Goal: Task Accomplishment & Management: Manage account settings

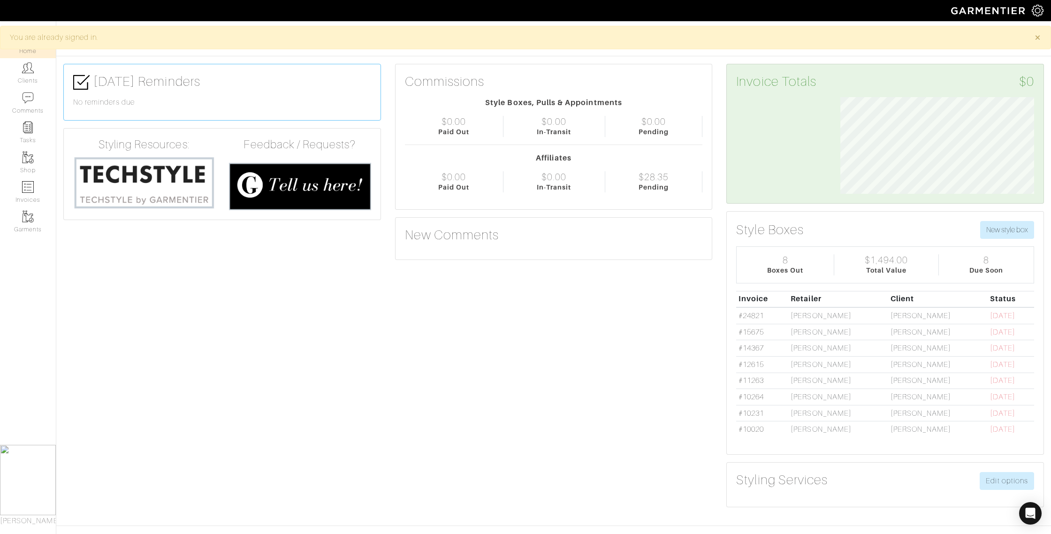
scroll to position [97, 208]
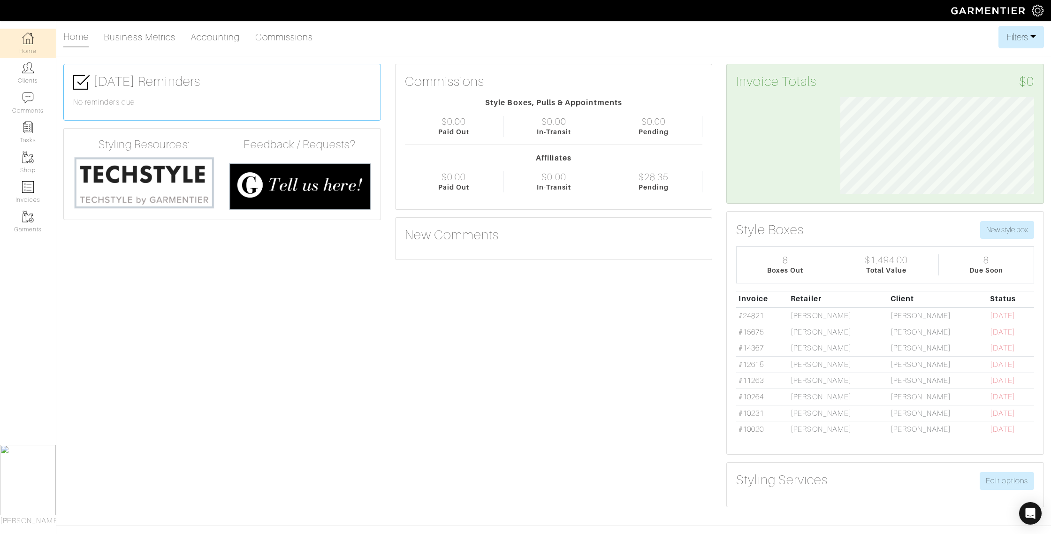
click at [888, 348] on td "Courtney Byers" at bounding box center [937, 348] width 99 height 16
click at [124, 38] on link "Business Metrics" at bounding box center [140, 37] width 72 height 19
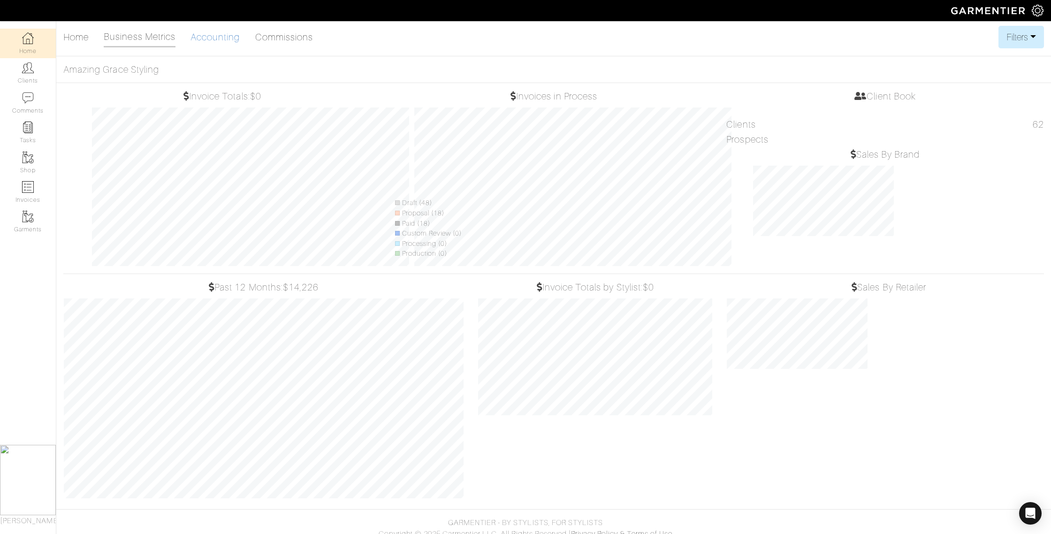
scroll to position [217, 249]
click at [225, 42] on link "Accounting" at bounding box center [216, 37] width 50 height 19
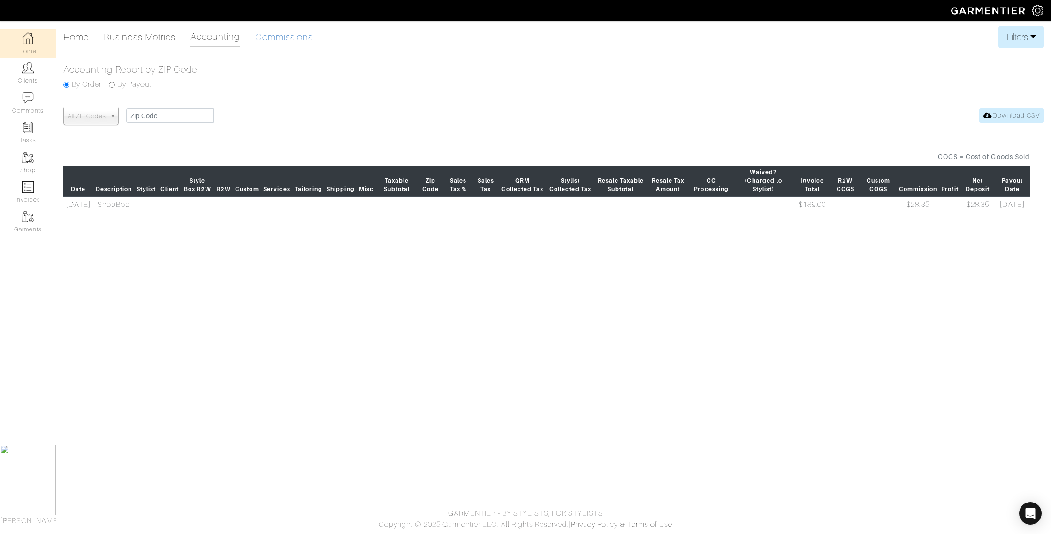
click at [275, 41] on link "Commissions" at bounding box center [284, 37] width 58 height 19
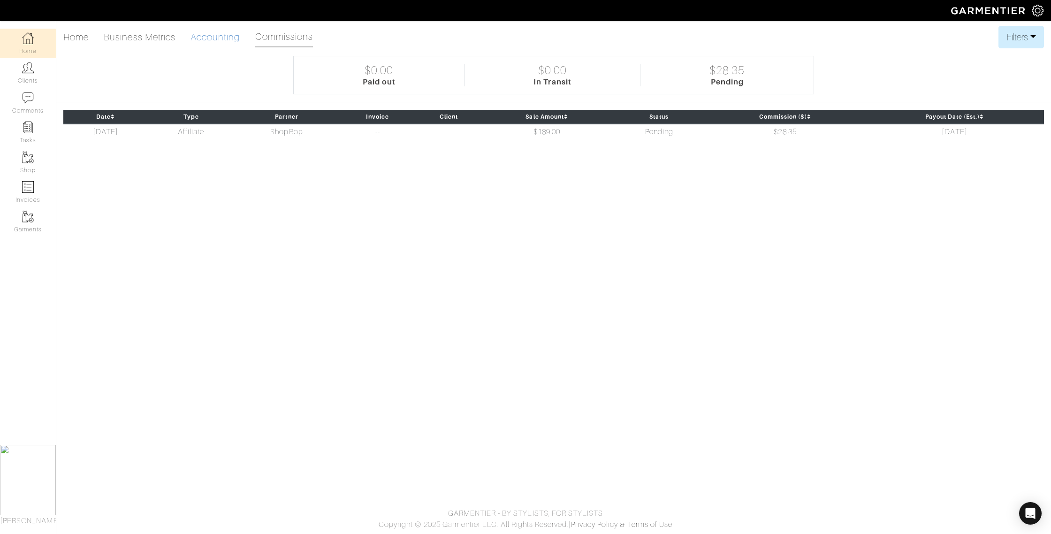
click at [228, 39] on link "Accounting" at bounding box center [216, 37] width 50 height 19
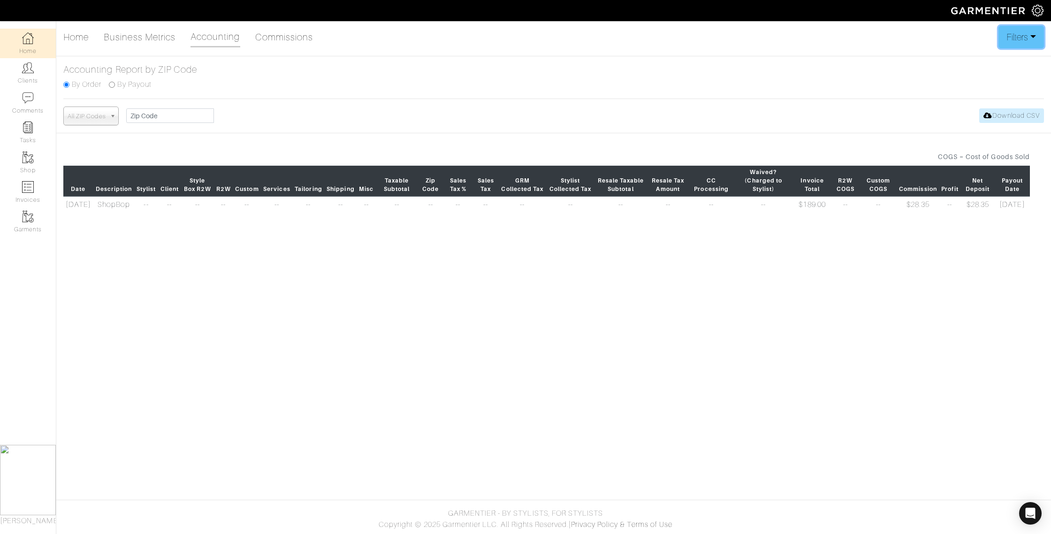
click at [1003, 33] on button "Filters" at bounding box center [1022, 37] width 46 height 23
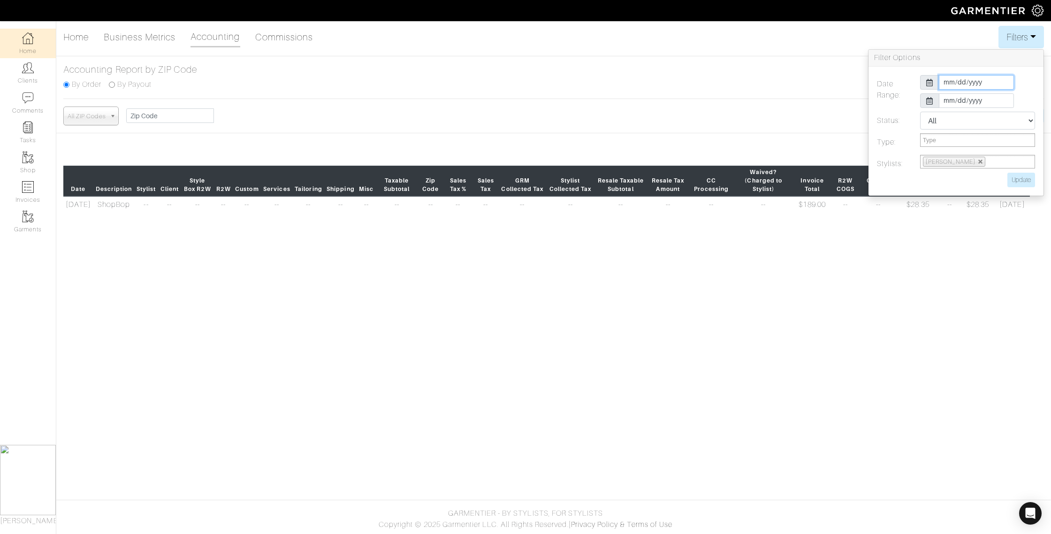
click at [941, 81] on input "2025-10-01" at bounding box center [976, 82] width 75 height 15
click at [947, 97] on th "«" at bounding box center [946, 99] width 11 height 12
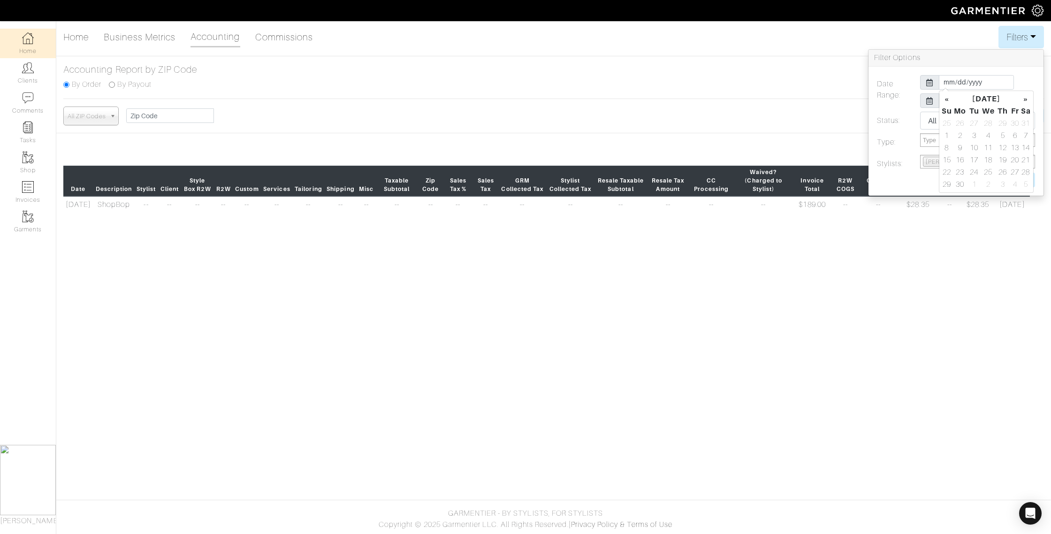
click at [947, 97] on th "«" at bounding box center [946, 99] width 11 height 12
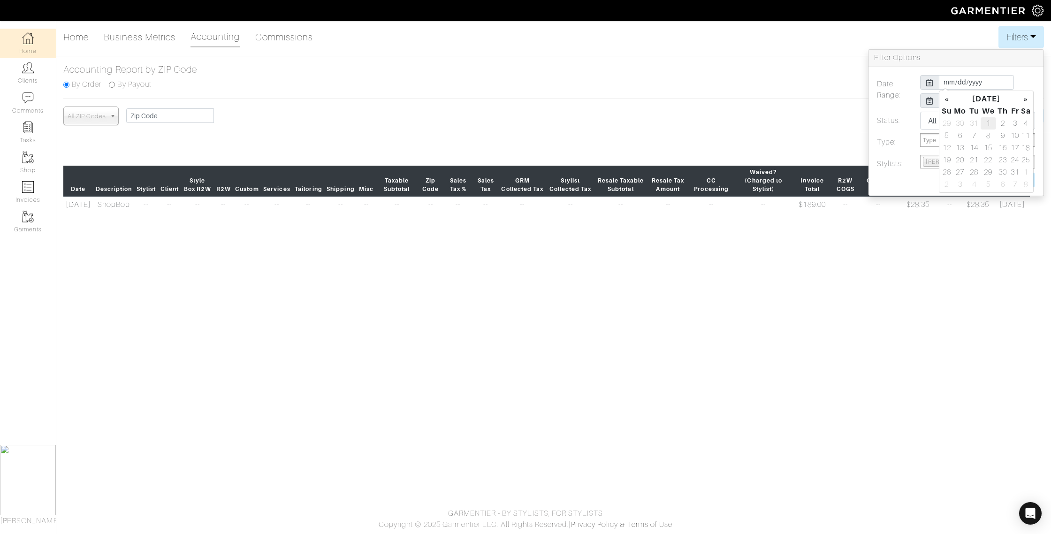
click at [990, 123] on td "1" at bounding box center [989, 123] width 16 height 12
type input "2025-01-01"
click at [1025, 62] on h3 "Filter Options" at bounding box center [956, 58] width 175 height 17
click at [1027, 182] on input "Update" at bounding box center [1022, 180] width 28 height 15
type input "Update"
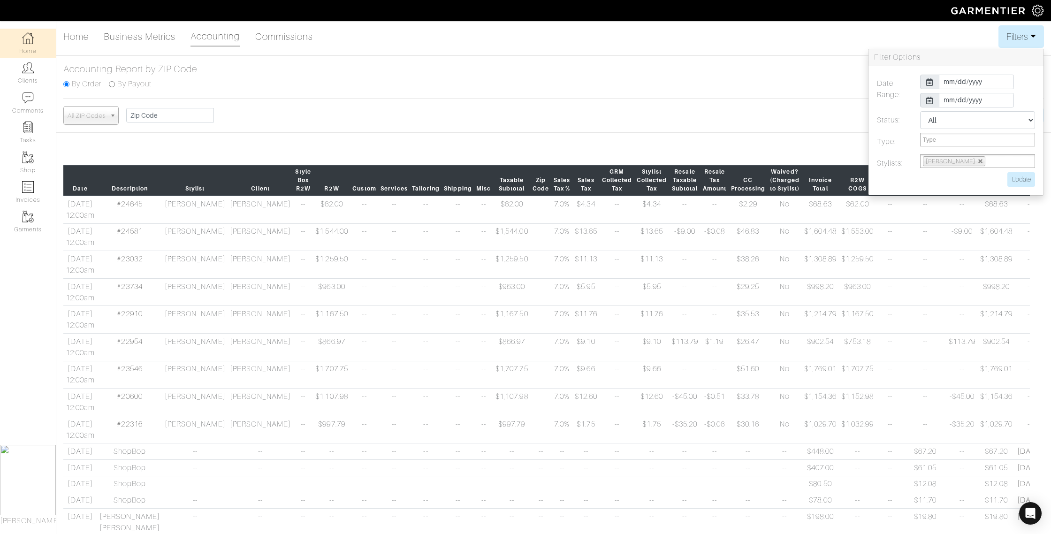
scroll to position [2, 0]
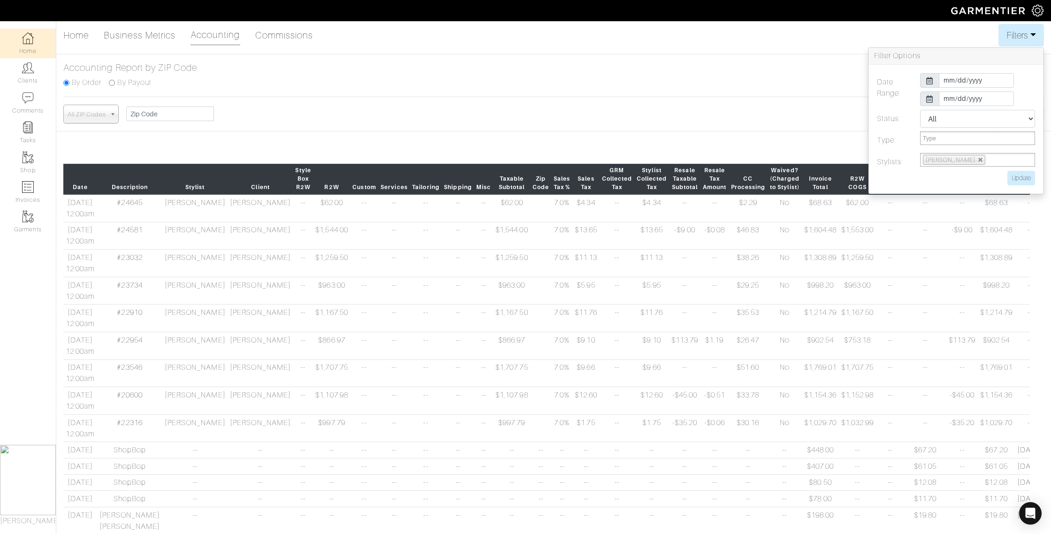
click at [728, 135] on div "Home Business Metrics Accounting Commissions Filters Filter Options Date Range:…" at bounding box center [525, 323] width 1051 height 599
click at [1021, 45] on button "Filters" at bounding box center [1022, 35] width 46 height 23
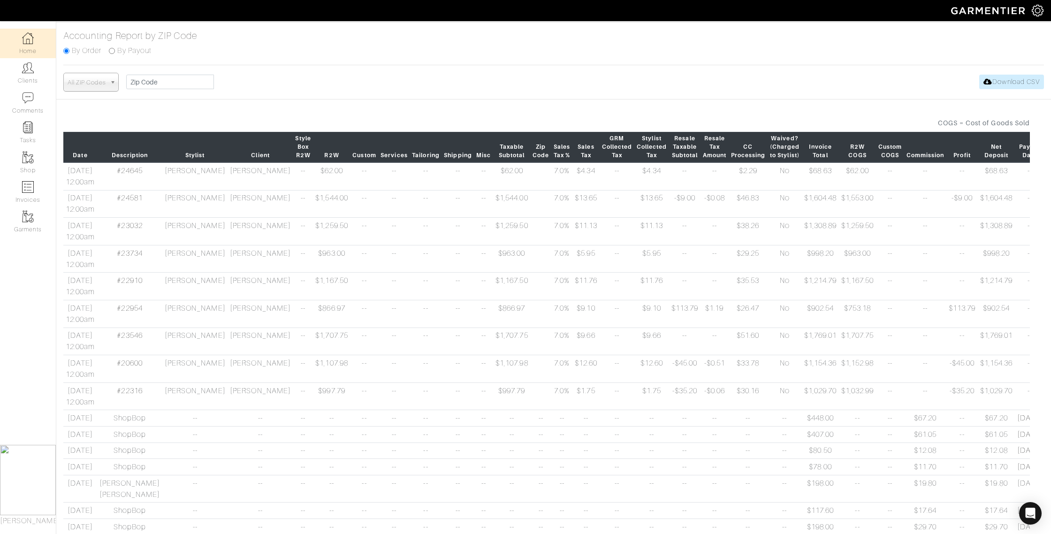
scroll to position [36, 0]
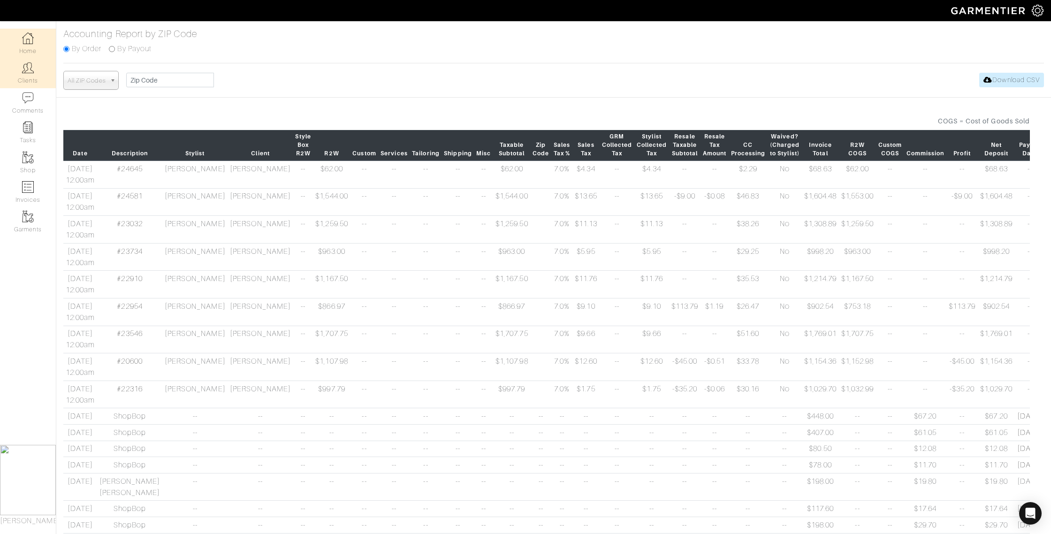
click at [28, 75] on link "Clients" at bounding box center [28, 73] width 56 height 30
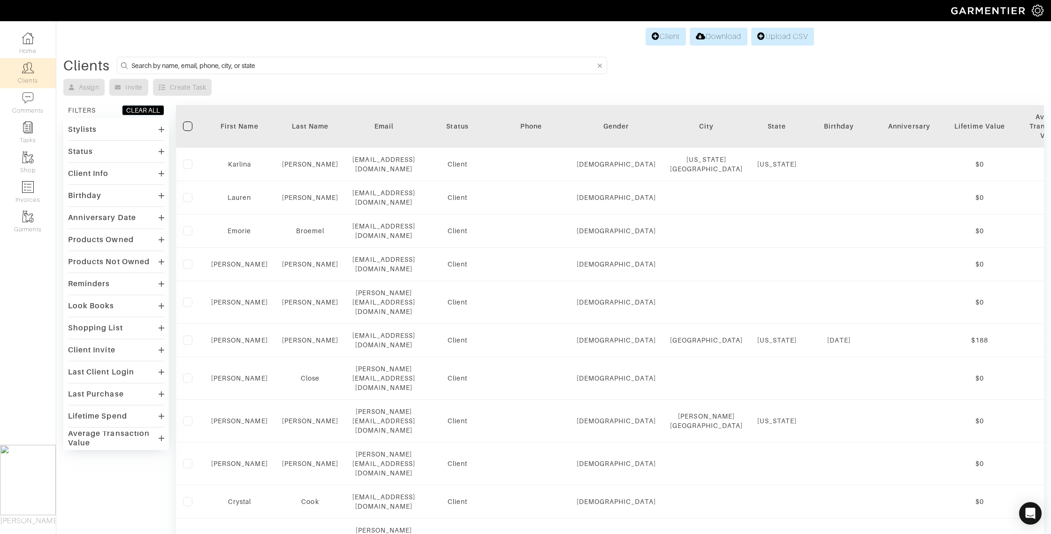
click at [188, 64] on input at bounding box center [363, 66] width 465 height 12
type input "liz rider"
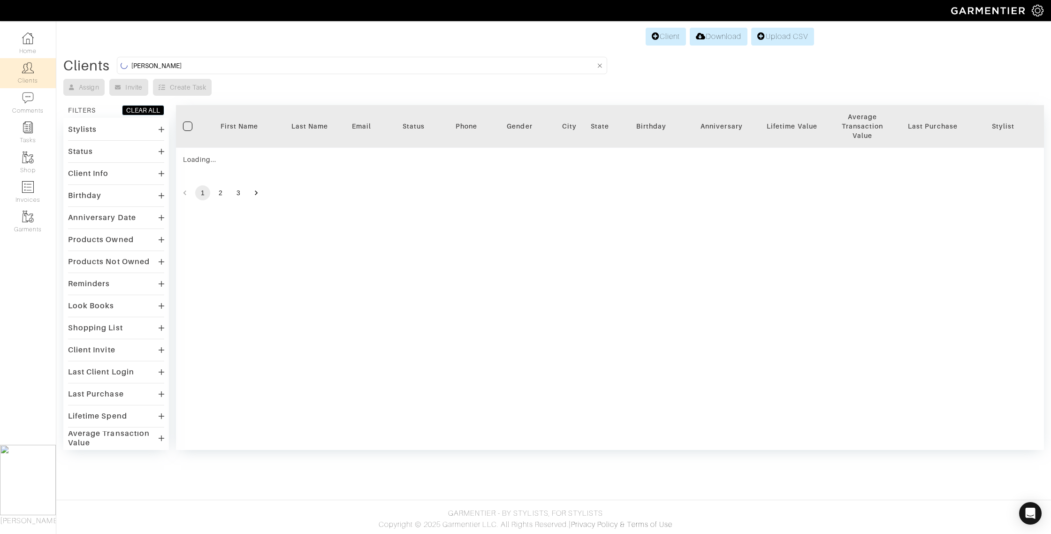
scroll to position [0, 0]
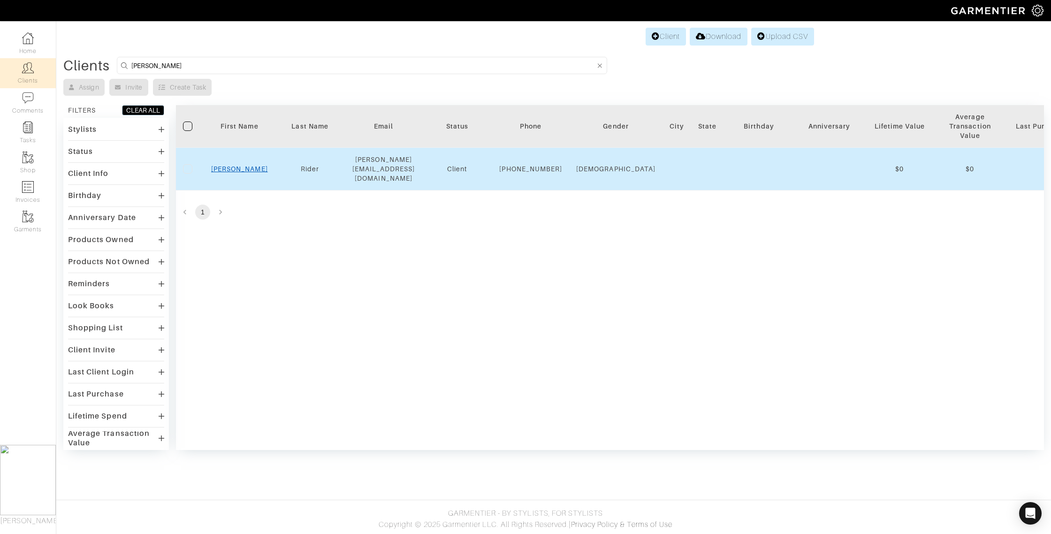
click at [238, 167] on link "Liz" at bounding box center [239, 169] width 57 height 8
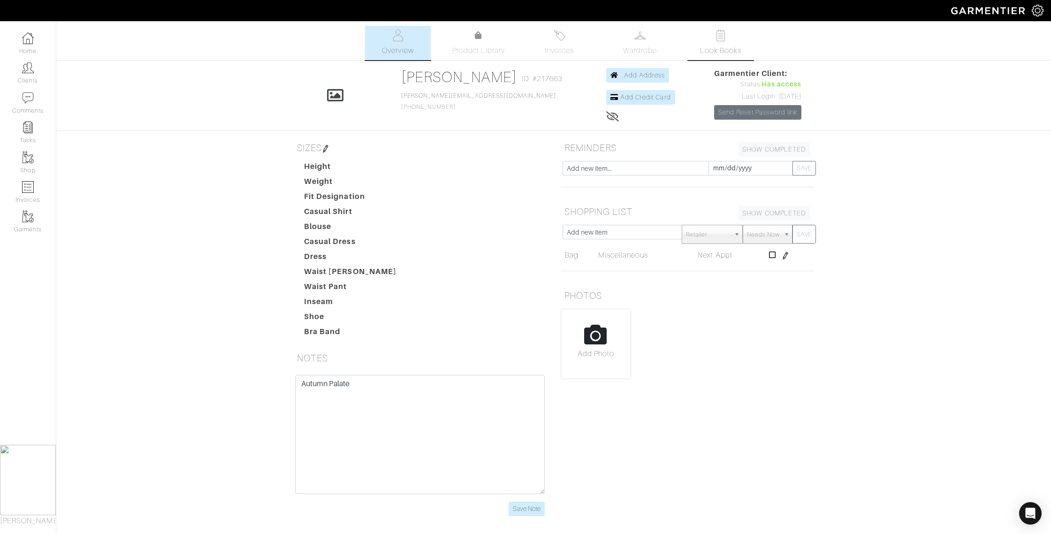
click at [712, 42] on link "Look Books" at bounding box center [721, 43] width 66 height 34
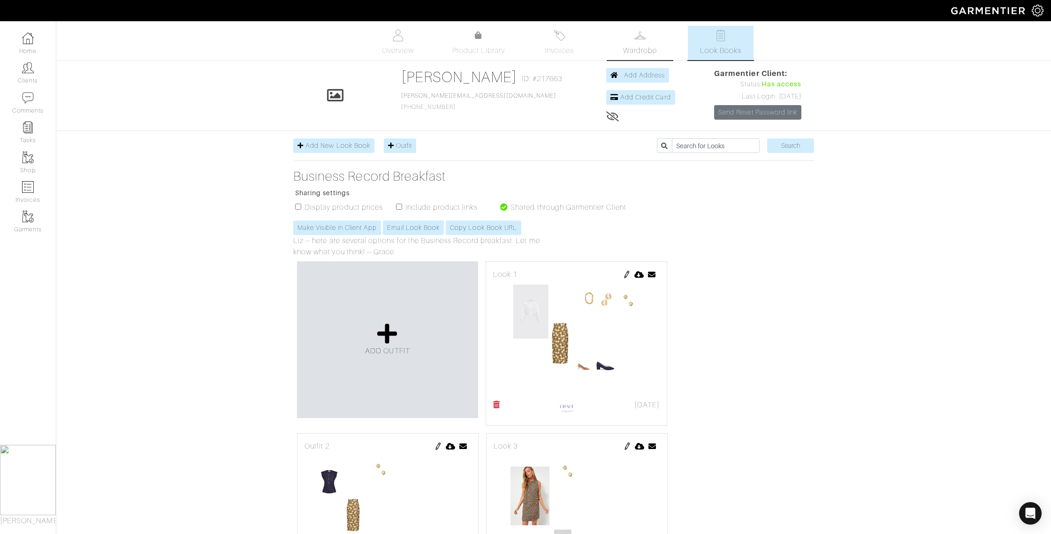
click at [629, 40] on link "Wardrobe" at bounding box center [640, 43] width 66 height 34
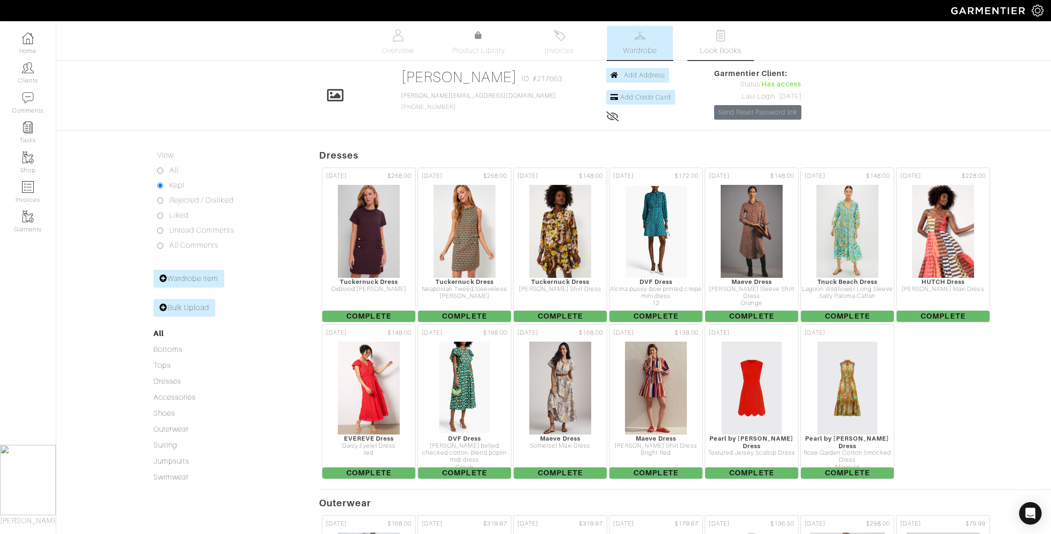
click at [711, 43] on link "Look Books" at bounding box center [721, 43] width 66 height 34
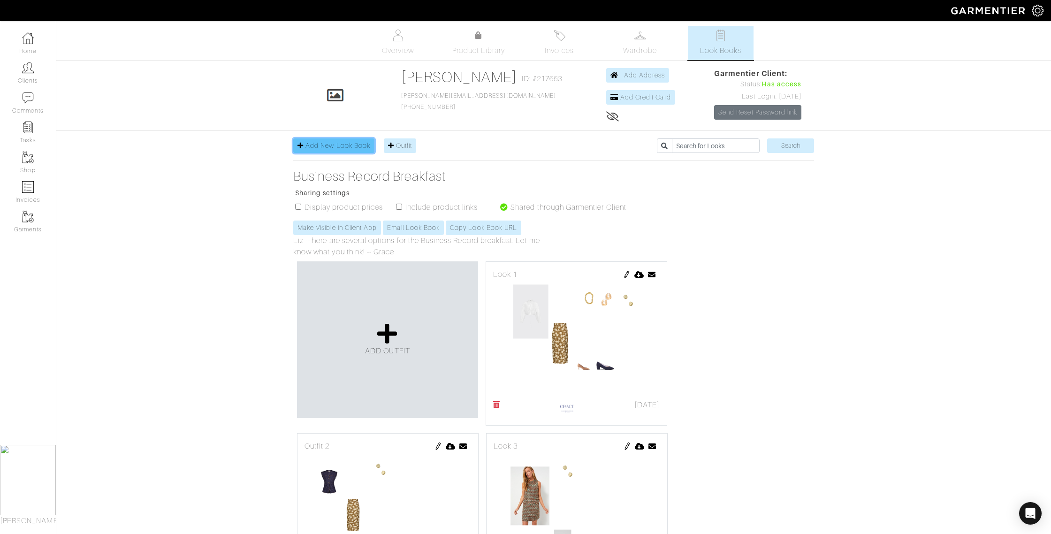
click at [321, 144] on span "Add New Look Book" at bounding box center [338, 146] width 65 height 8
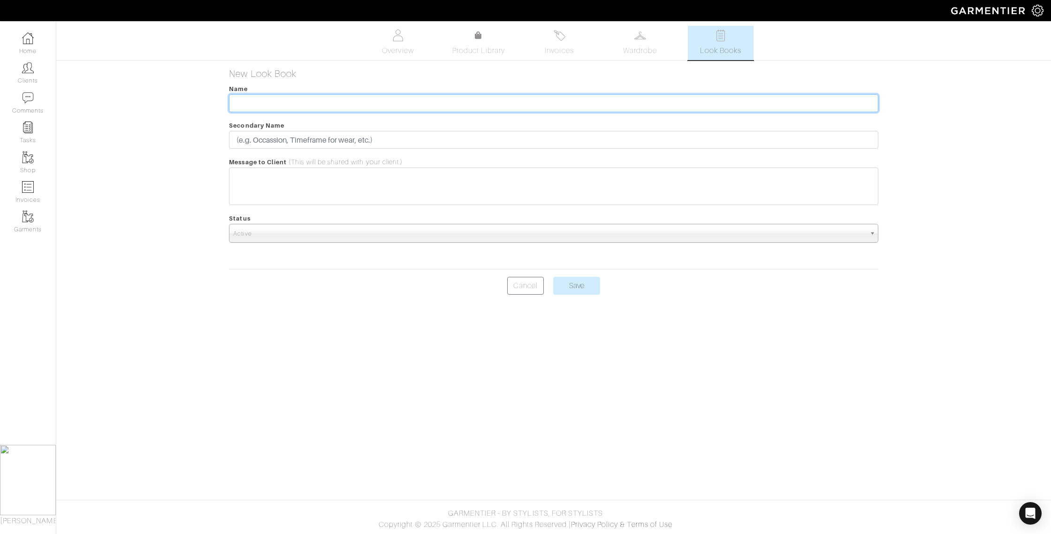
click at [294, 100] on input "text" at bounding box center [553, 103] width 649 height 18
type input "Mid-Fall Look Book"
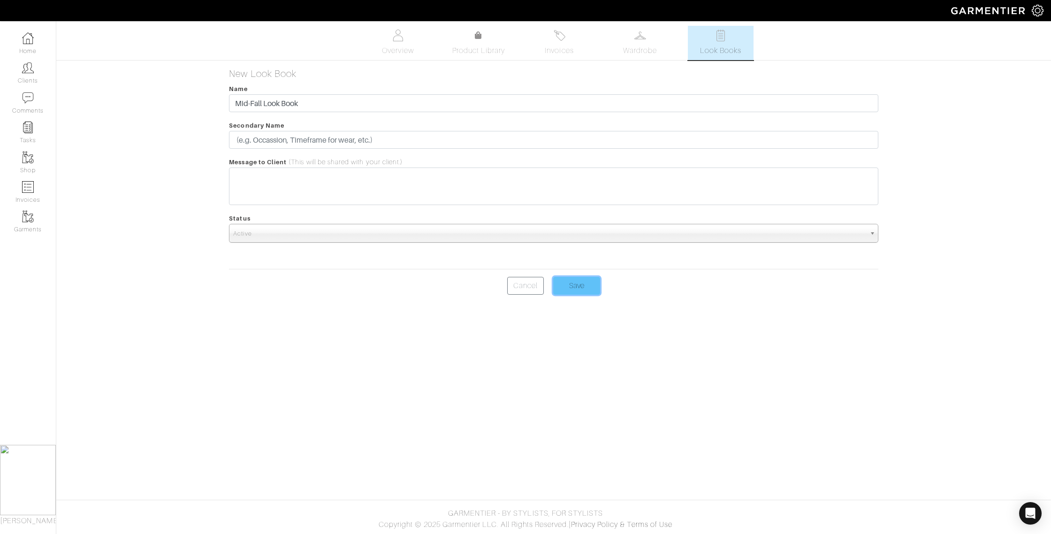
click at [570, 288] on input "Save" at bounding box center [576, 286] width 47 height 18
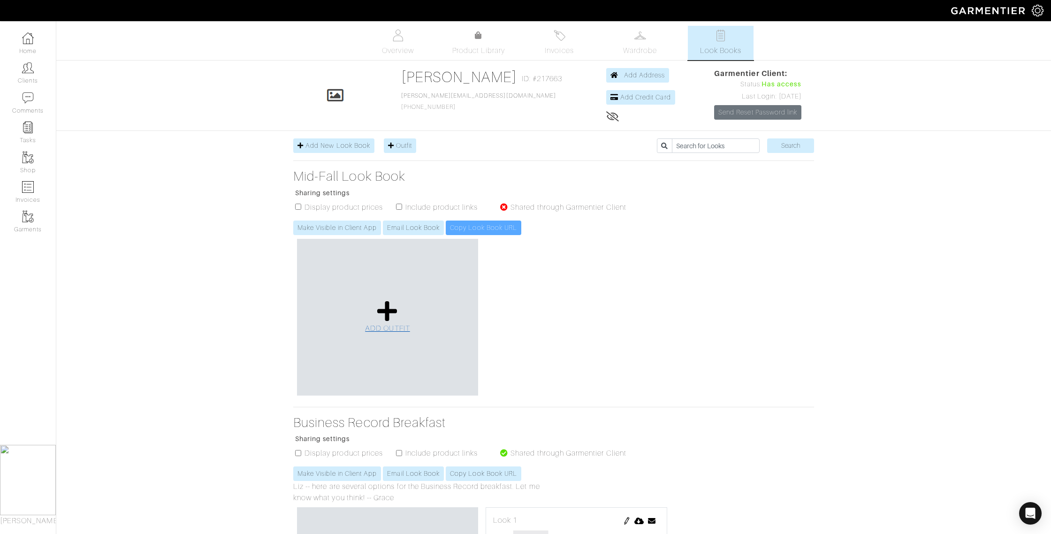
click at [389, 308] on icon at bounding box center [387, 311] width 20 height 23
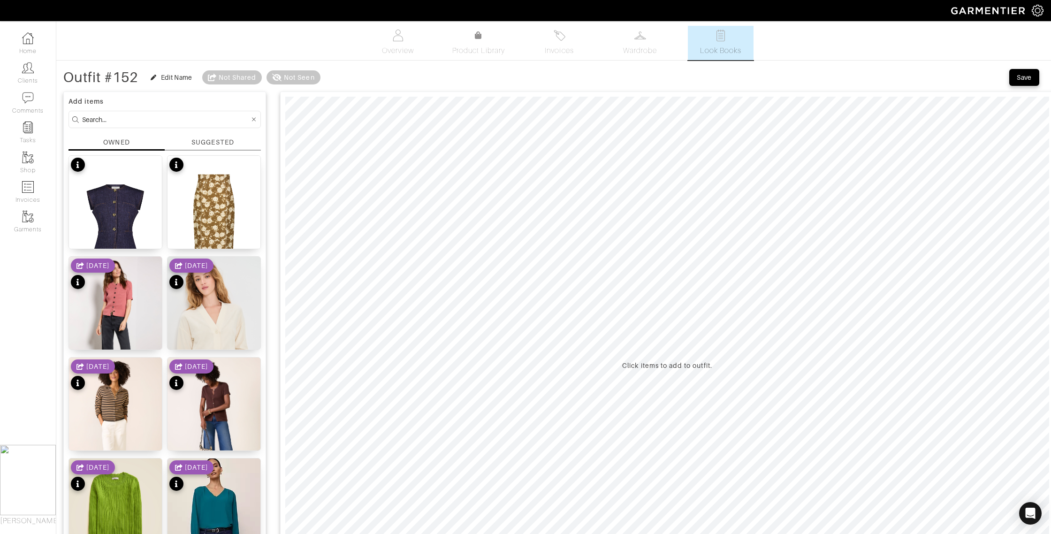
click at [117, 141] on div "OWNED" at bounding box center [116, 142] width 26 height 9
drag, startPoint x: 213, startPoint y: 242, endPoint x: 222, endPoint y: 237, distance: 9.9
click at [213, 242] on div "Floral Pencil Skirt 10" at bounding box center [214, 240] width 69 height 9
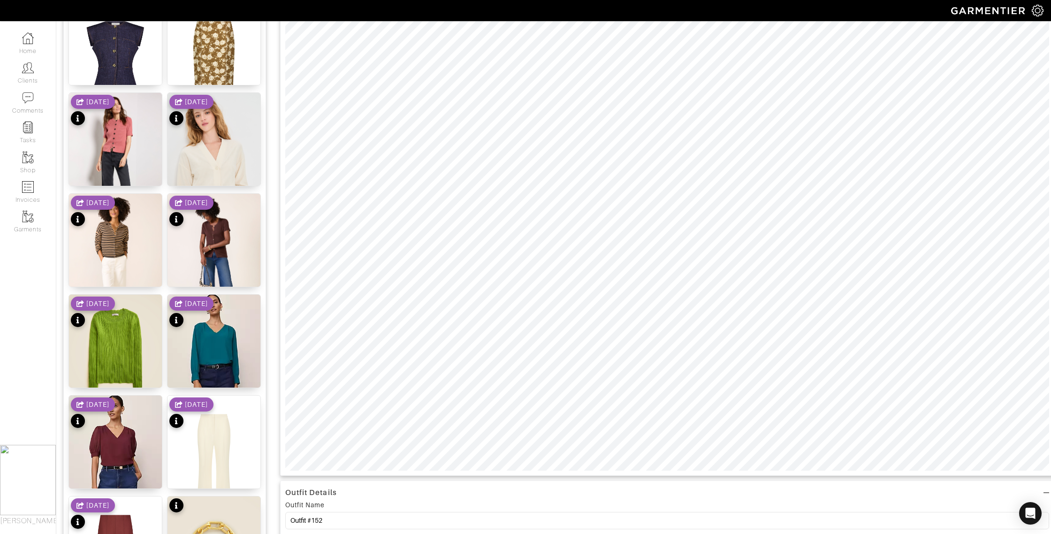
scroll to position [166, 0]
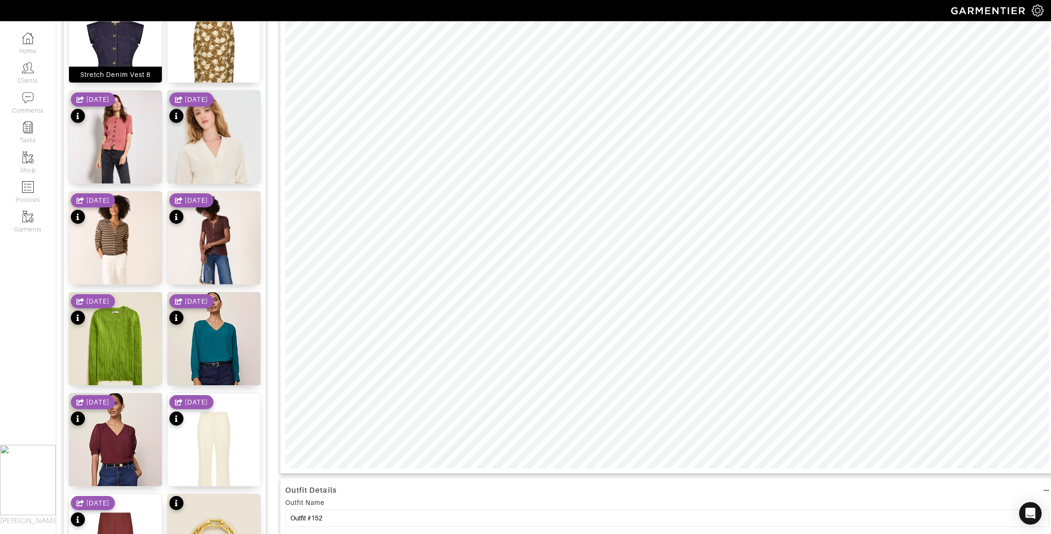
drag, startPoint x: 124, startPoint y: 73, endPoint x: 130, endPoint y: 73, distance: 5.7
click at [124, 73] on div "Stretch Denim Vest 8" at bounding box center [115, 74] width 70 height 9
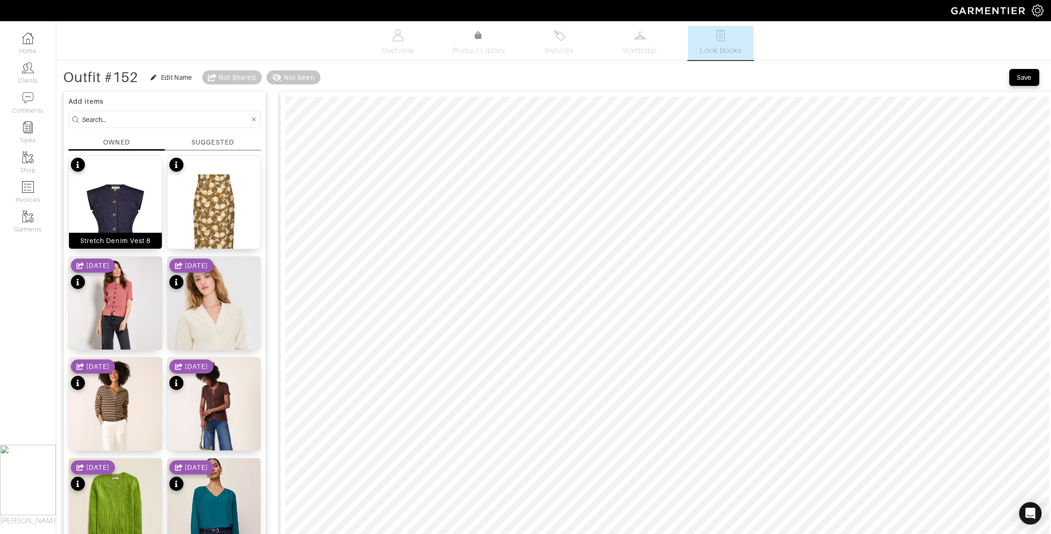
drag, startPoint x: 128, startPoint y: 238, endPoint x: 149, endPoint y: 233, distance: 21.9
click at [128, 238] on div "Stretch Denim Vest 8" at bounding box center [115, 240] width 70 height 9
click at [108, 114] on input at bounding box center [166, 120] width 168 height 12
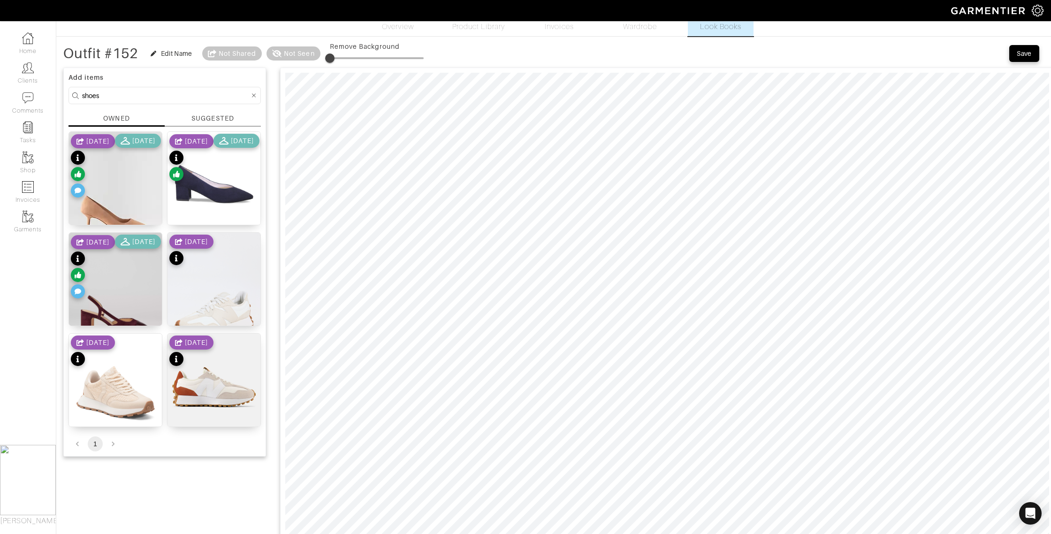
scroll to position [24, 0]
click at [127, 218] on div "[PERSON_NAME]" at bounding box center [115, 216] width 57 height 9
drag, startPoint x: 107, startPoint y: 96, endPoint x: 61, endPoint y: 92, distance: 47.0
click at [60, 93] on div "Outfit #152 Edit Name Not Shared Not Seen Remove Background Save Add items shoe…" at bounding box center [553, 506] width 995 height 924
type input "jewelry"
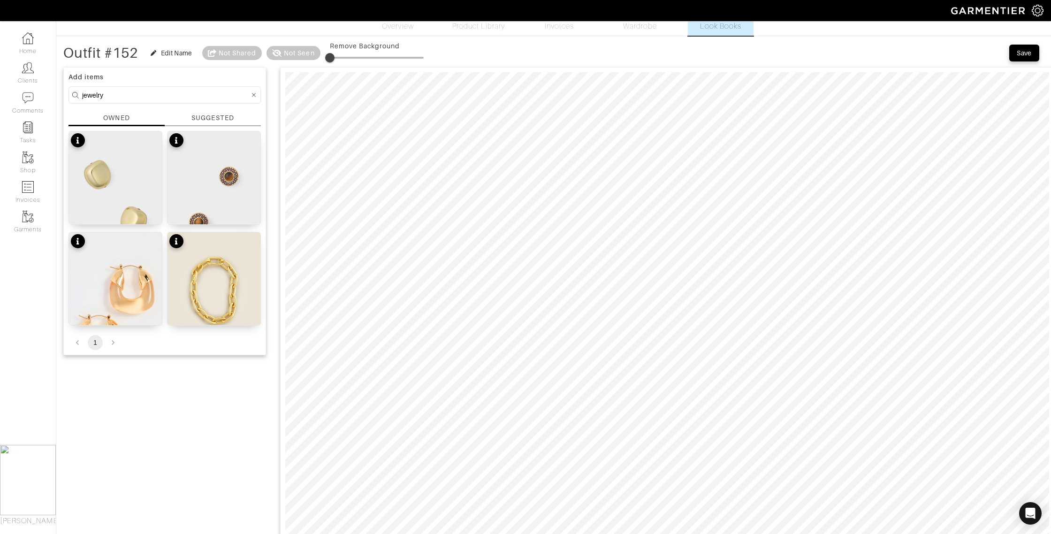
click at [110, 122] on div "OWNED" at bounding box center [116, 117] width 26 height 9
click at [129, 222] on div "Gold Chunky Piper Studs" at bounding box center [115, 216] width 93 height 16
drag, startPoint x: 335, startPoint y: 57, endPoint x: 356, endPoint y: 59, distance: 21.2
click at [356, 58] on span at bounding box center [354, 57] width 9 height 9
type input "34"
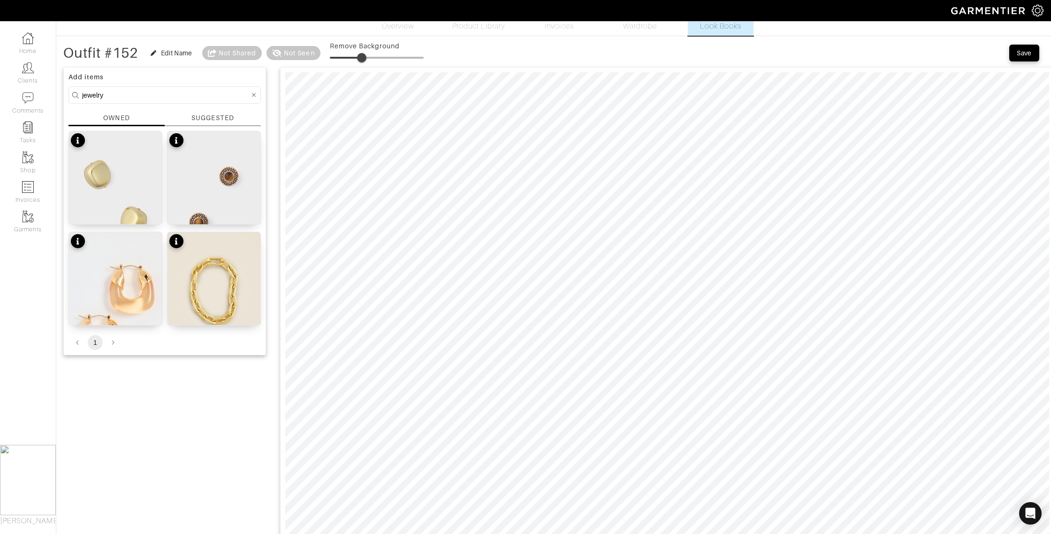
drag, startPoint x: 356, startPoint y: 56, endPoint x: 364, endPoint y: 56, distance: 8.0
click at [364, 56] on span at bounding box center [361, 57] width 9 height 9
click at [193, 115] on div "SUGGESTED" at bounding box center [212, 118] width 42 height 10
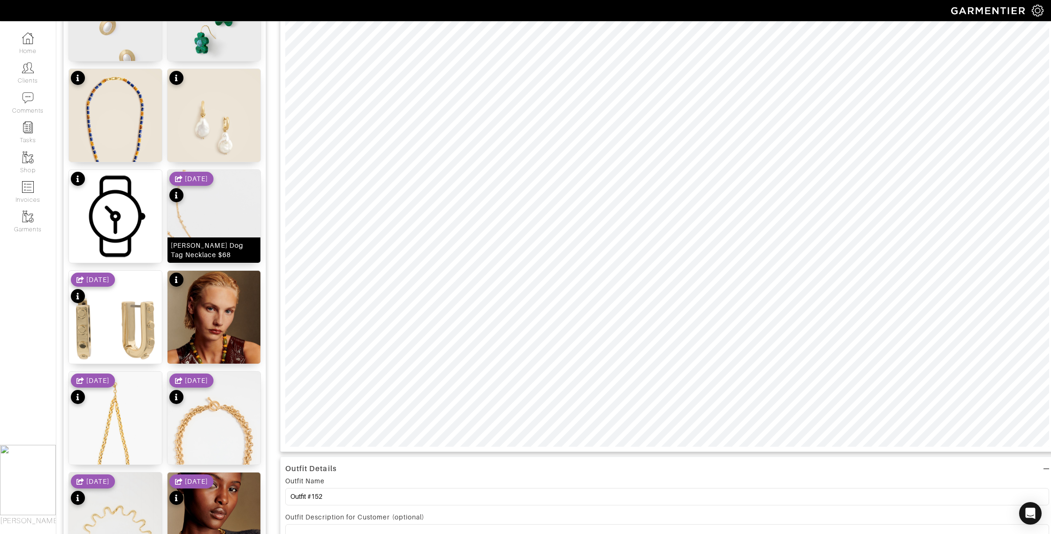
scroll to position [0, 0]
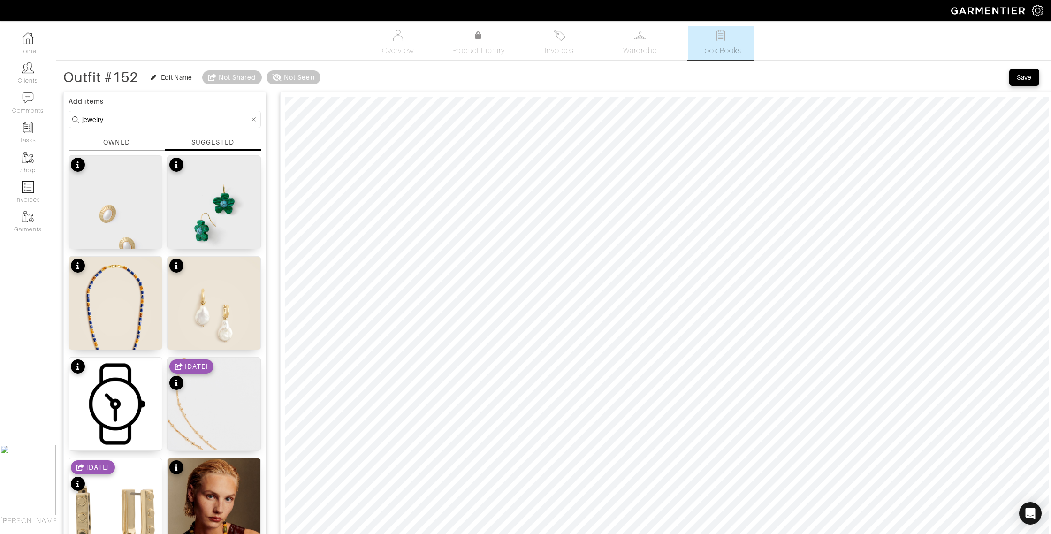
drag, startPoint x: 119, startPoint y: 118, endPoint x: 71, endPoint y: 117, distance: 48.4
click at [71, 117] on form "jewelry" at bounding box center [165, 119] width 192 height 17
type input "tops"
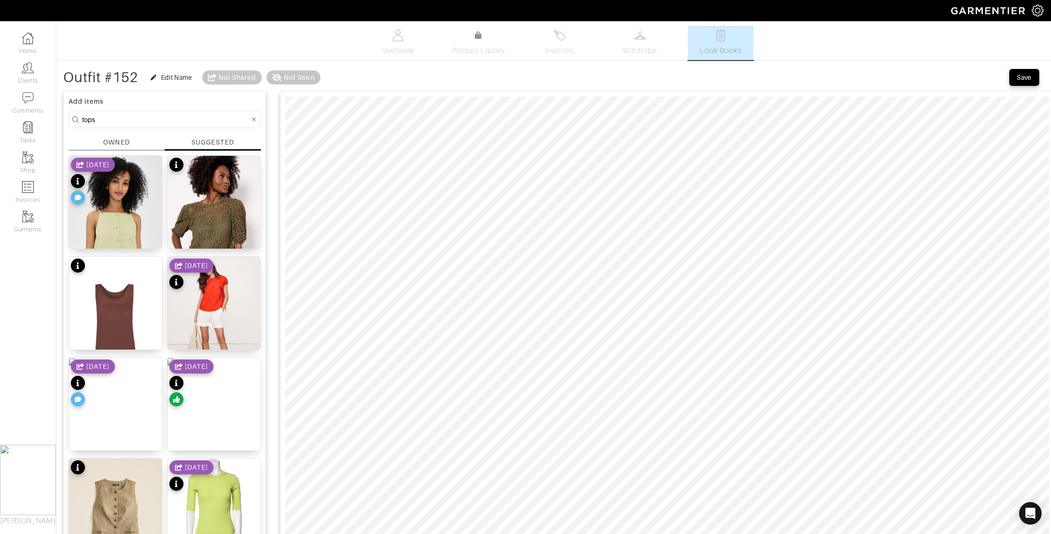
click at [124, 140] on div "OWNED" at bounding box center [116, 143] width 26 height 10
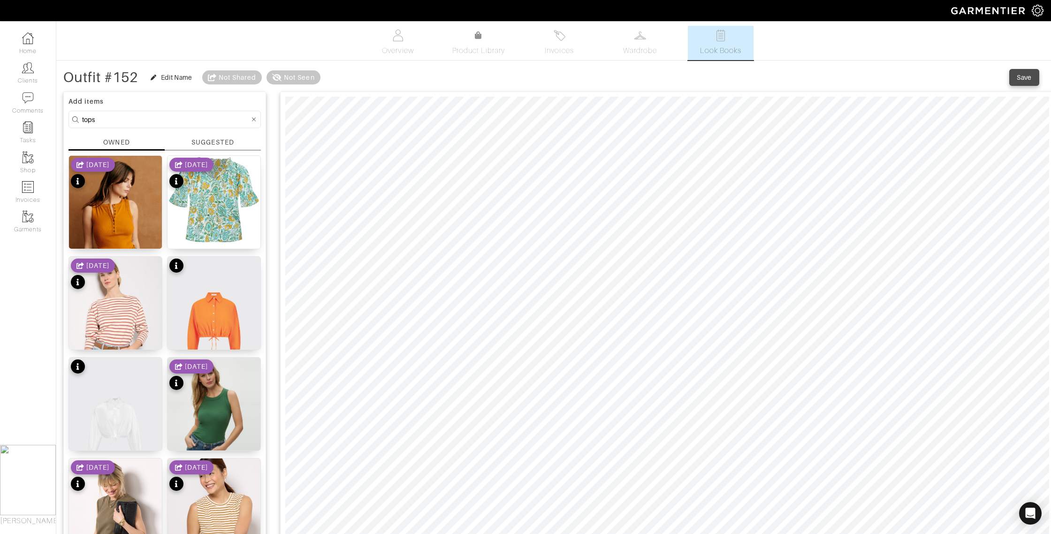
click at [1020, 74] on div "Save" at bounding box center [1024, 77] width 15 height 9
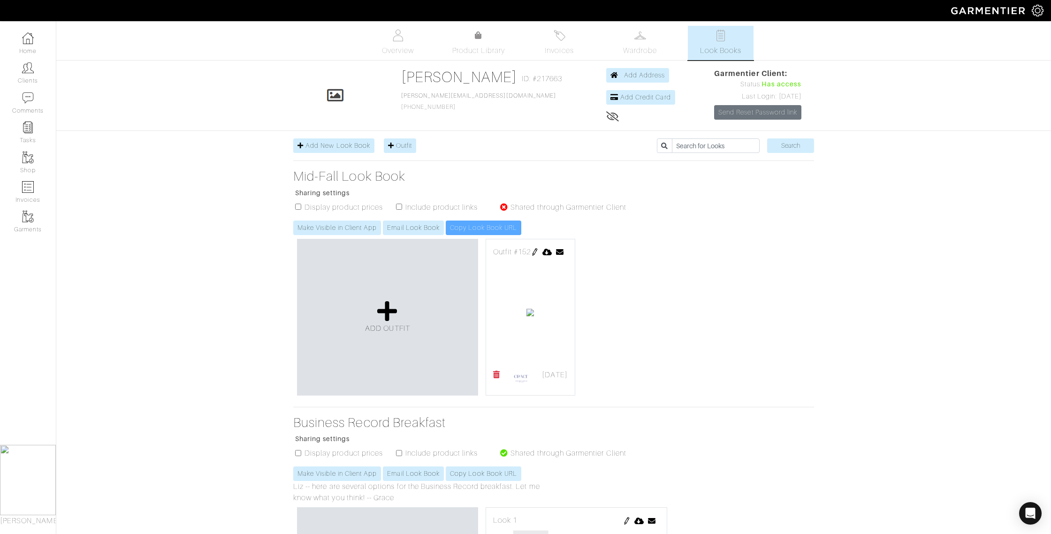
click at [539, 252] on img at bounding box center [535, 252] width 8 height 8
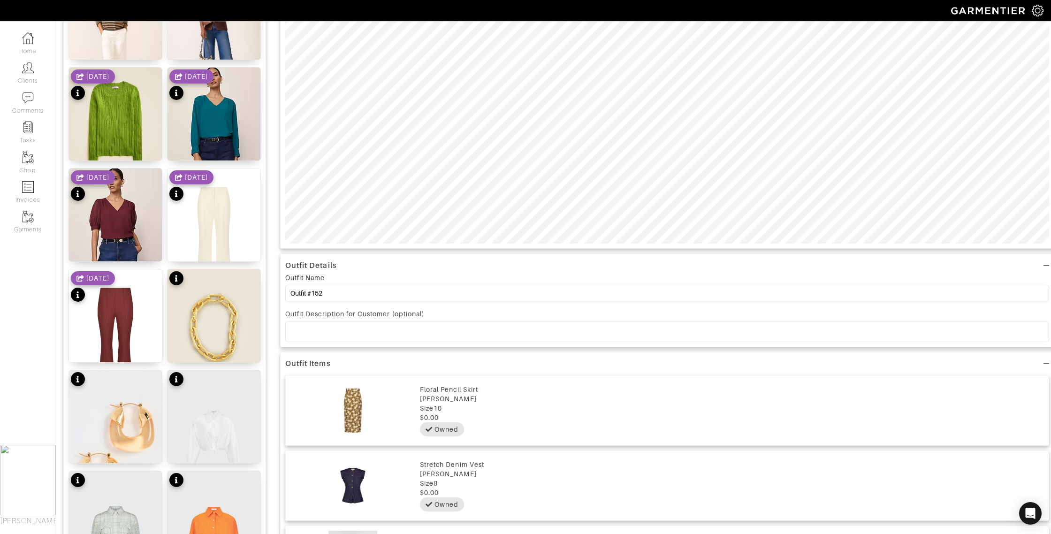
scroll to position [407, 0]
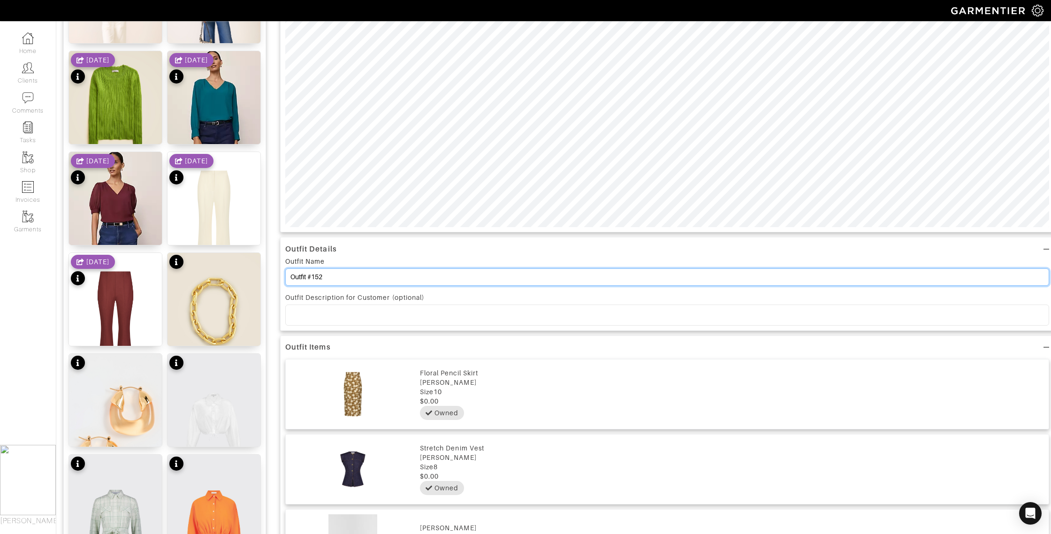
drag, startPoint x: 326, startPoint y: 279, endPoint x: 315, endPoint y: 277, distance: 11.0
click at [316, 277] on input "Outfit #152" at bounding box center [667, 276] width 764 height 17
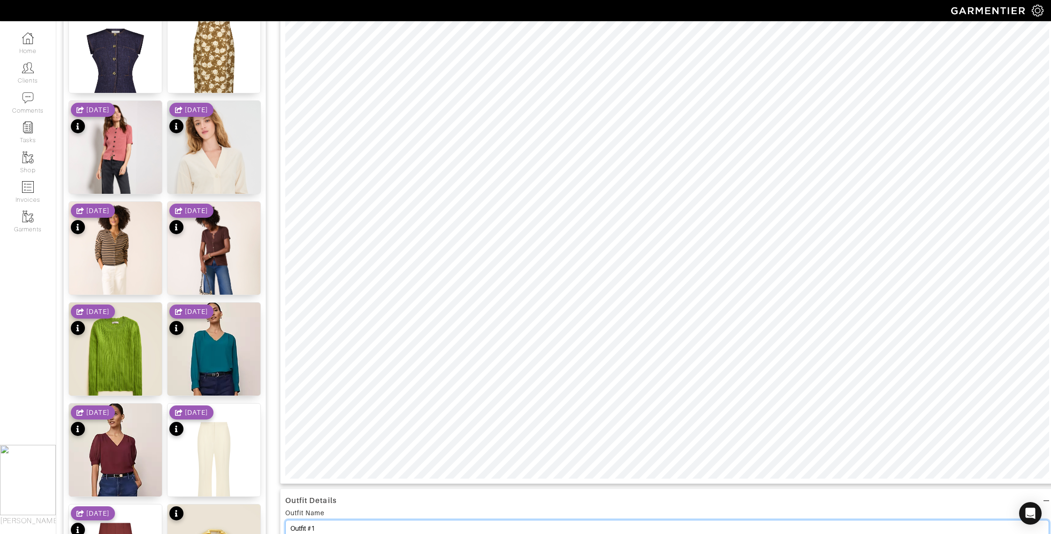
scroll to position [0, 0]
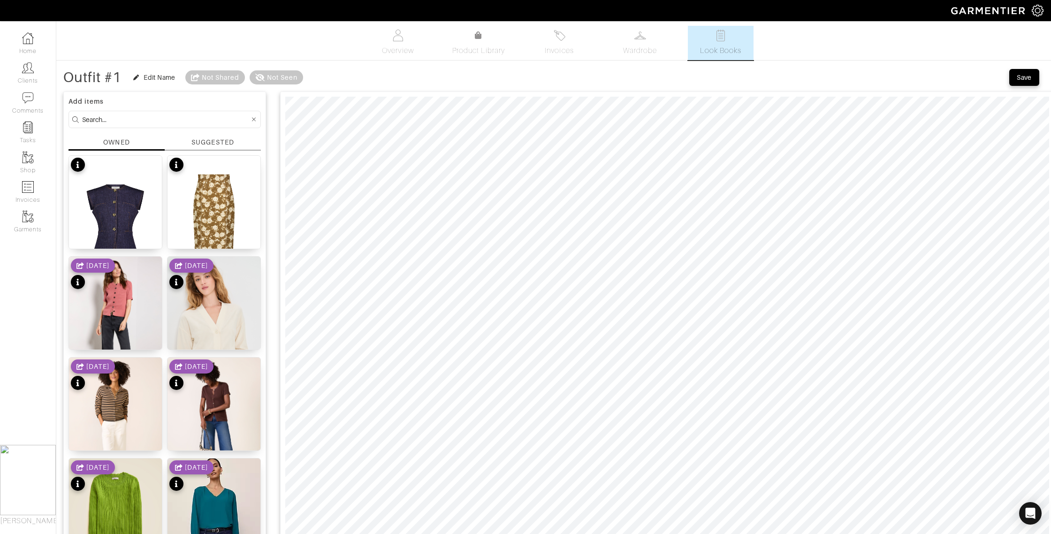
type input "Outfit #1"
drag, startPoint x: 1018, startPoint y: 74, endPoint x: 1010, endPoint y: 74, distance: 8.0
click at [1018, 74] on div "Save" at bounding box center [1024, 77] width 15 height 9
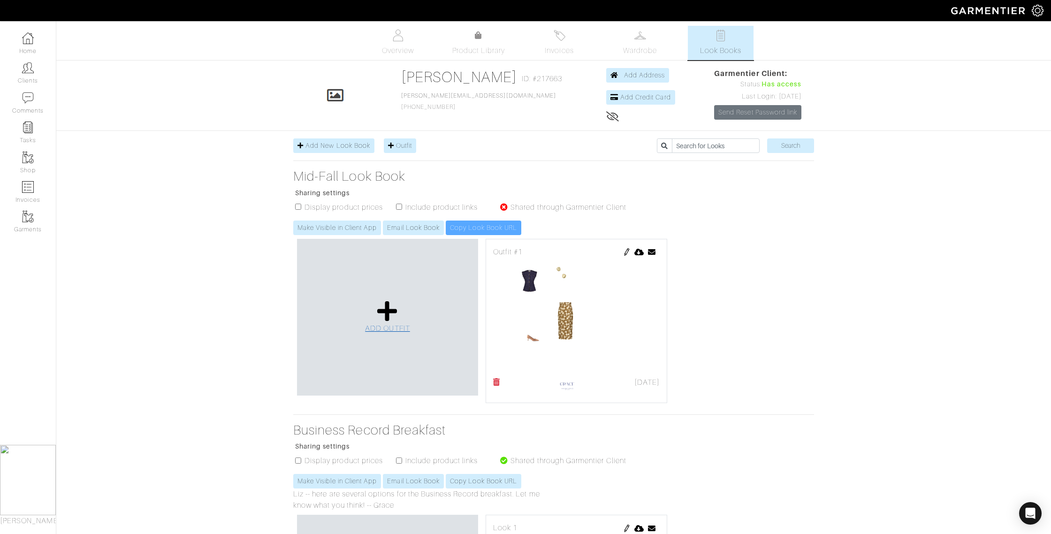
click at [375, 330] on span "ADD OUTFIT" at bounding box center [387, 328] width 45 height 8
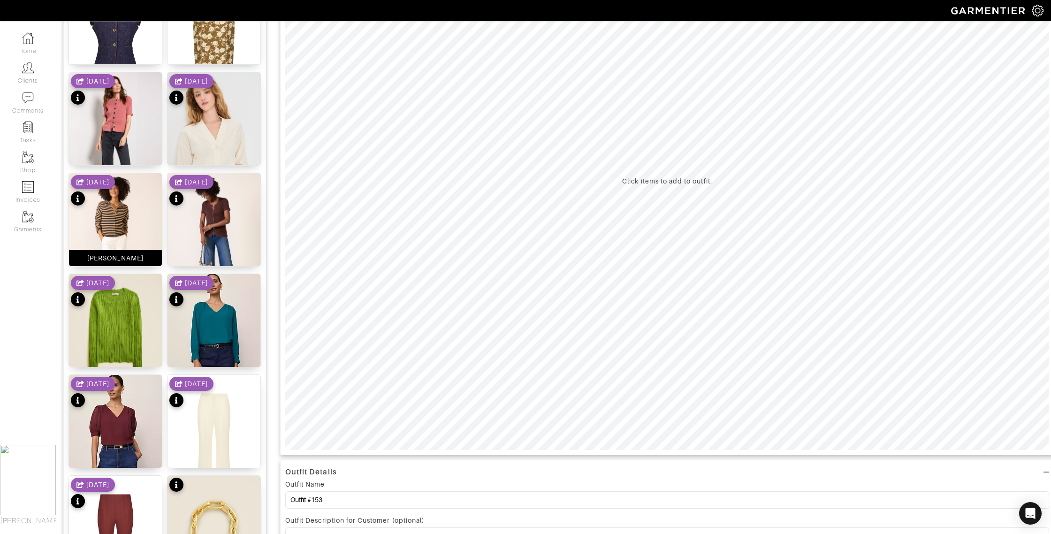
scroll to position [153, 0]
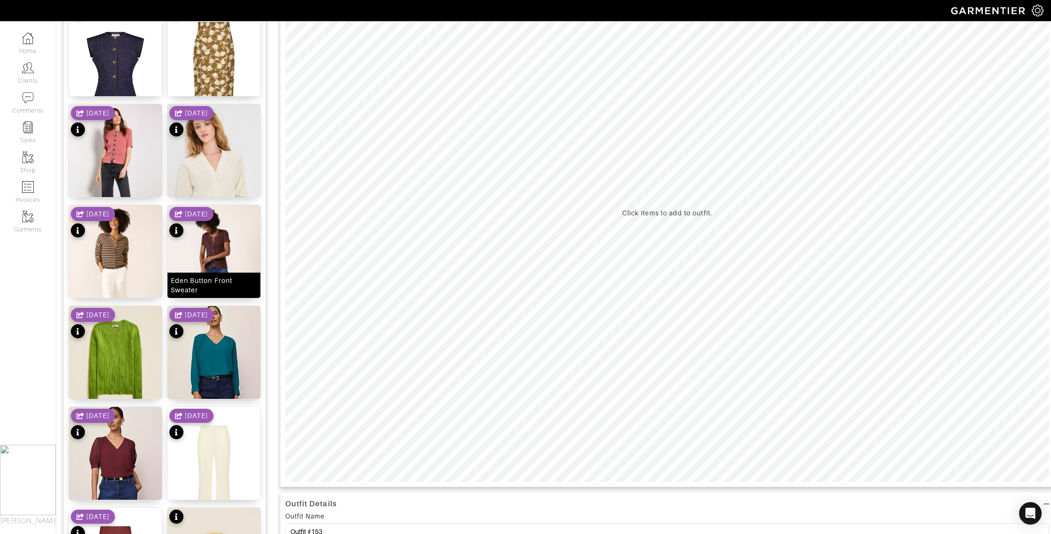
click at [230, 277] on div "Eden Button Front Sweater" at bounding box center [214, 285] width 86 height 19
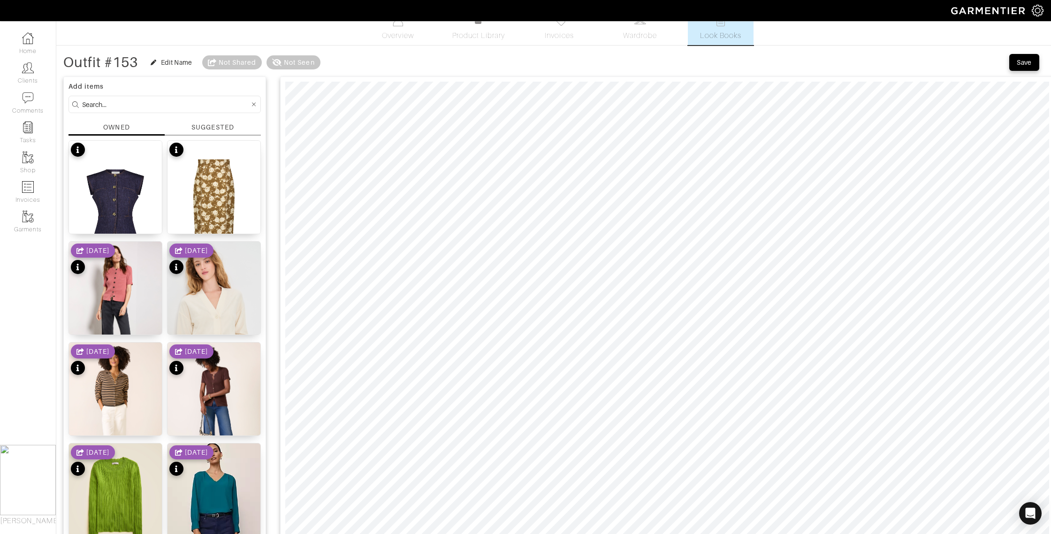
scroll to position [7, 0]
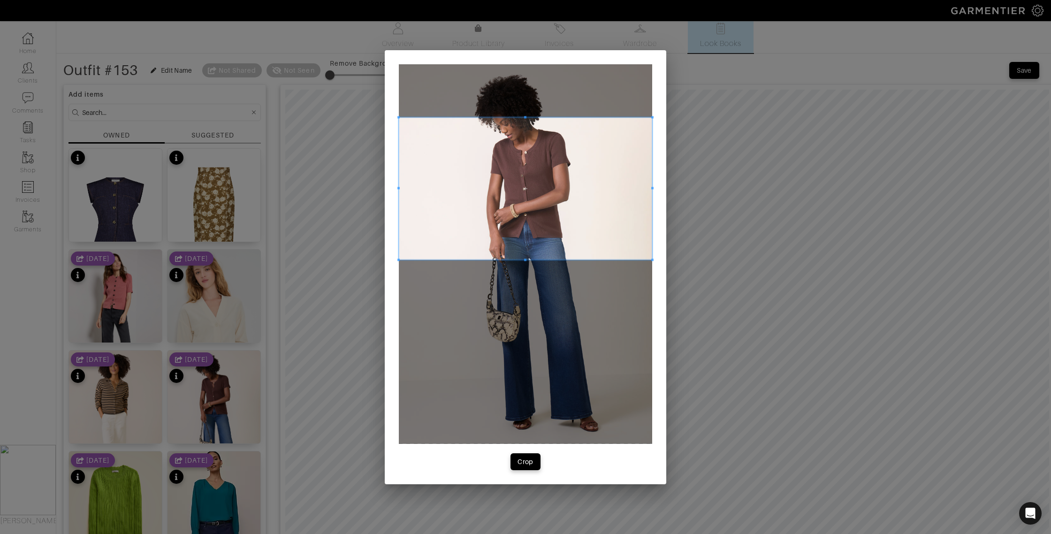
click at [478, 235] on span at bounding box center [525, 188] width 253 height 143
drag, startPoint x: 397, startPoint y: 187, endPoint x: 421, endPoint y: 189, distance: 24.4
click at [459, 190] on div "Crop" at bounding box center [526, 267] width 282 height 434
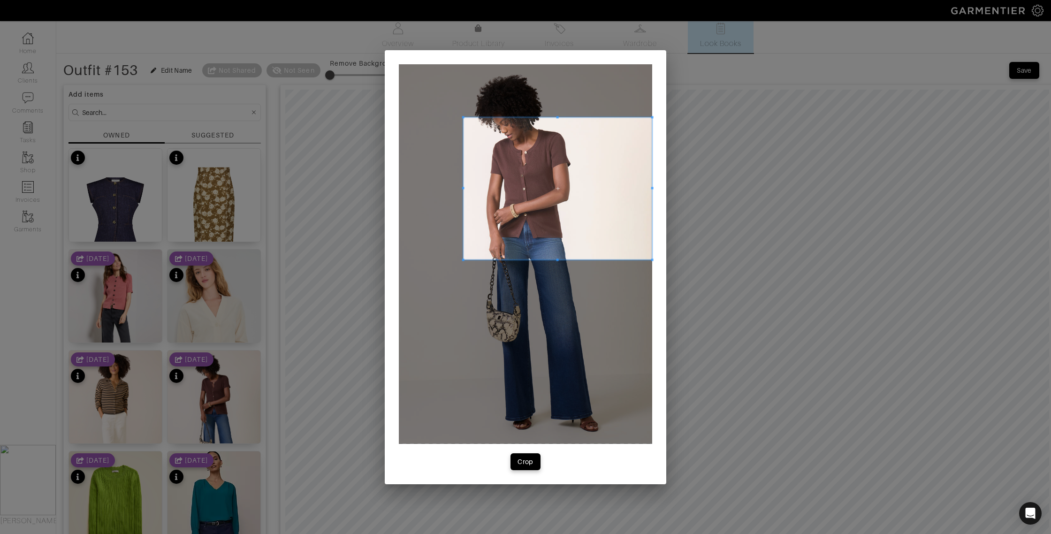
click at [464, 188] on div at bounding box center [558, 188] width 189 height 143
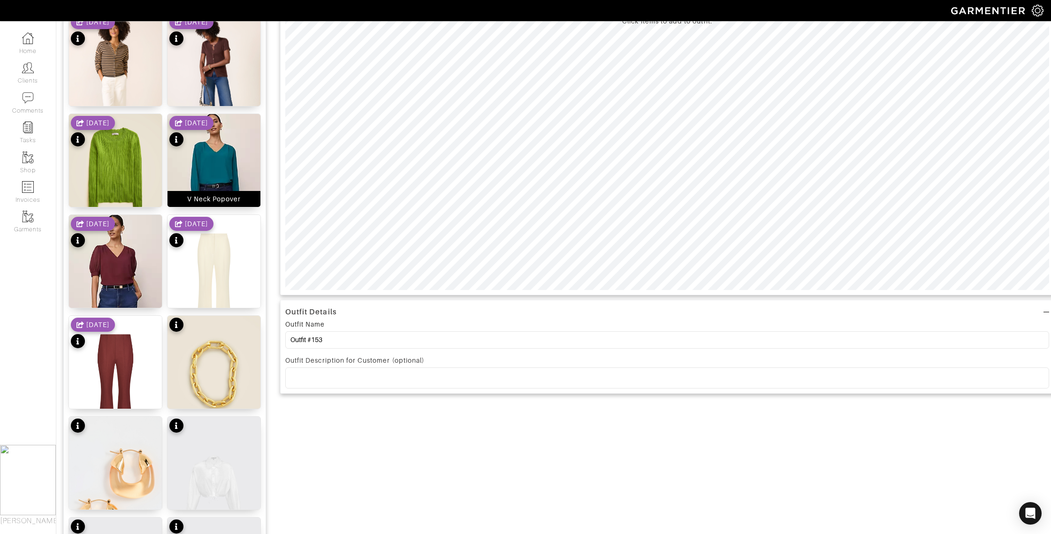
scroll to position [336, 0]
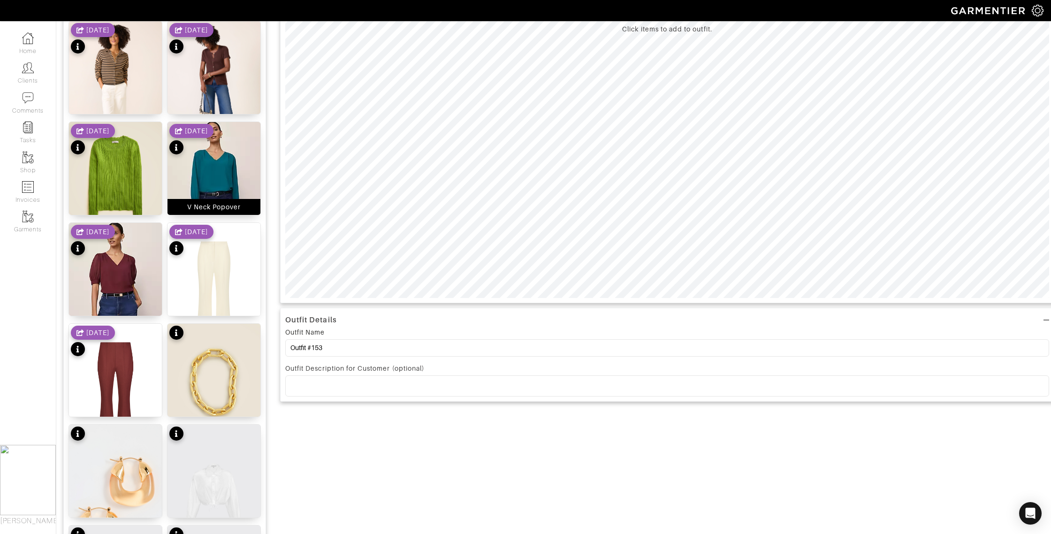
click at [226, 206] on div "V Neck Popover" at bounding box center [214, 206] width 54 height 9
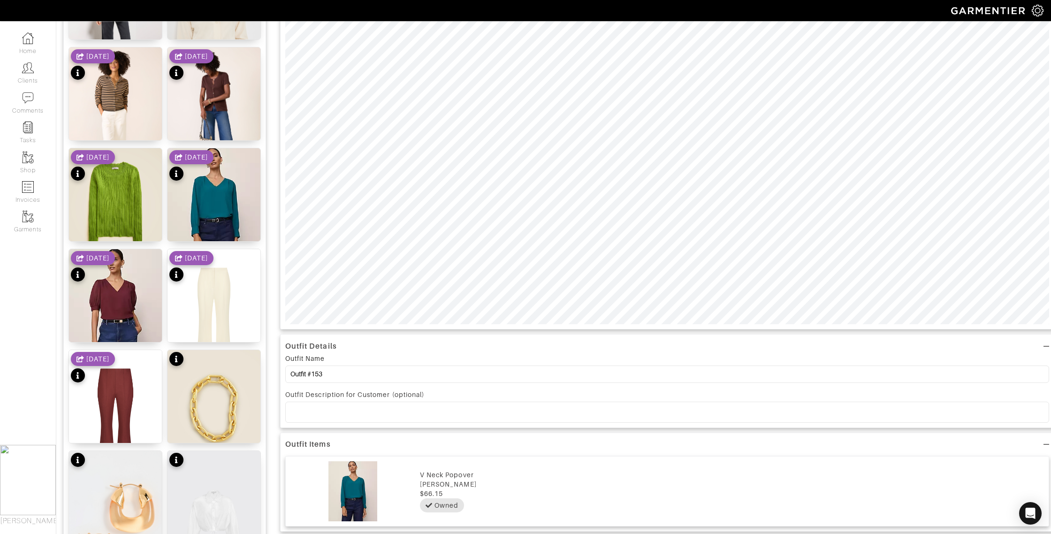
scroll to position [309, 0]
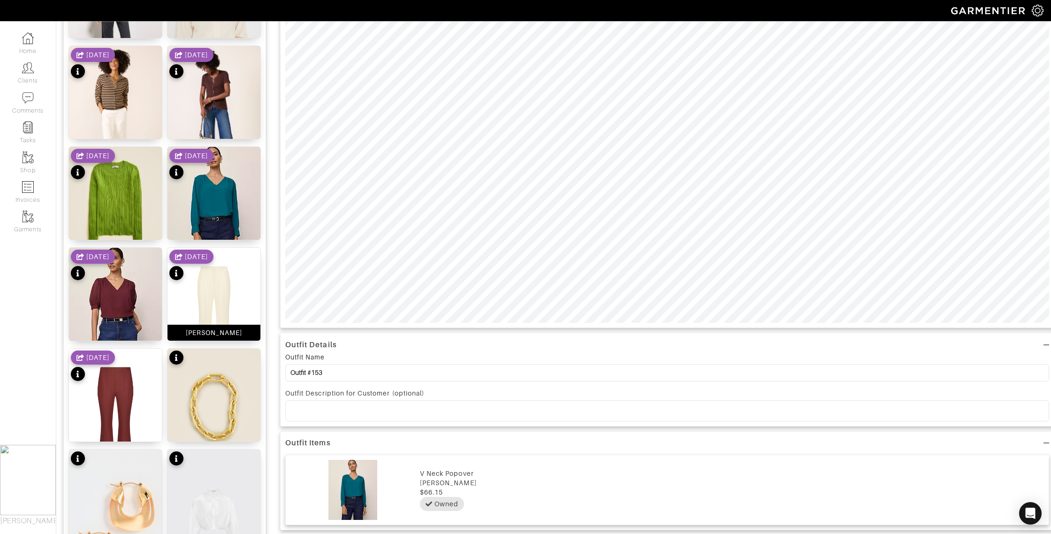
click at [231, 336] on div "[PERSON_NAME]" at bounding box center [214, 332] width 57 height 9
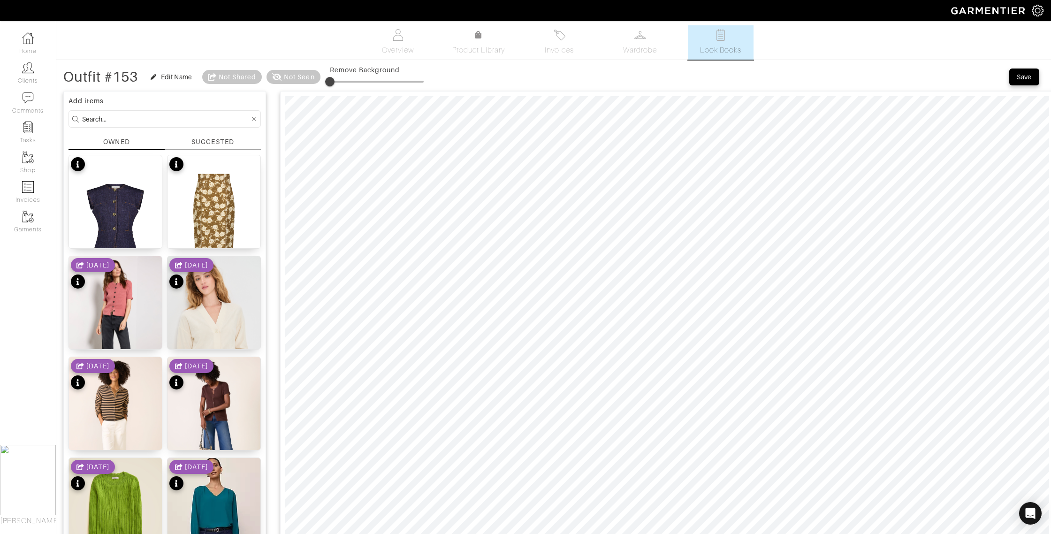
scroll to position [0, 0]
drag, startPoint x: 107, startPoint y: 120, endPoint x: 42, endPoint y: 116, distance: 64.9
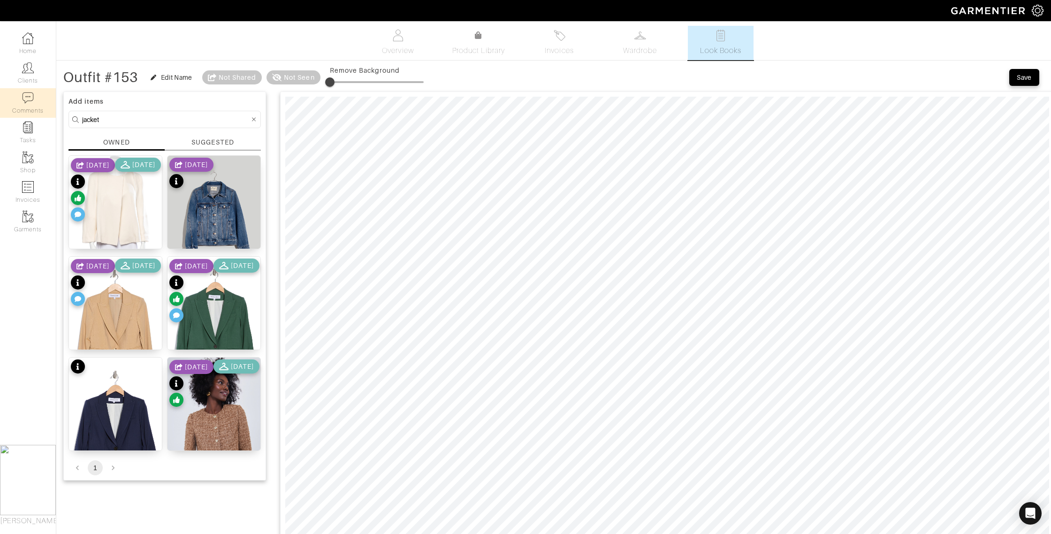
drag, startPoint x: 104, startPoint y: 118, endPoint x: 41, endPoint y: 115, distance: 62.5
click at [42, 115] on div "Company Settings Manage Subscription My Profile Stylists Sign Out Home Clients …" at bounding box center [525, 458] width 1051 height 917
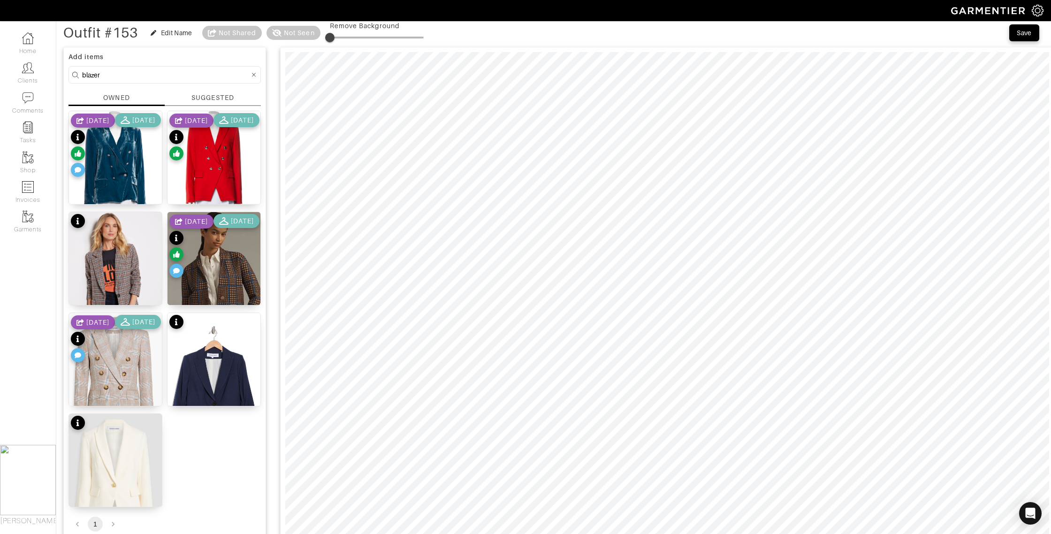
scroll to position [44, 0]
click at [228, 299] on div "Knit Relaxed Blazer" at bounding box center [214, 297] width 65 height 9
click at [121, 198] on div "Blazer" at bounding box center [115, 196] width 21 height 9
drag, startPoint x: 117, startPoint y: 74, endPoint x: 50, endPoint y: 70, distance: 67.2
click at [50, 70] on div "Company Settings Manage Subscription My Profile Stylists Sign Out Home Clients …" at bounding box center [525, 414] width 1051 height 917
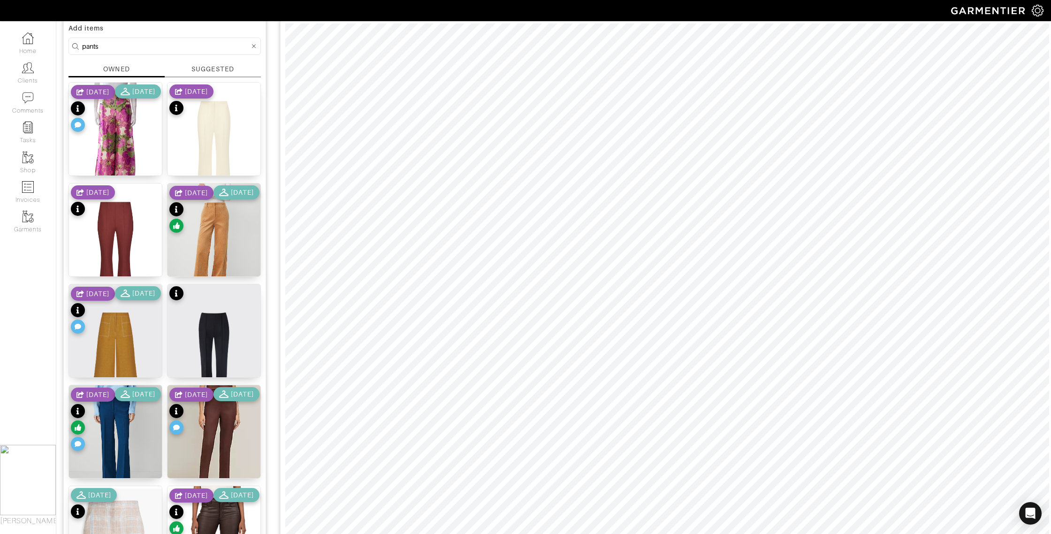
scroll to position [76, 0]
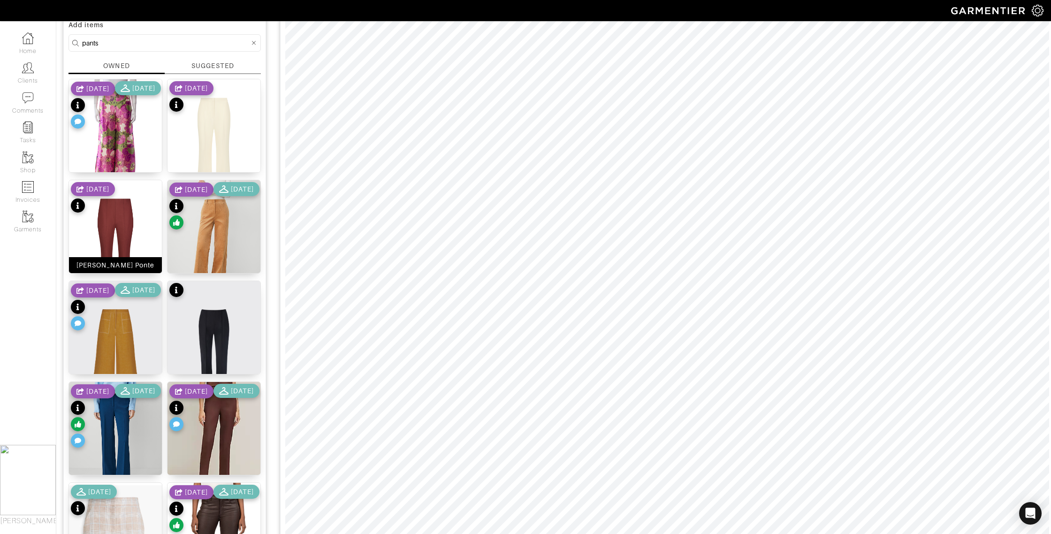
click at [102, 264] on div "[PERSON_NAME] Ponte" at bounding box center [115, 264] width 78 height 9
drag, startPoint x: 111, startPoint y: 40, endPoint x: 50, endPoint y: 39, distance: 61.5
click at [50, 39] on div "Company Settings Manage Subscription My Profile Stylists Sign Out Home Clients …" at bounding box center [525, 420] width 1051 height 992
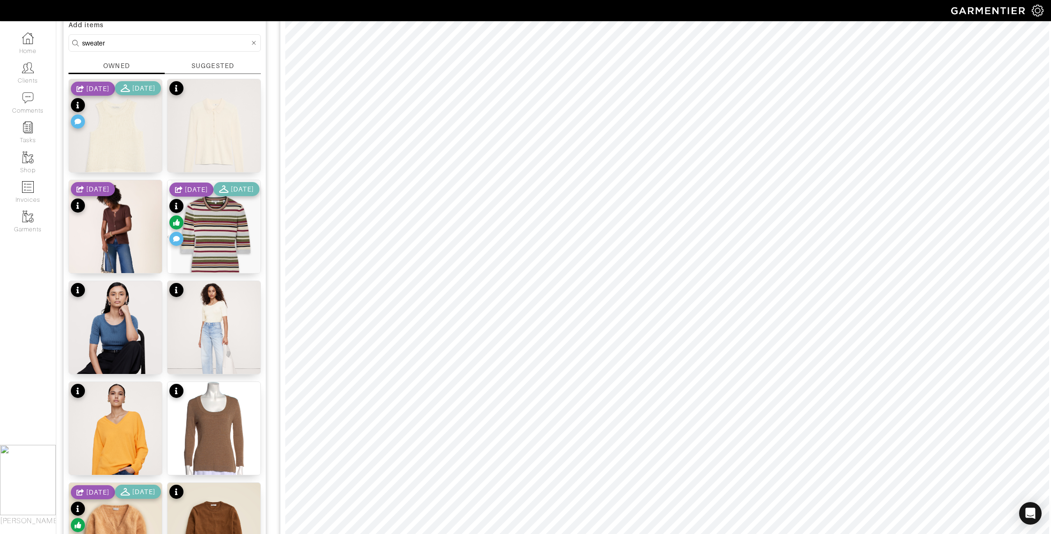
scroll to position [67, 0]
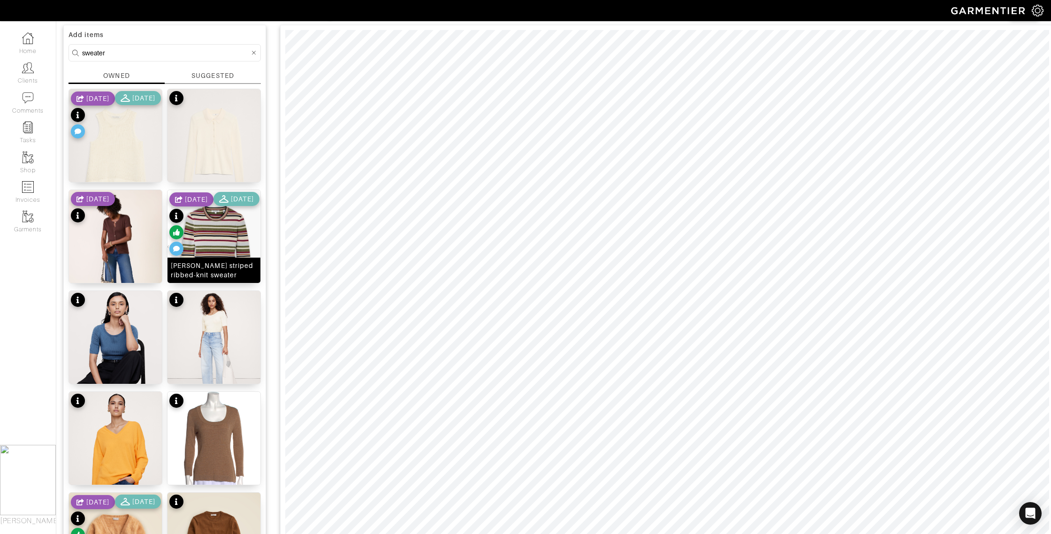
click at [239, 275] on div "[PERSON_NAME] striped ribbed-knit sweater" at bounding box center [214, 270] width 86 height 19
drag, startPoint x: 122, startPoint y: 51, endPoint x: 43, endPoint y: 52, distance: 79.8
click at [36, 52] on div "Company Settings Manage Subscription My Profile Stylists Sign Out Home Clients …" at bounding box center [525, 526] width 1051 height 1187
type input "jacket"
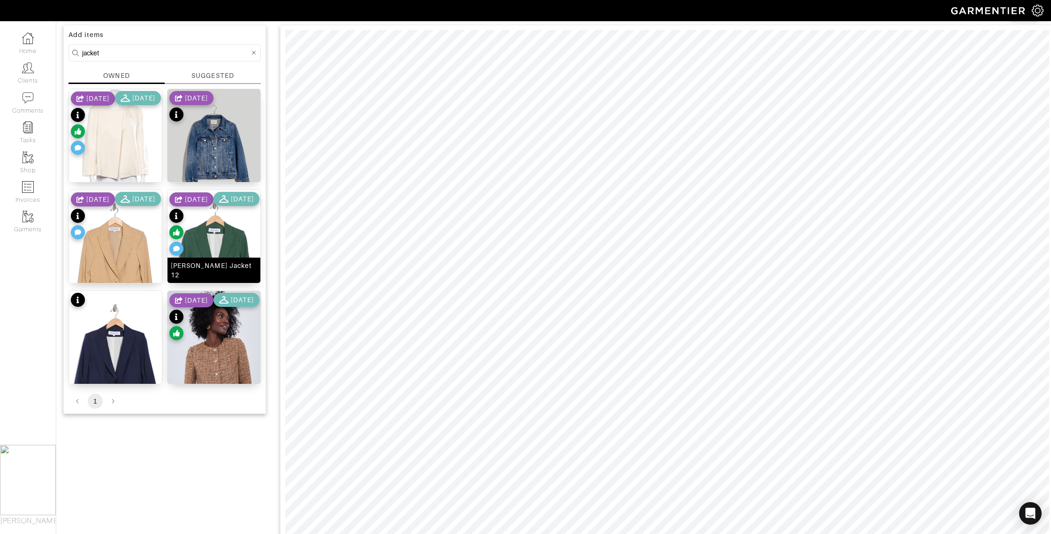
click at [199, 278] on div "Hollis Dickey Jacket 12" at bounding box center [214, 270] width 86 height 19
drag, startPoint x: 141, startPoint y: 378, endPoint x: 204, endPoint y: 342, distance: 72.3
click at [141, 378] on div "Hollis Dickey Jacket" at bounding box center [115, 375] width 81 height 9
click at [105, 54] on input "jacket" at bounding box center [166, 53] width 168 height 12
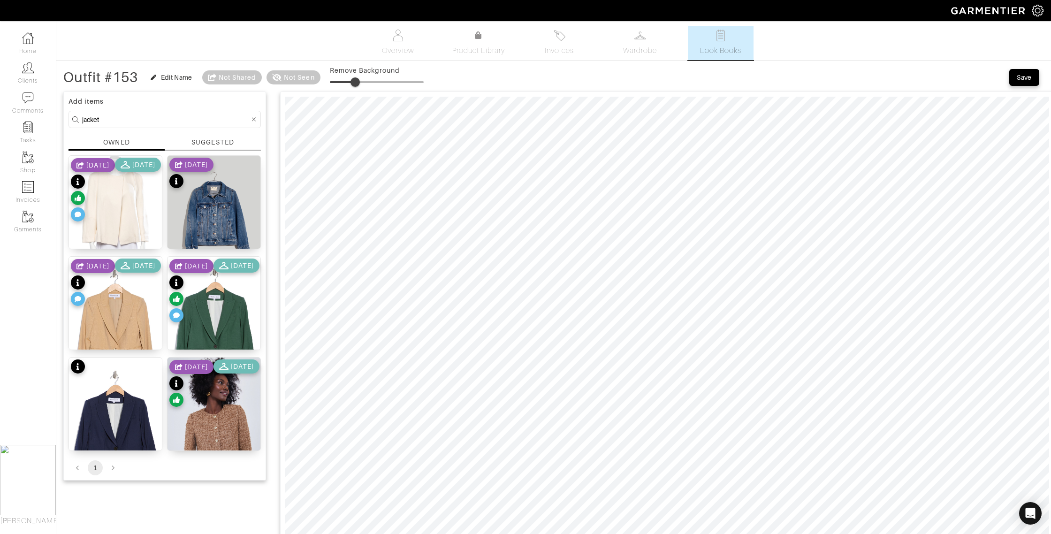
type input "13"
drag, startPoint x: 335, startPoint y: 83, endPoint x: 344, endPoint y: 84, distance: 9.0
click at [344, 84] on span at bounding box center [341, 81] width 9 height 9
drag, startPoint x: 104, startPoint y: 117, endPoint x: 62, endPoint y: 114, distance: 41.9
click at [62, 114] on div "Outfit #153 Edit Name Not Shared Not Seen Save Add items jacket OWNED SUGGESTED…" at bounding box center [553, 455] width 995 height 774
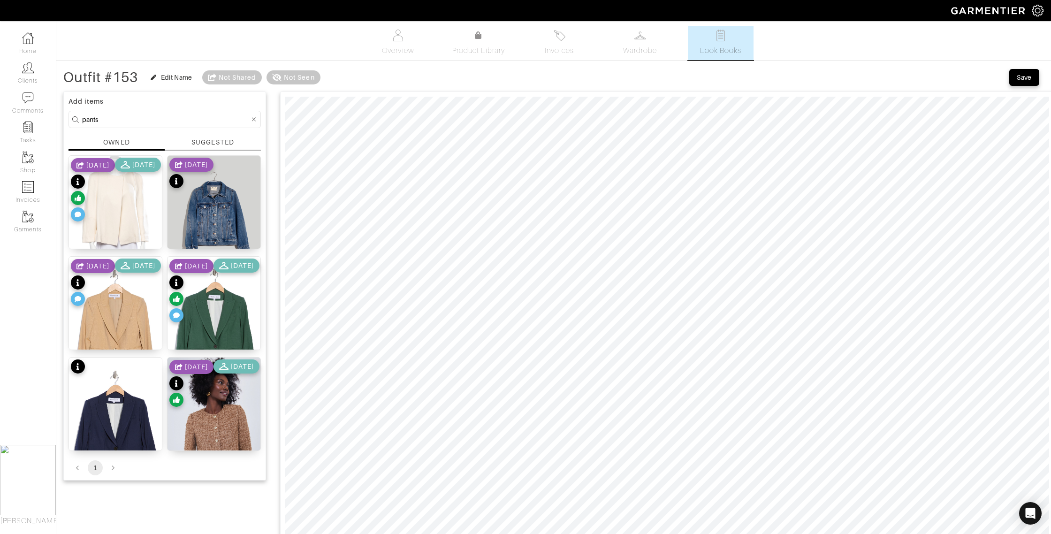
type input "pants"
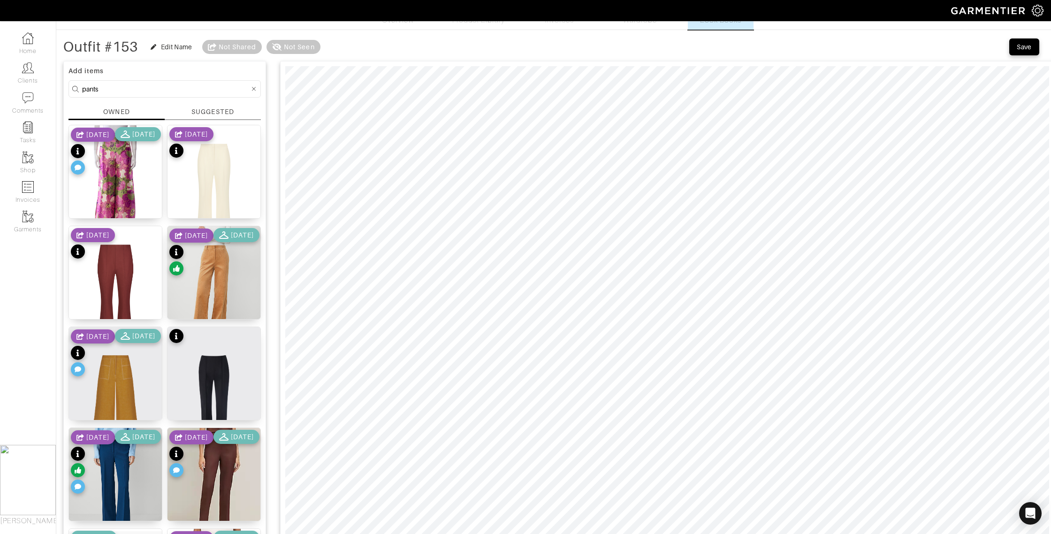
scroll to position [40, 0]
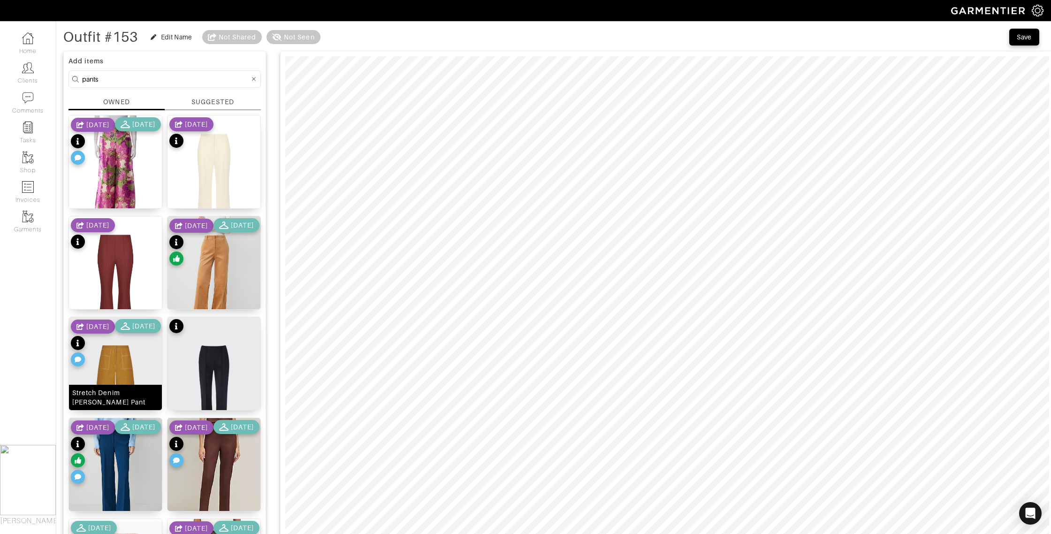
click at [139, 400] on div "Stretch Denim Margo Pant" at bounding box center [115, 397] width 86 height 19
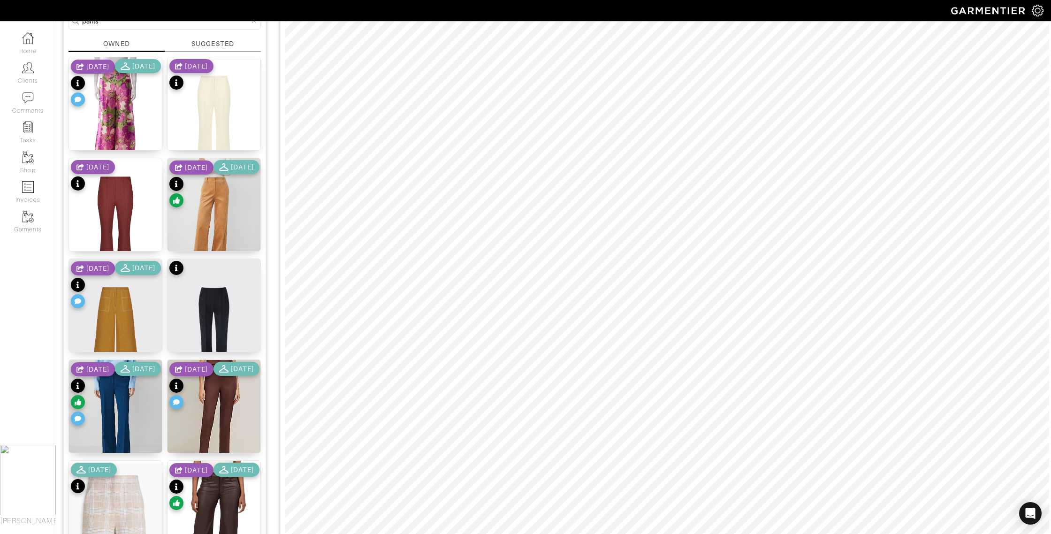
scroll to position [0, 0]
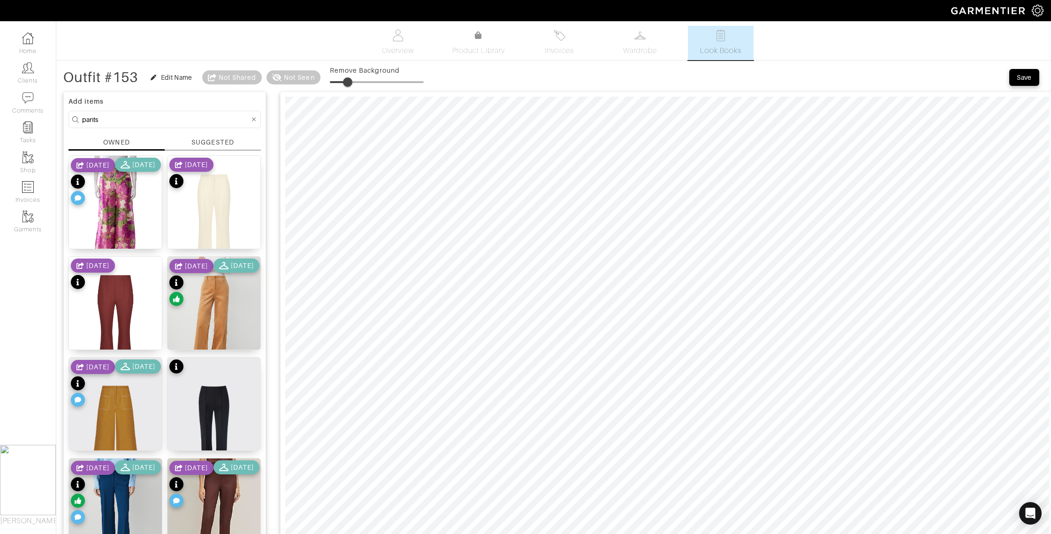
type input "25"
drag, startPoint x: 331, startPoint y: 81, endPoint x: 352, endPoint y: 94, distance: 24.9
click at [355, 82] on span at bounding box center [353, 81] width 9 height 9
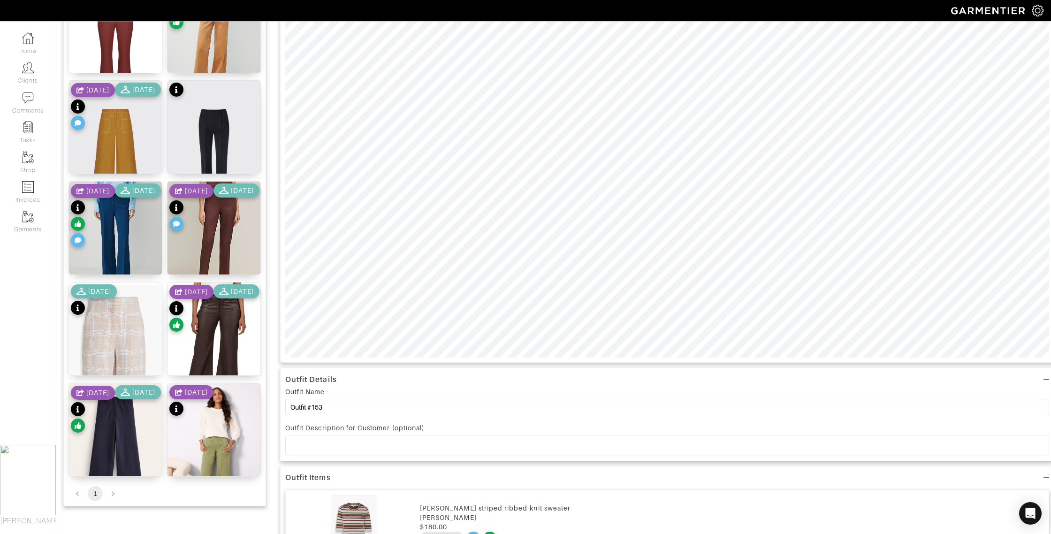
scroll to position [353, 0]
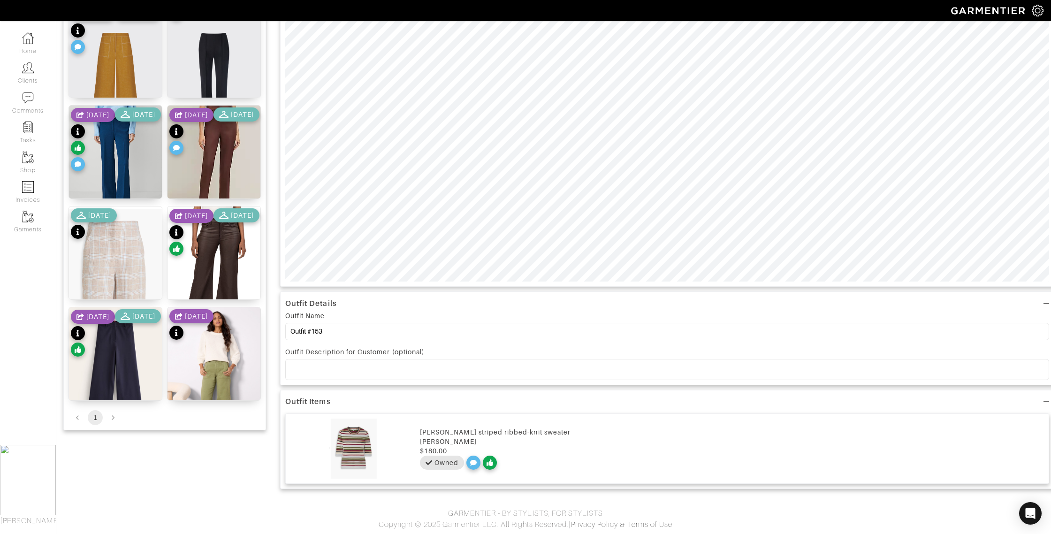
click at [113, 418] on li "pagination navigation" at bounding box center [113, 417] width 18 height 15
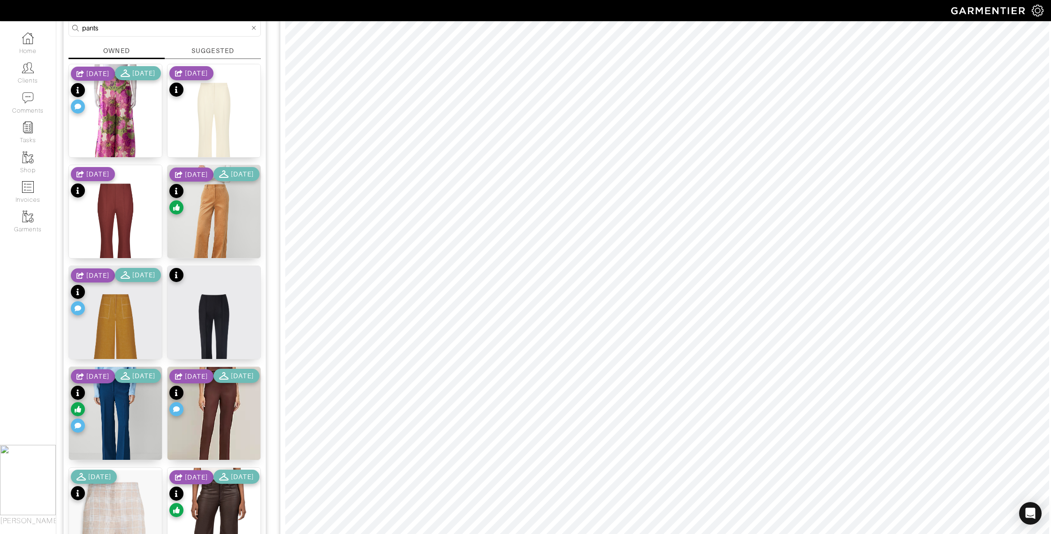
scroll to position [85, 0]
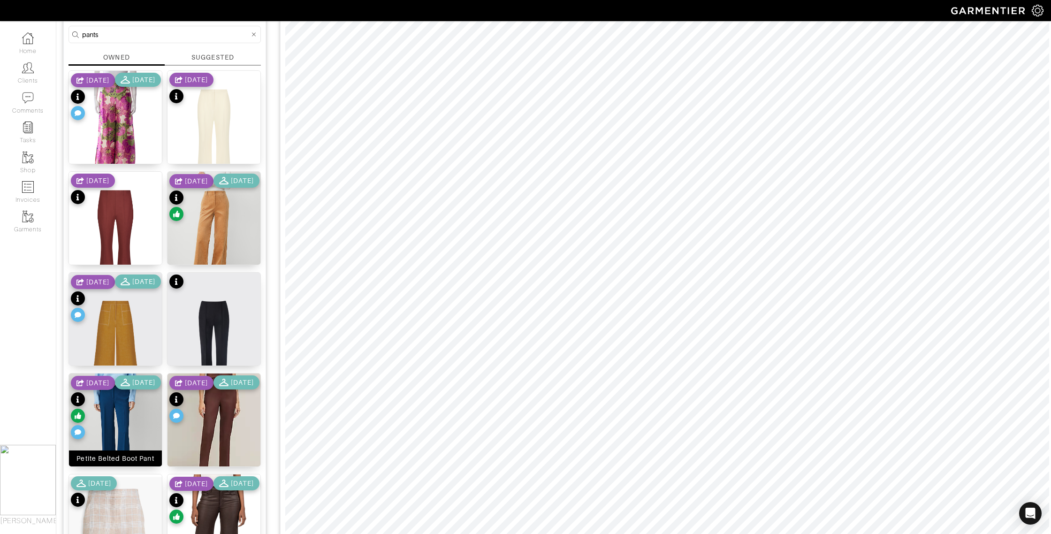
click at [133, 459] on div "Petite Belted Boot Pant" at bounding box center [114, 458] width 77 height 9
drag, startPoint x: 110, startPoint y: 36, endPoint x: 41, endPoint y: 31, distance: 68.6
click at [42, 31] on div "Company Settings Manage Subscription My Profile Stylists Sign Out Home Clients …" at bounding box center [525, 373] width 1051 height 917
type input "blue"
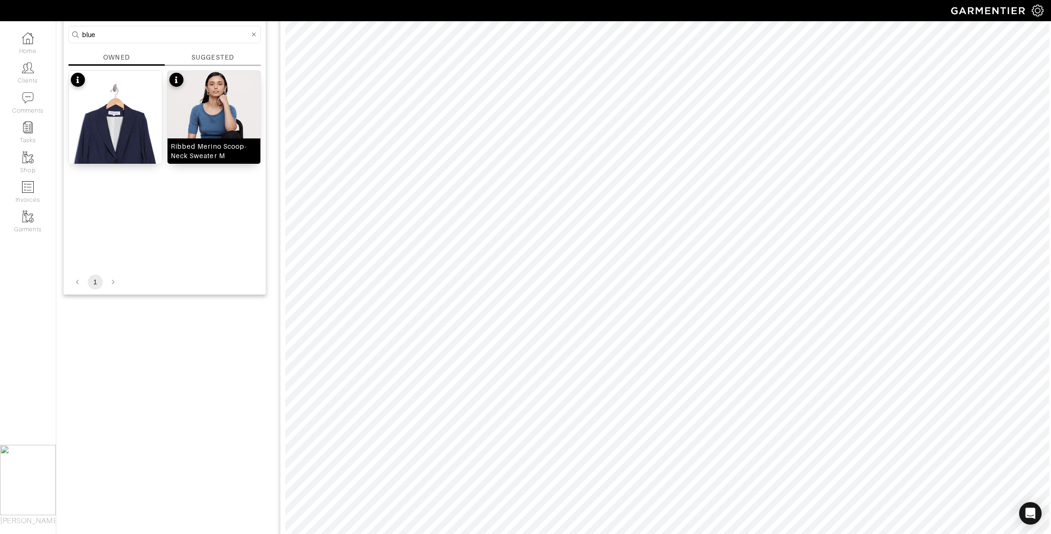
click at [228, 154] on div "Ribbed Merino Scoop-Neck Sweater M" at bounding box center [214, 151] width 86 height 19
drag, startPoint x: 133, startPoint y: 153, endPoint x: 184, endPoint y: 152, distance: 51.2
click at [133, 153] on div "Hollis Dickey Jacket" at bounding box center [115, 155] width 81 height 9
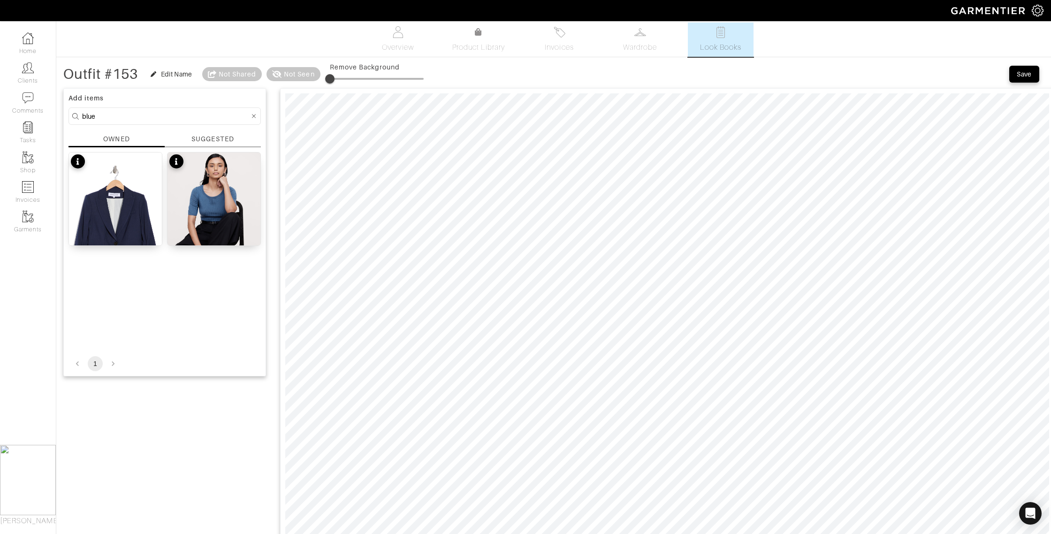
scroll to position [2, 0]
type input "24"
drag, startPoint x: 332, startPoint y: 77, endPoint x: 354, endPoint y: 77, distance: 22.1
click at [354, 77] on span at bounding box center [352, 79] width 9 height 9
drag, startPoint x: 99, startPoint y: 118, endPoint x: 58, endPoint y: 115, distance: 41.9
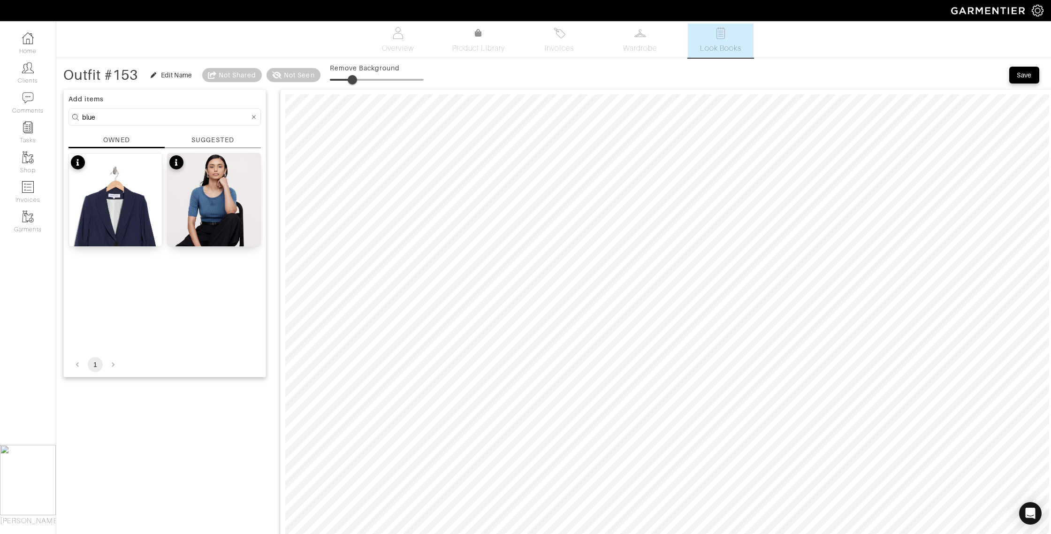
click at [58, 115] on div "Outfit #153 Edit Name Not Shared Not Seen Remove Background Save Add items blue…" at bounding box center [553, 528] width 995 height 924
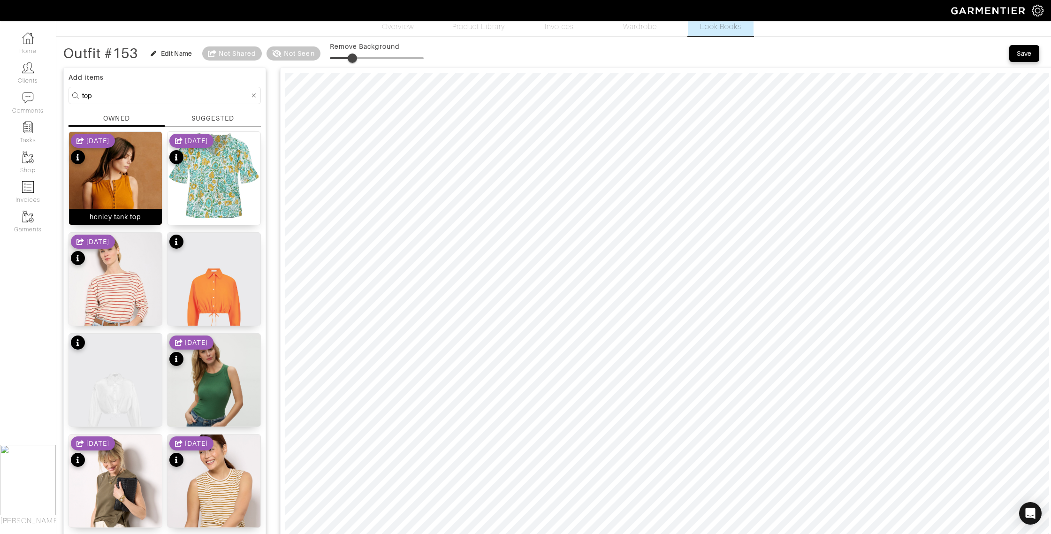
scroll to position [0, 0]
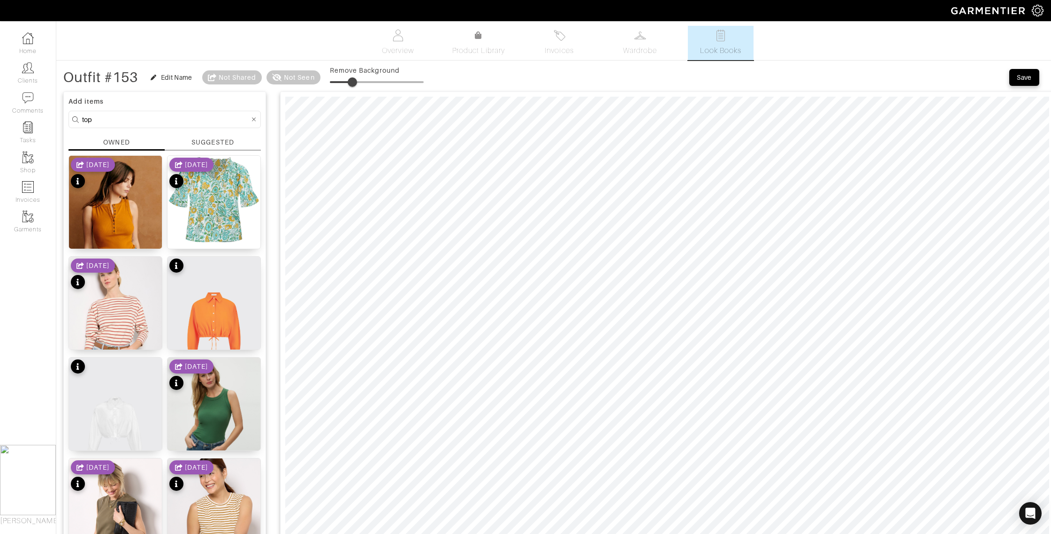
click at [196, 140] on div "SUGGESTED" at bounding box center [212, 143] width 42 height 10
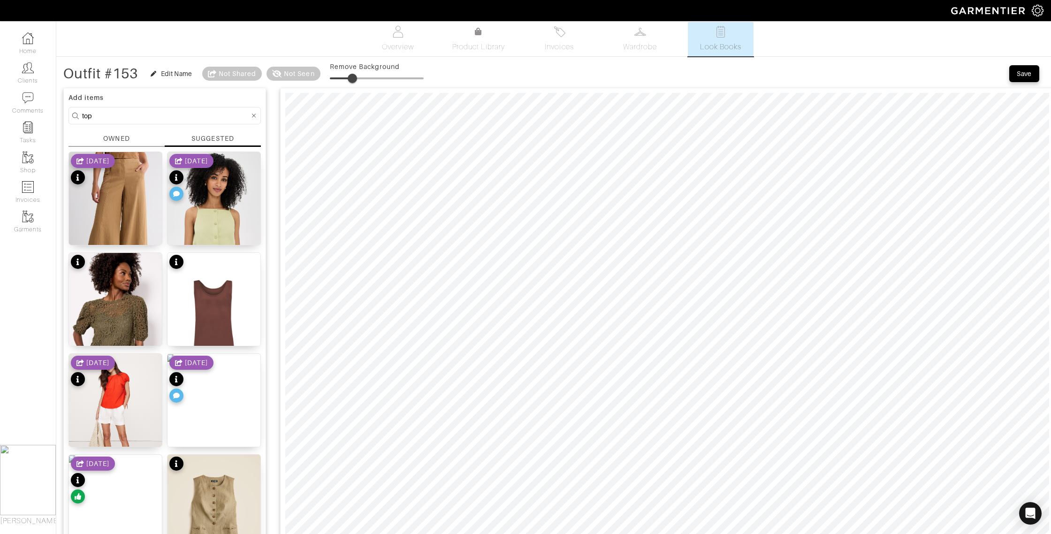
scroll to position [5, 0]
click at [99, 133] on div "OWNED" at bounding box center [117, 139] width 96 height 13
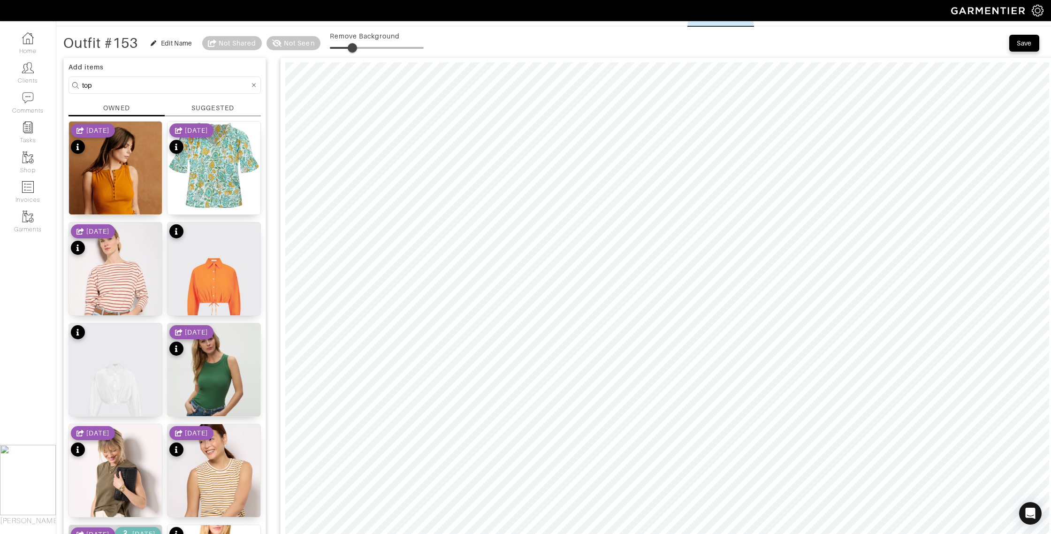
scroll to position [0, 0]
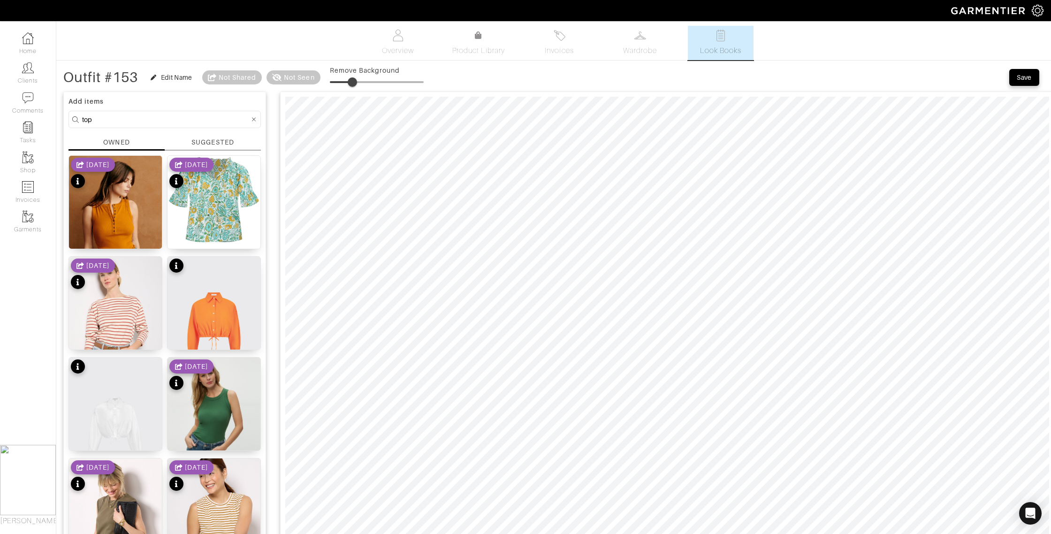
drag, startPoint x: 105, startPoint y: 115, endPoint x: 66, endPoint y: 116, distance: 39.4
drag, startPoint x: 122, startPoint y: 115, endPoint x: 57, endPoint y: 116, distance: 65.2
click at [76, 115] on div at bounding box center [75, 120] width 8 height 12
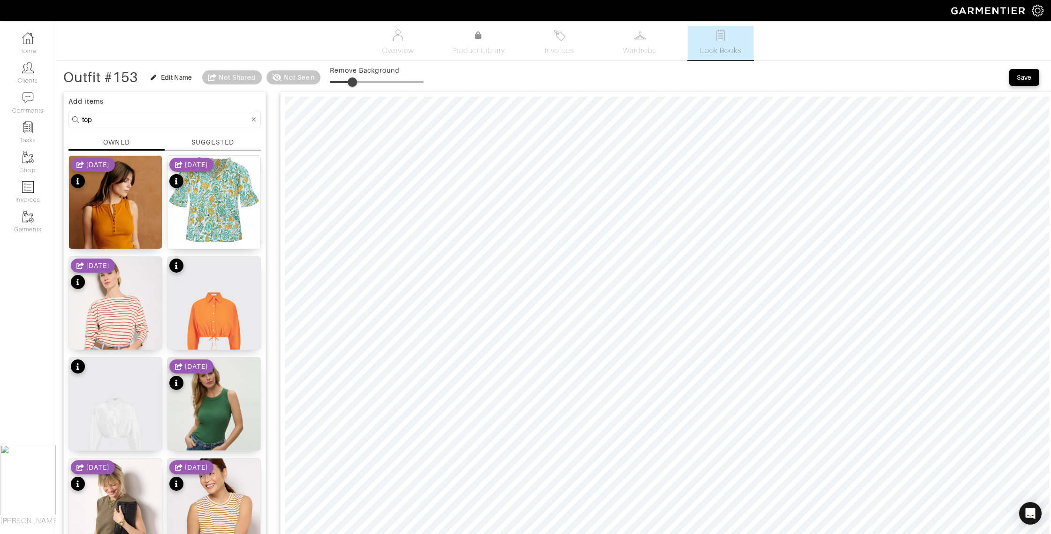
click at [93, 119] on input "top" at bounding box center [166, 120] width 168 height 12
drag, startPoint x: 94, startPoint y: 121, endPoint x: 75, endPoint y: 120, distance: 19.3
click at [75, 120] on form "top" at bounding box center [165, 119] width 192 height 17
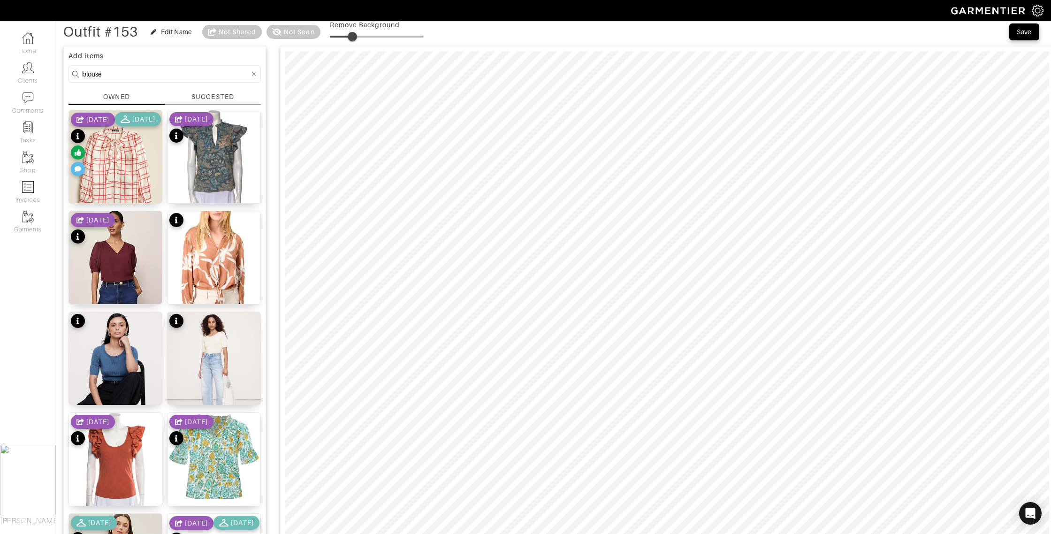
scroll to position [48, 0]
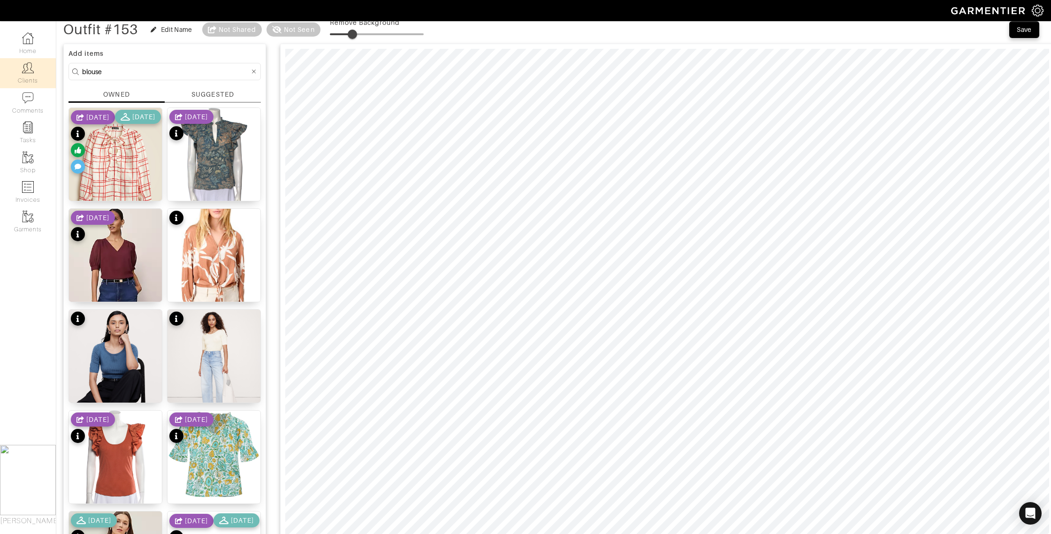
drag, startPoint x: 110, startPoint y: 69, endPoint x: 46, endPoint y: 67, distance: 63.4
type input "pants"
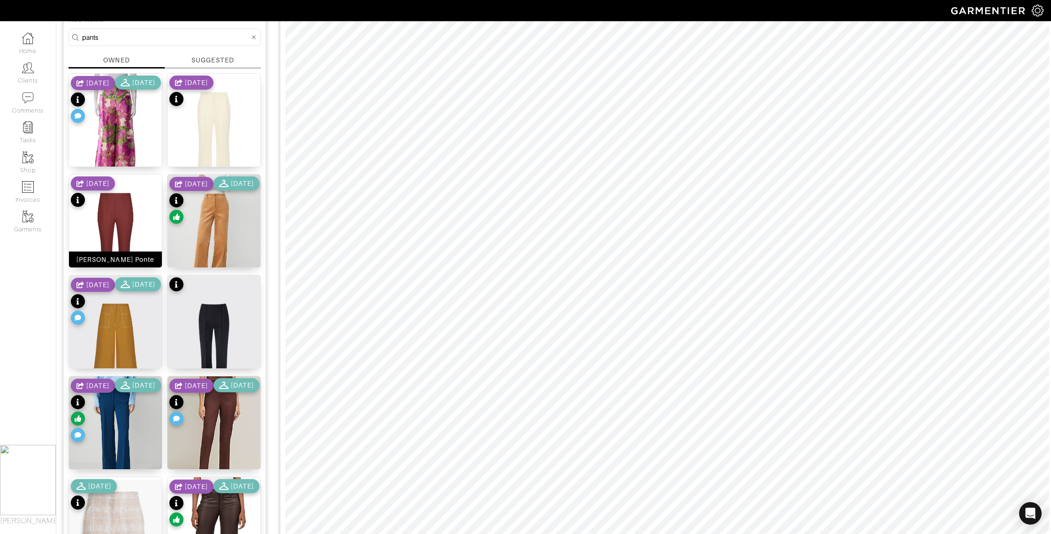
scroll to position [84, 0]
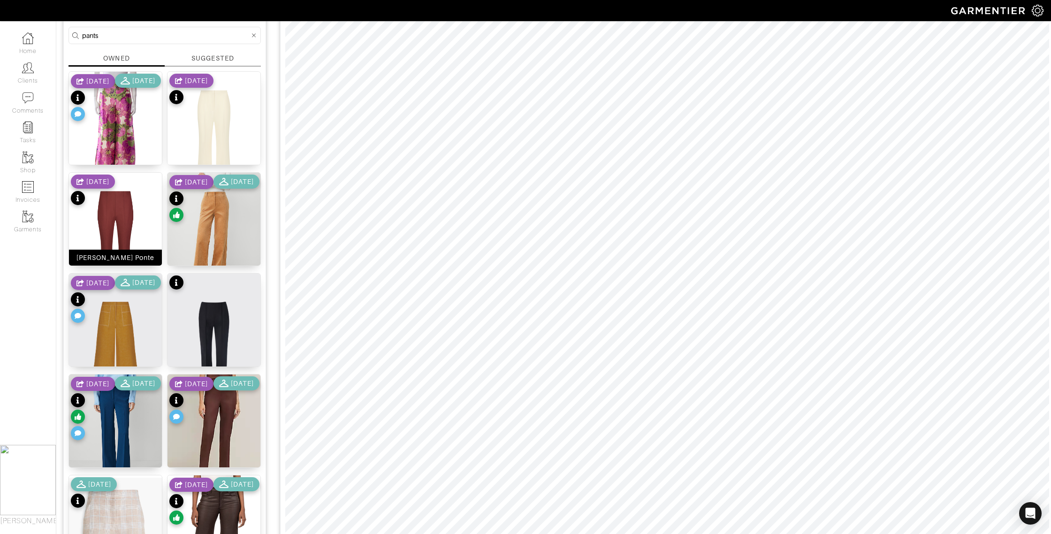
click at [144, 263] on div "[PERSON_NAME] Ponte" at bounding box center [115, 258] width 93 height 16
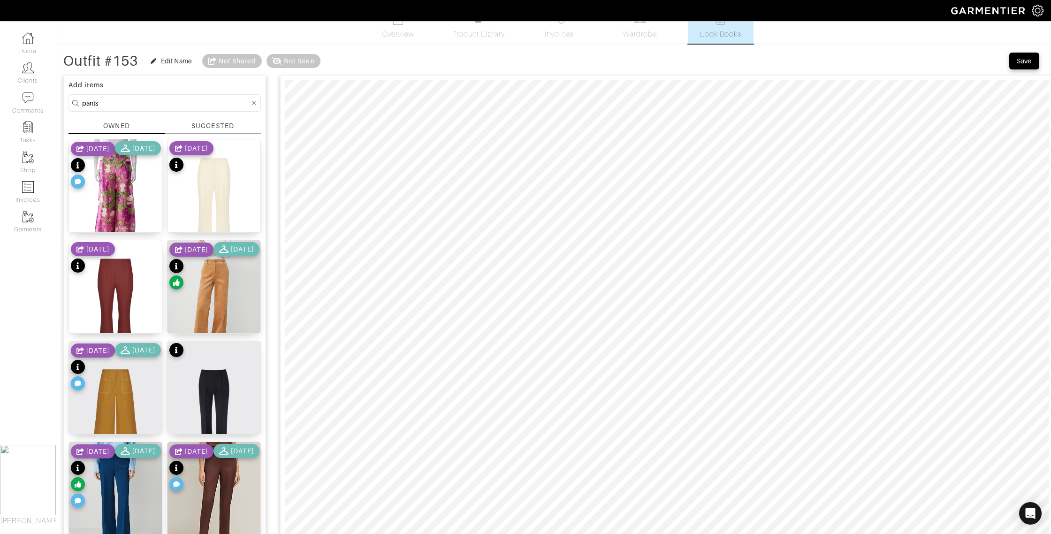
scroll to position [0, 0]
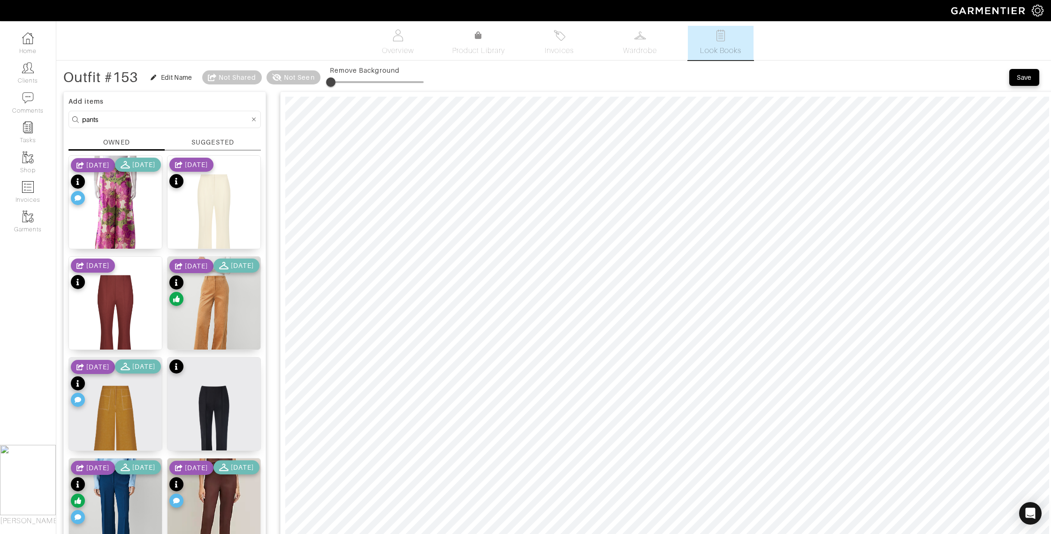
drag, startPoint x: 333, startPoint y: 83, endPoint x: 340, endPoint y: 84, distance: 7.5
click at [347, 84] on span at bounding box center [377, 82] width 94 height 14
type input "4"
drag, startPoint x: 343, startPoint y: 82, endPoint x: 295, endPoint y: 82, distance: 47.9
click at [290, 80] on div "Outfit #153 Edit Name Not Shared Not Seen Remove Background" at bounding box center [243, 77] width 360 height 19
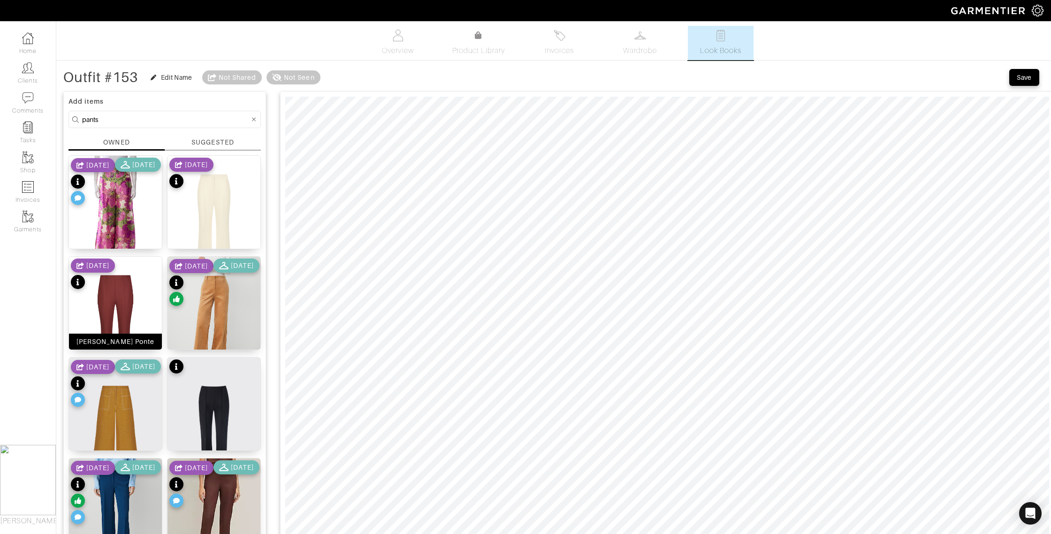
drag, startPoint x: 100, startPoint y: 340, endPoint x: 107, endPoint y: 338, distance: 7.2
click at [100, 340] on div "[PERSON_NAME] Ponte" at bounding box center [115, 341] width 78 height 9
drag, startPoint x: 100, startPoint y: 118, endPoint x: 71, endPoint y: 118, distance: 29.1
click at [71, 118] on form "pants" at bounding box center [165, 119] width 192 height 17
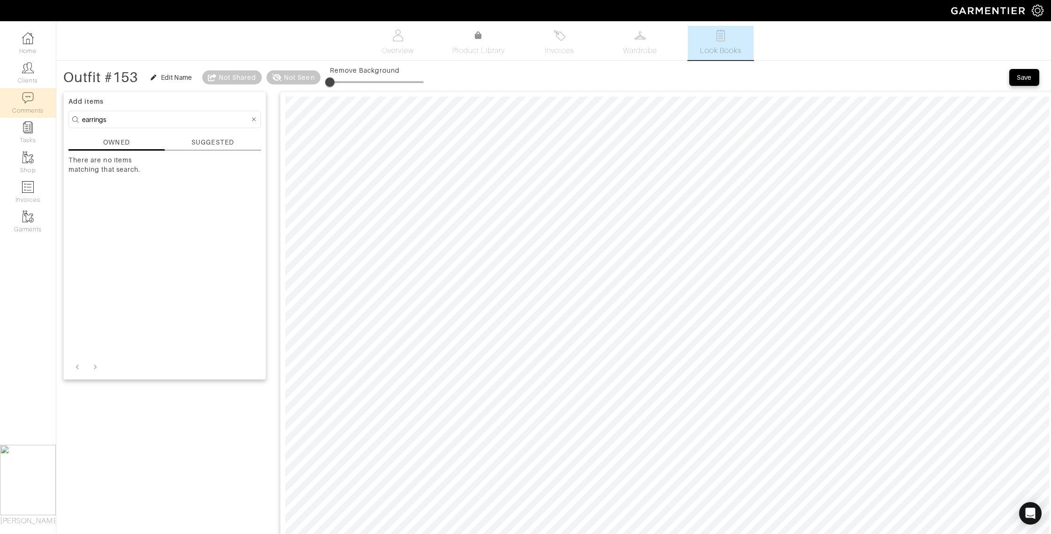
drag, startPoint x: 109, startPoint y: 122, endPoint x: 48, endPoint y: 115, distance: 61.5
click at [48, 115] on div "Company Settings Manage Subscription My Profile Stylists Sign Out Home Clients …" at bounding box center [525, 496] width 1051 height 992
type input "jewelry"
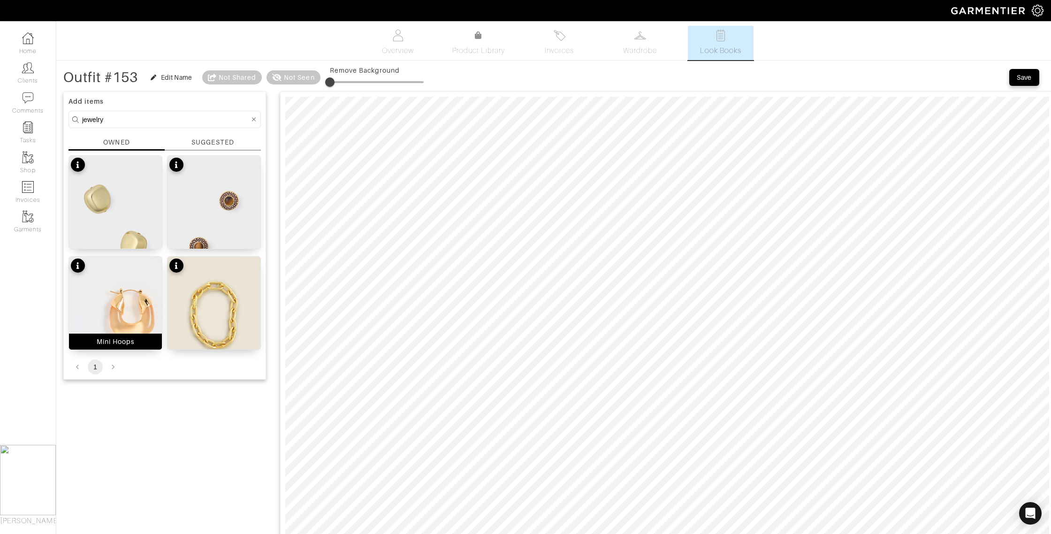
click at [145, 339] on div "Mini Hoops" at bounding box center [115, 342] width 93 height 16
type input "16"
drag, startPoint x: 331, startPoint y: 83, endPoint x: 346, endPoint y: 84, distance: 15.5
click at [346, 84] on span at bounding box center [344, 81] width 9 height 9
drag, startPoint x: 111, startPoint y: 122, endPoint x: 58, endPoint y: 118, distance: 53.1
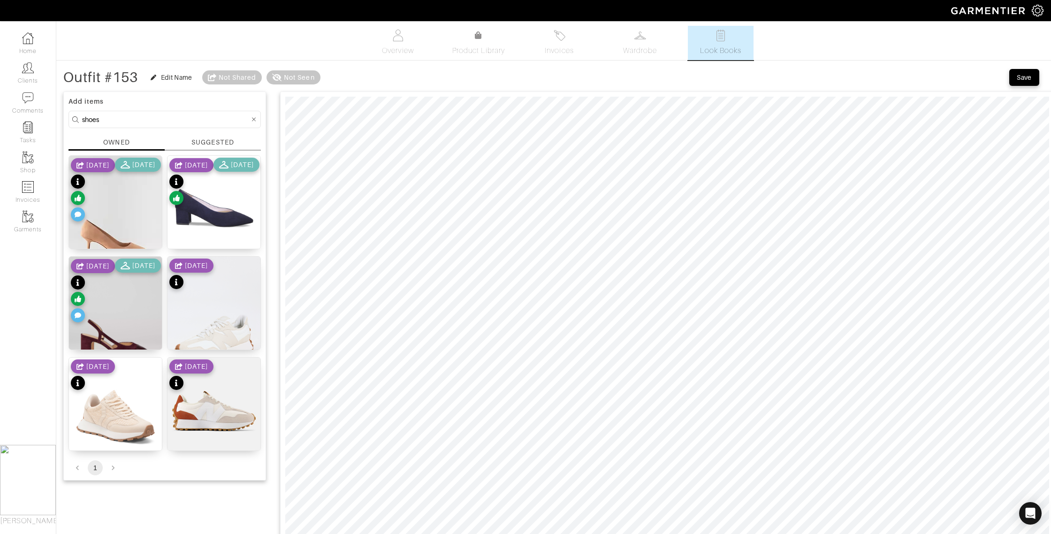
click at [194, 144] on div "SUGGESTED" at bounding box center [212, 143] width 42 height 10
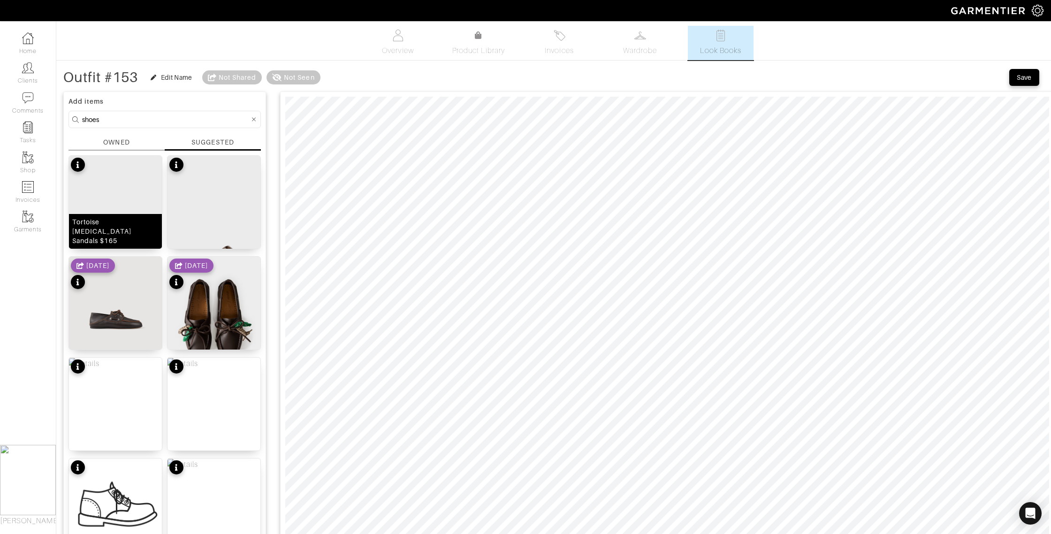
click at [130, 234] on div "Tortoise Muse Sandals $165" at bounding box center [115, 231] width 86 height 28
click at [118, 138] on div "OWNED" at bounding box center [116, 143] width 26 height 10
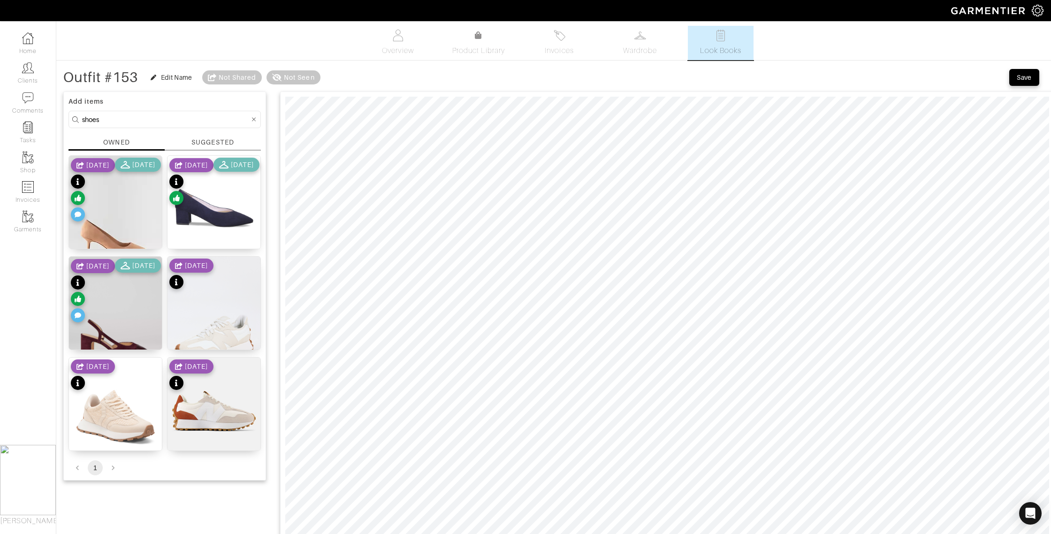
drag, startPoint x: 113, startPoint y: 120, endPoint x: 61, endPoint y: 114, distance: 52.9
type input "loafer"
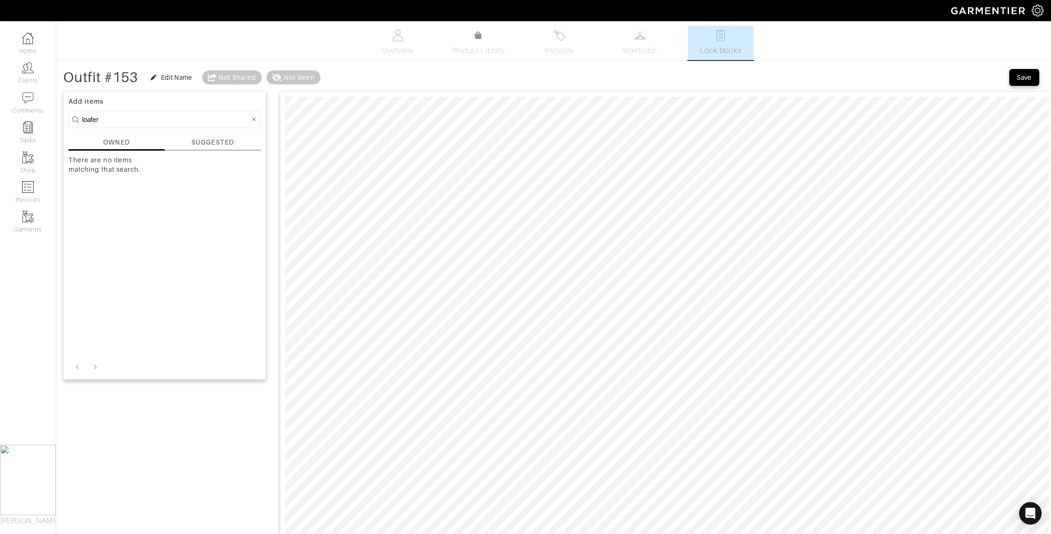
click at [197, 141] on div "SUGGESTED" at bounding box center [212, 143] width 42 height 10
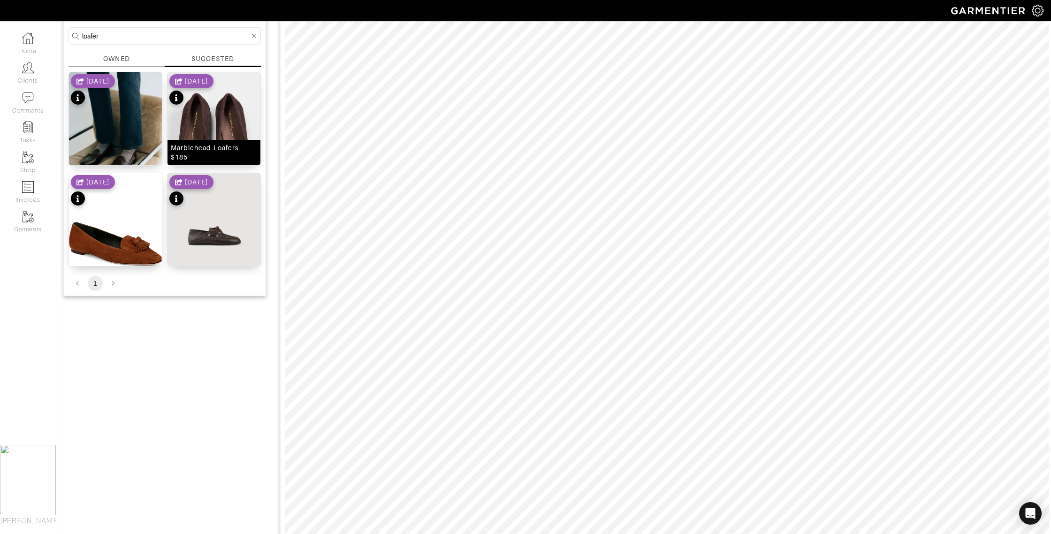
scroll to position [100, 0]
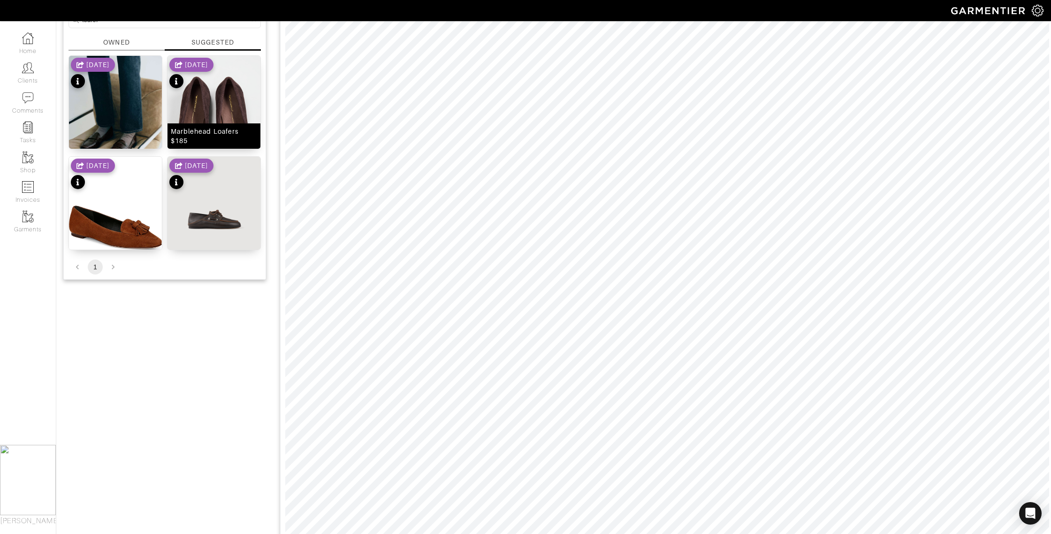
click at [189, 142] on div "Marblehead Loafers $185" at bounding box center [214, 136] width 86 height 19
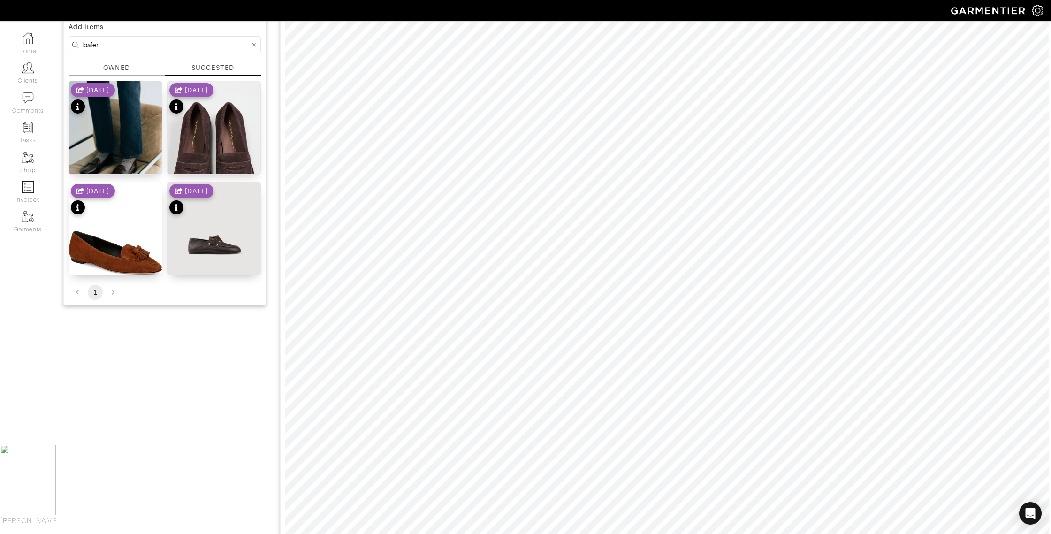
type input "16"
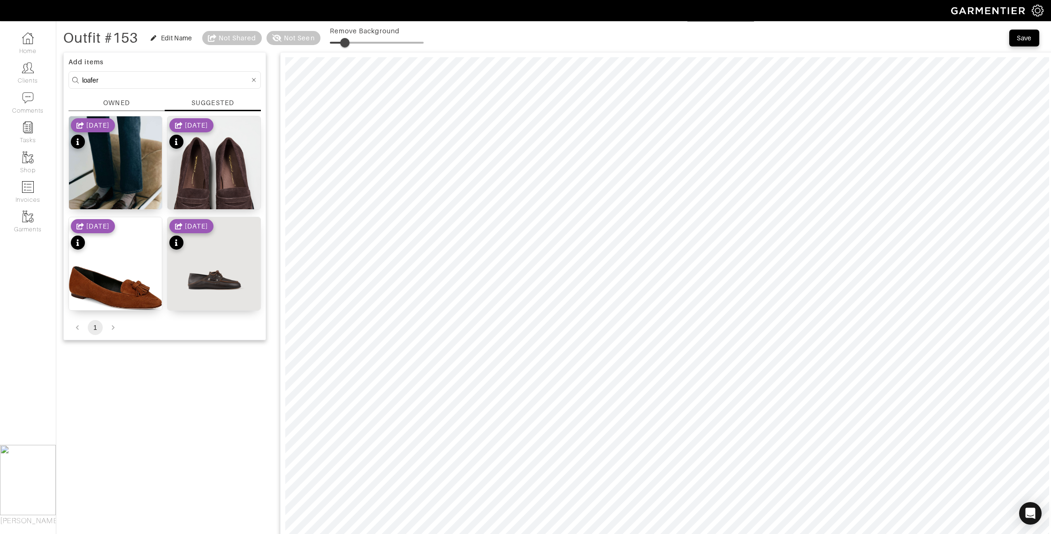
scroll to position [0, 0]
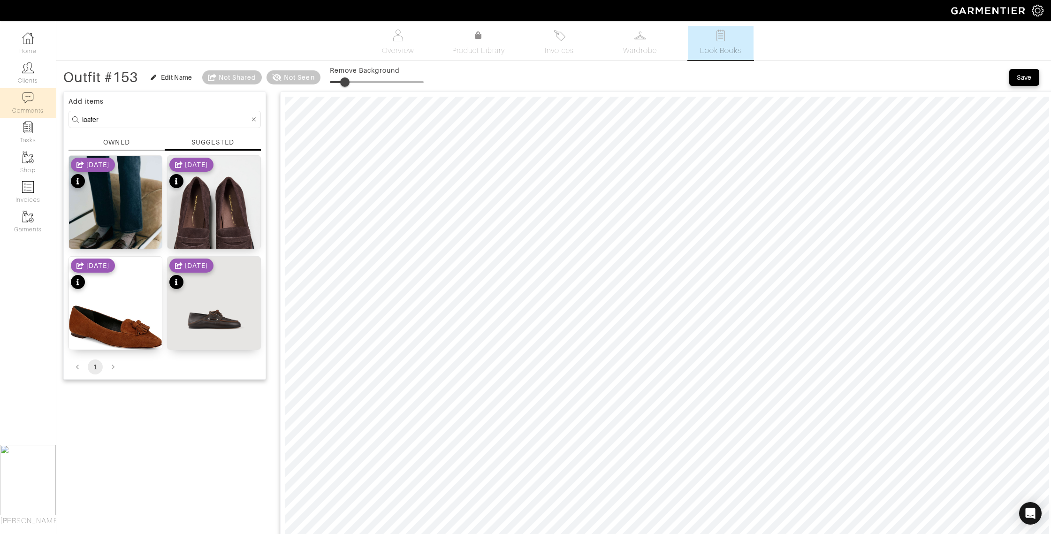
drag, startPoint x: 157, startPoint y: 120, endPoint x: 46, endPoint y: 107, distance: 112.0
type input "mule"
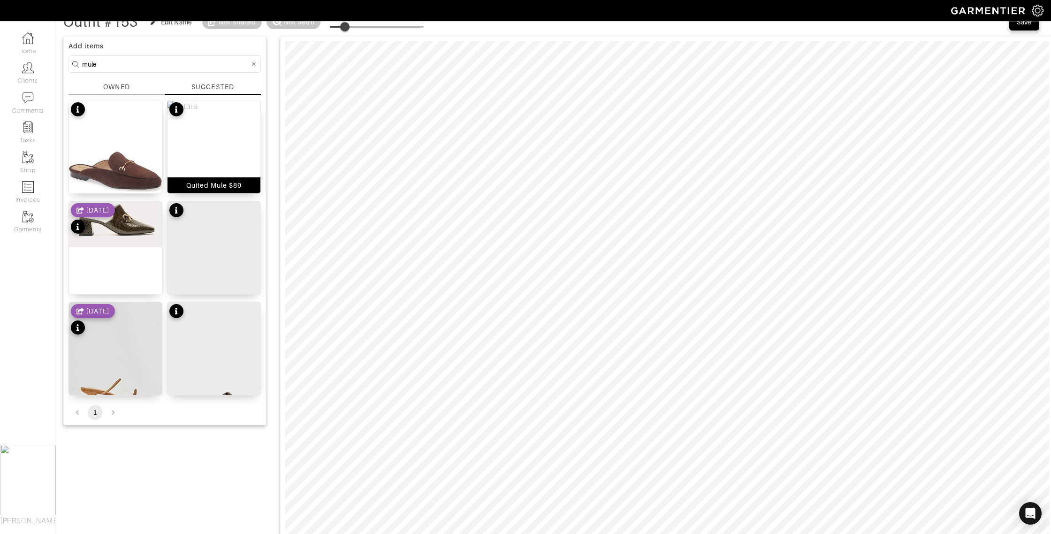
scroll to position [63, 0]
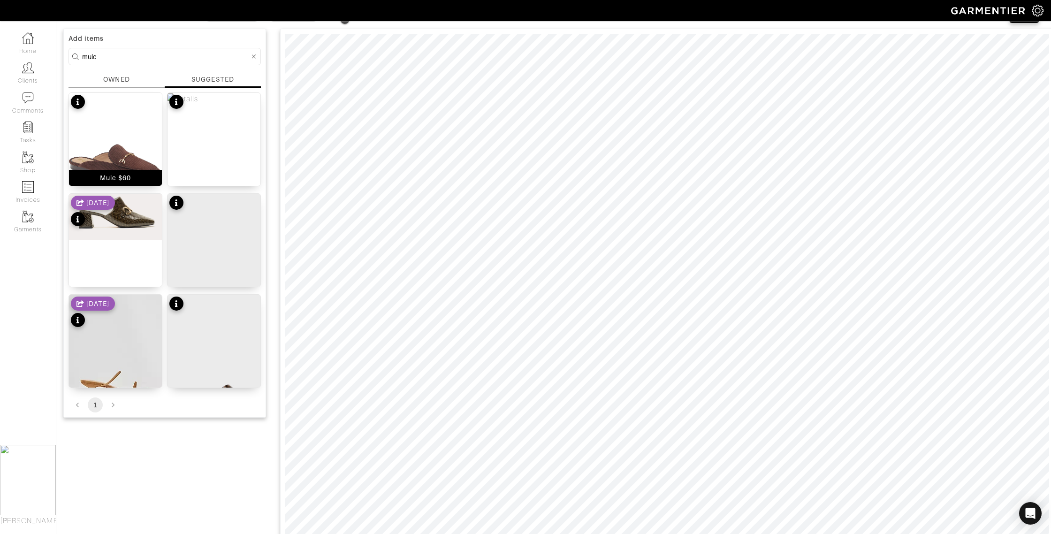
click at [134, 174] on div "Mule $60" at bounding box center [115, 178] width 93 height 16
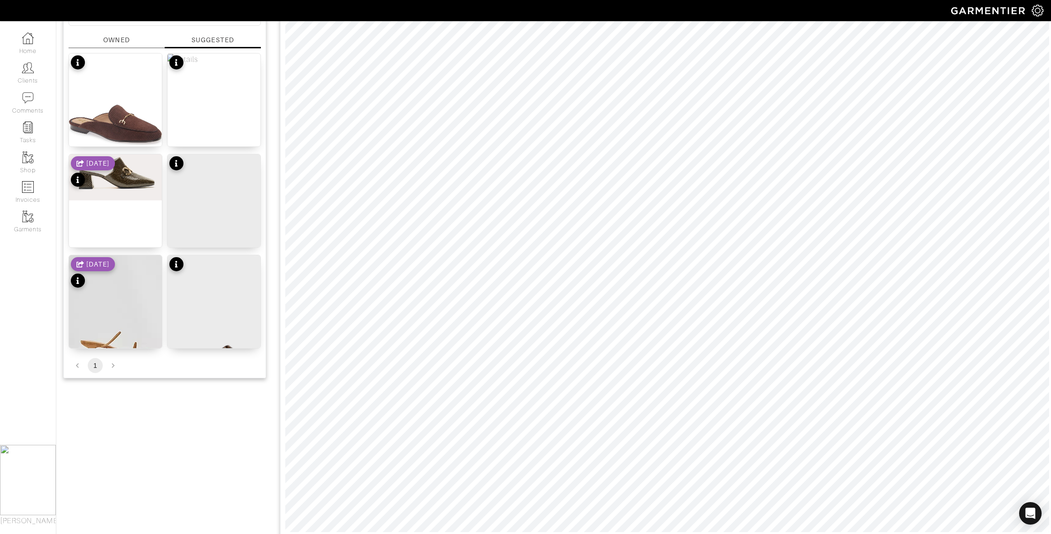
scroll to position [93, 0]
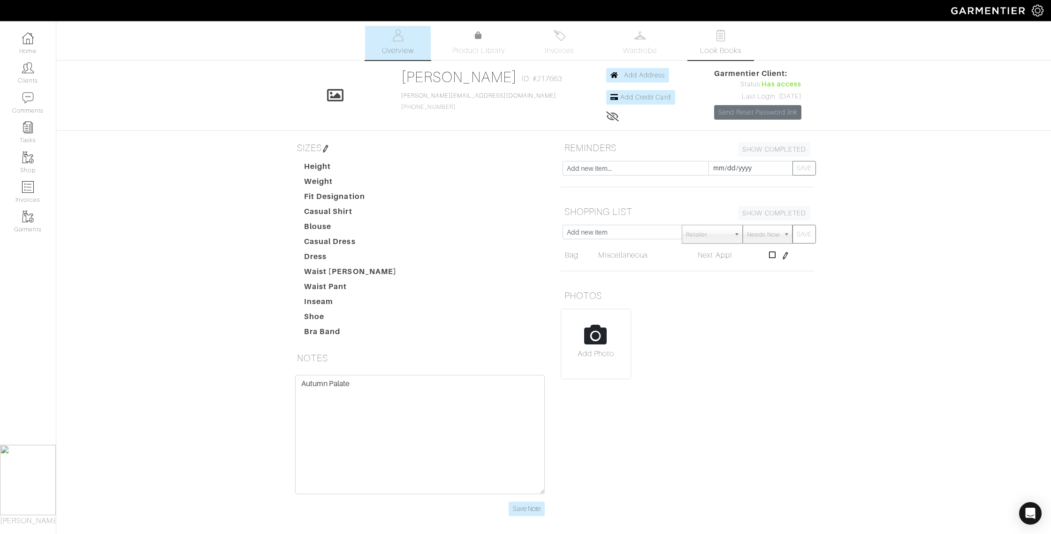
click at [718, 48] on span "Look Books" at bounding box center [721, 50] width 42 height 11
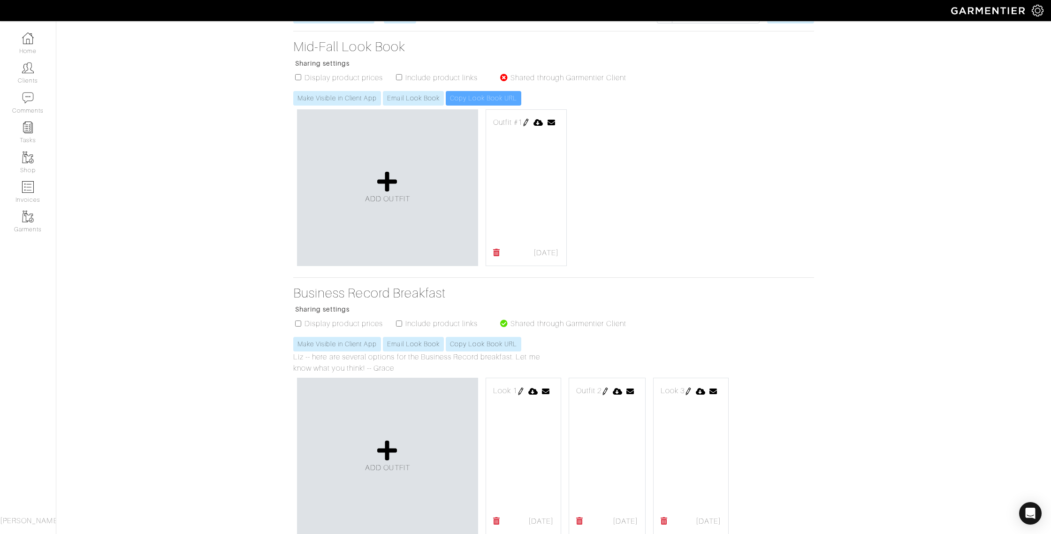
scroll to position [168, 0]
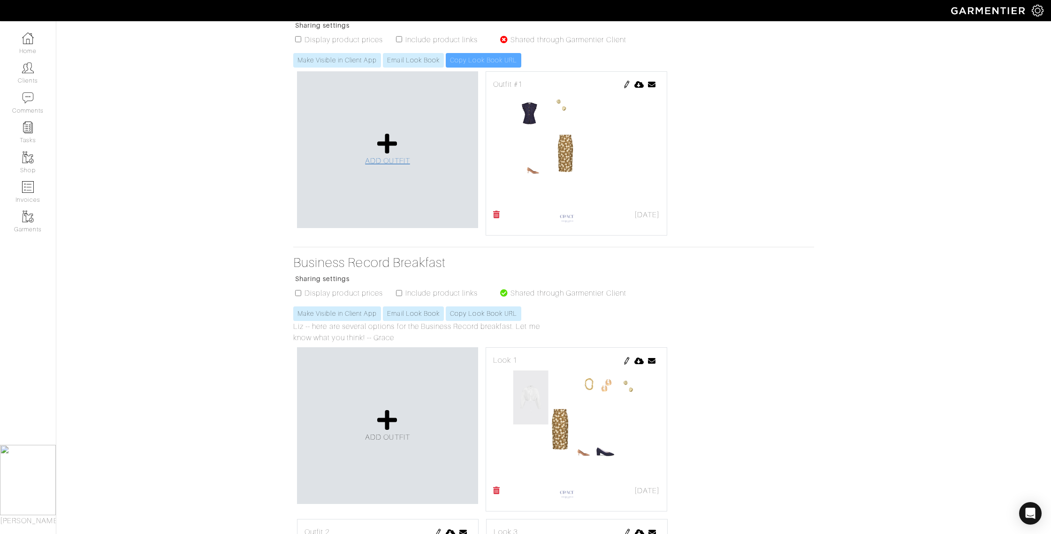
click at [377, 147] on link "ADD OUTFIT" at bounding box center [387, 149] width 45 height 34
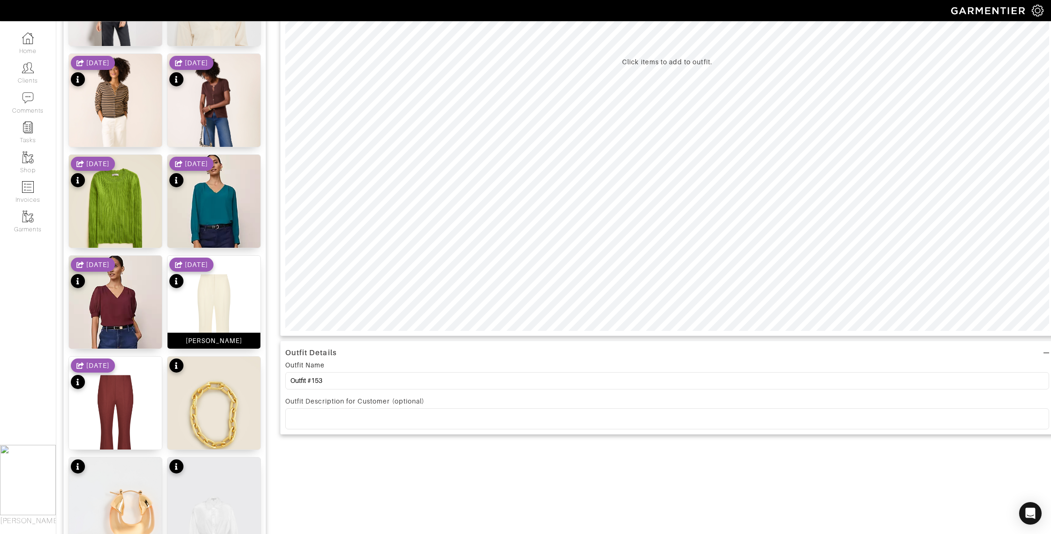
scroll to position [337, 0]
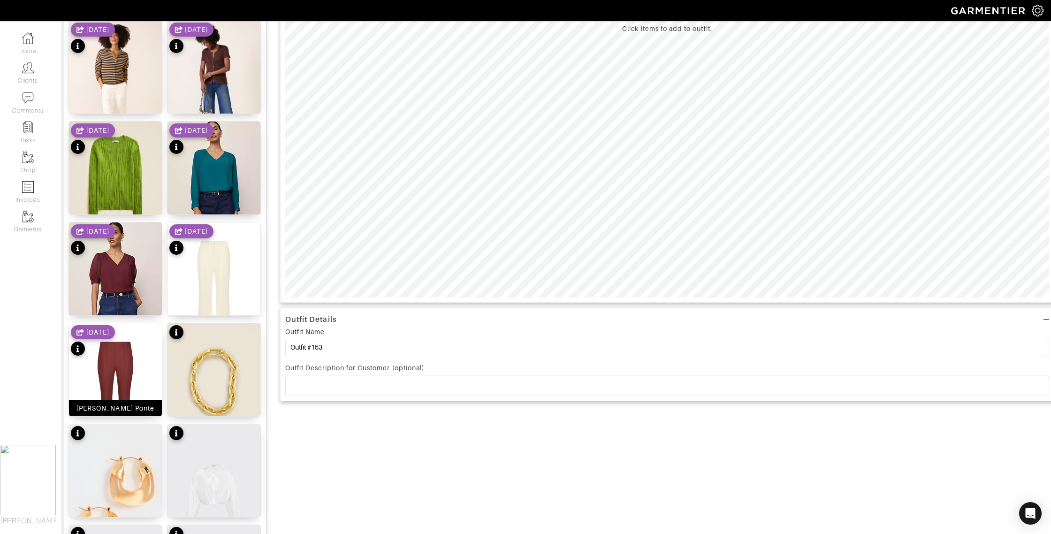
click at [113, 408] on div "[PERSON_NAME] Ponte" at bounding box center [115, 408] width 78 height 9
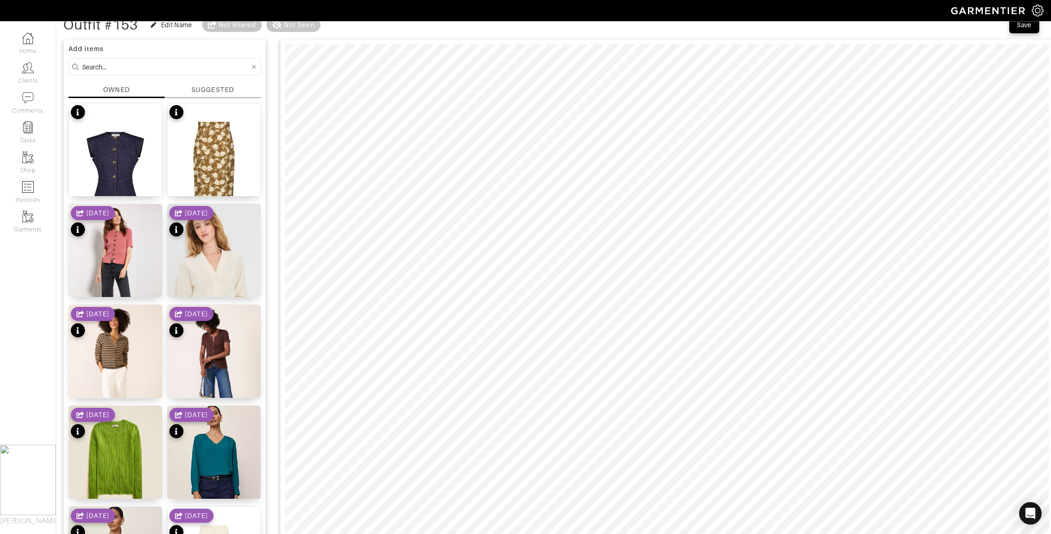
scroll to position [0, 0]
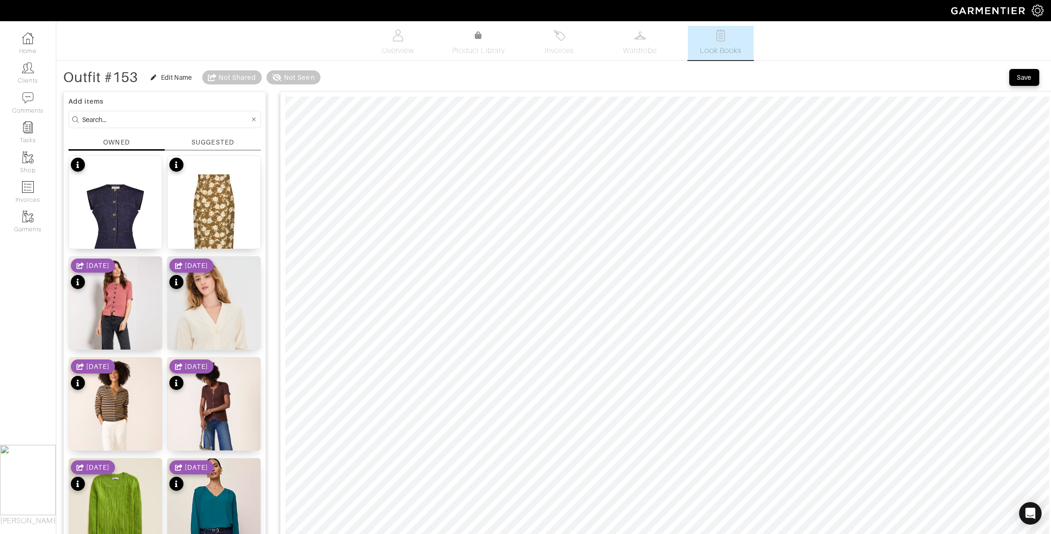
click at [119, 121] on input at bounding box center [166, 120] width 168 height 12
type input "top"
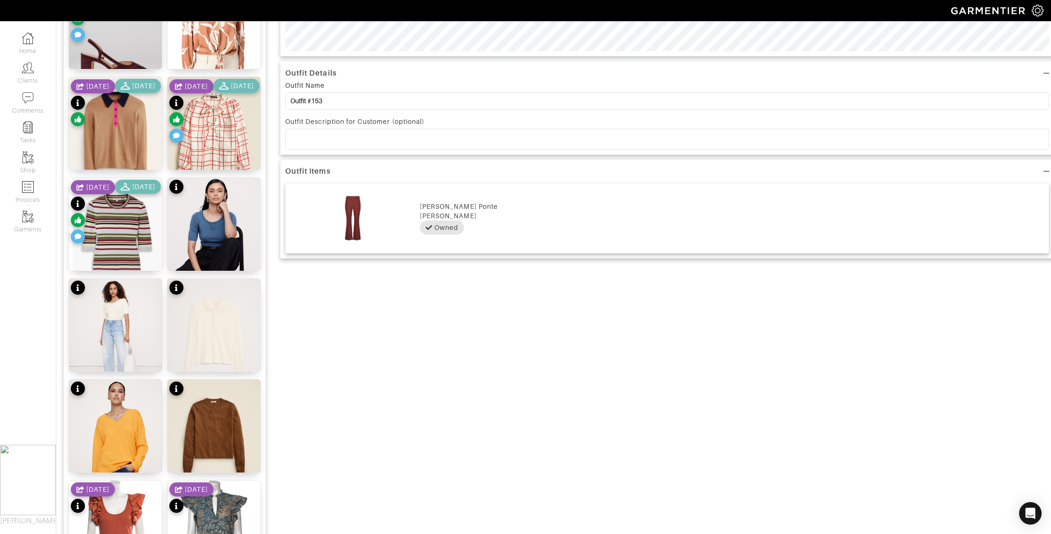
scroll to position [589, 0]
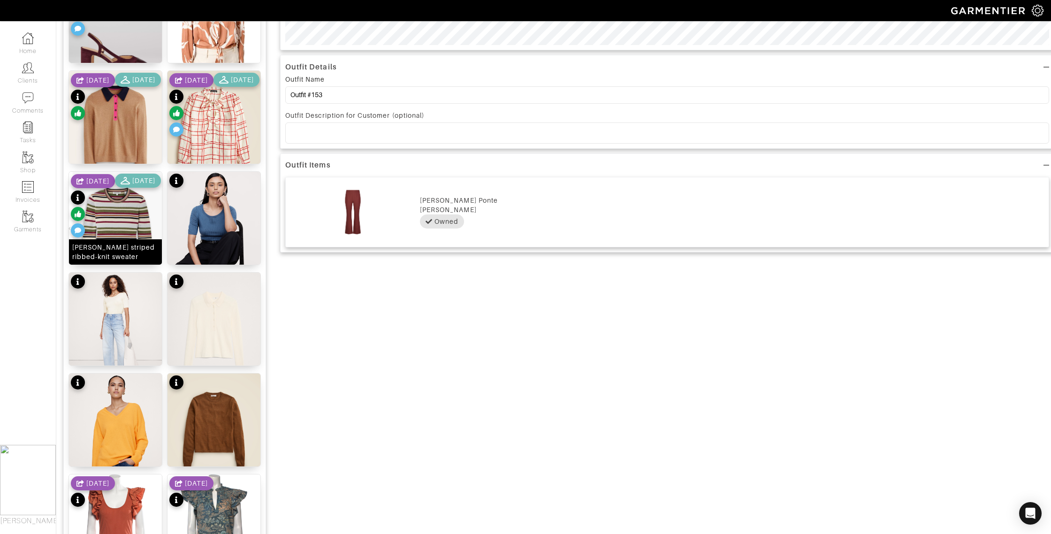
click at [133, 259] on div "Kavya striped ribbed-knit sweater" at bounding box center [115, 252] width 86 height 19
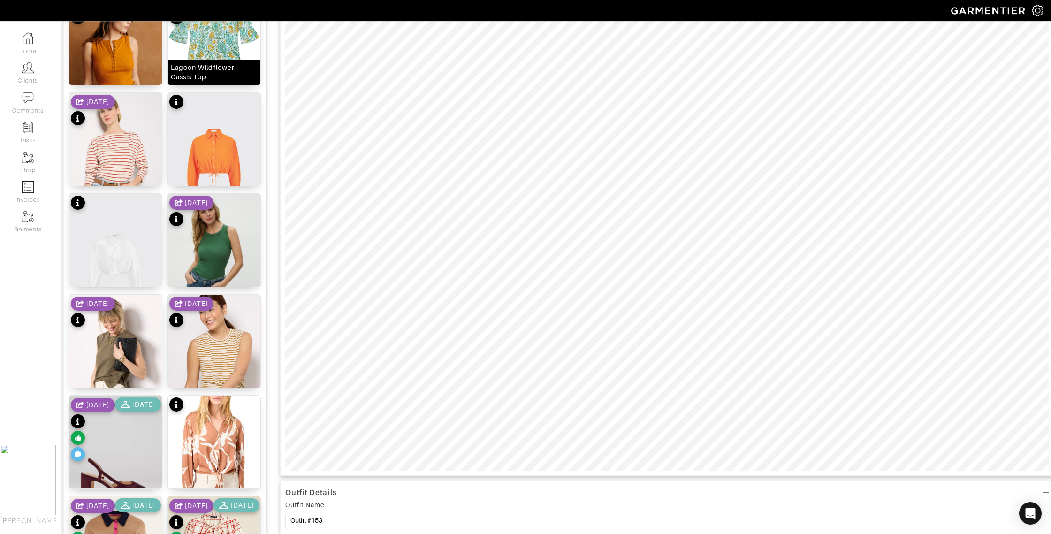
scroll to position [0, 0]
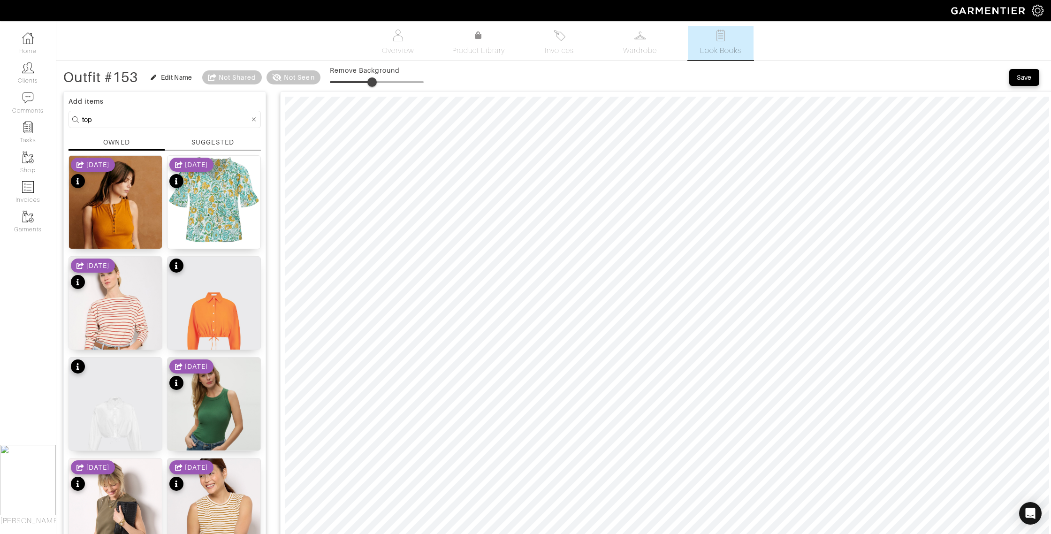
drag, startPoint x: 334, startPoint y: 82, endPoint x: 374, endPoint y: 86, distance: 40.6
click at [374, 86] on span at bounding box center [371, 81] width 9 height 9
type input "8"
drag, startPoint x: 373, startPoint y: 84, endPoint x: 339, endPoint y: 84, distance: 34.3
click at [339, 84] on span at bounding box center [337, 81] width 9 height 9
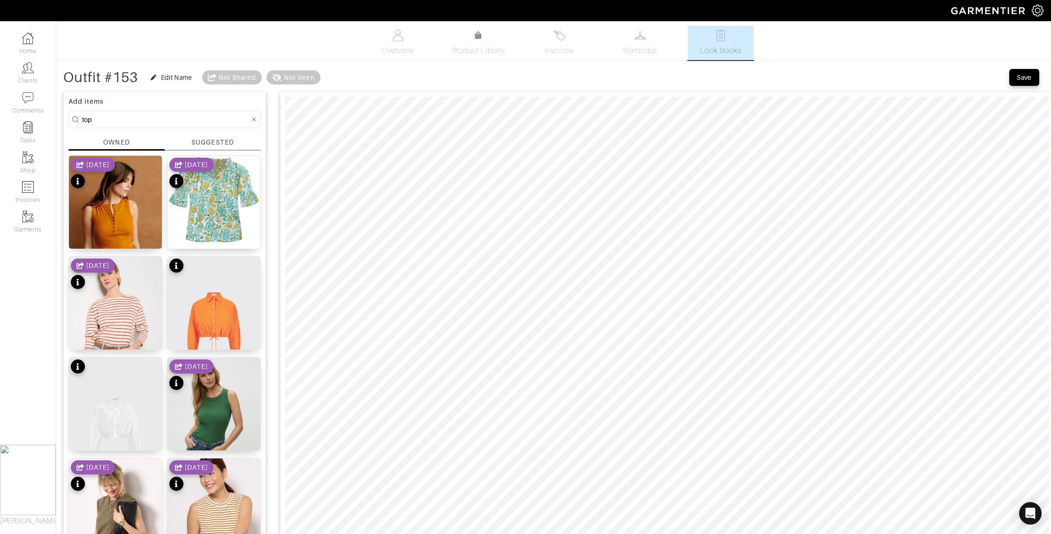
click at [108, 121] on input "top" at bounding box center [166, 120] width 168 height 12
drag, startPoint x: 101, startPoint y: 120, endPoint x: 52, endPoint y: 115, distance: 49.1
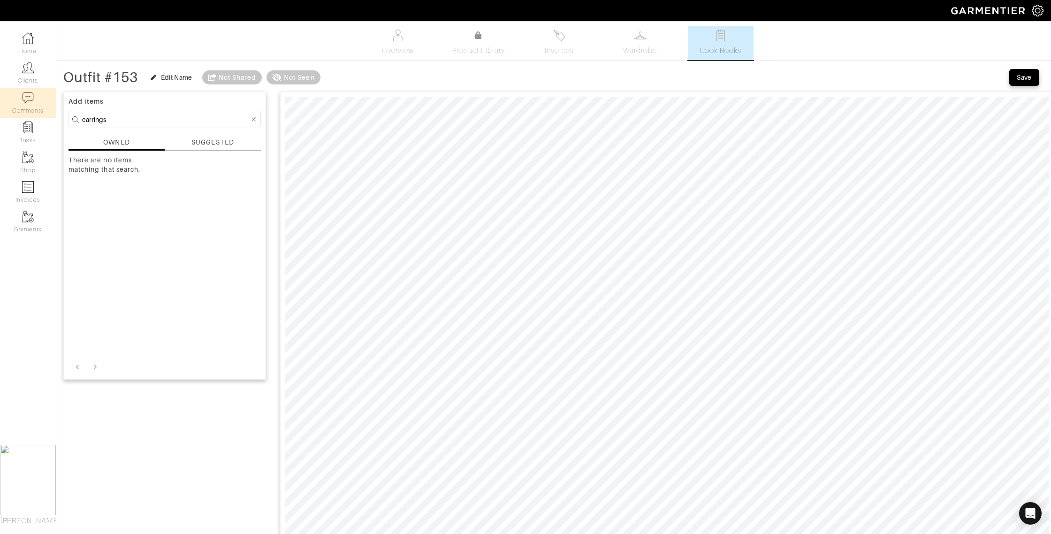
drag, startPoint x: 76, startPoint y: 119, endPoint x: 37, endPoint y: 116, distance: 40.0
click at [38, 116] on div "Company Settings Manage Subscription My Profile Stylists Sign Out Home Clients …" at bounding box center [525, 458] width 1051 height 917
type input "jewelry"
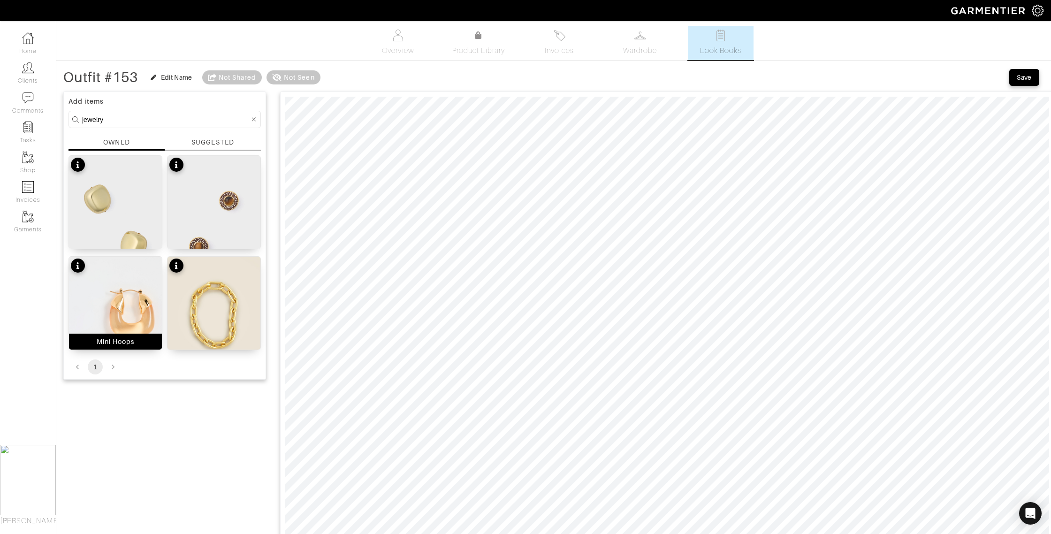
click at [126, 343] on div "Mini Hoops" at bounding box center [116, 341] width 38 height 9
type input "16"
drag, startPoint x: 337, startPoint y: 83, endPoint x: 347, endPoint y: 84, distance: 10.0
click at [347, 84] on span at bounding box center [344, 81] width 9 height 9
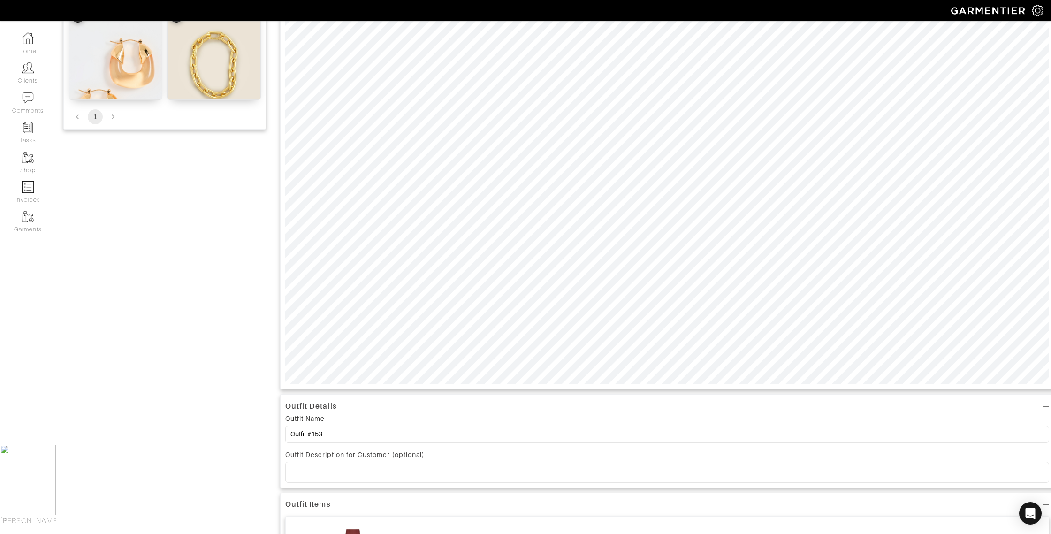
scroll to position [264, 0]
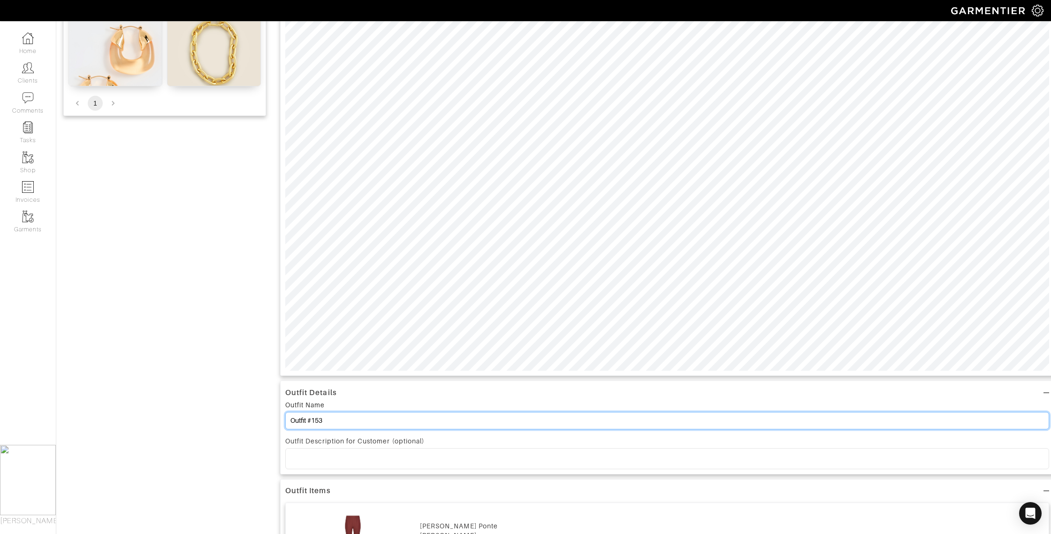
drag, startPoint x: 324, startPoint y: 420, endPoint x: 313, endPoint y: 420, distance: 11.3
click at [313, 420] on input "Outfit #153" at bounding box center [667, 420] width 764 height 17
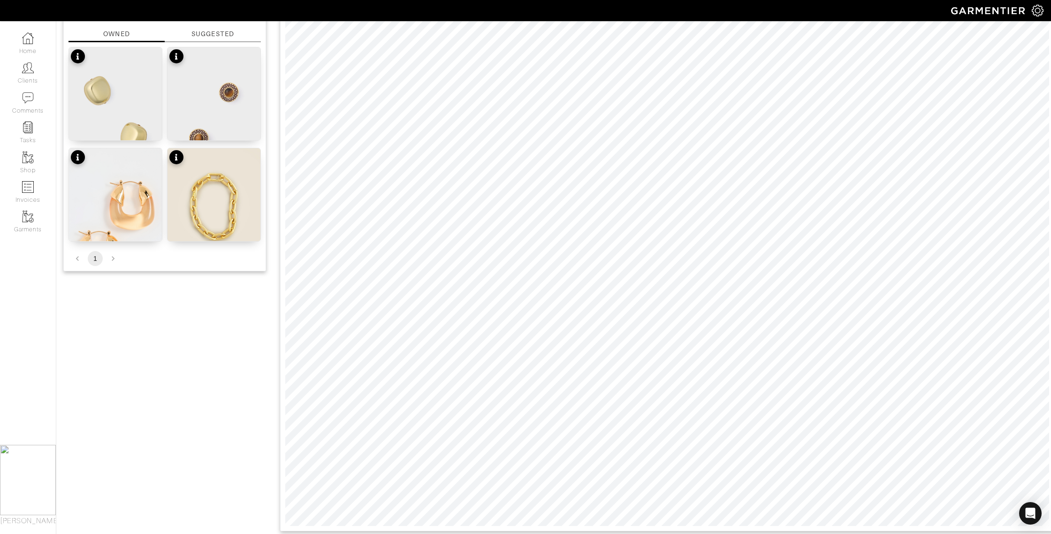
scroll to position [0, 0]
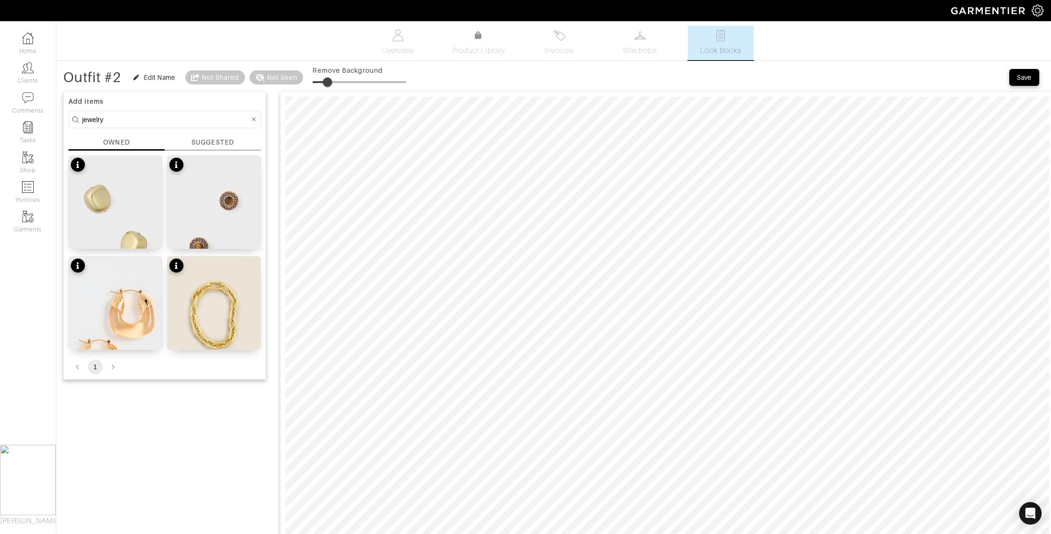
type input "Outfit #2"
click at [1023, 76] on div "Save" at bounding box center [1024, 77] width 15 height 9
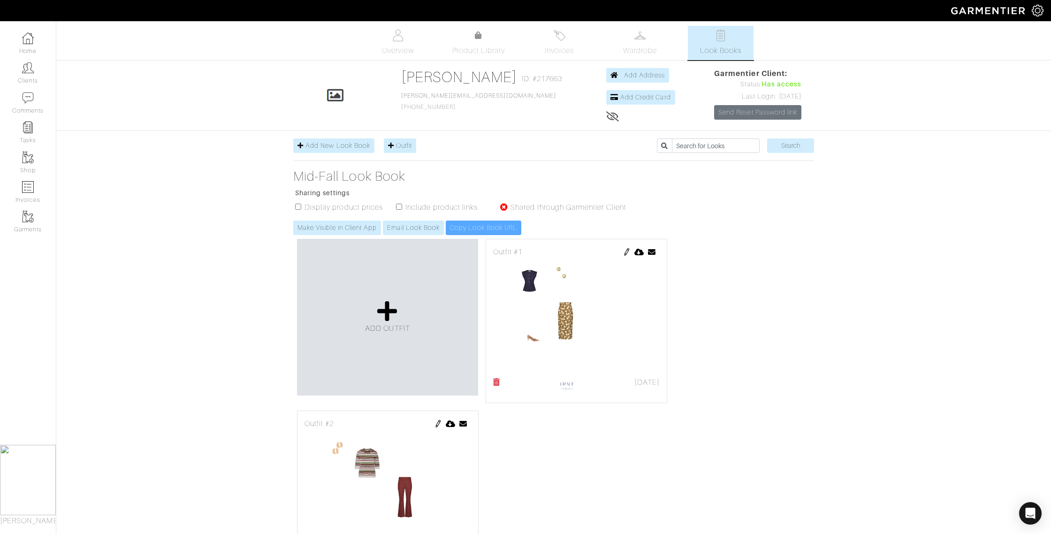
click at [439, 423] on img at bounding box center [439, 424] width 8 height 8
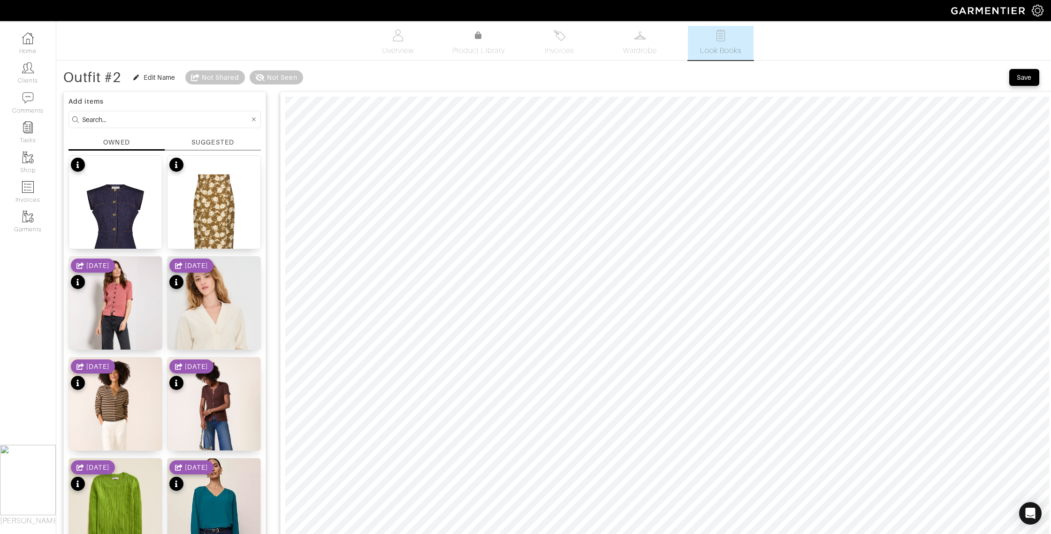
click at [147, 119] on input at bounding box center [166, 120] width 168 height 12
type input "[PERSON_NAME]"
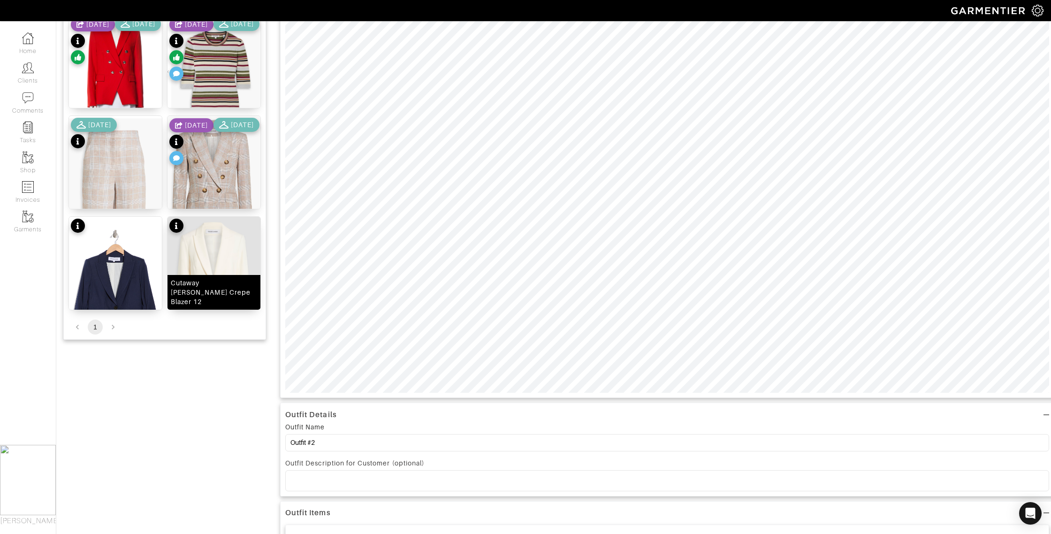
scroll to position [248, 0]
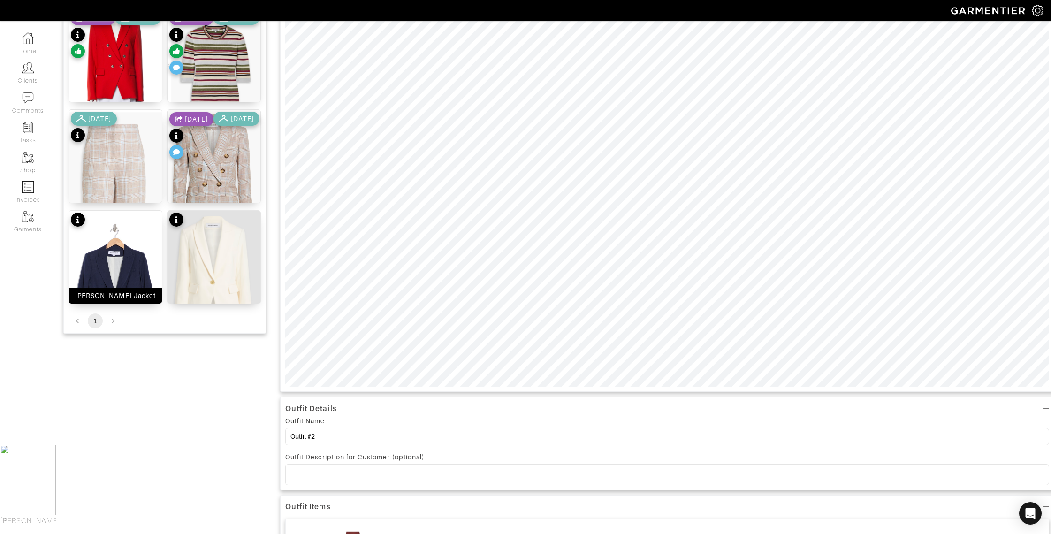
click at [113, 293] on div "[PERSON_NAME] Jacket" at bounding box center [115, 295] width 81 height 9
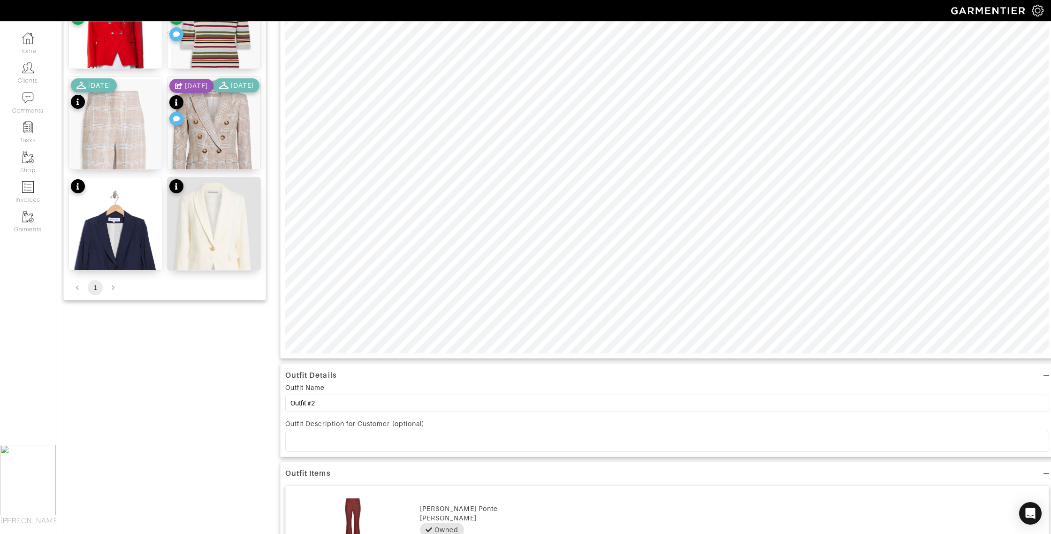
scroll to position [303, 0]
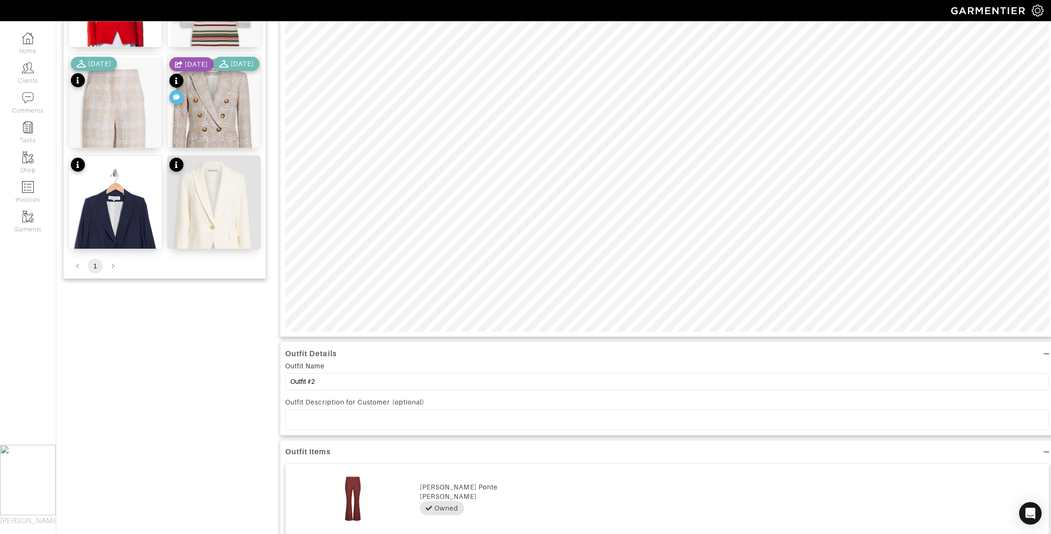
click at [305, 418] on p at bounding box center [667, 419] width 749 height 8
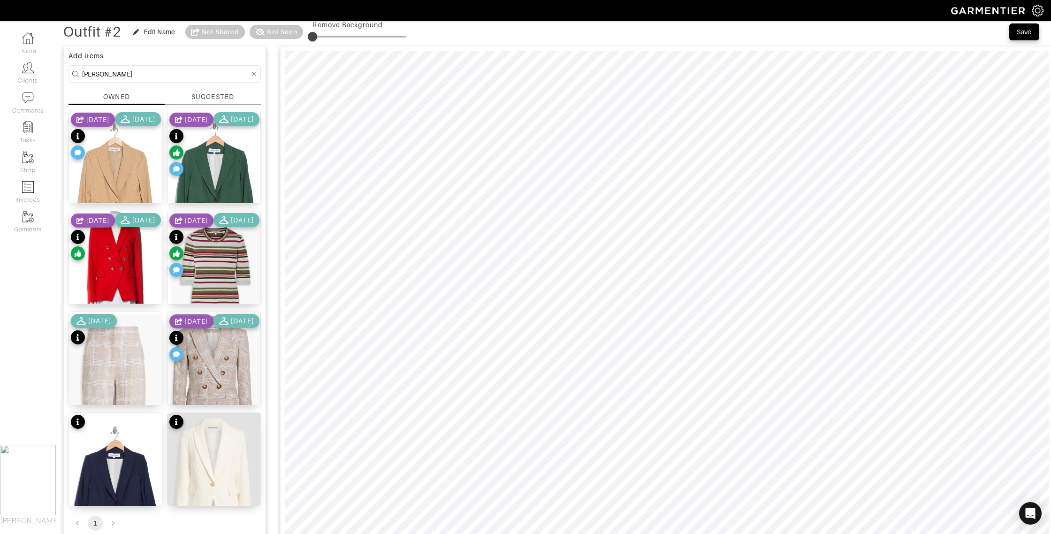
scroll to position [0, 0]
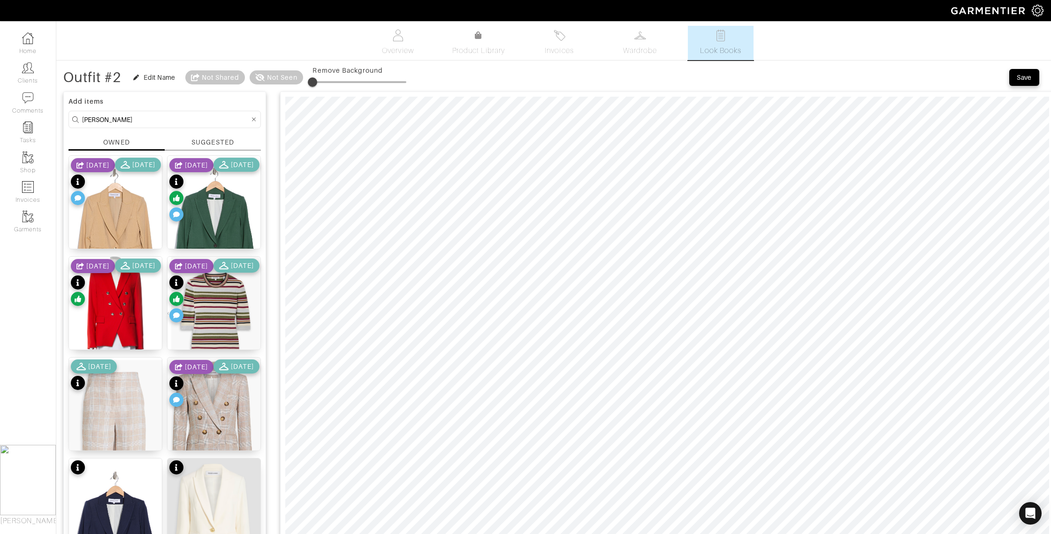
drag, startPoint x: 1021, startPoint y: 78, endPoint x: 1013, endPoint y: 78, distance: 8.0
click at [1021, 78] on div "Save" at bounding box center [1024, 77] width 15 height 9
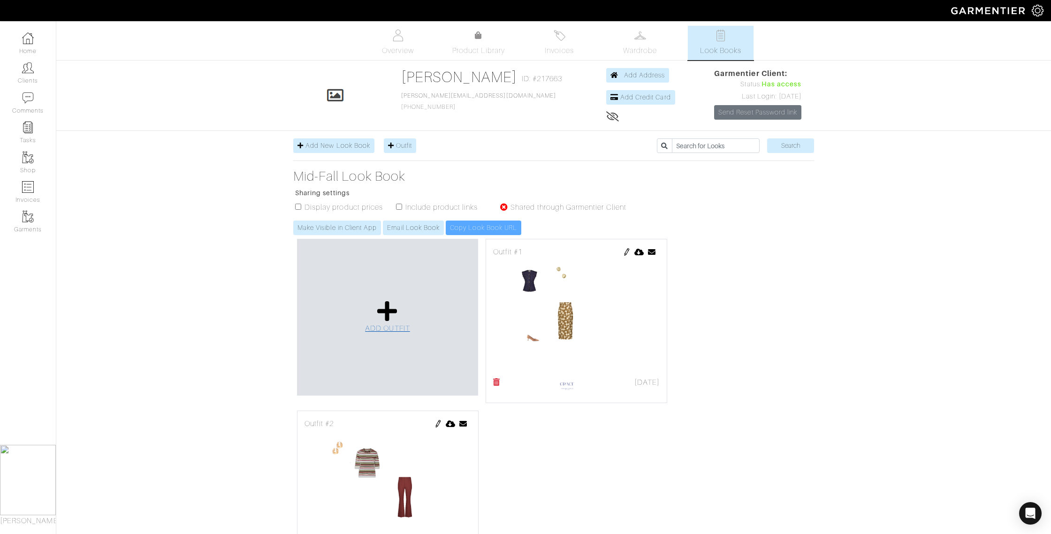
click at [381, 325] on span "ADD OUTFIT" at bounding box center [387, 328] width 45 height 8
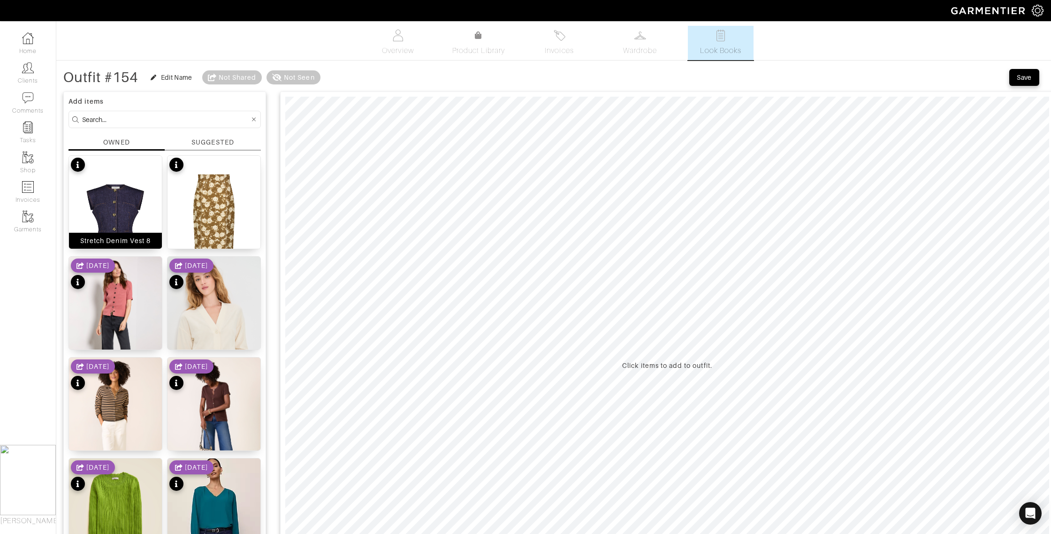
drag, startPoint x: 131, startPoint y: 243, endPoint x: 149, endPoint y: 241, distance: 18.0
click at [131, 243] on div "Stretch Denim Vest 8" at bounding box center [115, 240] width 70 height 9
click at [143, 122] on input at bounding box center [166, 120] width 168 height 12
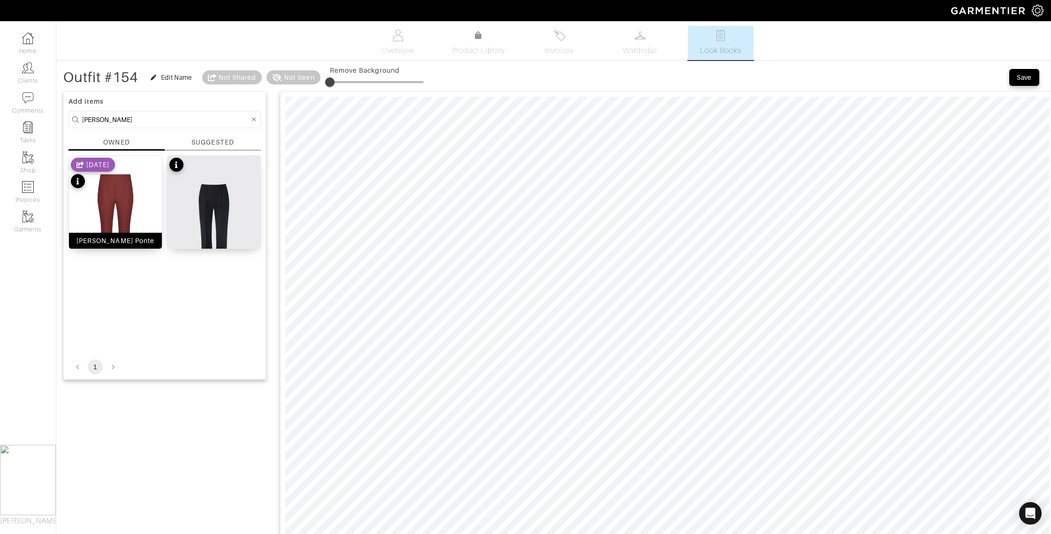
click at [125, 244] on div "[PERSON_NAME] Ponte" at bounding box center [115, 240] width 78 height 9
drag, startPoint x: 116, startPoint y: 116, endPoint x: 65, endPoint y: 115, distance: 51.2
click at [64, 115] on div "Add items kate OWNED SUGGESTED Kate Pant Ponte 8/01/25 Stretch Cotton Kate Pant…" at bounding box center [164, 236] width 203 height 288
type input "shoes"
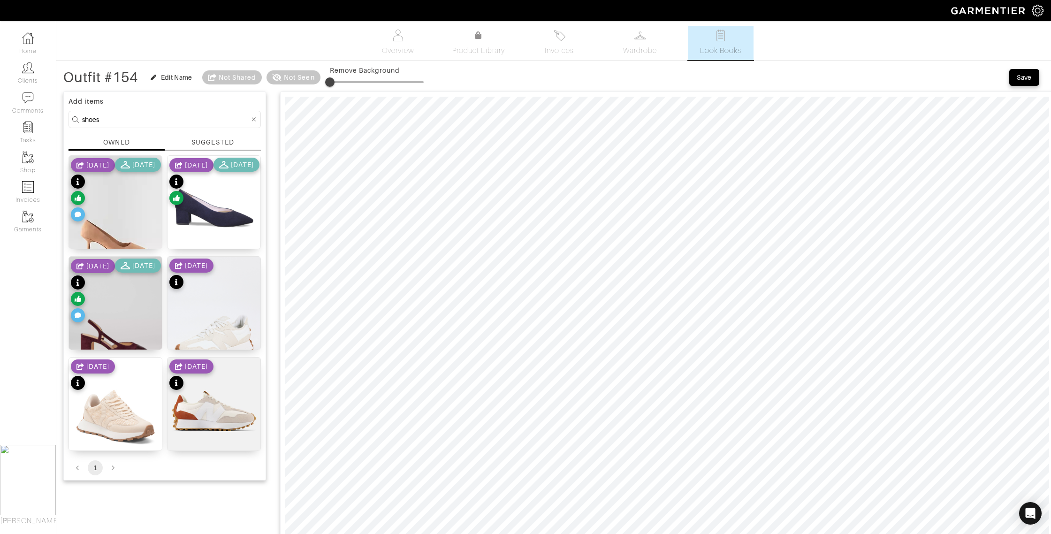
click at [203, 142] on div "SUGGESTED" at bounding box center [212, 143] width 42 height 10
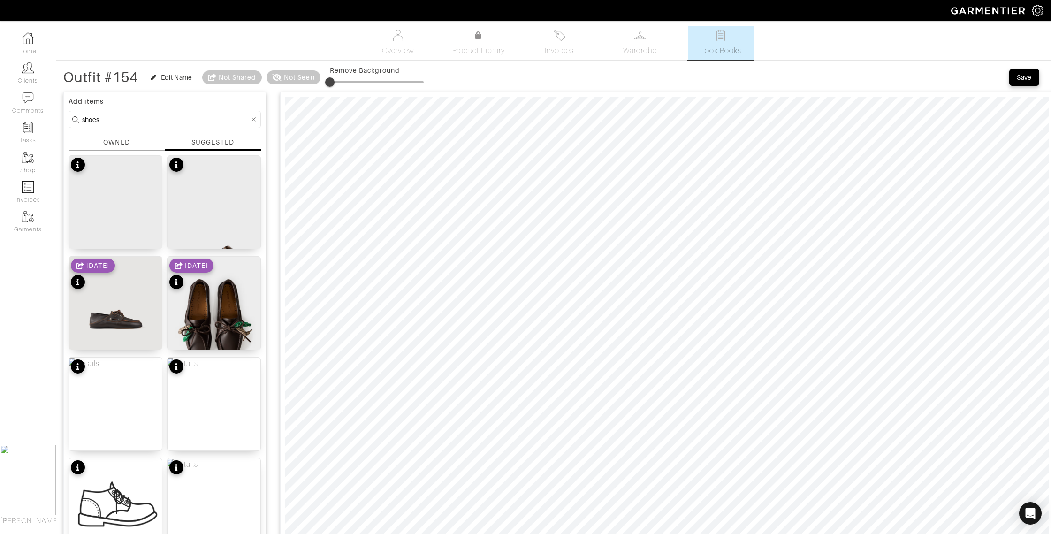
click at [112, 139] on div "OWNED" at bounding box center [116, 143] width 26 height 10
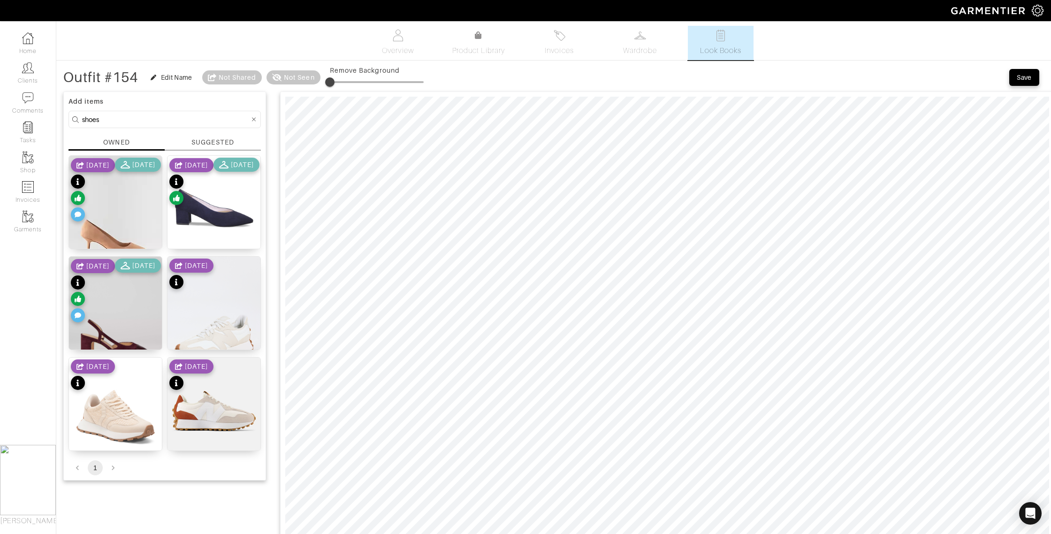
click at [1029, 77] on div "Save" at bounding box center [1024, 77] width 15 height 9
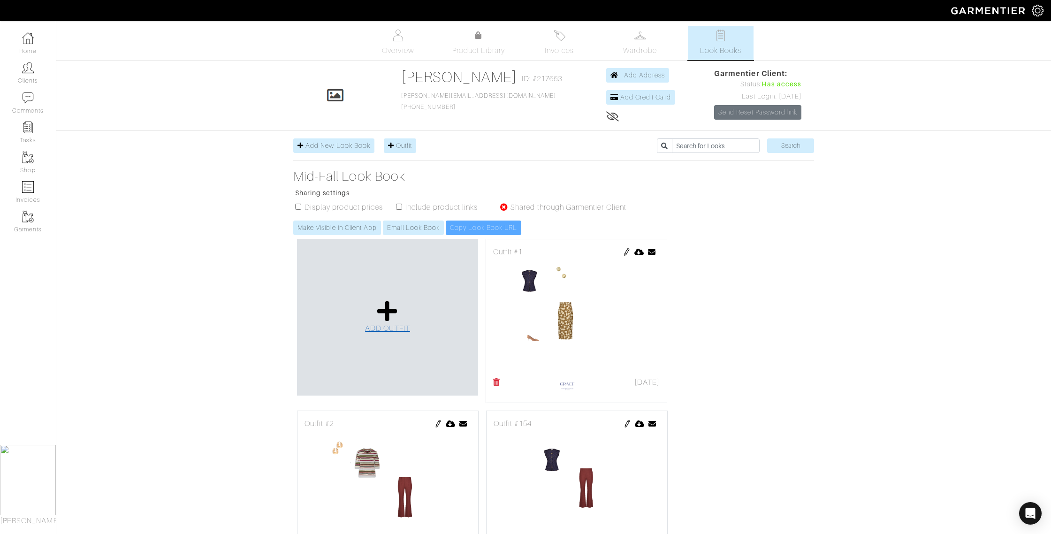
click at [387, 322] on icon at bounding box center [387, 311] width 20 height 23
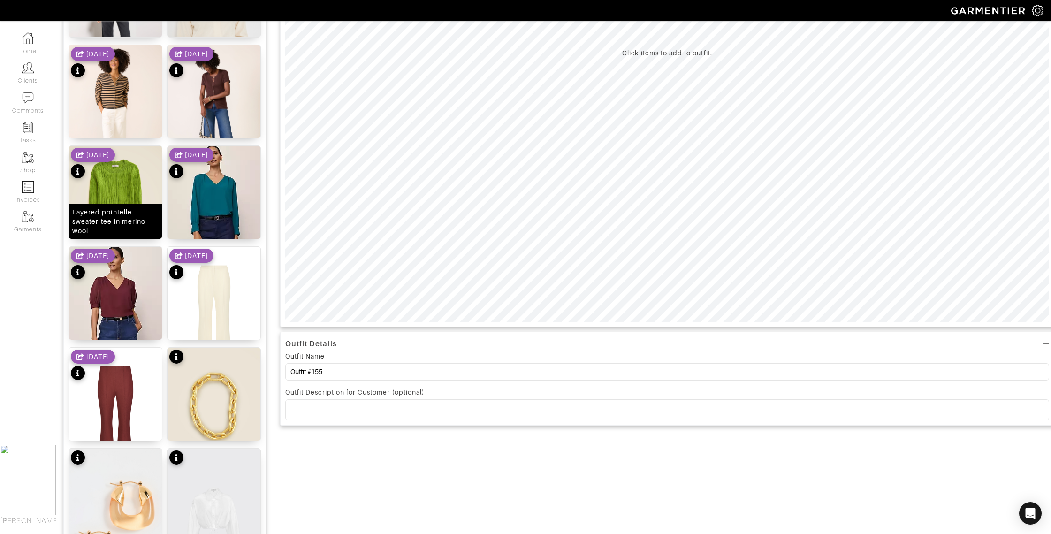
click at [122, 221] on div "Layered pointelle sweater-tee in merino wool" at bounding box center [115, 221] width 86 height 28
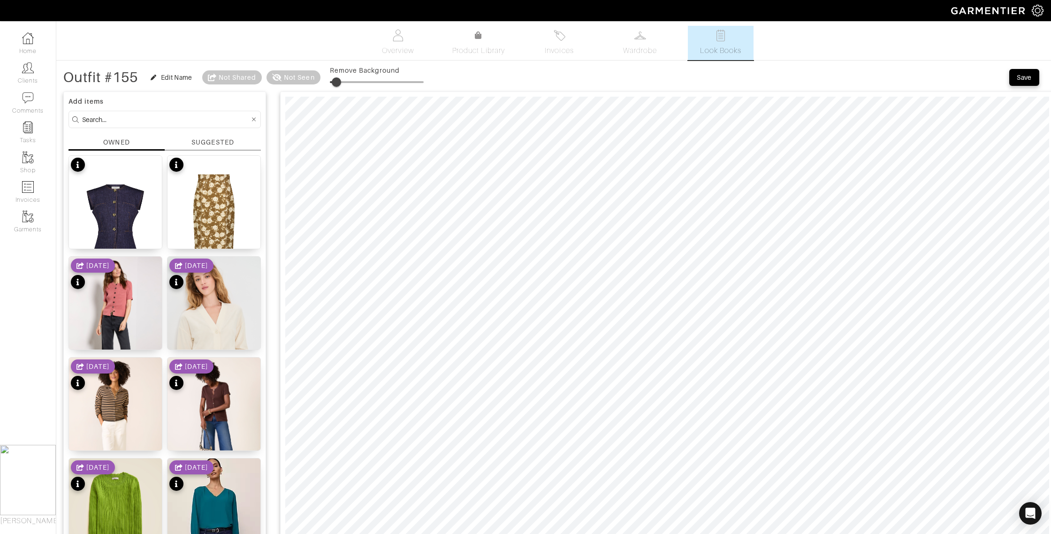
type input "27"
drag, startPoint x: 333, startPoint y: 82, endPoint x: 357, endPoint y: 84, distance: 24.0
click at [357, 84] on span at bounding box center [355, 81] width 9 height 9
click at [109, 122] on input at bounding box center [166, 120] width 168 height 12
type input "pants"
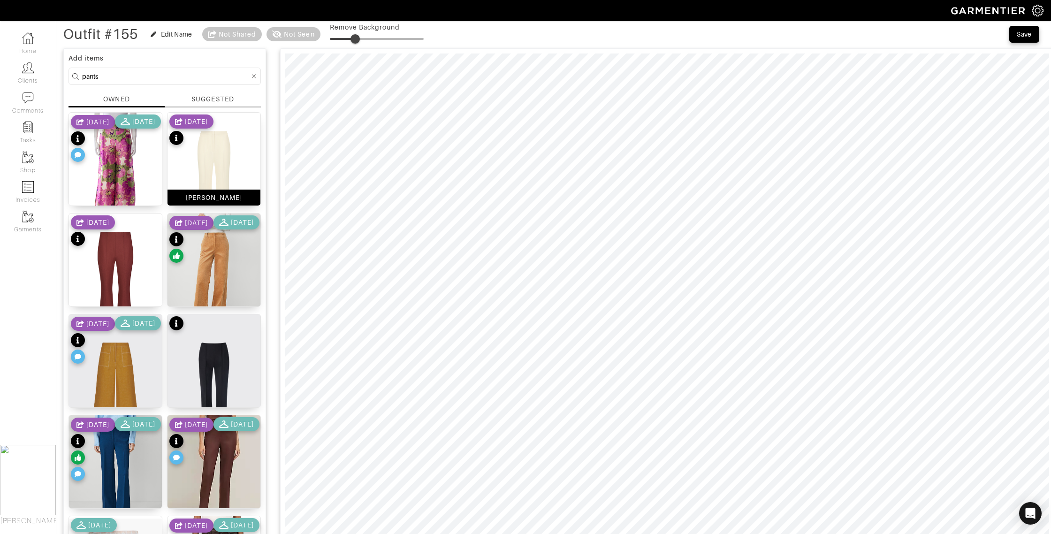
scroll to position [54, 0]
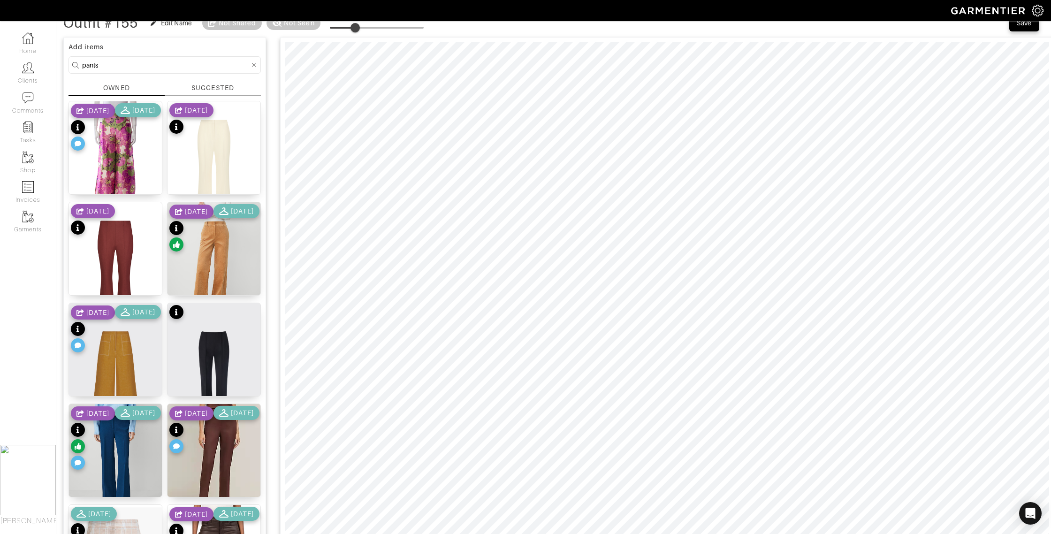
click at [120, 472] on div "10/20/24 11/17/24" at bounding box center [116, 439] width 90 height 66
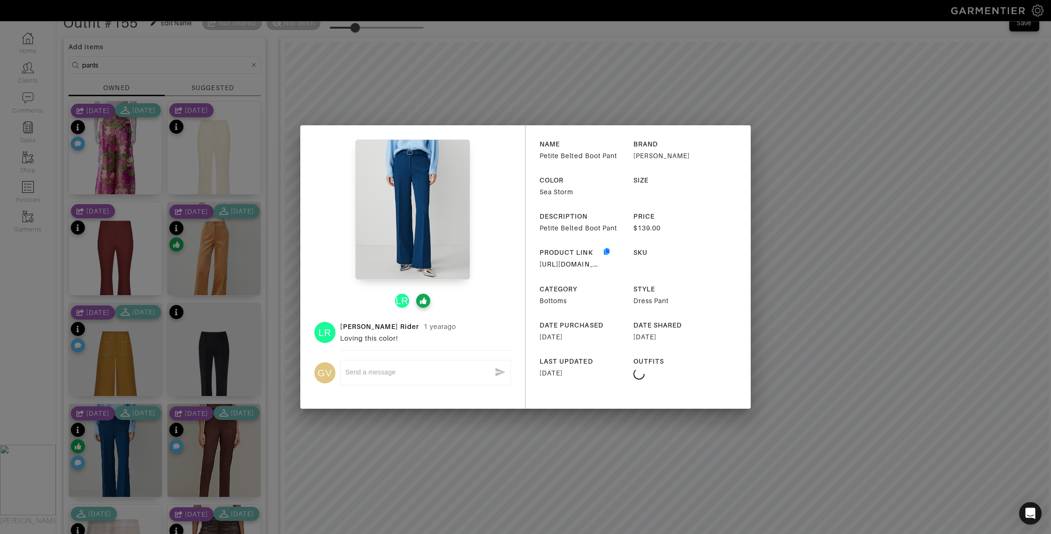
click at [315, 106] on div "LR LR Liz Rider 1 year ago Loving this color! GV x NAME Petite Belted Boot Pant…" at bounding box center [525, 267] width 1051 height 534
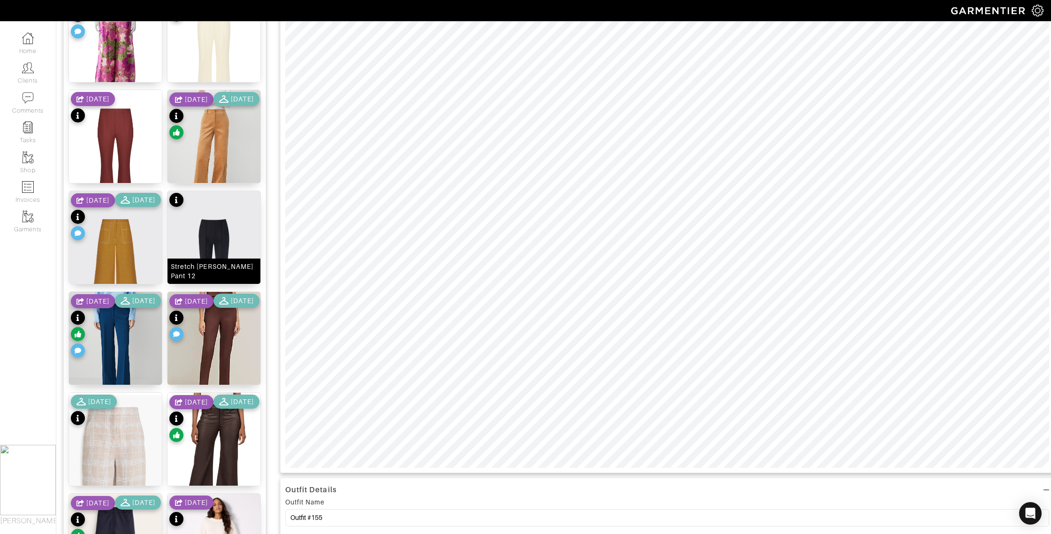
scroll to position [185, 0]
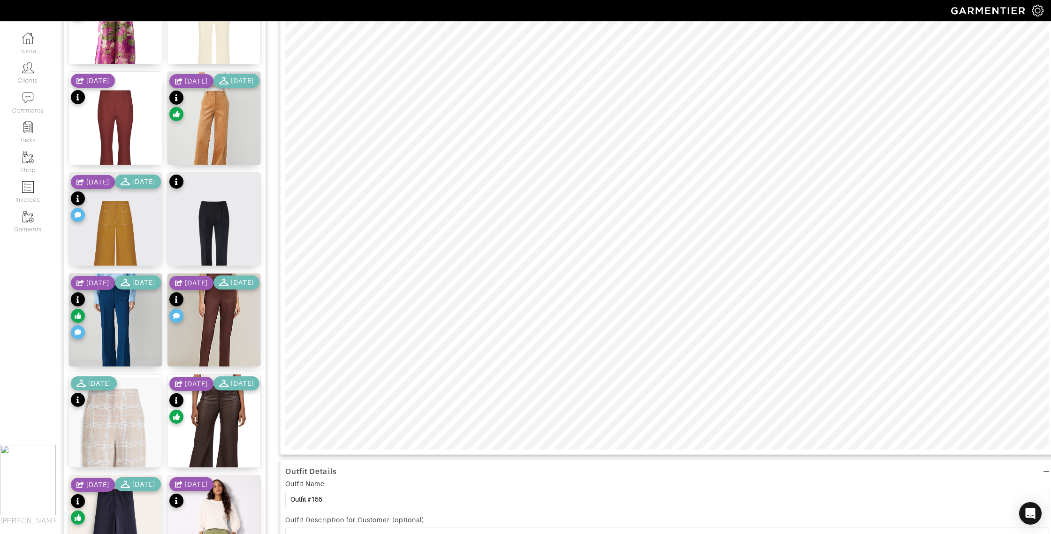
click at [108, 323] on div "10/20/24 11/17/24" at bounding box center [116, 308] width 90 height 66
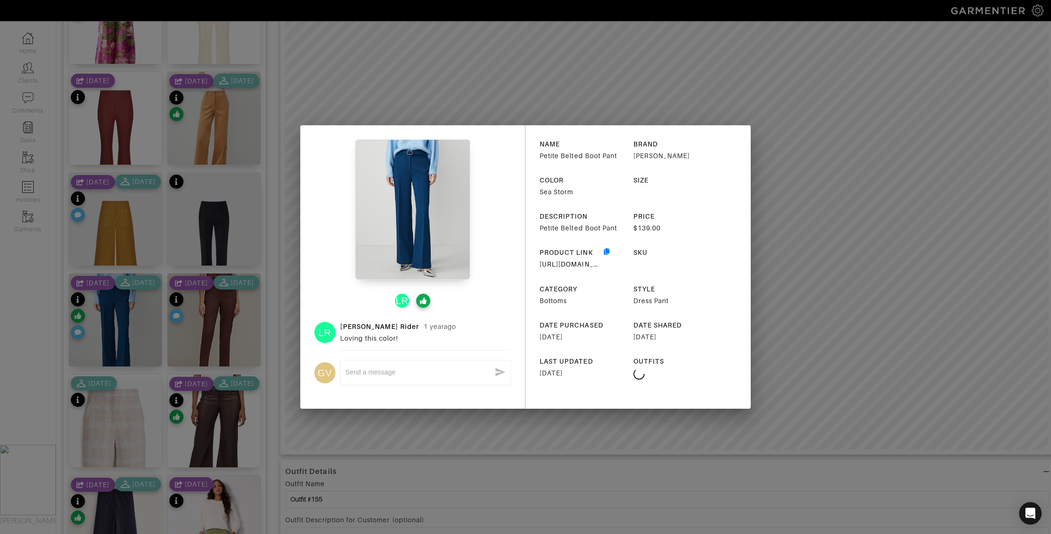
click at [109, 348] on div "LR LR Liz Rider 1 year ago Loving this color! GV x NAME Petite Belted Boot Pant…" at bounding box center [525, 267] width 1051 height 534
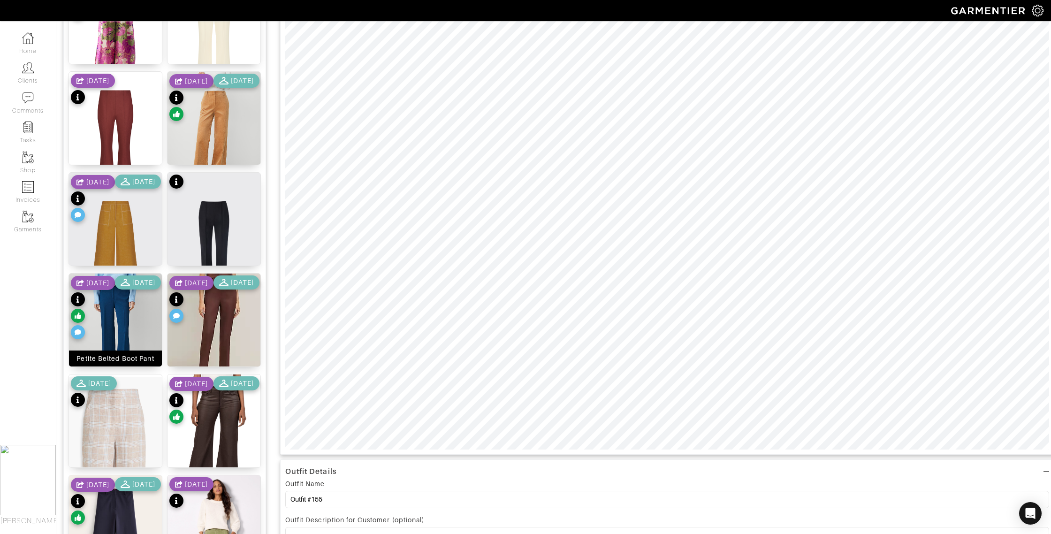
click at [111, 360] on div "Petite Belted Boot Pant" at bounding box center [114, 358] width 77 height 9
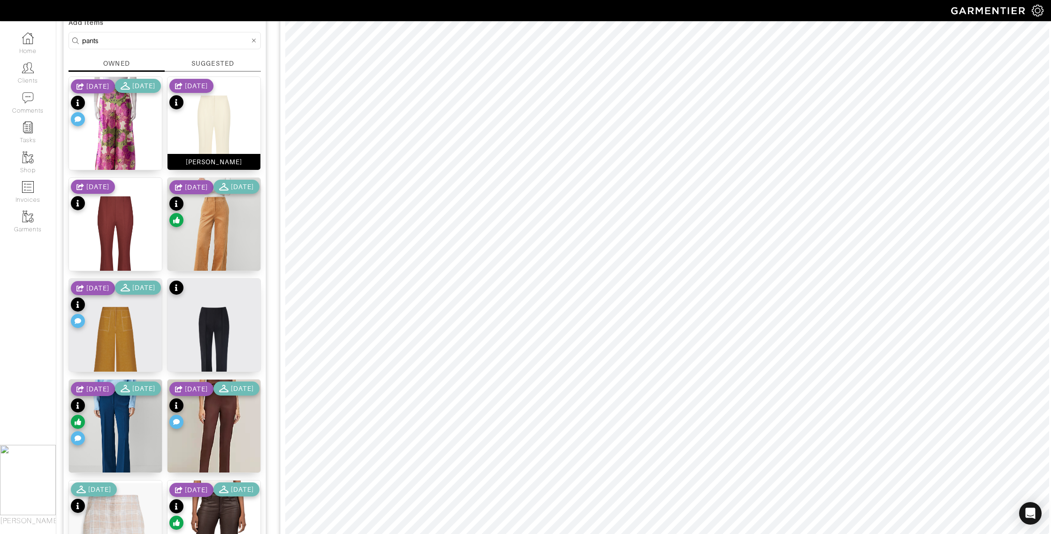
scroll to position [0, 0]
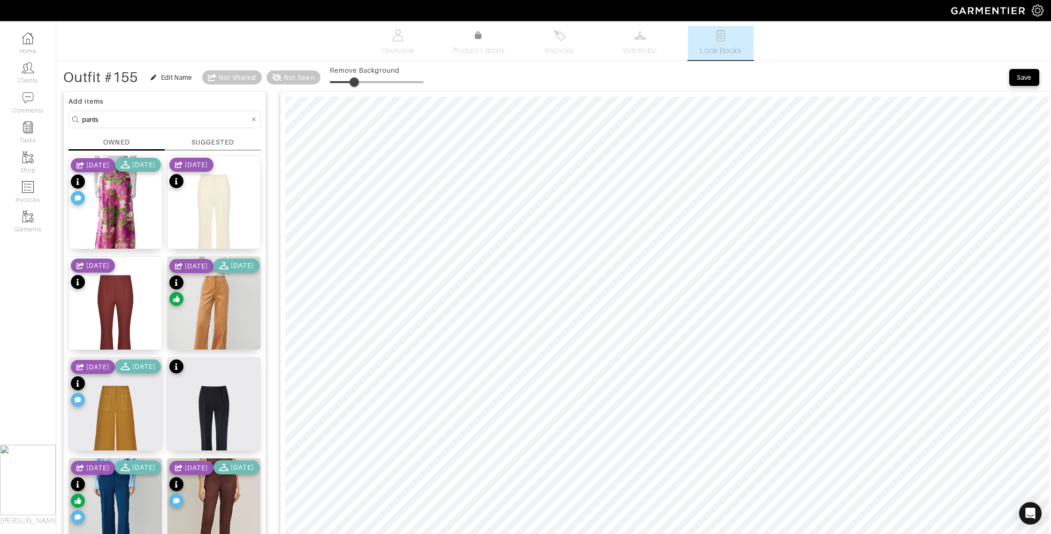
click at [356, 82] on span at bounding box center [354, 81] width 9 height 9
type input "23"
click at [353, 82] on span at bounding box center [351, 81] width 9 height 9
drag, startPoint x: 111, startPoint y: 118, endPoint x: 76, endPoint y: 115, distance: 35.3
click at [76, 115] on form "pants" at bounding box center [165, 119] width 192 height 17
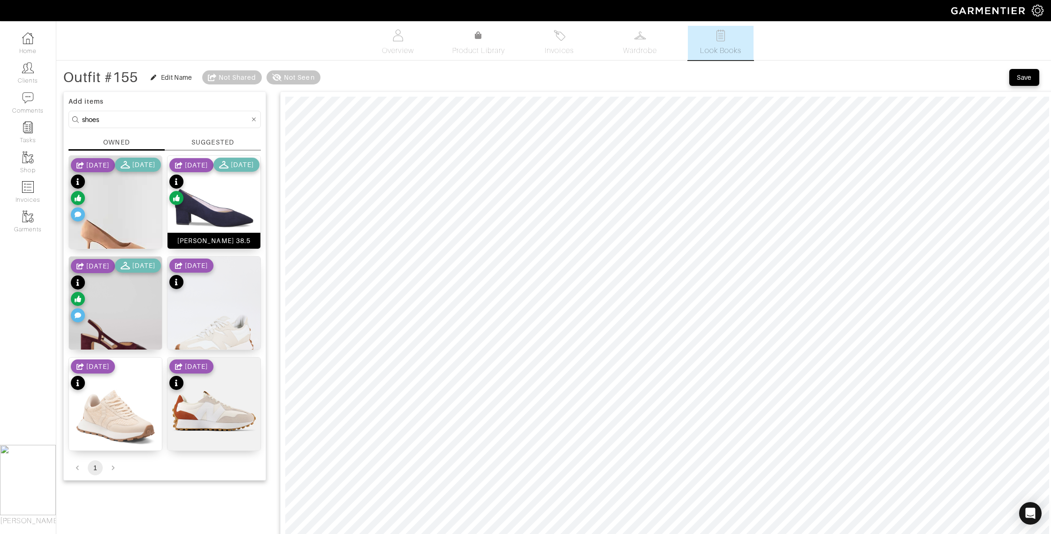
click at [245, 237] on div "Ingrid Heel 38.5" at bounding box center [214, 241] width 93 height 16
click at [100, 343] on div "Suede Toe Heel Pump" at bounding box center [115, 341] width 75 height 9
drag, startPoint x: 102, startPoint y: 118, endPoint x: 63, endPoint y: 116, distance: 39.0
click at [64, 116] on div "Add items shoes OWNED SUGGESTED Daphne Shoe 10/20/24 11/17/24 Ingrid Heel 38.5 …" at bounding box center [164, 286] width 203 height 389
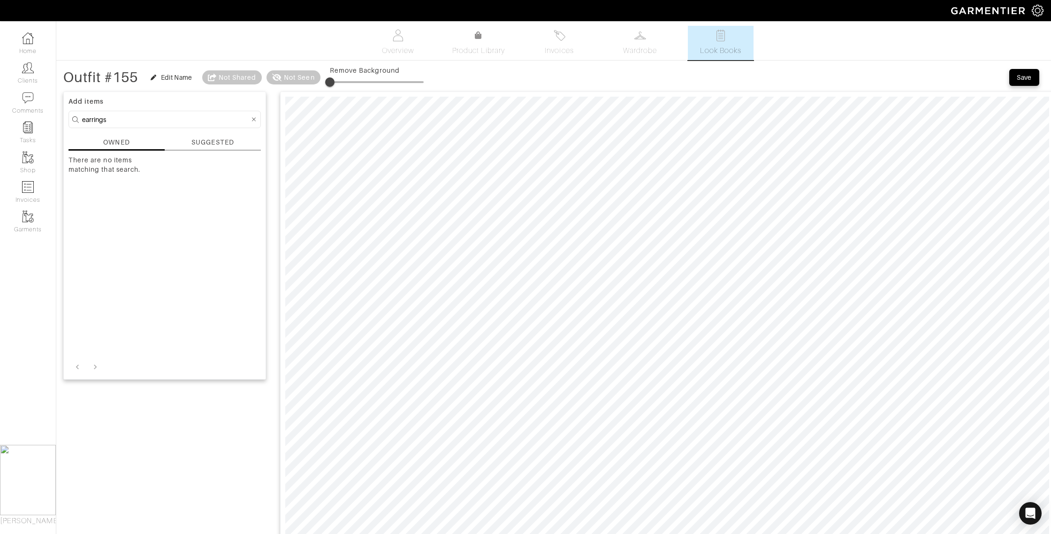
click at [194, 144] on div "SUGGESTED" at bounding box center [212, 143] width 42 height 10
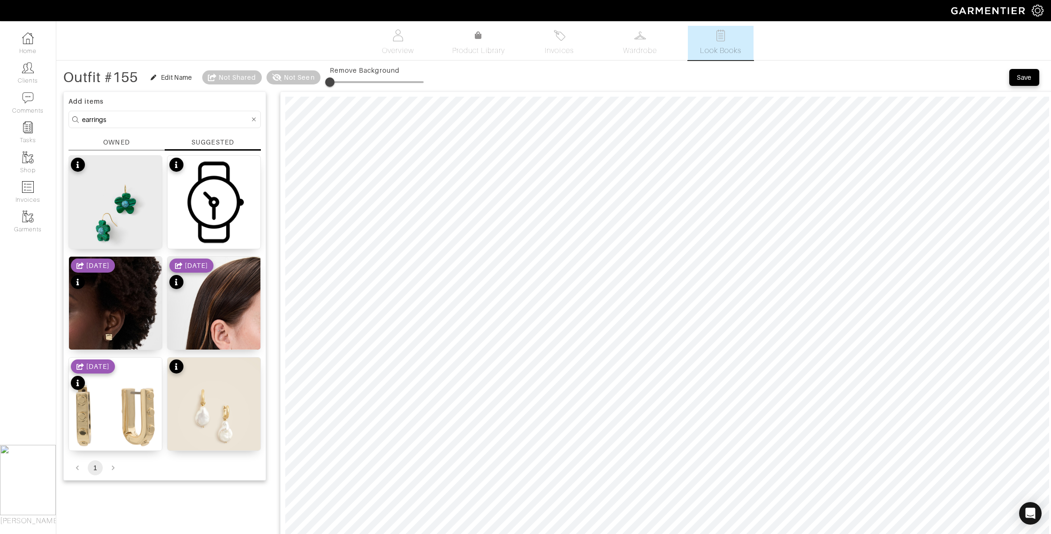
click at [125, 144] on div "OWNED" at bounding box center [116, 143] width 26 height 10
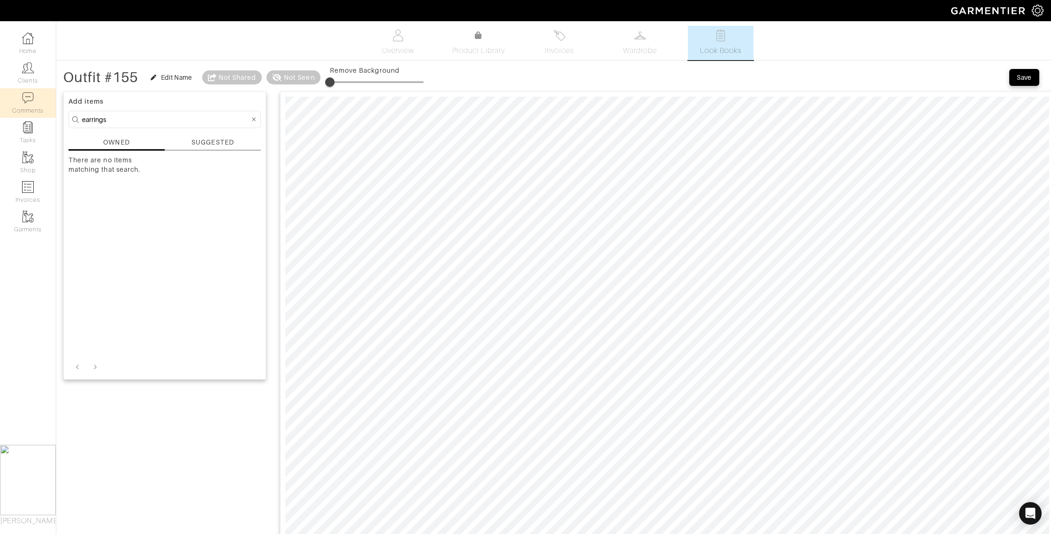
drag, startPoint x: 128, startPoint y: 119, endPoint x: 41, endPoint y: 113, distance: 87.0
click at [39, 114] on div "Company Settings Manage Subscription My Profile Stylists Sign Out Home Clients …" at bounding box center [525, 496] width 1051 height 992
type input "jewelry"
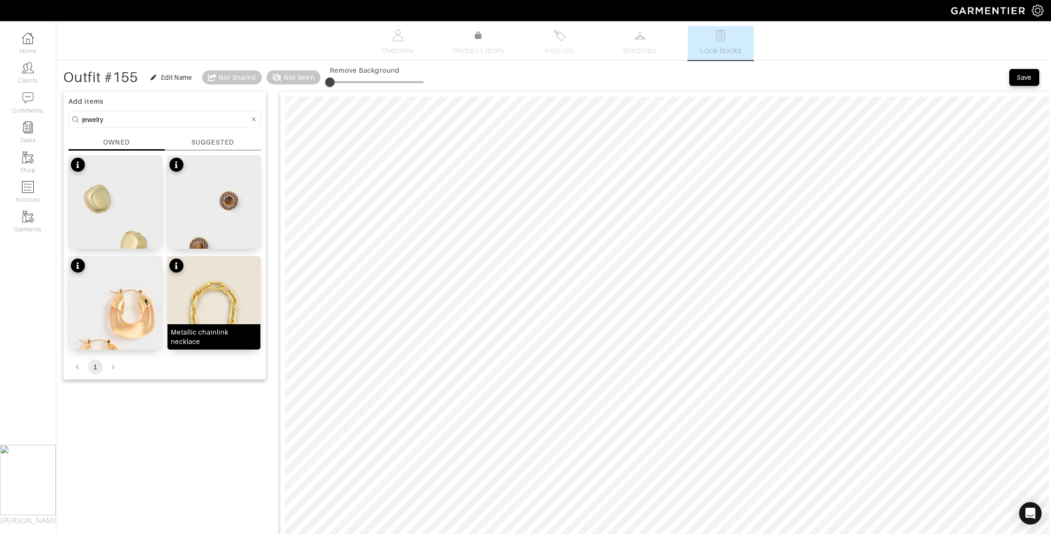
drag, startPoint x: 217, startPoint y: 339, endPoint x: 218, endPoint y: 332, distance: 7.1
click at [217, 338] on div "Metallic chainlink necklace" at bounding box center [214, 337] width 86 height 19
type input "0"
drag, startPoint x: 335, startPoint y: 82, endPoint x: 271, endPoint y: 87, distance: 64.1
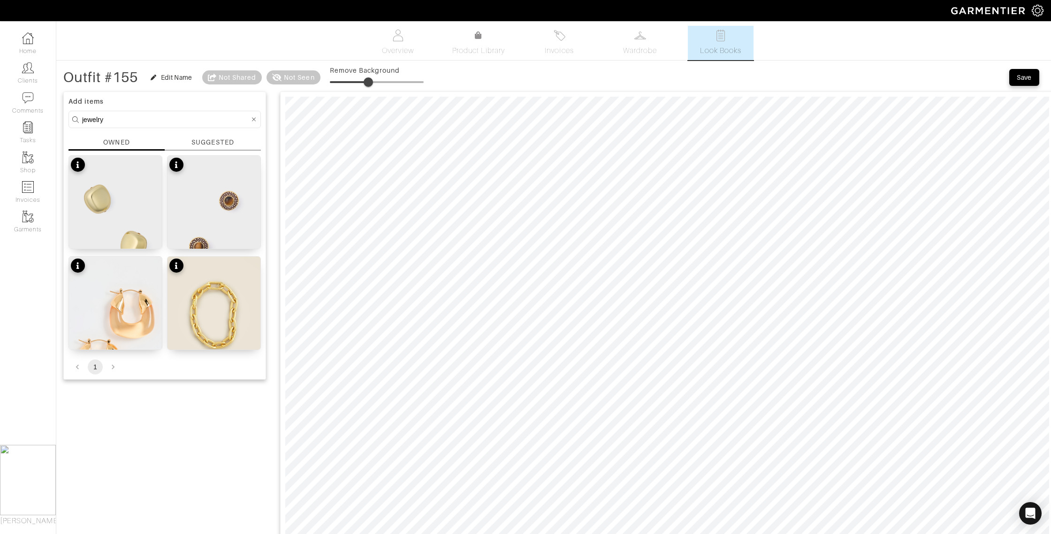
type input "40"
drag, startPoint x: 336, startPoint y: 83, endPoint x: 369, endPoint y: 83, distance: 32.9
click at [369, 83] on span at bounding box center [368, 81] width 9 height 9
drag, startPoint x: 107, startPoint y: 117, endPoint x: 53, endPoint y: 114, distance: 53.2
click at [55, 114] on div "Company Settings Manage Subscription My Profile Stylists Sign Out Home Clients …" at bounding box center [525, 496] width 1051 height 992
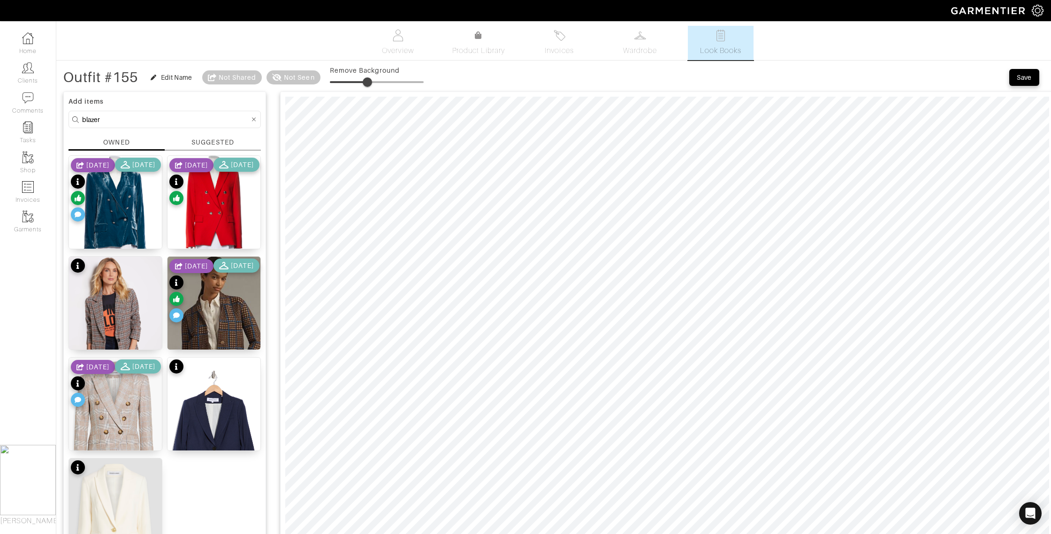
drag, startPoint x: 107, startPoint y: 119, endPoint x: 68, endPoint y: 118, distance: 39.9
click at [68, 118] on div "Add items blazer OWNED SUGGESTED Blazer 10/20/24 11/17/24 Blazer 10/20/24 11/17…" at bounding box center [164, 337] width 203 height 490
type input "jacket"
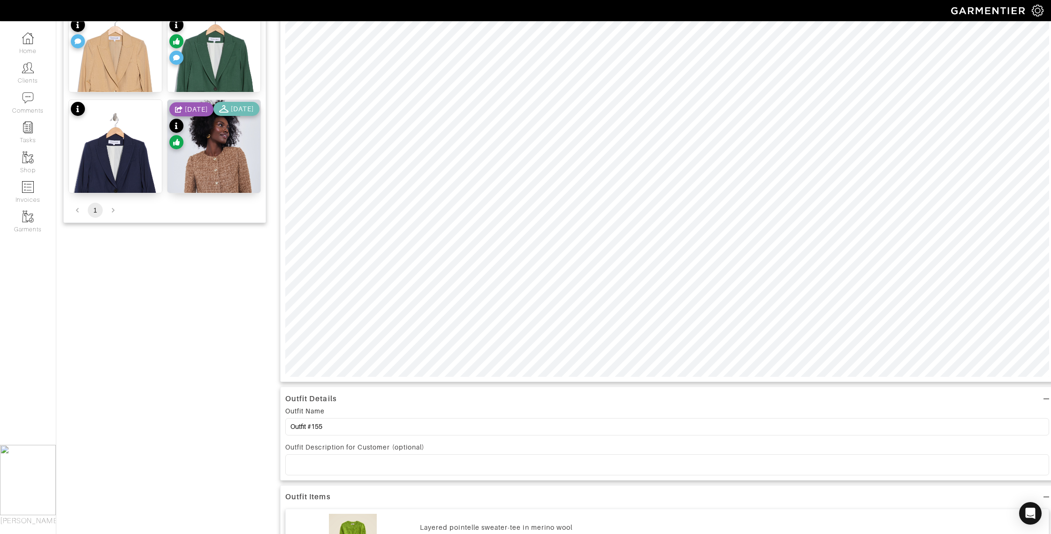
scroll to position [270, 0]
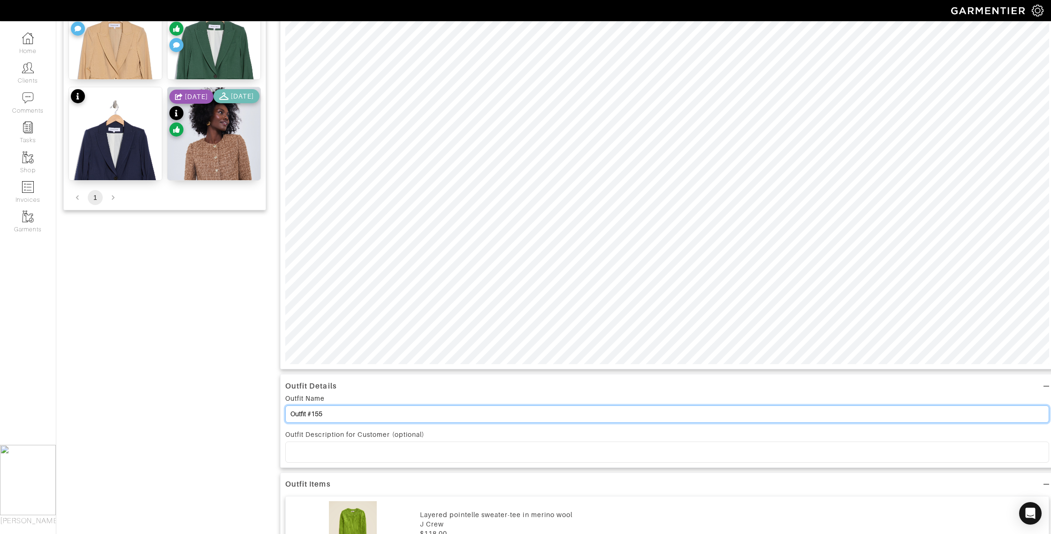
click at [315, 415] on input "Outfit #155" at bounding box center [667, 413] width 764 height 17
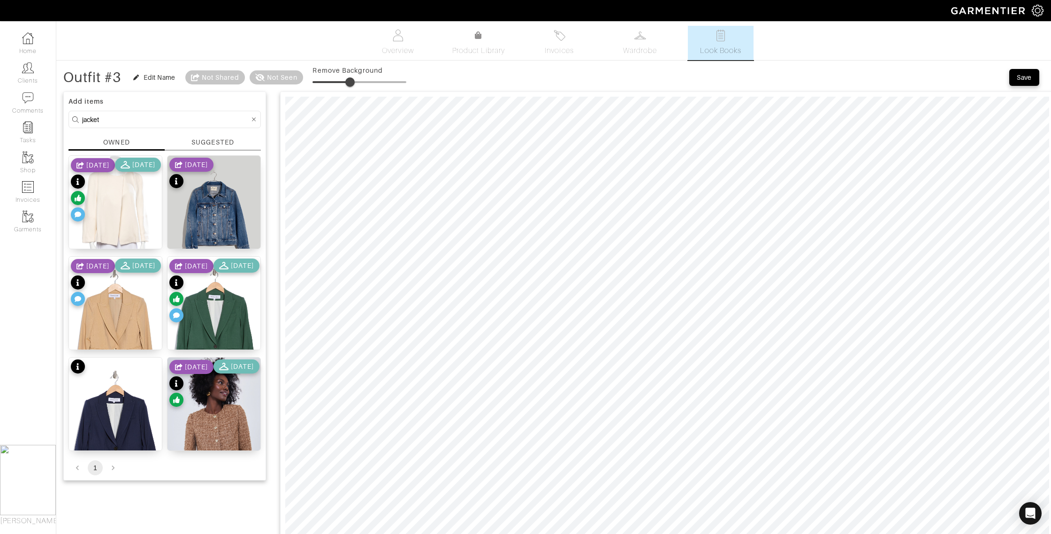
type input "Outfit #3"
drag, startPoint x: 1020, startPoint y: 77, endPoint x: 996, endPoint y: 74, distance: 24.2
click at [1020, 77] on div "Save" at bounding box center [1024, 77] width 15 height 9
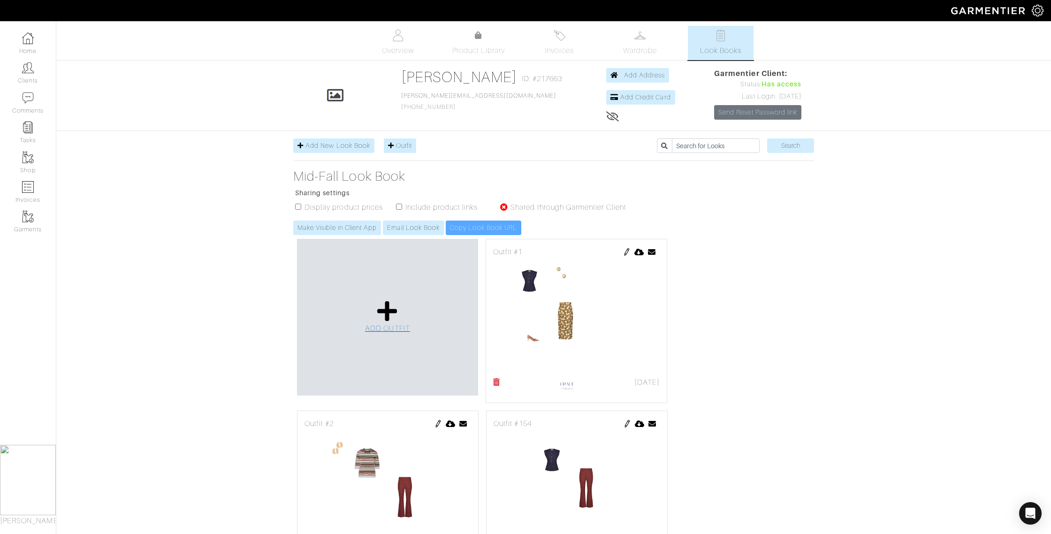
click at [392, 312] on icon at bounding box center [387, 311] width 20 height 23
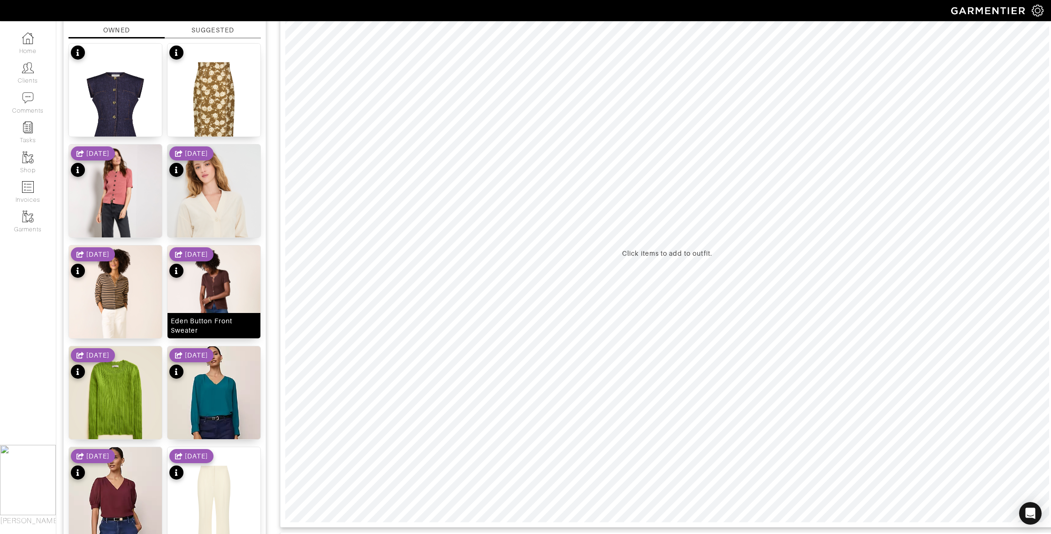
scroll to position [135, 0]
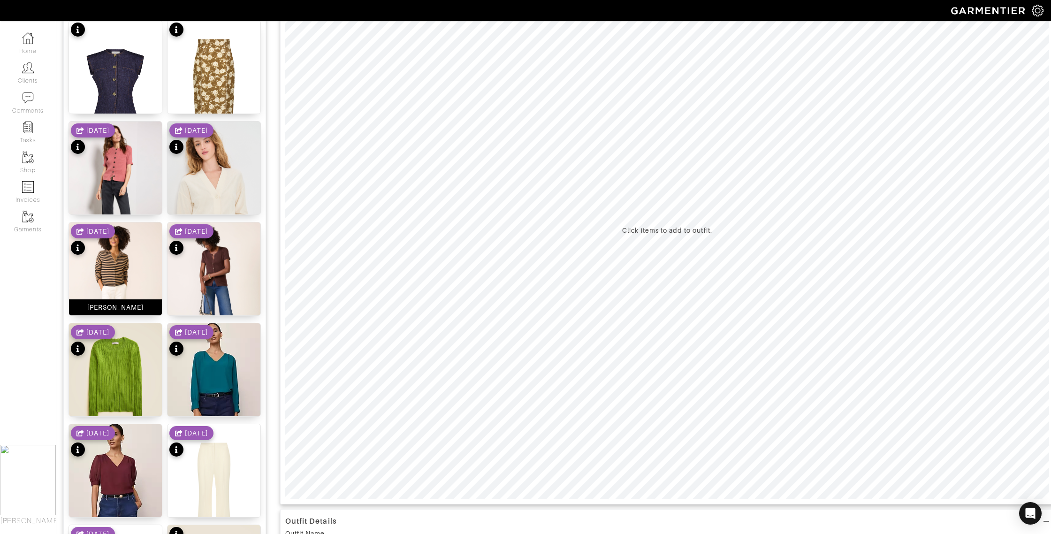
click at [120, 306] on div "[PERSON_NAME]" at bounding box center [115, 307] width 57 height 9
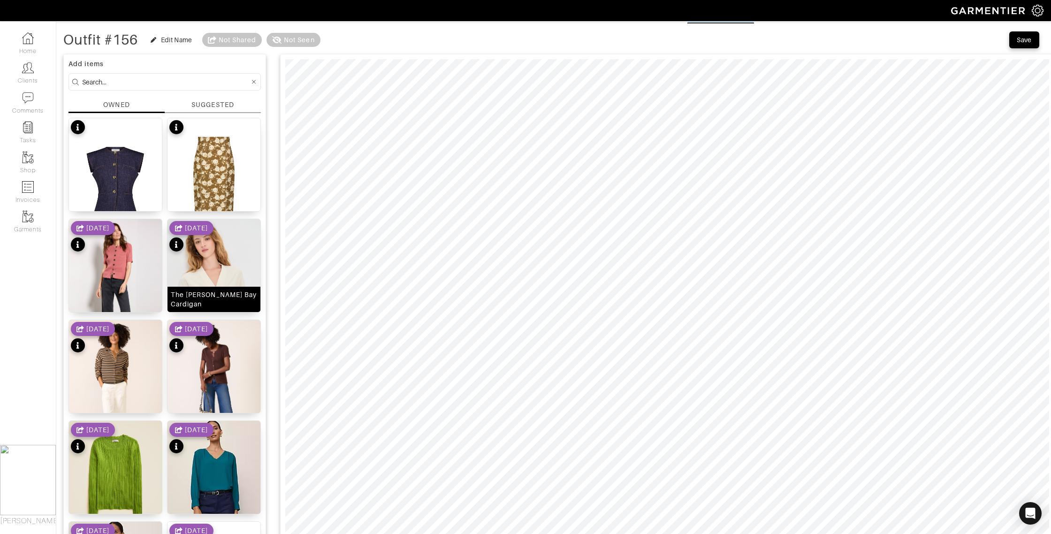
scroll to position [0, 0]
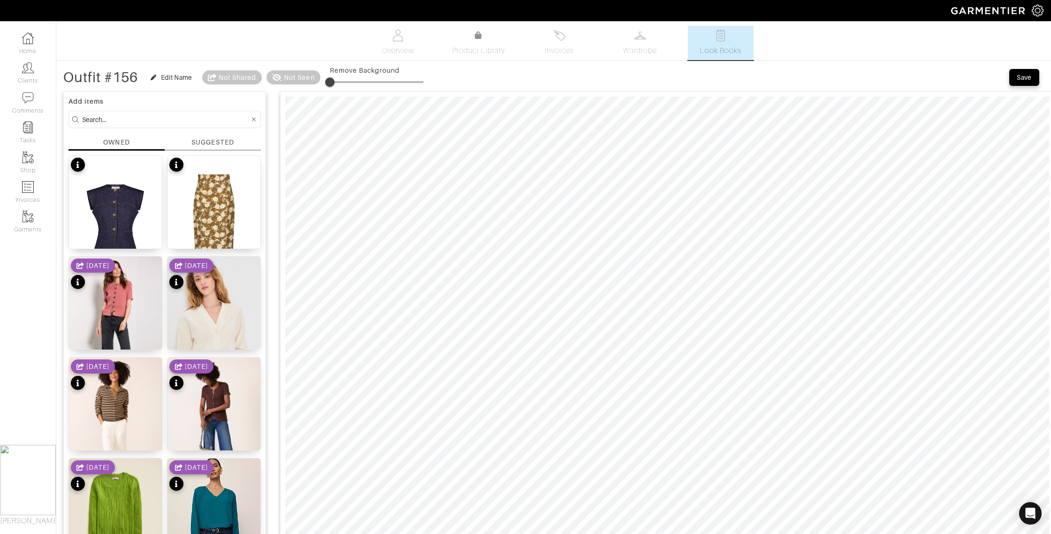
click at [113, 118] on input at bounding box center [166, 120] width 168 height 12
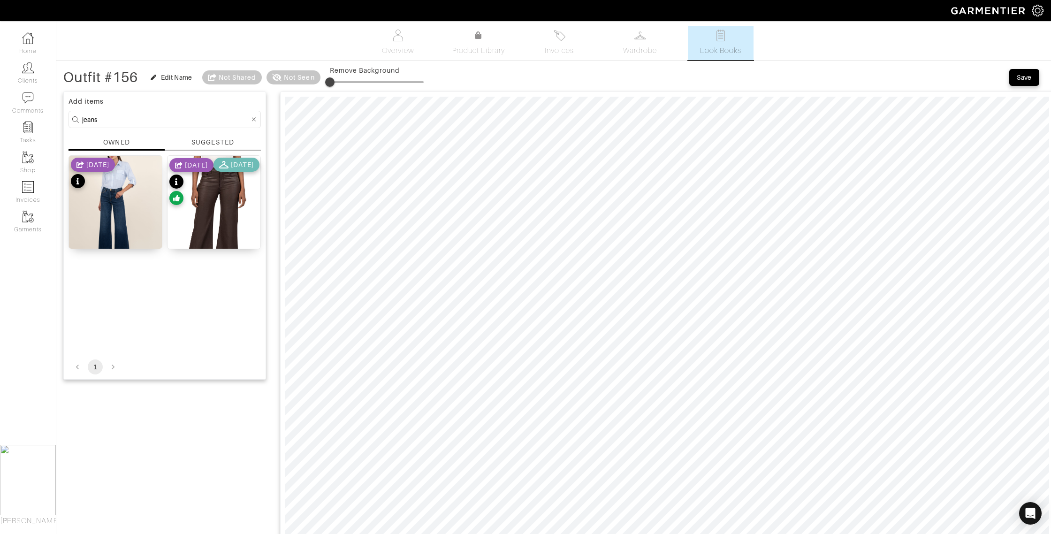
click at [125, 141] on div "OWNED" at bounding box center [116, 142] width 26 height 9
drag, startPoint x: 91, startPoint y: 121, endPoint x: 57, endPoint y: 120, distance: 33.8
click at [57, 120] on div "Outfit #156 Edit Name Not Shared Not Seen Remove Background Save Add items jean…" at bounding box center [553, 455] width 995 height 774
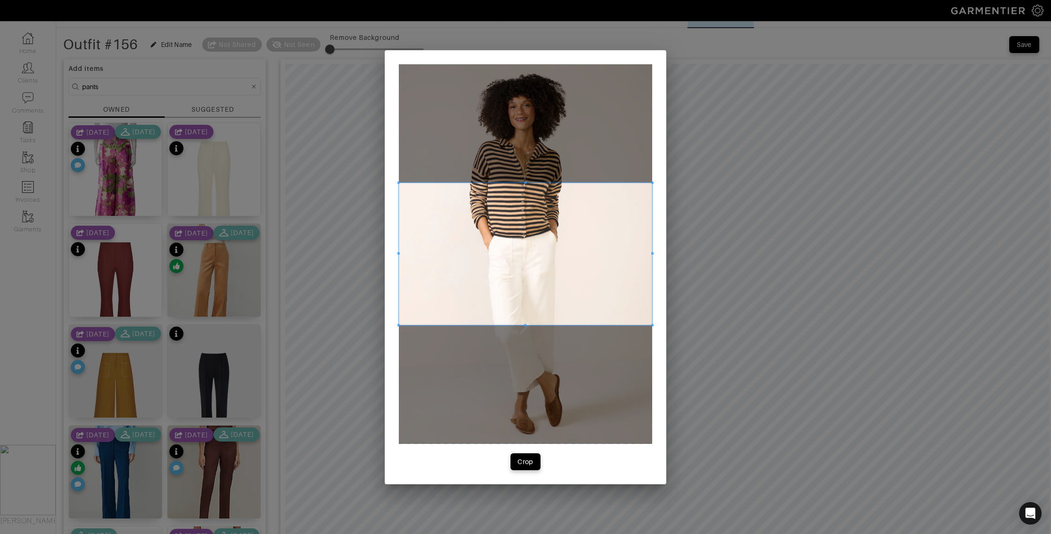
scroll to position [36, 0]
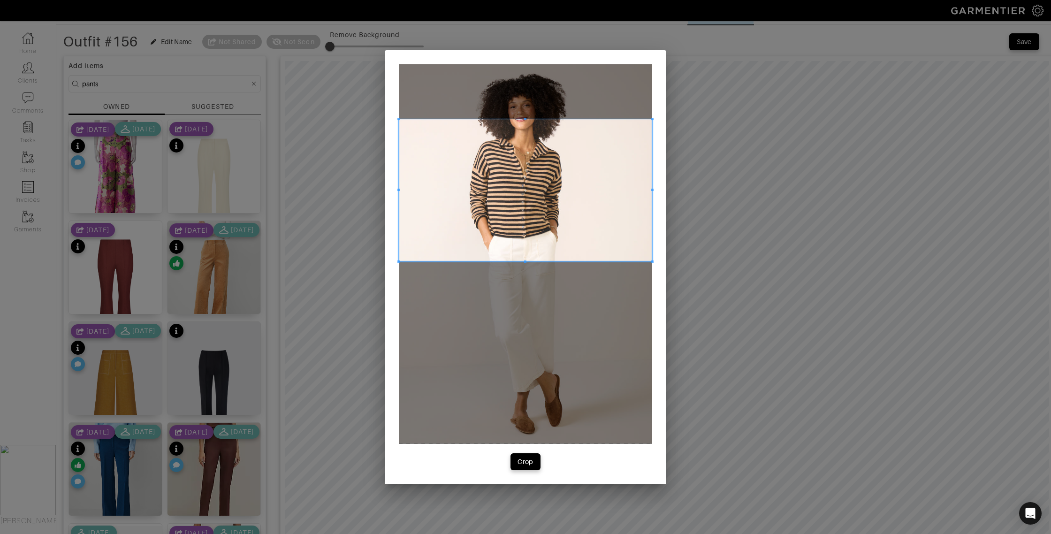
click at [511, 241] on span at bounding box center [525, 190] width 253 height 143
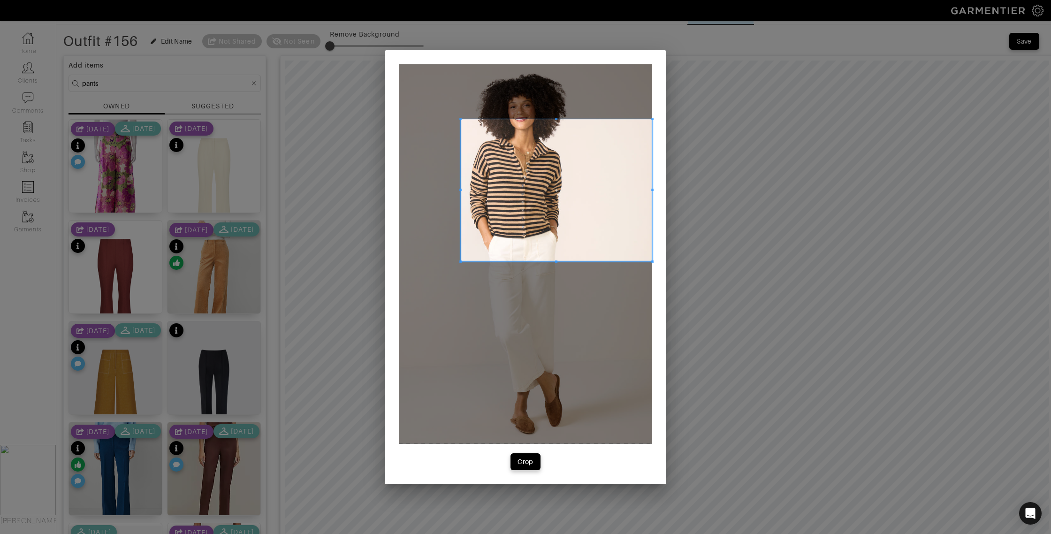
click at [461, 201] on div at bounding box center [556, 190] width 191 height 143
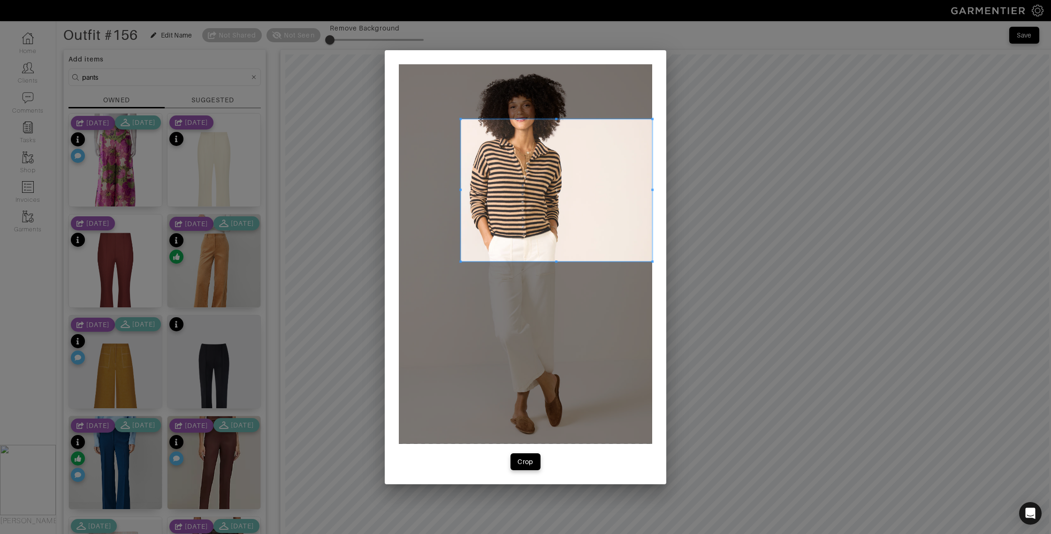
scroll to position [41, 0]
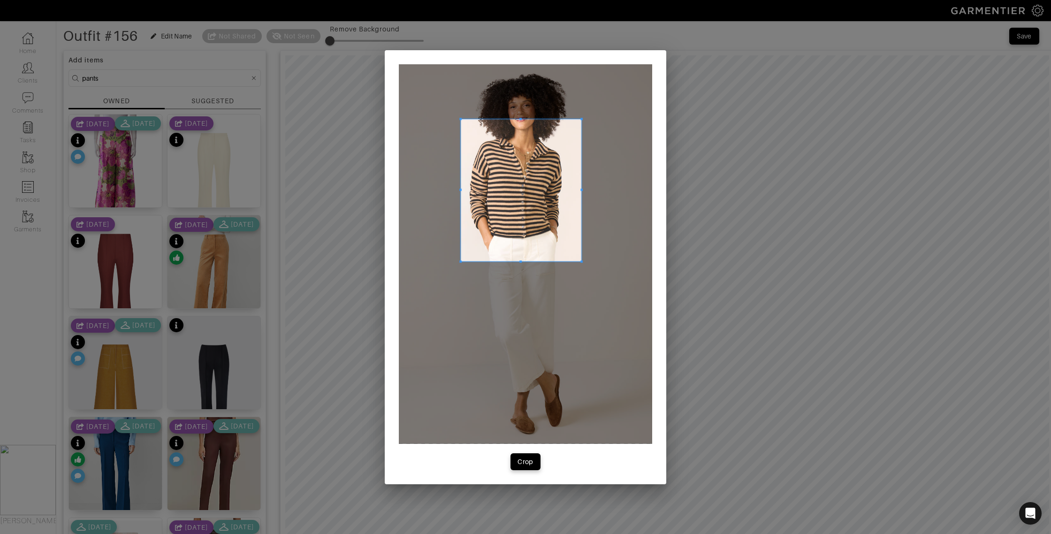
click at [582, 193] on span at bounding box center [582, 190] width 2 height 143
click at [519, 138] on div at bounding box center [521, 200] width 121 height 124
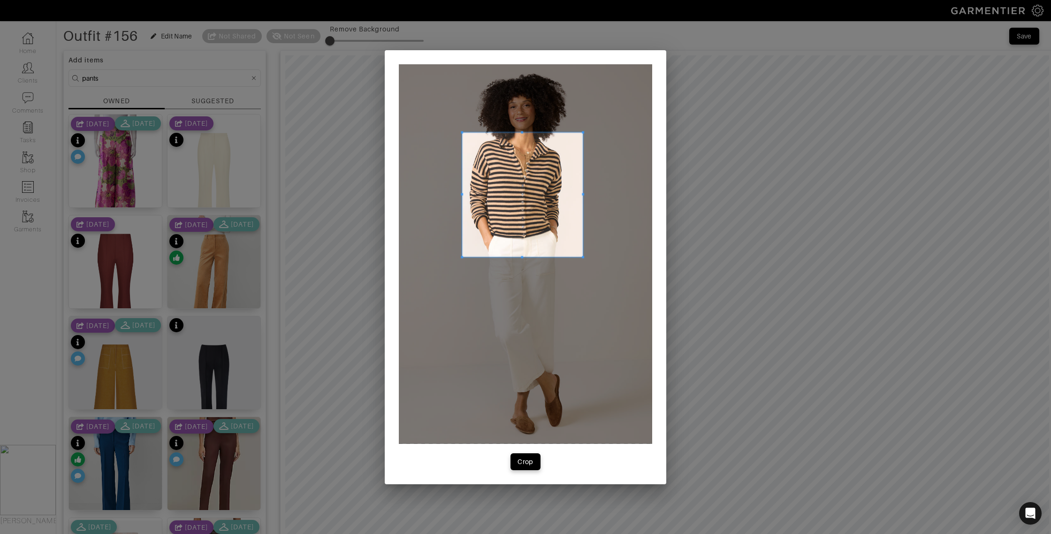
click at [523, 254] on span at bounding box center [522, 194] width 121 height 124
click at [523, 239] on div at bounding box center [522, 186] width 121 height 108
click at [527, 463] on div "Crop" at bounding box center [526, 461] width 16 height 9
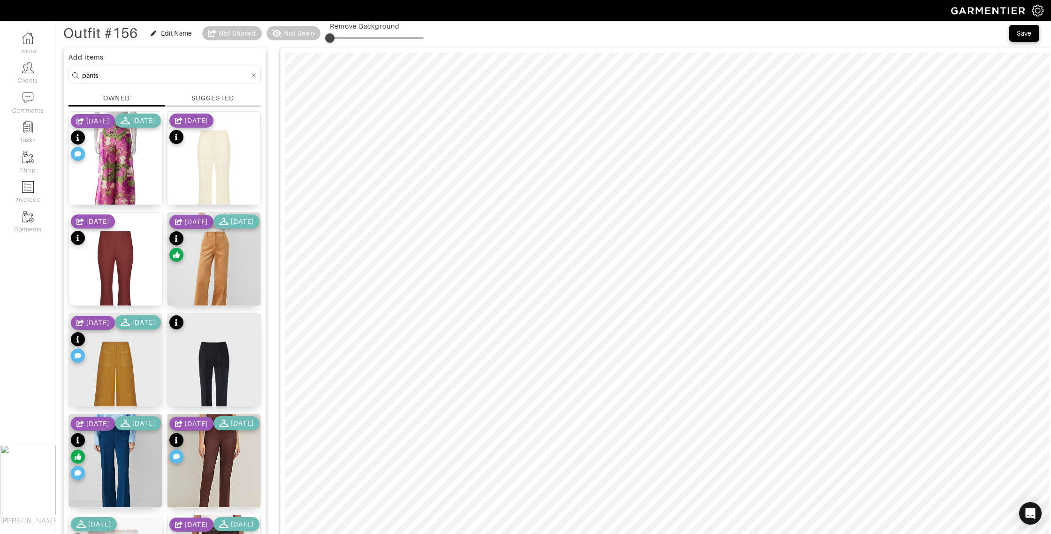
scroll to position [0, 0]
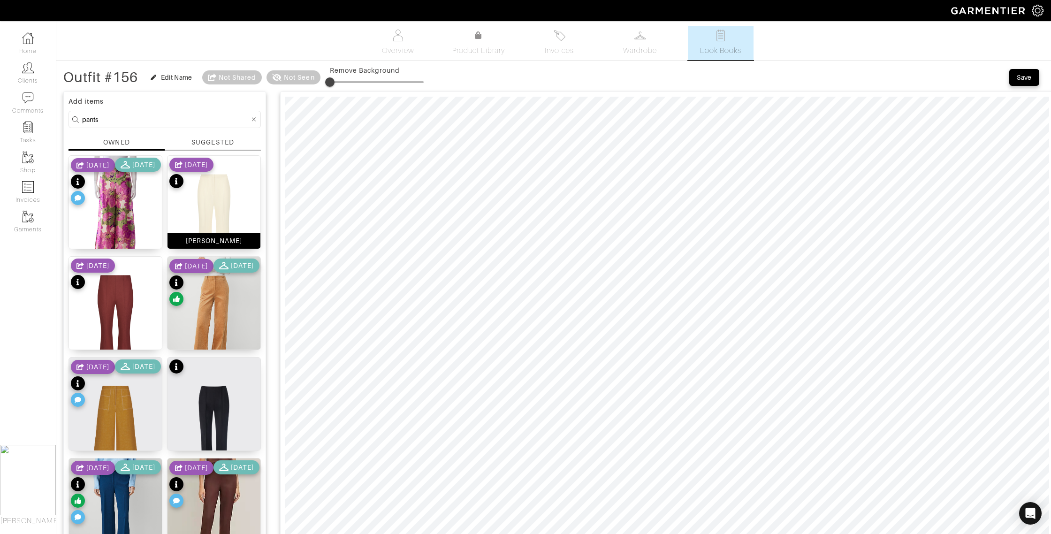
drag, startPoint x: 224, startPoint y: 239, endPoint x: 231, endPoint y: 239, distance: 7.1
click at [224, 239] on div "[PERSON_NAME]" at bounding box center [214, 240] width 57 height 9
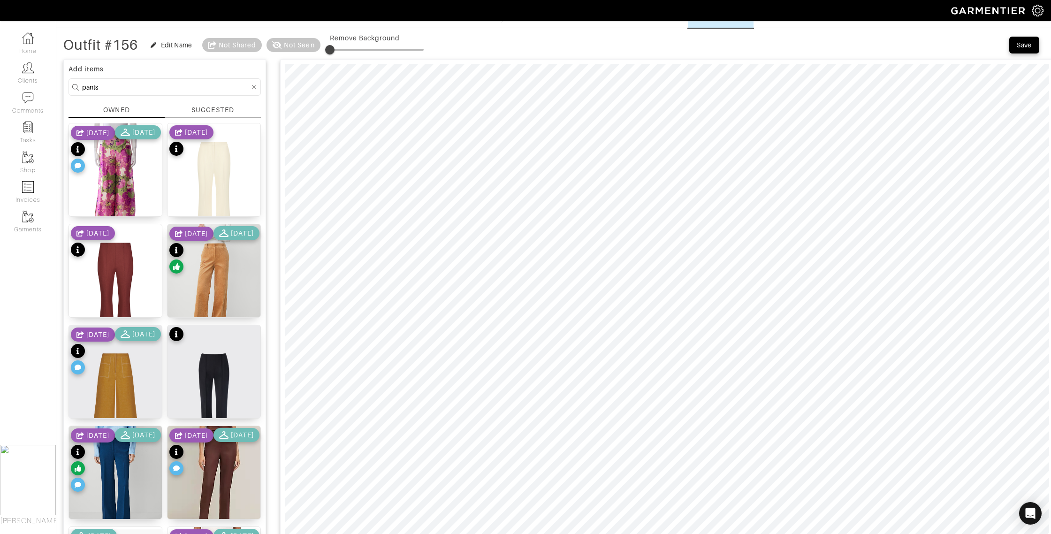
scroll to position [36, 0]
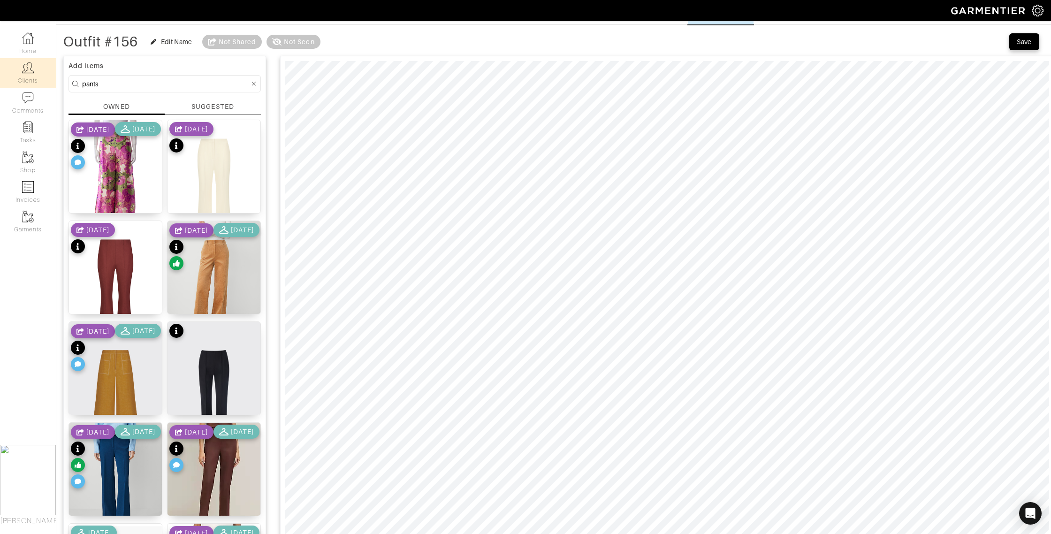
drag, startPoint x: 118, startPoint y: 84, endPoint x: 46, endPoint y: 82, distance: 71.8
click at [46, 82] on div "Company Settings Manage Subscription My Profile Stylists Sign Out Home Clients …" at bounding box center [525, 385] width 1051 height 842
type input "top"
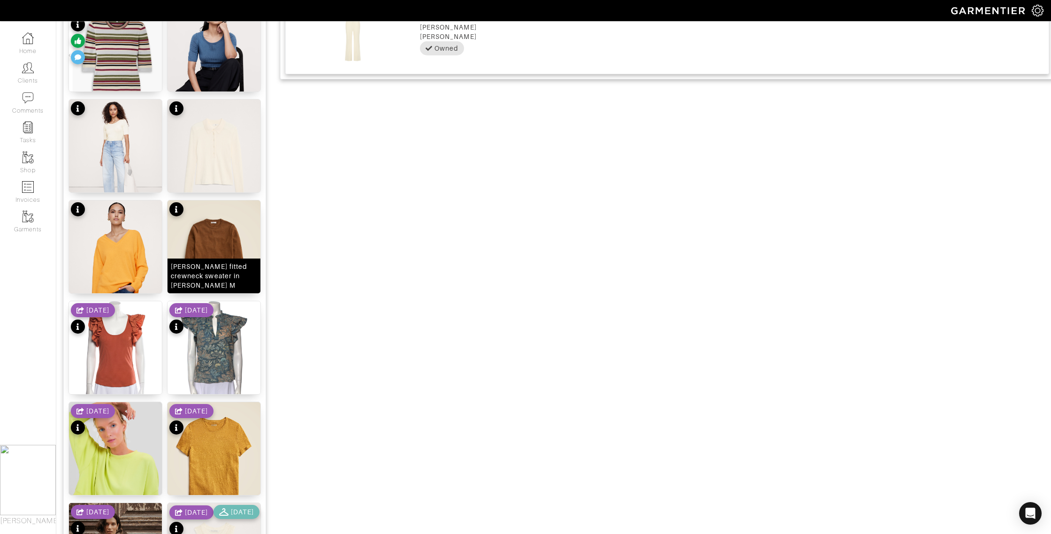
scroll to position [763, 0]
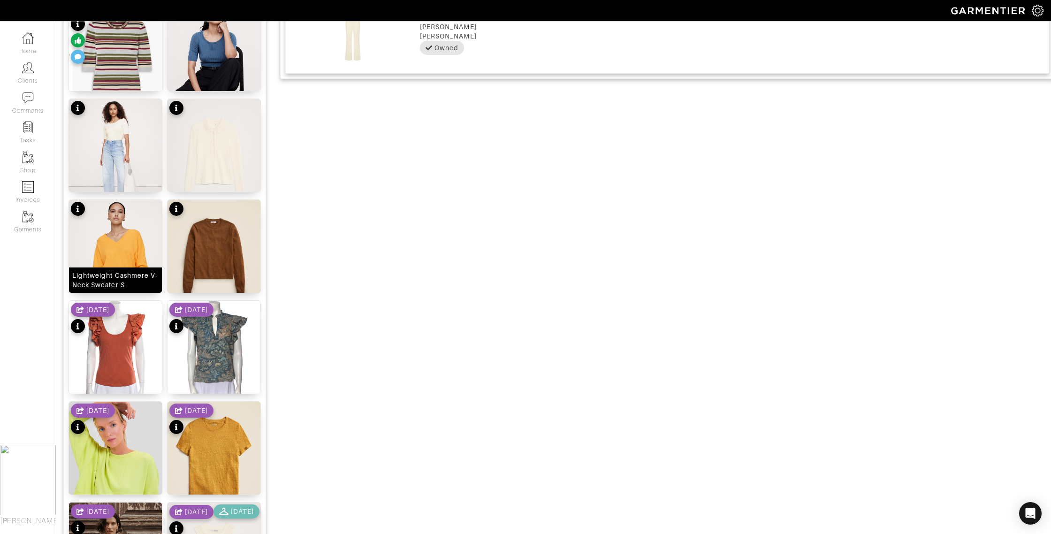
click at [129, 283] on div "Lightweight Cashmere V-Neck Sweater S" at bounding box center [115, 280] width 86 height 19
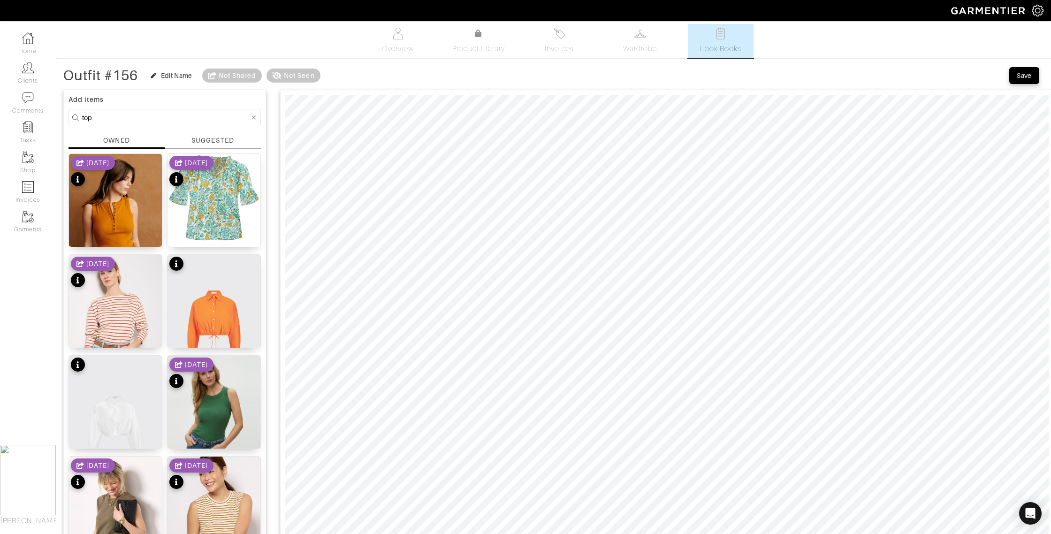
scroll to position [0, 0]
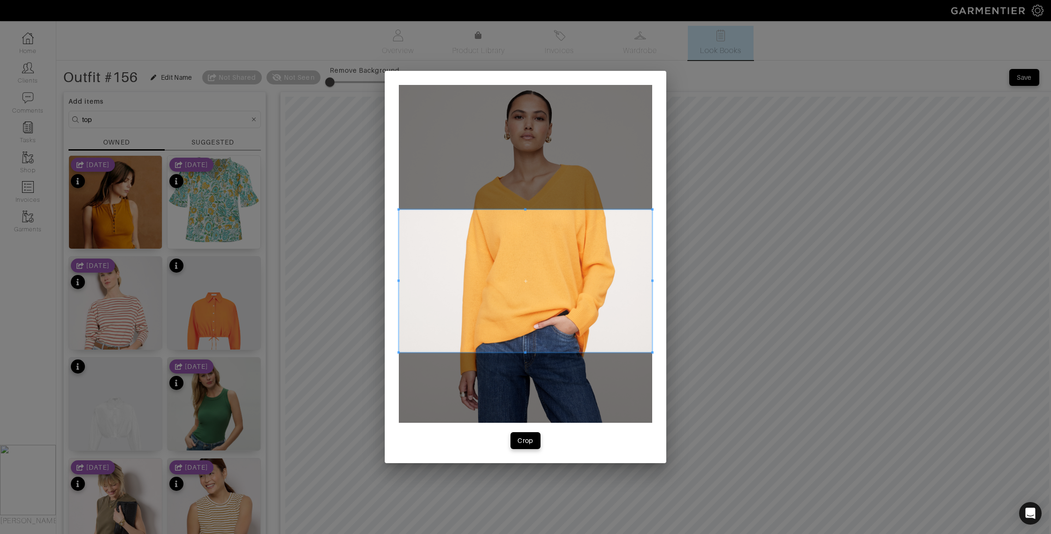
click at [446, 258] on span at bounding box center [525, 281] width 253 height 143
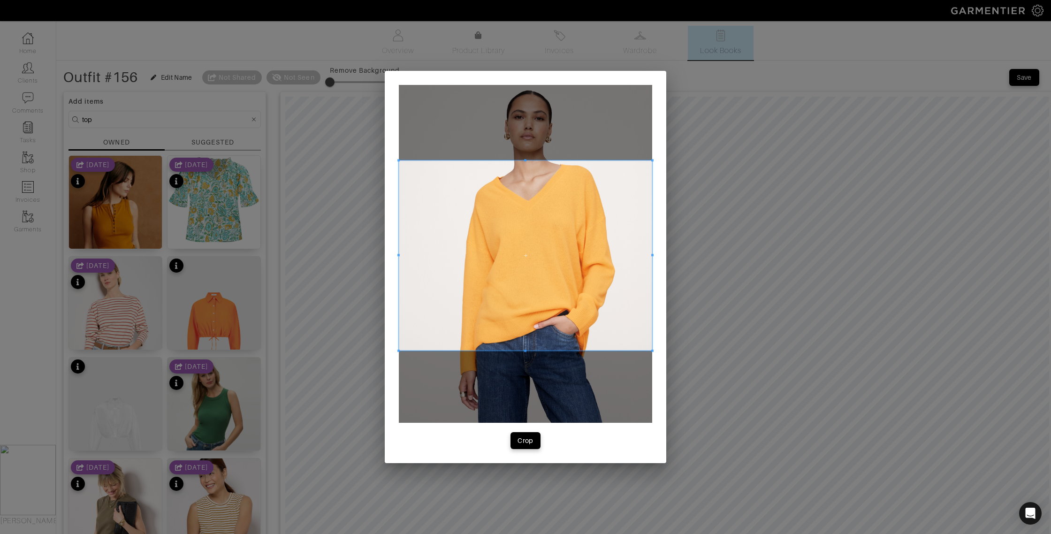
click at [519, 160] on div at bounding box center [525, 255] width 253 height 190
click at [527, 438] on div "Crop" at bounding box center [526, 440] width 16 height 9
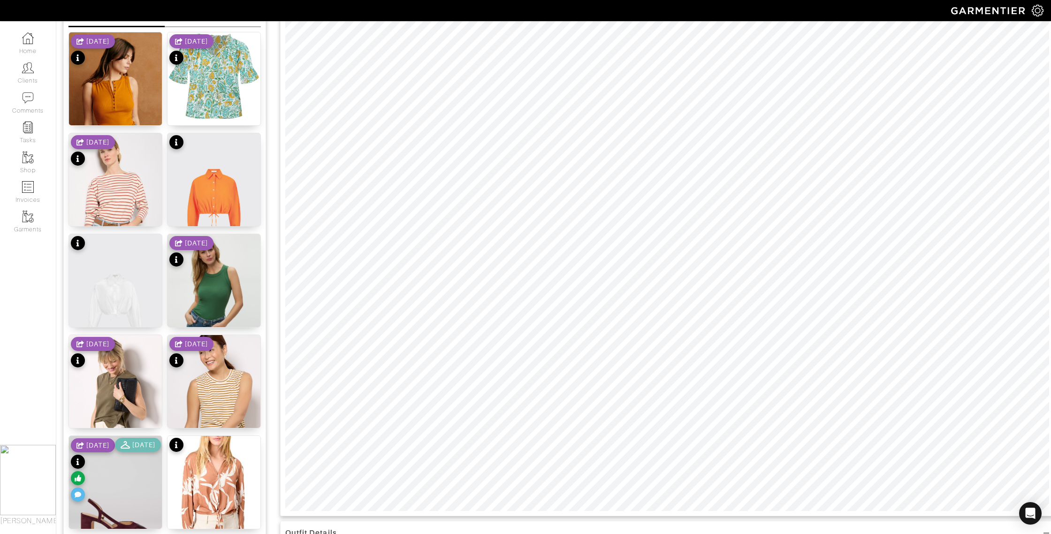
scroll to position [119, 0]
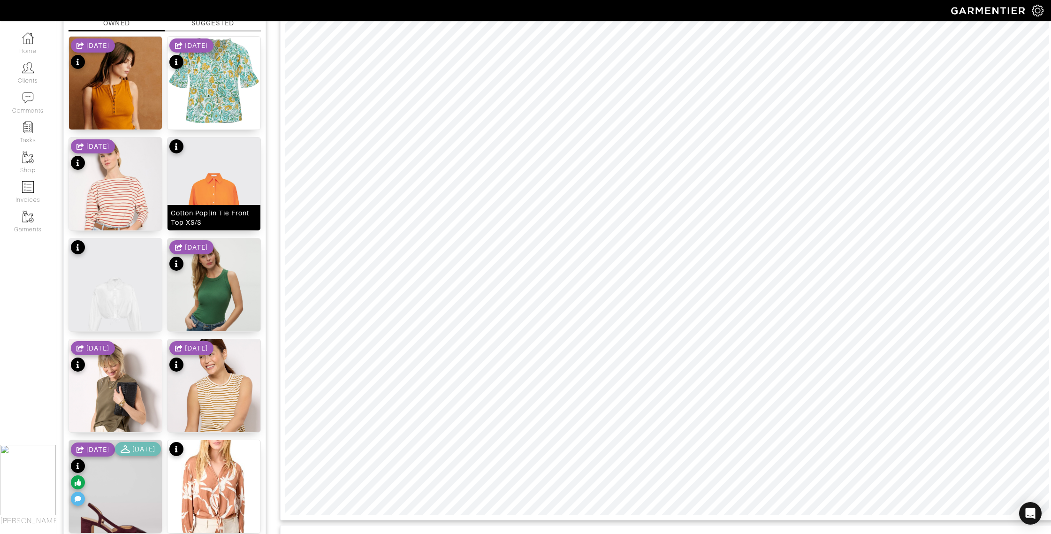
drag, startPoint x: 231, startPoint y: 222, endPoint x: 239, endPoint y: 223, distance: 8.5
click at [230, 222] on div "Cotton Poplin Tie Front Top XS/S" at bounding box center [214, 217] width 86 height 19
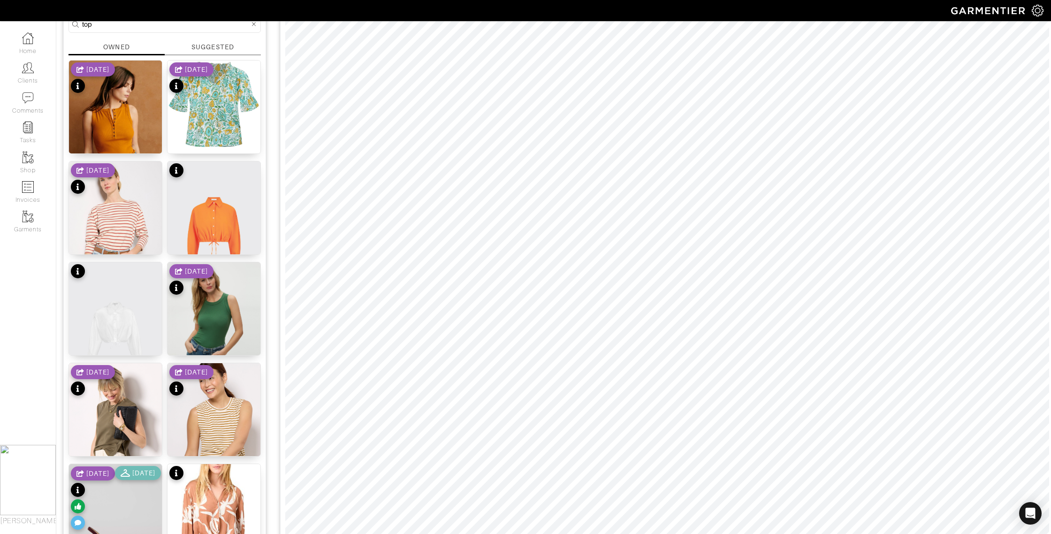
scroll to position [88, 0]
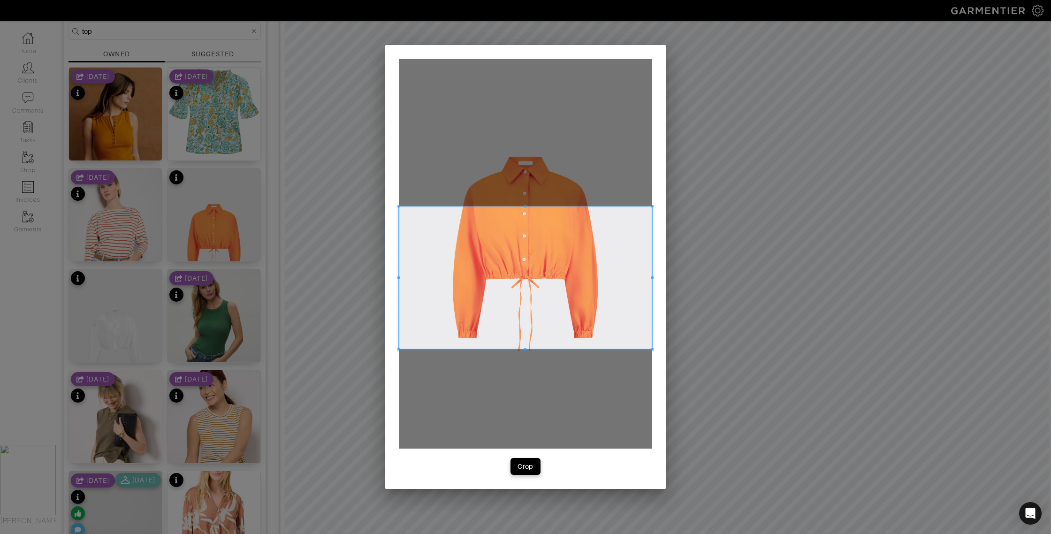
click at [553, 221] on span at bounding box center [525, 277] width 253 height 143
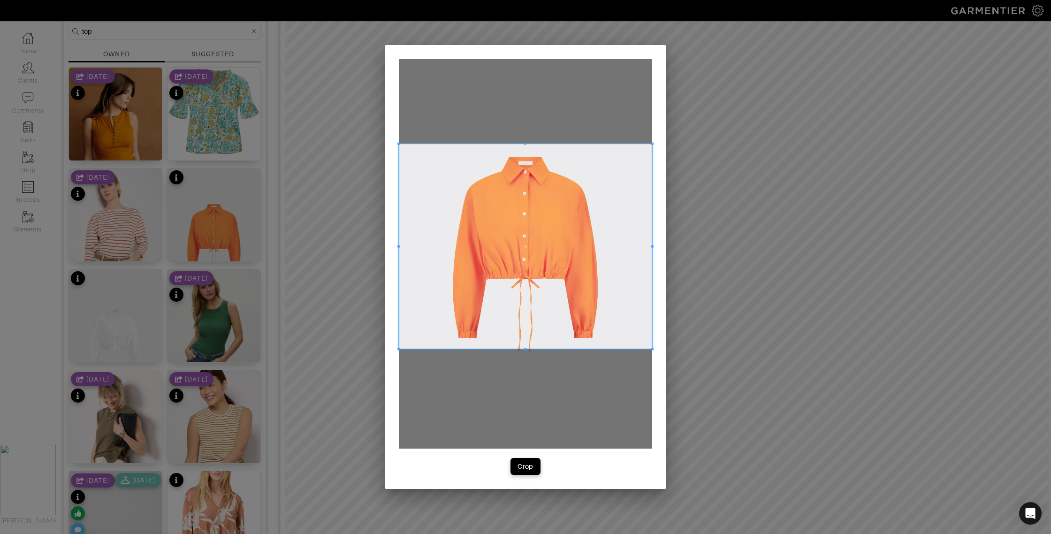
click at [514, 143] on span at bounding box center [525, 144] width 253 height 2
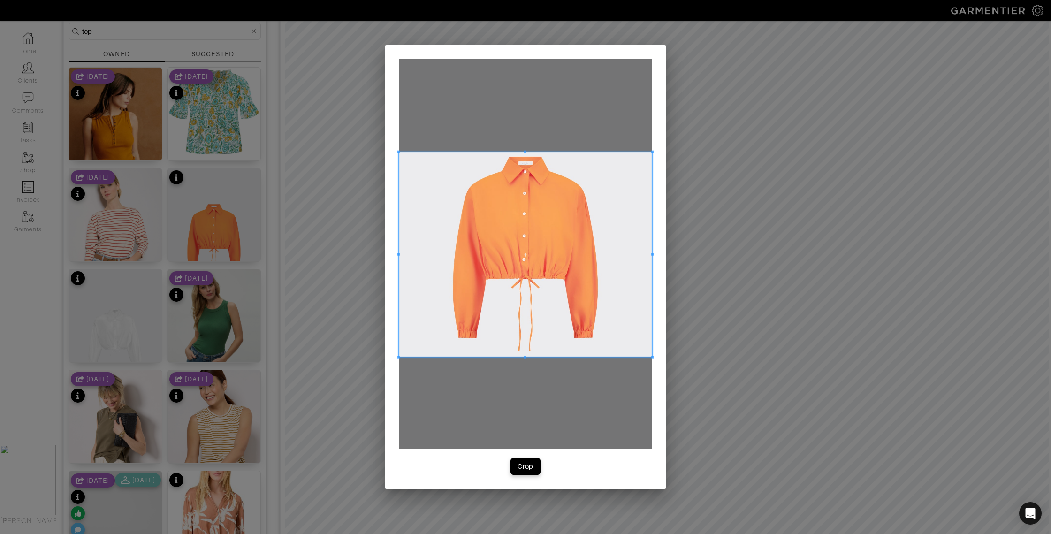
click at [527, 188] on span at bounding box center [525, 254] width 253 height 205
click at [523, 469] on div "Crop" at bounding box center [526, 466] width 16 height 9
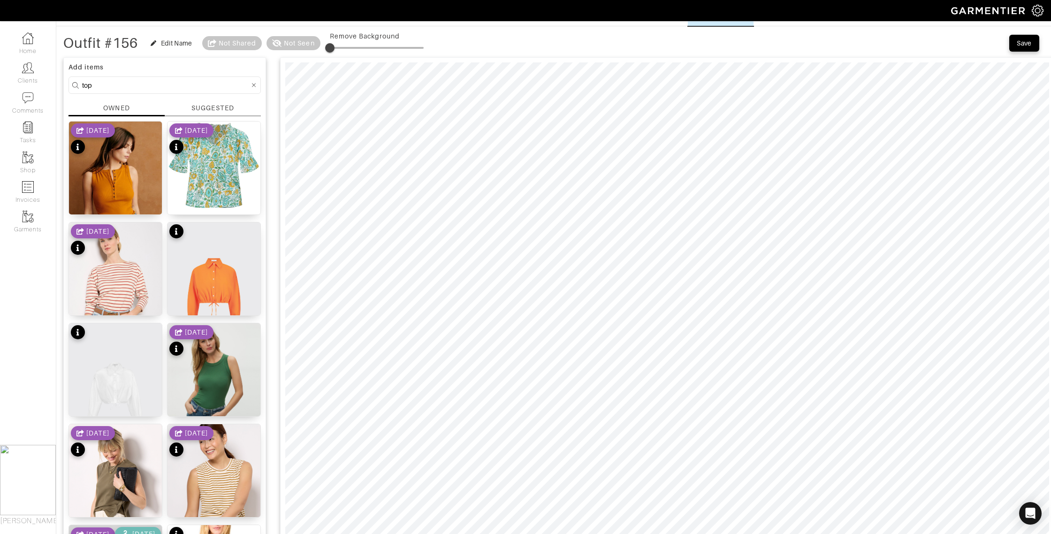
scroll to position [0, 0]
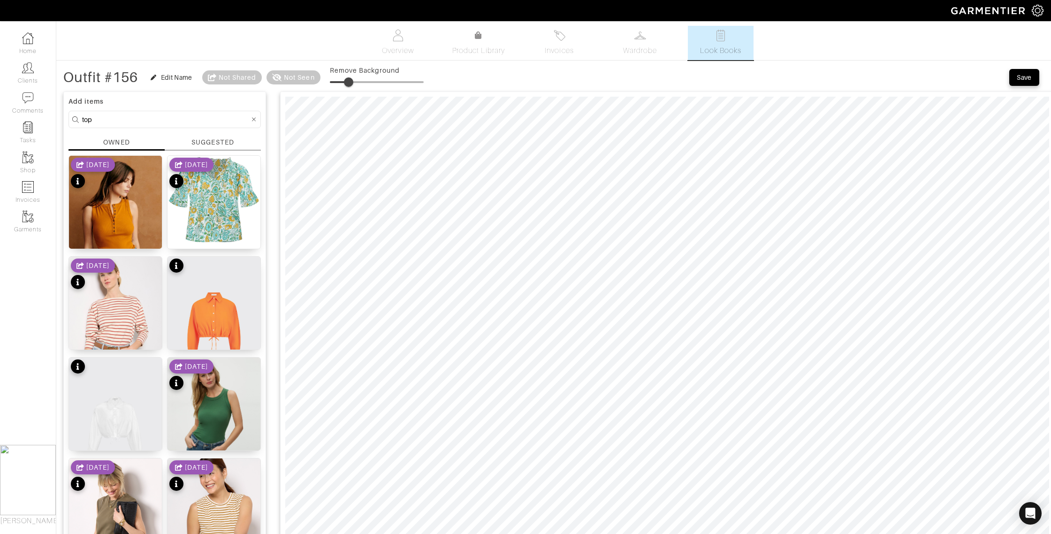
type input "23"
drag, startPoint x: 331, startPoint y: 83, endPoint x: 353, endPoint y: 84, distance: 22.6
click at [353, 84] on span at bounding box center [351, 81] width 9 height 9
drag, startPoint x: 135, startPoint y: 117, endPoint x: 73, endPoint y: 115, distance: 62.4
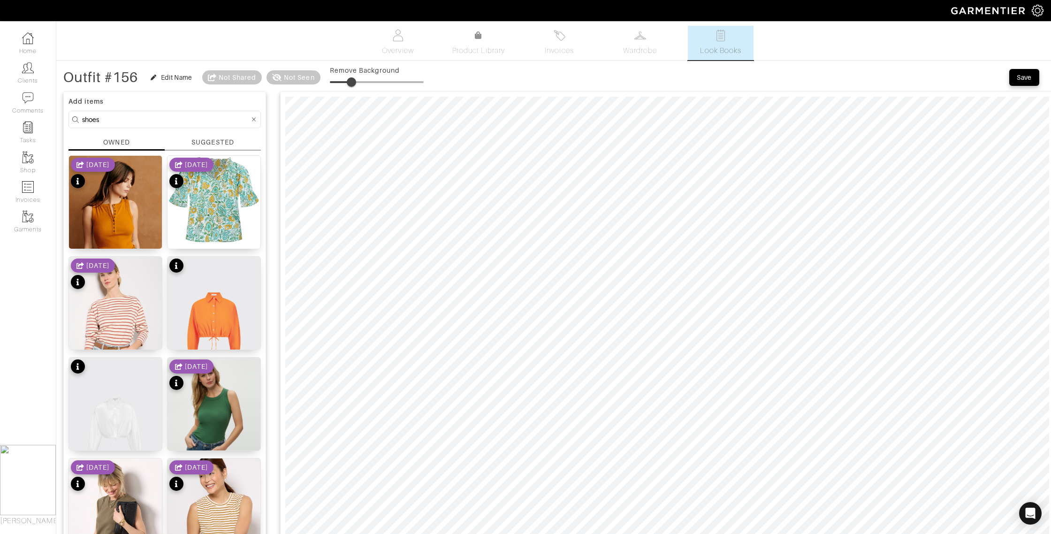
type input "shoes"
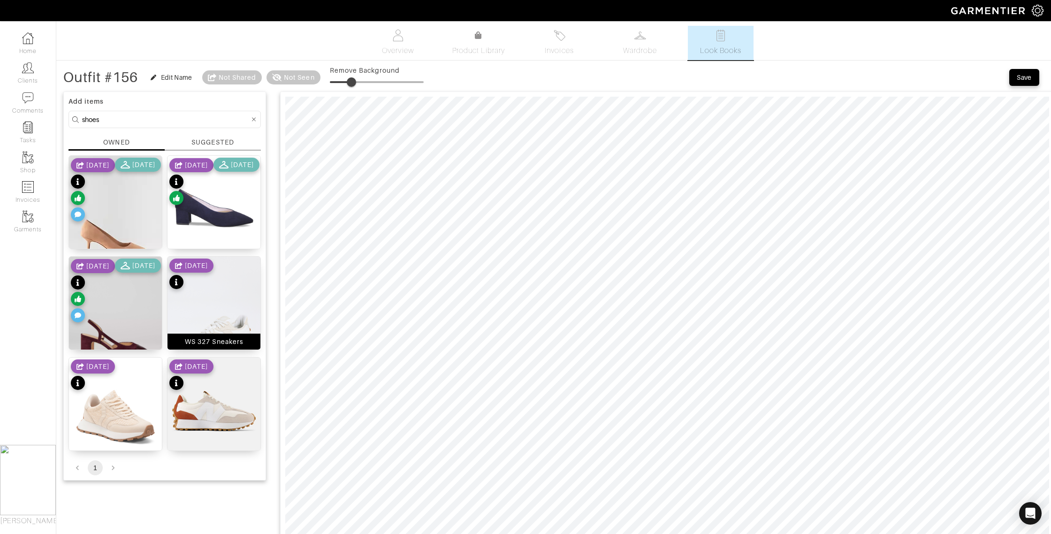
drag, startPoint x: 133, startPoint y: 346, endPoint x: 176, endPoint y: 336, distance: 43.9
click at [133, 346] on div "Suede Toe Heel Pump" at bounding box center [115, 342] width 93 height 16
click at [355, 80] on span at bounding box center [351, 81] width 9 height 9
type input "0"
drag, startPoint x: 355, startPoint y: 80, endPoint x: 290, endPoint y: 79, distance: 65.7
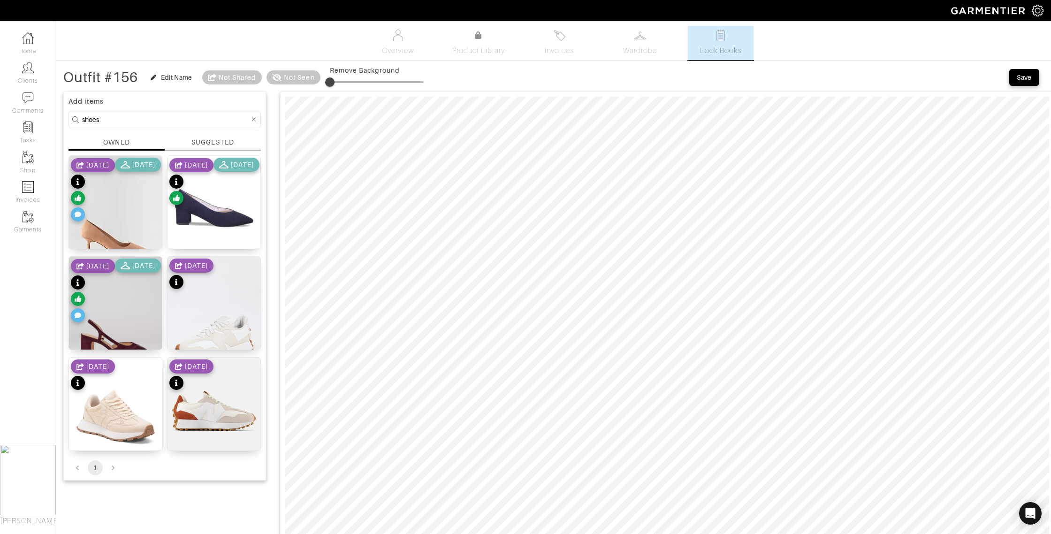
click at [290, 79] on div "Outfit #156 Edit Name Not Shared Not Seen Remove Background" at bounding box center [243, 77] width 360 height 19
click at [131, 342] on div "Suede Toe Heel Pump" at bounding box center [115, 341] width 75 height 9
click at [140, 342] on div "Suede Toe Heel Pump" at bounding box center [115, 341] width 75 height 9
type input "0"
drag, startPoint x: 332, startPoint y: 80, endPoint x: 312, endPoint y: 91, distance: 22.5
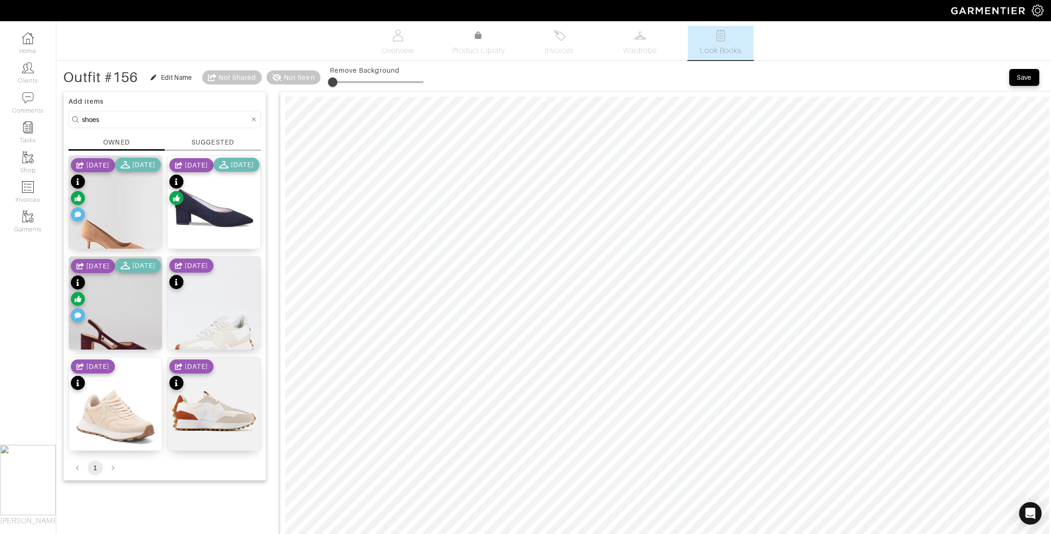
click at [305, 81] on div "Outfit #156 Edit Name Not Shared Not Seen Remove Background" at bounding box center [243, 77] width 360 height 19
drag, startPoint x: 109, startPoint y: 344, endPoint x: 127, endPoint y: 341, distance: 17.5
click at [109, 344] on div "Suede Toe Heel Pump" at bounding box center [115, 341] width 75 height 9
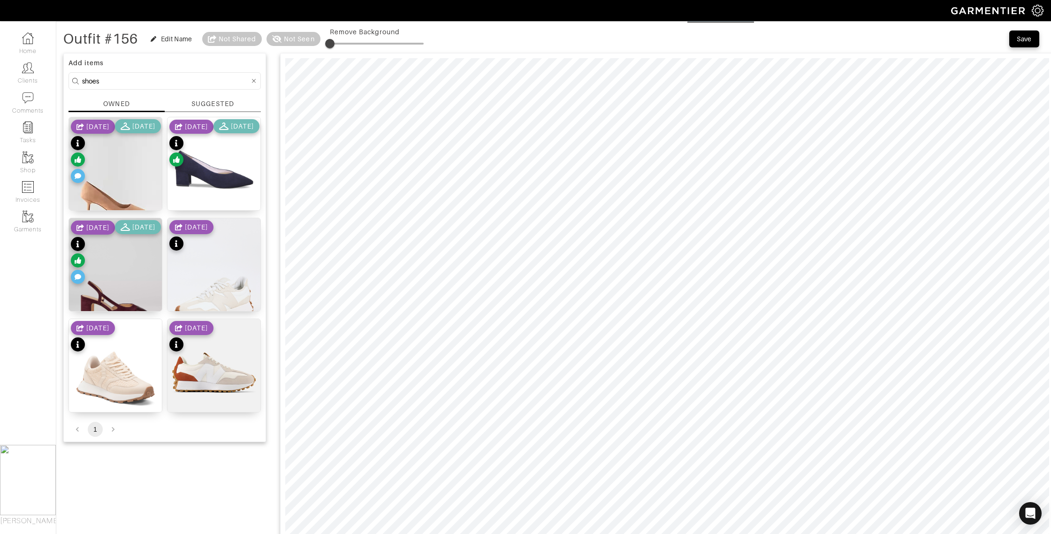
scroll to position [51, 0]
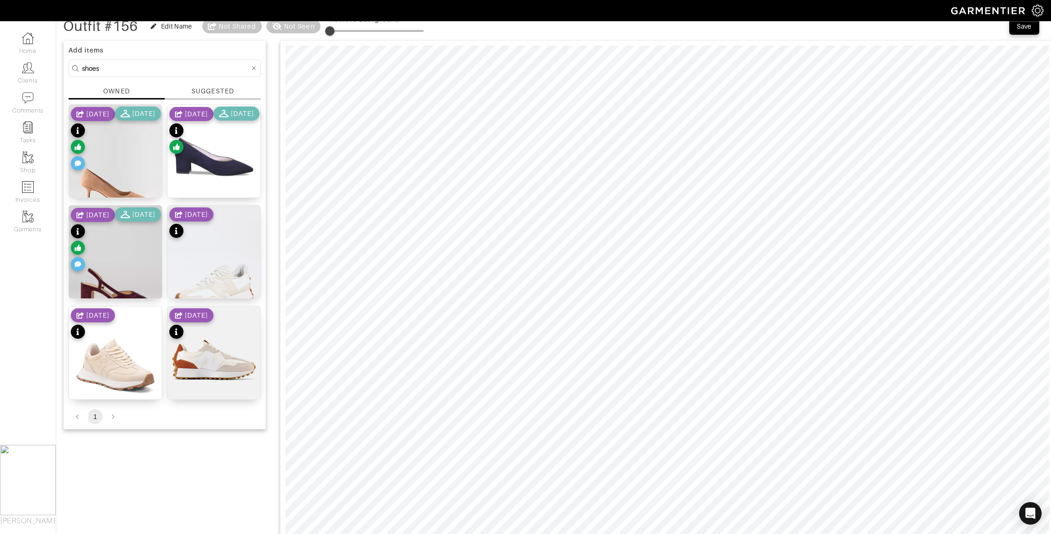
drag, startPoint x: 113, startPoint y: 70, endPoint x: 68, endPoint y: 66, distance: 45.2
click at [69, 67] on form "shoes" at bounding box center [165, 68] width 192 height 17
type input "jewelry"
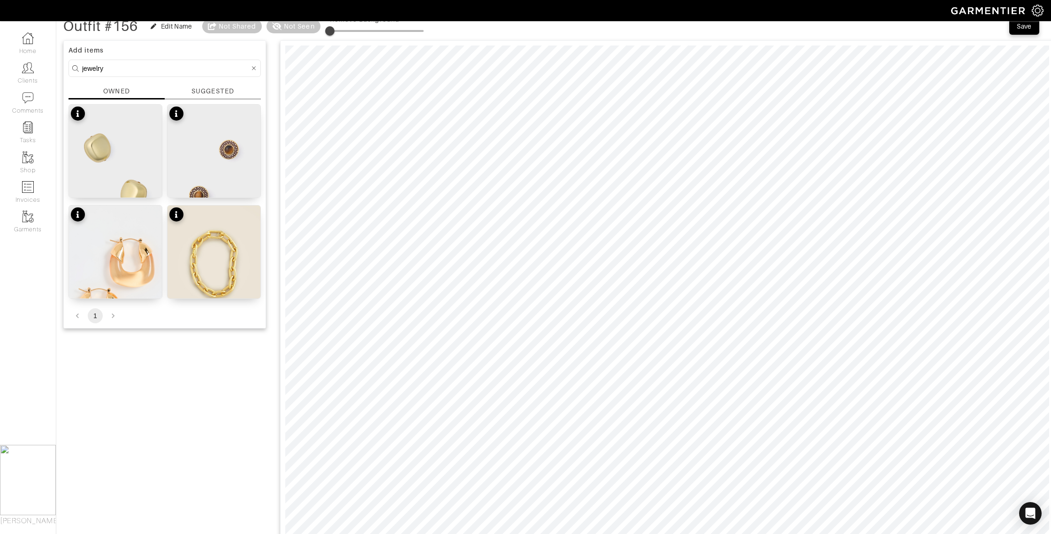
scroll to position [53, 0]
click at [100, 191] on div "Gold Chunky Piper Studs" at bounding box center [115, 187] width 84 height 9
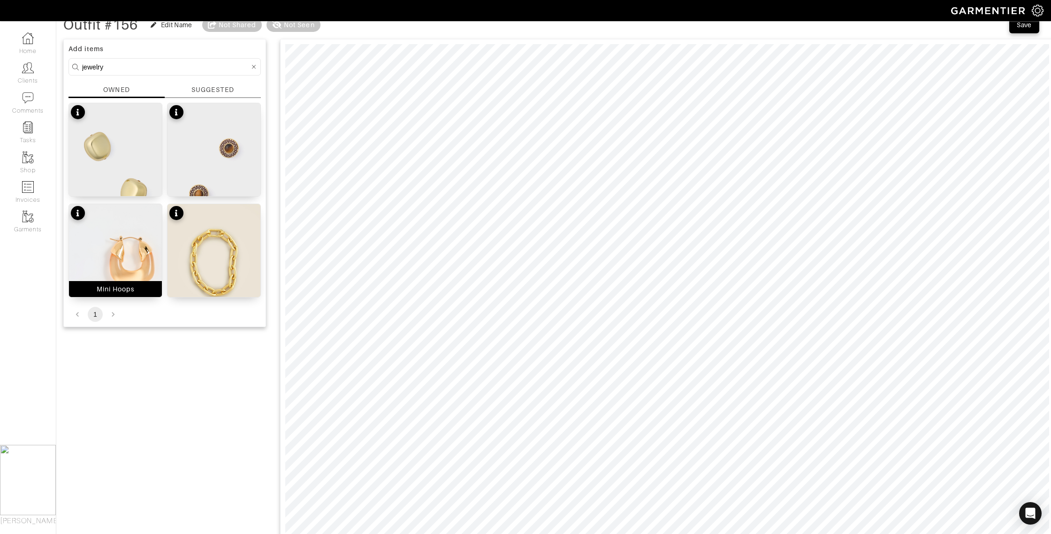
click at [136, 285] on div "Mini Hoops" at bounding box center [115, 289] width 93 height 16
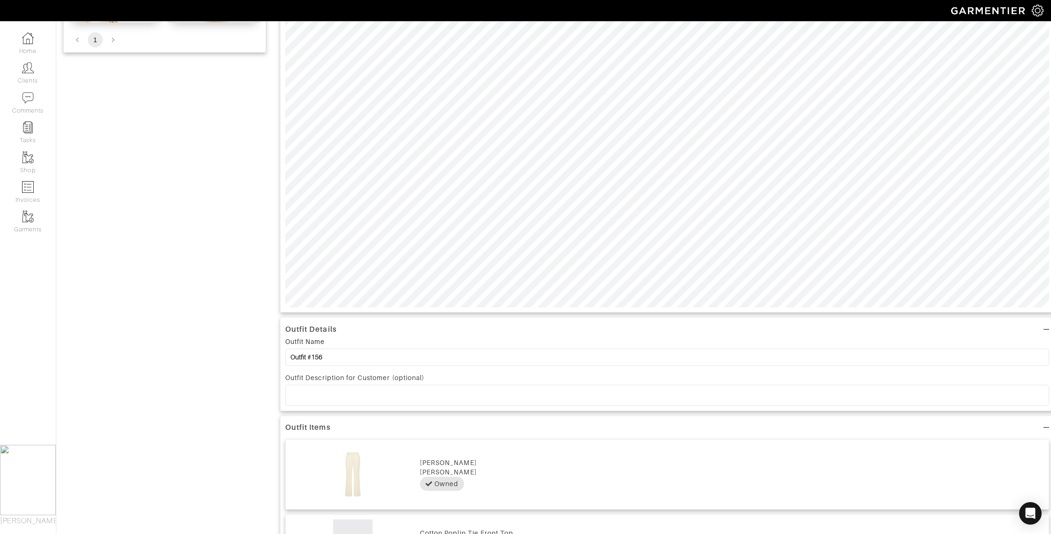
scroll to position [337, 0]
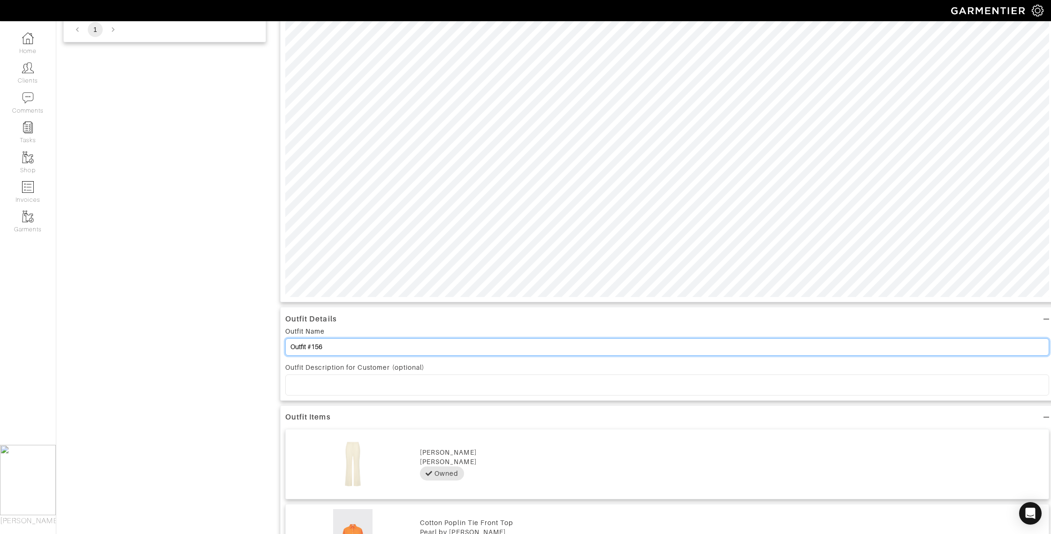
drag, startPoint x: 327, startPoint y: 349, endPoint x: 313, endPoint y: 349, distance: 13.6
click at [313, 350] on input "Outfit #156" at bounding box center [667, 346] width 764 height 17
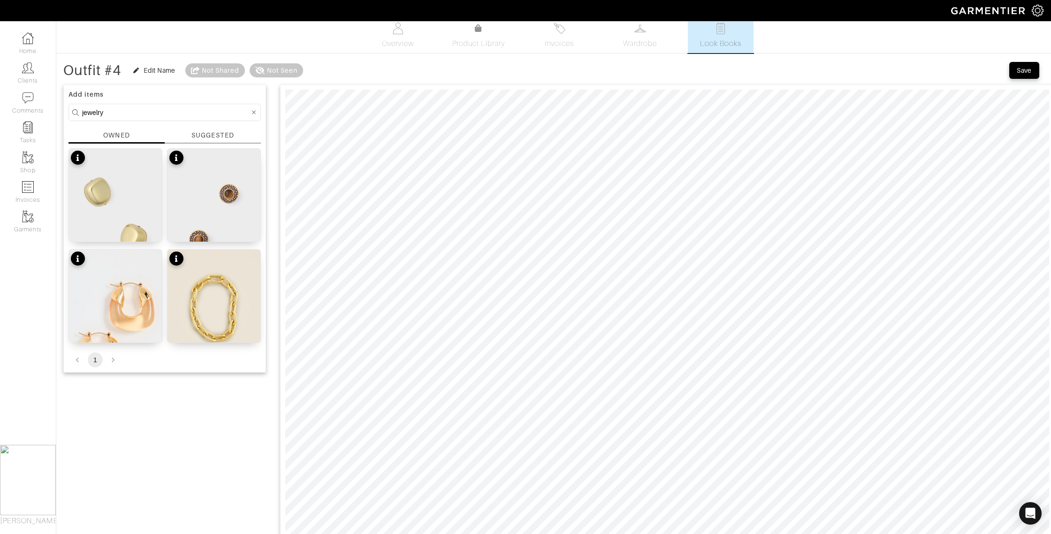
scroll to position [0, 0]
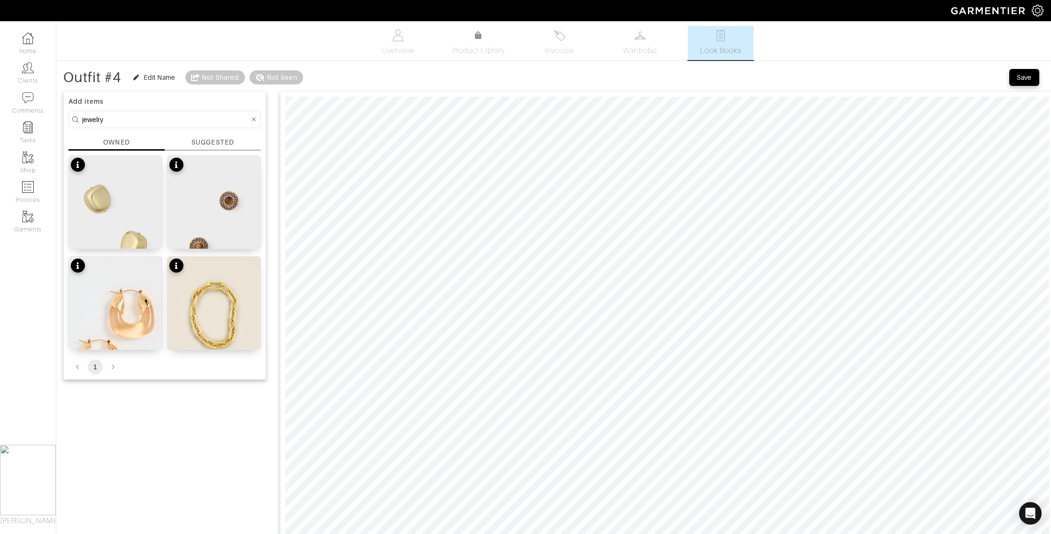
type input "Outfit #4"
drag, startPoint x: 1026, startPoint y: 75, endPoint x: 1003, endPoint y: 74, distance: 23.5
click at [1026, 75] on div "Save" at bounding box center [1024, 77] width 15 height 9
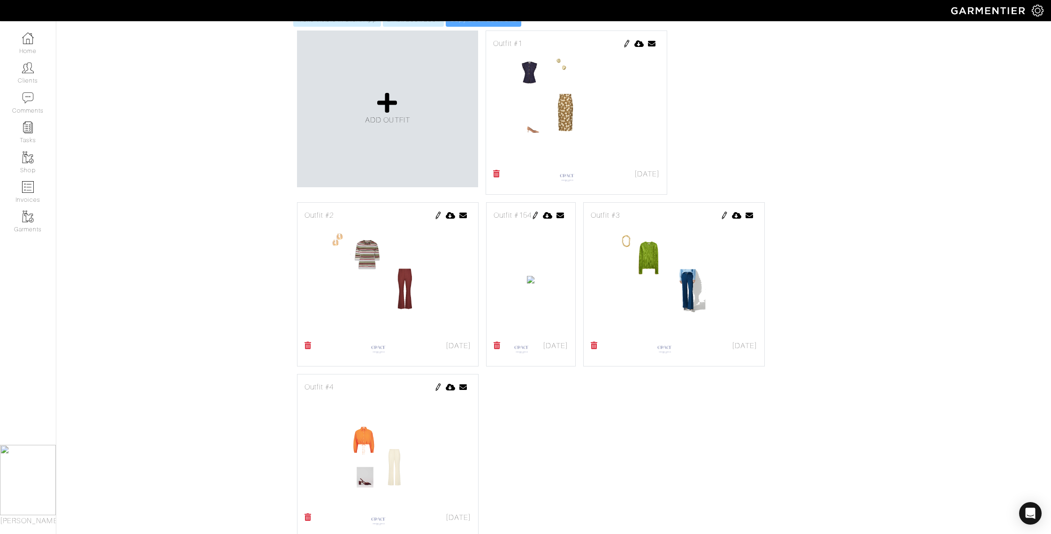
scroll to position [213, 0]
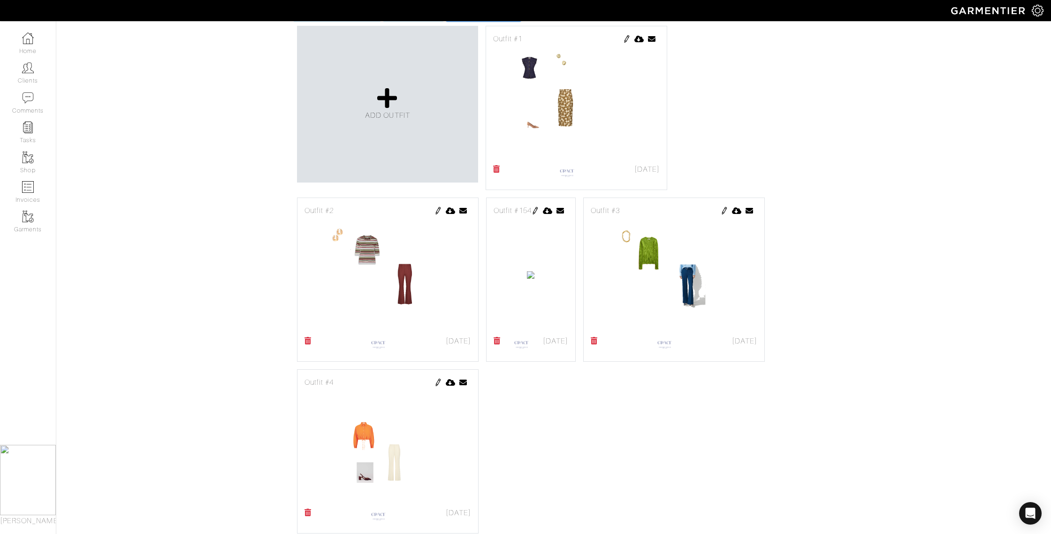
click at [539, 211] on img at bounding box center [536, 211] width 8 height 8
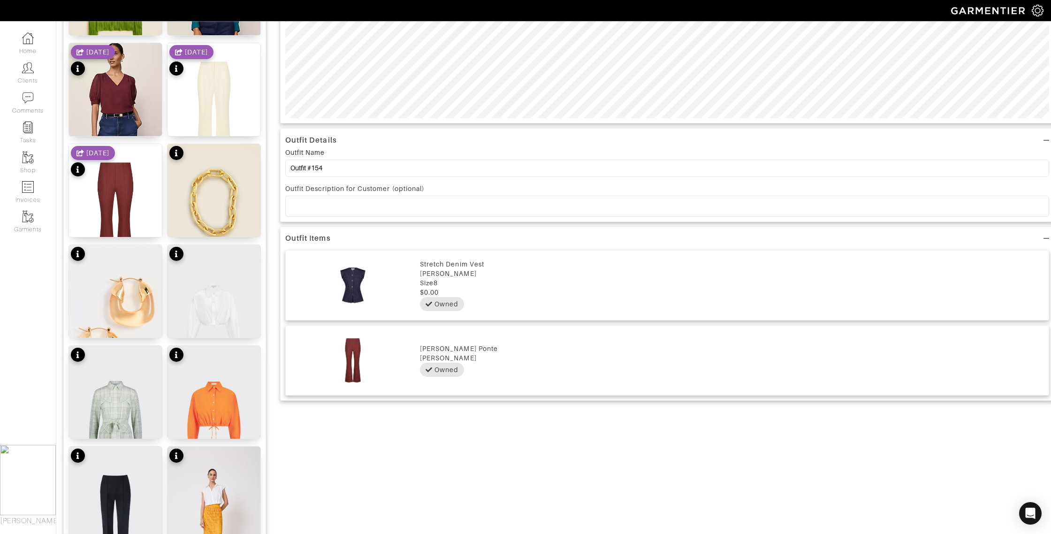
scroll to position [531, 0]
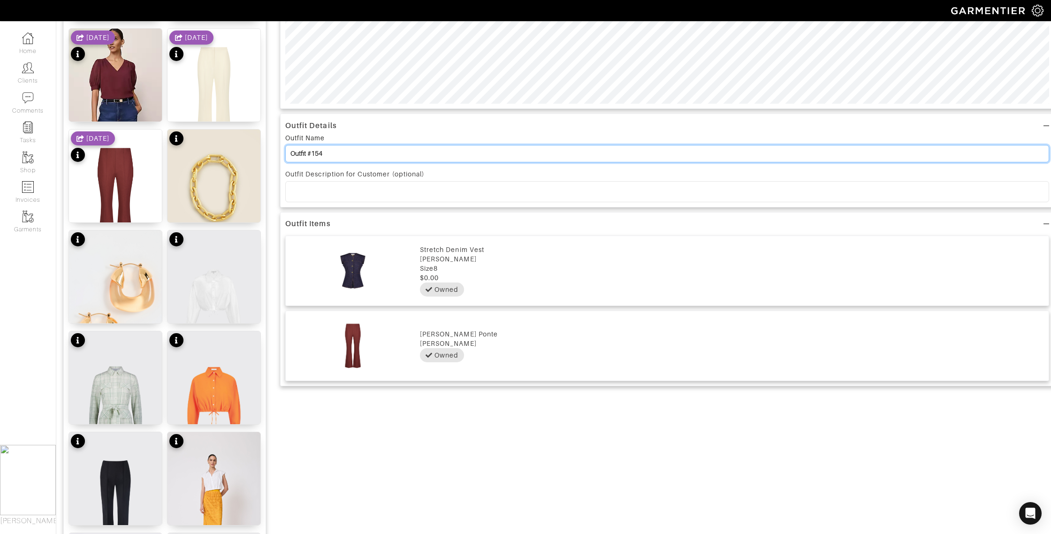
drag, startPoint x: 316, startPoint y: 153, endPoint x: 336, endPoint y: 155, distance: 19.8
click at [311, 153] on input "Outfit #154" at bounding box center [667, 153] width 764 height 17
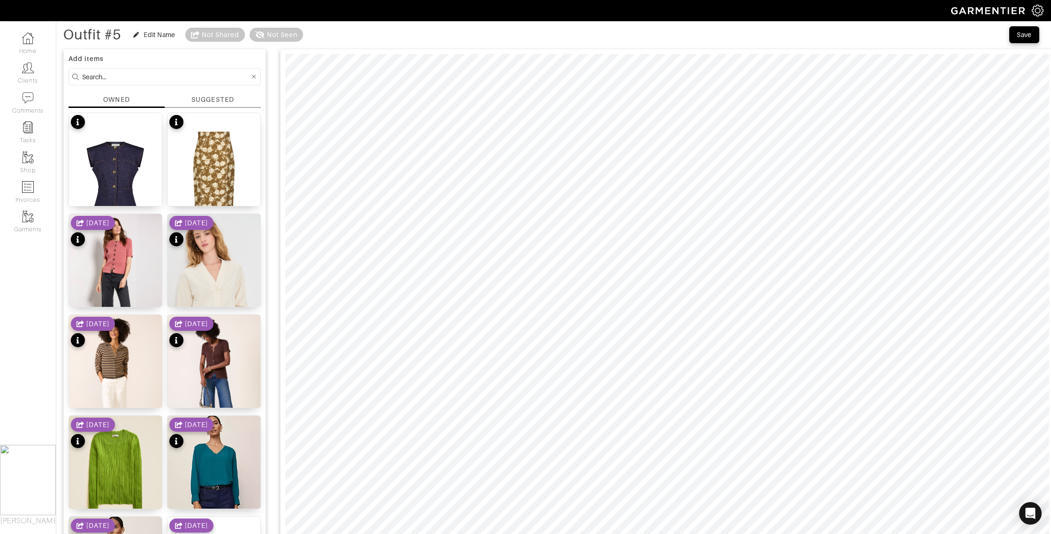
scroll to position [0, 0]
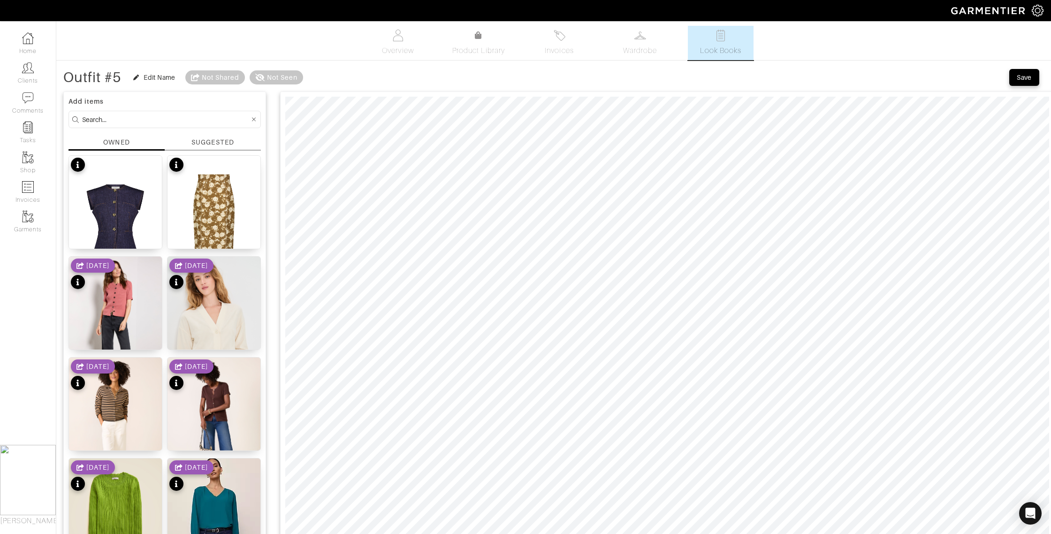
type input "Outfit #5"
drag, startPoint x: 1021, startPoint y: 76, endPoint x: 1008, endPoint y: 81, distance: 13.9
click at [1021, 76] on div "Save" at bounding box center [1024, 77] width 15 height 9
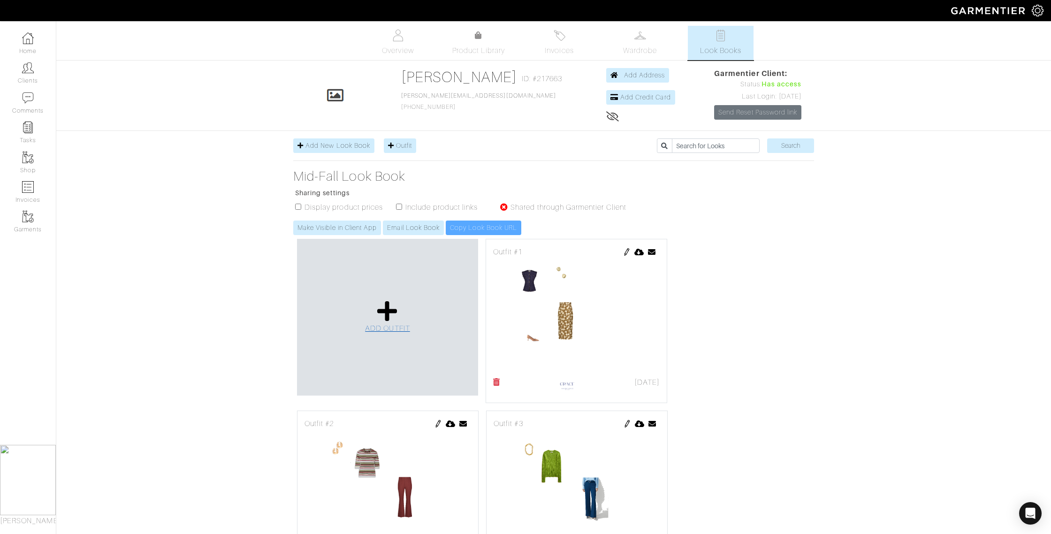
click at [377, 321] on icon at bounding box center [387, 311] width 20 height 23
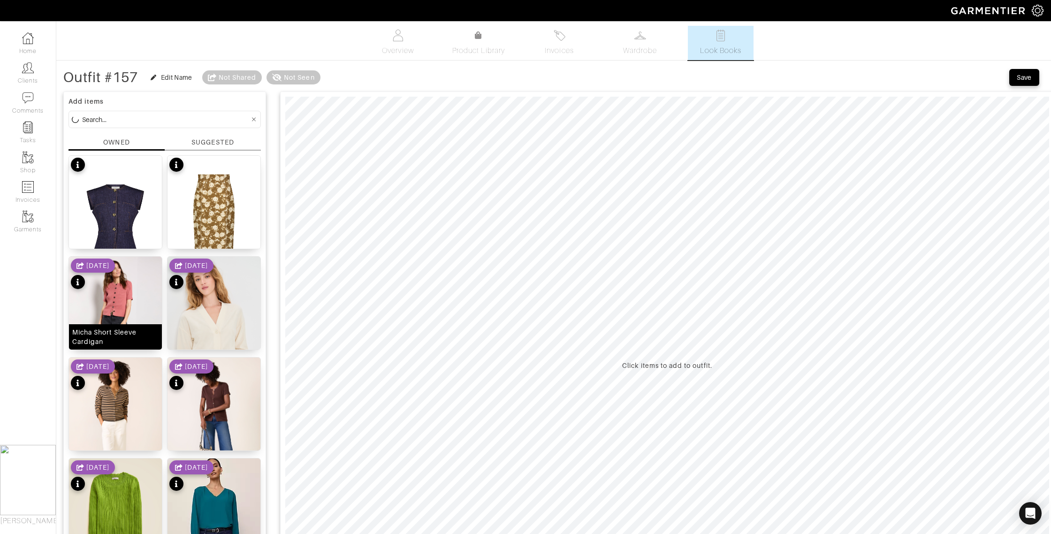
click at [115, 336] on div "Micha Short Sleeve Cardigan" at bounding box center [115, 337] width 86 height 19
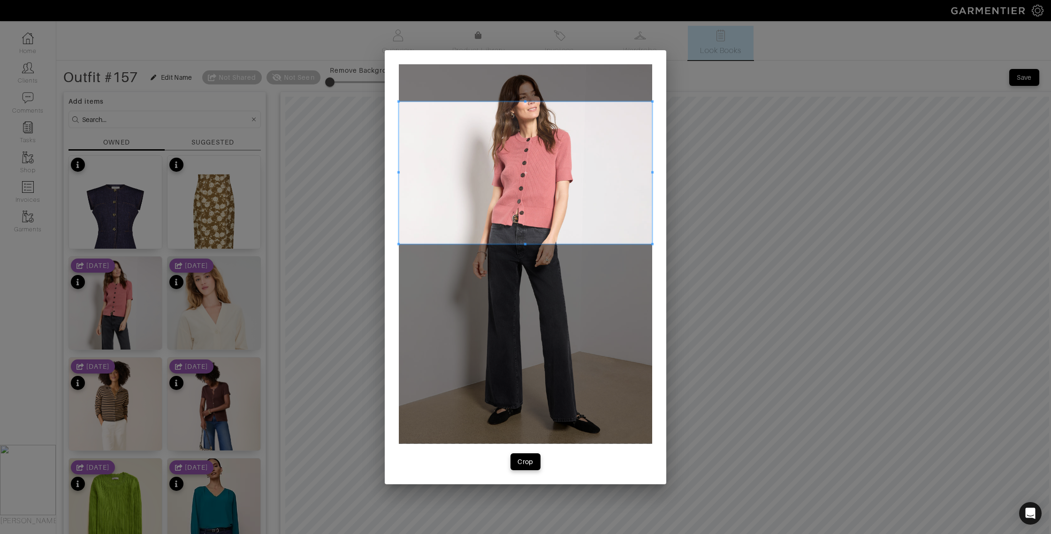
click at [524, 186] on span at bounding box center [525, 172] width 253 height 143
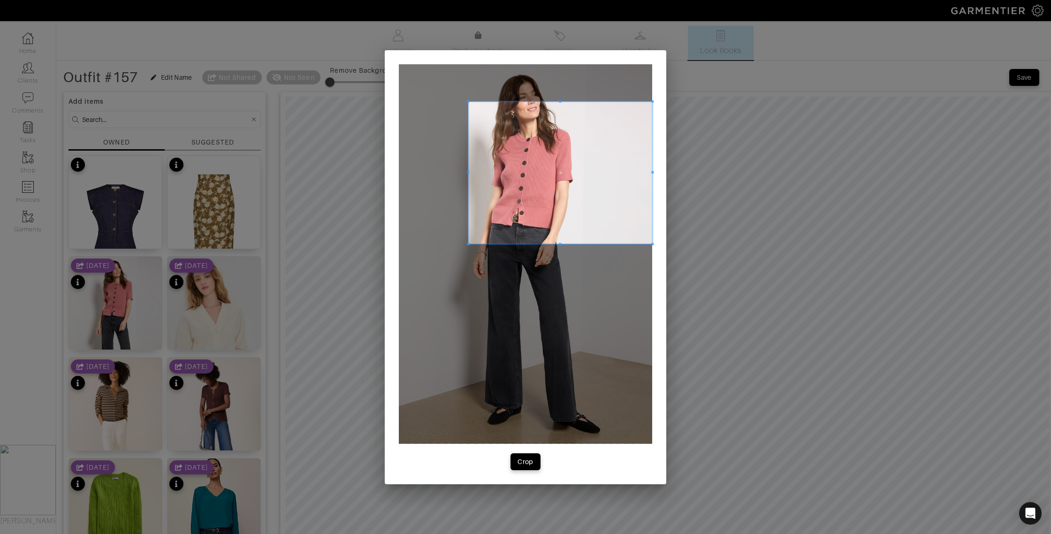
click at [468, 178] on div at bounding box center [560, 172] width 184 height 143
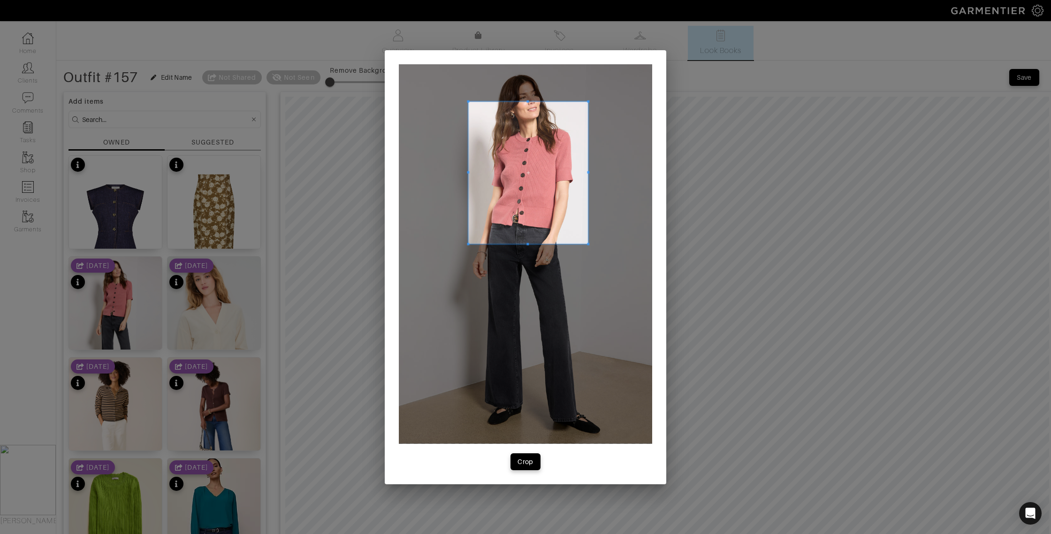
click at [588, 173] on span at bounding box center [588, 172] width 2 height 2
click at [527, 124] on span at bounding box center [528, 124] width 2 height 2
click at [531, 459] on div "Crop" at bounding box center [526, 461] width 16 height 9
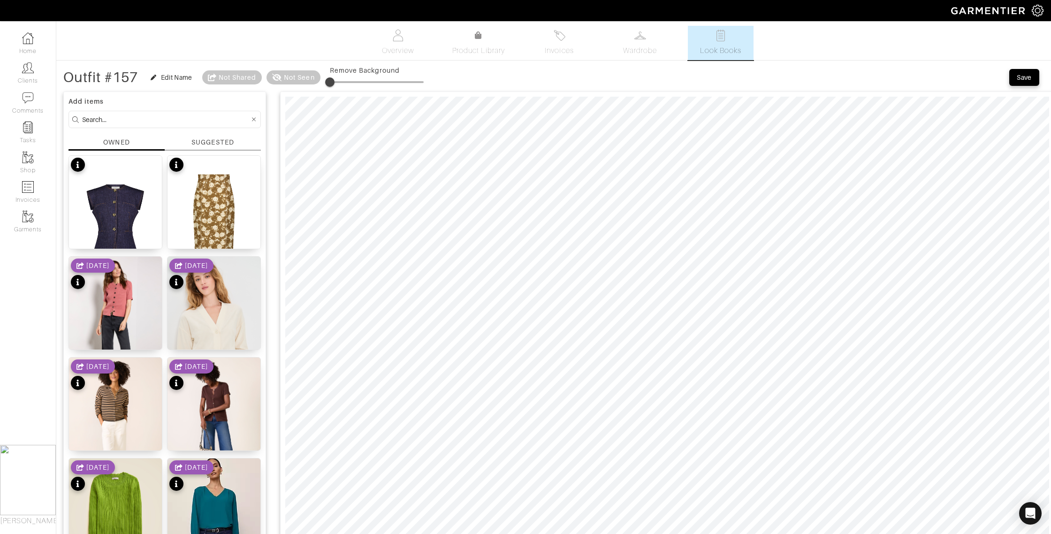
drag, startPoint x: 114, startPoint y: 117, endPoint x: 64, endPoint y: 115, distance: 50.3
type input "[PERSON_NAME]"
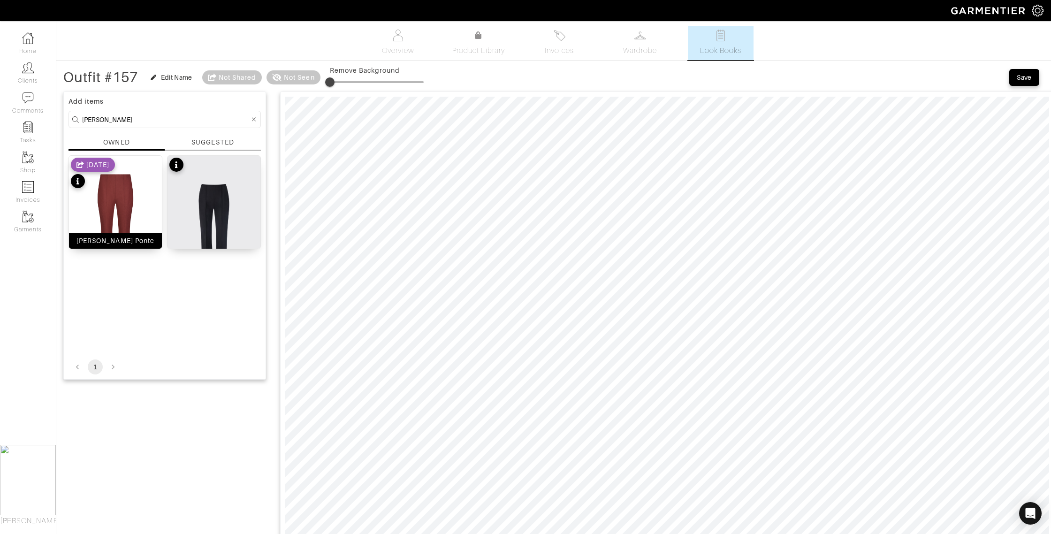
click at [112, 244] on div "[PERSON_NAME] Ponte" at bounding box center [115, 240] width 78 height 9
click at [117, 243] on div "[PERSON_NAME] Ponte" at bounding box center [115, 240] width 78 height 9
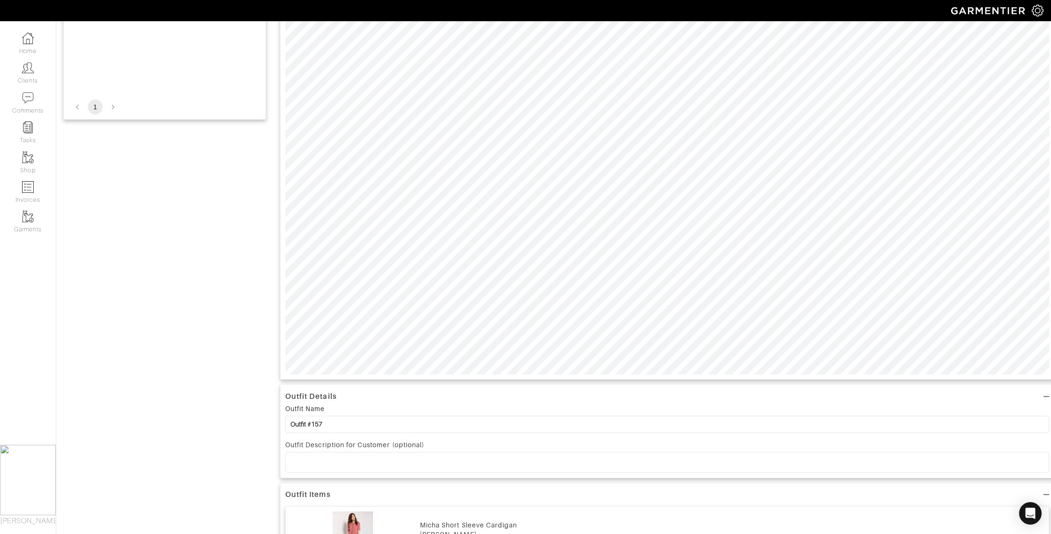
scroll to position [303, 0]
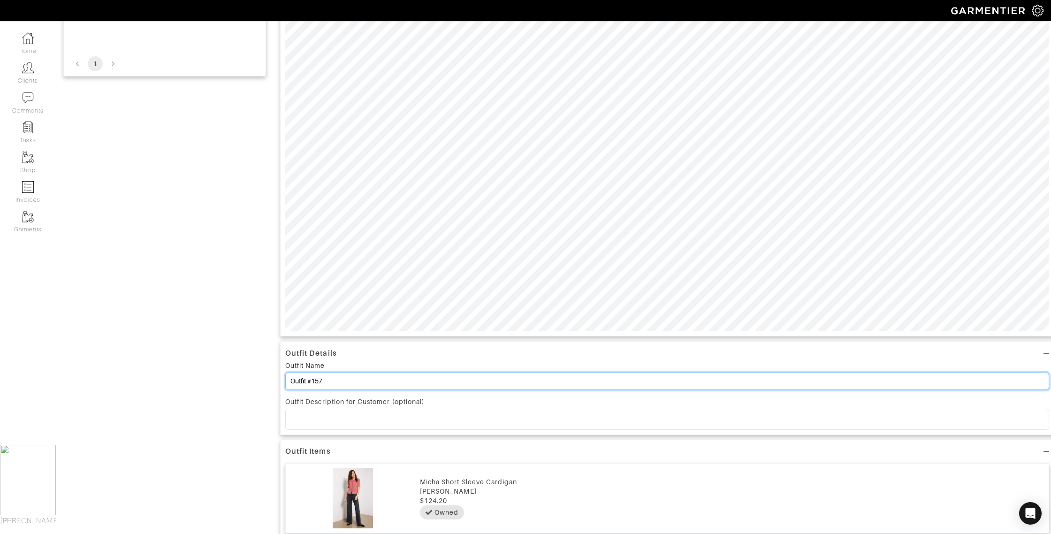
drag, startPoint x: 336, startPoint y: 378, endPoint x: 313, endPoint y: 378, distance: 23.5
click at [313, 378] on input "Outfit #157" at bounding box center [667, 381] width 764 height 17
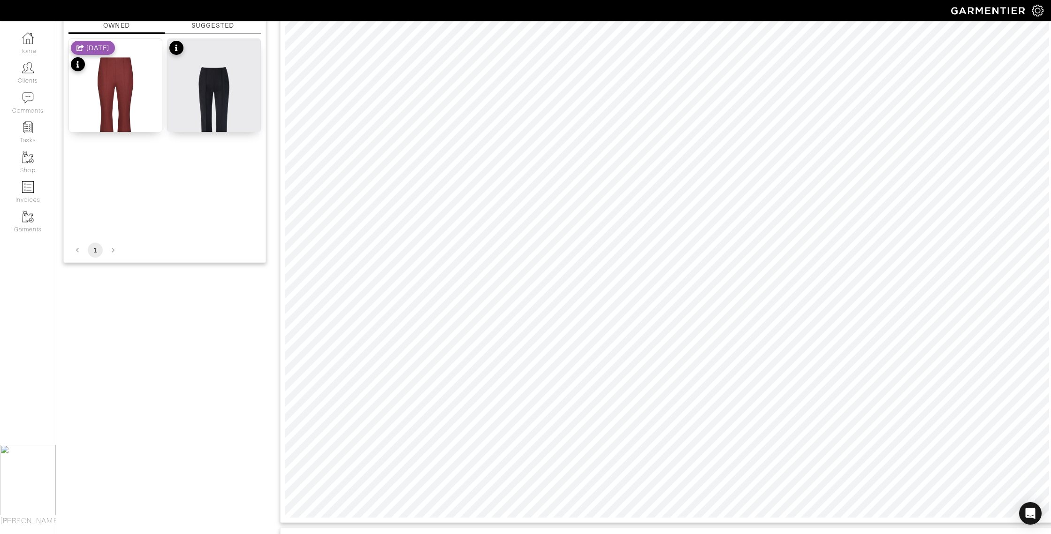
scroll to position [0, 0]
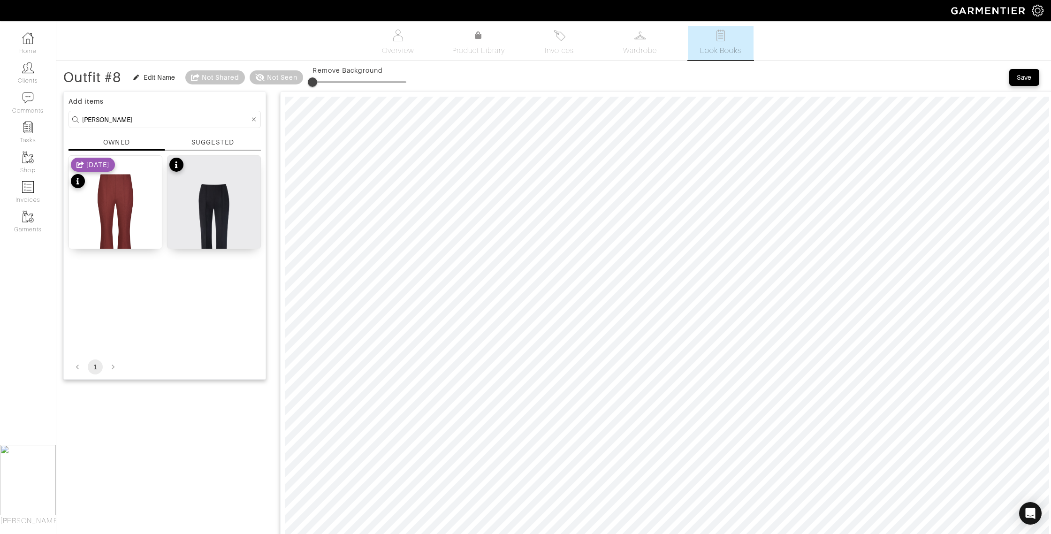
type input "Outfit #8"
click at [1024, 77] on div "Save" at bounding box center [1024, 77] width 15 height 9
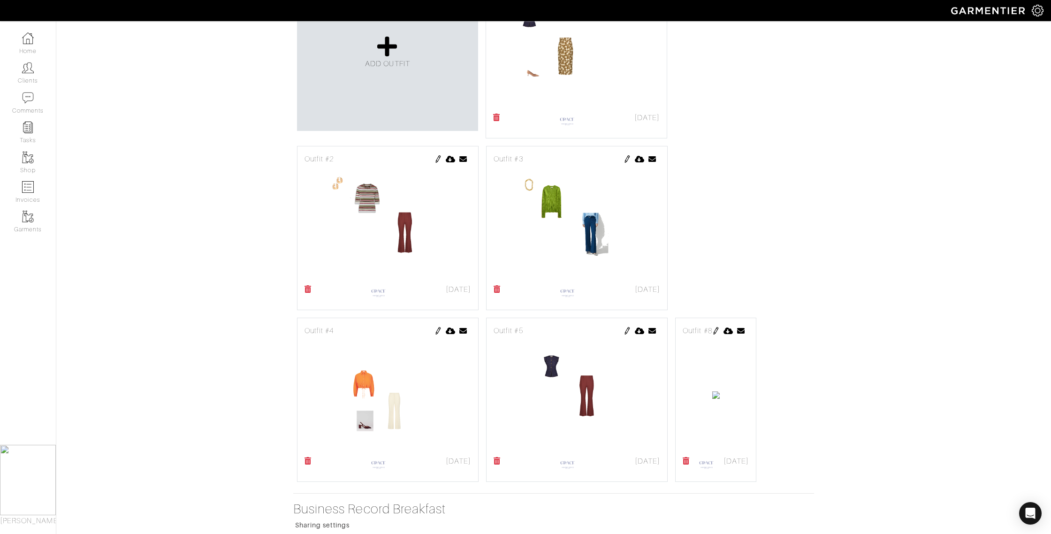
scroll to position [246, 0]
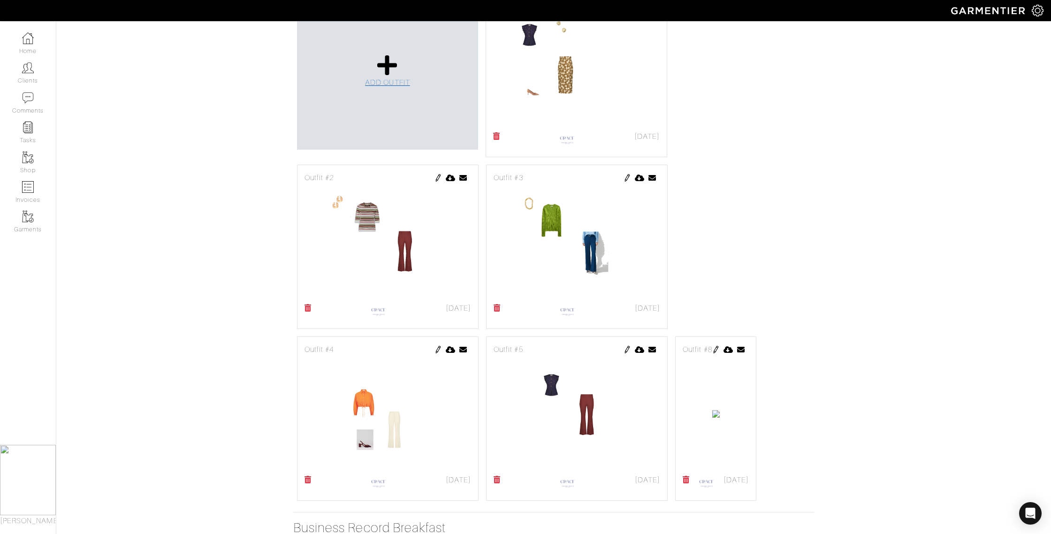
click at [399, 82] on span "ADD OUTFIT" at bounding box center [387, 82] width 45 height 8
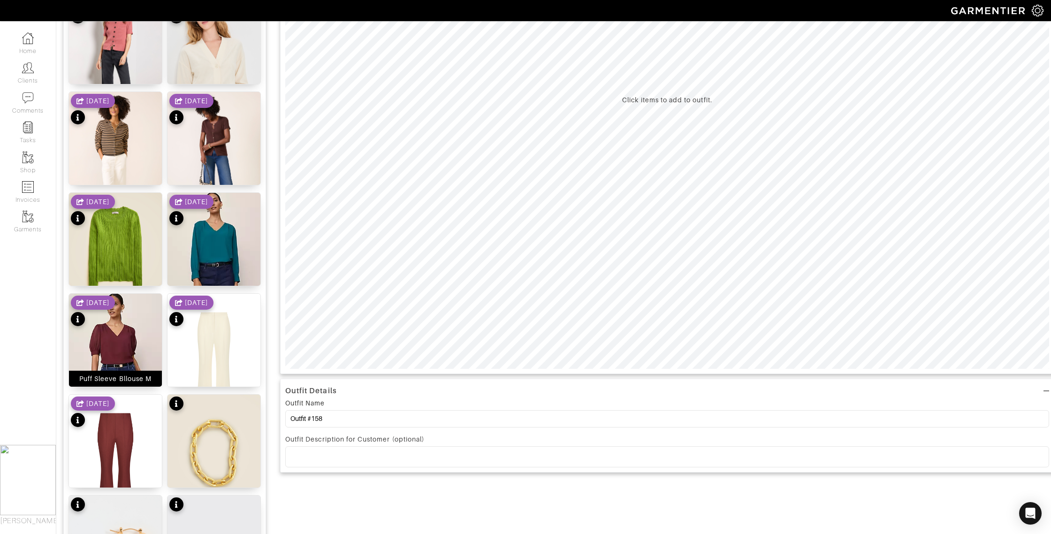
scroll to position [289, 0]
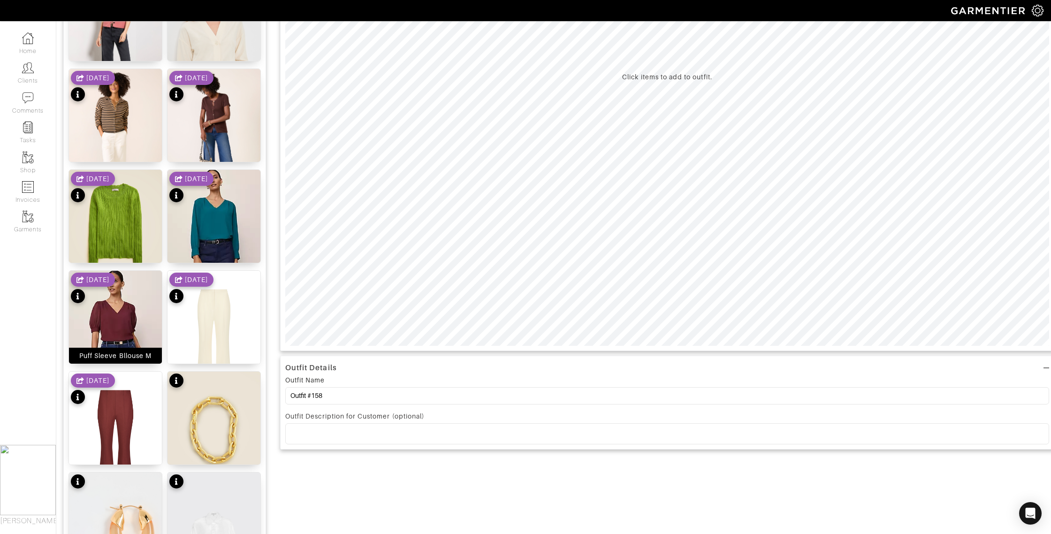
click at [131, 354] on div "Puff Sleeve Bllouse M" at bounding box center [115, 355] width 72 height 9
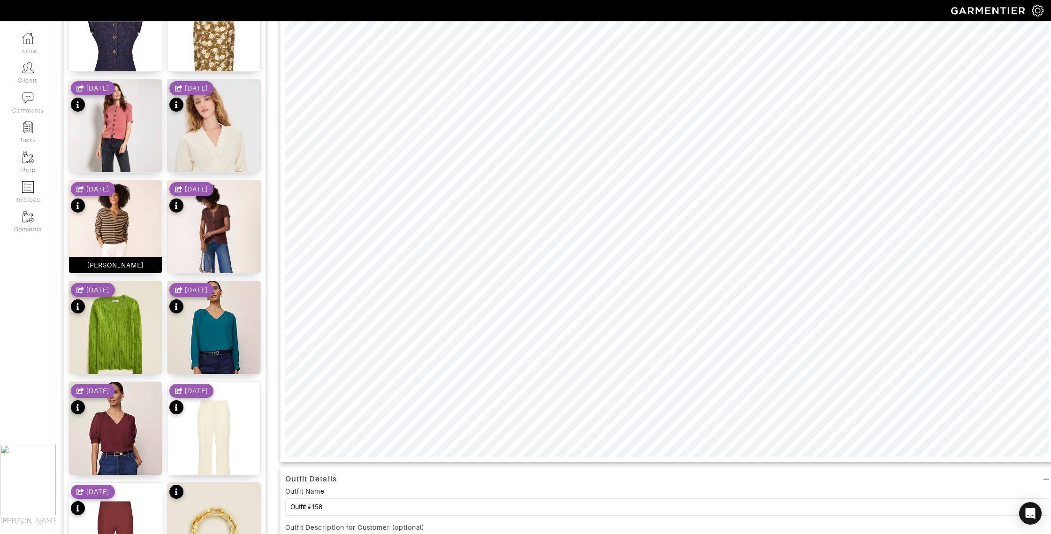
scroll to position [0, 0]
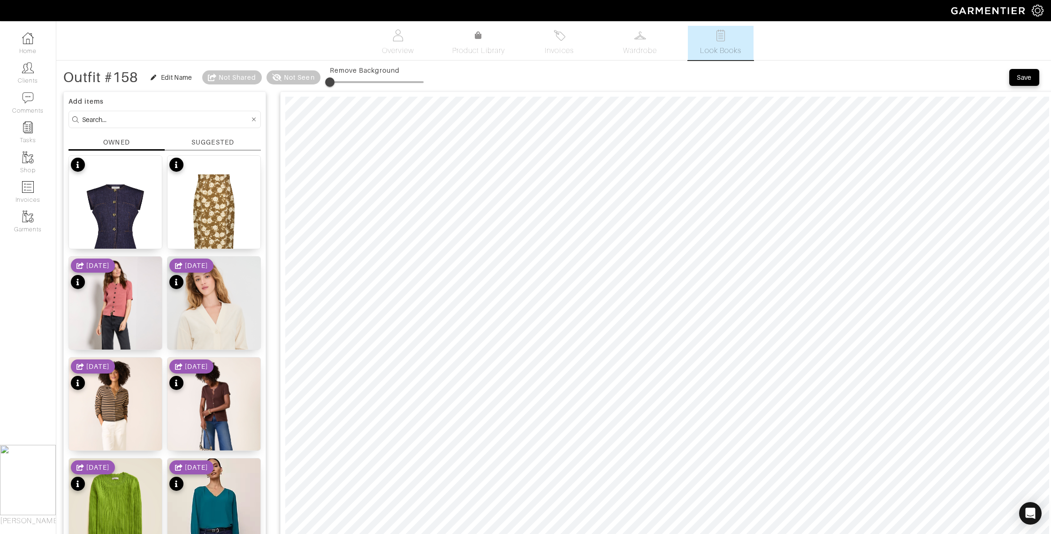
click at [104, 122] on input at bounding box center [166, 120] width 168 height 12
type input "pants"
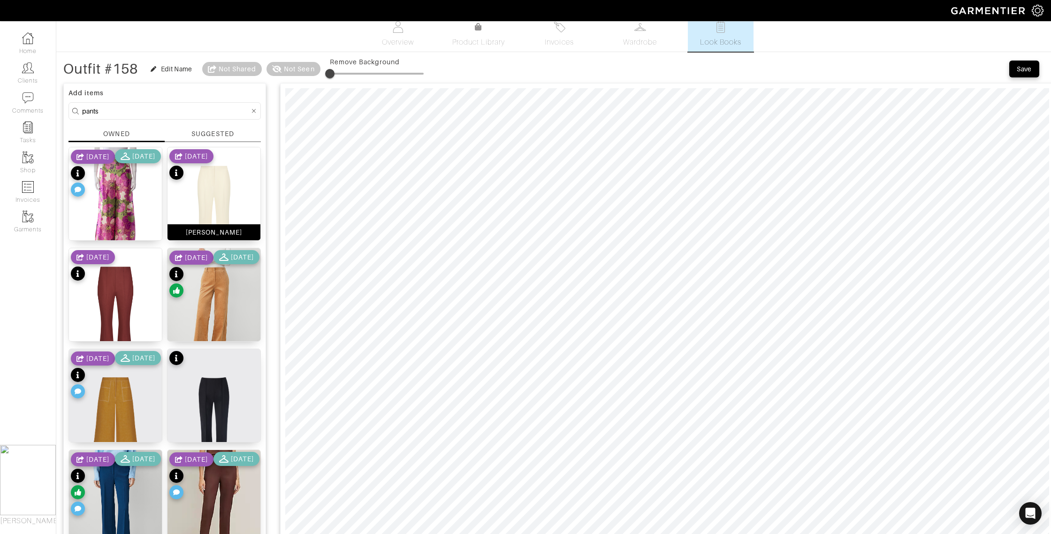
scroll to position [7, 0]
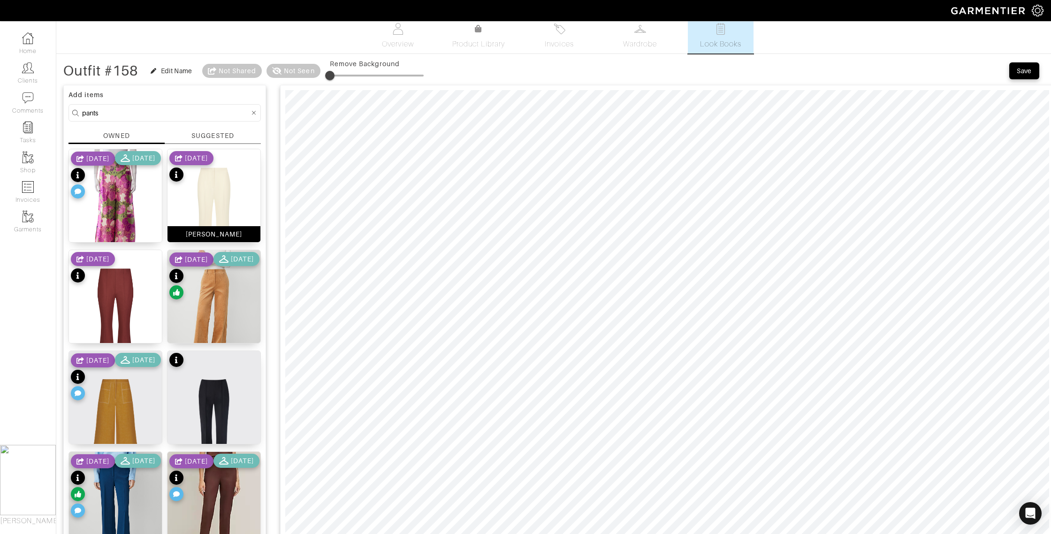
click at [208, 236] on div "[PERSON_NAME]" at bounding box center [214, 233] width 57 height 9
type input "0"
drag, startPoint x: 330, startPoint y: 73, endPoint x: 306, endPoint y: 84, distance: 27.3
click at [288, 79] on div "Outfit #158 Edit Name Not Shared Not Seen Remove Background" at bounding box center [243, 70] width 360 height 19
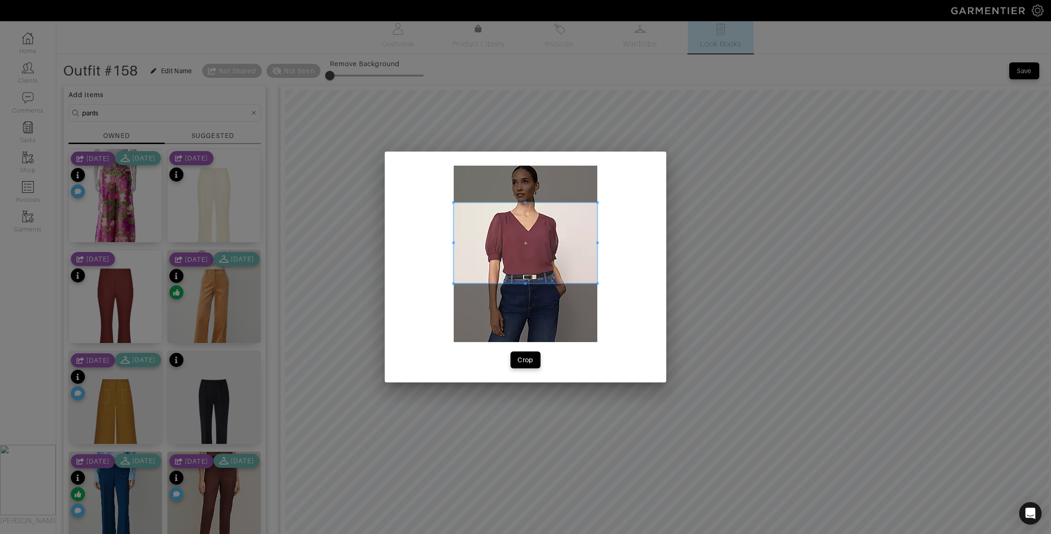
click at [531, 210] on span at bounding box center [526, 243] width 144 height 81
click at [479, 242] on span at bounding box center [480, 243] width 2 height 2
click at [567, 243] on span at bounding box center [568, 243] width 2 height 2
click at [525, 357] on div "Crop" at bounding box center [526, 359] width 16 height 9
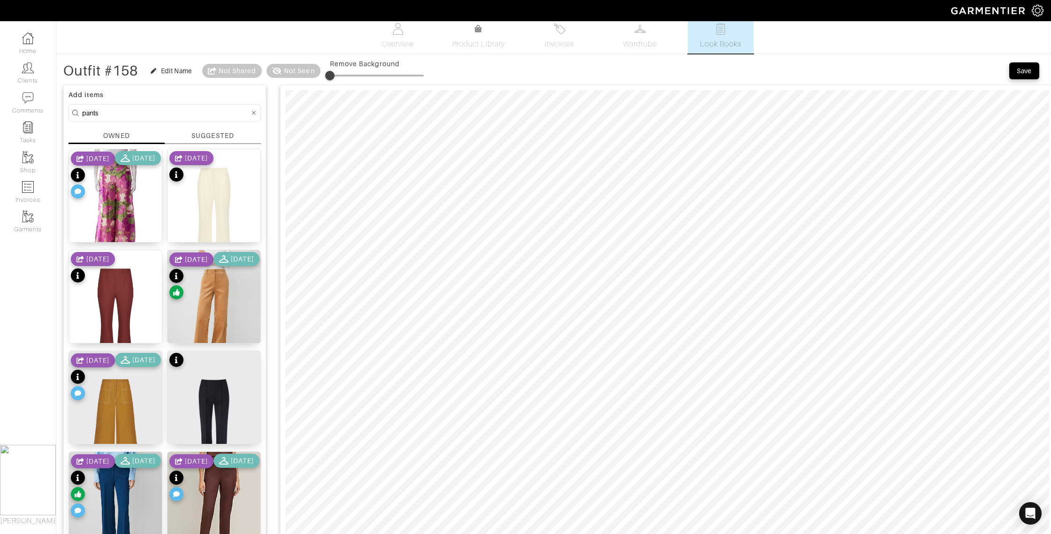
drag, startPoint x: 103, startPoint y: 115, endPoint x: 61, endPoint y: 110, distance: 43.0
click at [61, 110] on div "Outfit #158 Edit Name Not Shared Not Seen Remove Background Save Add items pant…" at bounding box center [553, 485] width 995 height 849
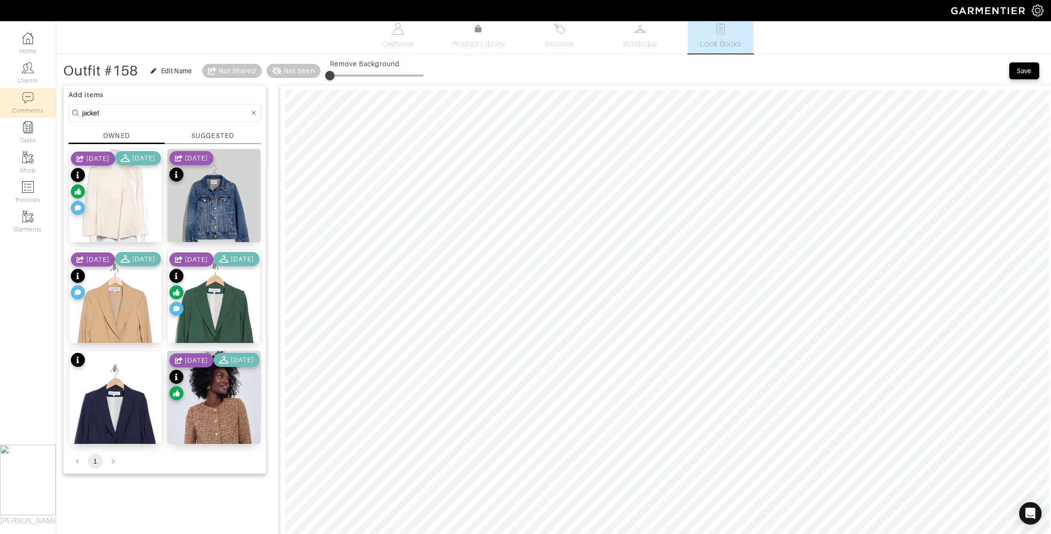
drag, startPoint x: 130, startPoint y: 113, endPoint x: 45, endPoint y: 108, distance: 85.0
click at [45, 108] on div "Company Settings Manage Subscription My Profile Stylists Sign Out Home Clients …" at bounding box center [525, 451] width 1051 height 917
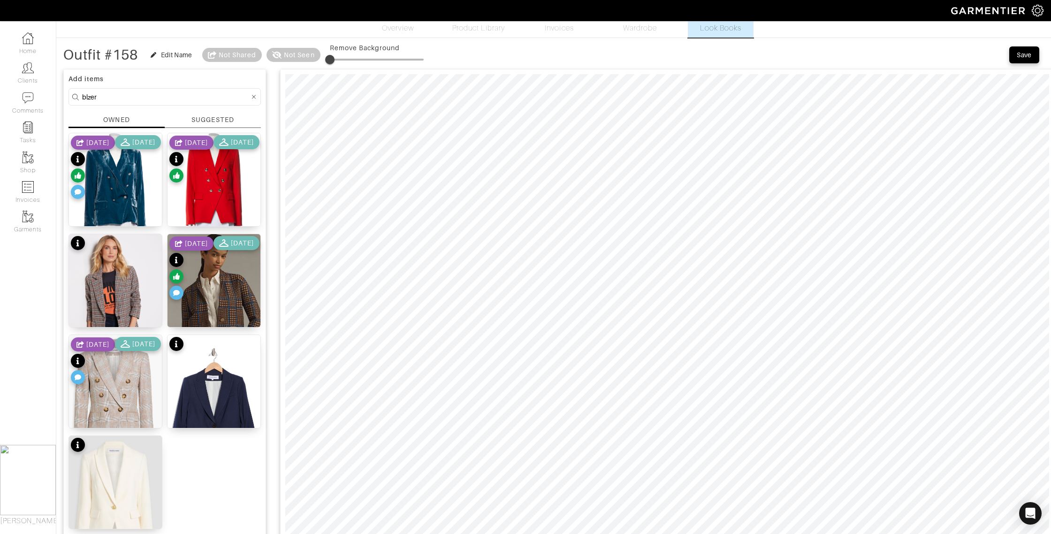
scroll to position [20, 0]
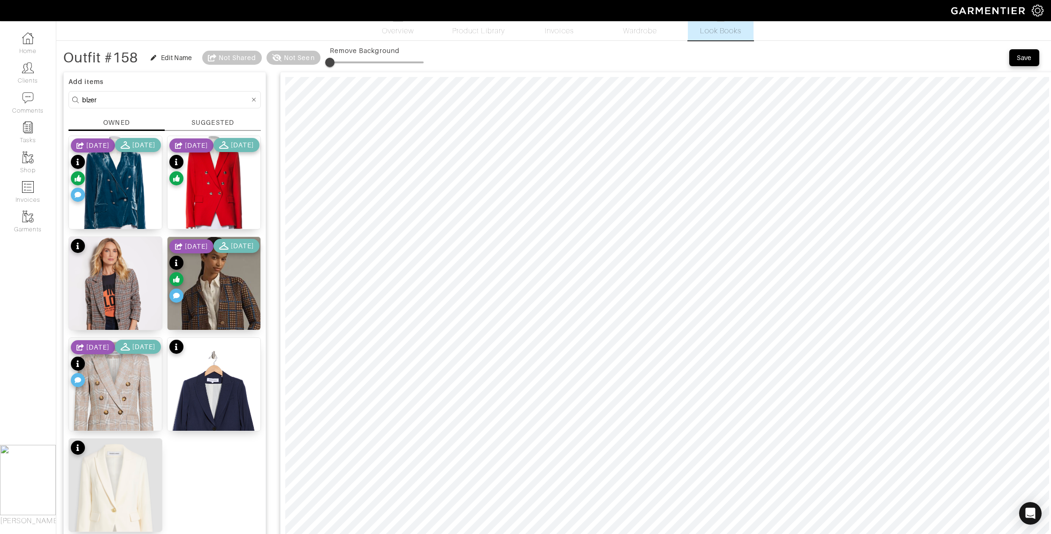
drag, startPoint x: 118, startPoint y: 99, endPoint x: 87, endPoint y: 95, distance: 30.7
click at [51, 94] on div "Company Settings Manage Subscription My Profile Stylists Sign Out Home Clients …" at bounding box center [525, 438] width 1051 height 917
type input "shoes"
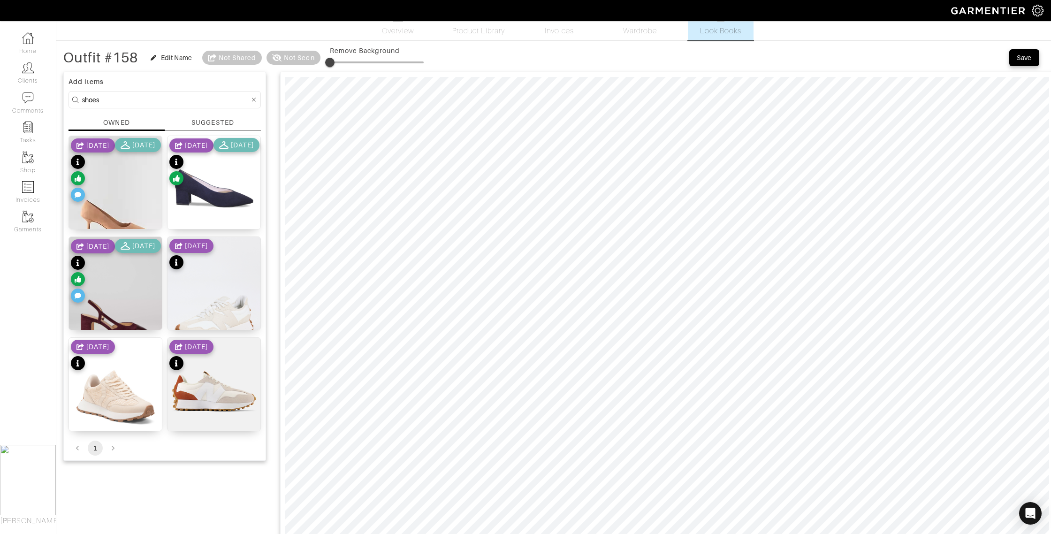
drag, startPoint x: 131, startPoint y: 323, endPoint x: 155, endPoint y: 313, distance: 26.1
click at [131, 322] on div "Suede Toe Heel Pump" at bounding box center [115, 321] width 75 height 9
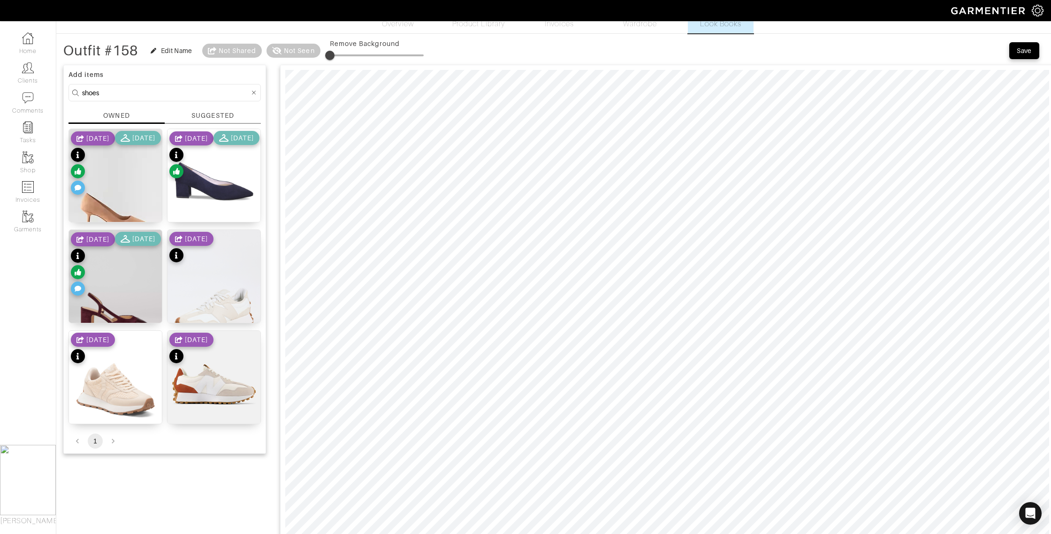
scroll to position [24, 0]
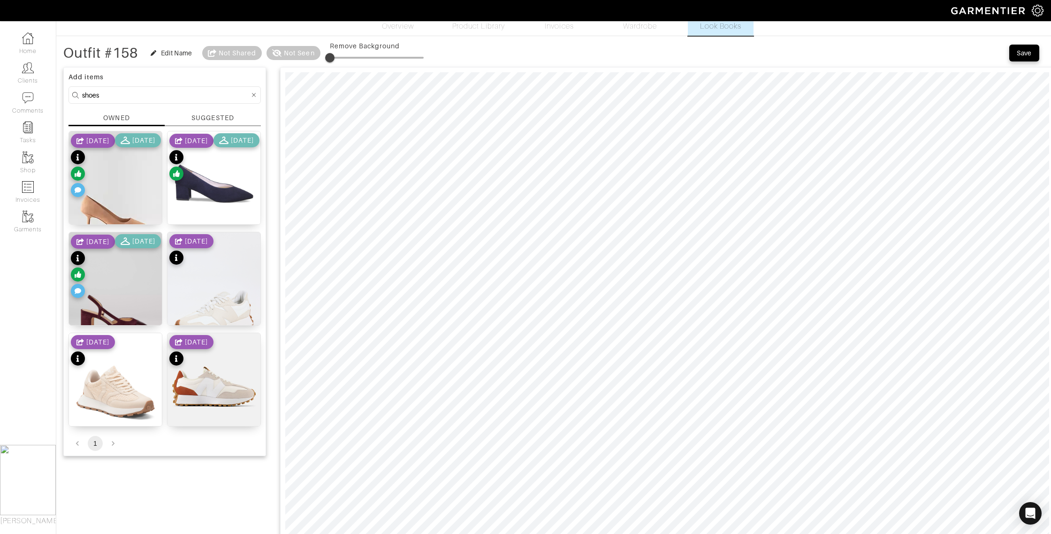
click at [1026, 50] on div "Save" at bounding box center [1024, 52] width 15 height 9
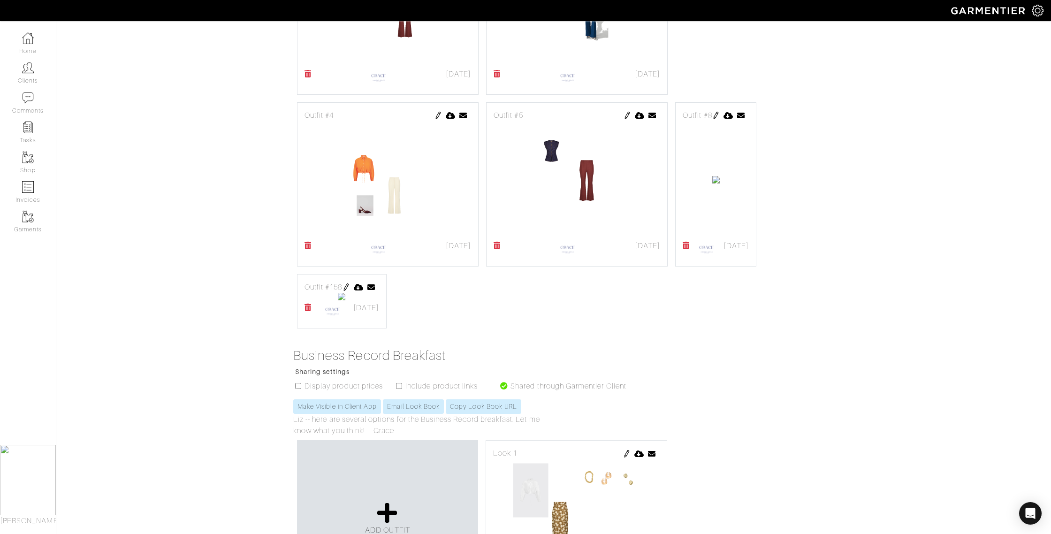
scroll to position [486, 0]
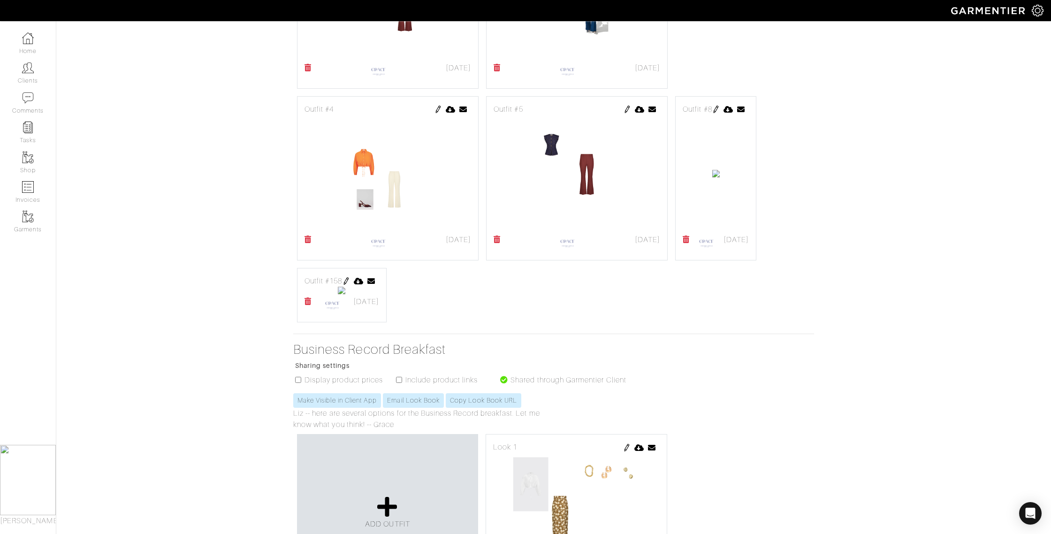
click at [712, 113] on img at bounding box center [716, 110] width 8 height 8
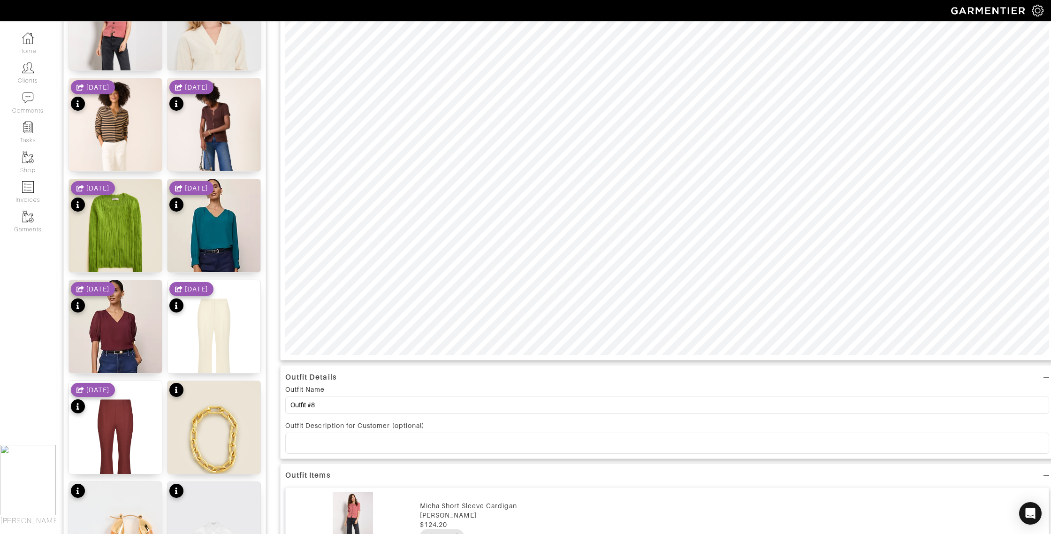
scroll to position [335, 0]
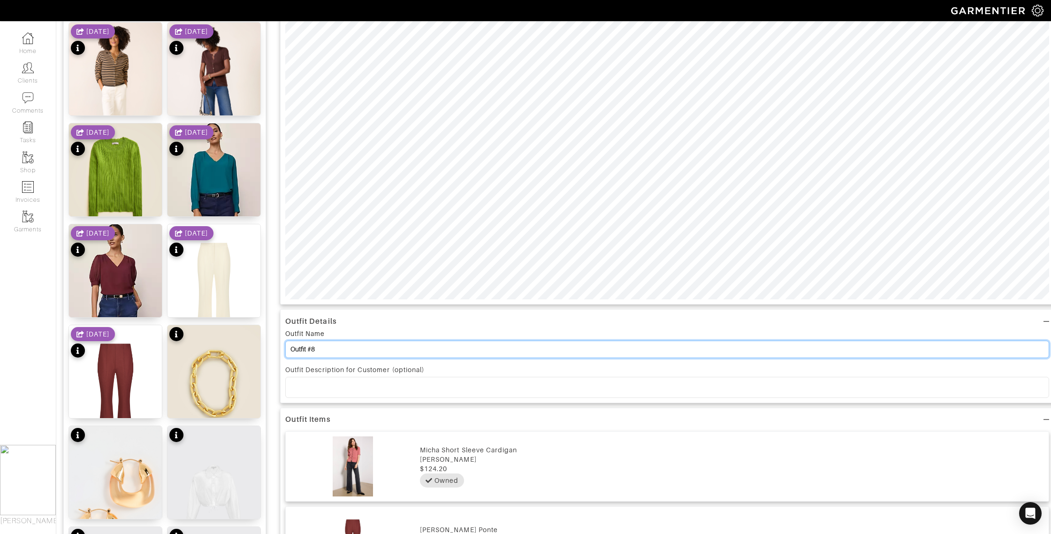
drag, startPoint x: 319, startPoint y: 350, endPoint x: 313, endPoint y: 351, distance: 6.1
click at [313, 351] on input "Outfit #8" at bounding box center [667, 349] width 764 height 17
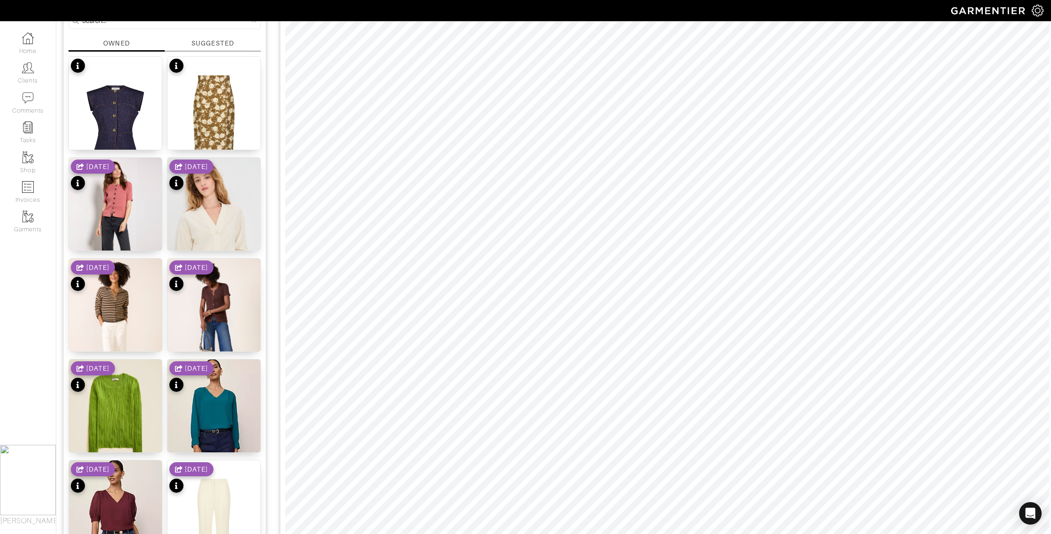
scroll to position [0, 0]
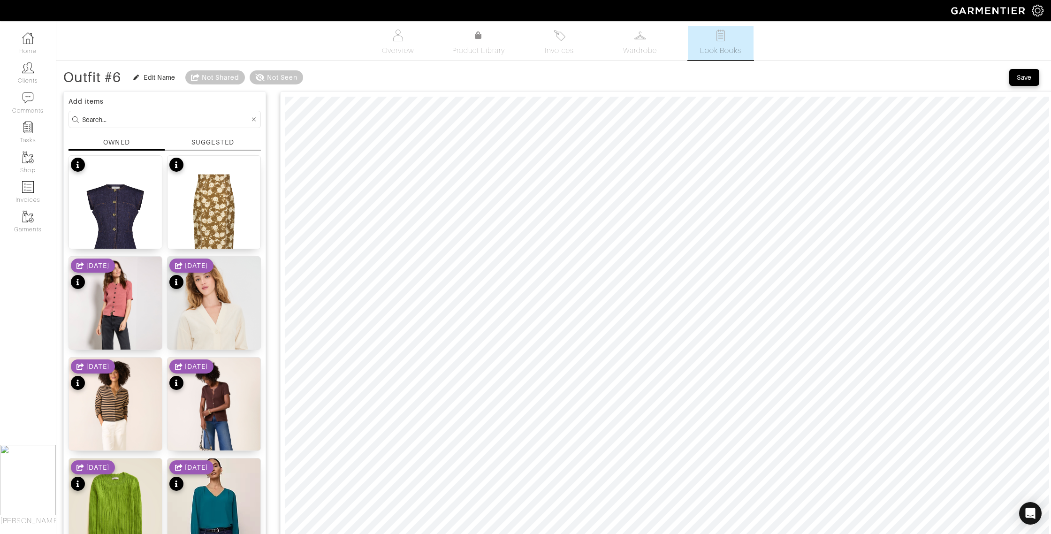
type input "Outfit #6"
click at [1024, 76] on div "Save" at bounding box center [1024, 77] width 15 height 9
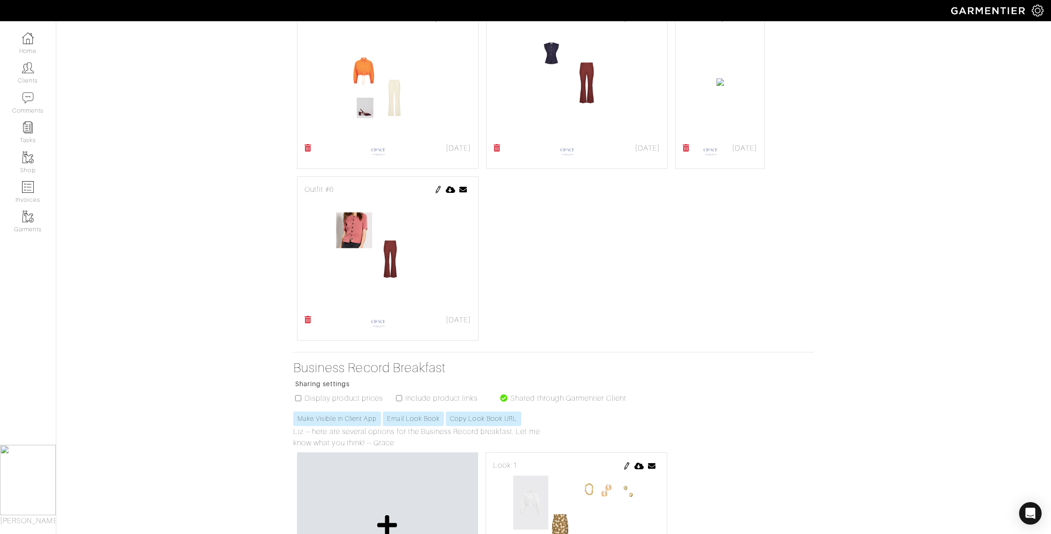
scroll to position [580, 0]
click at [721, 20] on img at bounding box center [725, 16] width 8 height 8
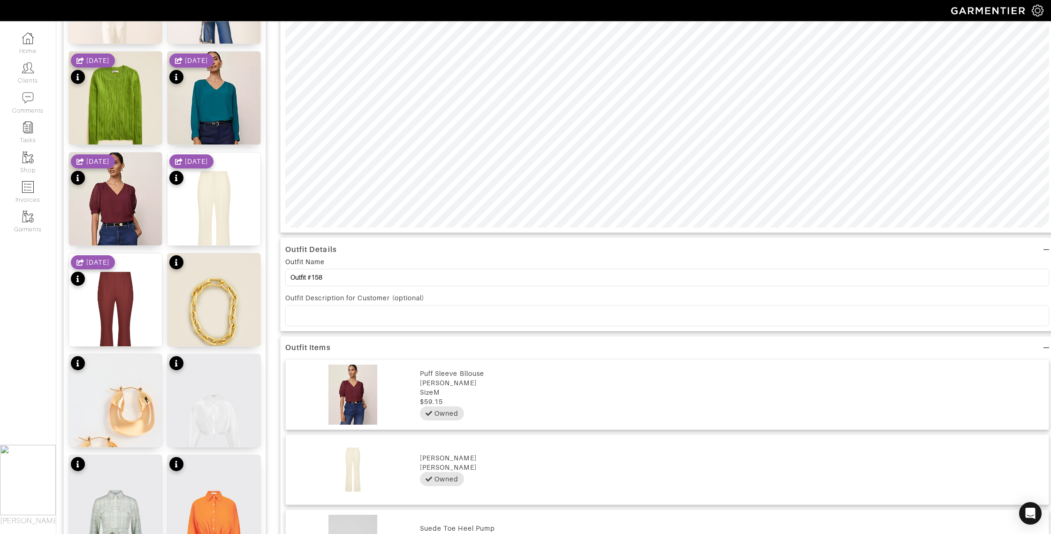
scroll to position [414, 0]
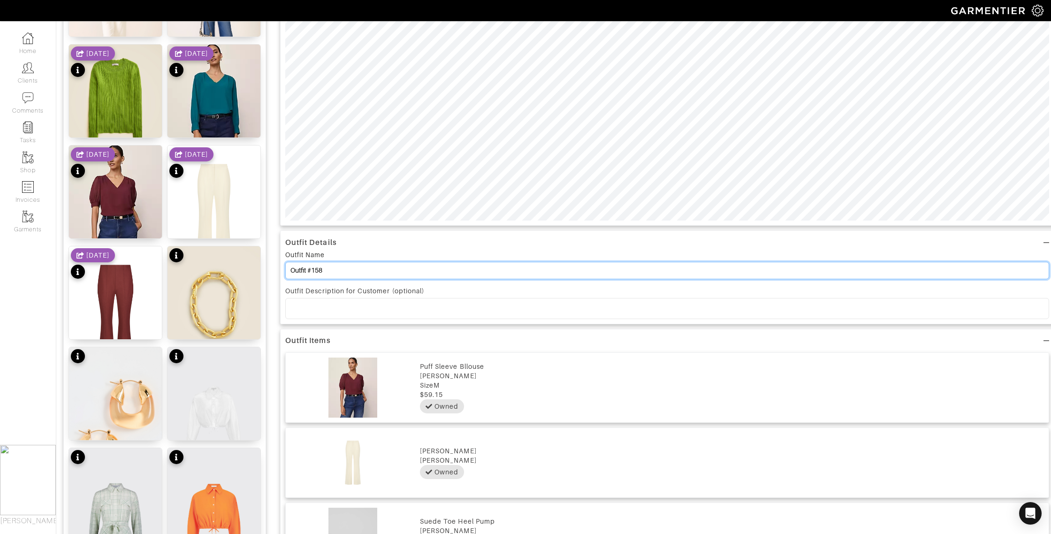
drag, startPoint x: 322, startPoint y: 268, endPoint x: 318, endPoint y: 267, distance: 4.8
click at [312, 267] on input "Outfit #158" at bounding box center [667, 270] width 764 height 17
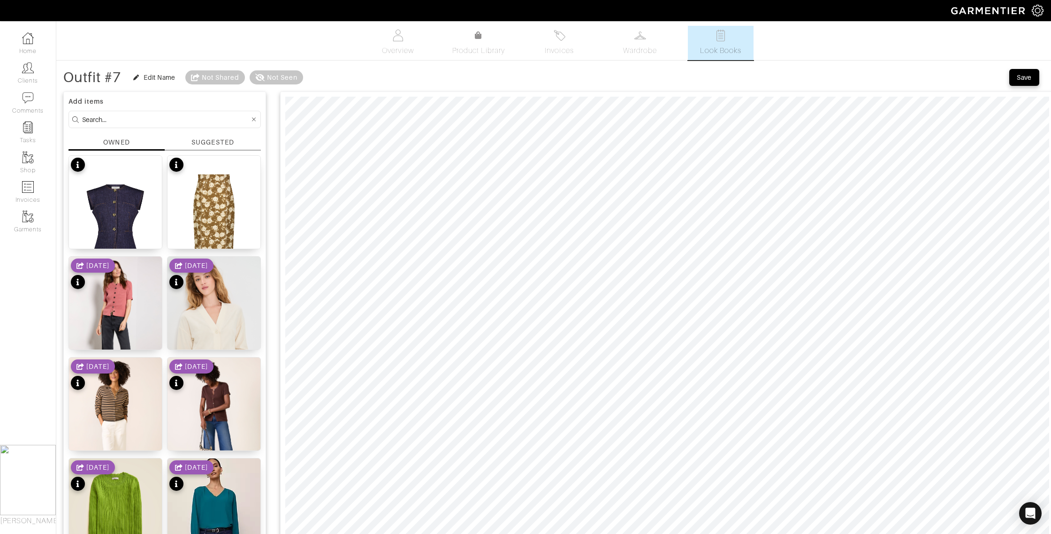
type input "Outfit #7"
click at [1037, 75] on button "Save" at bounding box center [1024, 77] width 30 height 17
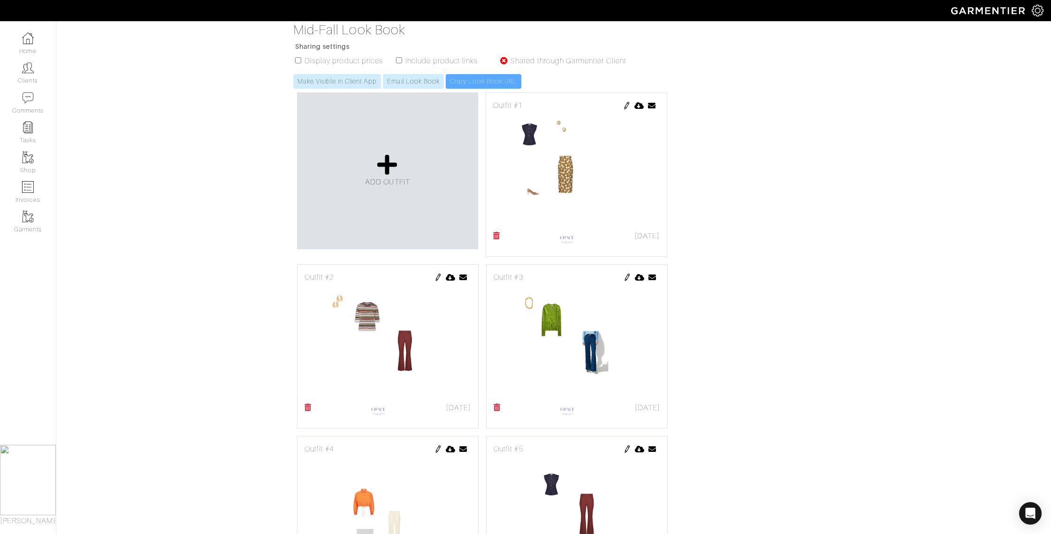
scroll to position [73, 0]
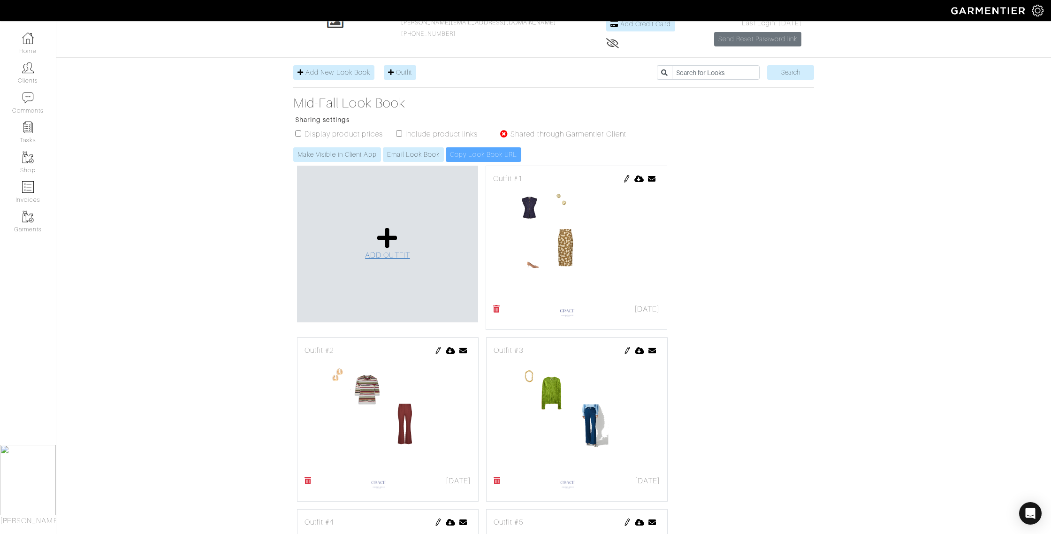
click at [389, 239] on icon at bounding box center [387, 238] width 20 height 23
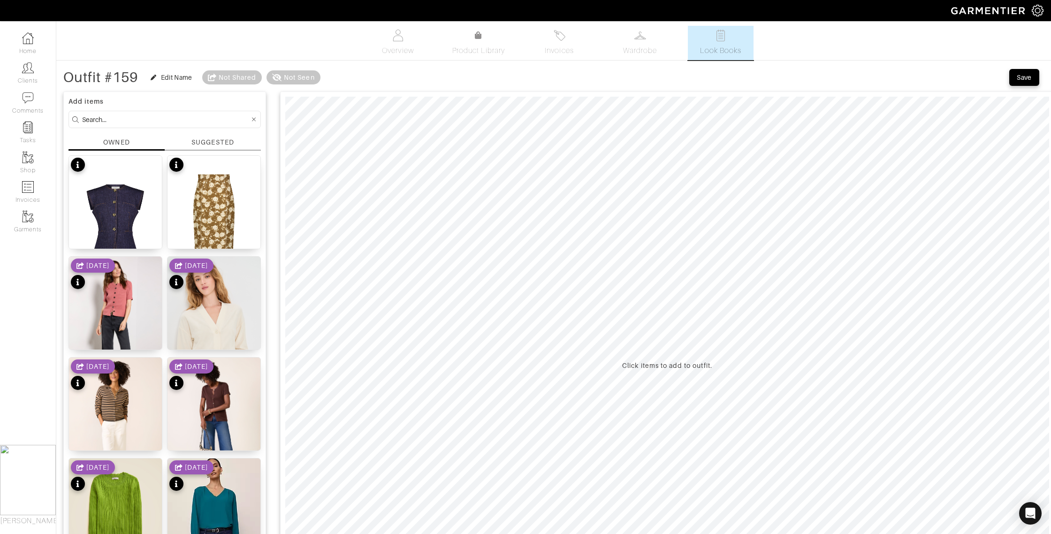
click at [106, 121] on input at bounding box center [166, 120] width 168 height 12
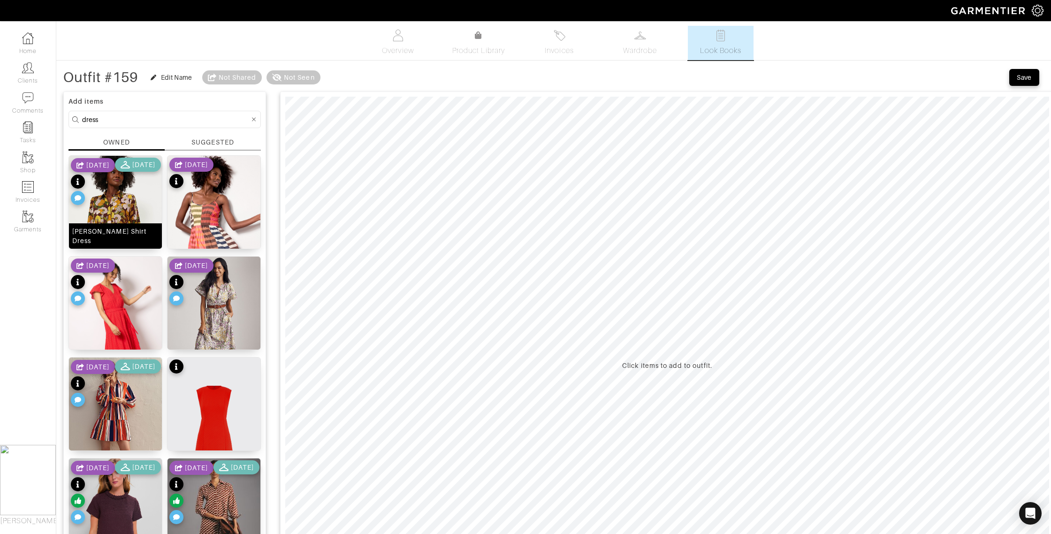
drag, startPoint x: 105, startPoint y: 236, endPoint x: 128, endPoint y: 237, distance: 23.0
click at [105, 236] on div "[PERSON_NAME] Shirt Dress" at bounding box center [115, 236] width 86 height 19
drag, startPoint x: 106, startPoint y: 119, endPoint x: 73, endPoint y: 117, distance: 32.4
click at [73, 117] on form "dress" at bounding box center [165, 119] width 192 height 17
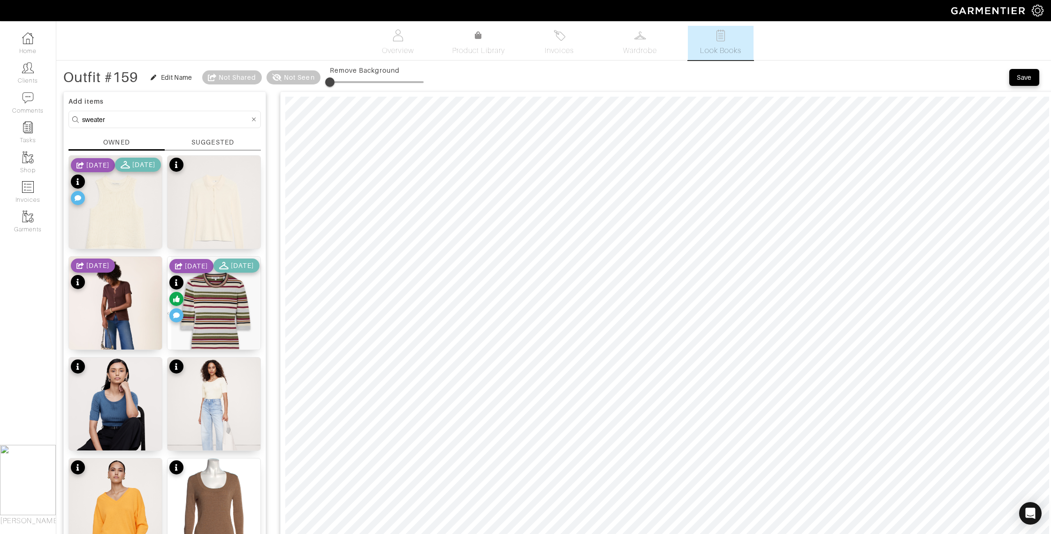
scroll to position [6, 0]
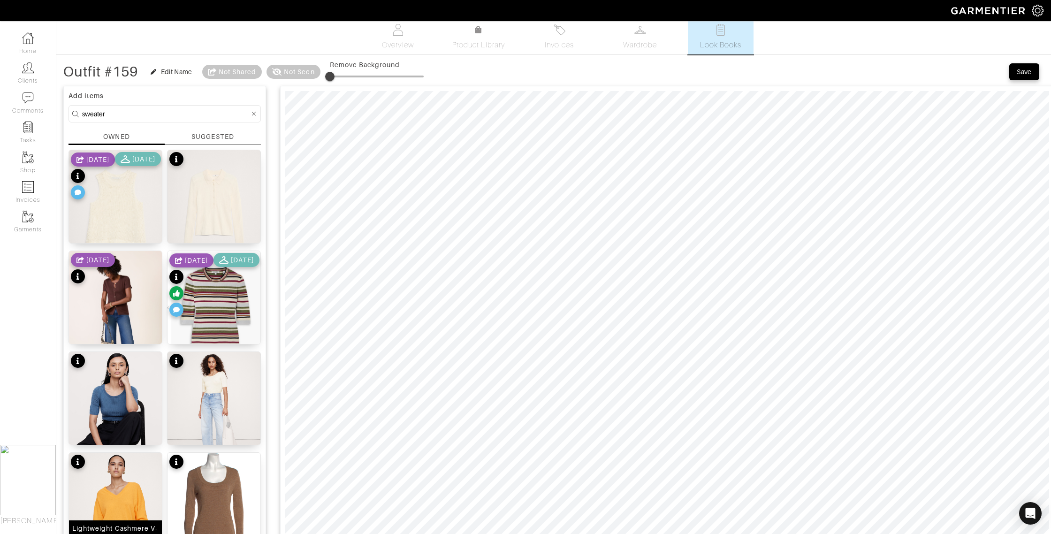
click at [120, 489] on img at bounding box center [115, 515] width 93 height 124
drag, startPoint x: 111, startPoint y: 111, endPoint x: 53, endPoint y: 110, distance: 57.3
type input "shoes"
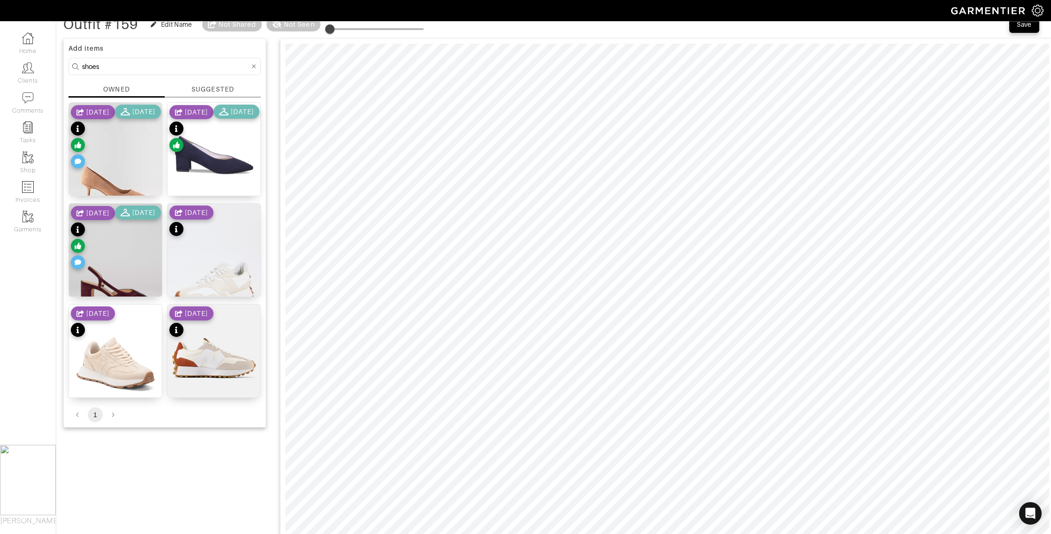
scroll to position [57, 0]
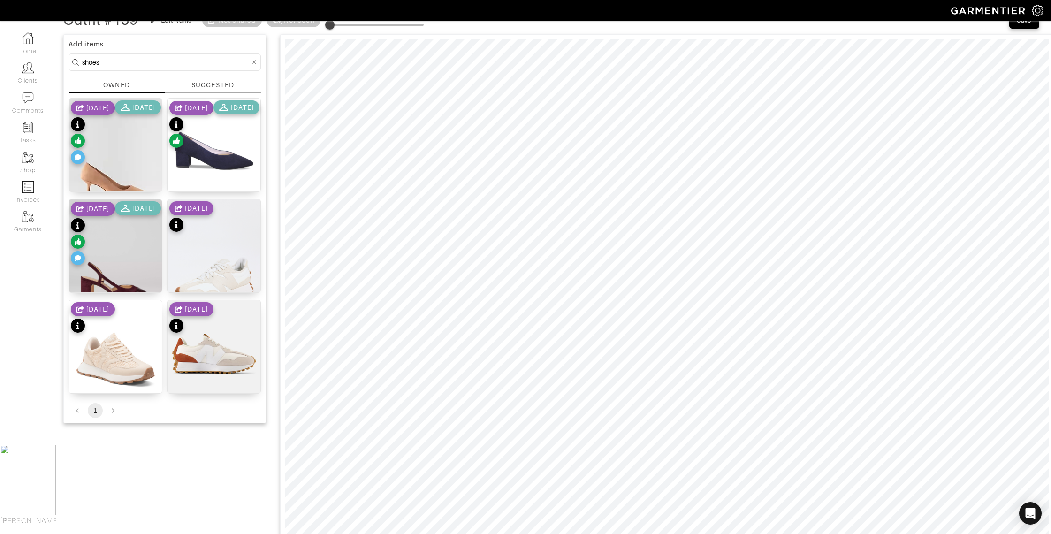
drag, startPoint x: 125, startPoint y: 287, endPoint x: 134, endPoint y: 282, distance: 10.3
click at [125, 287] on div "Suede Toe Heel Pump" at bounding box center [115, 284] width 75 height 9
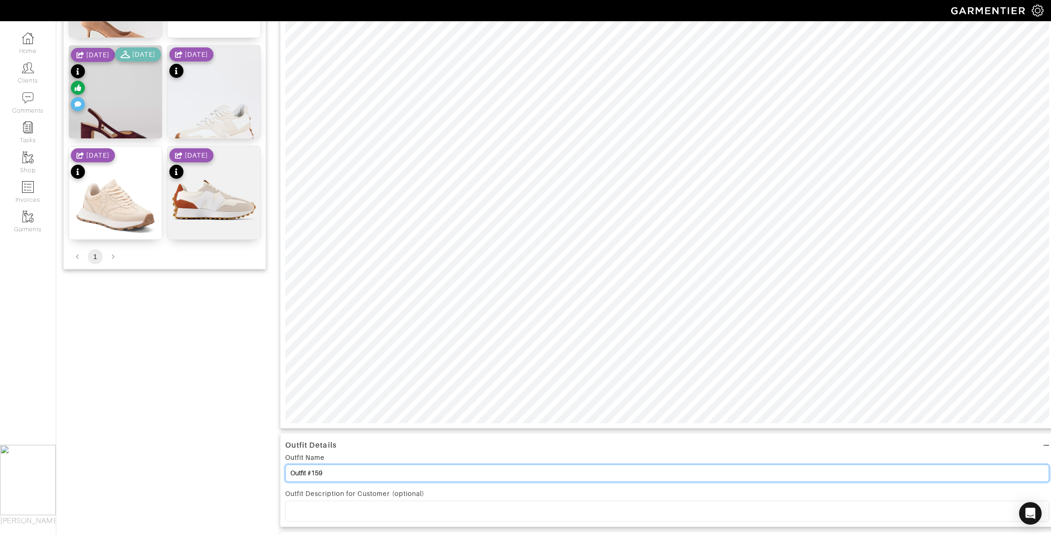
scroll to position [213, 0]
drag, startPoint x: 324, startPoint y: 473, endPoint x: 313, endPoint y: 472, distance: 10.4
click at [313, 472] on input "Outfit #159" at bounding box center [667, 471] width 764 height 17
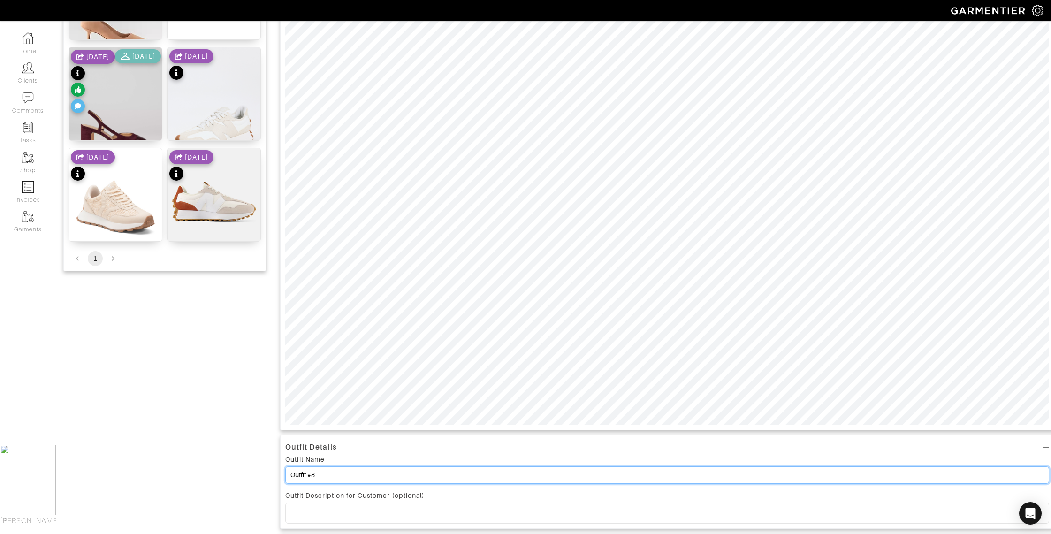
type input "Outfit #8"
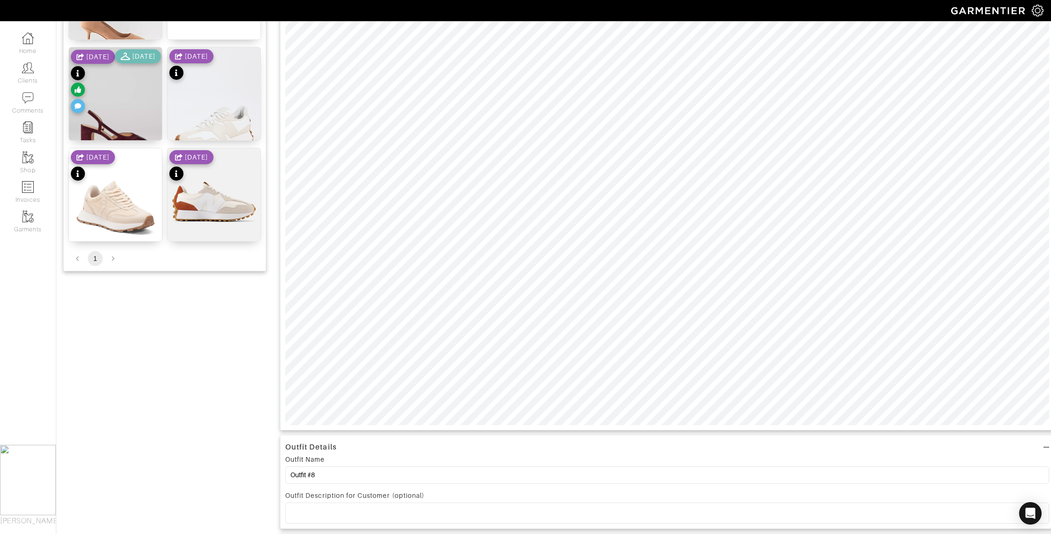
drag, startPoint x: 349, startPoint y: 513, endPoint x: 352, endPoint y: 508, distance: 6.1
click at [349, 512] on p at bounding box center [667, 513] width 749 height 8
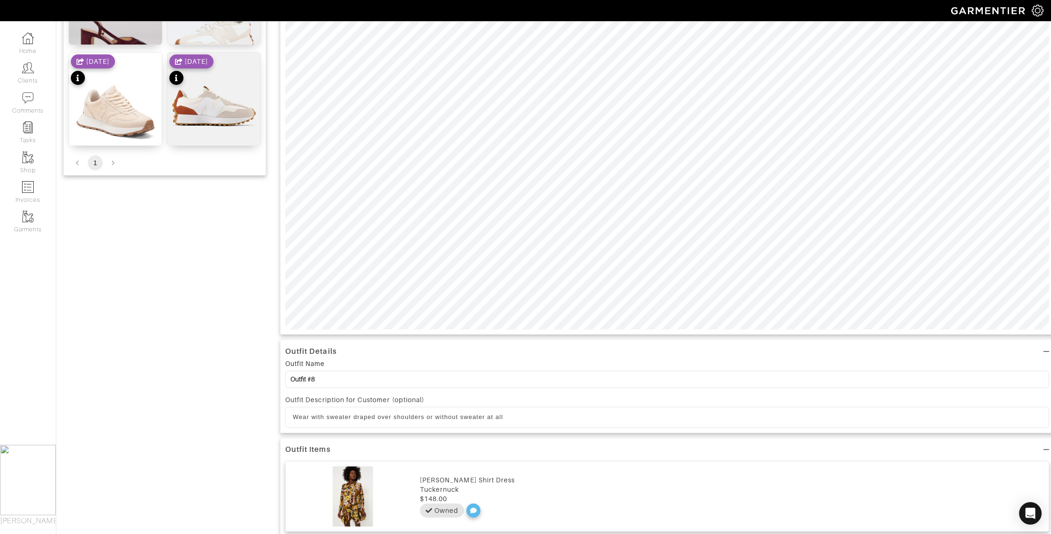
scroll to position [308, 0]
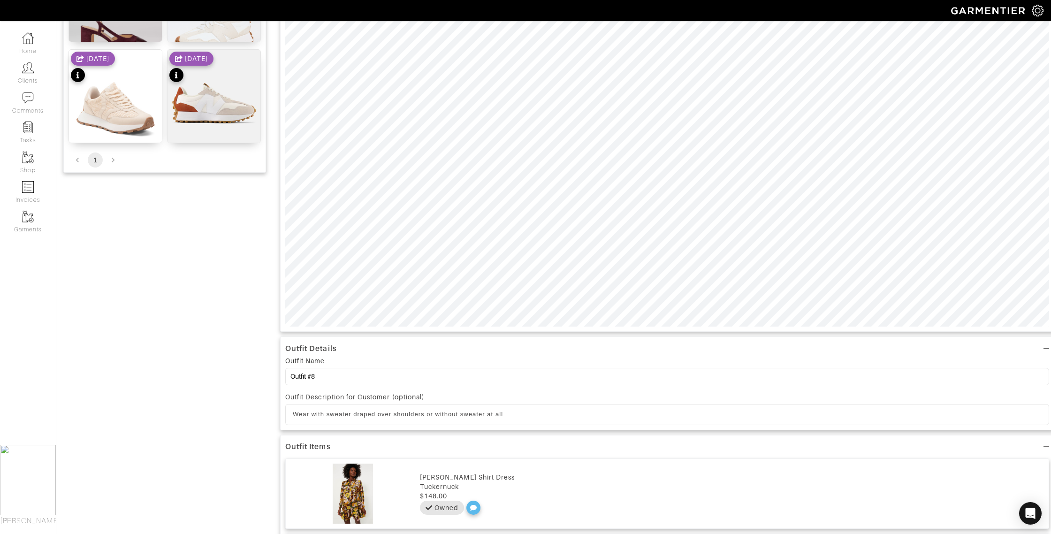
click at [520, 413] on p "Wear with sweater draped over shoulders or without sweater at all" at bounding box center [667, 414] width 749 height 8
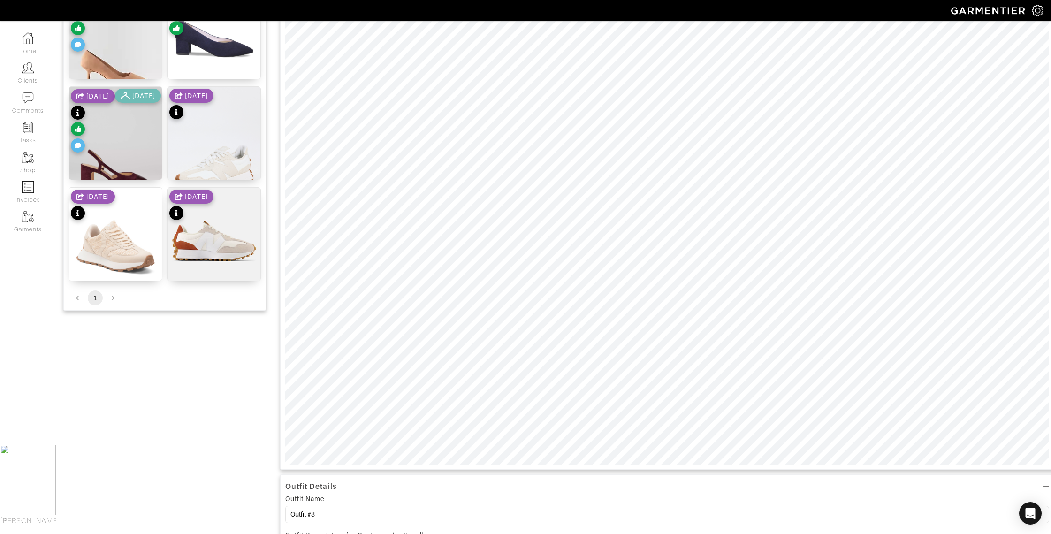
scroll to position [0, 0]
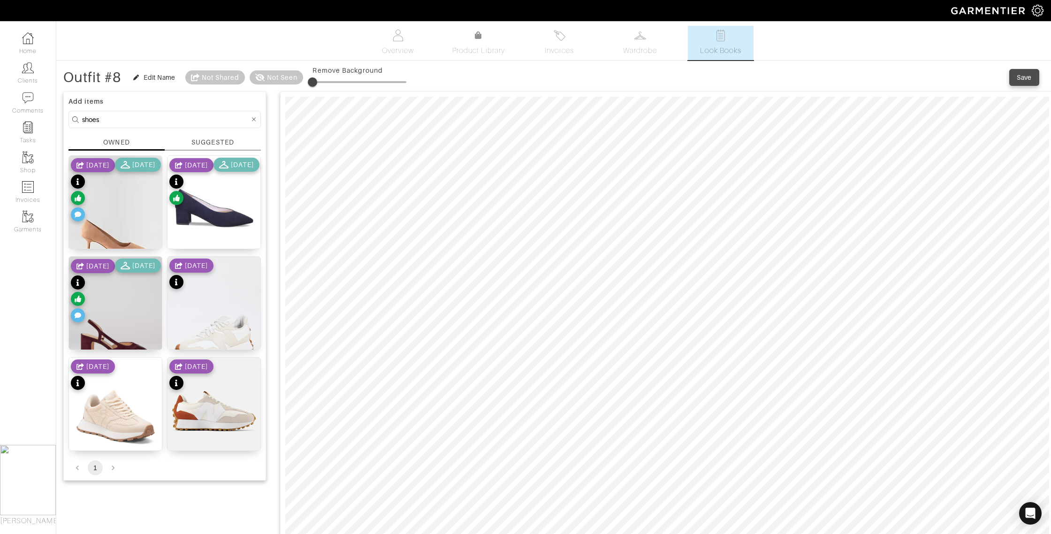
click at [1021, 76] on div "Save" at bounding box center [1024, 77] width 15 height 9
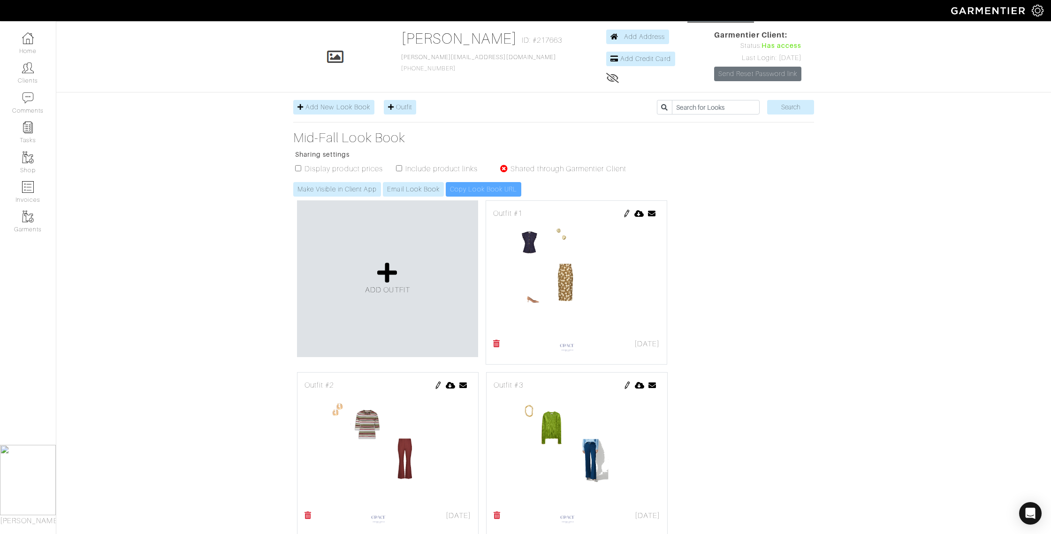
scroll to position [12, 0]
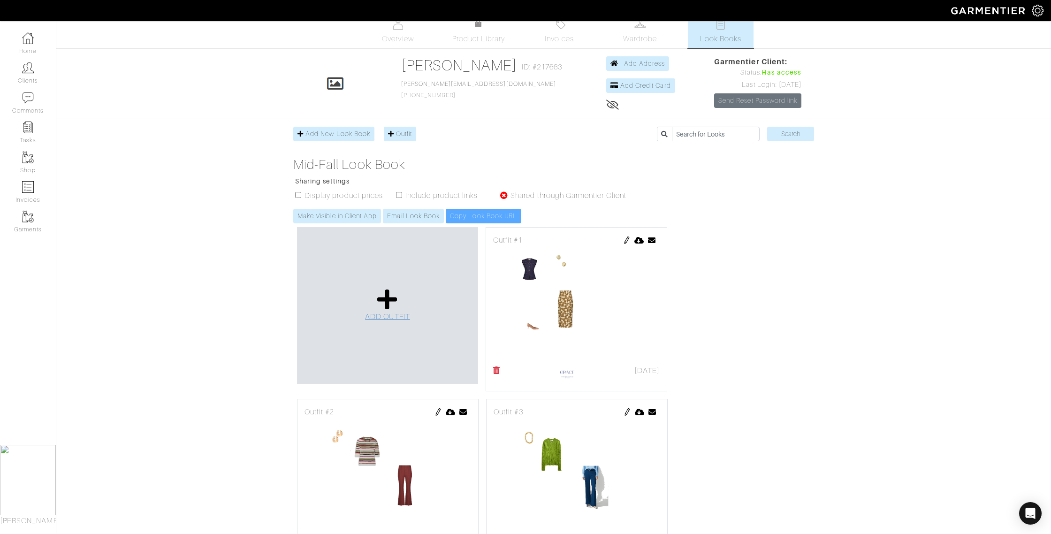
click at [380, 300] on icon at bounding box center [387, 299] width 20 height 23
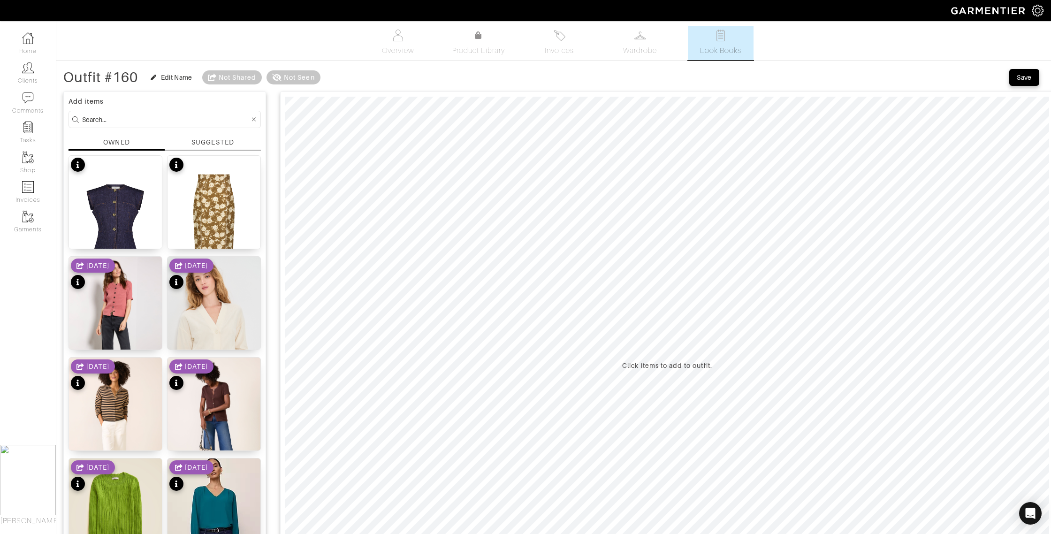
click at [114, 117] on input at bounding box center [166, 120] width 168 height 12
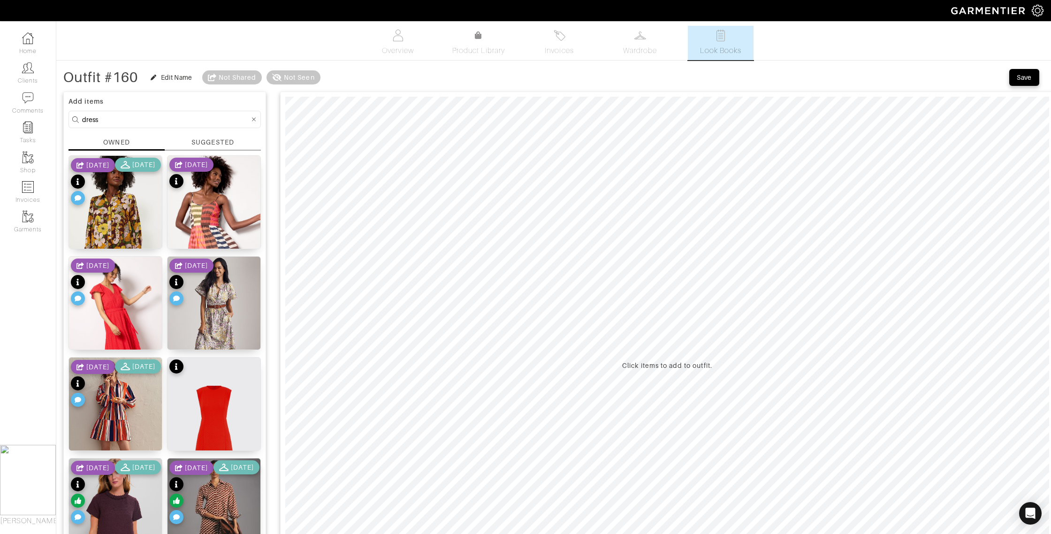
click at [100, 138] on div "OWNED" at bounding box center [117, 144] width 96 height 13
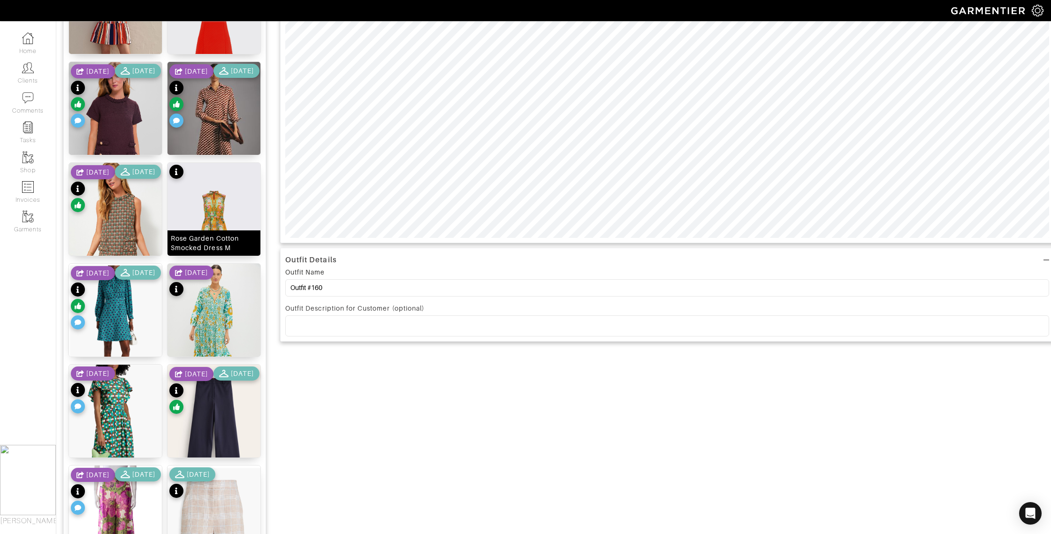
scroll to position [397, 0]
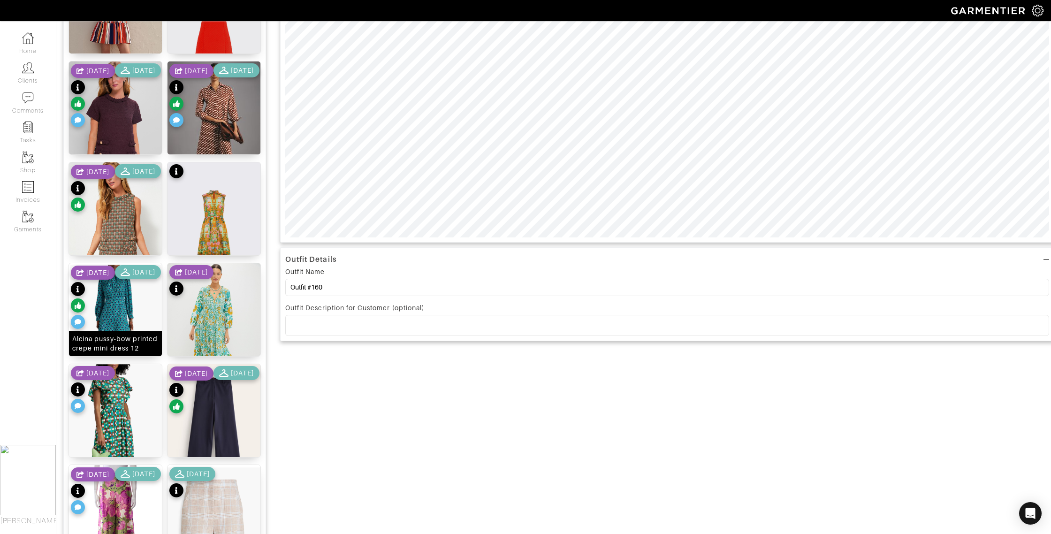
click at [117, 347] on div "Alcina pussy-bow printed crepe mini dress 12" at bounding box center [115, 343] width 86 height 19
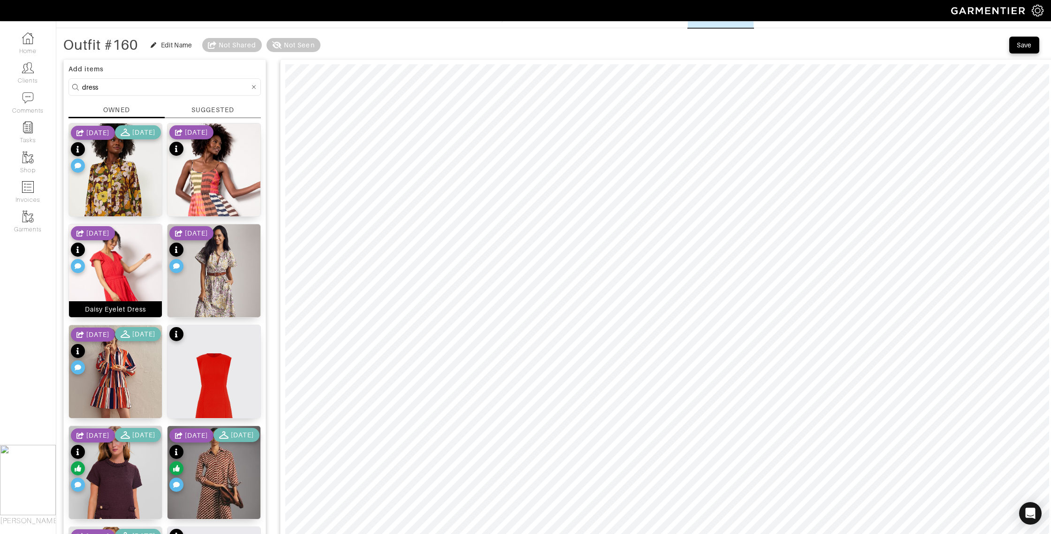
scroll to position [0, 0]
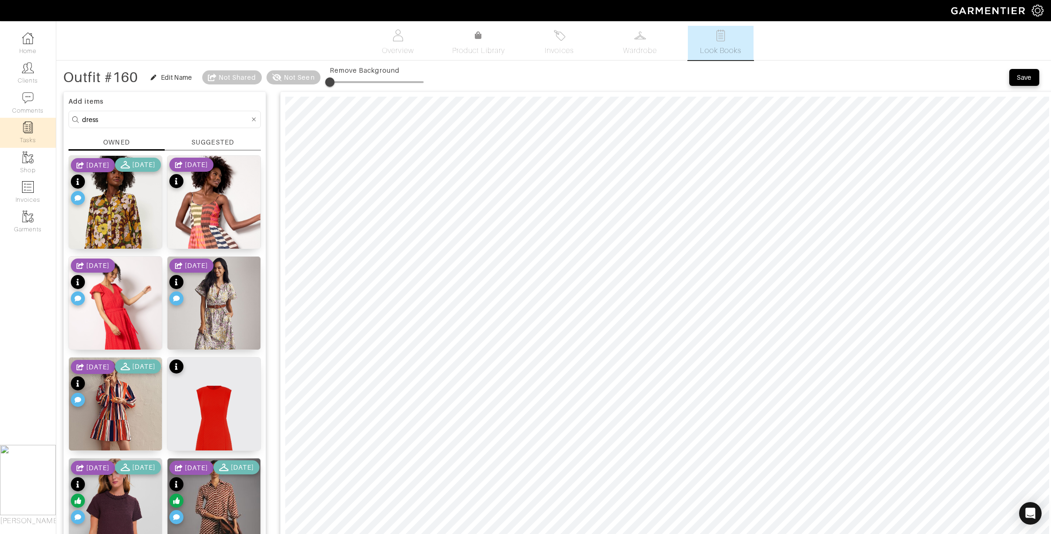
drag, startPoint x: 118, startPoint y: 121, endPoint x: 55, endPoint y: 120, distance: 63.4
click at [106, 138] on div "OWNED" at bounding box center [116, 142] width 26 height 9
drag, startPoint x: 82, startPoint y: 118, endPoint x: 60, endPoint y: 117, distance: 22.1
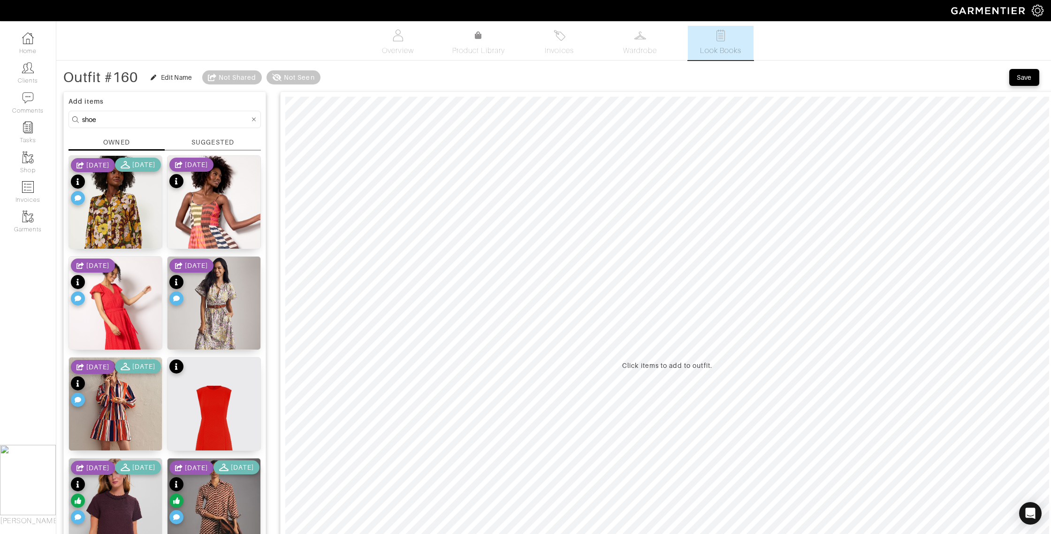
click at [126, 146] on div "OWNED" at bounding box center [116, 142] width 26 height 9
drag, startPoint x: 109, startPoint y: 120, endPoint x: 65, endPoint y: 119, distance: 44.6
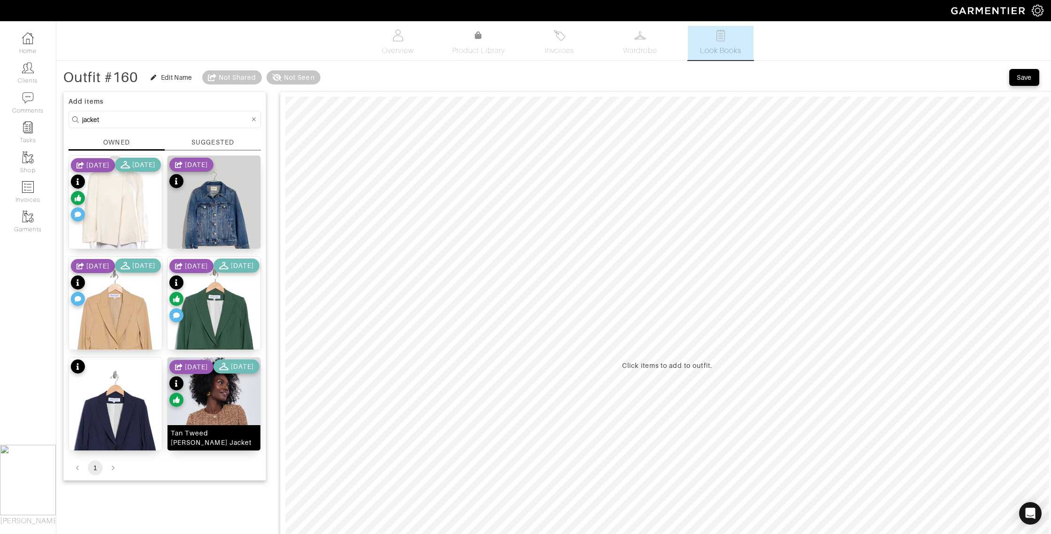
drag, startPoint x: 225, startPoint y: 440, endPoint x: 221, endPoint y: 434, distance: 7.4
click at [225, 440] on div "Tan Tweed [PERSON_NAME] Jacket" at bounding box center [214, 437] width 86 height 19
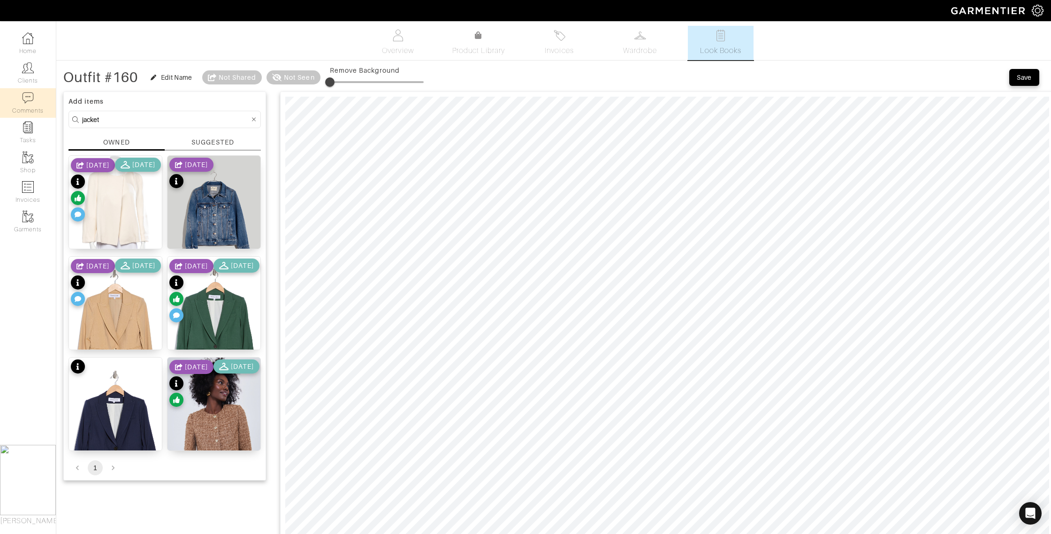
drag, startPoint x: 110, startPoint y: 118, endPoint x: 52, endPoint y: 116, distance: 58.2
click at [52, 116] on div "Company Settings Manage Subscription My Profile Stylists Sign Out Home Clients …" at bounding box center [525, 421] width 1051 height 842
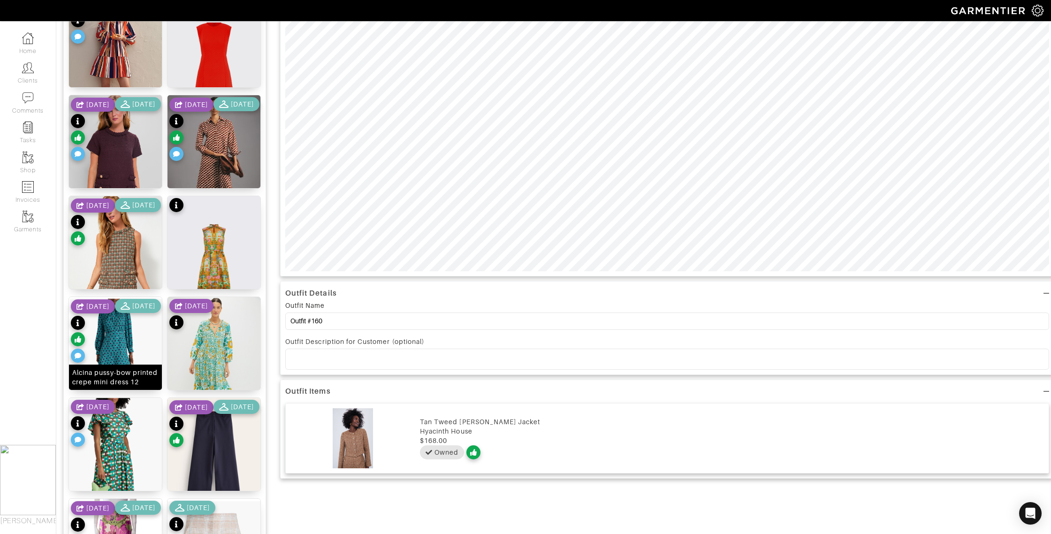
scroll to position [332, 0]
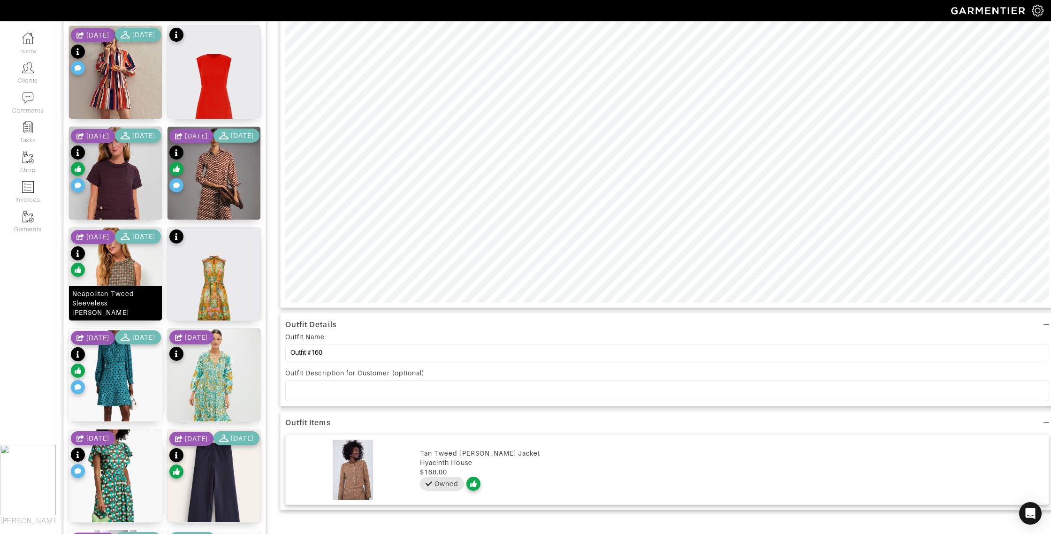
click at [138, 311] on div "Neapolitan Tweed Sleeveless Jackie Dress" at bounding box center [115, 303] width 86 height 28
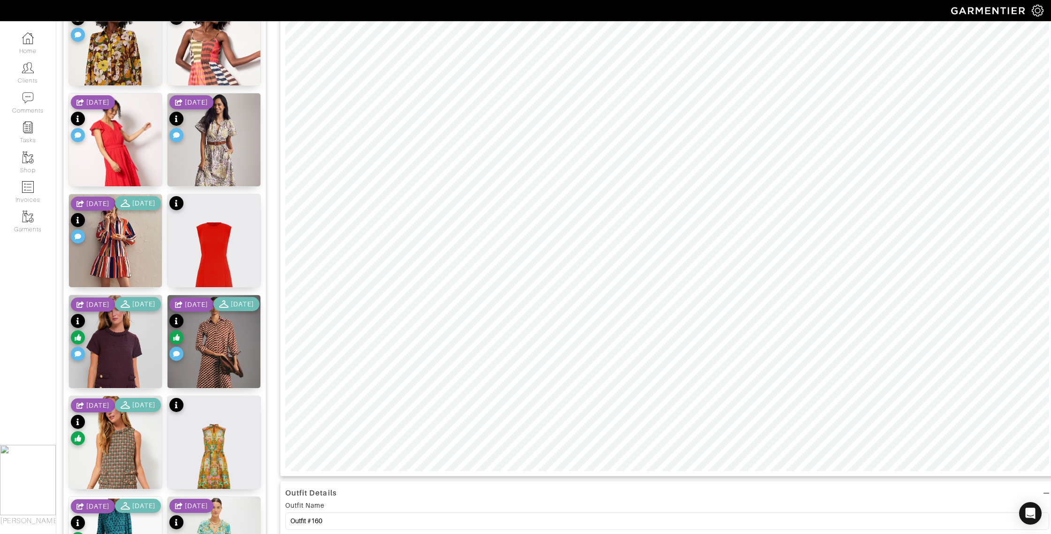
scroll to position [0, 0]
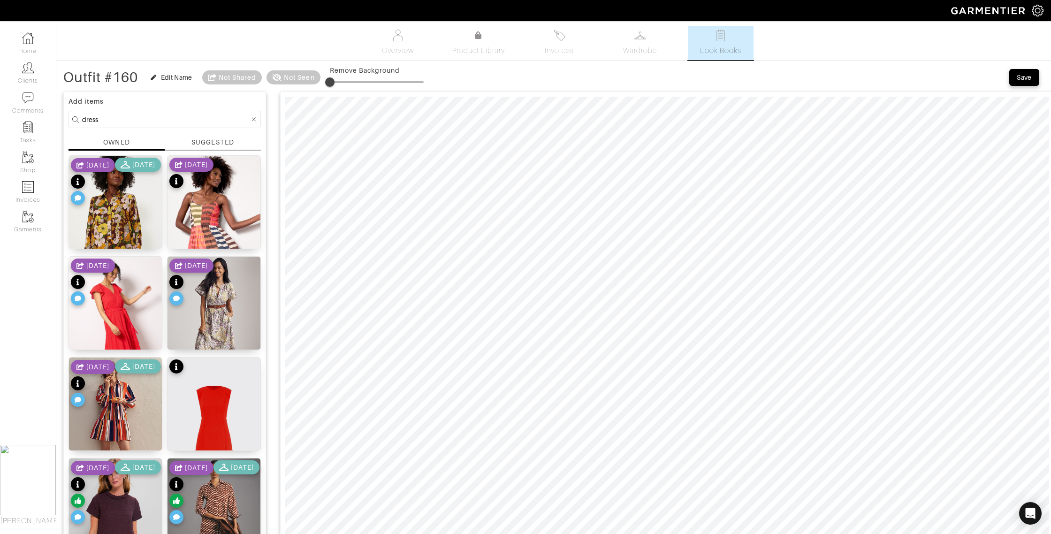
drag, startPoint x: 102, startPoint y: 118, endPoint x: 62, endPoint y: 115, distance: 40.0
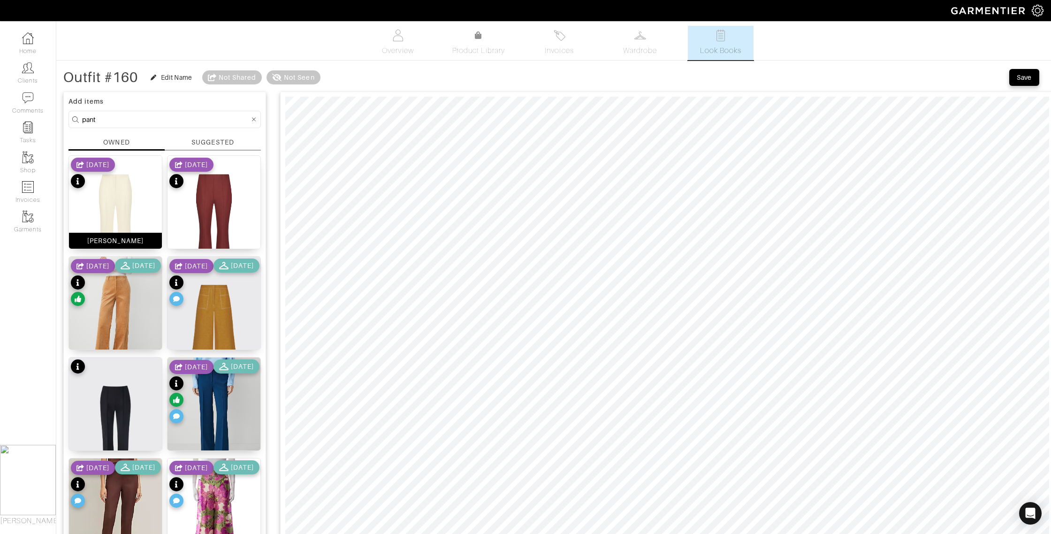
click at [123, 243] on div "[PERSON_NAME]" at bounding box center [115, 240] width 57 height 9
drag, startPoint x: 103, startPoint y: 117, endPoint x: 48, endPoint y: 116, distance: 54.9
click at [49, 117] on div "Company Settings Manage Subscription My Profile Stylists Sign Out Home Clients …" at bounding box center [525, 458] width 1051 height 917
type input "top"
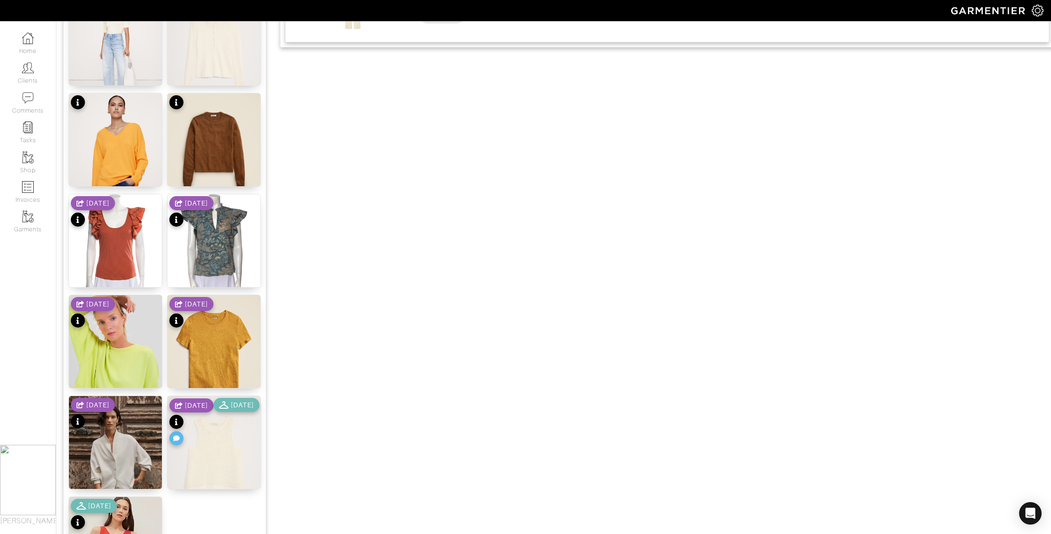
scroll to position [859, 0]
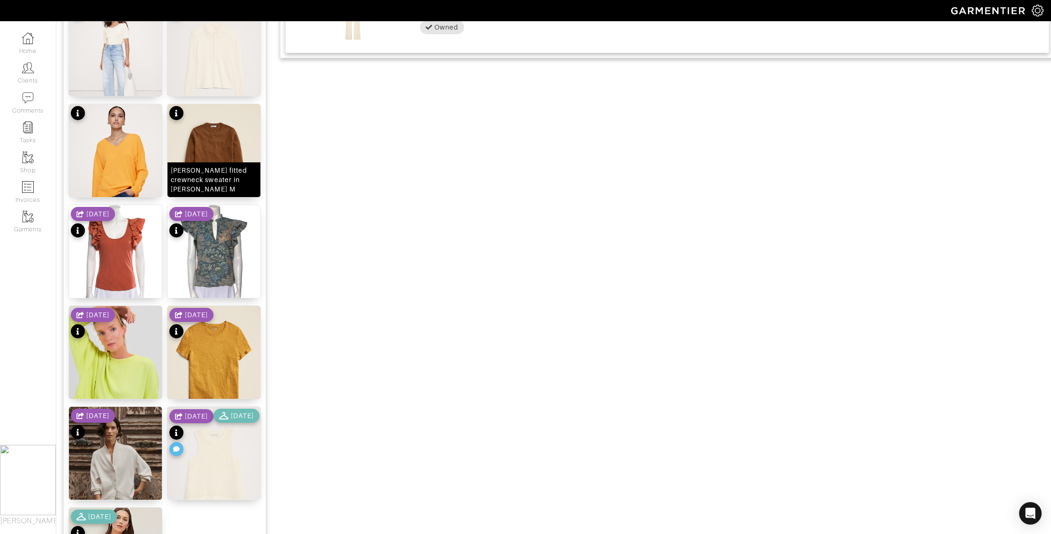
click at [217, 181] on div "Carolyn fitted crewneck sweater in merino wool M" at bounding box center [214, 180] width 86 height 28
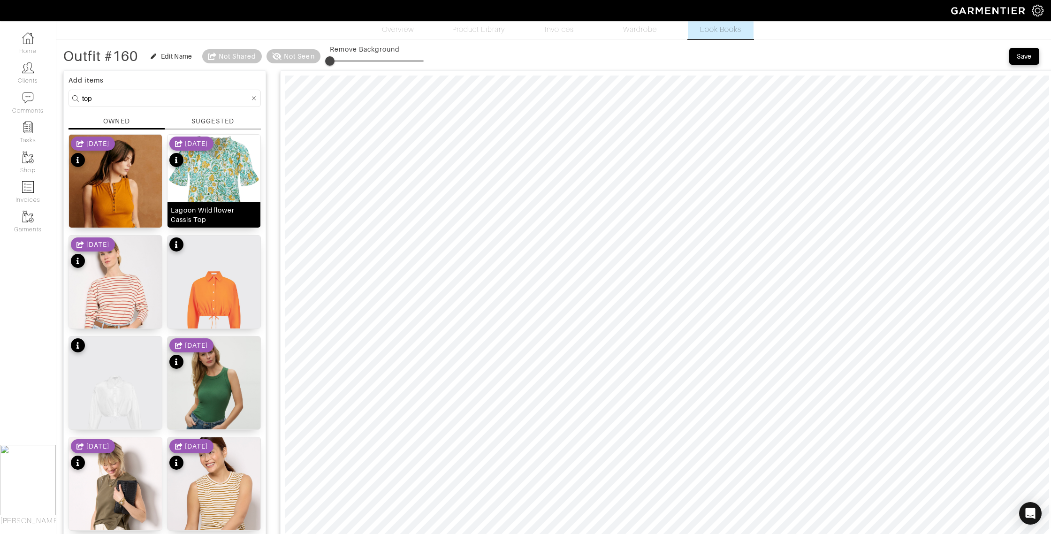
scroll to position [0, 0]
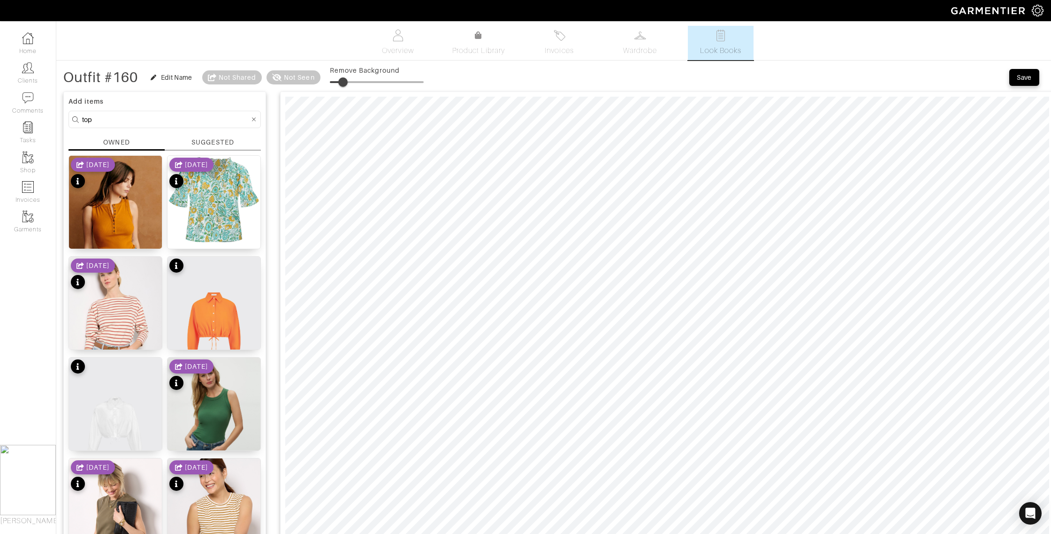
click at [345, 85] on span at bounding box center [342, 81] width 9 height 9
type input "27"
drag, startPoint x: 345, startPoint y: 82, endPoint x: 357, endPoint y: 83, distance: 11.8
click at [357, 83] on span at bounding box center [355, 81] width 9 height 9
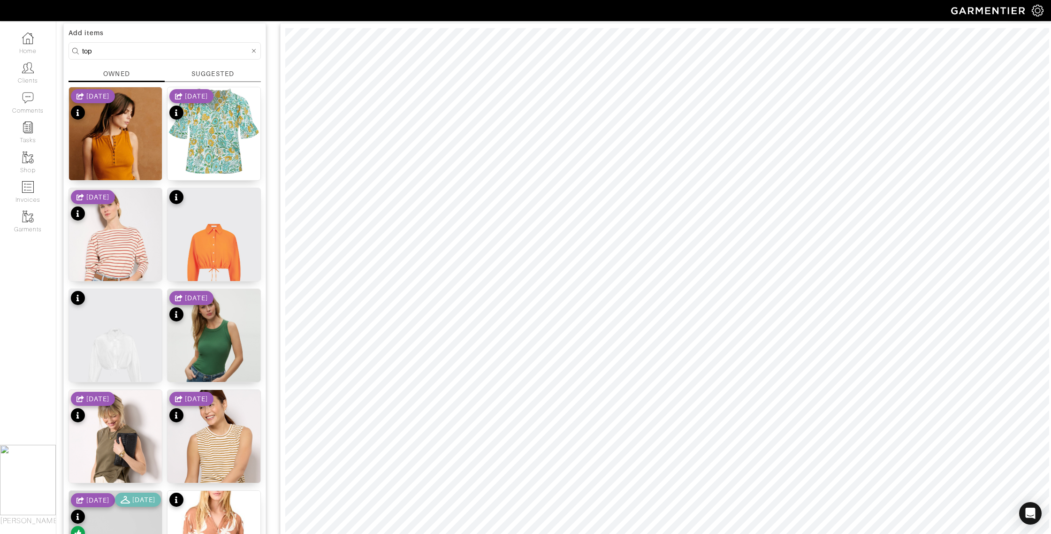
scroll to position [38, 0]
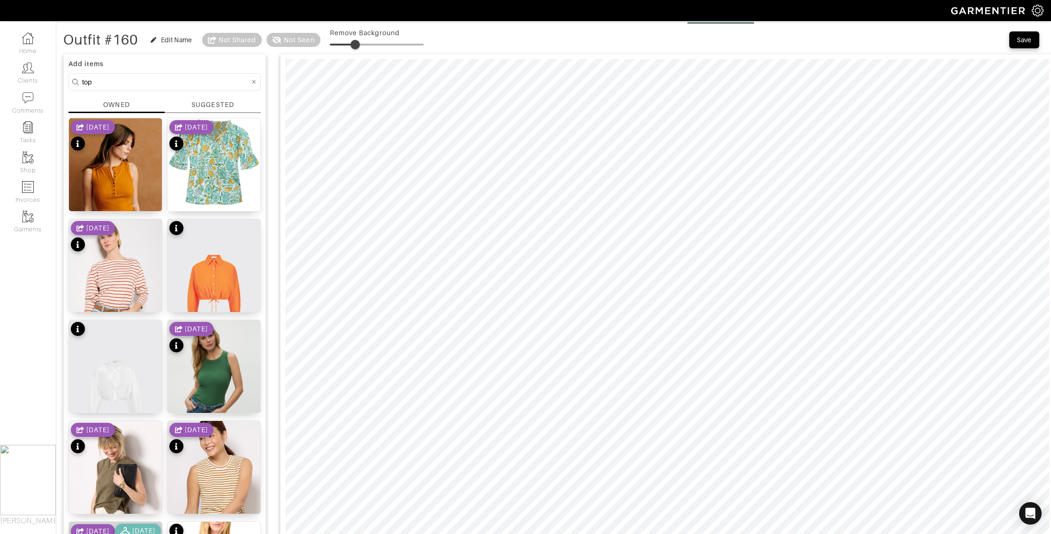
drag, startPoint x: 97, startPoint y: 84, endPoint x: 68, endPoint y: 81, distance: 29.7
type input "shoes"
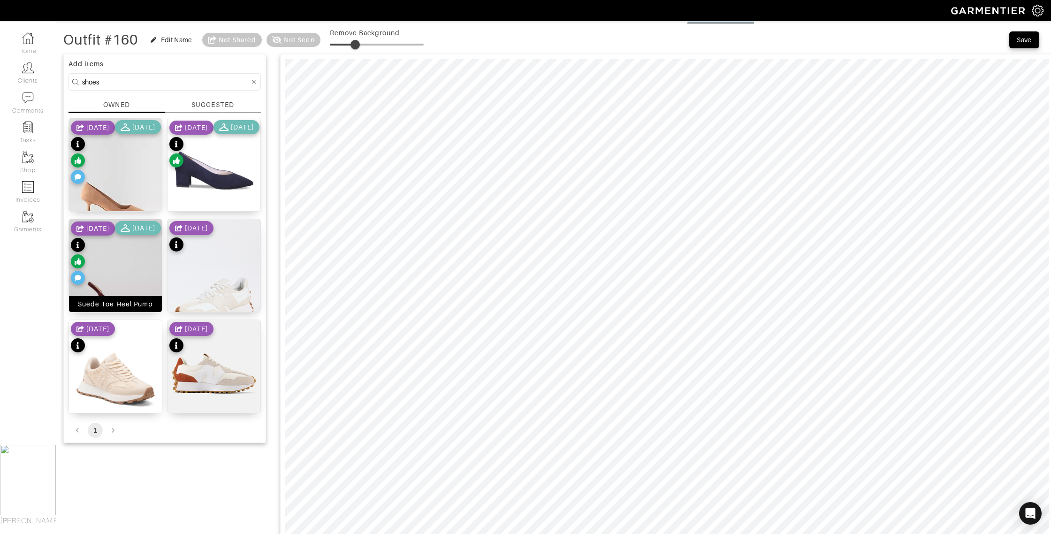
click at [140, 311] on div "Suede Toe Heel Pump" at bounding box center [115, 304] width 93 height 16
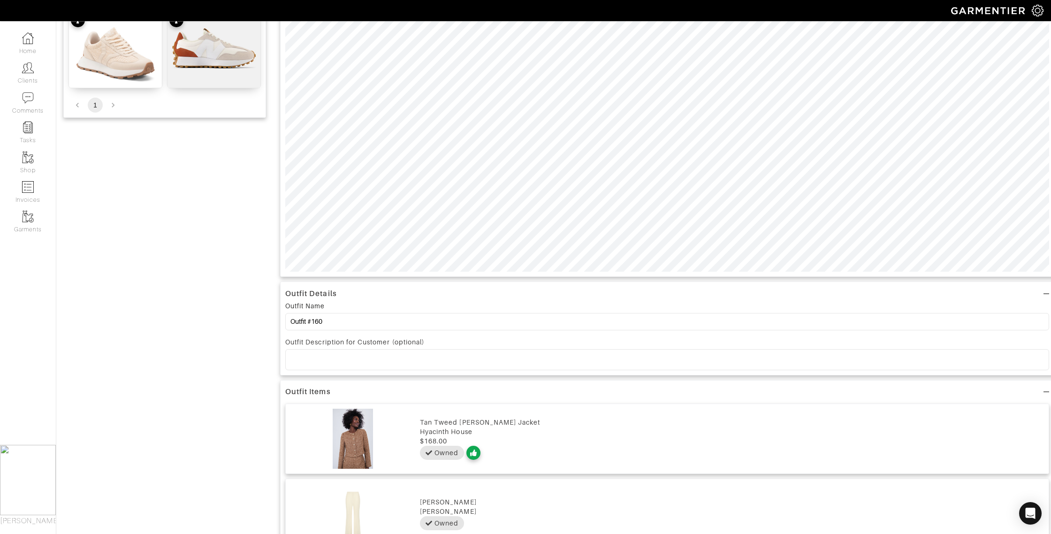
scroll to position [382, 0]
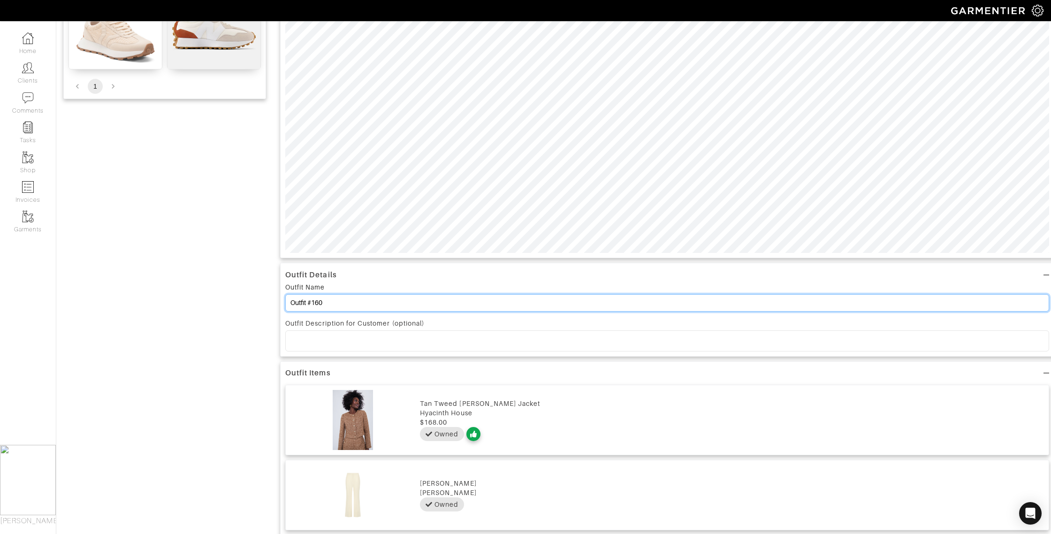
drag, startPoint x: 330, startPoint y: 306, endPoint x: 312, endPoint y: 306, distance: 17.8
click at [313, 307] on input "Outfit #160" at bounding box center [667, 302] width 764 height 17
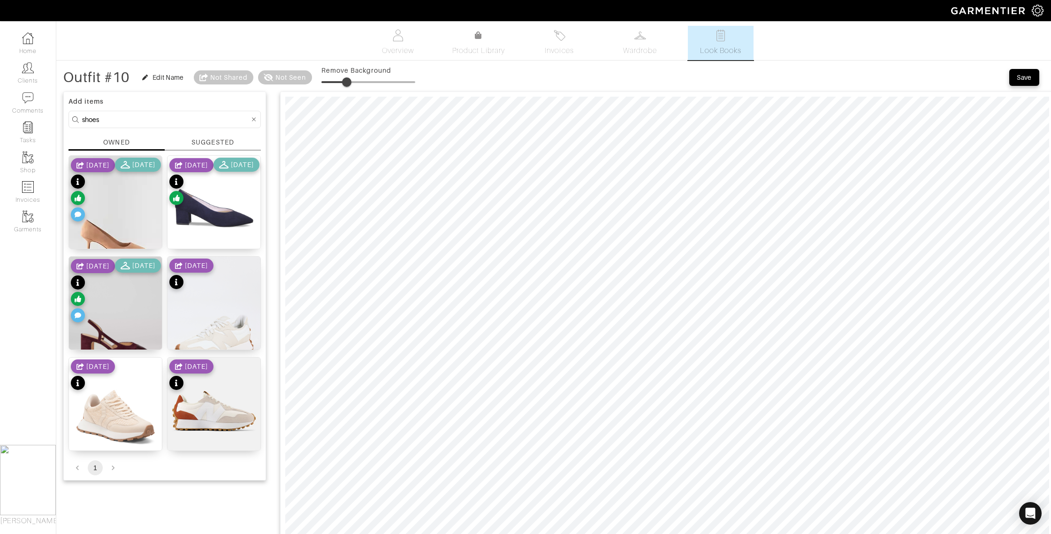
type input "Outfit #10"
click at [1026, 79] on div "Save" at bounding box center [1024, 77] width 15 height 9
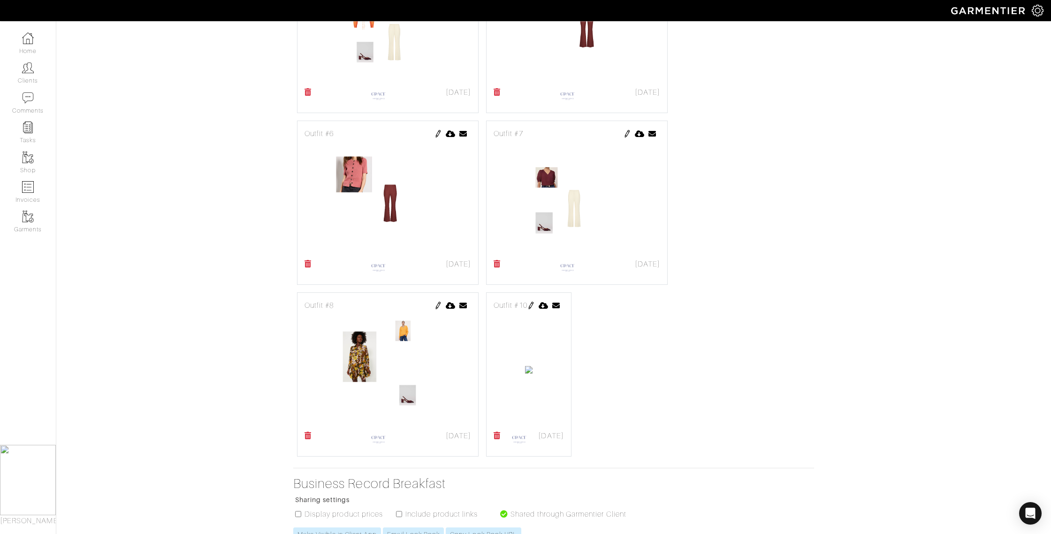
scroll to position [650, 0]
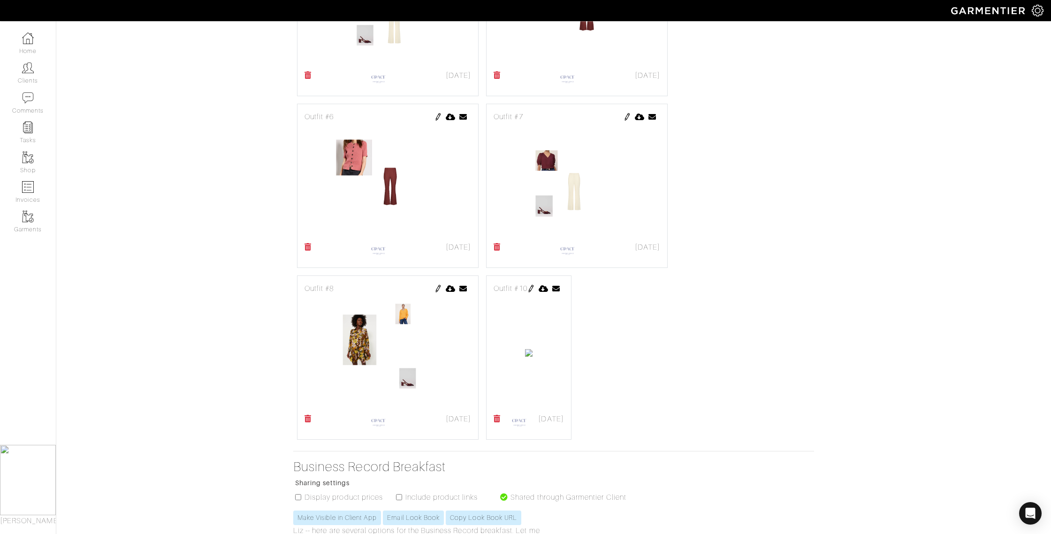
click at [535, 289] on img at bounding box center [531, 289] width 8 height 8
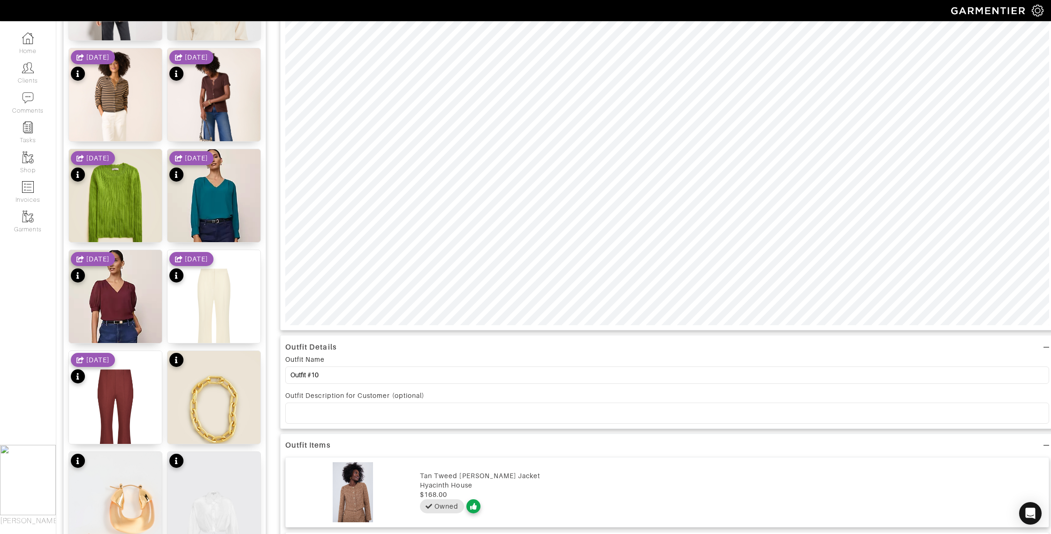
scroll to position [313, 0]
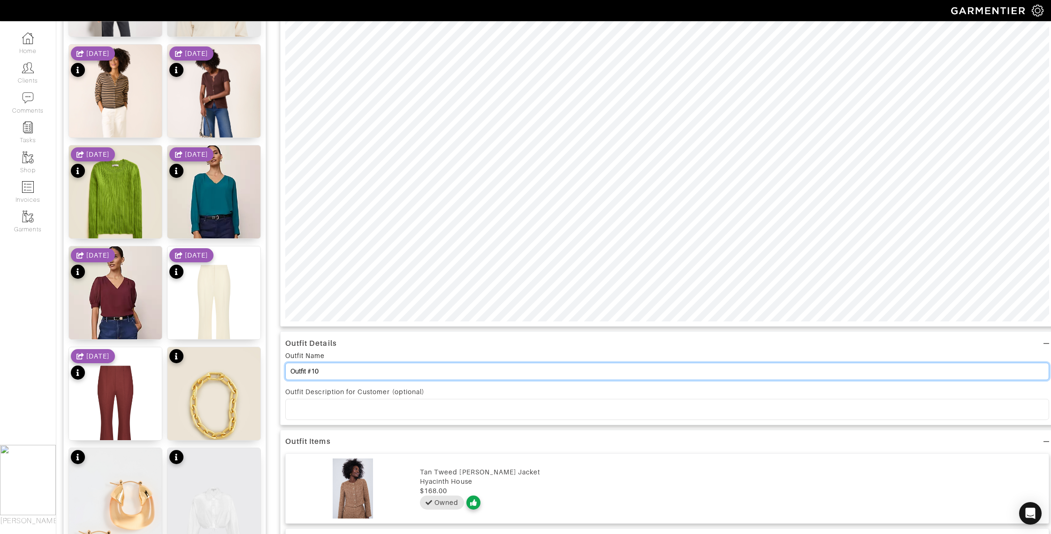
drag, startPoint x: 313, startPoint y: 371, endPoint x: 326, endPoint y: 371, distance: 12.7
click at [326, 371] on input "Outfit #10" at bounding box center [667, 371] width 764 height 17
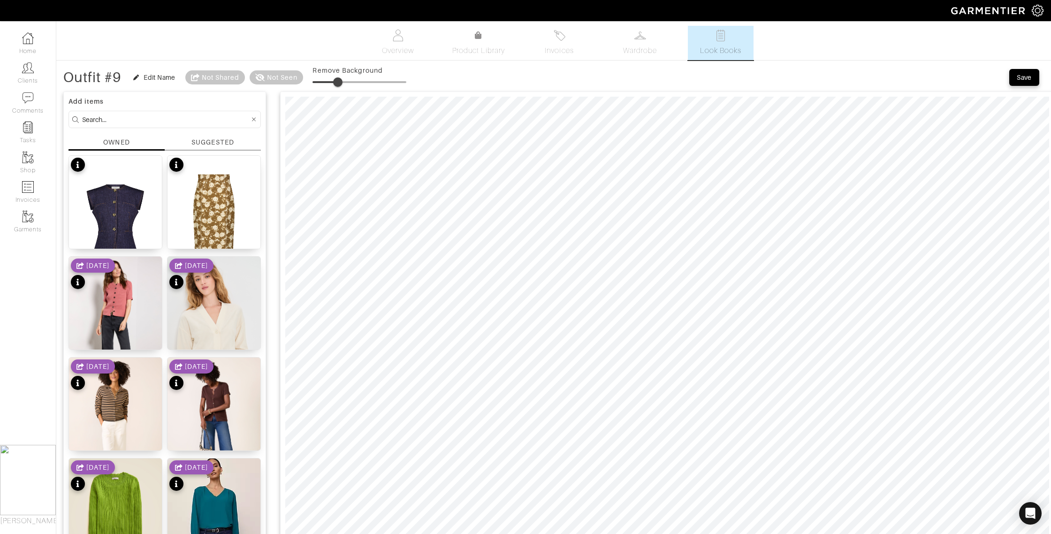
type input "Outfit #9"
click at [1016, 78] on span "Save" at bounding box center [1025, 77] width 20 height 9
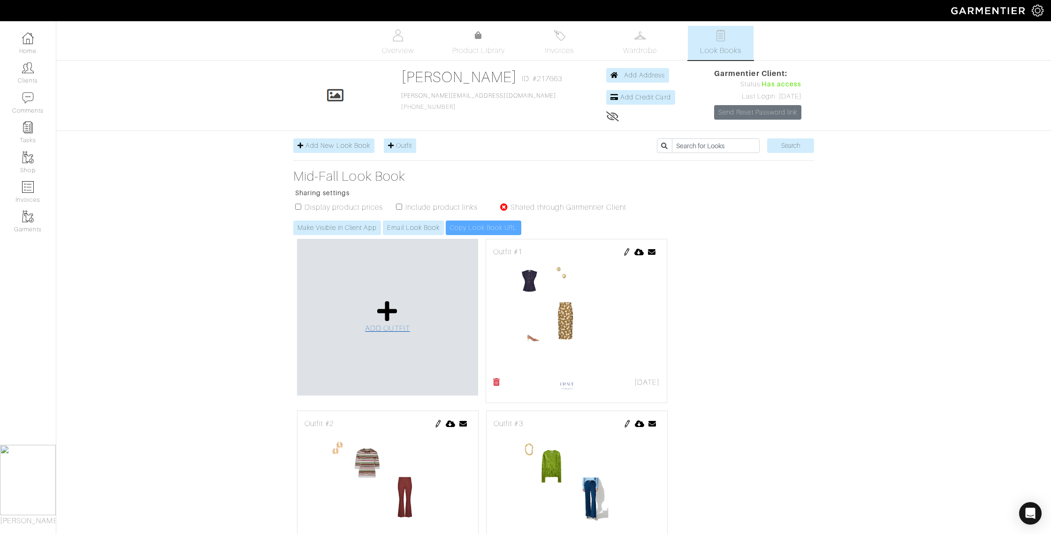
click at [397, 314] on icon at bounding box center [387, 311] width 20 height 23
click at [377, 327] on span "ADD OUTFIT" at bounding box center [387, 328] width 45 height 8
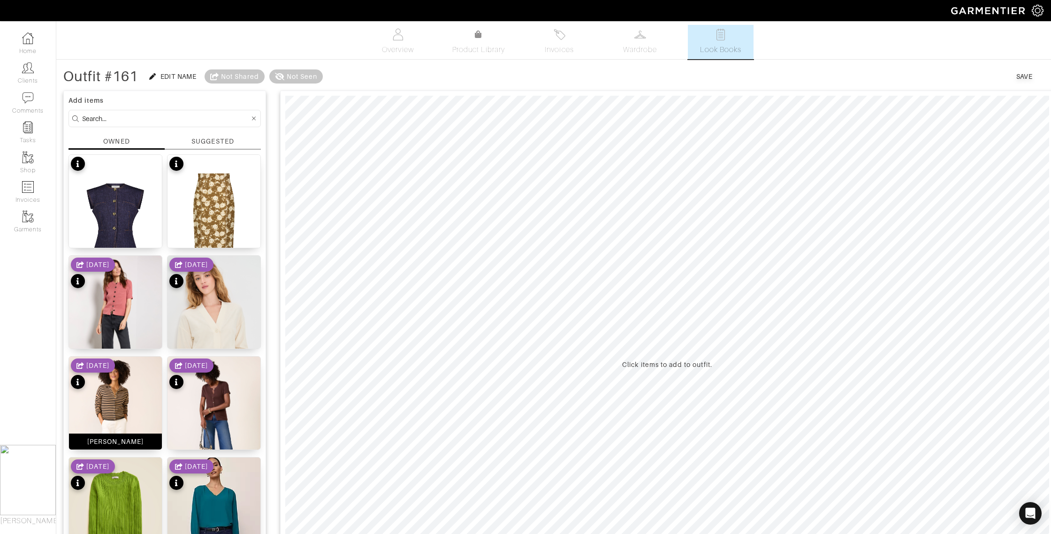
drag, startPoint x: 130, startPoint y: 439, endPoint x: 152, endPoint y: 419, distance: 29.2
click at [131, 439] on div "[PERSON_NAME]" at bounding box center [115, 441] width 57 height 9
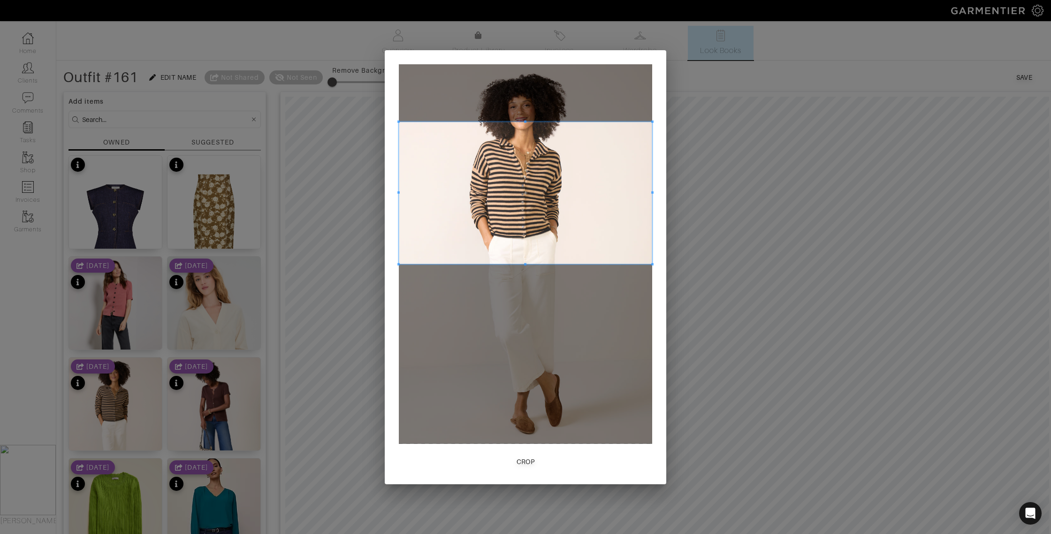
click at [475, 144] on span at bounding box center [525, 193] width 253 height 143
click at [529, 462] on div "Crop" at bounding box center [526, 461] width 18 height 9
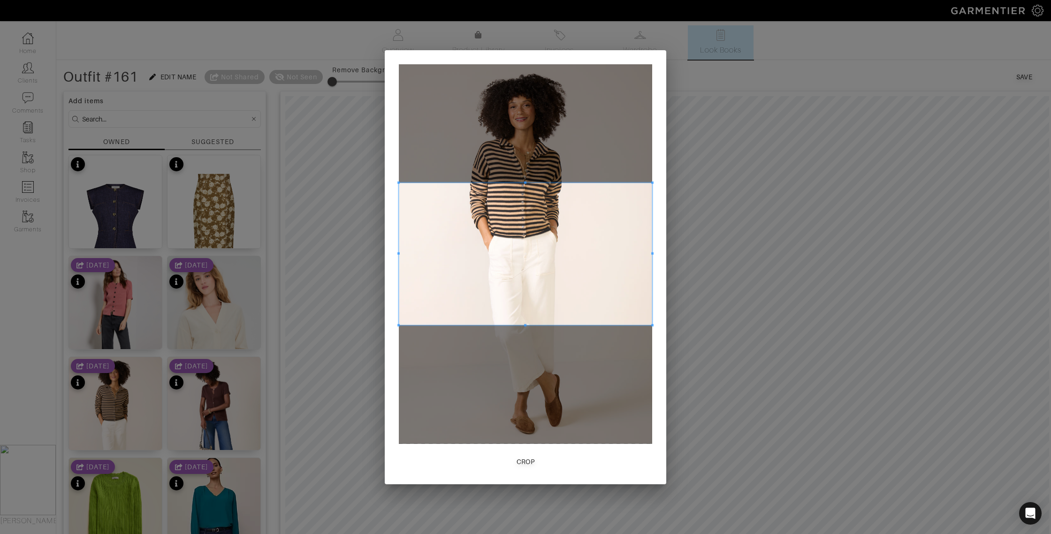
scroll to position [1, 0]
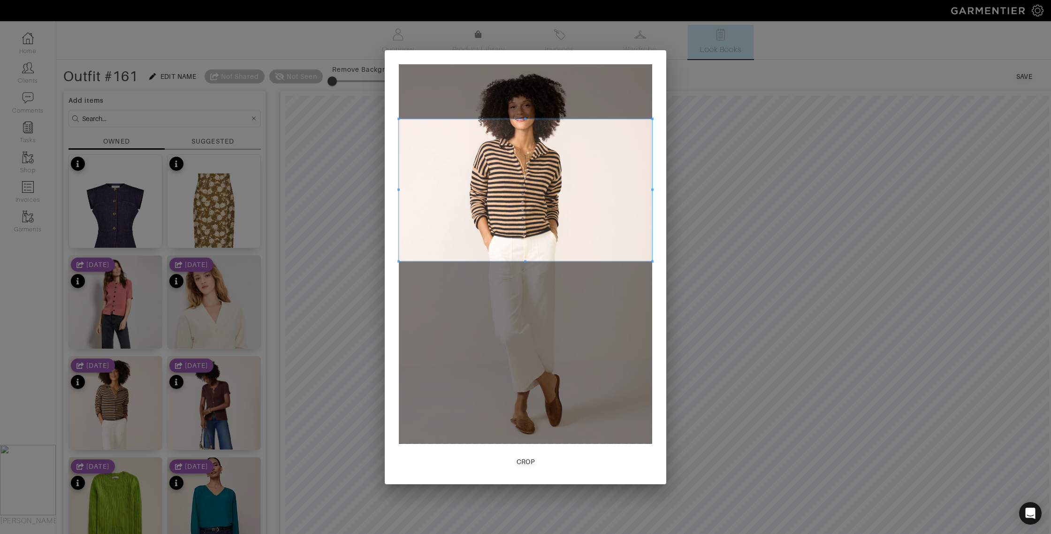
click at [602, 187] on span at bounding box center [525, 190] width 253 height 143
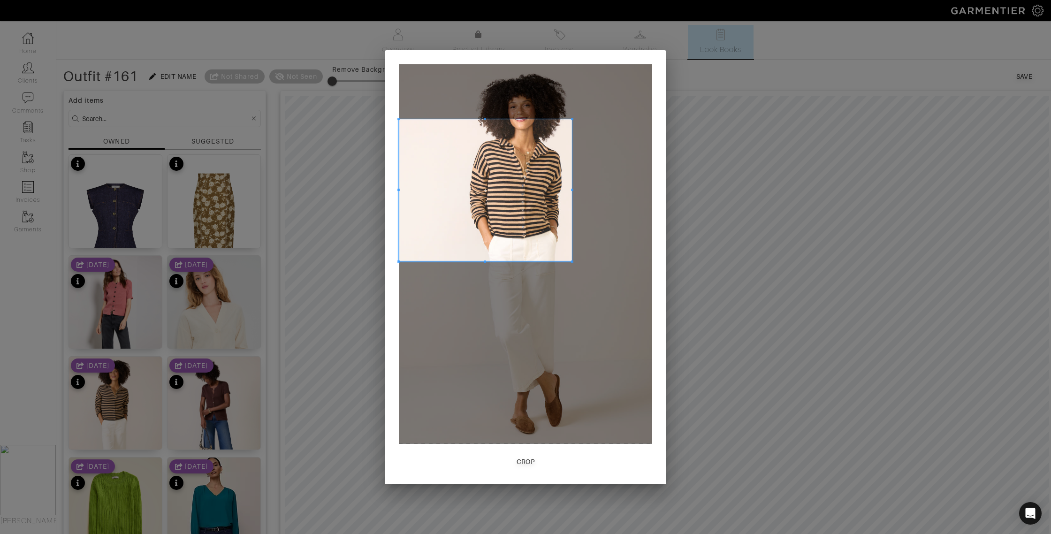
click at [571, 187] on div at bounding box center [485, 190] width 173 height 143
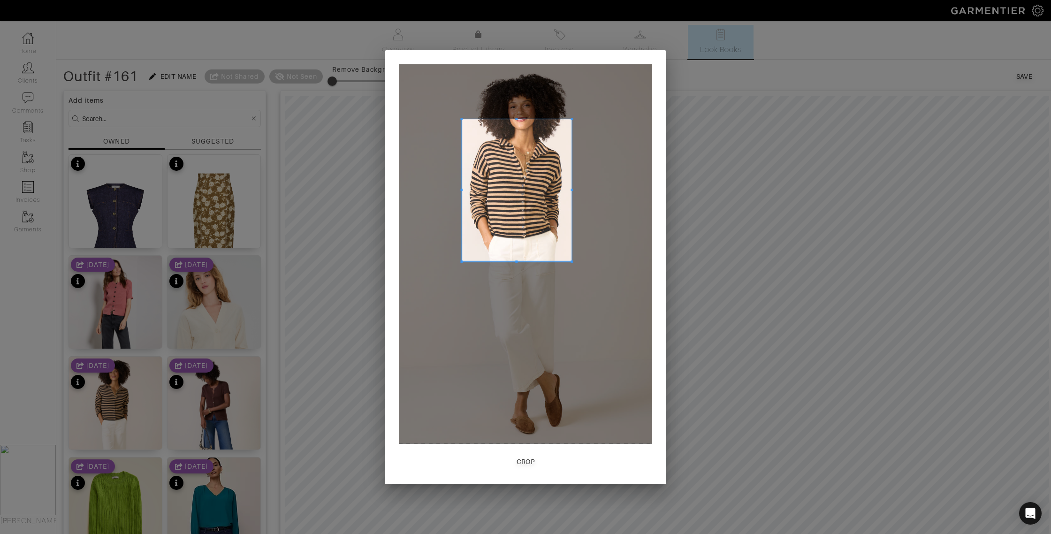
click at [462, 191] on div at bounding box center [517, 190] width 110 height 143
click at [523, 136] on div at bounding box center [516, 198] width 109 height 125
click at [527, 458] on div "Crop" at bounding box center [526, 461] width 18 height 9
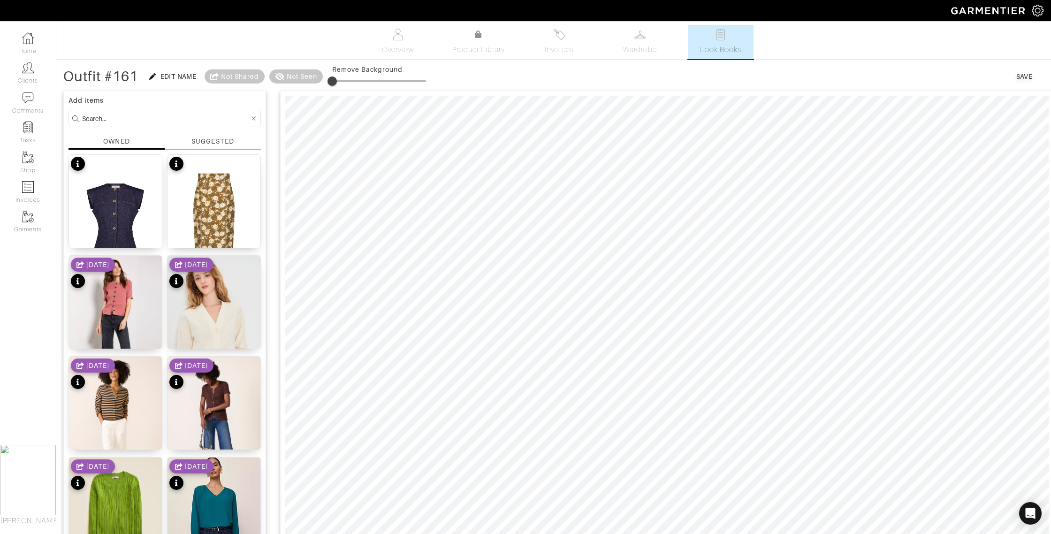
click at [122, 119] on input at bounding box center [166, 119] width 168 height 12
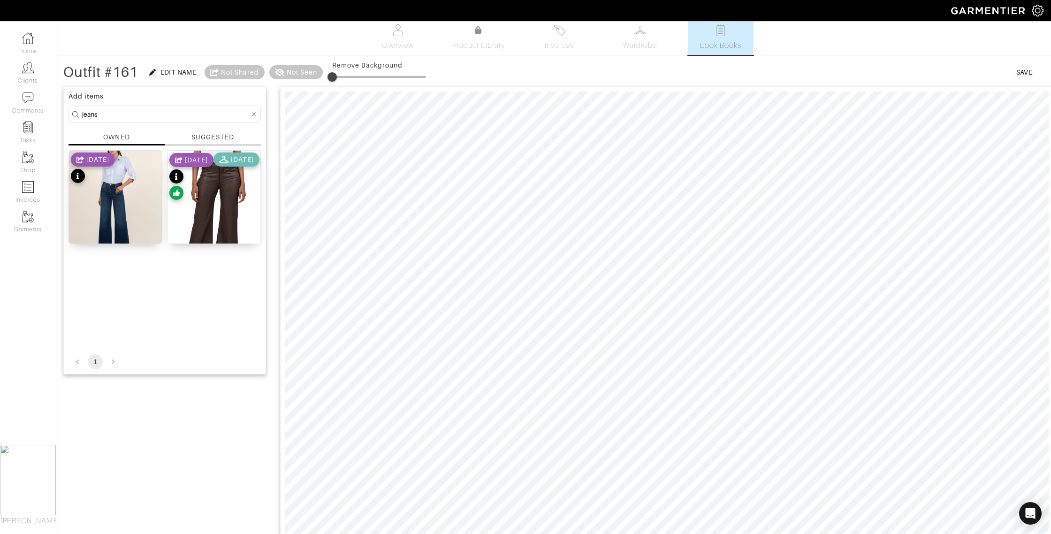
scroll to position [0, 0]
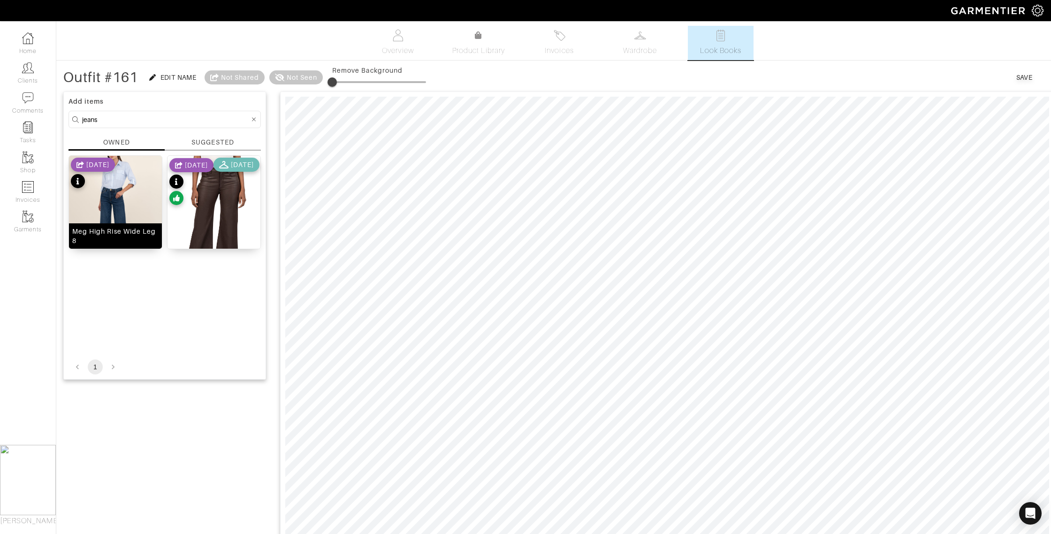
click at [102, 237] on div "Meg High Rise Wide Leg 8" at bounding box center [115, 236] width 86 height 19
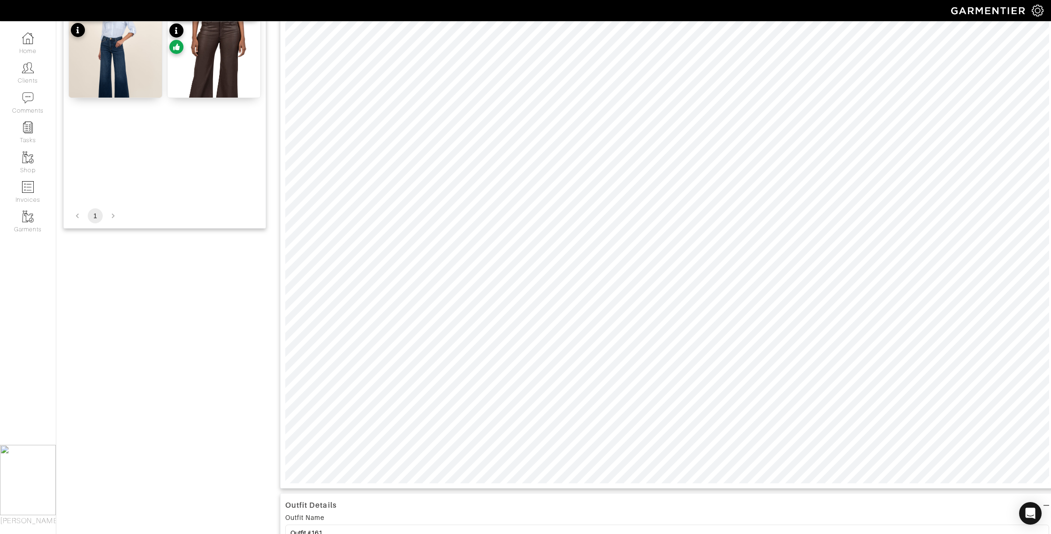
scroll to position [160, 0]
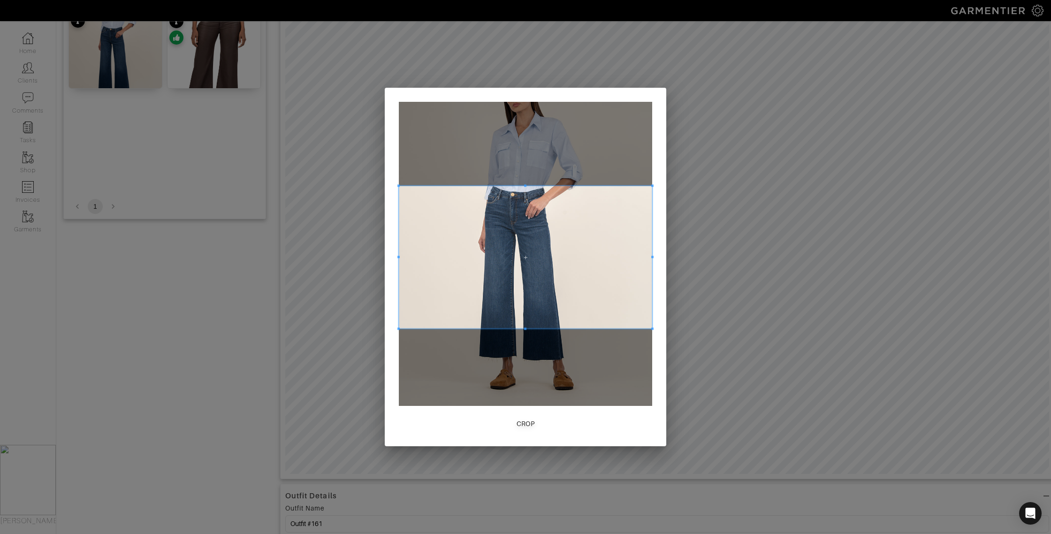
click at [569, 272] on span at bounding box center [525, 257] width 253 height 143
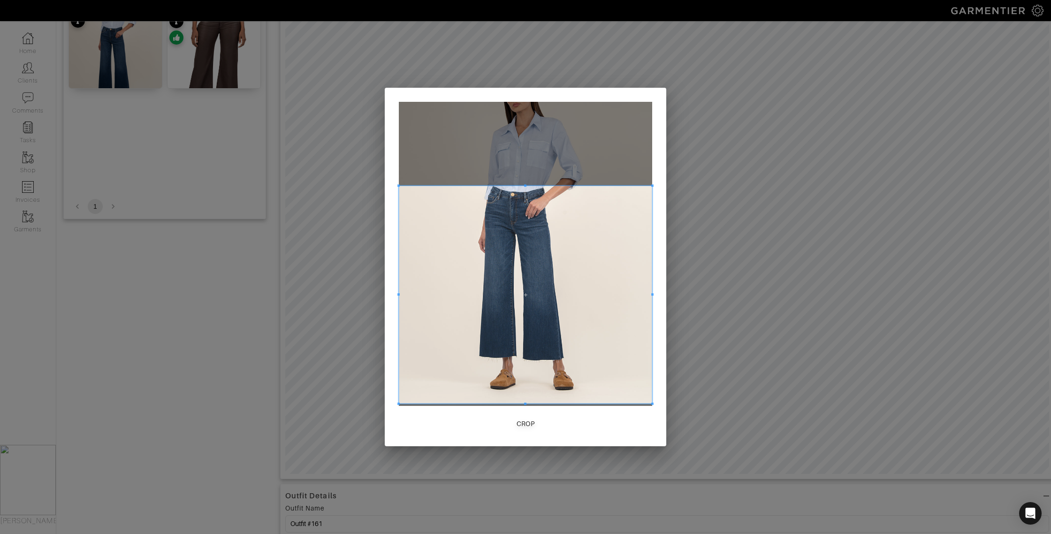
click at [527, 416] on div "Crop" at bounding box center [526, 267] width 282 height 359
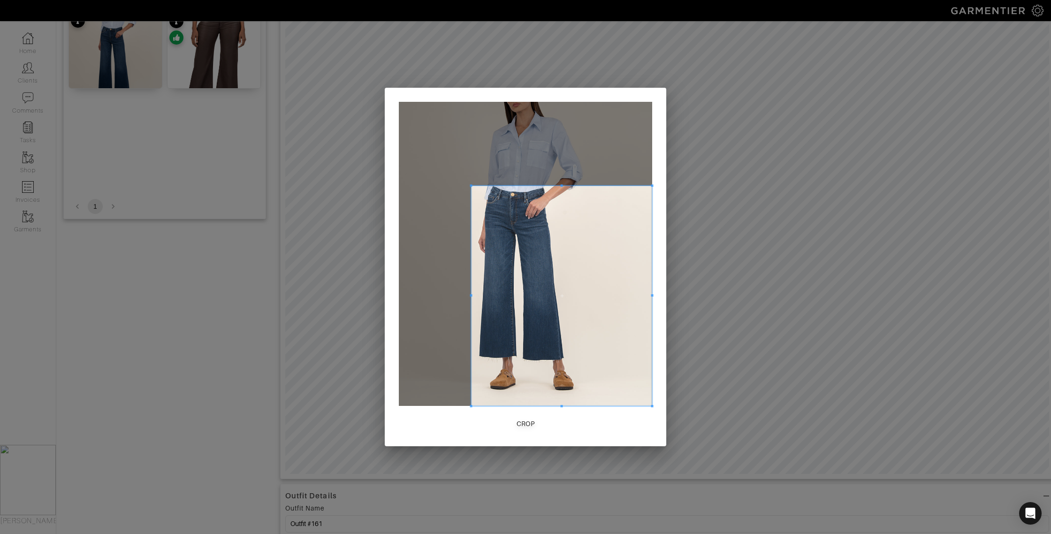
click at [472, 296] on div at bounding box center [562, 296] width 181 height 220
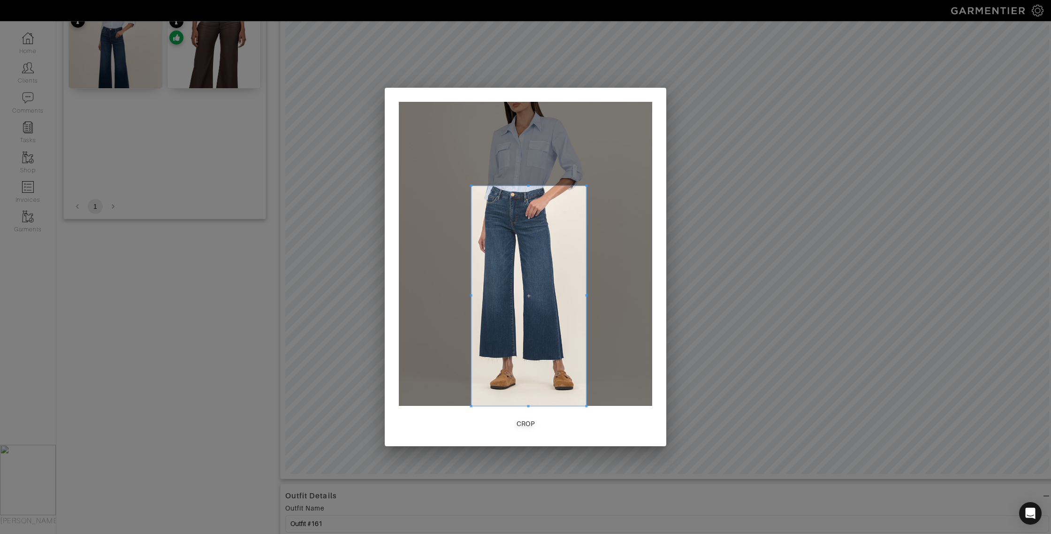
click at [586, 296] on span at bounding box center [586, 296] width 2 height 2
click at [524, 419] on div "Crop" at bounding box center [526, 423] width 18 height 9
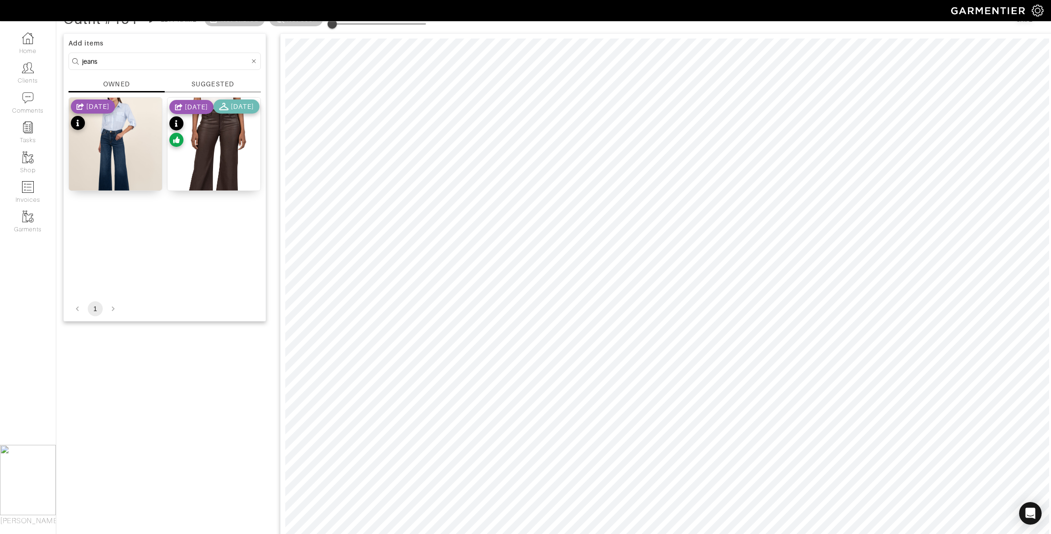
scroll to position [0, 0]
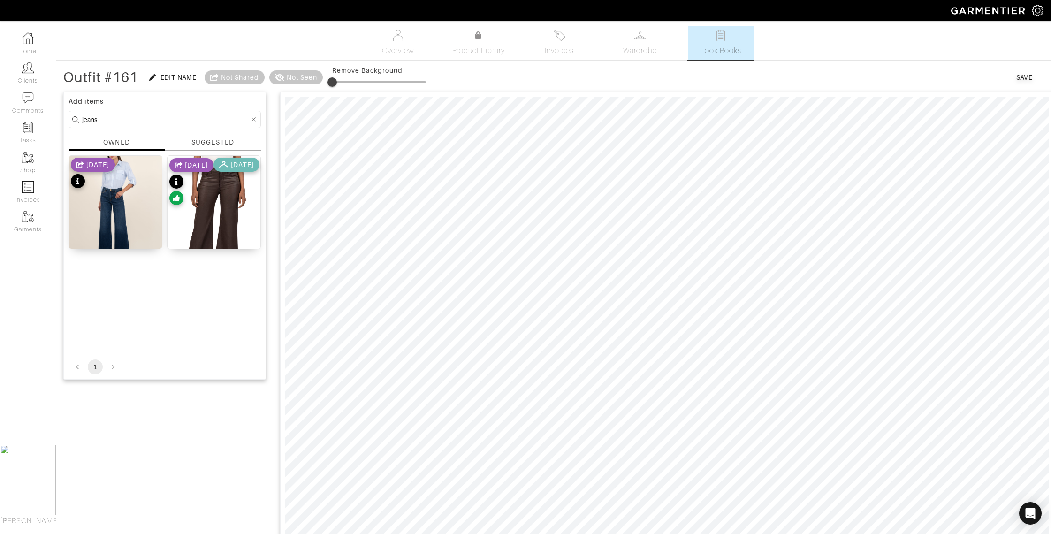
drag, startPoint x: 104, startPoint y: 122, endPoint x: 58, endPoint y: 120, distance: 45.6
click at [53, 119] on div "Company Settings Manage Subscription My Profile Stylists Sign Out Home Clients …" at bounding box center [525, 458] width 1051 height 917
type input "belt"
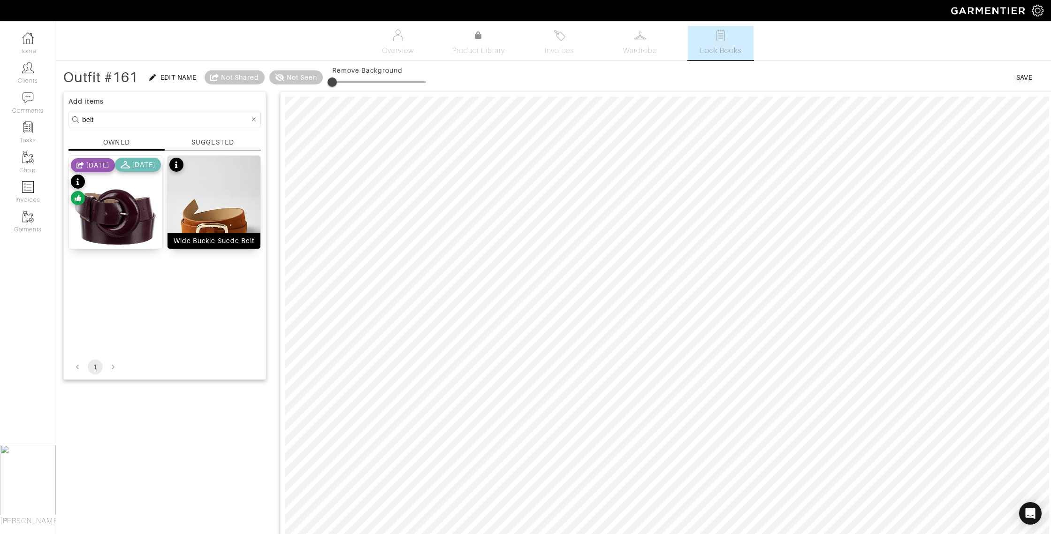
drag, startPoint x: 224, startPoint y: 246, endPoint x: 243, endPoint y: 242, distance: 19.2
click at [224, 246] on div "Wide Buckle Suede Belt" at bounding box center [214, 241] width 93 height 16
type input "35"
drag, startPoint x: 336, startPoint y: 81, endPoint x: 367, endPoint y: 81, distance: 30.0
click at [367, 81] on span at bounding box center [364, 81] width 9 height 9
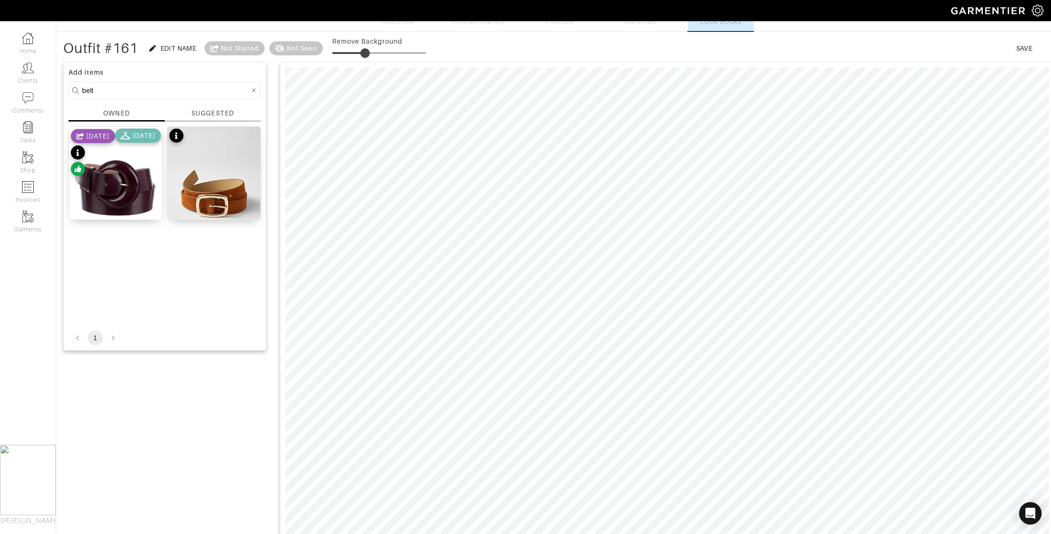
scroll to position [27, 0]
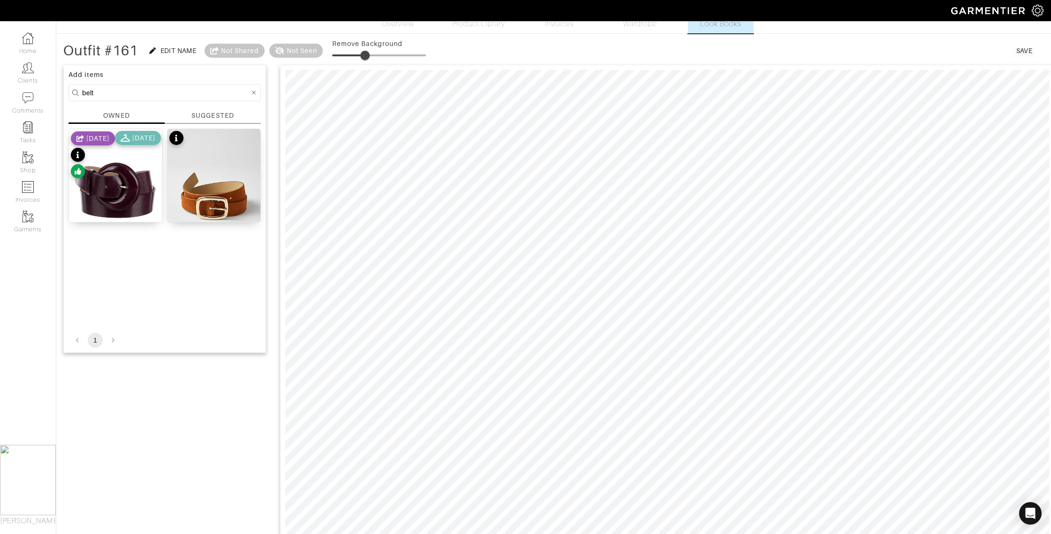
drag, startPoint x: 102, startPoint y: 93, endPoint x: 70, endPoint y: 92, distance: 31.9
click at [70, 92] on form "belt" at bounding box center [165, 92] width 192 height 17
type input "shoes"
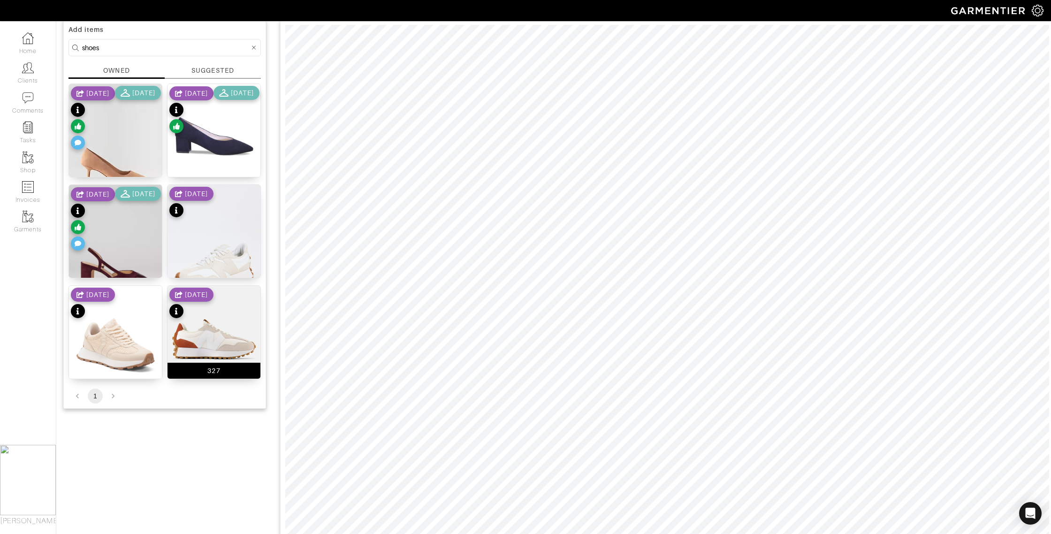
scroll to position [89, 0]
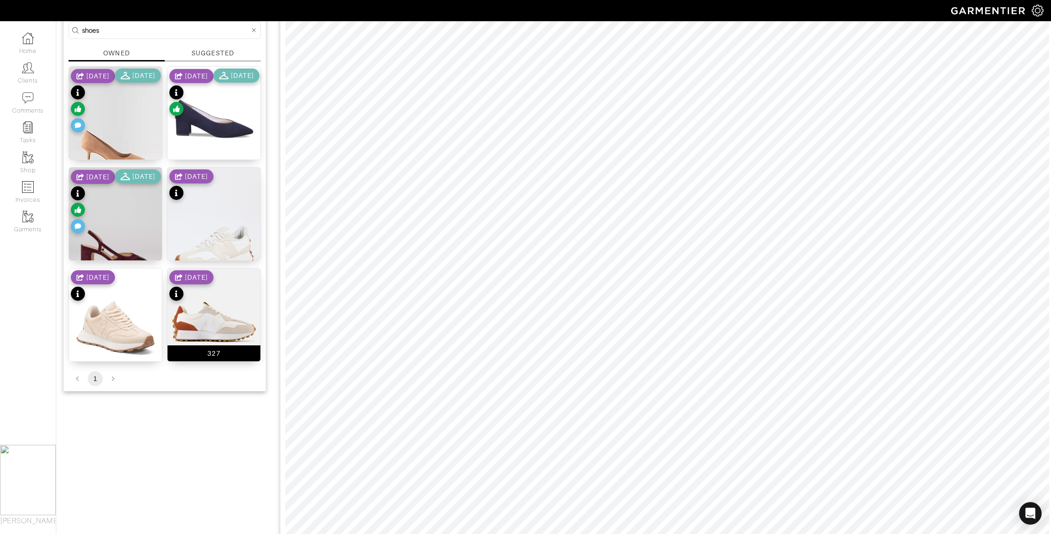
click at [230, 352] on div "327" at bounding box center [214, 353] width 93 height 16
click at [128, 353] on div "Hope Sneakers" at bounding box center [115, 353] width 51 height 9
click at [217, 245] on div "WS 327 Sneakers" at bounding box center [214, 252] width 93 height 16
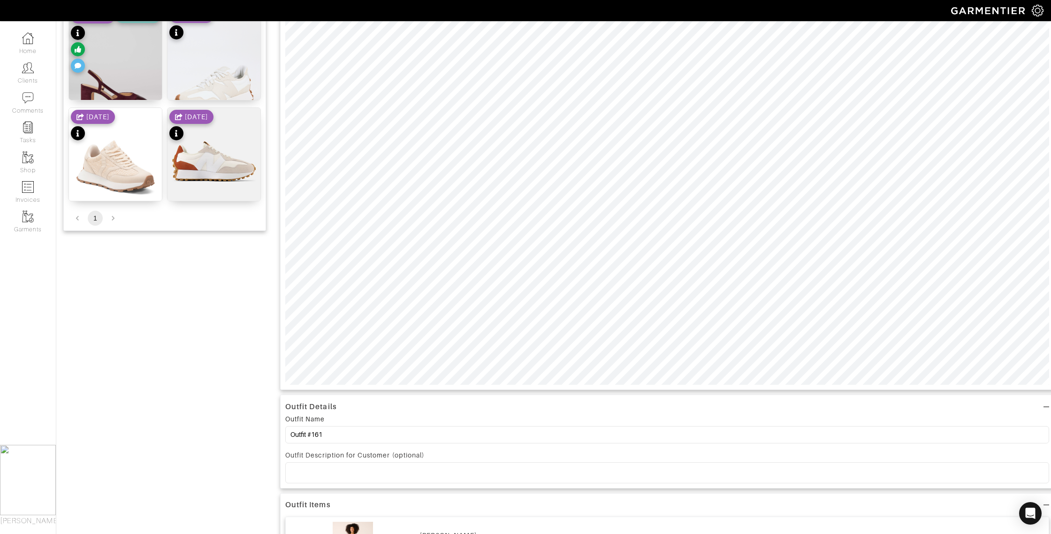
scroll to position [256, 0]
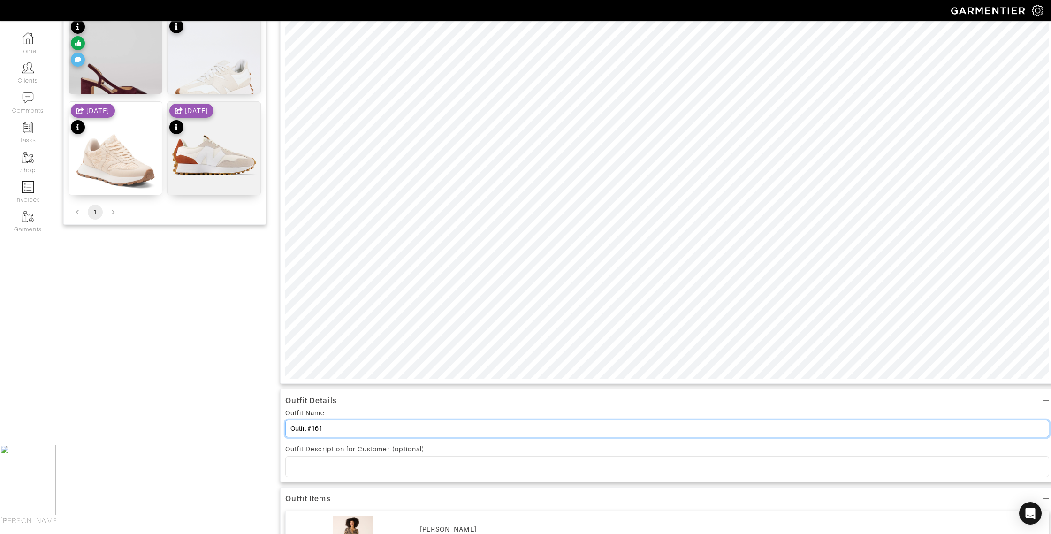
drag, startPoint x: 326, startPoint y: 433, endPoint x: 317, endPoint y: 431, distance: 9.0
click at [317, 431] on input "Outfit #161" at bounding box center [667, 428] width 764 height 17
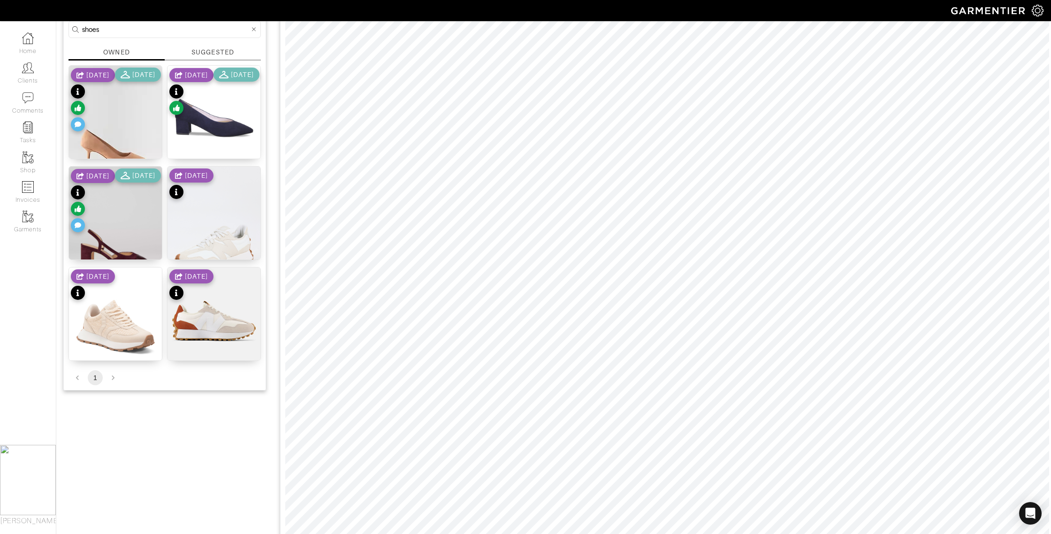
scroll to position [0, 0]
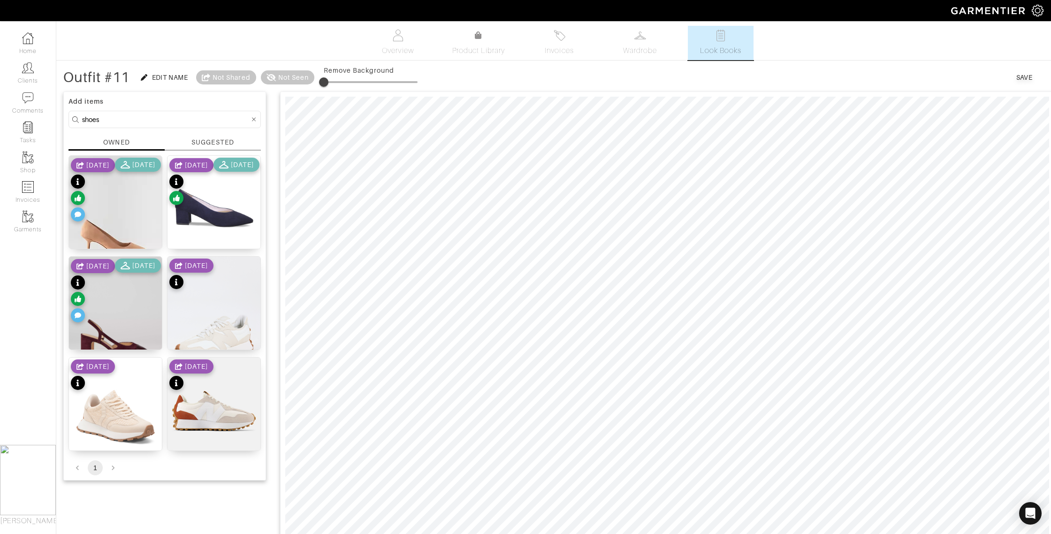
type input "Outfit #11"
drag, startPoint x: 1020, startPoint y: 78, endPoint x: 1011, endPoint y: 78, distance: 8.9
click at [1019, 77] on div "Save" at bounding box center [1024, 77] width 16 height 9
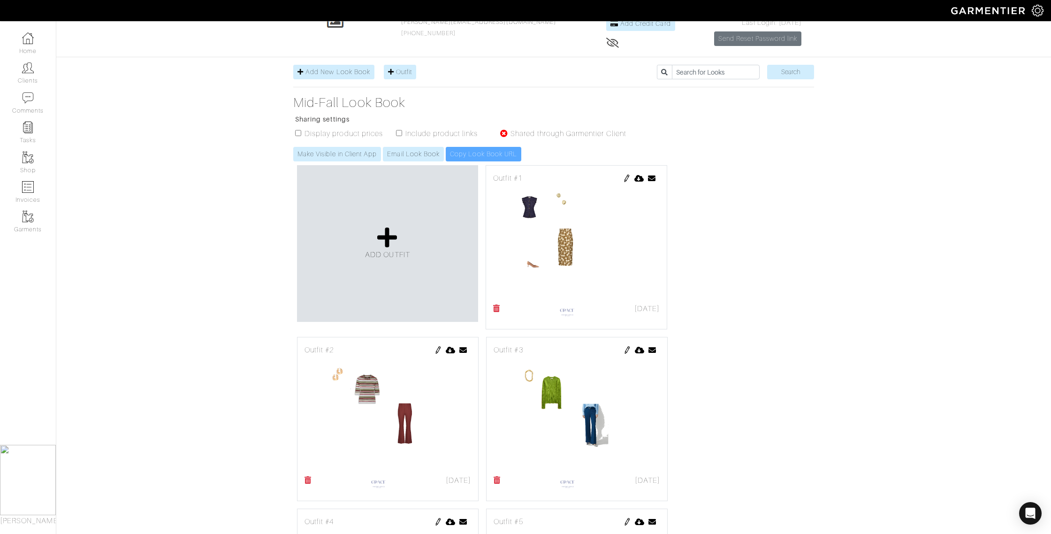
scroll to position [71, 0]
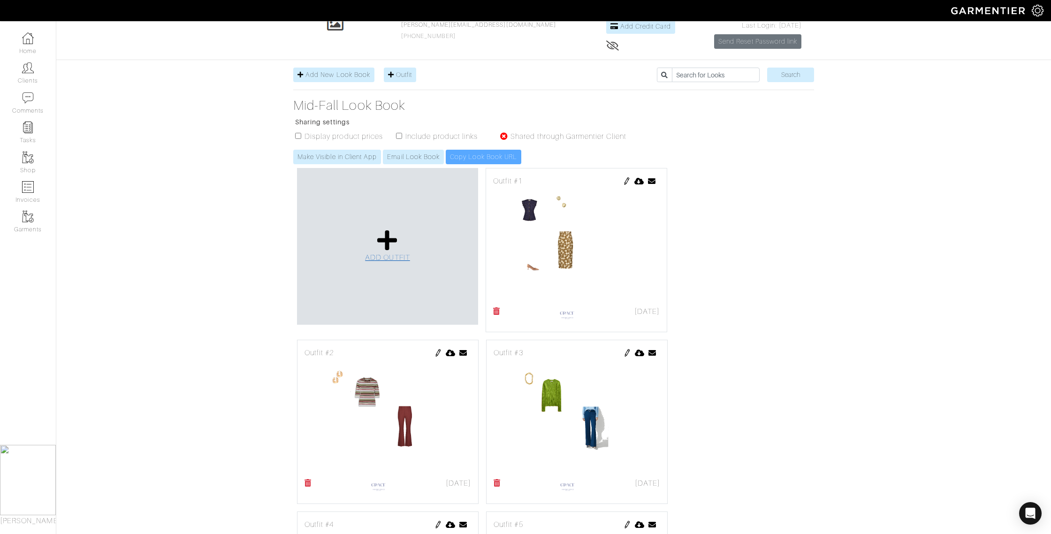
click at [379, 239] on icon at bounding box center [387, 240] width 20 height 23
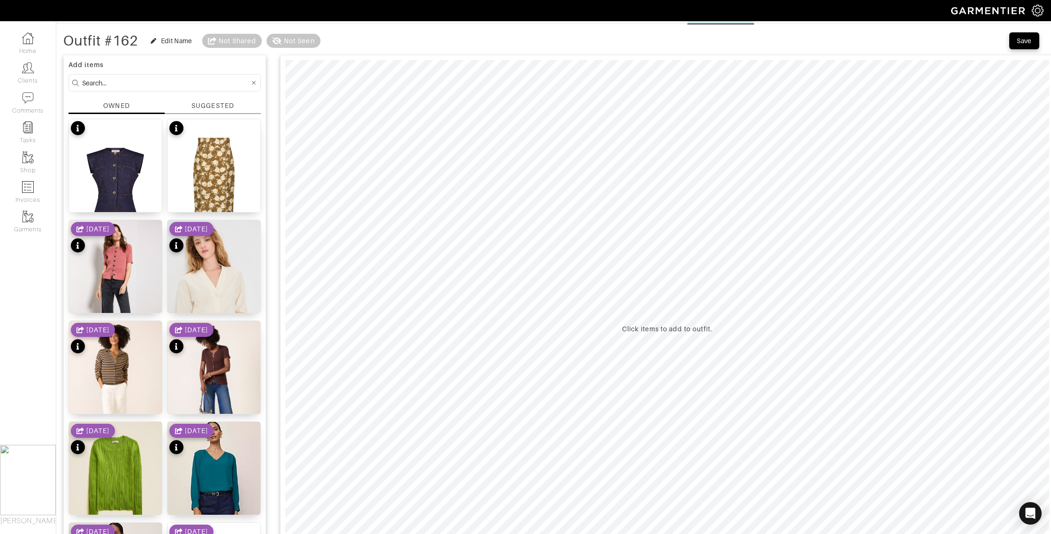
scroll to position [64, 0]
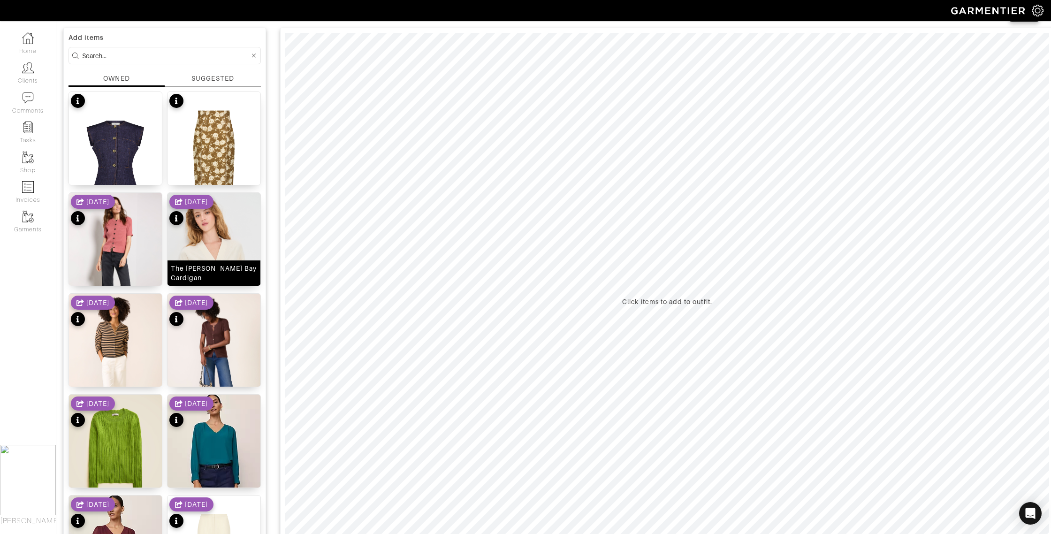
click at [239, 274] on div "The [PERSON_NAME] Bay Cardigan" at bounding box center [214, 273] width 86 height 19
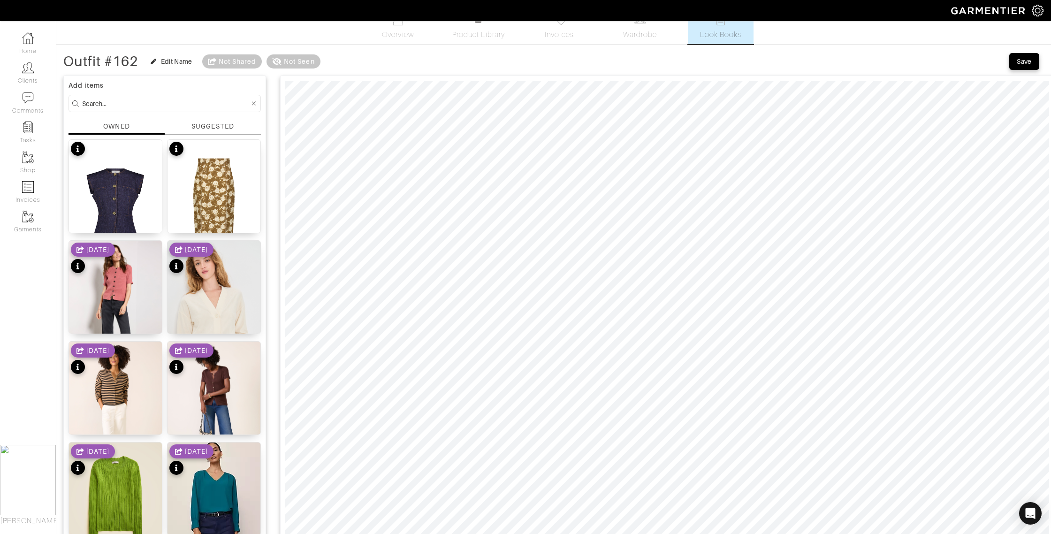
scroll to position [0, 0]
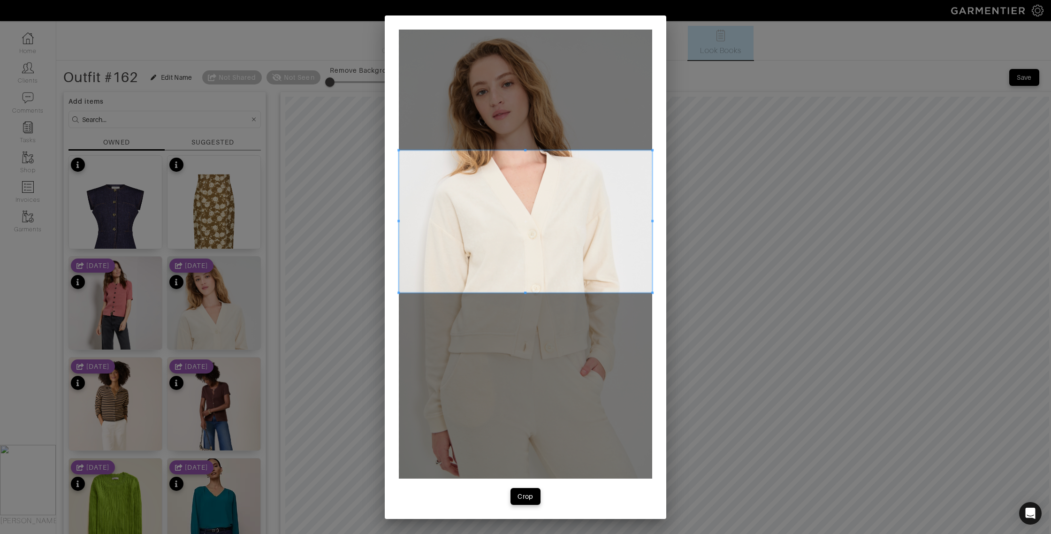
click at [487, 235] on span at bounding box center [525, 221] width 253 height 143
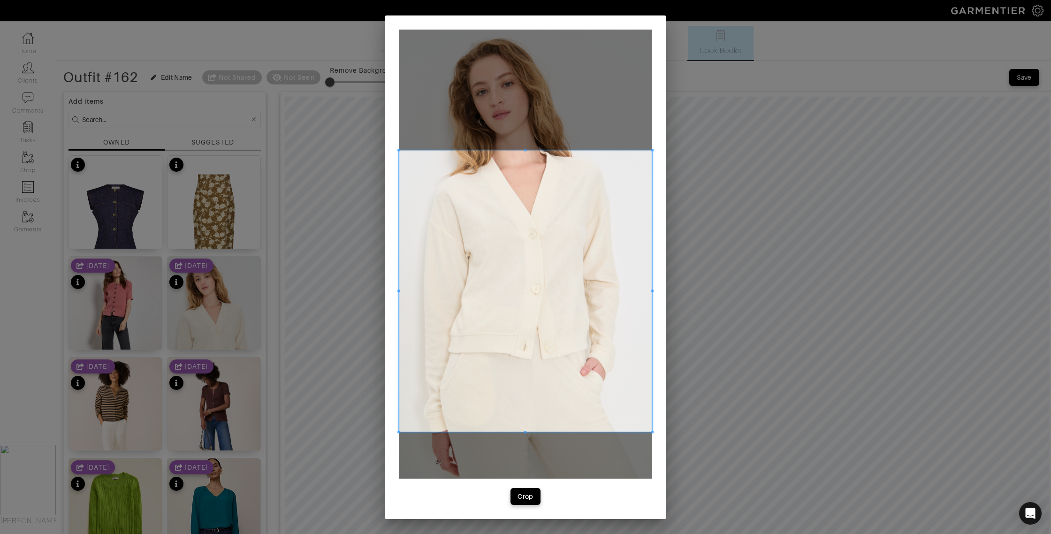
click at [509, 432] on div at bounding box center [525, 291] width 253 height 282
click at [516, 500] on span "Crop" at bounding box center [526, 496] width 20 height 9
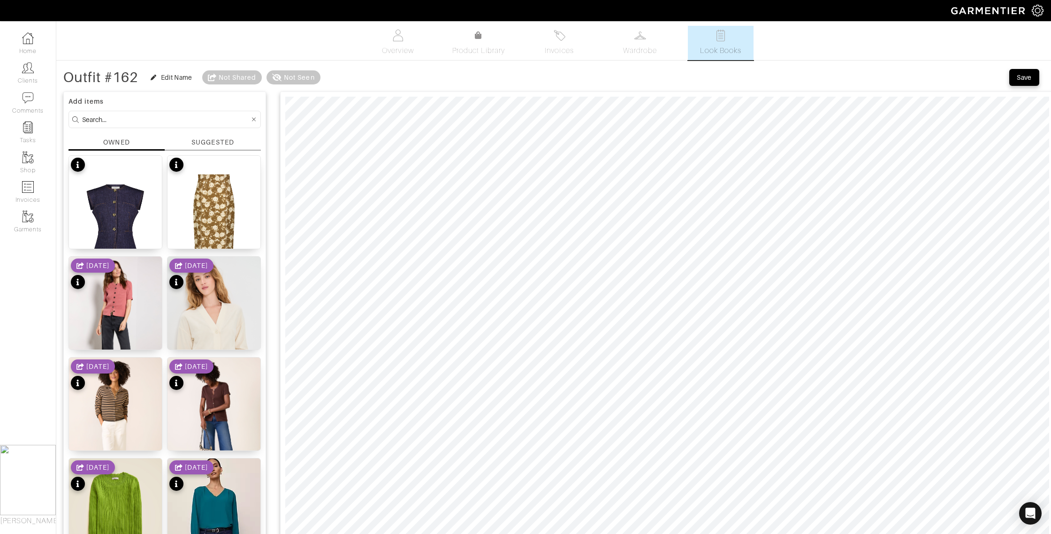
click at [113, 119] on input at bounding box center [166, 120] width 168 height 12
type input "pants"
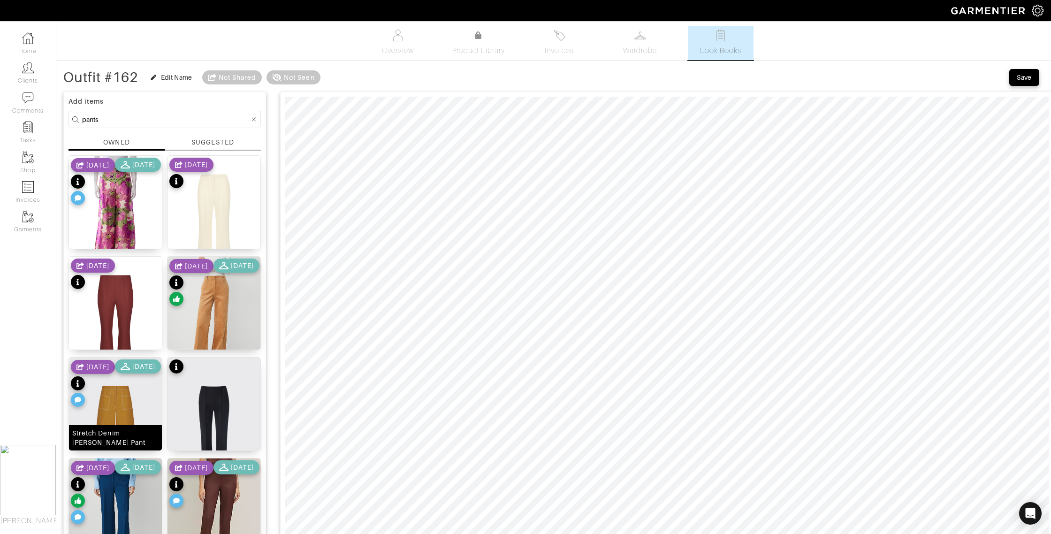
click at [140, 440] on div "Stretch Denim Margo Pant" at bounding box center [115, 437] width 86 height 19
type input "21"
drag, startPoint x: 334, startPoint y: 82, endPoint x: 351, endPoint y: 82, distance: 17.4
click at [351, 82] on span at bounding box center [349, 81] width 9 height 9
drag, startPoint x: 106, startPoint y: 116, endPoint x: 61, endPoint y: 115, distance: 45.5
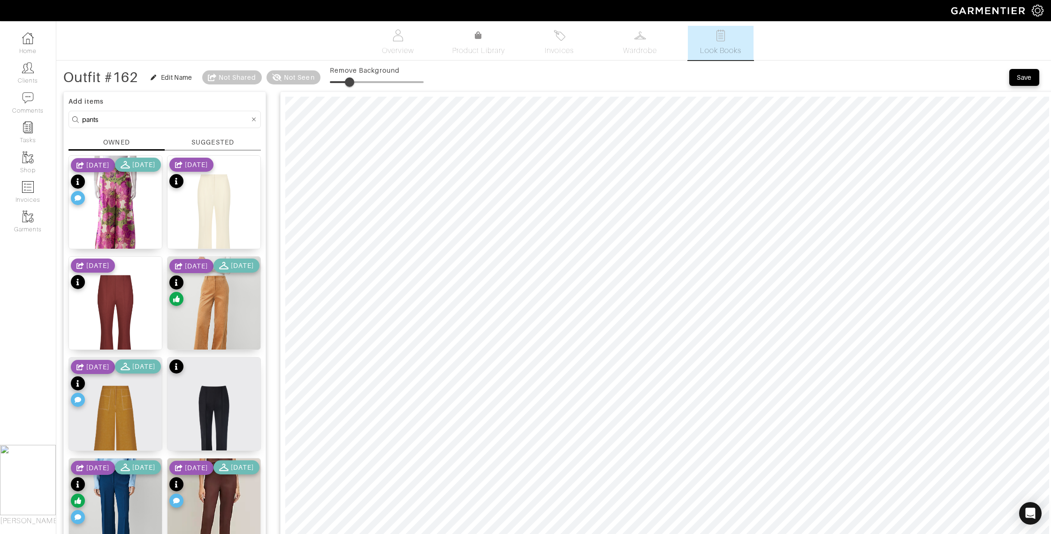
click at [61, 115] on div "Outfit #162 Edit Name Not Shared Not Seen Remove Background Save Add items pant…" at bounding box center [553, 492] width 995 height 849
type input "shoes"
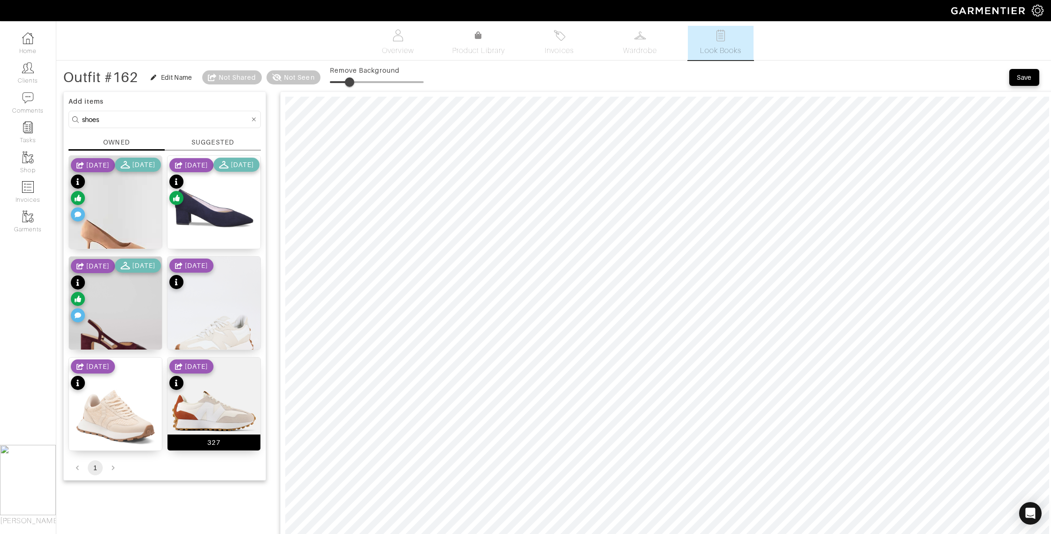
click at [219, 443] on div "327" at bounding box center [213, 442] width 13 height 9
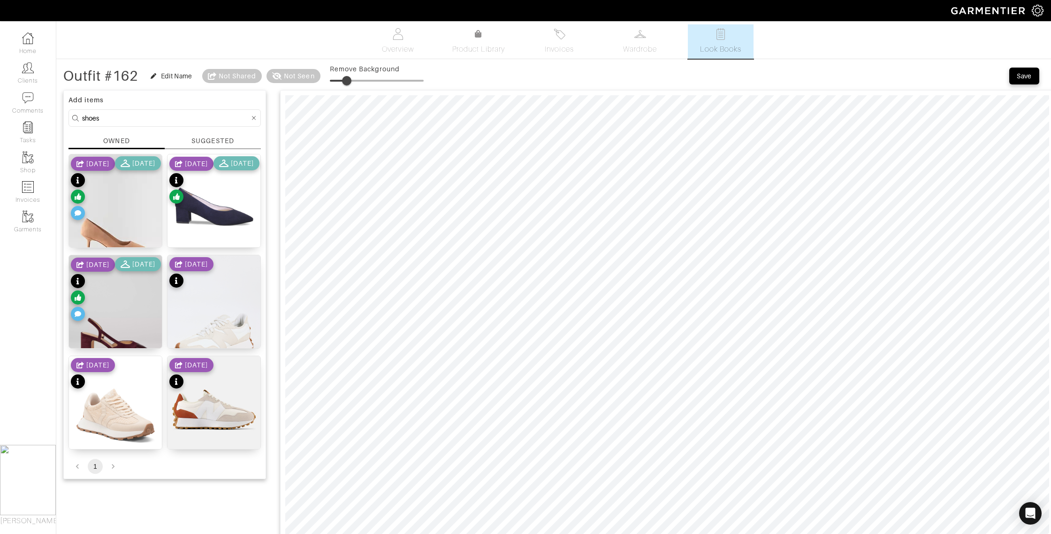
type input "0"
drag, startPoint x: 351, startPoint y: 84, endPoint x: 316, endPoint y: 91, distance: 35.9
click at [292, 85] on div "Outfit #162 Edit Name Not Shared Not Seen Remove Background" at bounding box center [243, 76] width 360 height 19
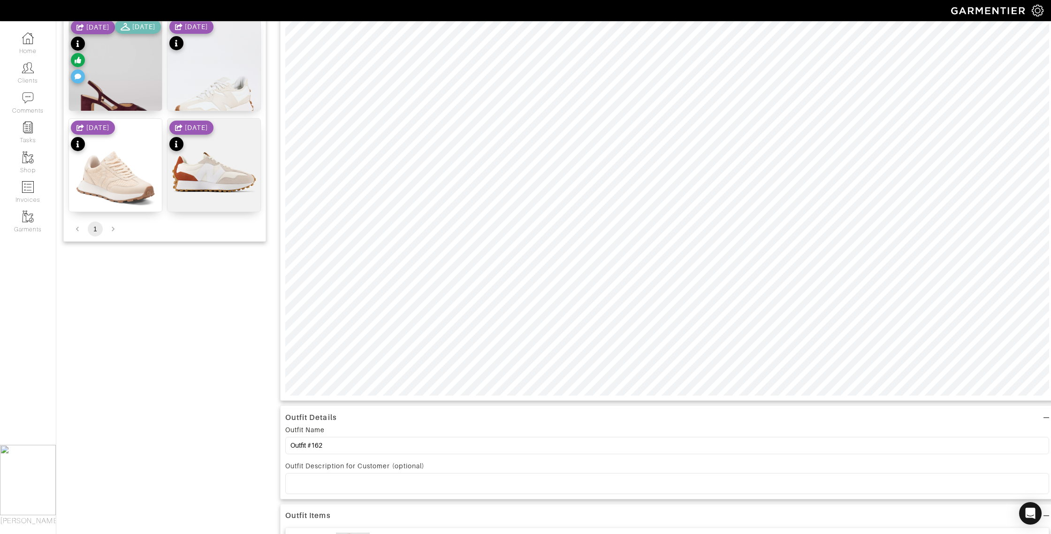
scroll to position [250, 0]
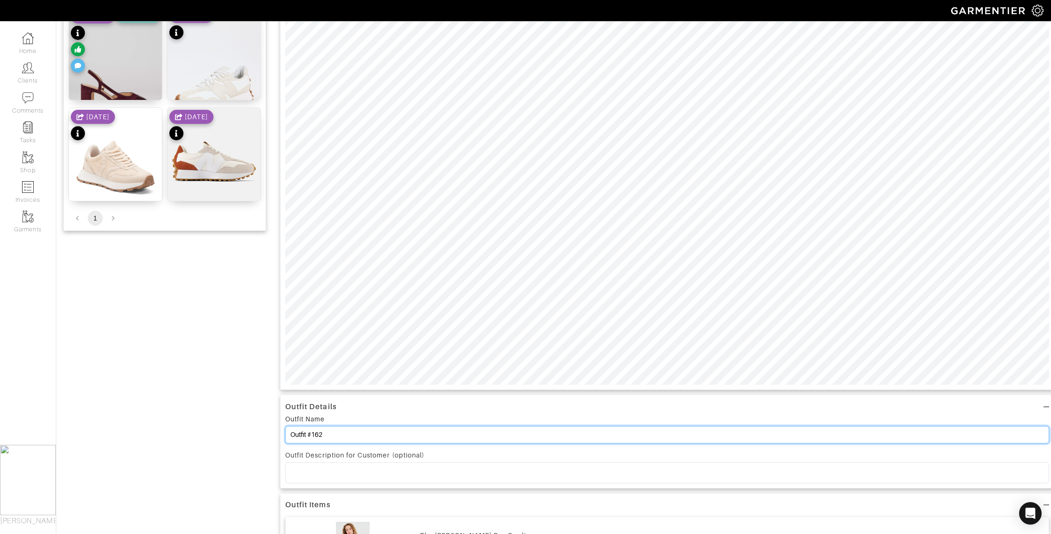
drag, startPoint x: 325, startPoint y: 433, endPoint x: 314, endPoint y: 433, distance: 10.8
click at [314, 433] on input "Outfit #162" at bounding box center [667, 434] width 764 height 17
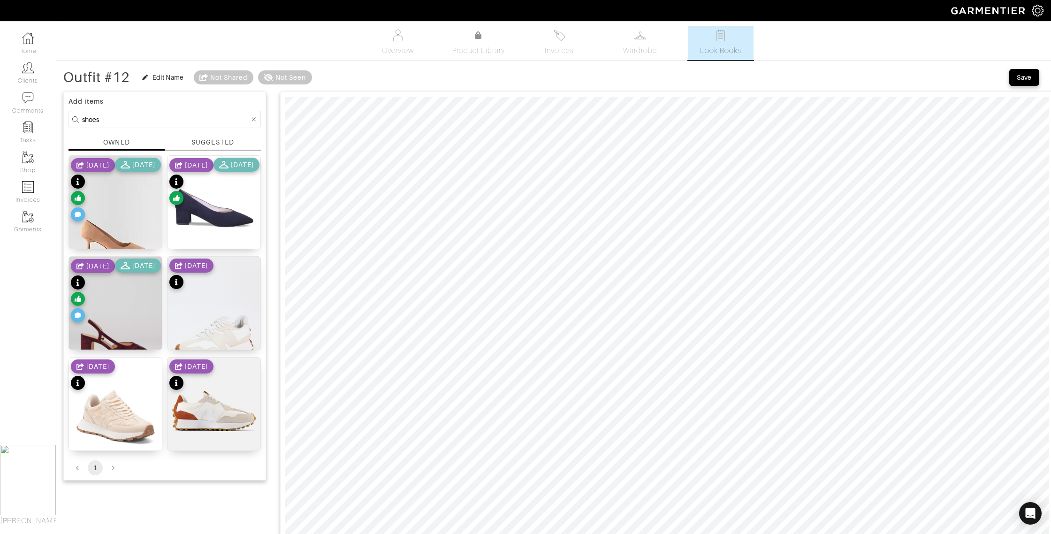
type input "Outfit #12"
drag, startPoint x: 1020, startPoint y: 77, endPoint x: 1005, endPoint y: 77, distance: 15.5
click at [1019, 77] on div "Save" at bounding box center [1024, 77] width 15 height 9
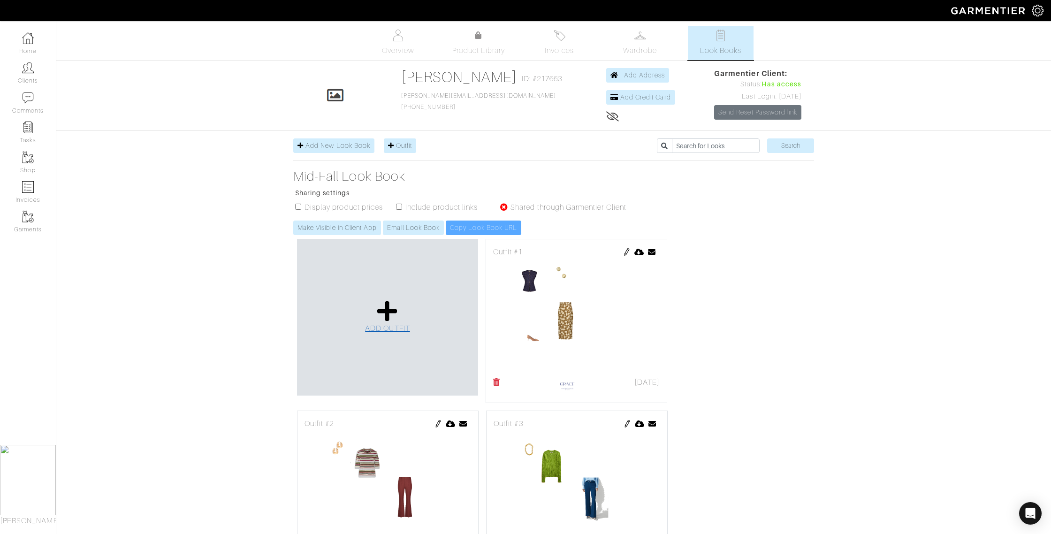
click at [395, 317] on icon at bounding box center [387, 311] width 20 height 23
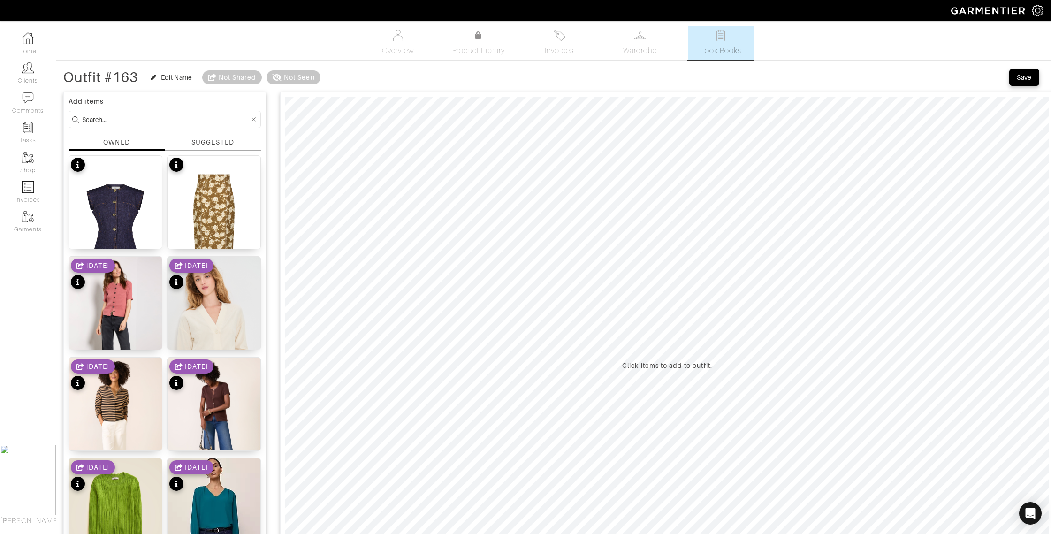
click at [103, 117] on input at bounding box center [166, 120] width 168 height 12
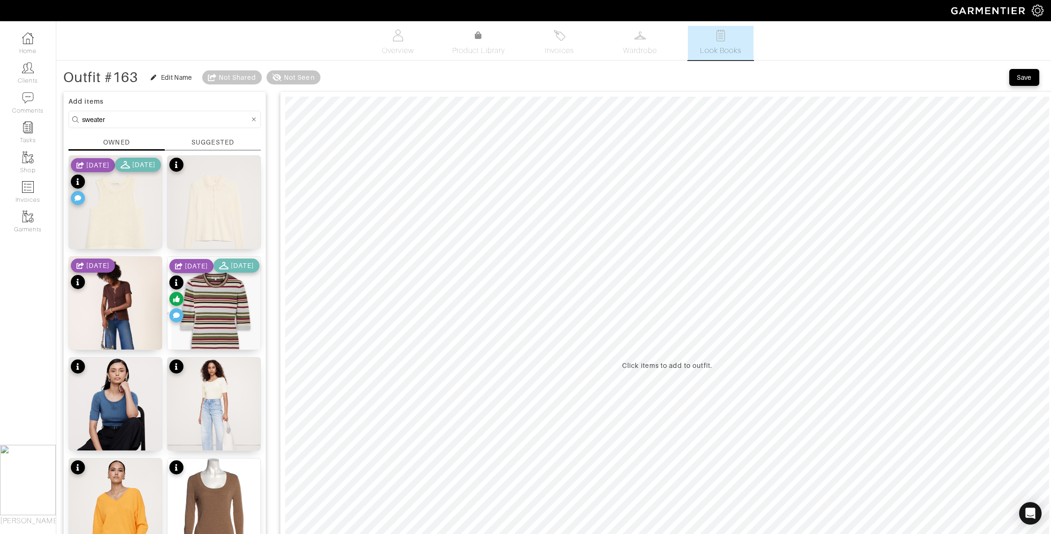
drag, startPoint x: 111, startPoint y: 118, endPoint x: 67, endPoint y: 115, distance: 43.7
type input "pants"
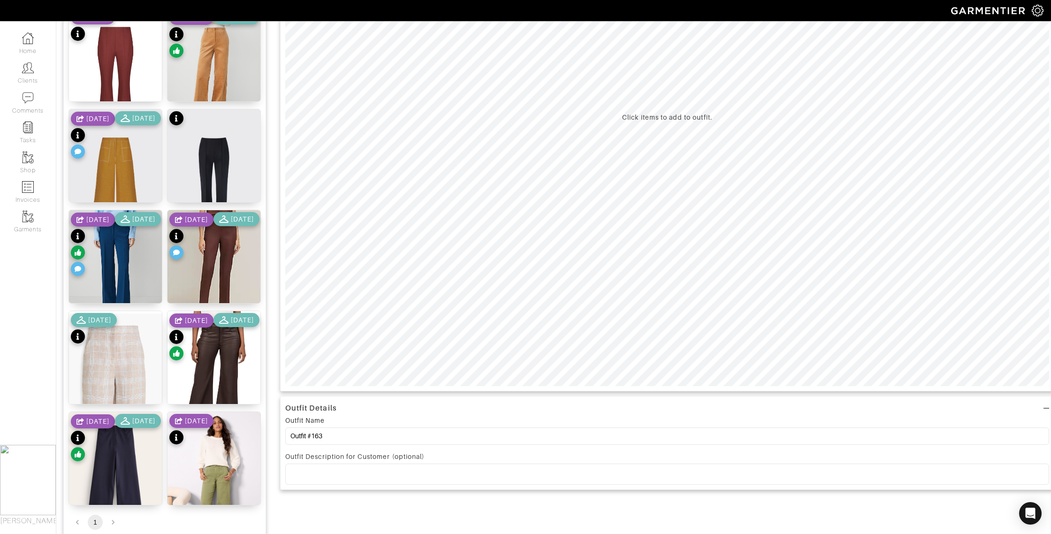
scroll to position [294, 0]
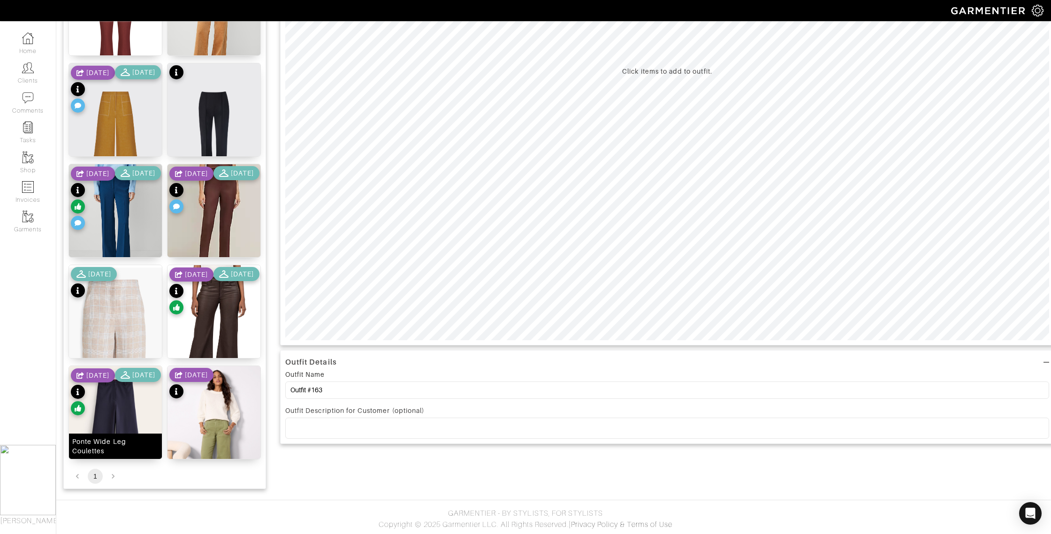
click at [130, 451] on div "Ponte Wide Leg Coulettes" at bounding box center [115, 446] width 86 height 19
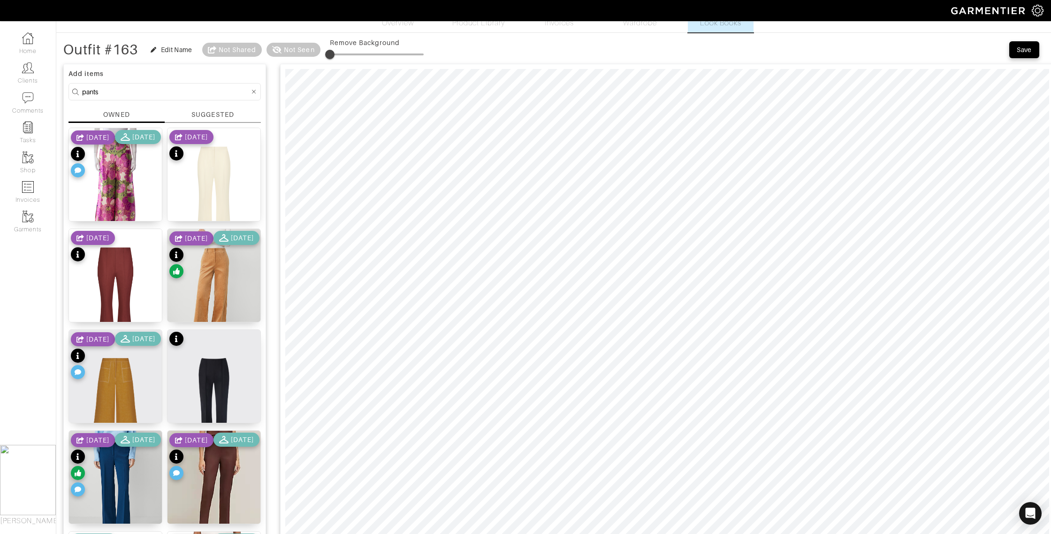
scroll to position [38, 0]
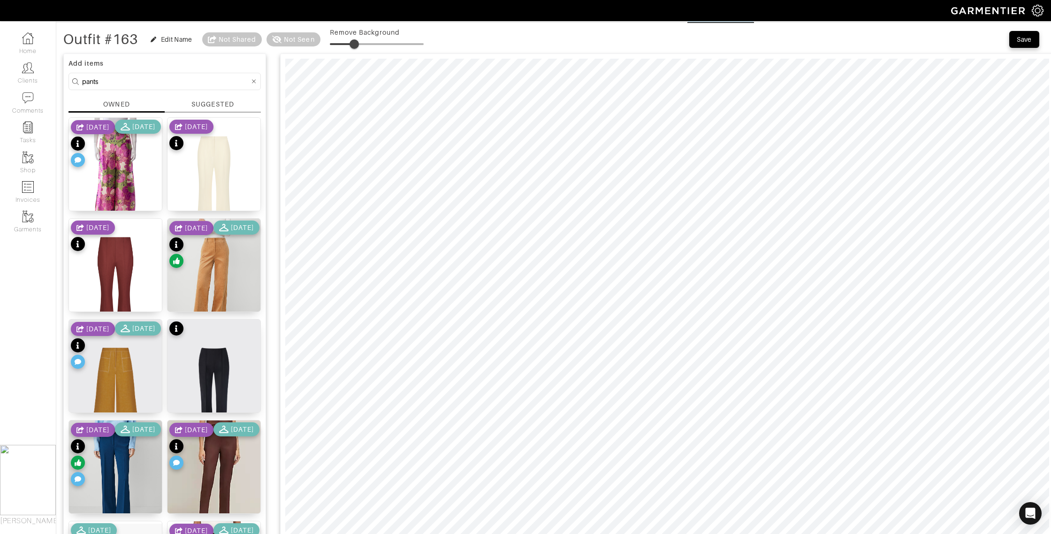
type input "29"
drag, startPoint x: 331, startPoint y: 43, endPoint x: 359, endPoint y: 42, distance: 27.3
click at [359, 42] on span at bounding box center [356, 43] width 9 height 9
click at [98, 78] on input "pants" at bounding box center [166, 82] width 168 height 12
drag, startPoint x: 99, startPoint y: 78, endPoint x: 75, endPoint y: 78, distance: 24.4
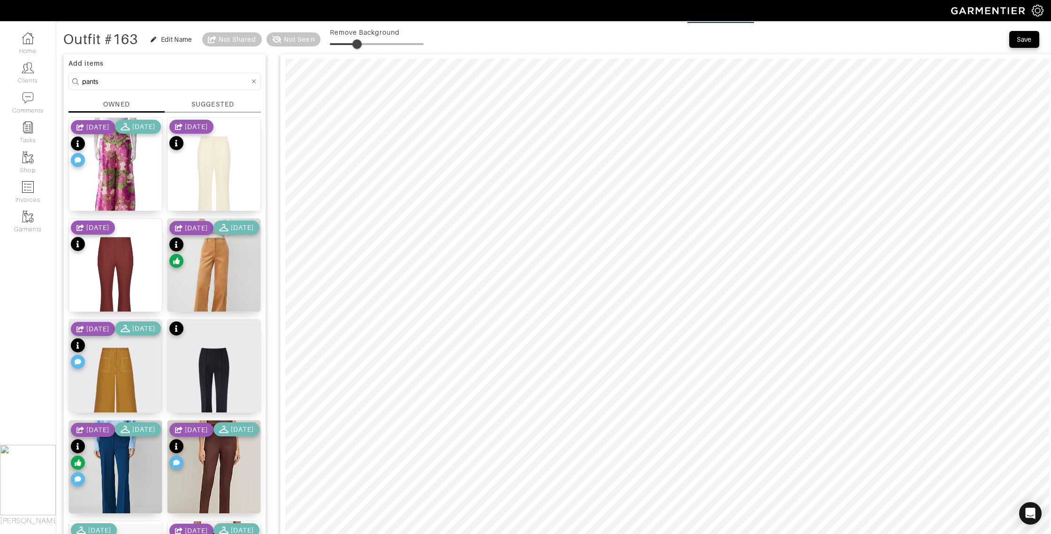
click at [75, 78] on form "pants" at bounding box center [165, 81] width 192 height 17
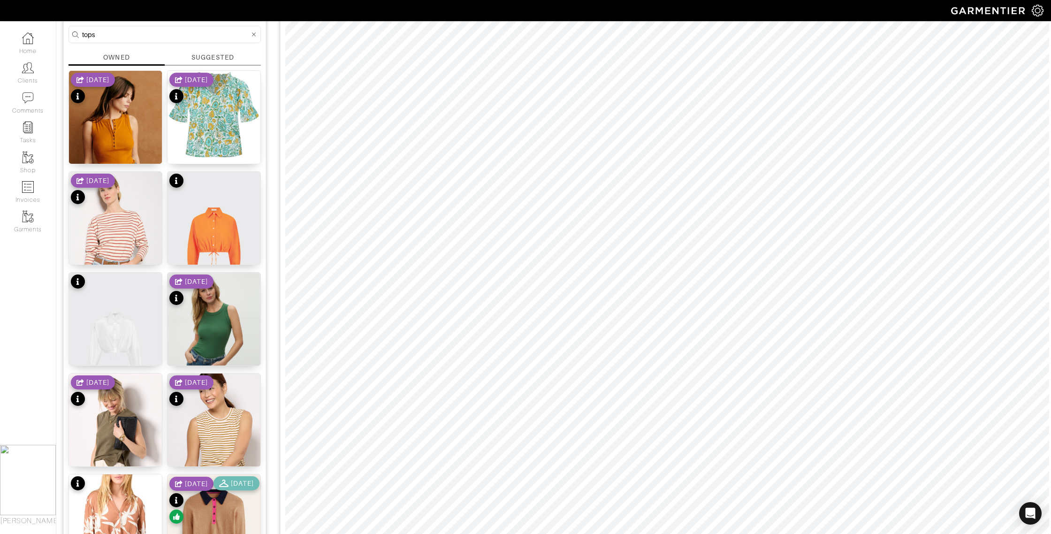
scroll to position [0, 0]
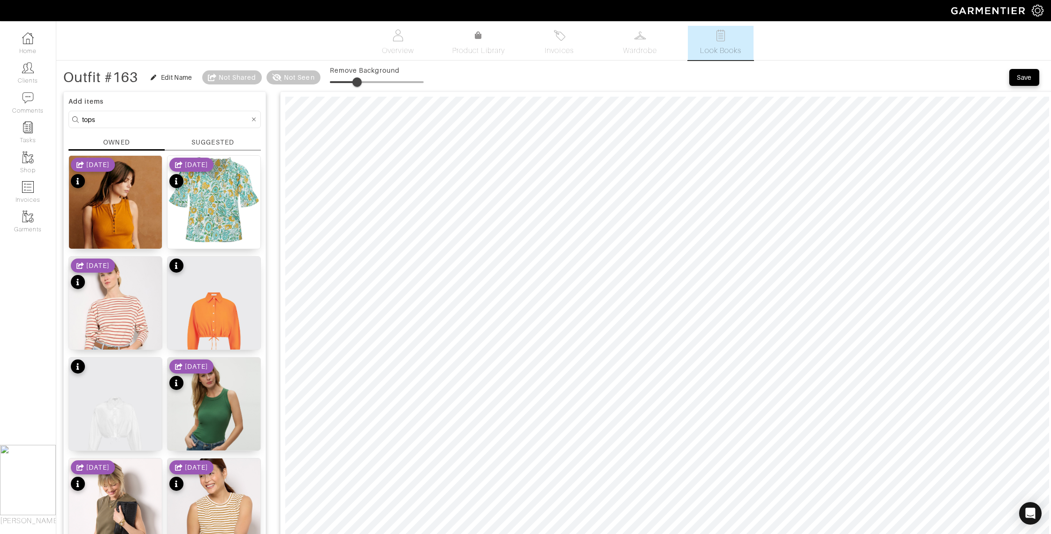
click at [121, 141] on div "OWNED" at bounding box center [116, 142] width 26 height 9
click at [139, 147] on div "OWNED" at bounding box center [117, 144] width 96 height 13
click at [123, 144] on div "OWNED" at bounding box center [116, 142] width 26 height 9
drag, startPoint x: 123, startPoint y: 121, endPoint x: 72, endPoint y: 117, distance: 51.7
click at [72, 117] on form "tops" at bounding box center [165, 119] width 192 height 17
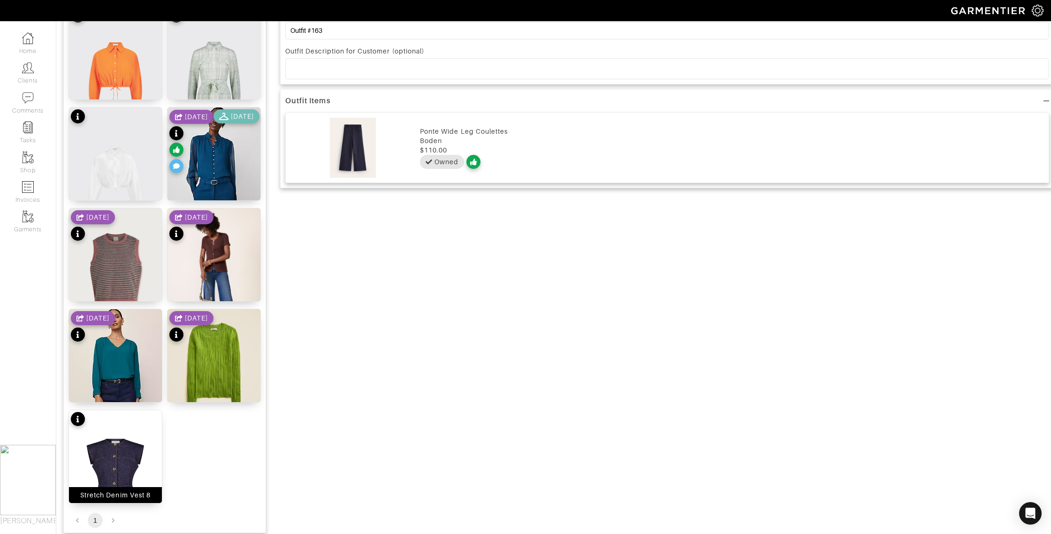
scroll to position [687, 0]
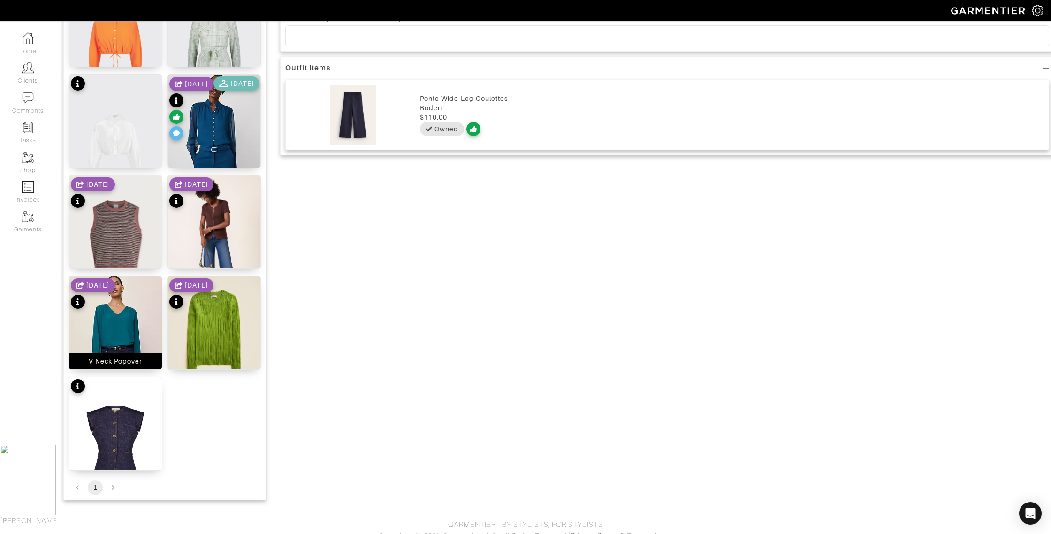
click at [137, 365] on div "V Neck Popover" at bounding box center [116, 361] width 54 height 9
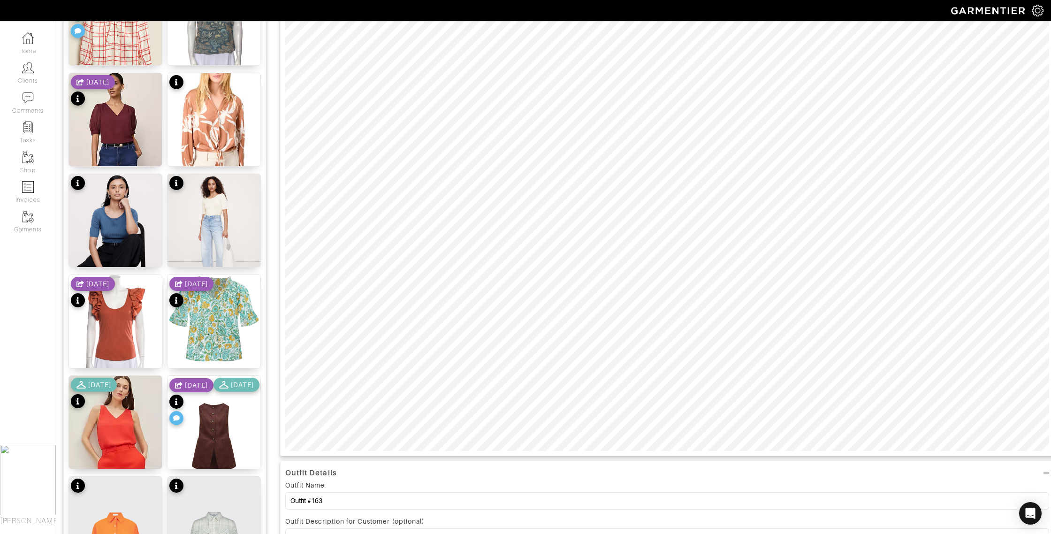
scroll to position [0, 0]
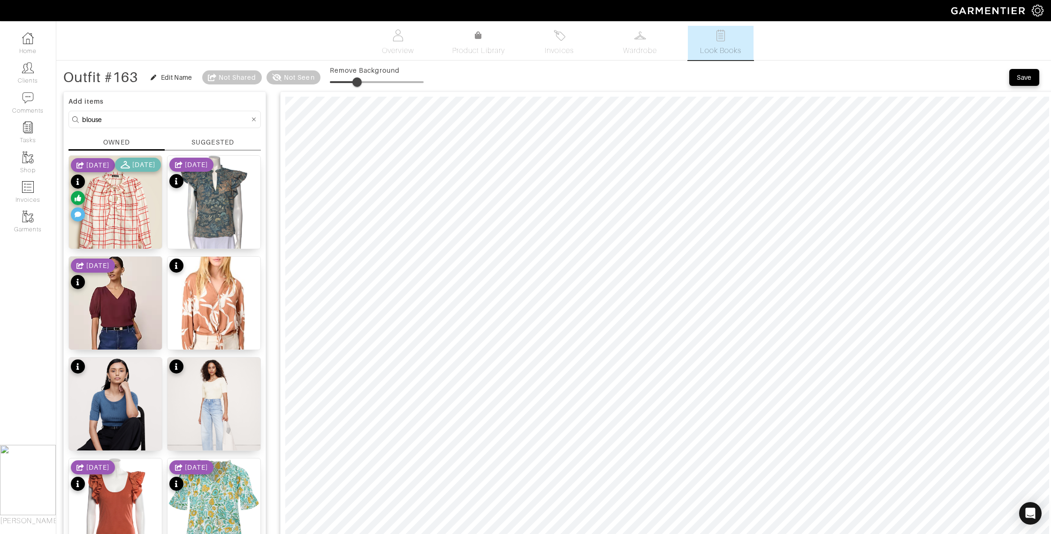
drag, startPoint x: 107, startPoint y: 118, endPoint x: 63, endPoint y: 117, distance: 44.1
type input "belt"
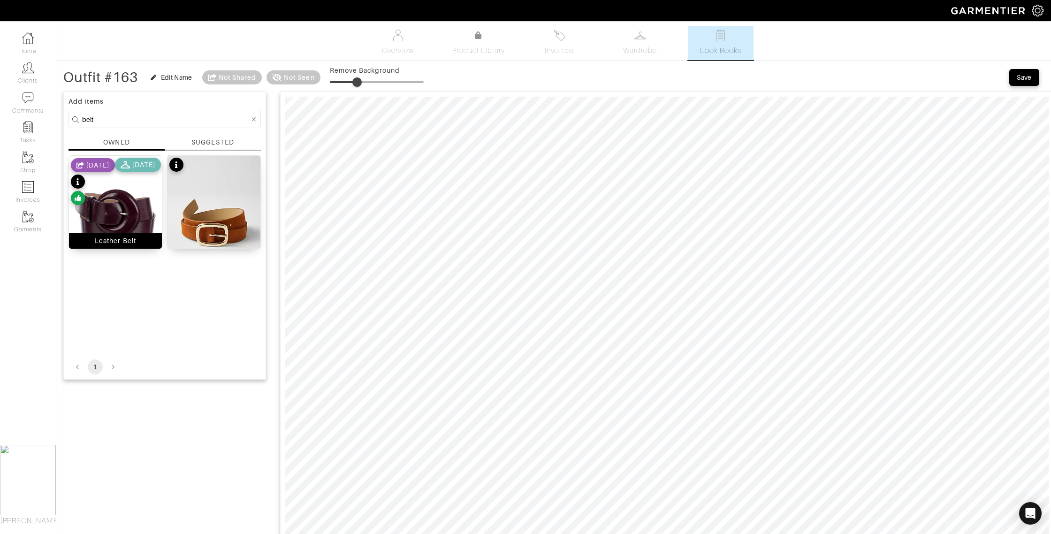
click at [120, 243] on div "Leather Belt" at bounding box center [115, 240] width 41 height 9
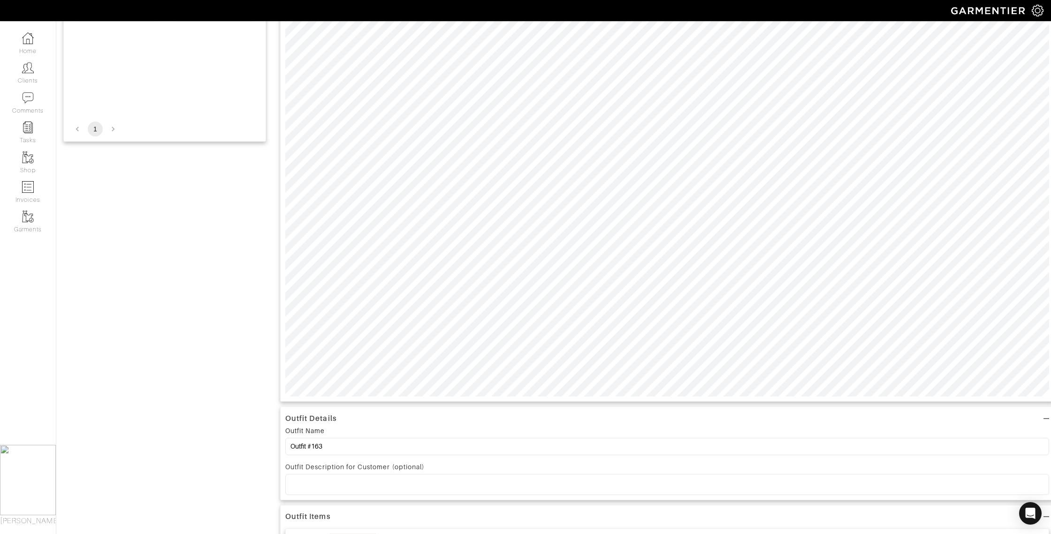
scroll to position [249, 0]
drag, startPoint x: 330, startPoint y: 439, endPoint x: 314, endPoint y: 437, distance: 16.1
click at [314, 437] on input "Outfit #163" at bounding box center [667, 435] width 764 height 17
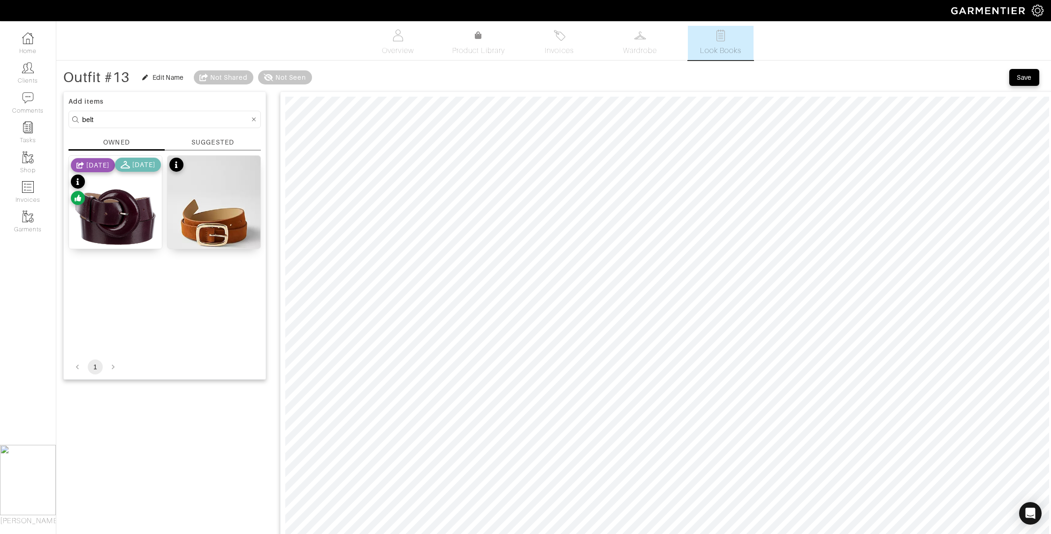
type input "Outfit #13"
click at [1024, 75] on div "Save" at bounding box center [1024, 77] width 15 height 9
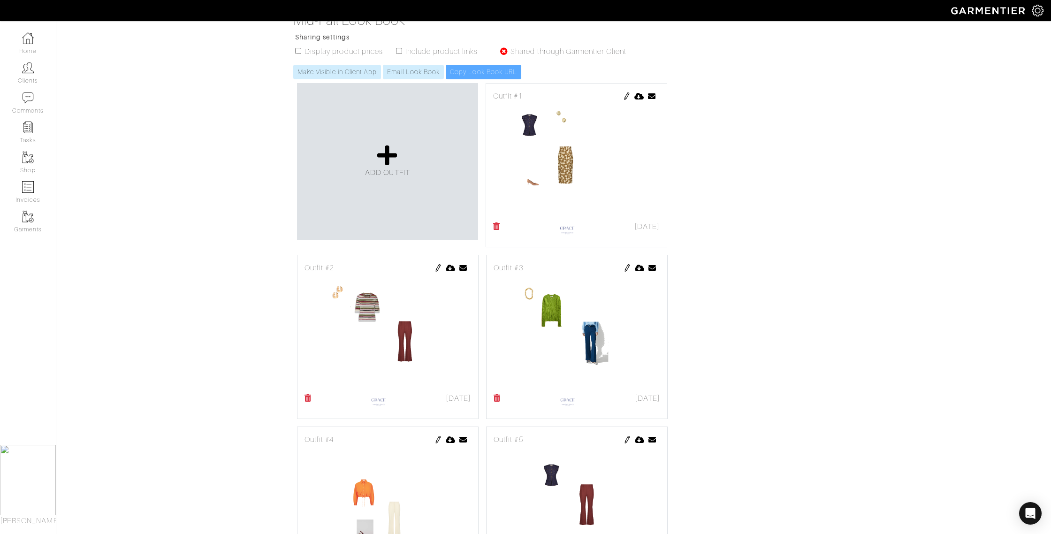
scroll to position [173, 0]
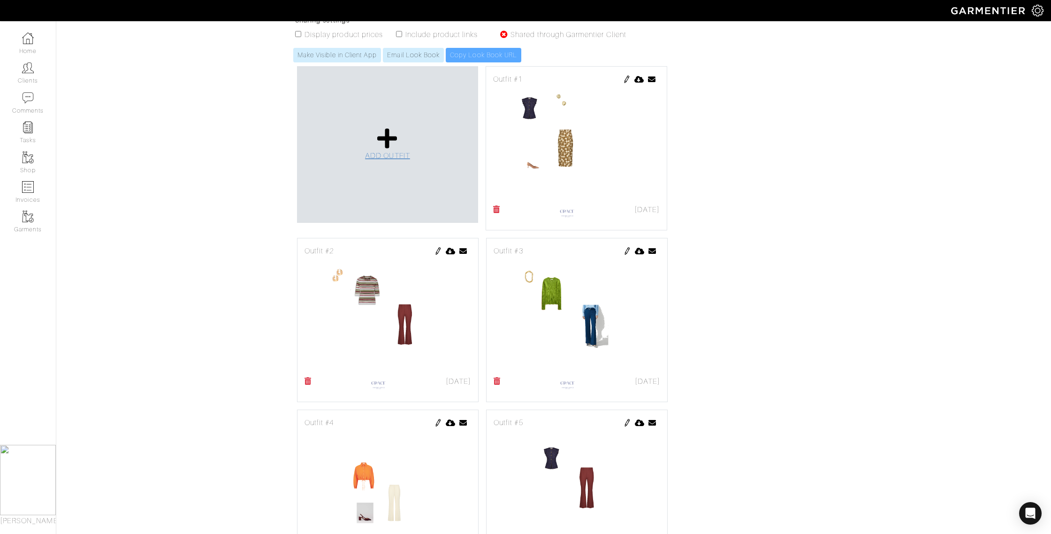
click at [388, 144] on icon at bounding box center [387, 138] width 20 height 23
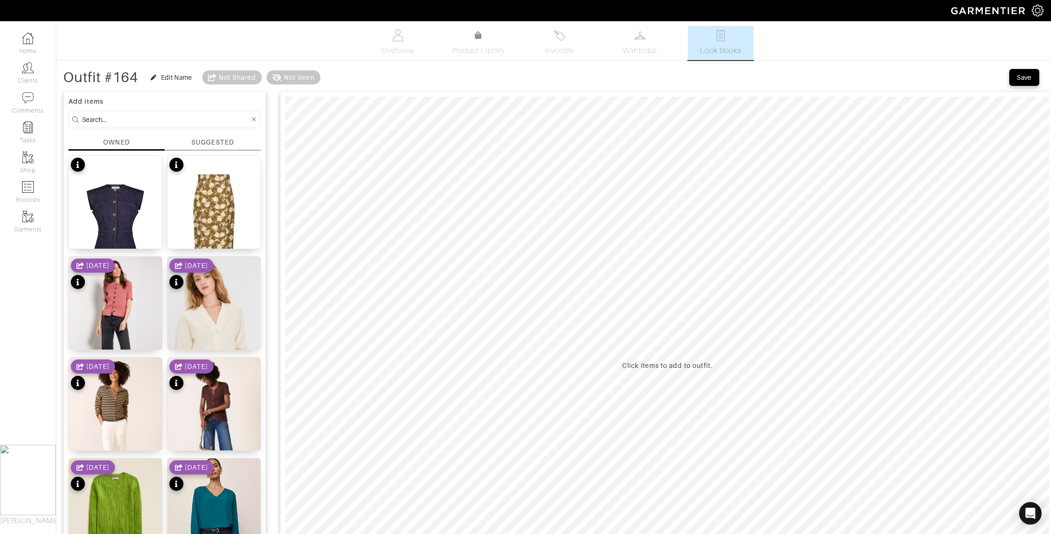
click at [118, 117] on input at bounding box center [166, 120] width 168 height 12
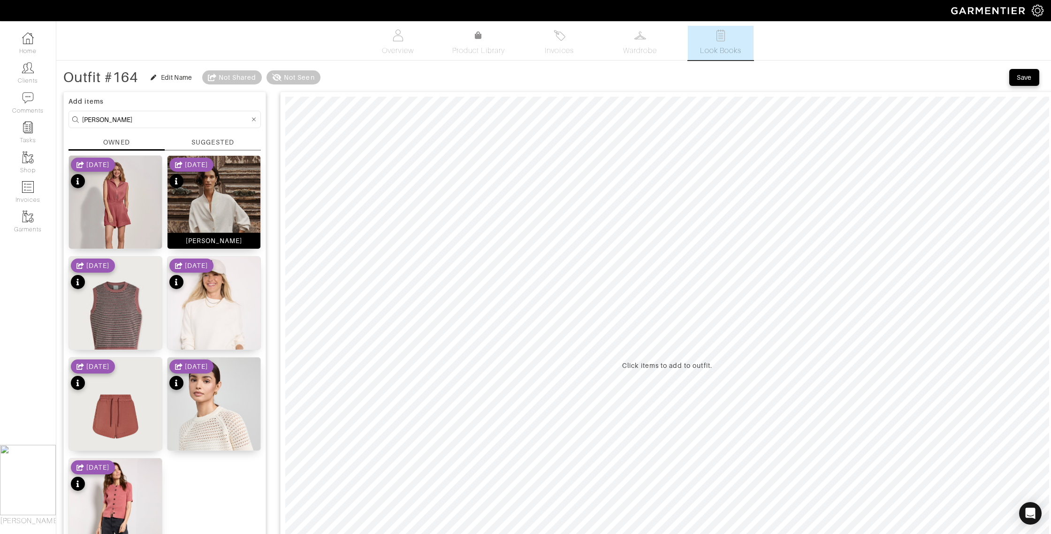
click at [235, 236] on div "[PERSON_NAME]" at bounding box center [214, 240] width 57 height 9
drag, startPoint x: 107, startPoint y: 118, endPoint x: 59, endPoint y: 116, distance: 48.9
click at [59, 116] on div "Outfit #164 Edit Name Not Shared Not Seen Remove Background Save Add items [PER…" at bounding box center [553, 455] width 995 height 774
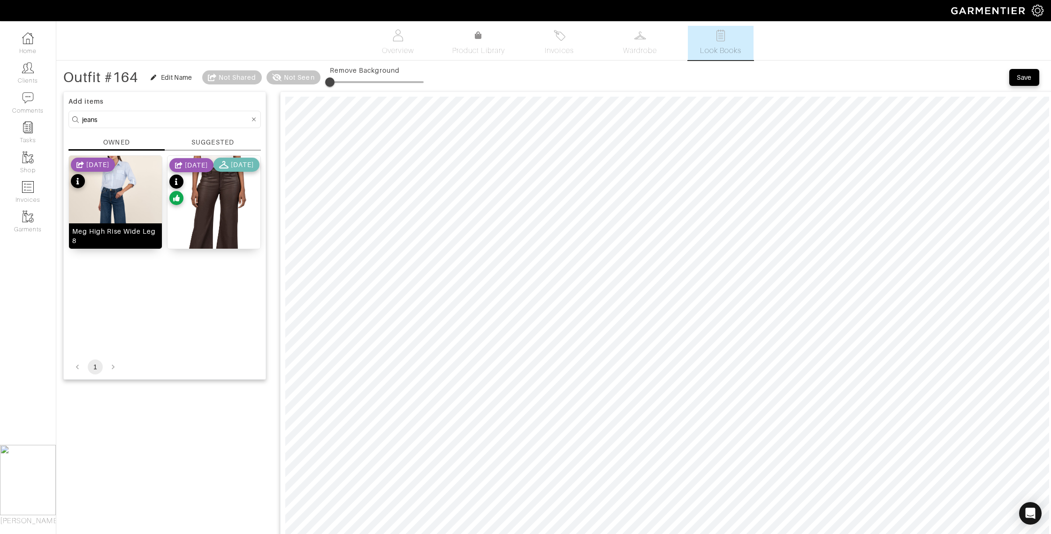
click at [135, 239] on div "Meg High Rise Wide Leg 8" at bounding box center [115, 236] width 86 height 19
drag, startPoint x: 110, startPoint y: 117, endPoint x: 41, endPoint y: 112, distance: 69.2
click at [41, 112] on div "Company Settings Manage Subscription My Profile Stylists Sign Out Home Clients …" at bounding box center [525, 458] width 1051 height 917
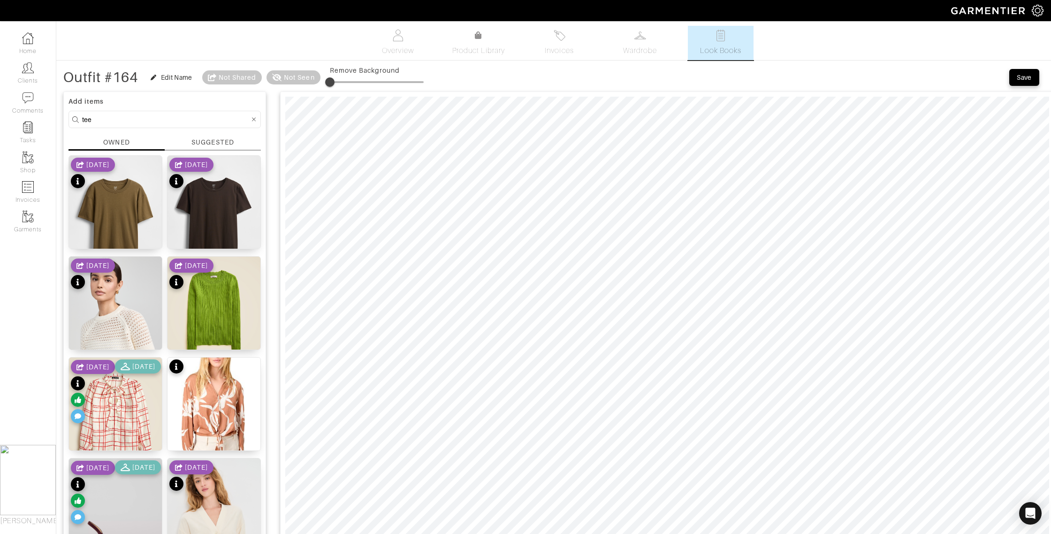
drag, startPoint x: 96, startPoint y: 119, endPoint x: 81, endPoint y: 119, distance: 14.5
click at [81, 119] on form "tee" at bounding box center [165, 119] width 192 height 17
type input "shirt"
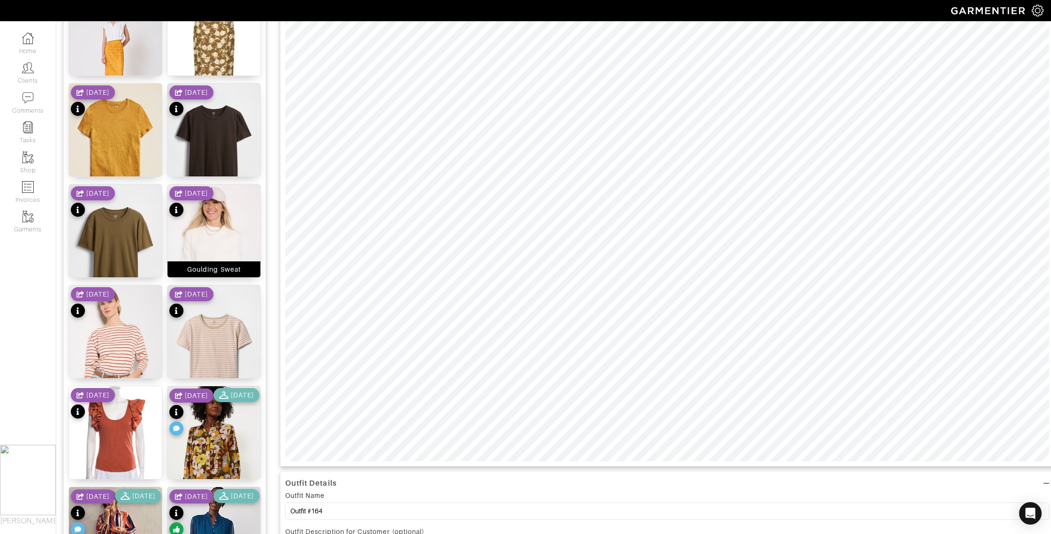
scroll to position [186, 0]
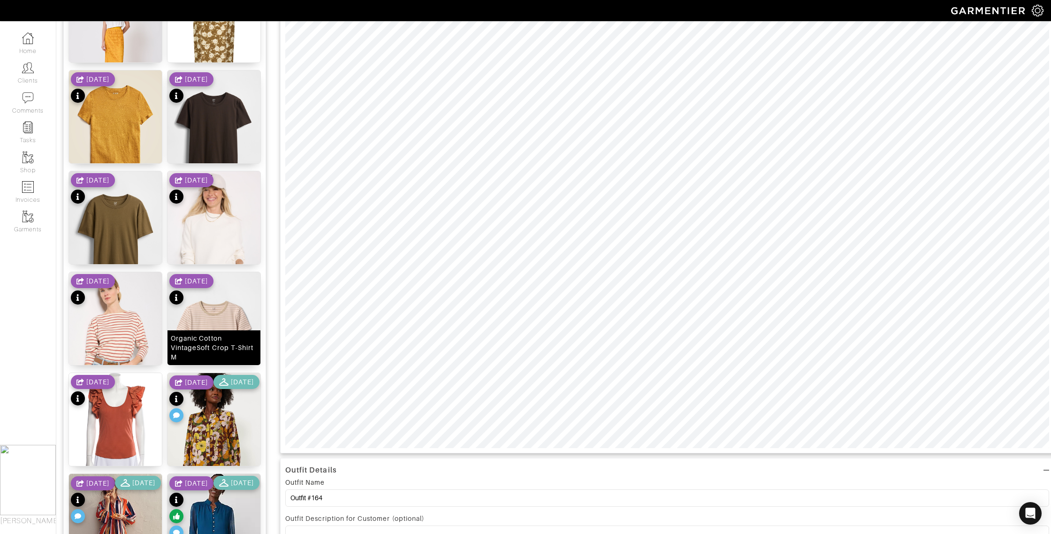
click at [222, 356] on div "Organic Cotton VintageSoft Crop T-Shirt M" at bounding box center [214, 348] width 86 height 28
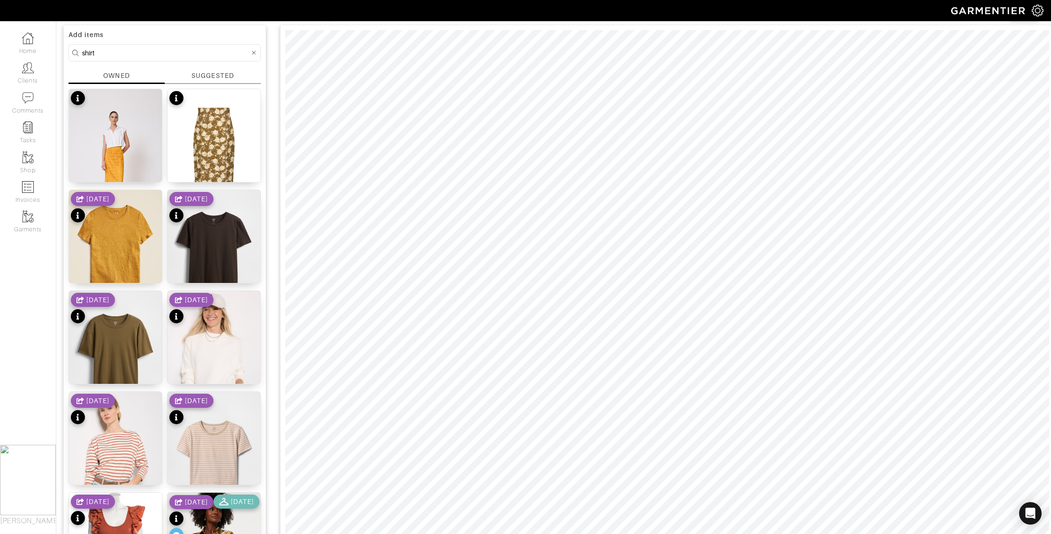
scroll to position [0, 0]
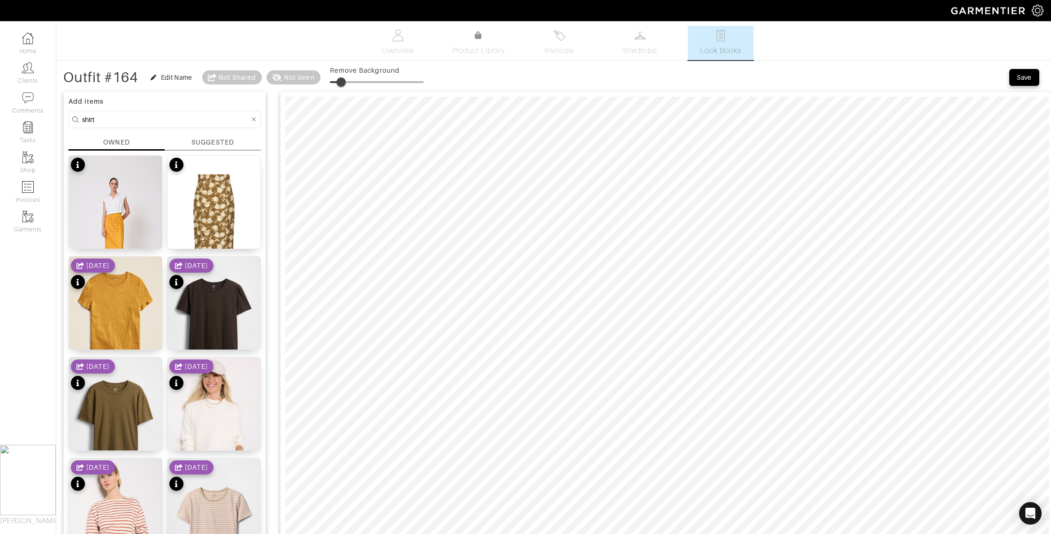
type input "17"
drag, startPoint x: 336, startPoint y: 80, endPoint x: 348, endPoint y: 86, distance: 13.6
click at [348, 80] on span at bounding box center [345, 81] width 9 height 9
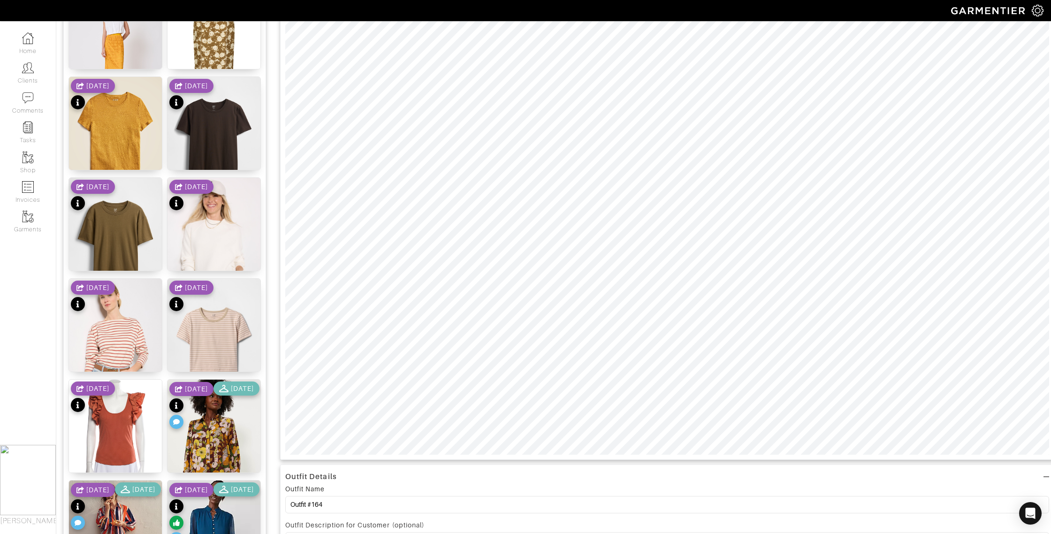
scroll to position [201, 0]
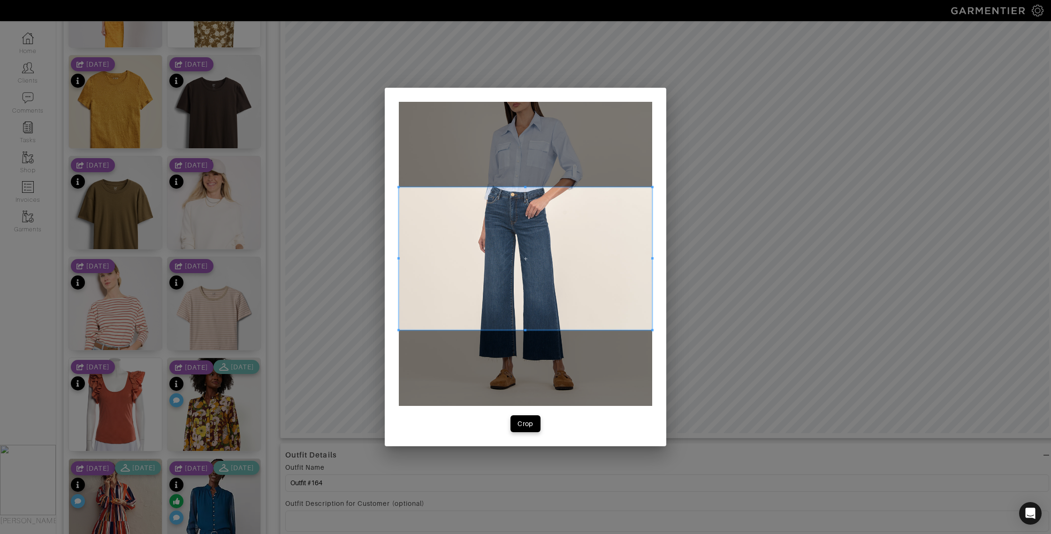
click at [577, 245] on span at bounding box center [525, 258] width 253 height 143
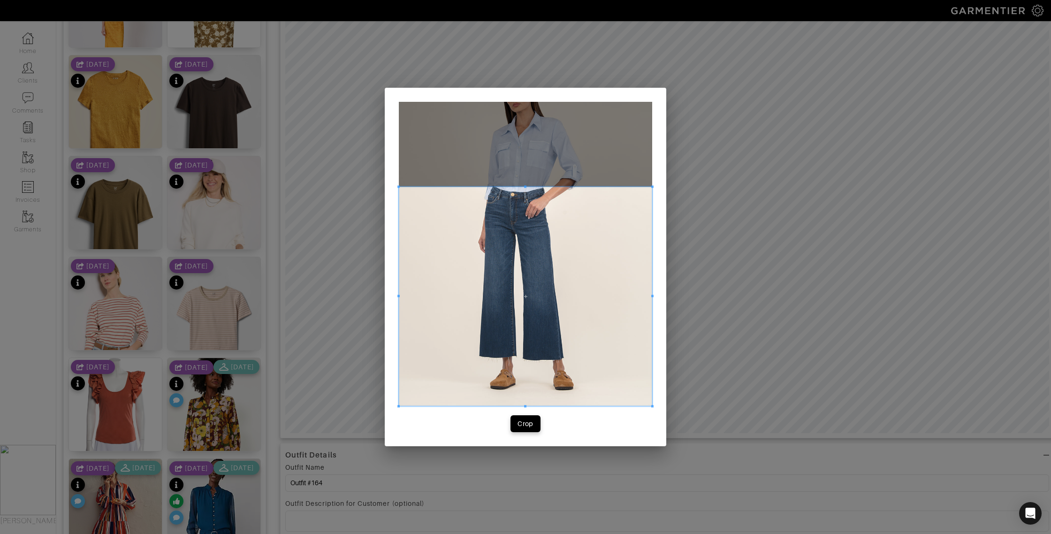
click at [519, 412] on div "Crop" at bounding box center [526, 267] width 282 height 359
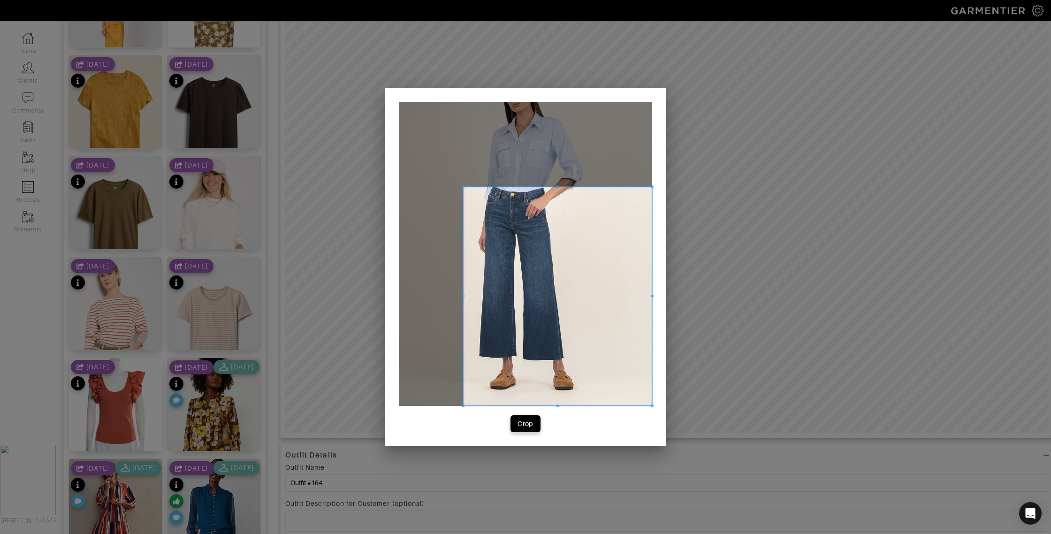
click at [466, 301] on div at bounding box center [558, 296] width 189 height 219
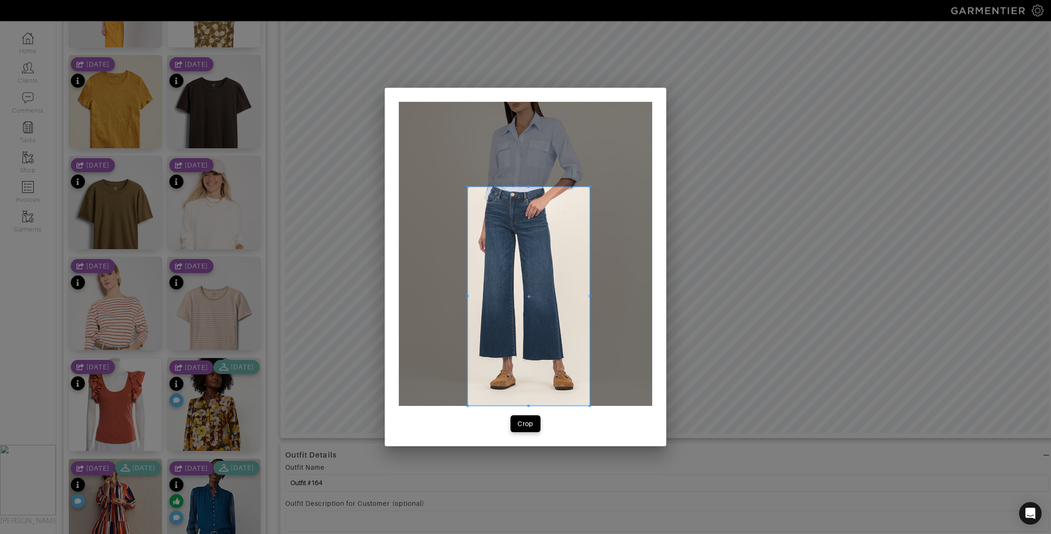
click at [589, 301] on div at bounding box center [529, 296] width 122 height 219
click at [517, 427] on span "Crop" at bounding box center [526, 423] width 20 height 9
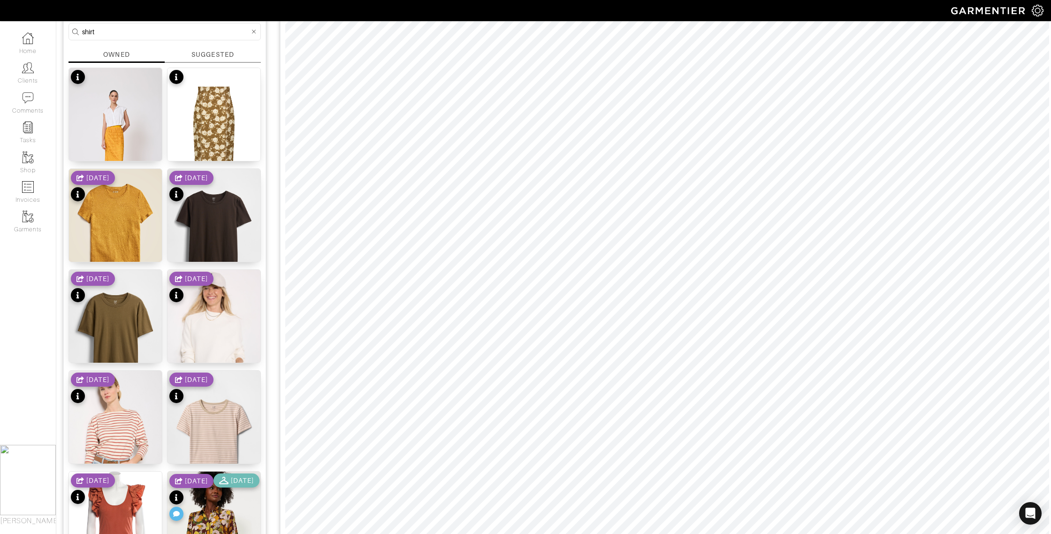
scroll to position [0, 0]
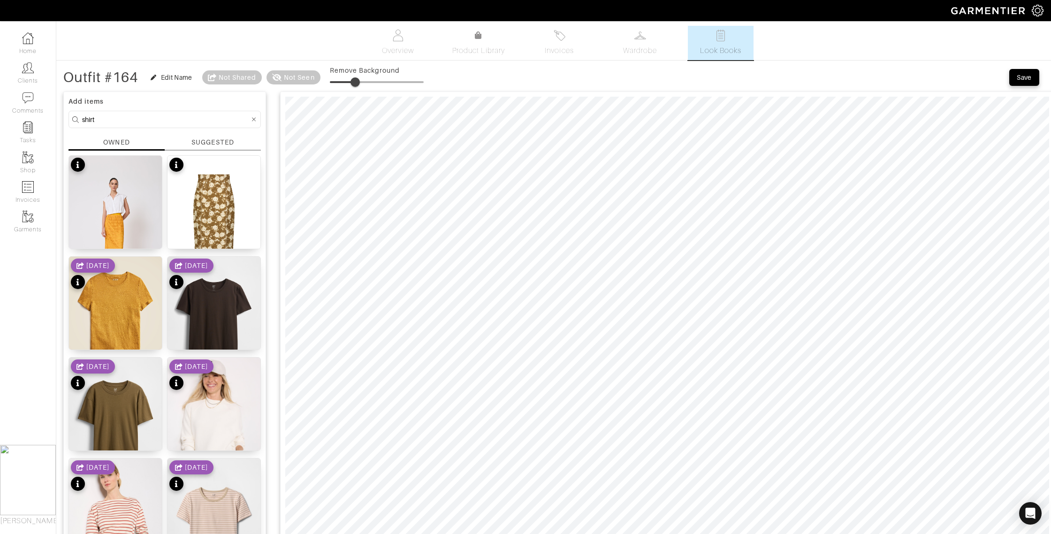
drag, startPoint x: 333, startPoint y: 80, endPoint x: 357, endPoint y: 83, distance: 24.0
click at [357, 83] on span at bounding box center [355, 81] width 9 height 9
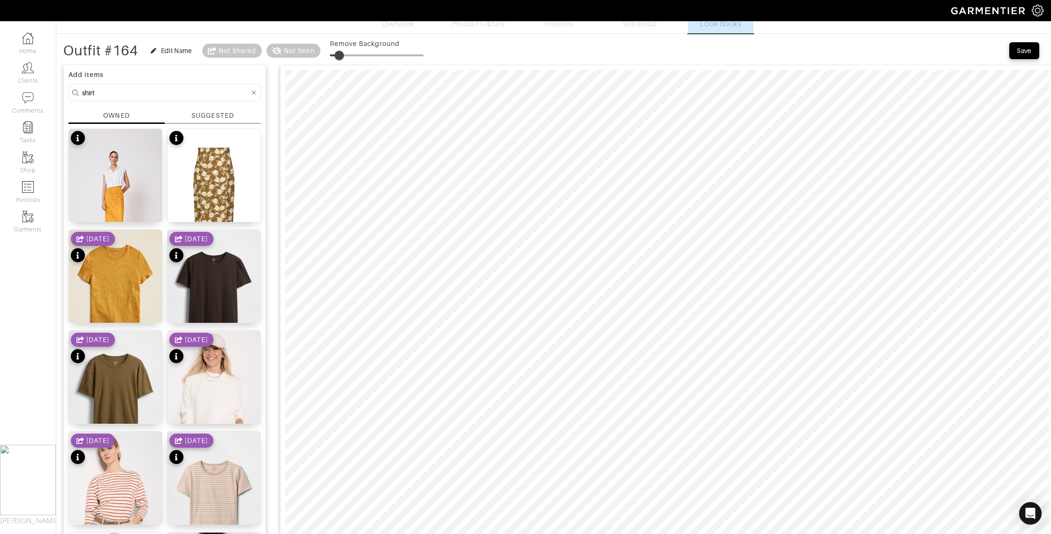
type input "12"
drag, startPoint x: 346, startPoint y: 57, endPoint x: 343, endPoint y: 64, distance: 7.6
click at [343, 56] on span at bounding box center [340, 55] width 9 height 9
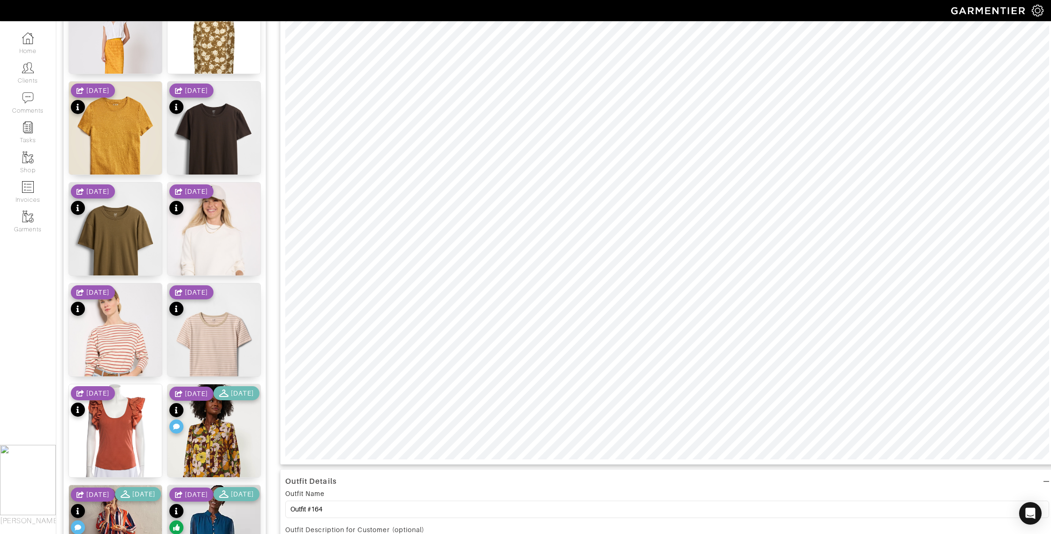
scroll to position [176, 0]
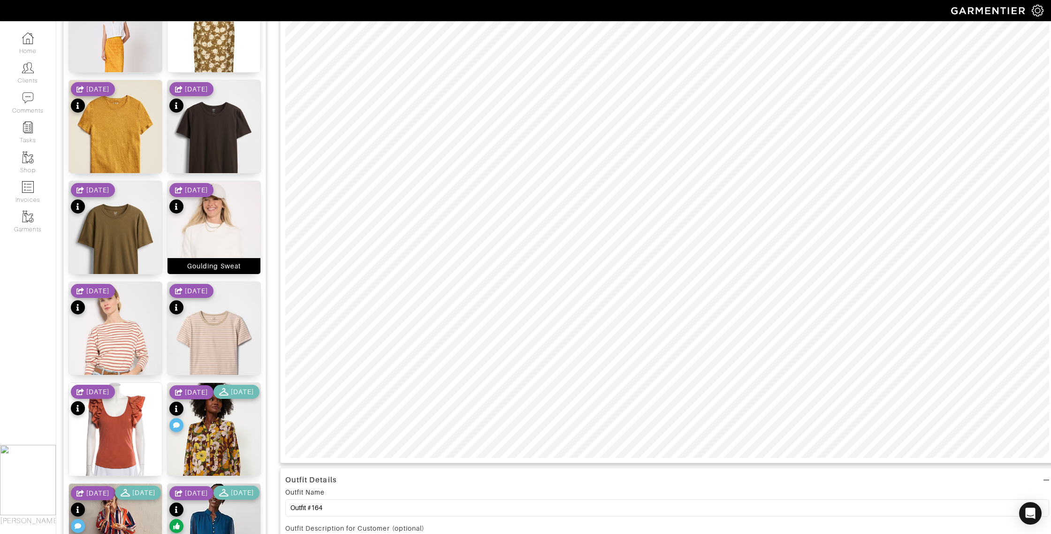
click at [211, 221] on img at bounding box center [214, 250] width 93 height 139
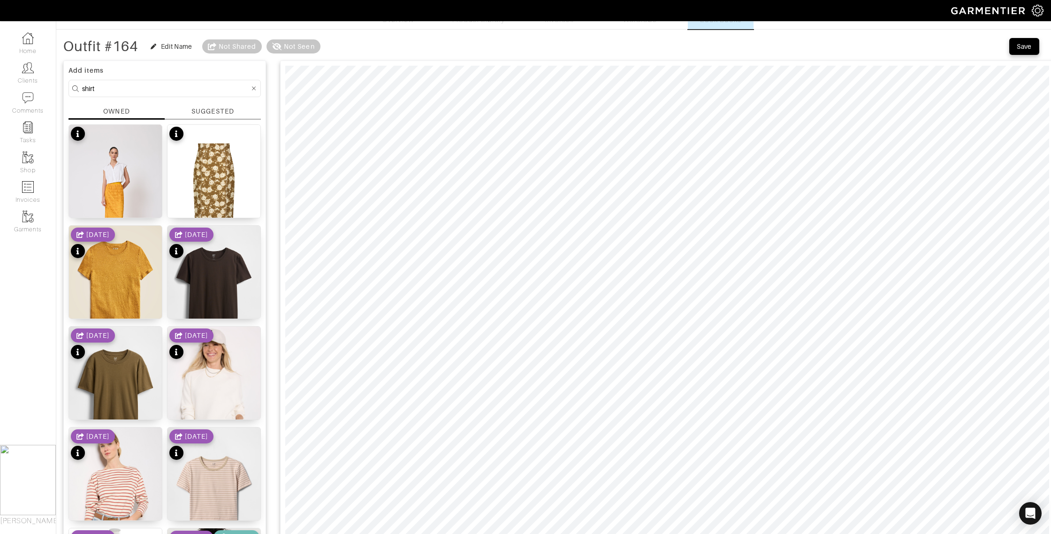
scroll to position [0, 0]
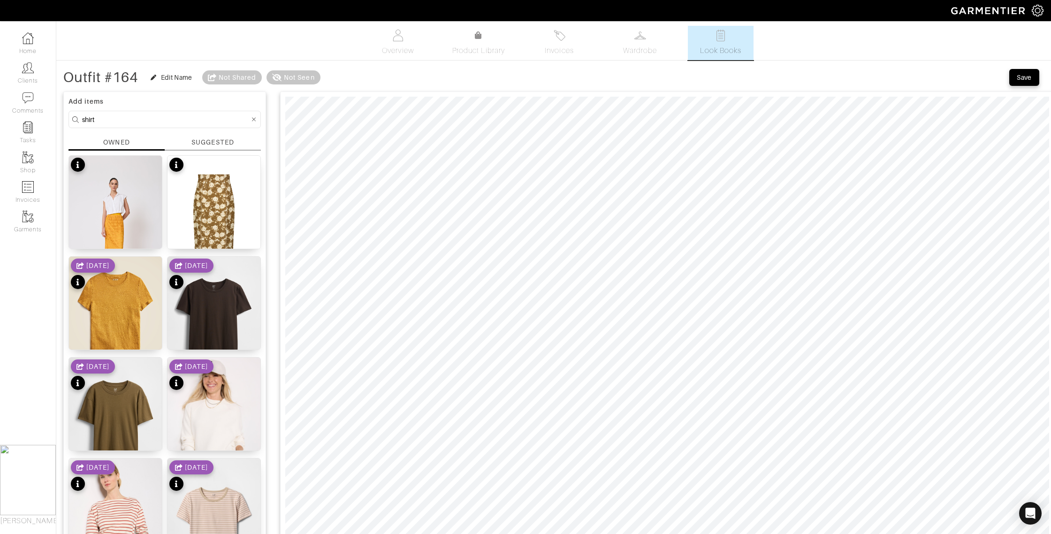
drag, startPoint x: 103, startPoint y: 118, endPoint x: 60, endPoint y: 118, distance: 43.2
type input "shoes"
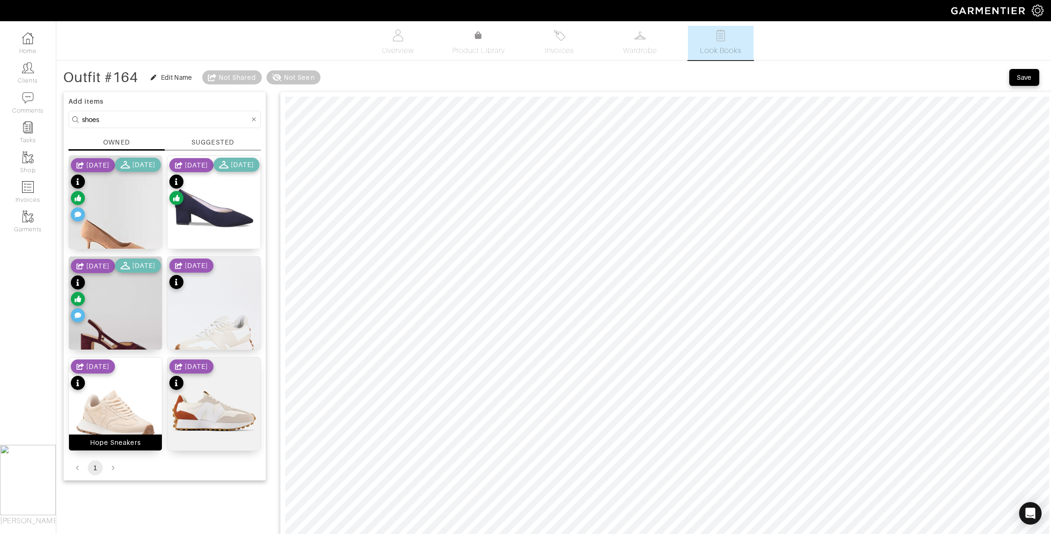
click at [106, 446] on div "Hope Sneakers" at bounding box center [115, 442] width 51 height 9
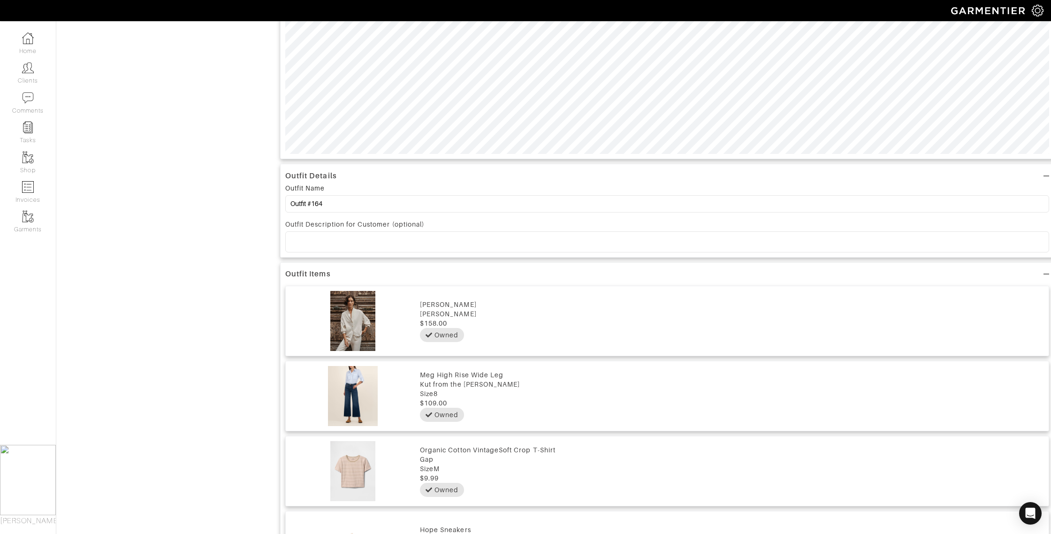
scroll to position [481, 0]
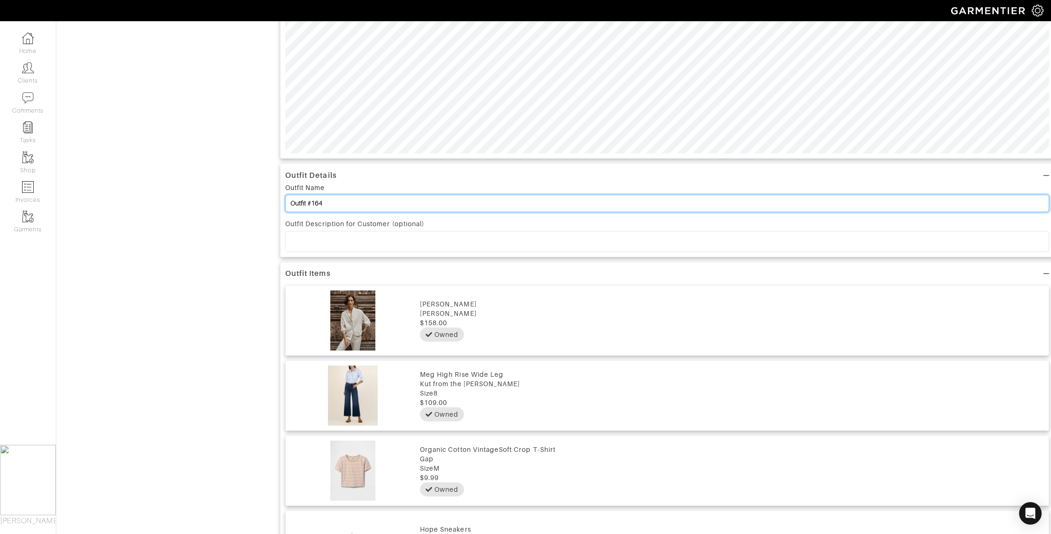
drag, startPoint x: 333, startPoint y: 206, endPoint x: 312, endPoint y: 205, distance: 21.1
click at [311, 205] on input "Outfit #164" at bounding box center [667, 203] width 764 height 17
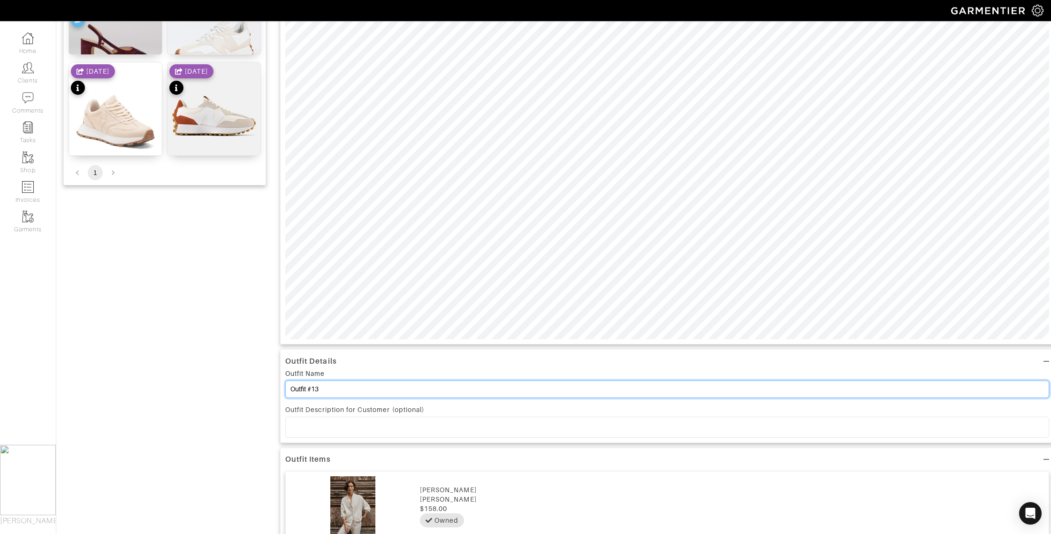
scroll to position [305, 0]
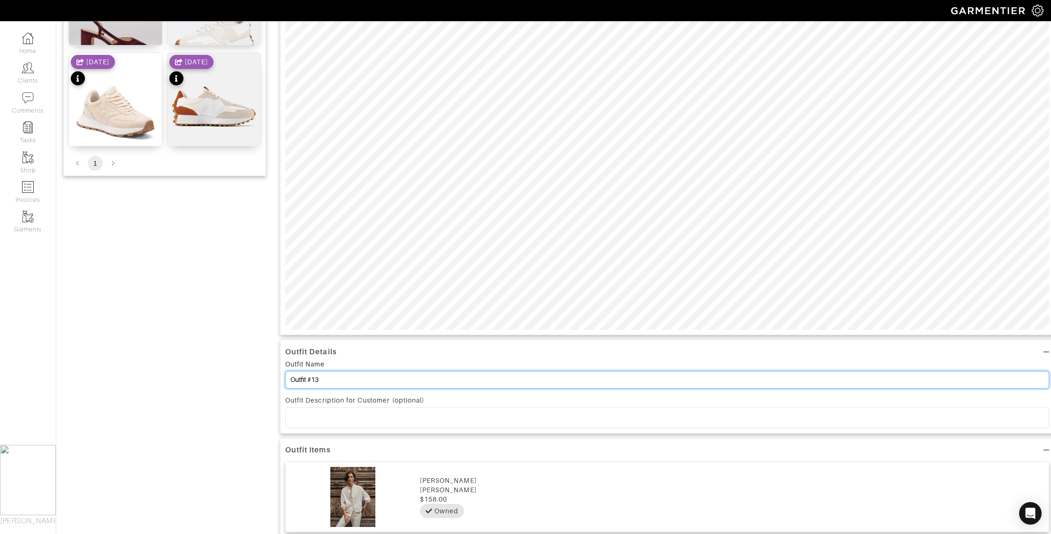
type input "Outfit #13"
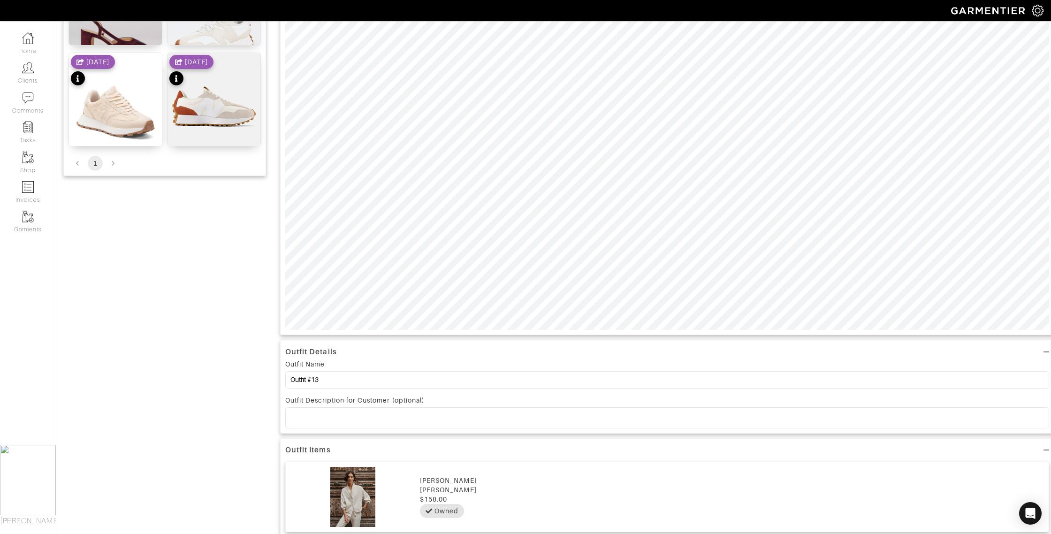
click at [330, 412] on div at bounding box center [667, 418] width 763 height 20
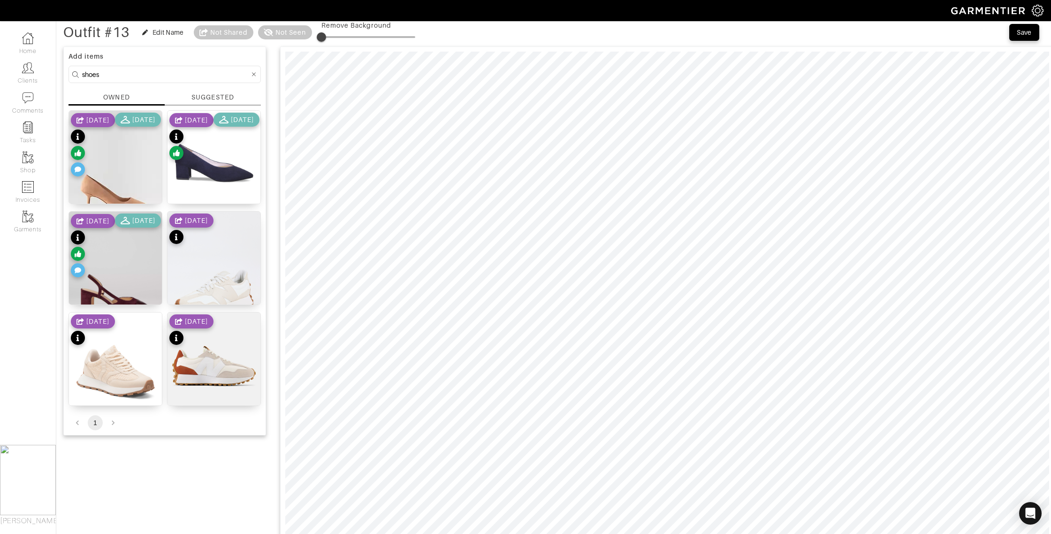
scroll to position [0, 0]
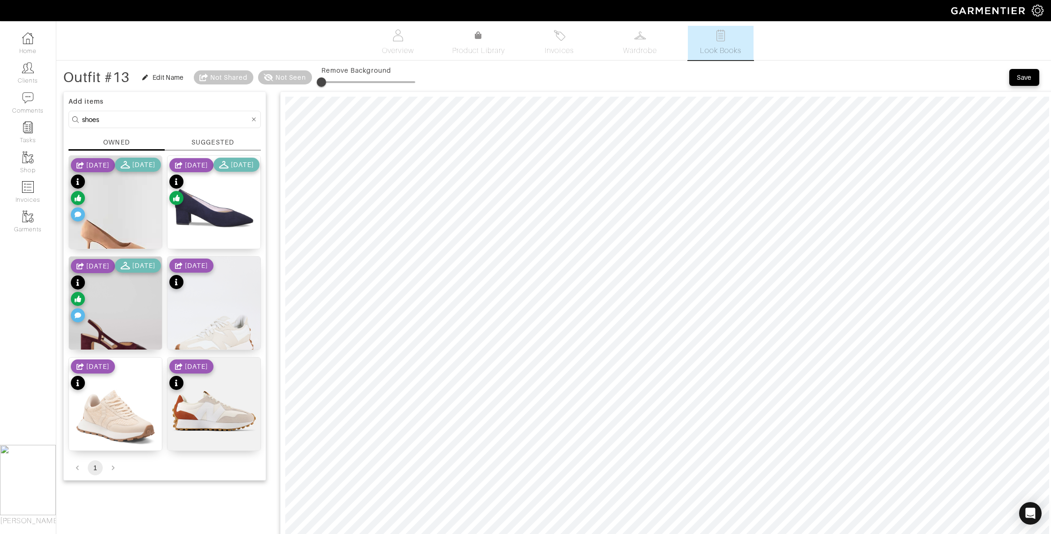
click at [1021, 77] on div "Save" at bounding box center [1024, 77] width 15 height 9
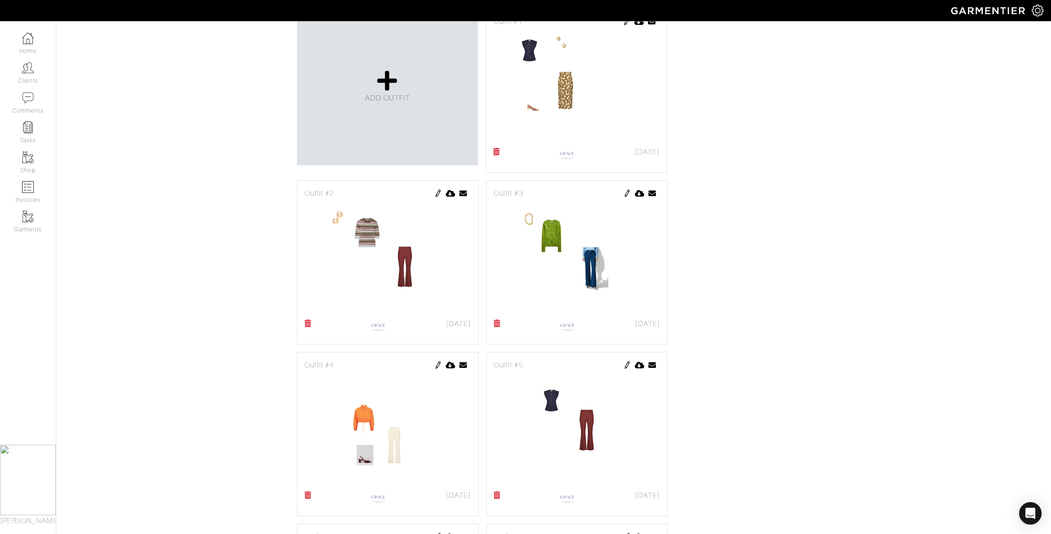
scroll to position [230, 0]
click at [393, 99] on span "ADD OUTFIT" at bounding box center [387, 98] width 45 height 8
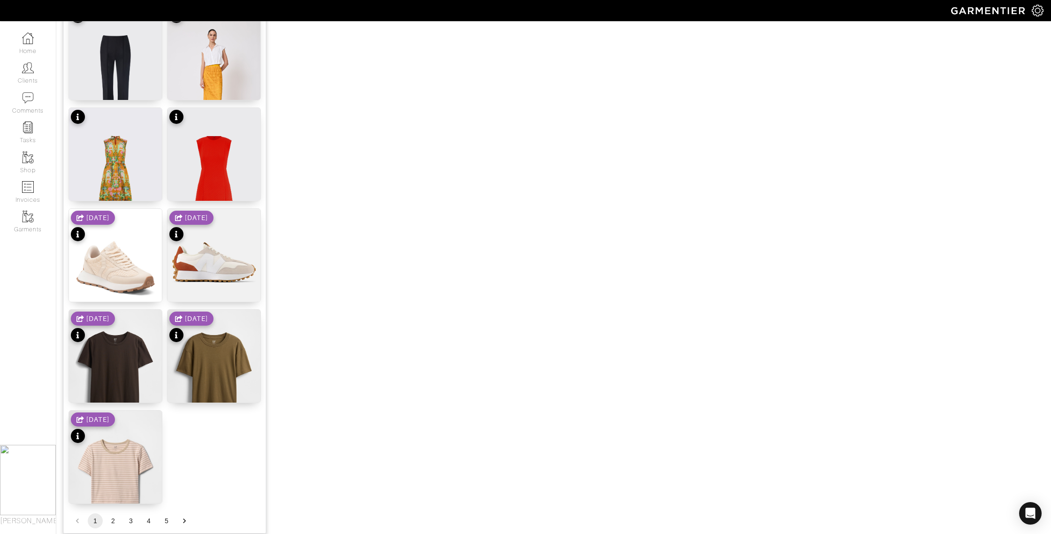
scroll to position [1001, 0]
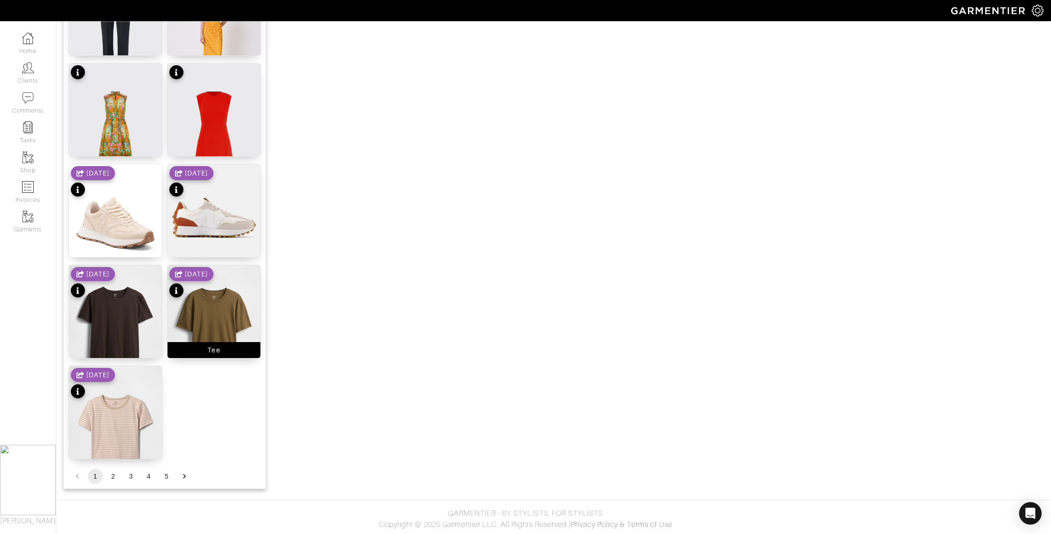
click at [207, 349] on div "Tee" at bounding box center [214, 350] width 93 height 16
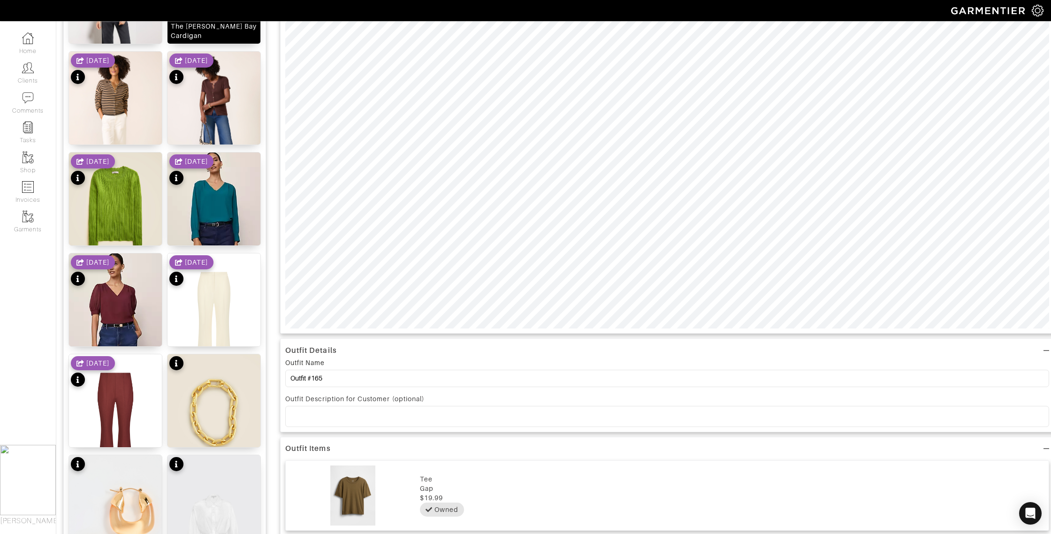
scroll to position [0, 0]
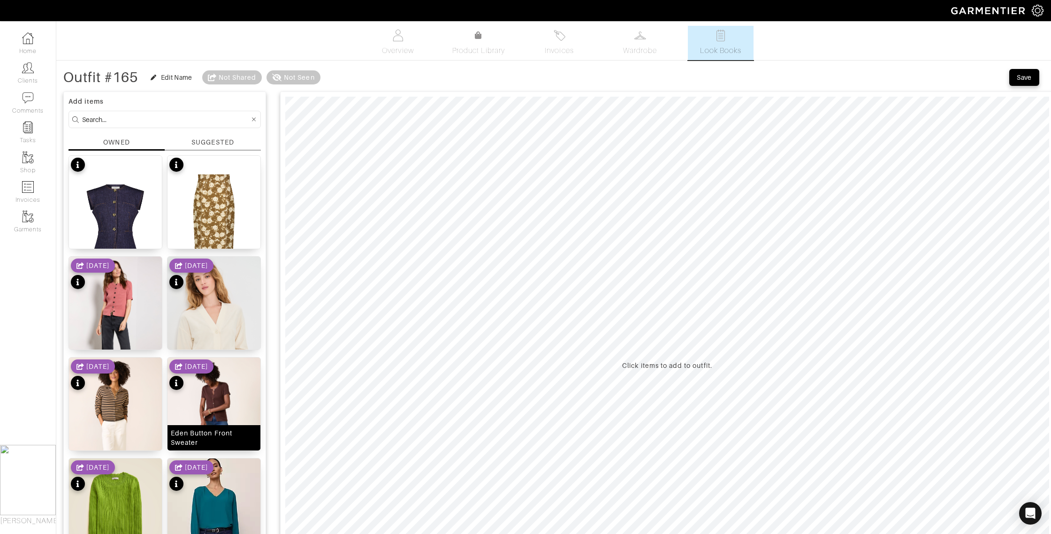
click at [231, 440] on div "Eden Button Front Sweater" at bounding box center [214, 437] width 86 height 19
click at [121, 116] on input at bounding box center [166, 120] width 168 height 12
type input "[PERSON_NAME]"
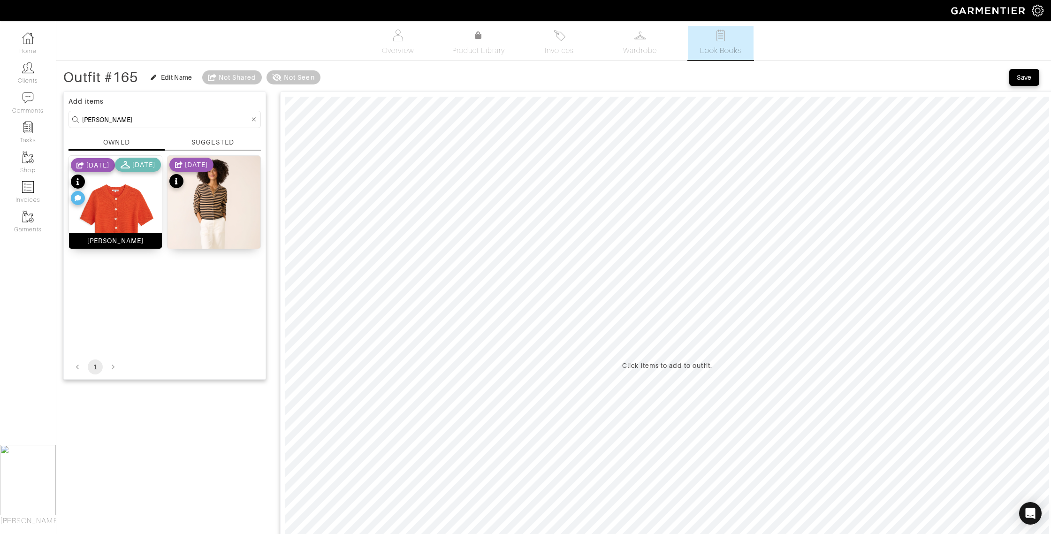
click at [137, 241] on div "[PERSON_NAME]" at bounding box center [115, 240] width 57 height 9
type input "9"
drag, startPoint x: 334, startPoint y: 81, endPoint x: 340, endPoint y: 81, distance: 6.1
click at [340, 81] on span at bounding box center [338, 81] width 9 height 9
click at [104, 119] on input "[PERSON_NAME]" at bounding box center [166, 120] width 168 height 12
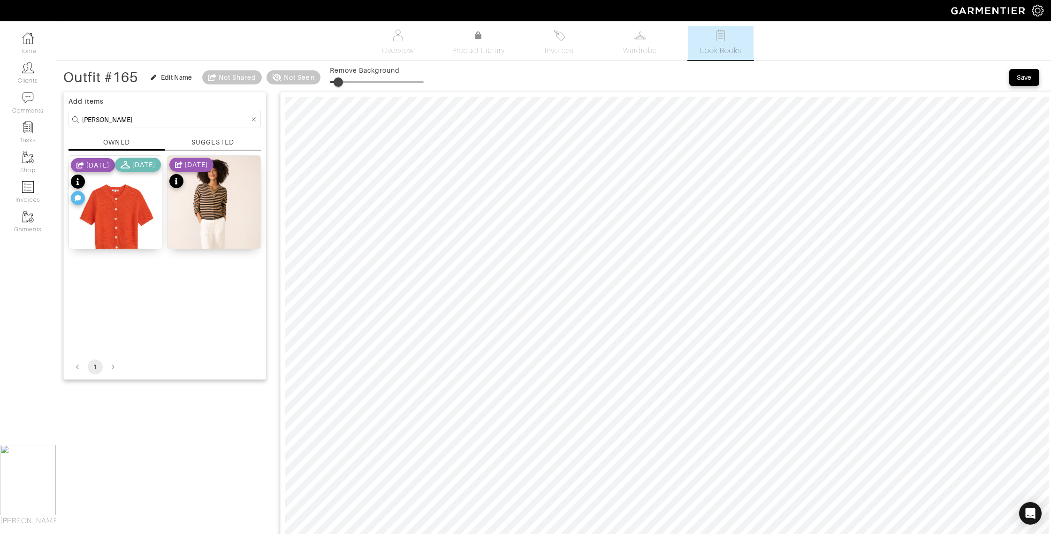
drag, startPoint x: 107, startPoint y: 120, endPoint x: 63, endPoint y: 114, distance: 44.5
click at [55, 116] on div "Company Settings Manage Subscription My Profile Stylists Sign Out Home Clients …" at bounding box center [525, 421] width 1051 height 842
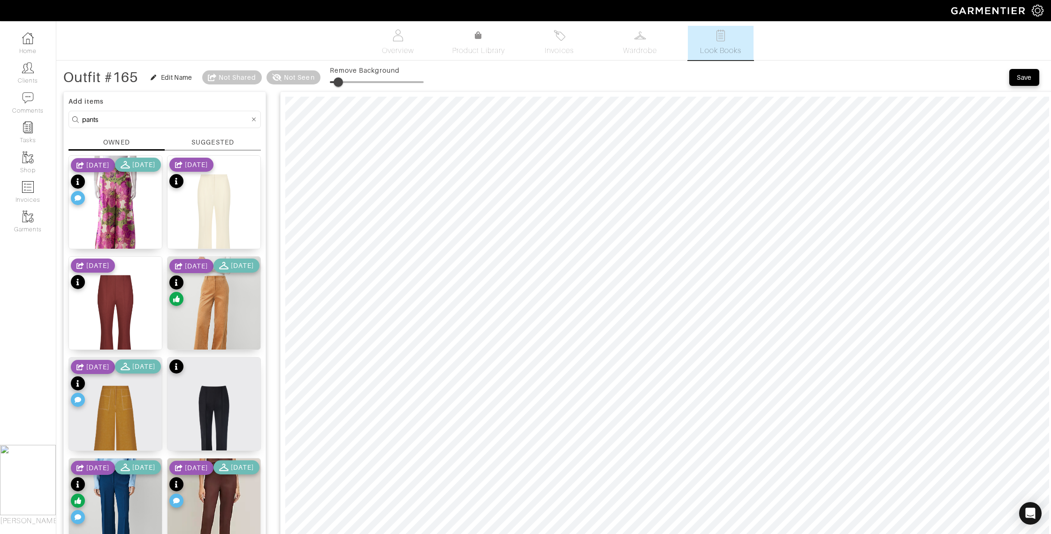
click at [124, 117] on input "pants" at bounding box center [166, 120] width 168 height 12
drag, startPoint x: 124, startPoint y: 118, endPoint x: 67, endPoint y: 116, distance: 57.3
click at [67, 116] on div "Add items pants OWNED SUGGESTED Printed Wide Leg Pants 4/24/25 5/08/25 Lynn Pan…" at bounding box center [164, 438] width 203 height 692
type input "jeans"
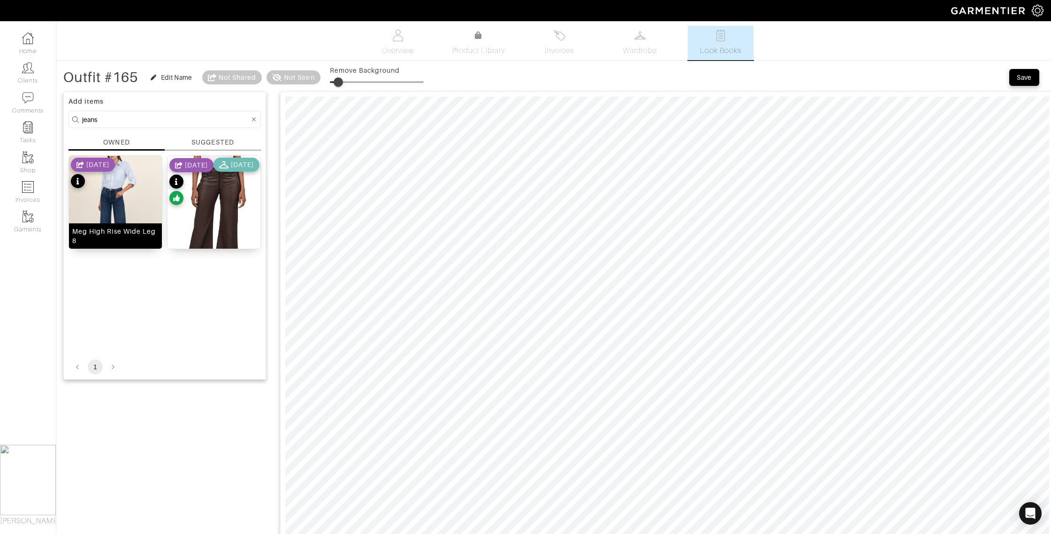
click at [138, 238] on div "Meg High Rise Wide Leg 8" at bounding box center [115, 236] width 86 height 19
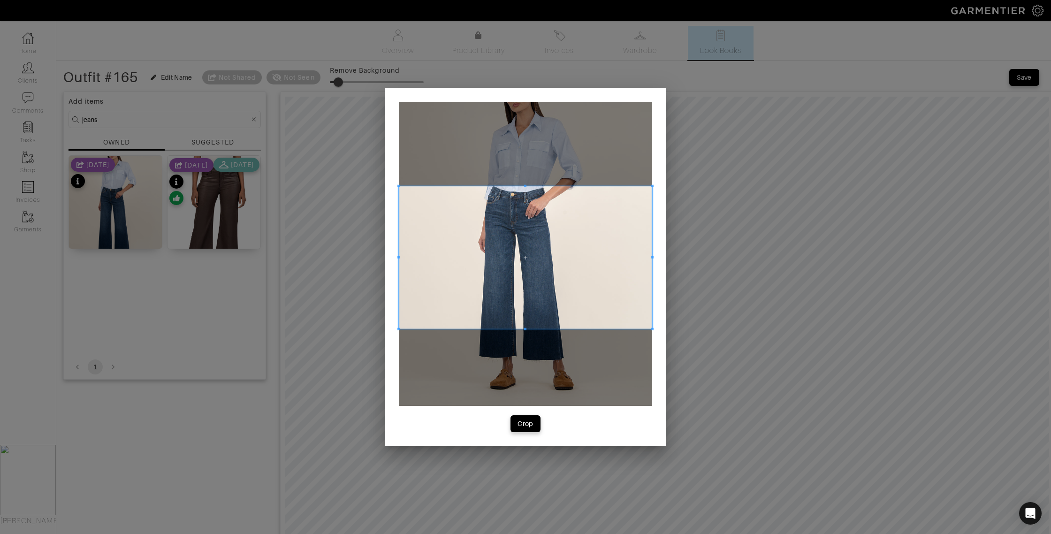
click at [609, 291] on span at bounding box center [525, 257] width 253 height 143
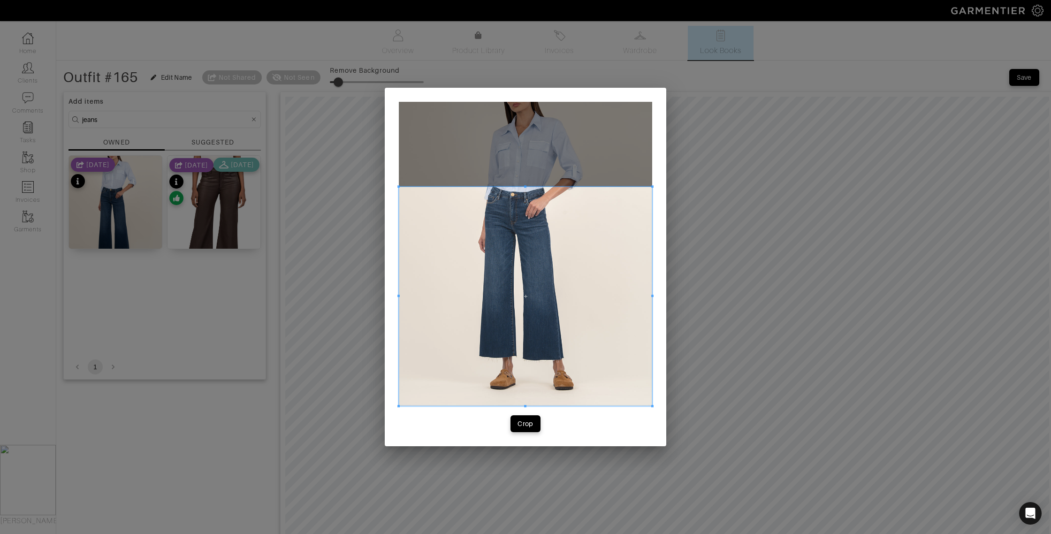
click at [523, 420] on div "Crop" at bounding box center [526, 267] width 282 height 359
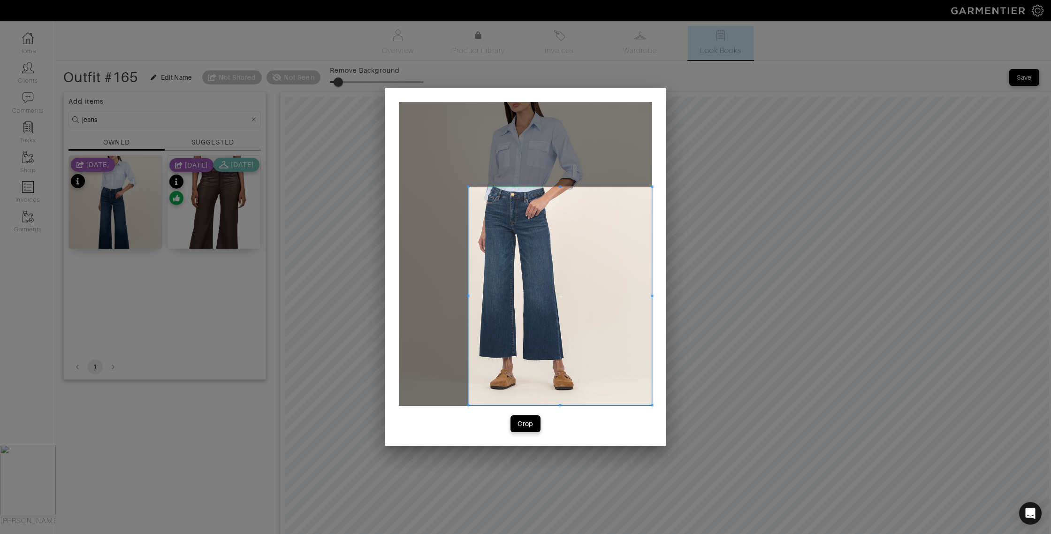
click at [469, 300] on div at bounding box center [560, 296] width 183 height 218
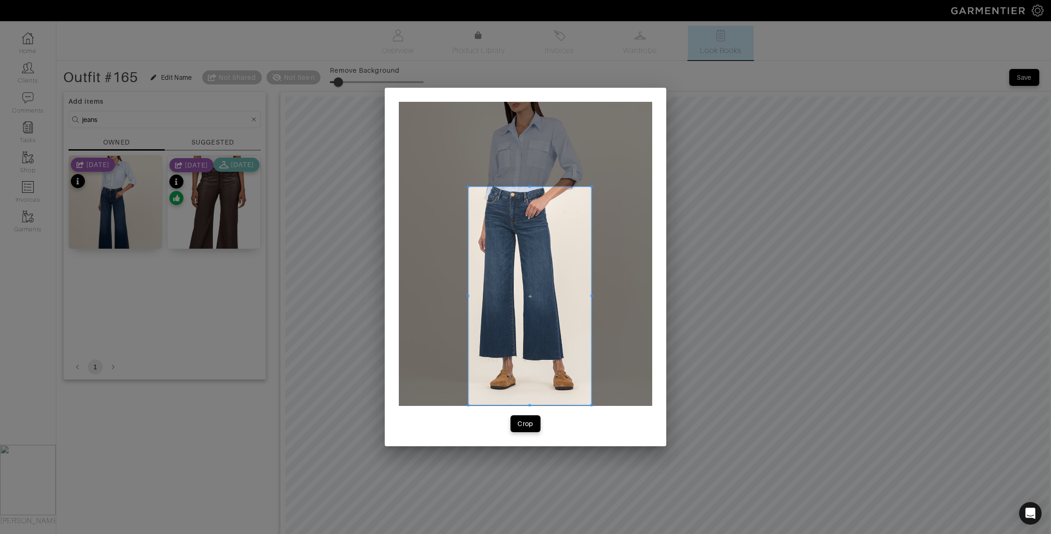
click at [592, 295] on span at bounding box center [591, 296] width 2 height 2
click at [517, 427] on span "Crop" at bounding box center [526, 423] width 20 height 9
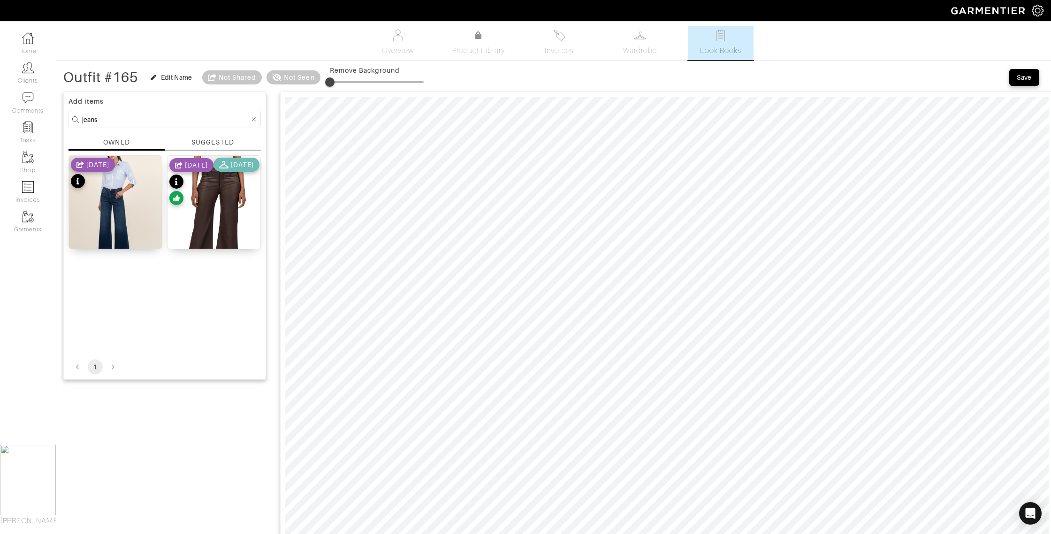
type input "23"
drag, startPoint x: 334, startPoint y: 80, endPoint x: 353, endPoint y: 82, distance: 19.8
click at [353, 82] on span at bounding box center [351, 81] width 9 height 9
drag, startPoint x: 137, startPoint y: 120, endPoint x: 40, endPoint y: 110, distance: 97.2
click at [40, 110] on div "Company Settings Manage Subscription My Profile Stylists Sign Out Home Clients …" at bounding box center [525, 458] width 1051 height 917
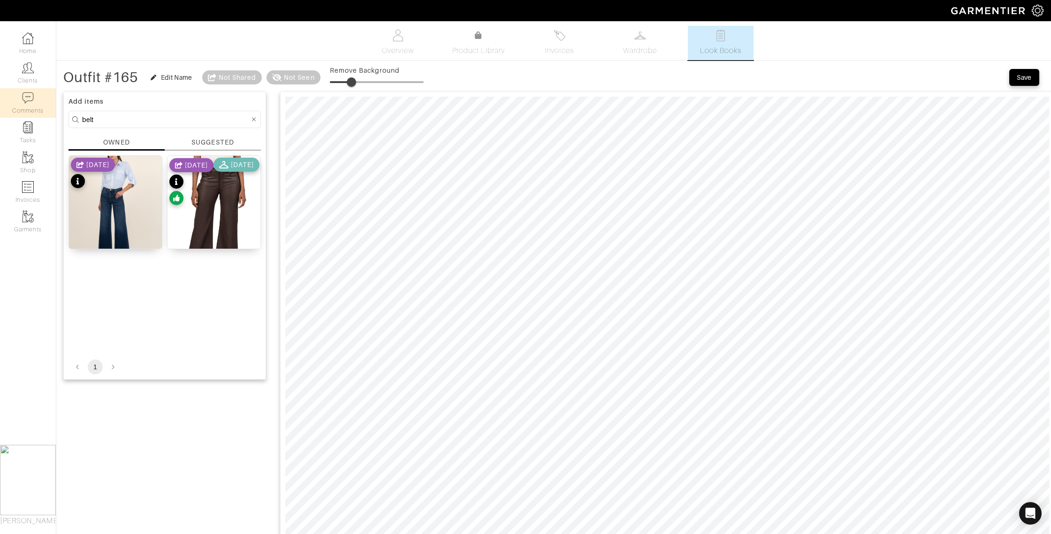
type input "belt"
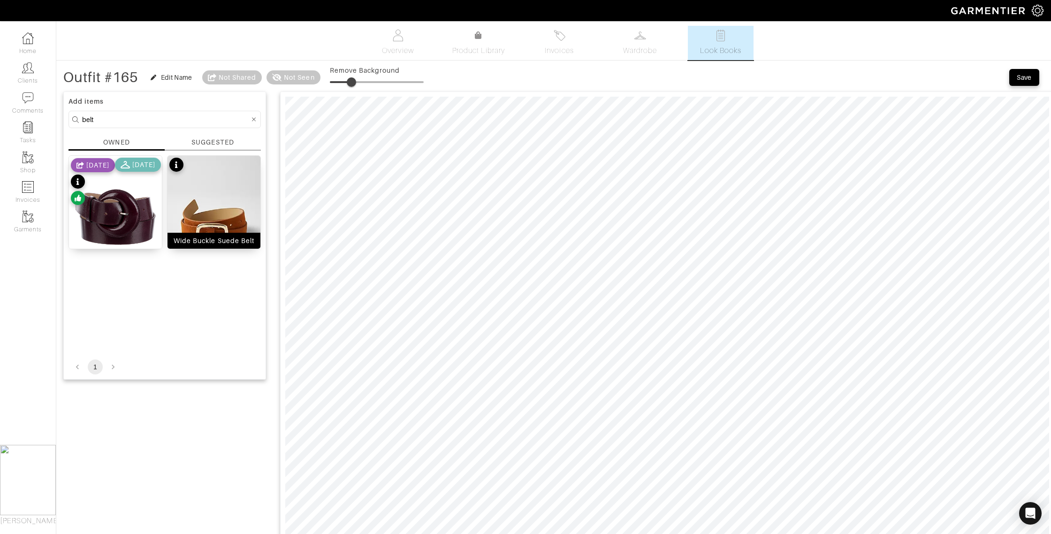
click at [215, 239] on div "Wide Buckle Suede Belt" at bounding box center [214, 240] width 81 height 9
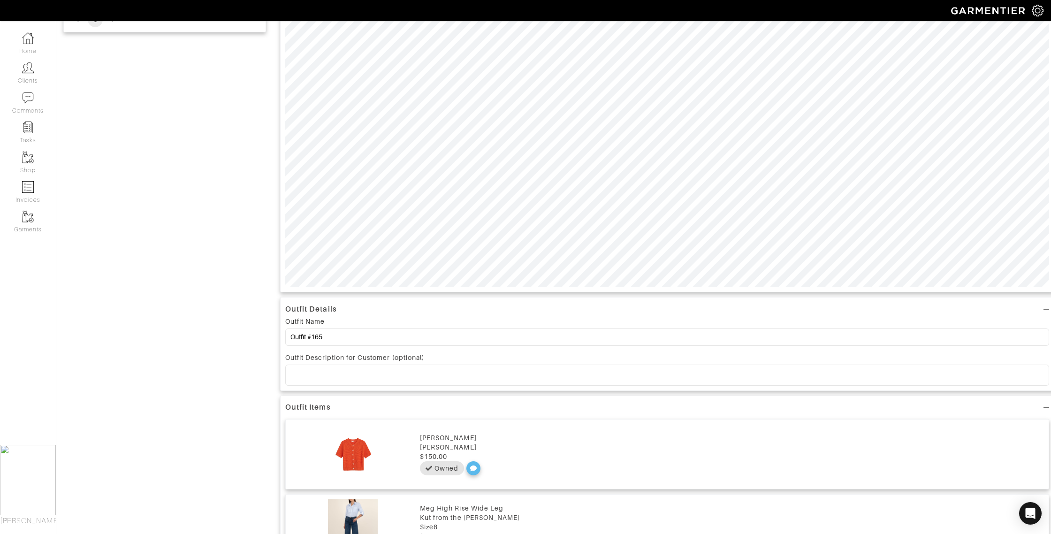
scroll to position [364, 0]
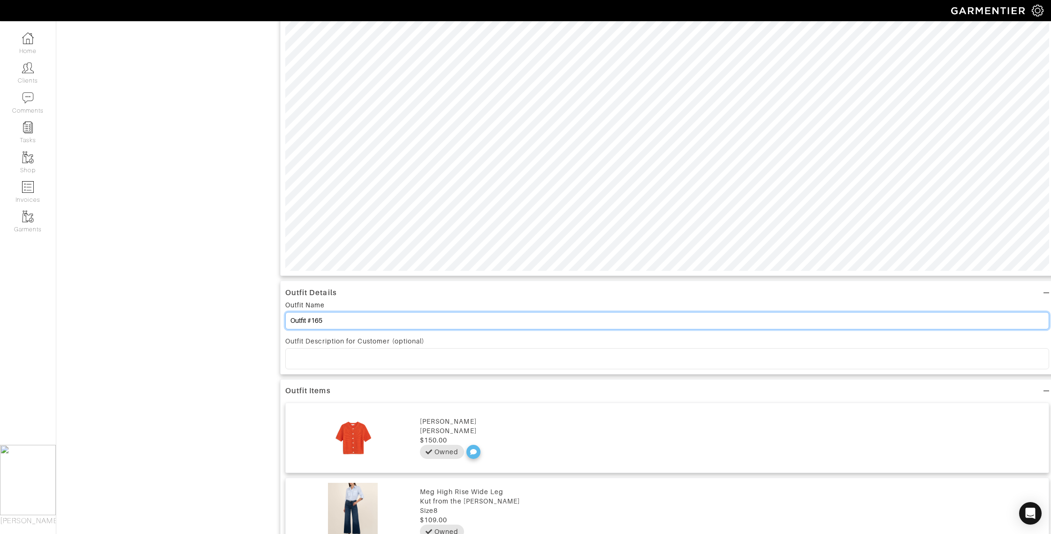
drag, startPoint x: 323, startPoint y: 320, endPoint x: 315, endPoint y: 321, distance: 8.0
click at [312, 321] on input "Outfit #165" at bounding box center [667, 320] width 764 height 17
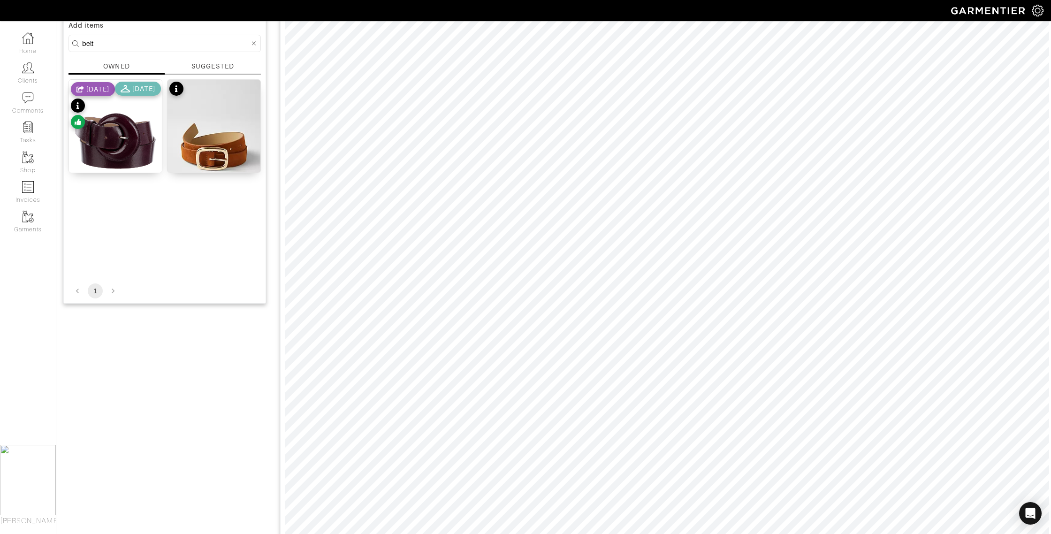
scroll to position [0, 0]
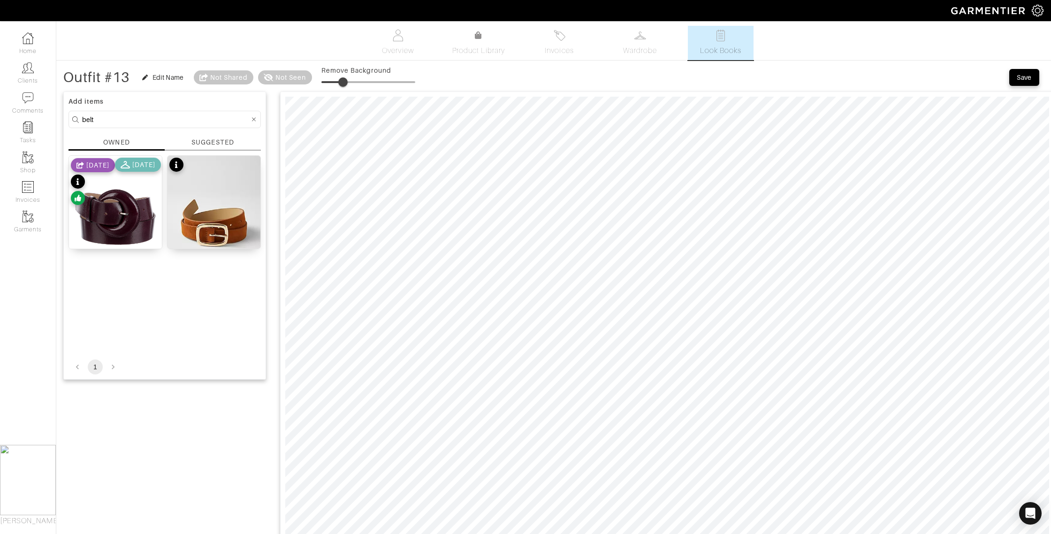
type input "Outfit #13"
type input "20"
click at [342, 80] on span at bounding box center [342, 81] width 9 height 9
click at [1022, 77] on div "Save" at bounding box center [1024, 76] width 15 height 9
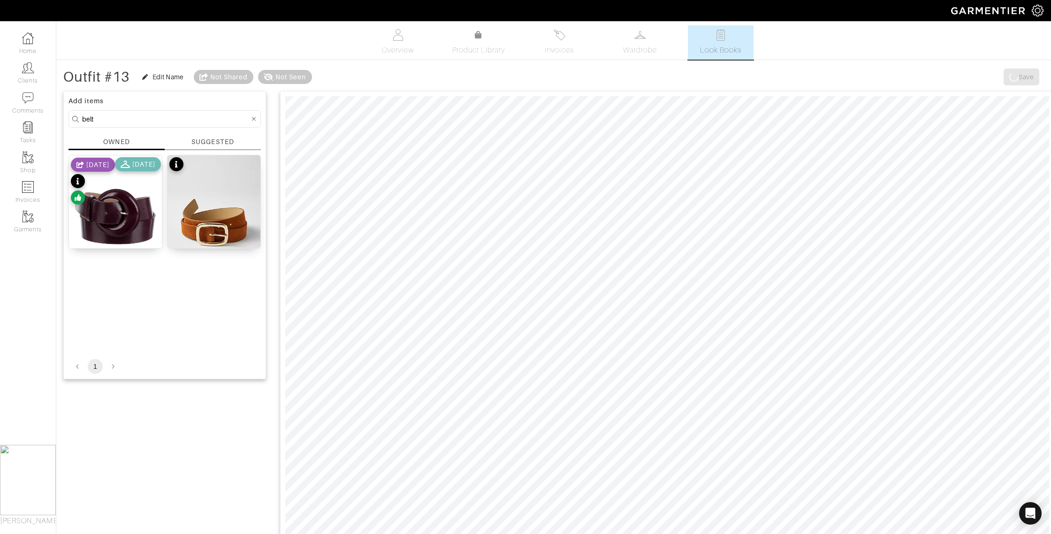
scroll to position [2, 0]
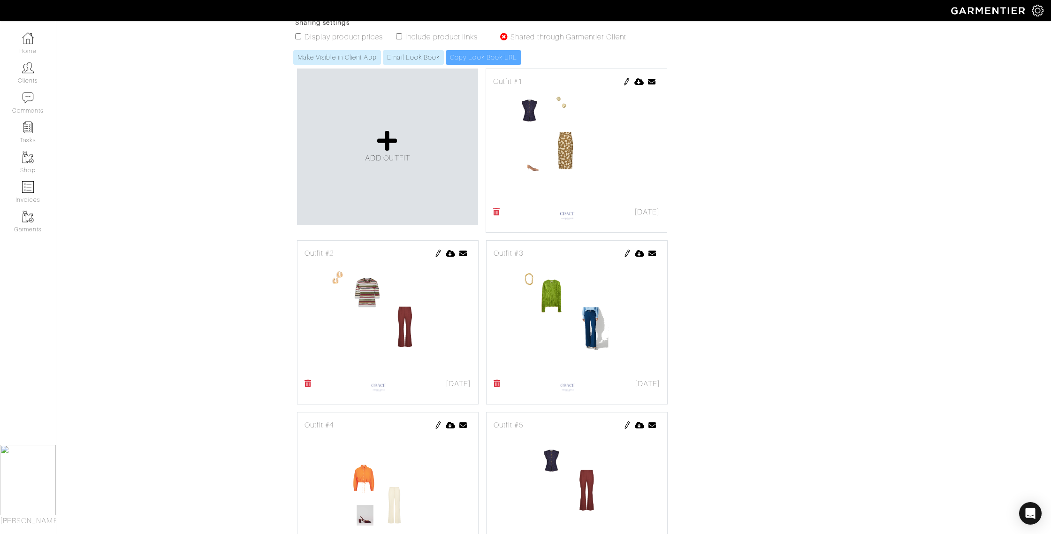
scroll to position [182, 0]
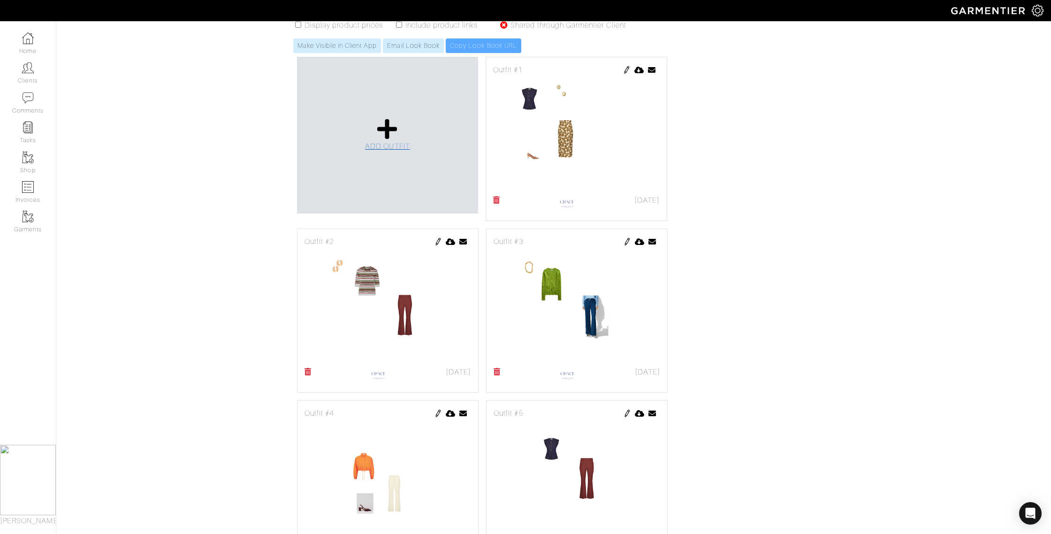
click at [392, 136] on icon at bounding box center [387, 129] width 20 height 23
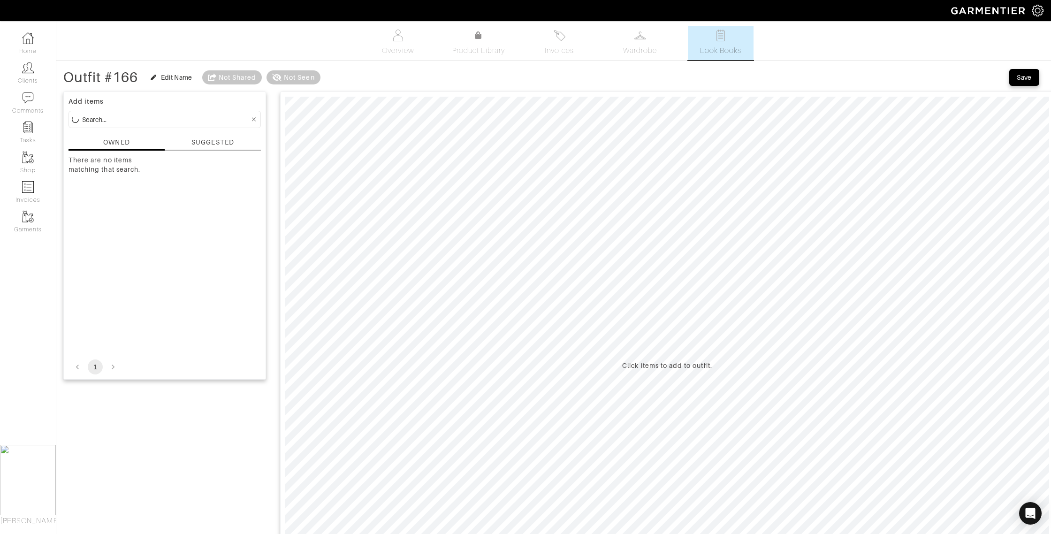
click at [219, 142] on div "SUGGESTED" at bounding box center [212, 143] width 42 height 10
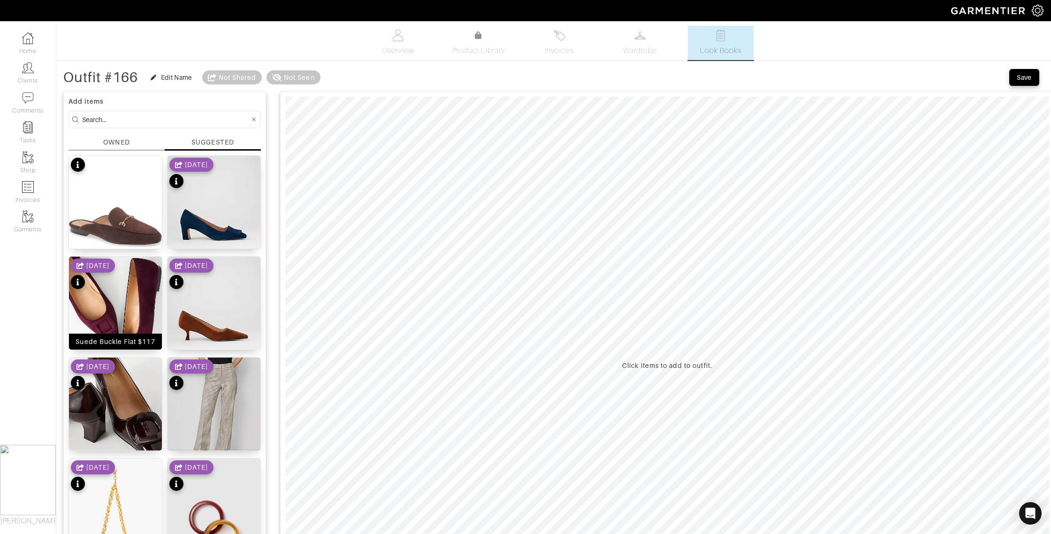
drag, startPoint x: 129, startPoint y: 338, endPoint x: 159, endPoint y: 328, distance: 32.1
click at [129, 338] on div "Suede Buckle Flat $117" at bounding box center [115, 341] width 79 height 9
click at [133, 442] on div "Patent Buckle Pump $118" at bounding box center [115, 442] width 86 height 9
click at [107, 118] on input at bounding box center [166, 120] width 168 height 12
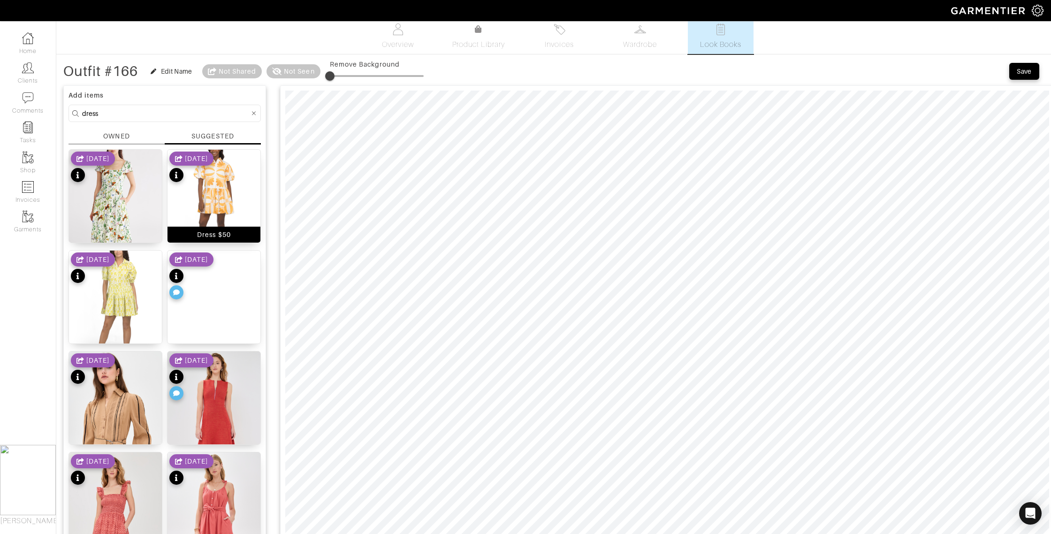
scroll to position [11, 0]
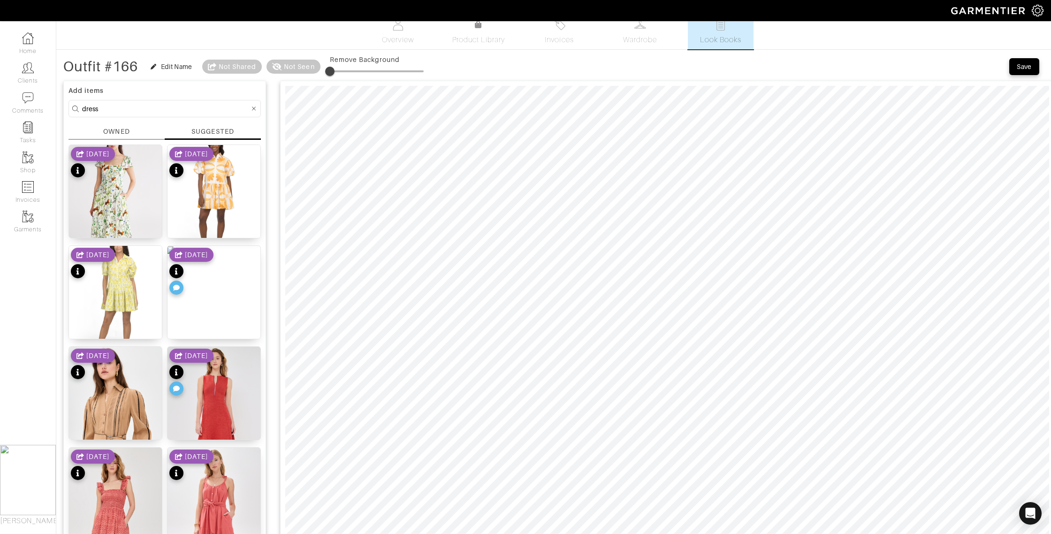
click at [114, 132] on div "OWNED" at bounding box center [116, 132] width 26 height 10
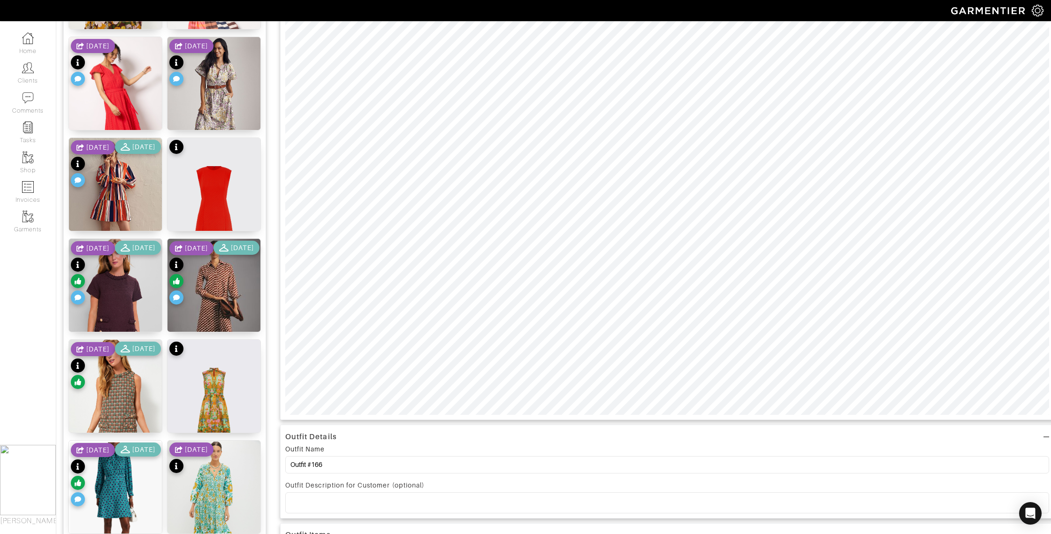
scroll to position [232, 0]
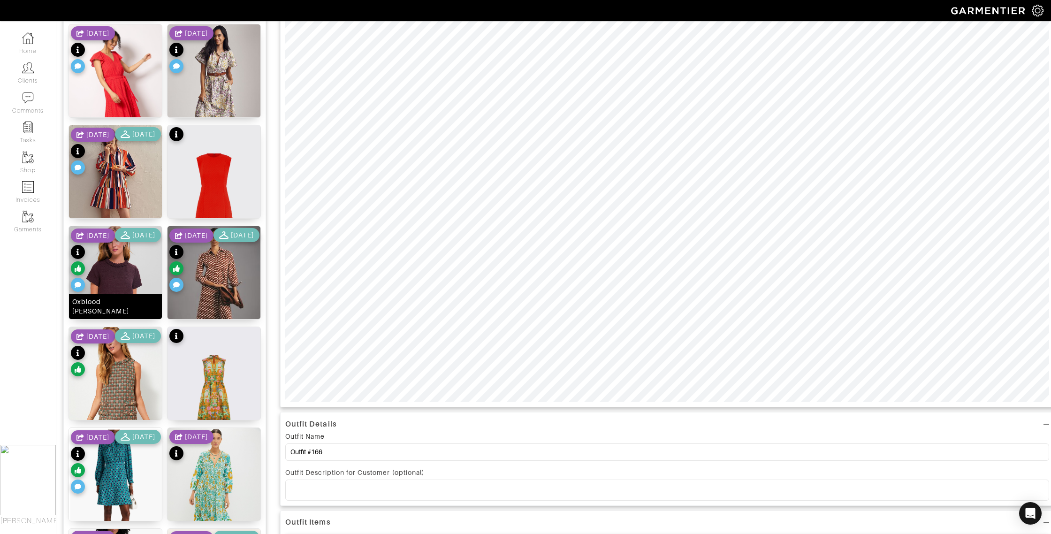
click at [119, 311] on div "Oxblood Tweed Jackie Dress" at bounding box center [115, 306] width 86 height 19
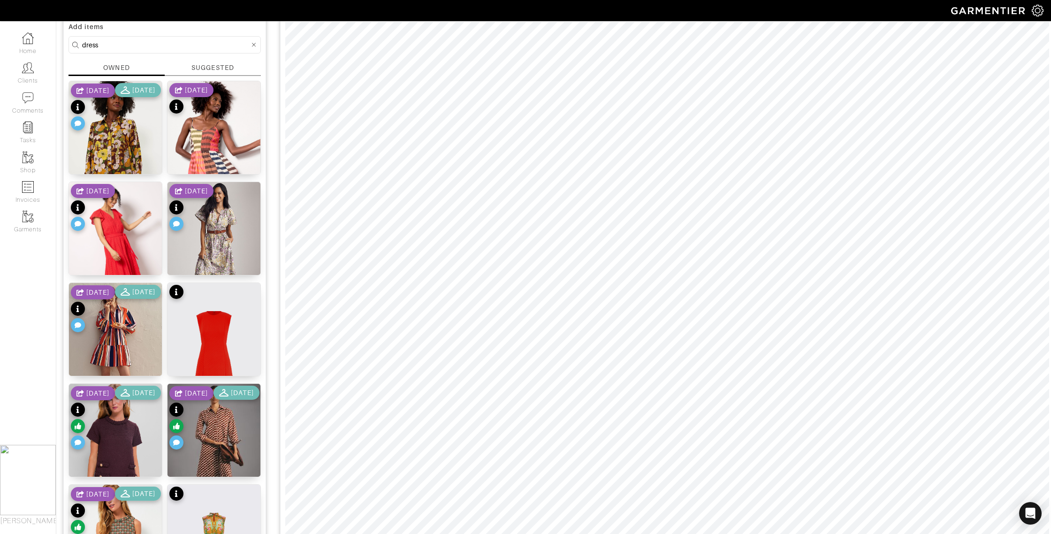
scroll to position [0, 0]
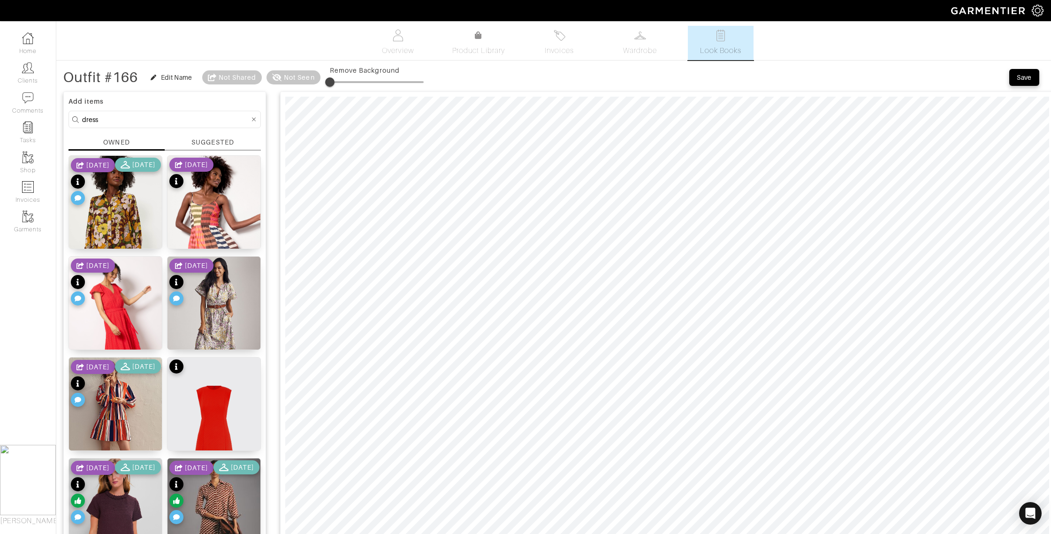
drag, startPoint x: 117, startPoint y: 118, endPoint x: 76, endPoint y: 113, distance: 41.7
click at [76, 113] on form "dress" at bounding box center [165, 119] width 192 height 17
type input "jewelry"
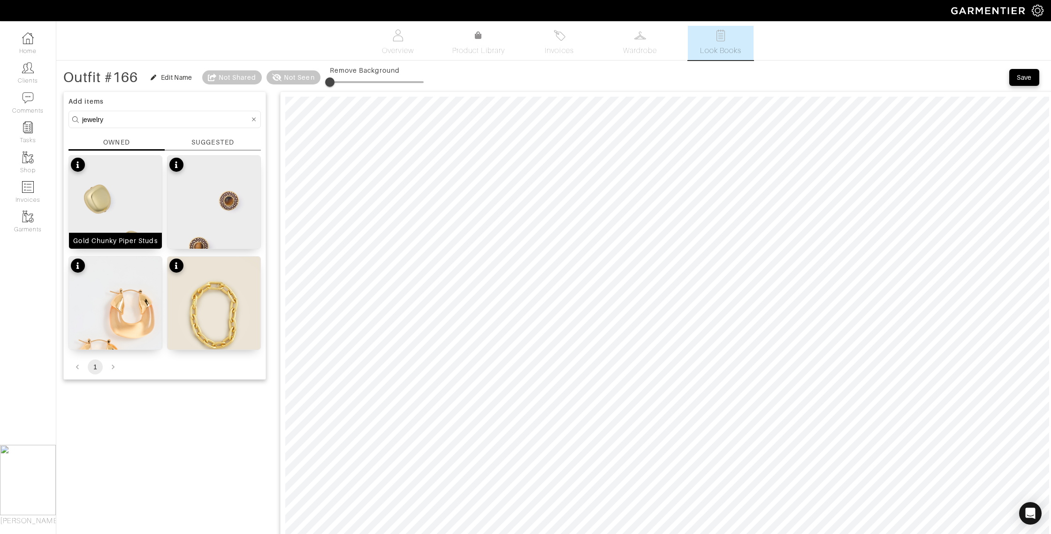
click at [139, 243] on div "Gold Chunky Piper Studs" at bounding box center [115, 240] width 84 height 9
drag, startPoint x: 342, startPoint y: 83, endPoint x: 351, endPoint y: 85, distance: 9.1
click at [351, 85] on span at bounding box center [348, 81] width 9 height 9
click at [353, 81] on span at bounding box center [351, 81] width 9 height 9
drag, startPoint x: 353, startPoint y: 81, endPoint x: 364, endPoint y: 86, distance: 11.5
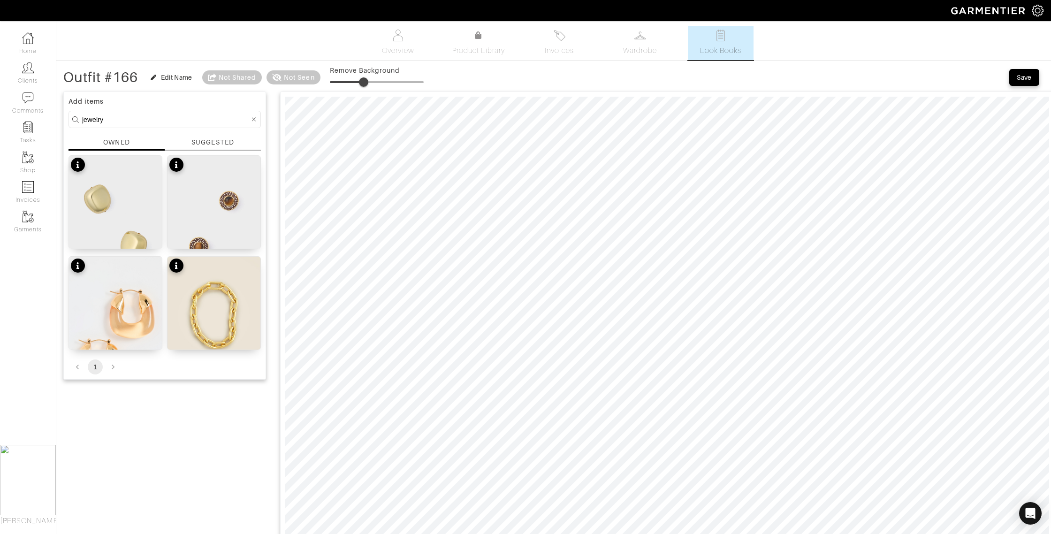
click at [366, 80] on span at bounding box center [363, 81] width 9 height 9
type input "27"
drag, startPoint x: 365, startPoint y: 79, endPoint x: 357, endPoint y: 80, distance: 8.5
click at [357, 80] on span at bounding box center [355, 81] width 9 height 9
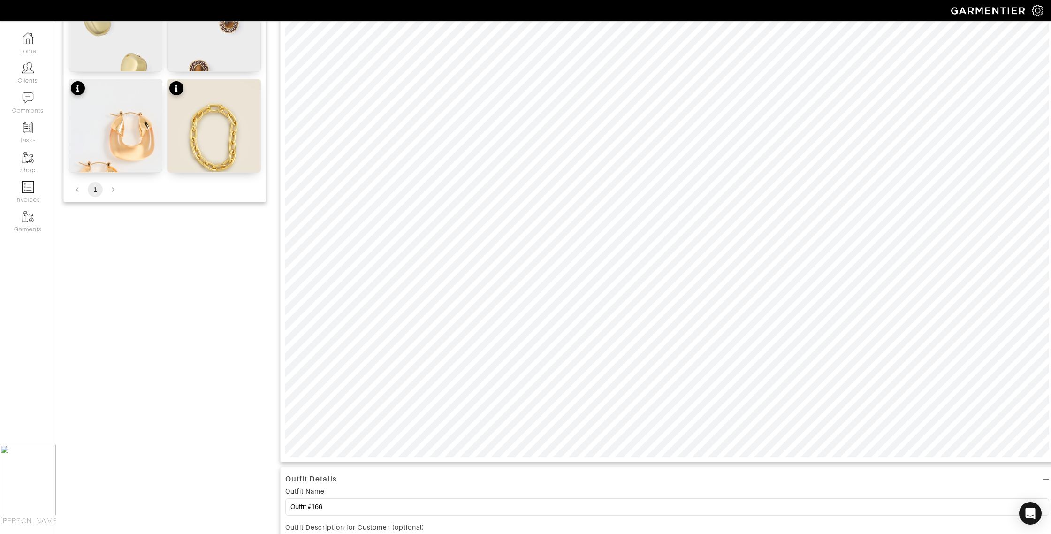
scroll to position [186, 0]
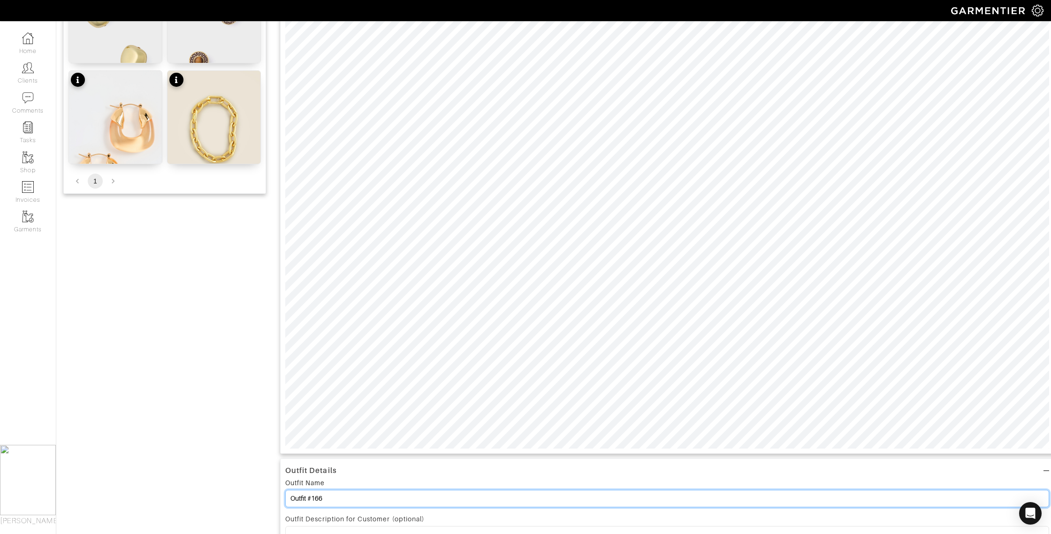
drag, startPoint x: 324, startPoint y: 500, endPoint x: 330, endPoint y: 498, distance: 6.5
click at [317, 500] on input "Outfit #166" at bounding box center [667, 498] width 764 height 17
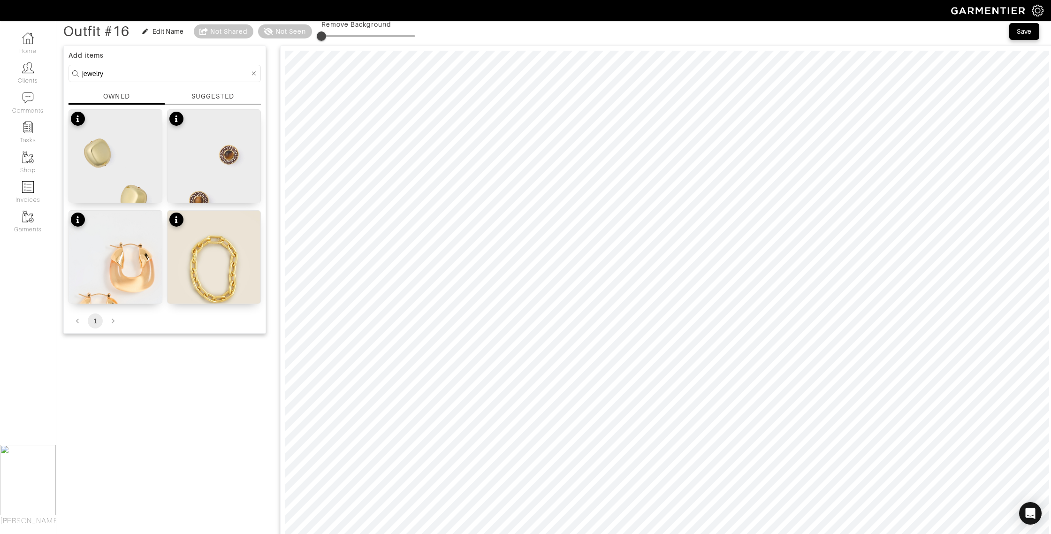
scroll to position [0, 0]
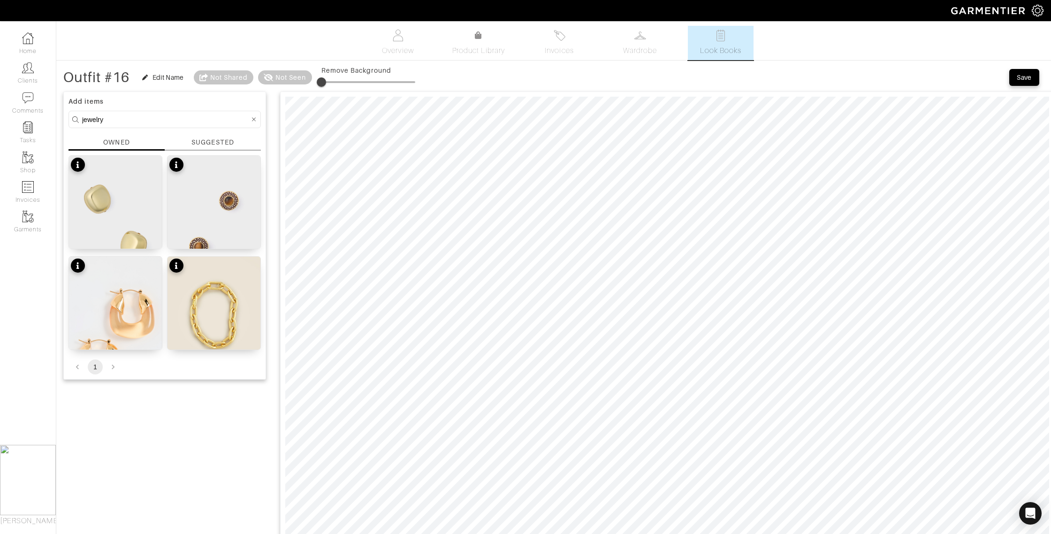
type input "Outfit #16"
click at [1019, 76] on div "Save" at bounding box center [1024, 77] width 15 height 9
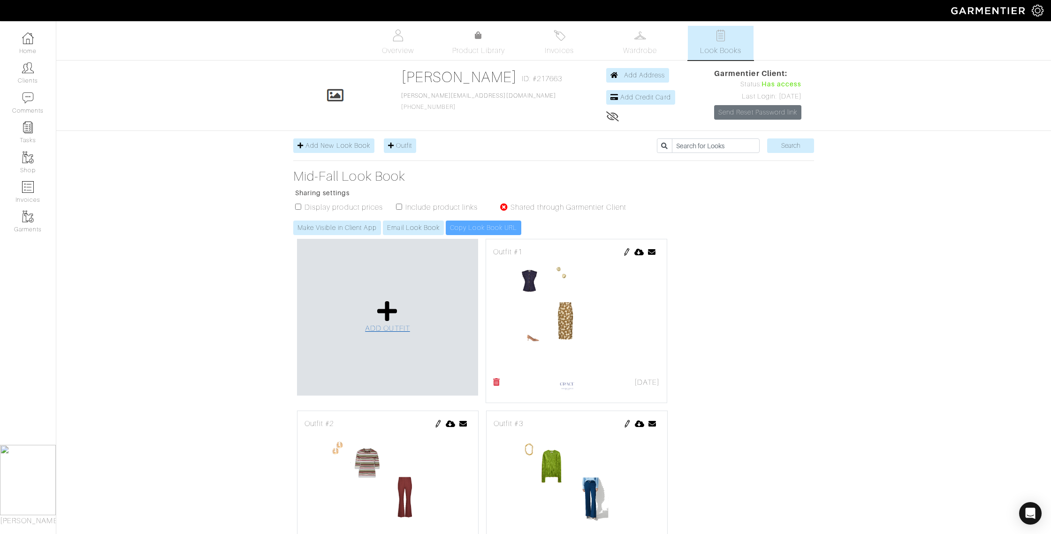
click at [395, 309] on icon at bounding box center [387, 311] width 20 height 23
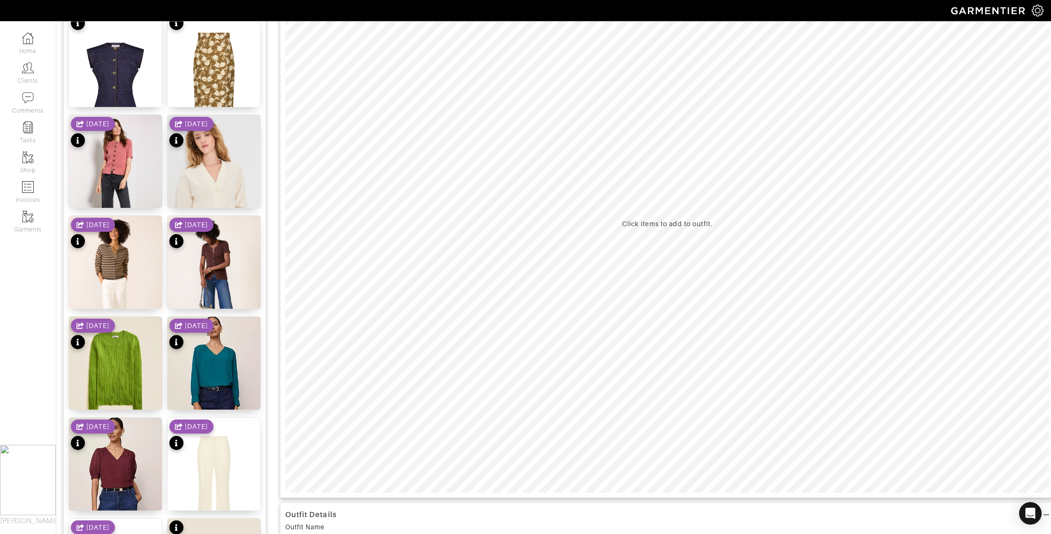
scroll to position [138, 0]
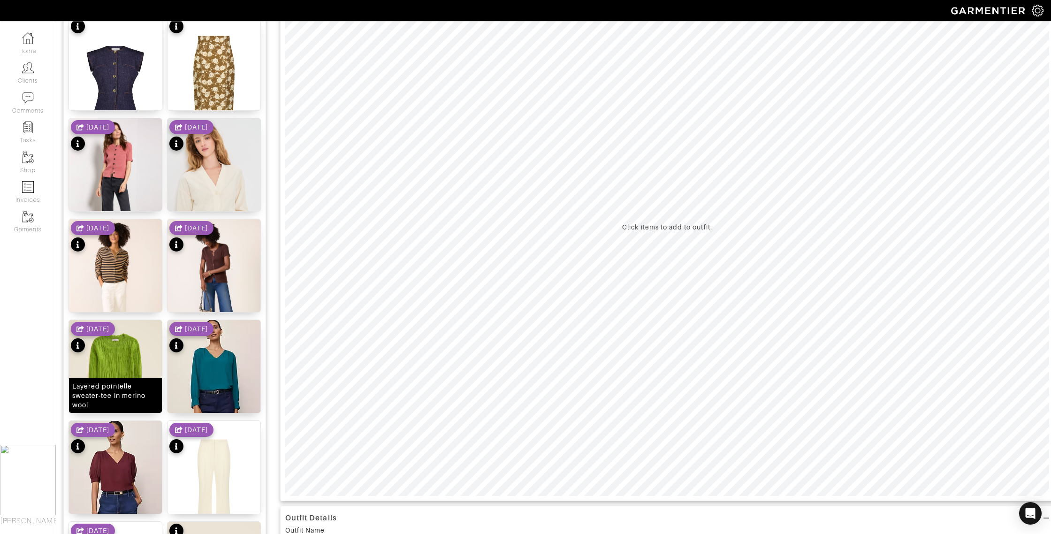
click at [115, 404] on div "Layered pointelle sweater-tee in merino wool" at bounding box center [115, 396] width 86 height 28
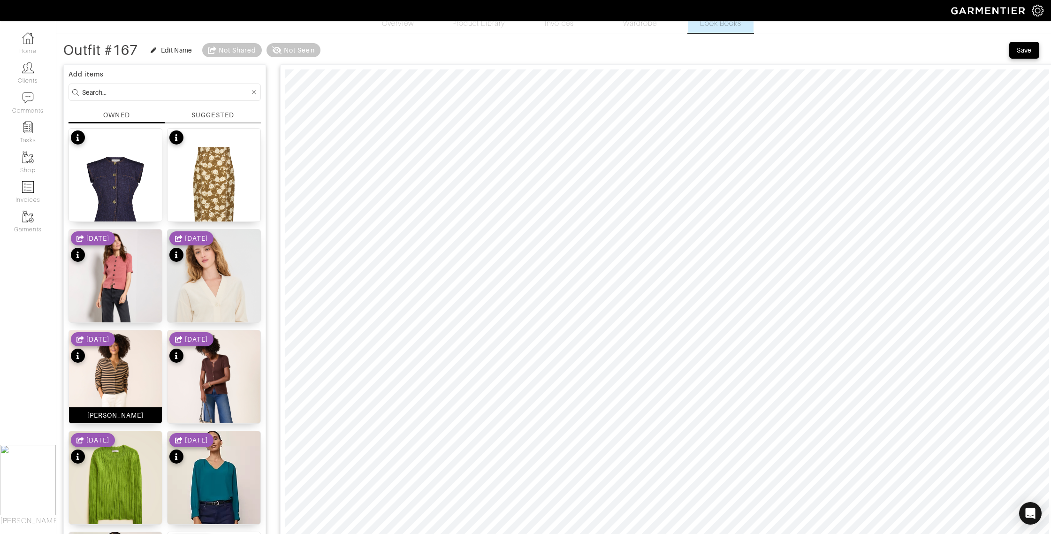
scroll to position [0, 0]
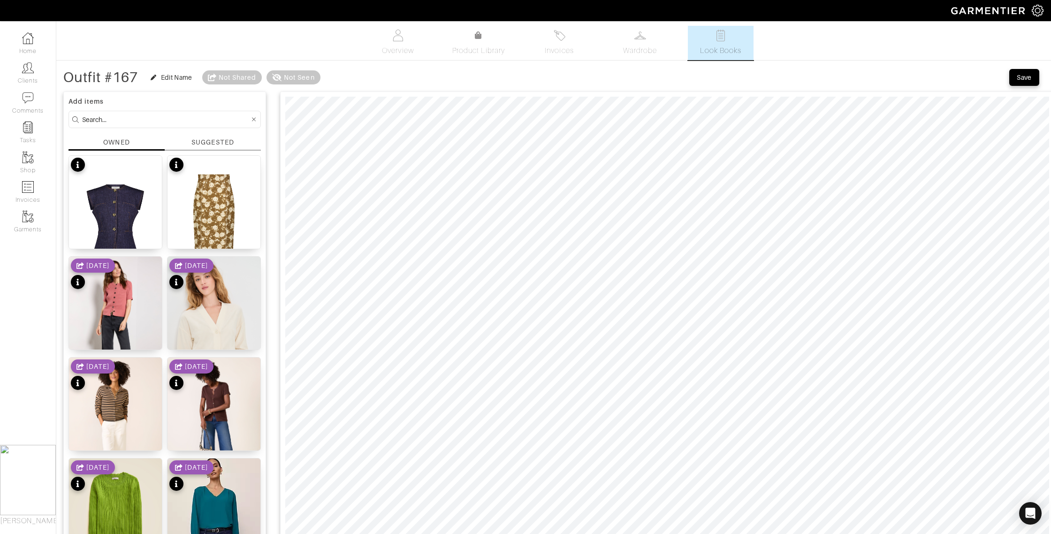
click at [105, 119] on input at bounding box center [166, 120] width 168 height 12
type input "k"
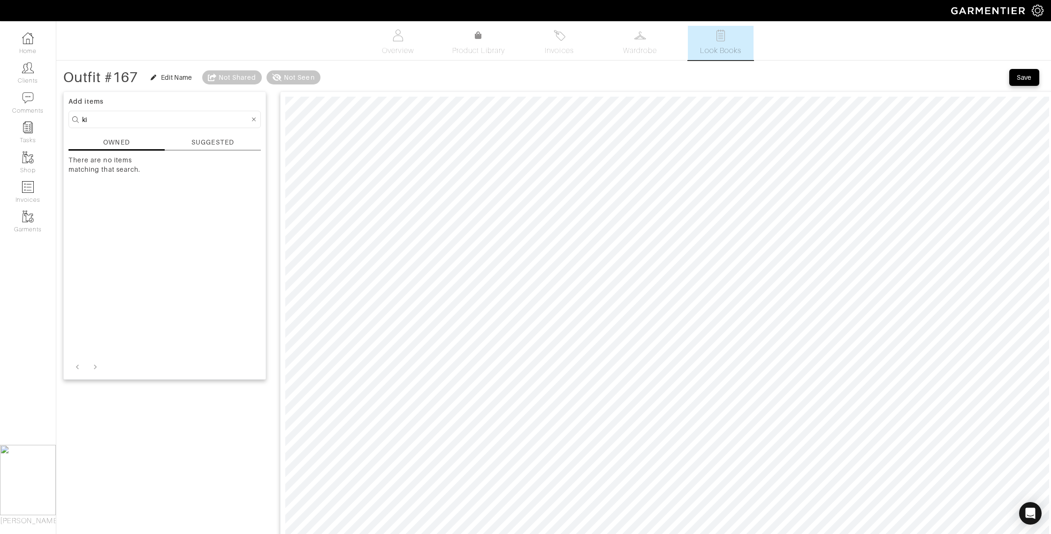
type input "k"
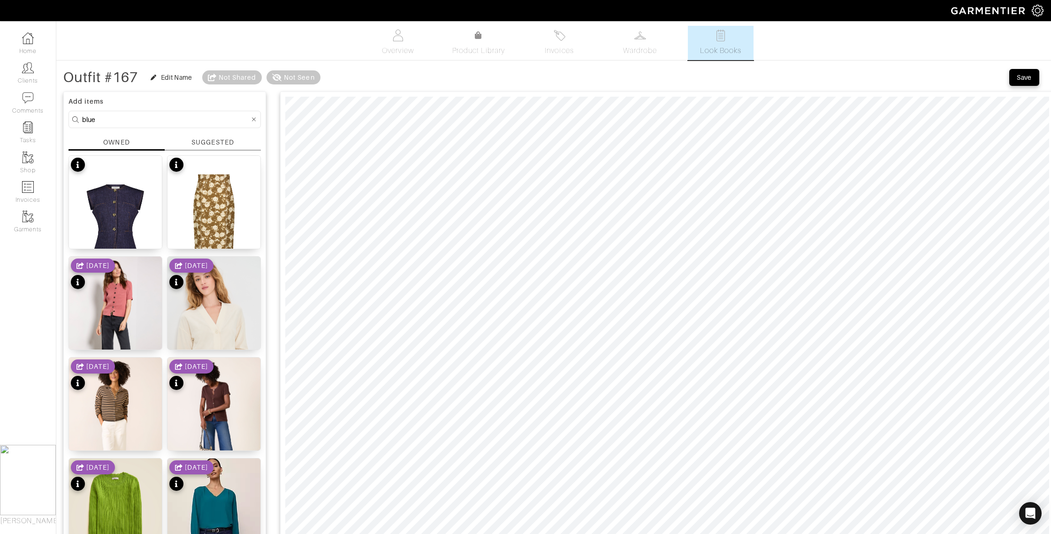
type input "blue"
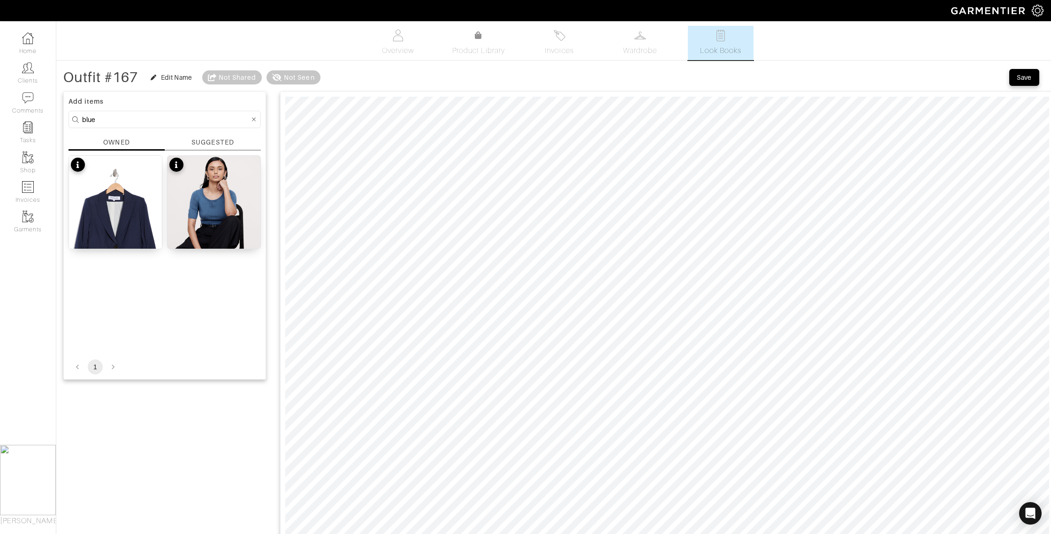
drag, startPoint x: 104, startPoint y: 122, endPoint x: 62, endPoint y: 121, distance: 41.3
click at [62, 121] on div "Outfit #167 Edit Name Not Shared Not Seen Save Add items blue OWNED SUGGESTED […" at bounding box center [553, 455] width 995 height 774
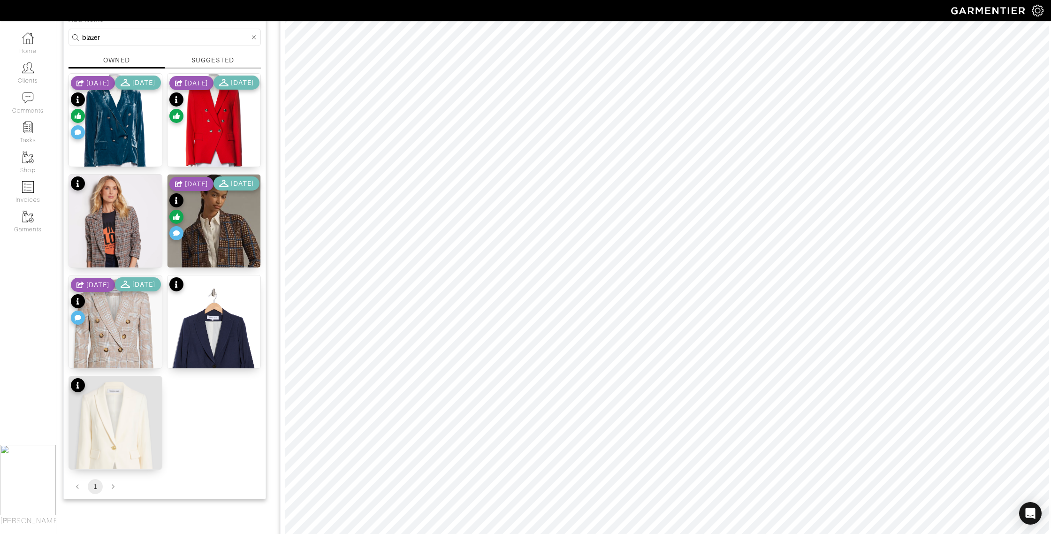
scroll to position [77, 0]
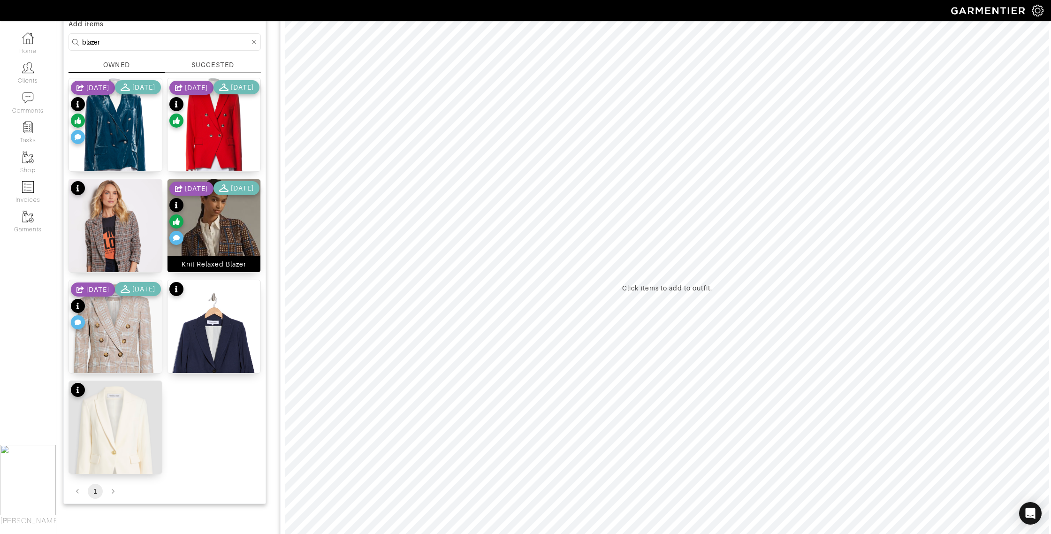
click at [229, 265] on div "Knit Relaxed Blazer" at bounding box center [214, 264] width 65 height 9
drag, startPoint x: 138, startPoint y: 261, endPoint x: 151, endPoint y: 260, distance: 12.8
click at [138, 261] on div "Bowden Blazer" at bounding box center [115, 264] width 79 height 9
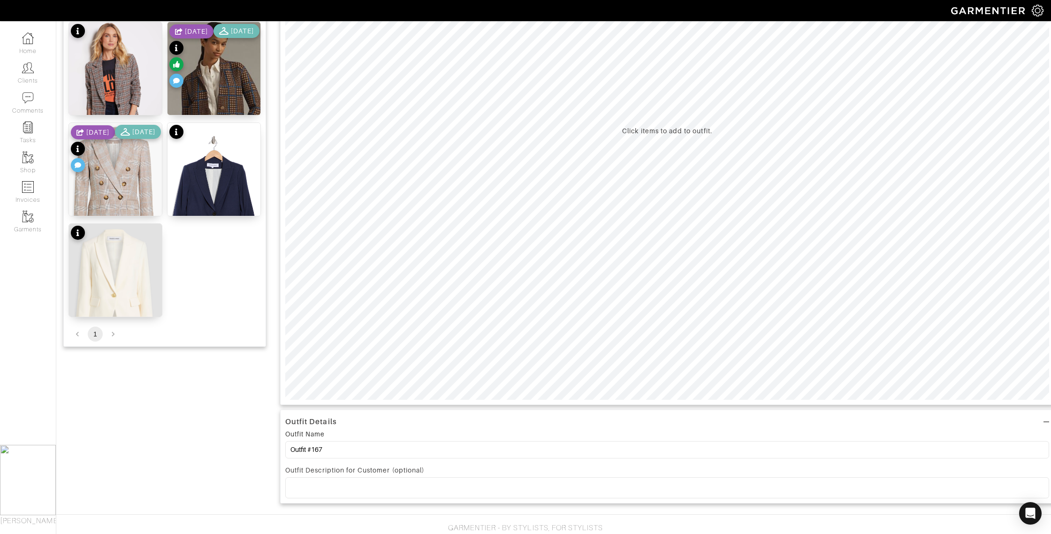
scroll to position [247, 0]
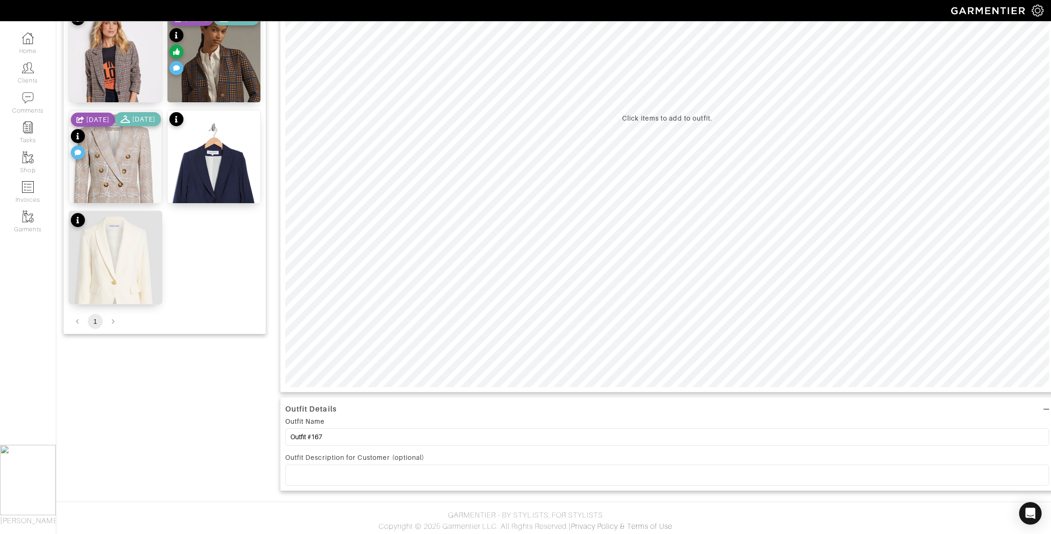
drag, startPoint x: 113, startPoint y: 322, endPoint x: 105, endPoint y: 322, distance: 7.5
click at [111, 322] on li "pagination navigation" at bounding box center [113, 321] width 18 height 15
click at [80, 321] on li "pagination navigation" at bounding box center [78, 321] width 18 height 15
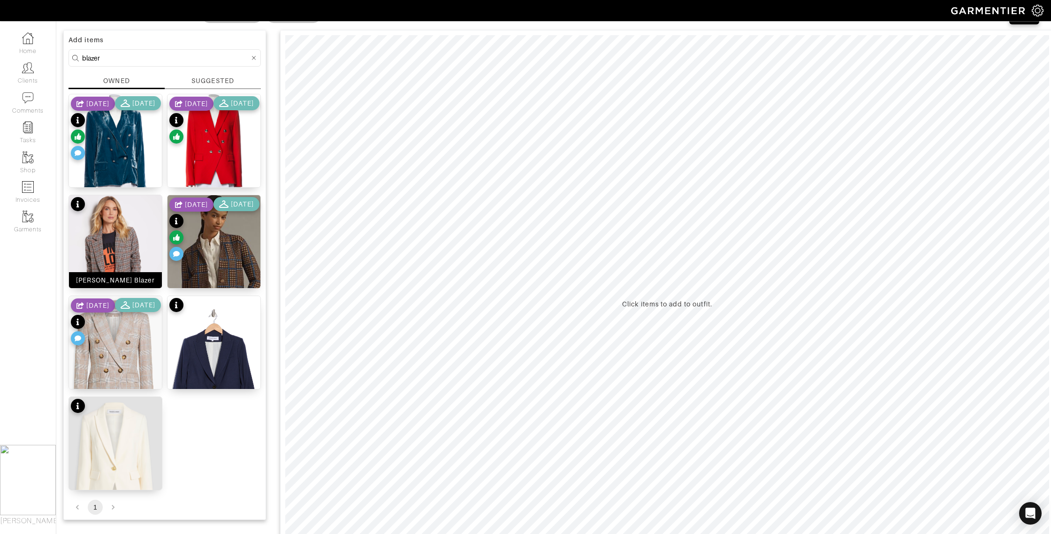
scroll to position [0, 0]
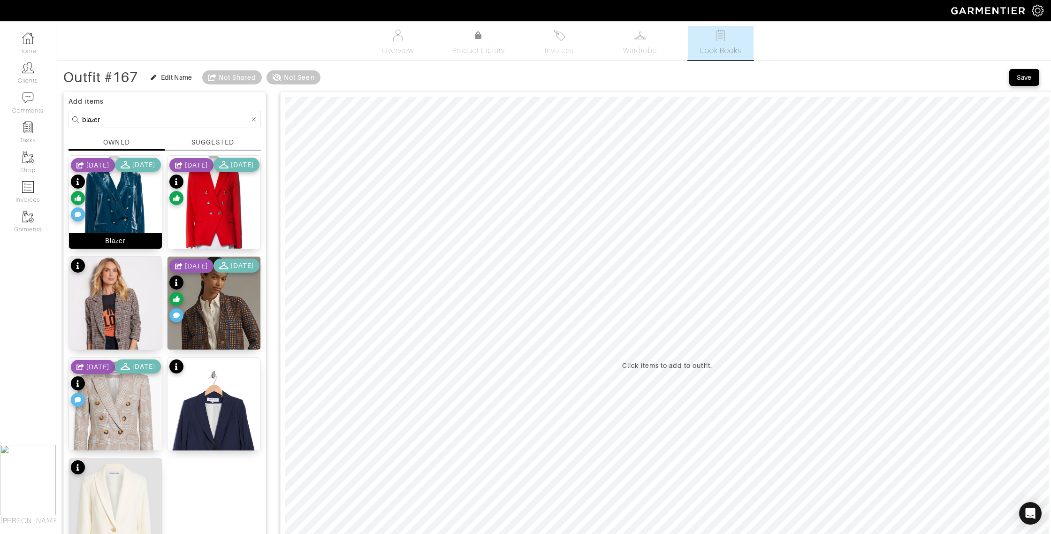
click at [128, 244] on div "Blazer" at bounding box center [115, 241] width 93 height 16
click at [119, 148] on div "OWNED" at bounding box center [117, 144] width 96 height 13
drag, startPoint x: 105, startPoint y: 119, endPoint x: 57, endPoint y: 121, distance: 47.9
click at [57, 121] on div "Outfit #167 Edit Name Not Shared Not Seen Save Add items blazer OWNED SUGGESTED…" at bounding box center [553, 403] width 995 height 670
type input "s"
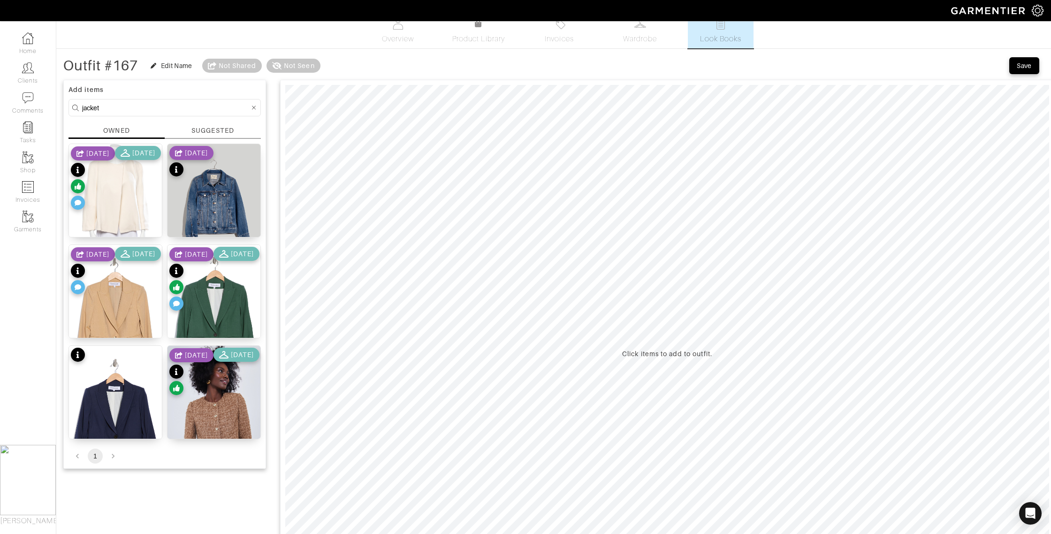
scroll to position [16, 0]
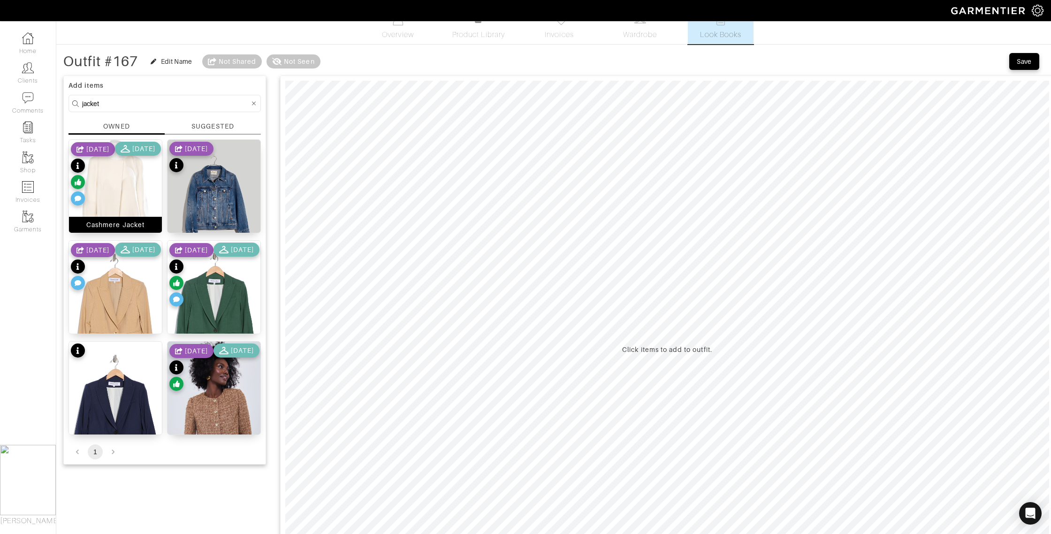
click at [116, 226] on div "Cashmere Jacket" at bounding box center [115, 224] width 58 height 9
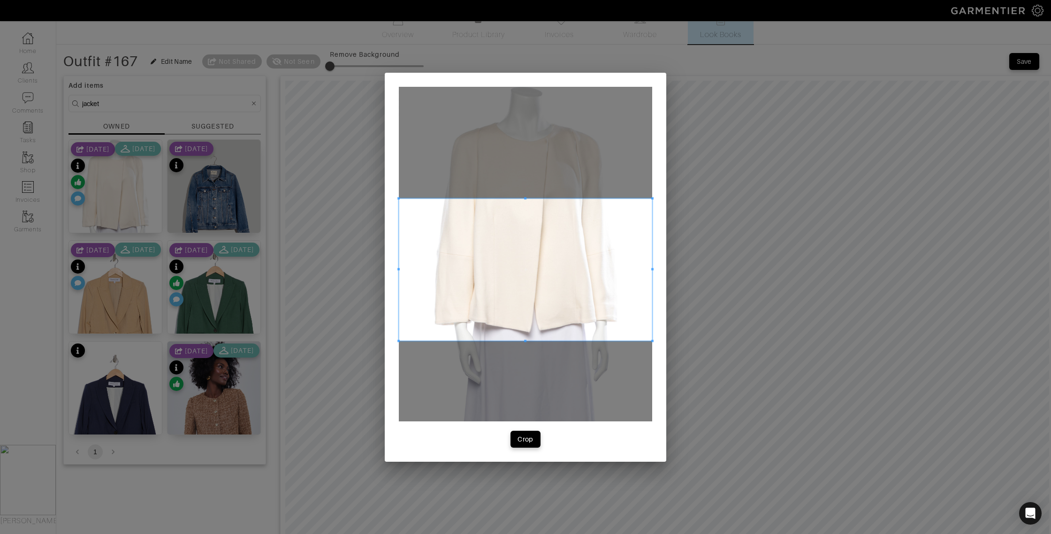
click at [481, 251] on span at bounding box center [525, 270] width 253 height 143
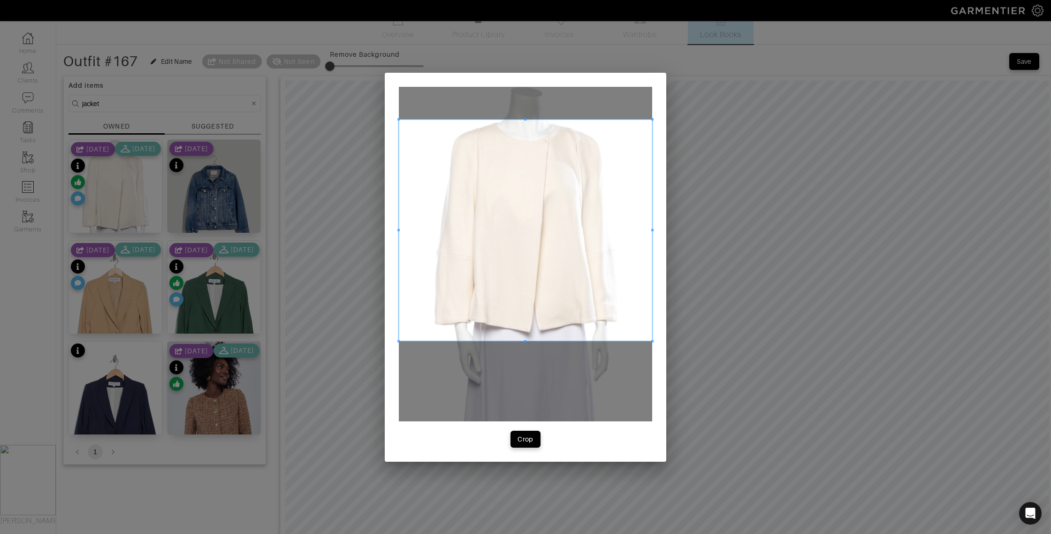
click at [516, 119] on div at bounding box center [525, 230] width 253 height 222
click at [530, 440] on div "Crop" at bounding box center [526, 439] width 16 height 9
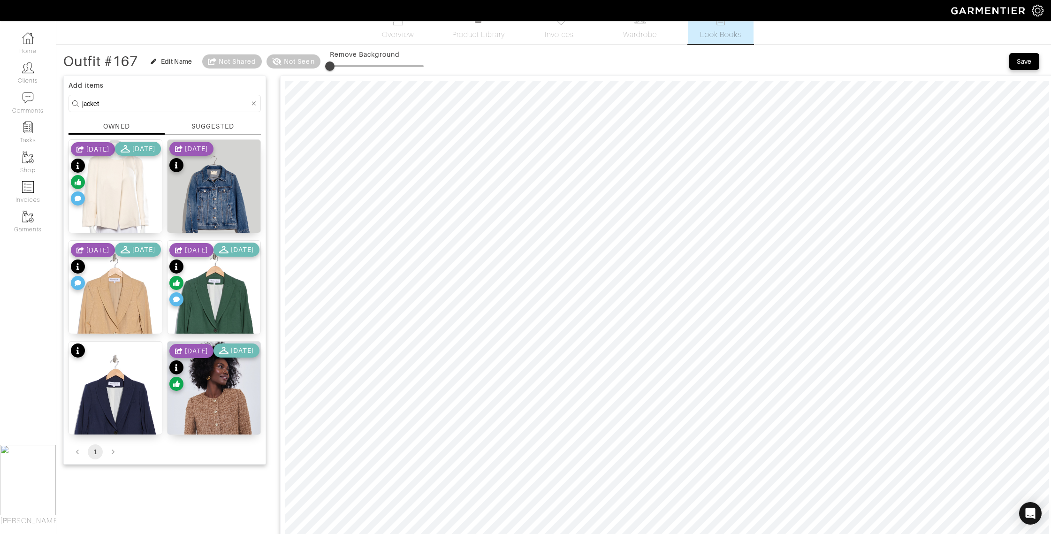
click at [114, 123] on div "OWNED" at bounding box center [116, 126] width 26 height 9
drag, startPoint x: 117, startPoint y: 105, endPoint x: 64, endPoint y: 107, distance: 52.6
click at [64, 107] on div "Add items jacket OWNED SUGGESTED Cashmere Jacket 10/20/24 11/17/24 Medford Jack…" at bounding box center [164, 270] width 203 height 389
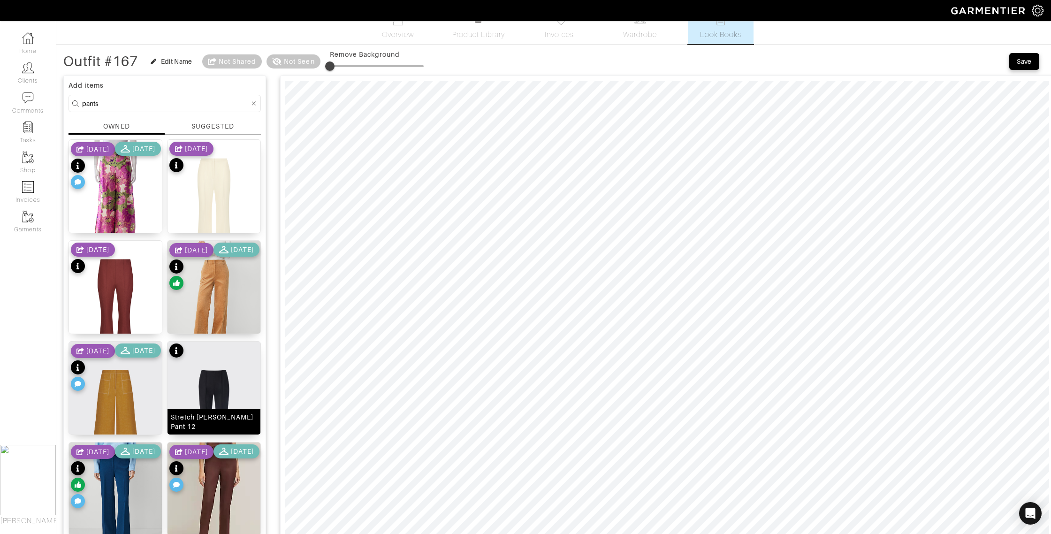
drag, startPoint x: 211, startPoint y: 419, endPoint x: 222, endPoint y: 405, distance: 18.0
click at [211, 419] on div "Stretch Cotton Kate Pant 12" at bounding box center [214, 422] width 86 height 19
drag, startPoint x: 101, startPoint y: 103, endPoint x: 64, endPoint y: 99, distance: 37.3
click at [64, 99] on div "Add items pants OWNED SUGGESTED Printed Wide Leg Pants 4/24/25 5/08/25 Lynn Pan…" at bounding box center [164, 422] width 203 height 692
type input "b"
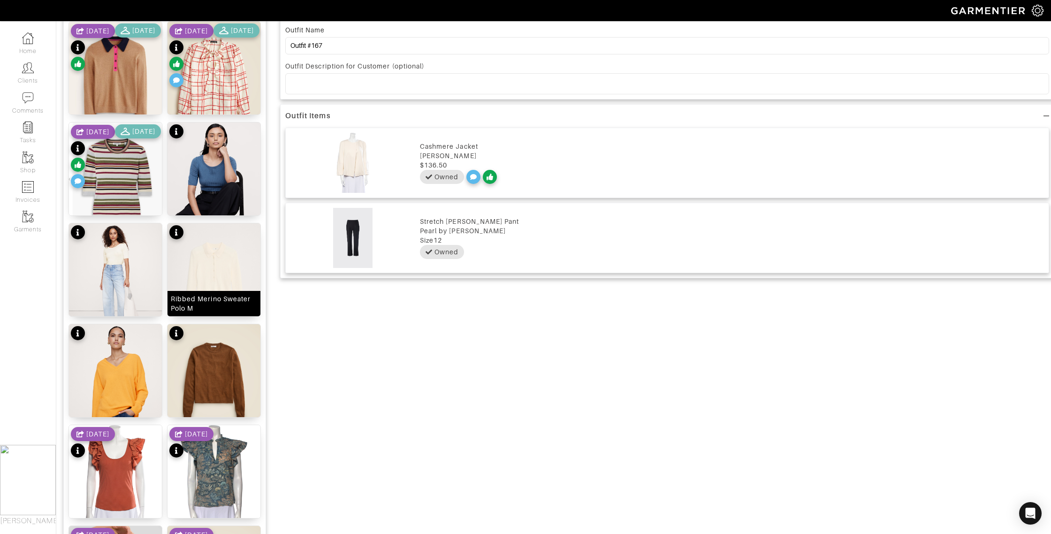
scroll to position [639, 0]
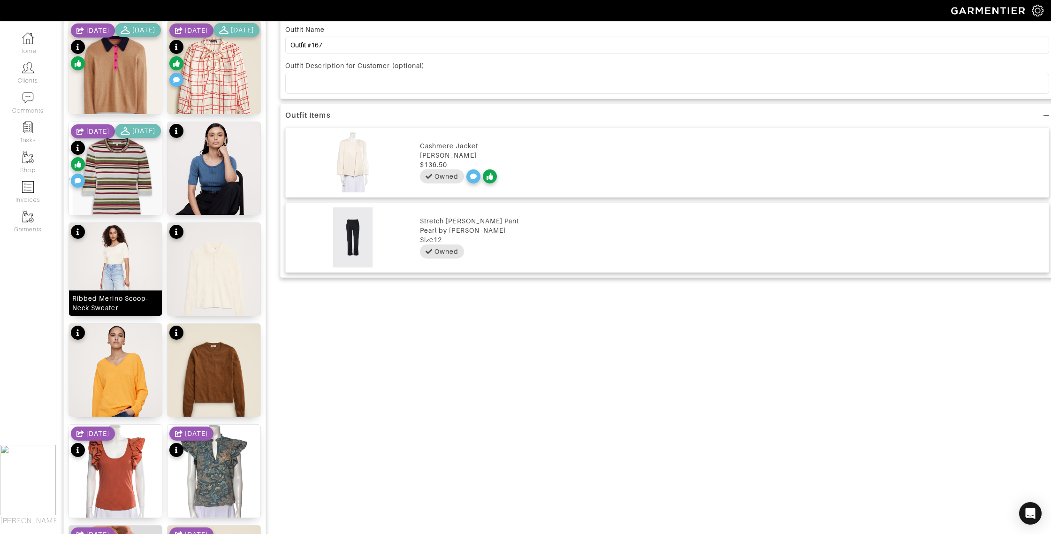
click at [123, 306] on div "Ribbed Merino Scoop-Neck Sweater" at bounding box center [115, 303] width 86 height 19
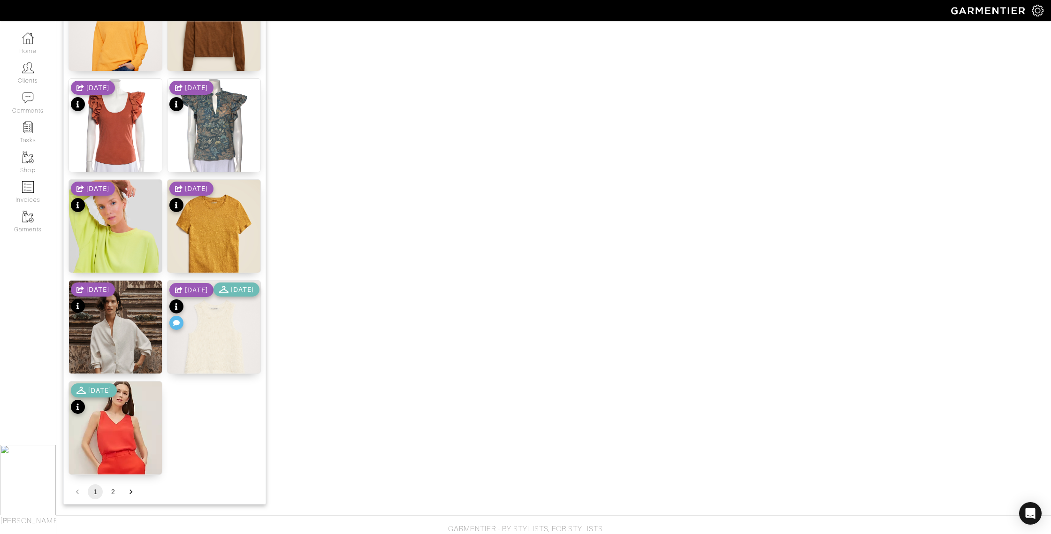
scroll to position [1001, 0]
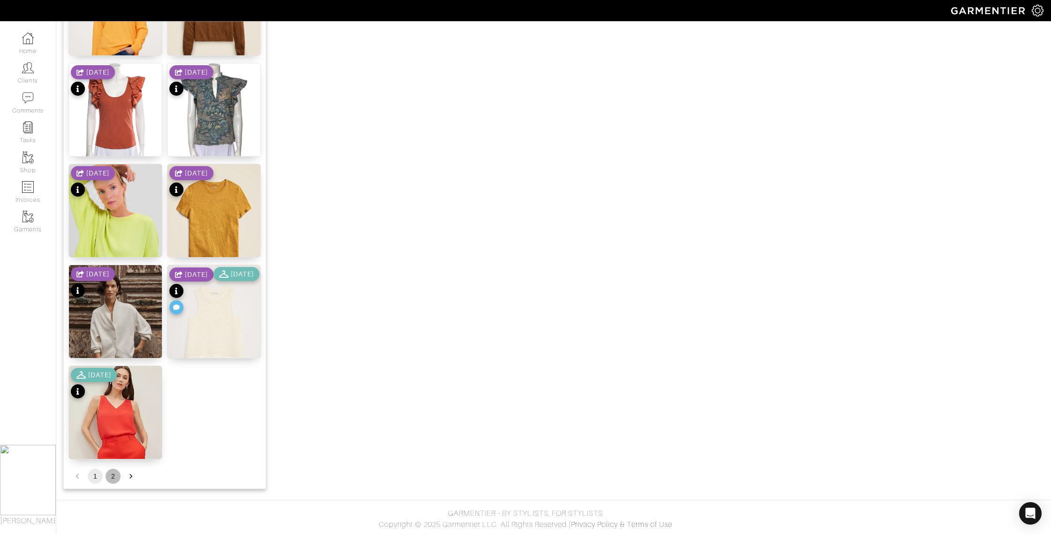
click at [114, 475] on button "2" at bounding box center [113, 476] width 15 height 15
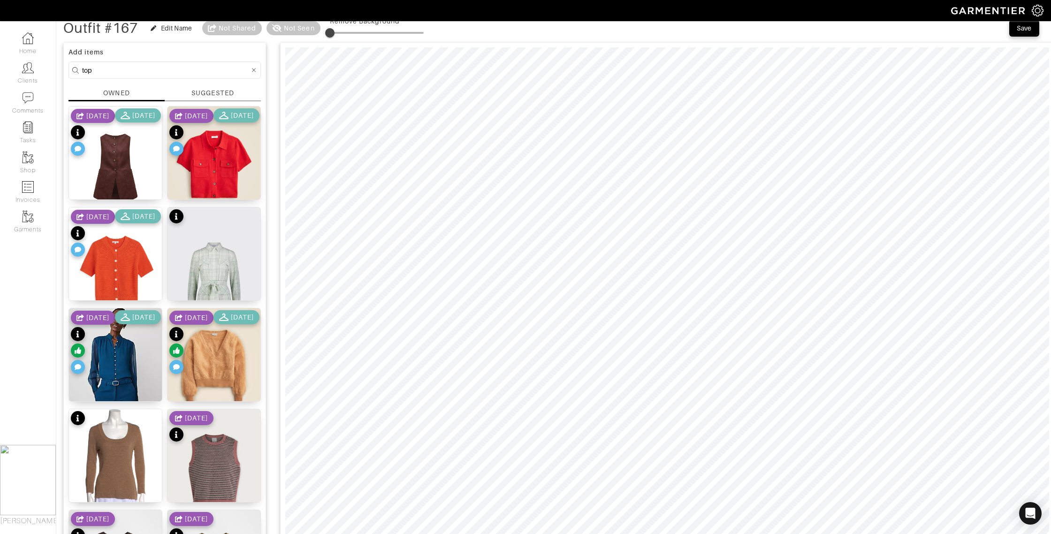
scroll to position [52, 0]
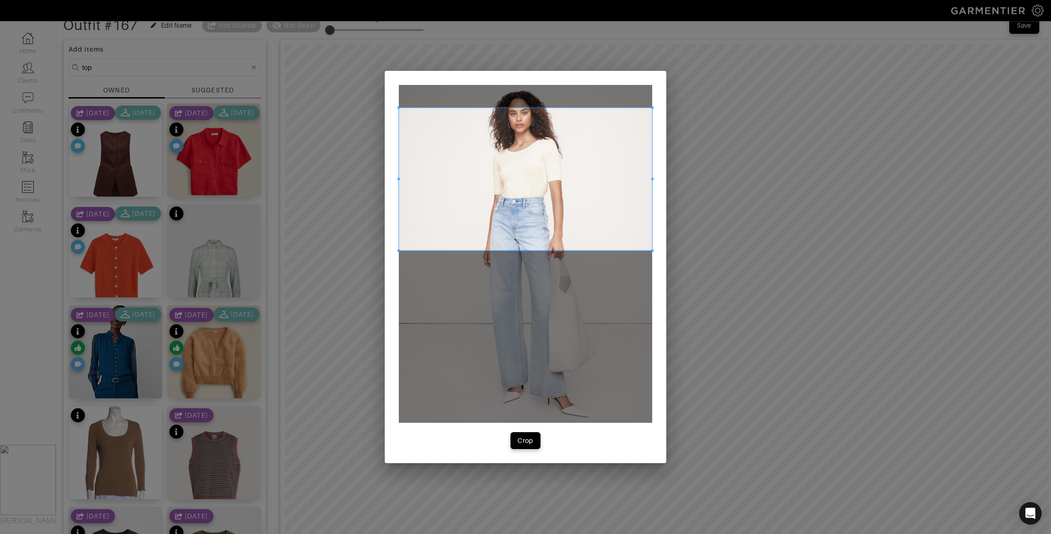
click at [506, 212] on span at bounding box center [525, 179] width 253 height 143
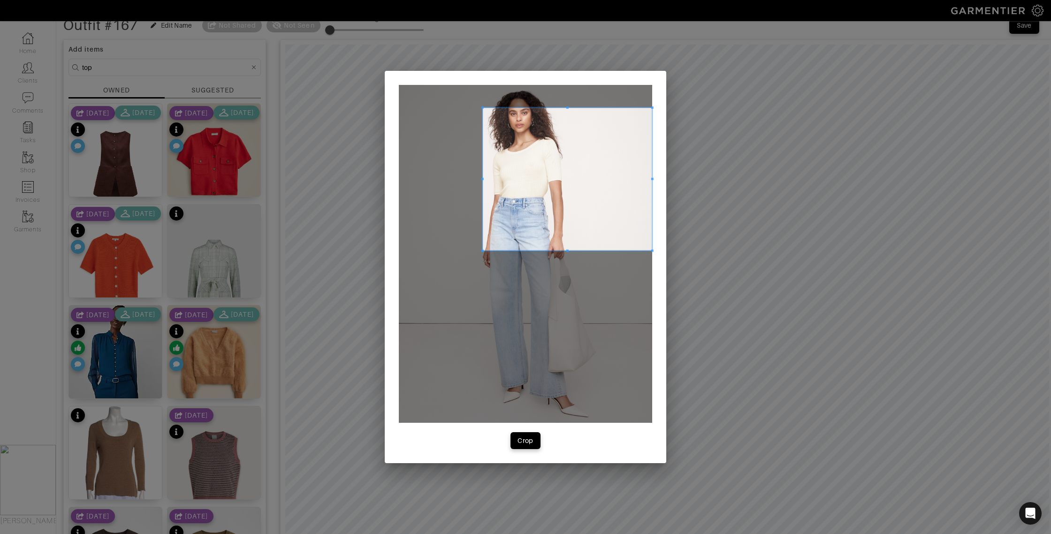
click at [483, 183] on div at bounding box center [567, 179] width 169 height 143
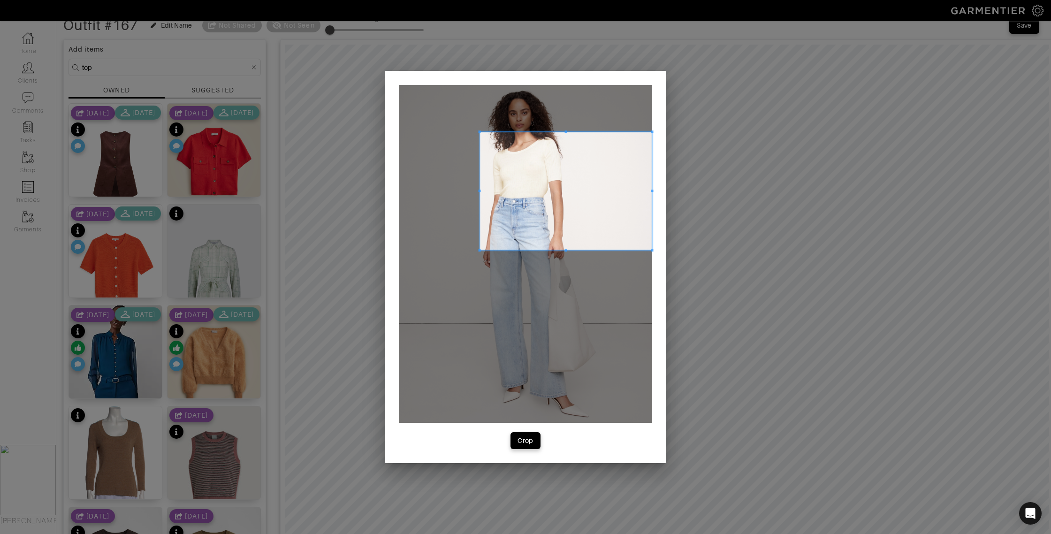
click at [568, 132] on span at bounding box center [566, 131] width 172 height 2
click at [650, 190] on span at bounding box center [566, 191] width 172 height 118
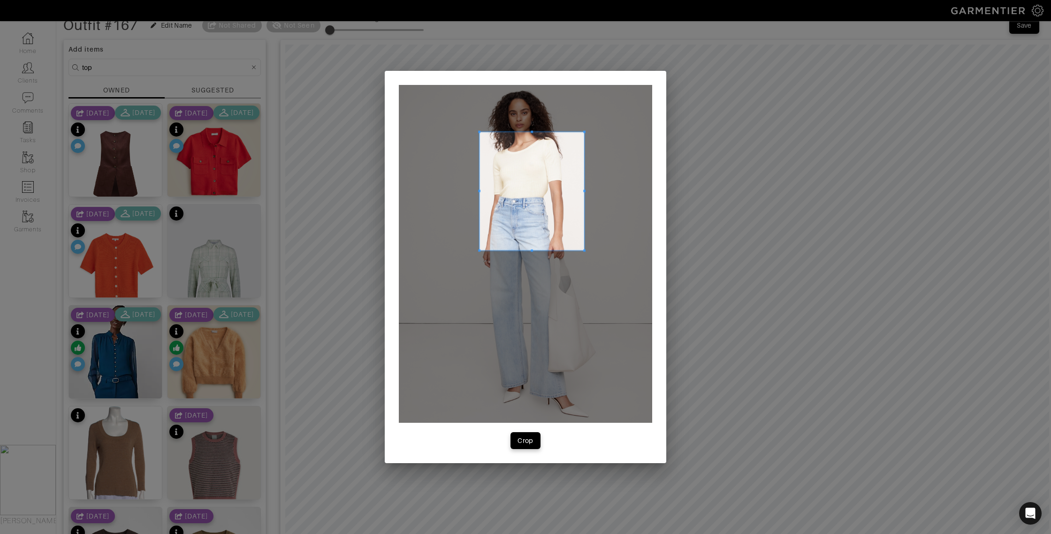
click at [584, 185] on div at bounding box center [532, 191] width 105 height 118
click at [520, 210] on span at bounding box center [532, 210] width 105 height 2
click at [534, 441] on span "Crop" at bounding box center [526, 440] width 20 height 9
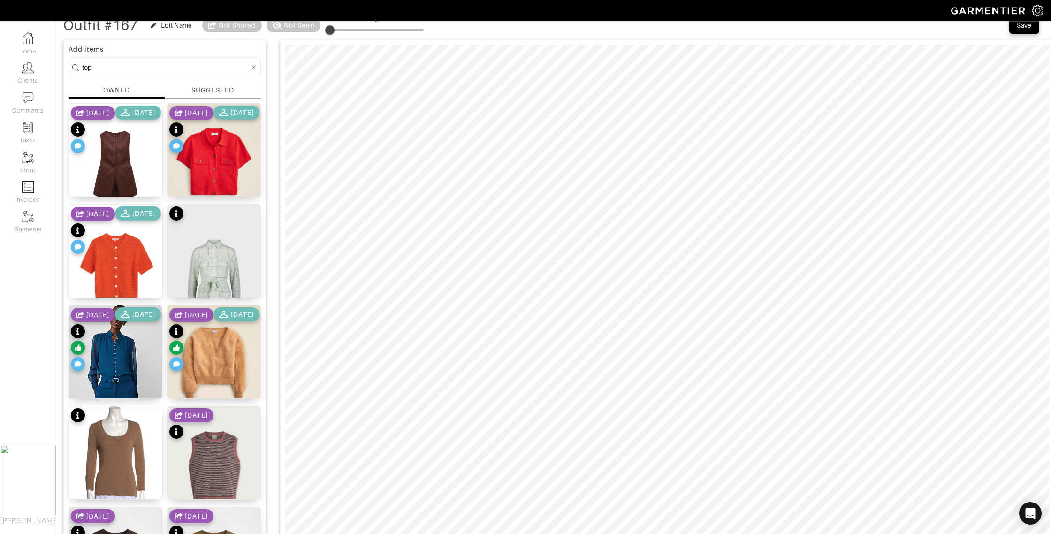
drag, startPoint x: 99, startPoint y: 67, endPoint x: 61, endPoint y: 62, distance: 37.8
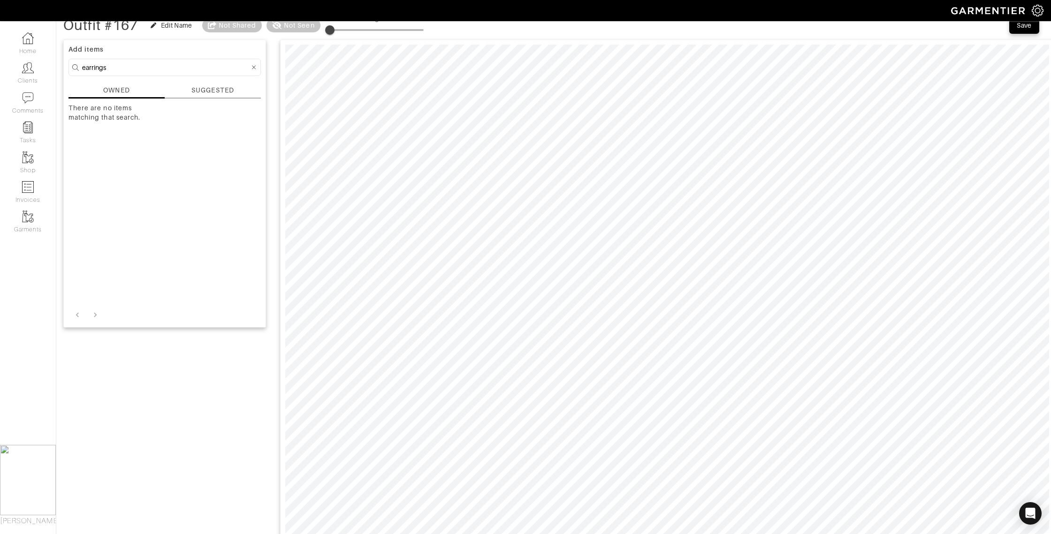
drag, startPoint x: 212, startPoint y: 84, endPoint x: 208, endPoint y: 89, distance: 6.0
click at [212, 84] on div "Add items earrings OWNED SUGGESTED There are no items matching that search." at bounding box center [164, 183] width 203 height 288
click at [208, 89] on div "SUGGESTED" at bounding box center [212, 90] width 42 height 10
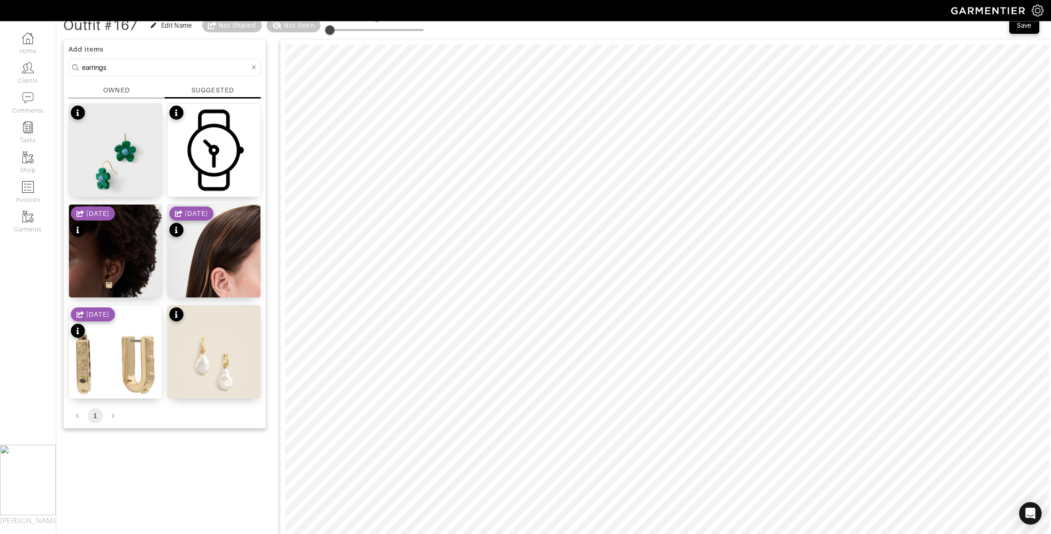
drag, startPoint x: 117, startPoint y: 68, endPoint x: 66, endPoint y: 64, distance: 50.8
click at [67, 64] on div "Add items earrings OWNED SUGGESTED Malachite Heather Earrings $48 Wesley Wood E…" at bounding box center [164, 233] width 203 height 389
type input "jewelry"
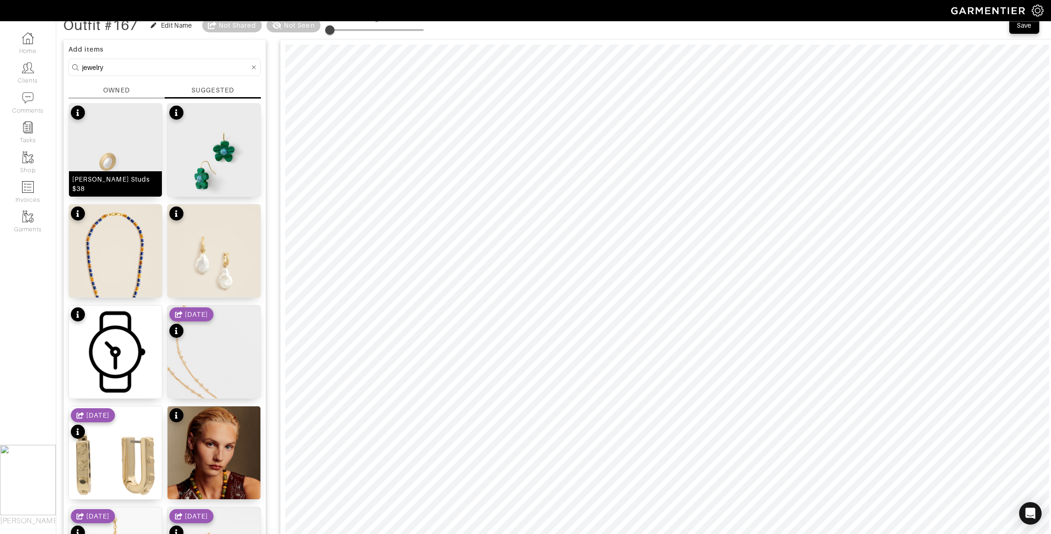
click at [124, 191] on div "Pearl Addison Studs $38" at bounding box center [115, 184] width 86 height 19
click at [120, 89] on div "OWNED" at bounding box center [116, 90] width 26 height 10
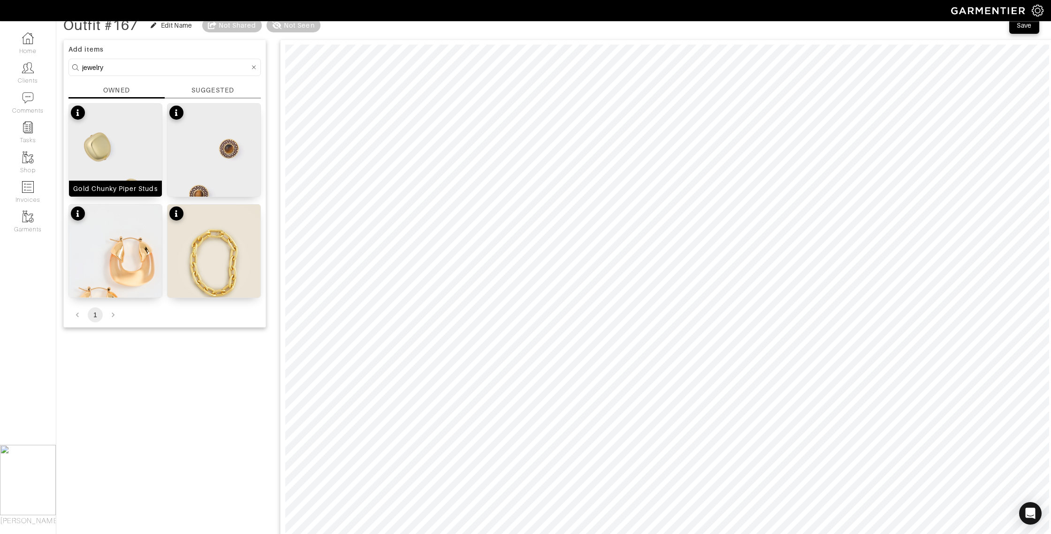
click at [123, 188] on div "Gold Chunky Piper Studs" at bounding box center [115, 188] width 84 height 9
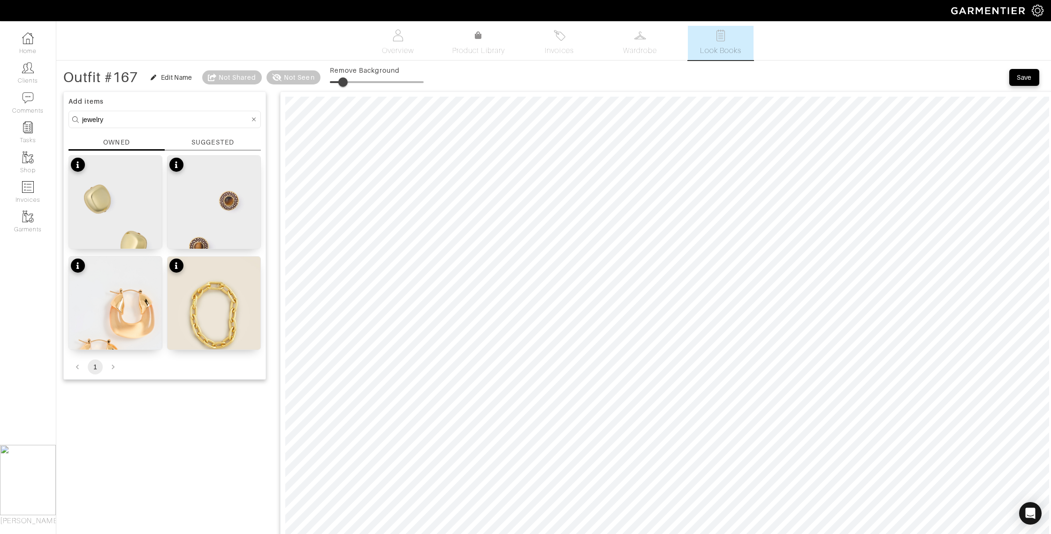
type input "15"
drag, startPoint x: 334, startPoint y: 83, endPoint x: 345, endPoint y: 84, distance: 11.3
click at [345, 83] on span at bounding box center [342, 81] width 9 height 9
click at [222, 144] on div "SUGGESTED" at bounding box center [212, 143] width 42 height 10
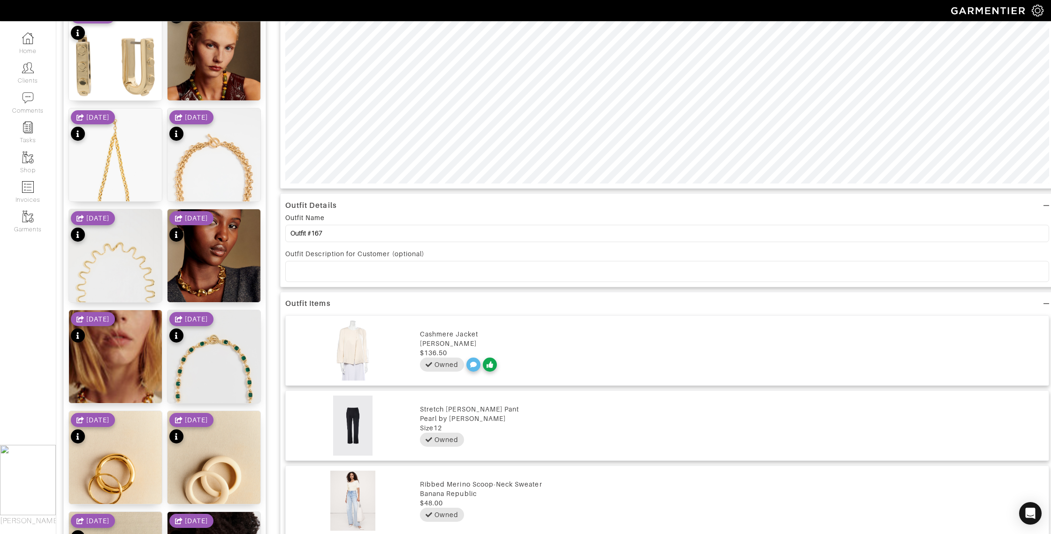
scroll to position [452, 0]
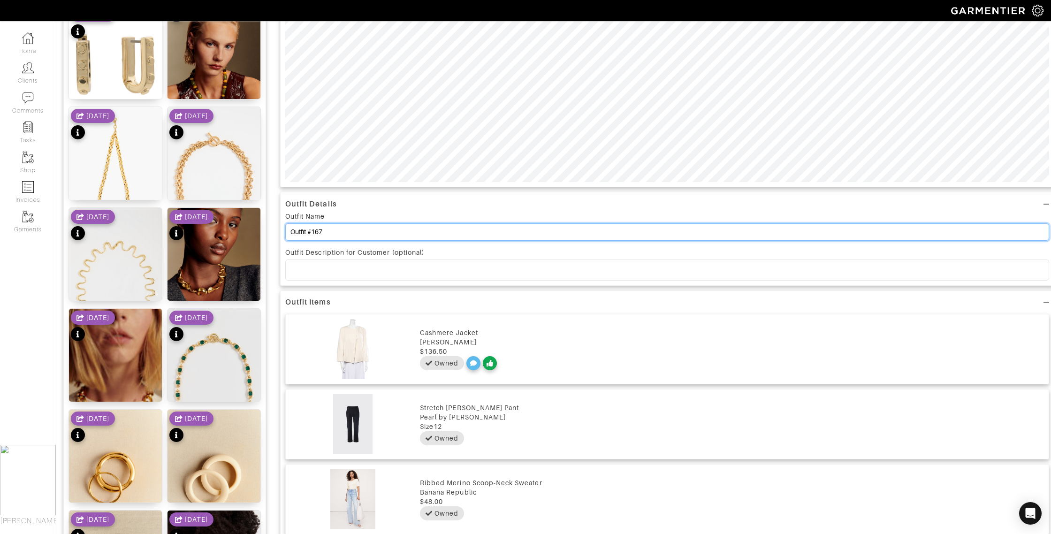
click at [315, 233] on input "Outfit #167" at bounding box center [667, 231] width 764 height 17
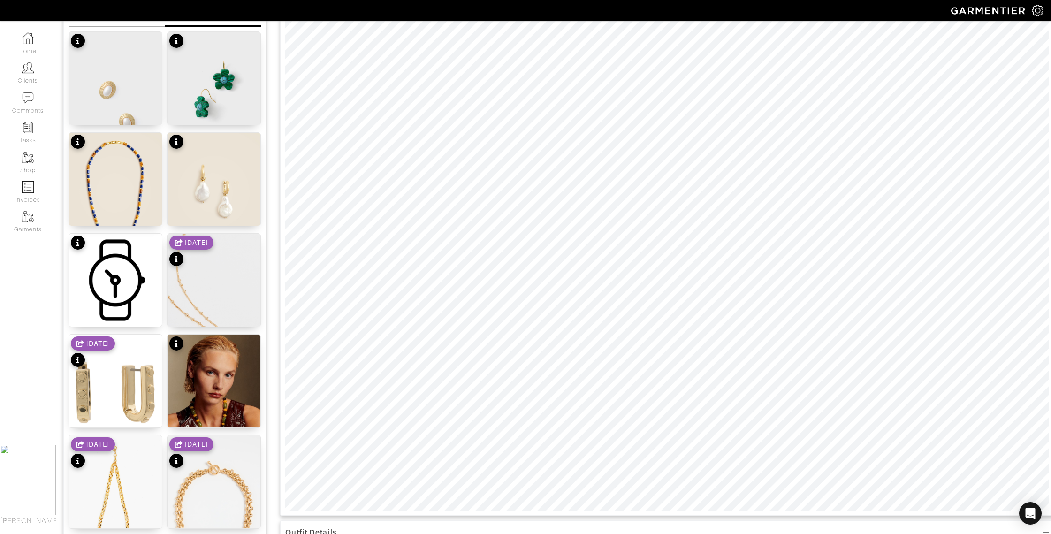
scroll to position [0, 0]
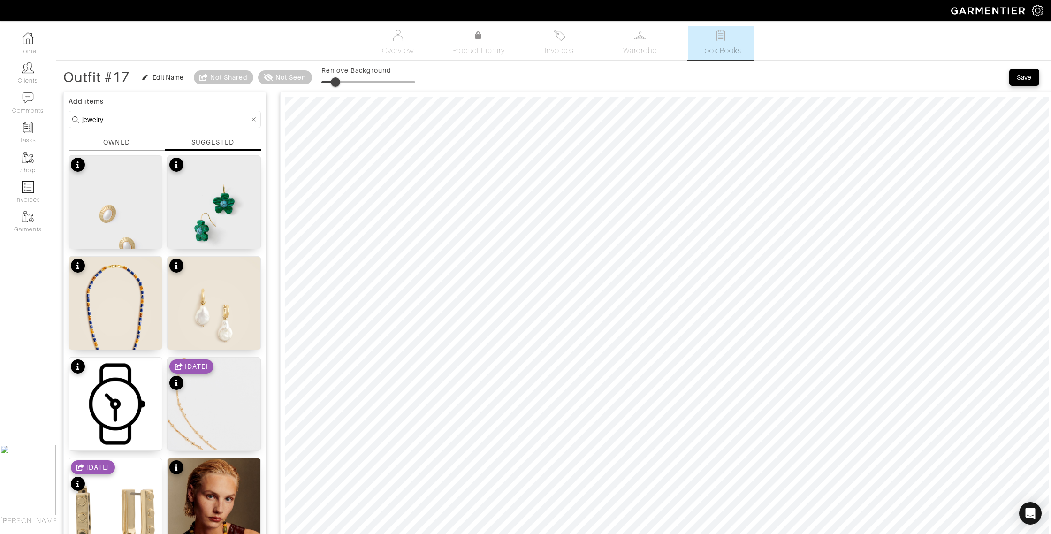
type input "Outfit #17"
drag, startPoint x: 1025, startPoint y: 75, endPoint x: 973, endPoint y: 85, distance: 53.1
click at [1025, 75] on div "Save" at bounding box center [1024, 77] width 15 height 9
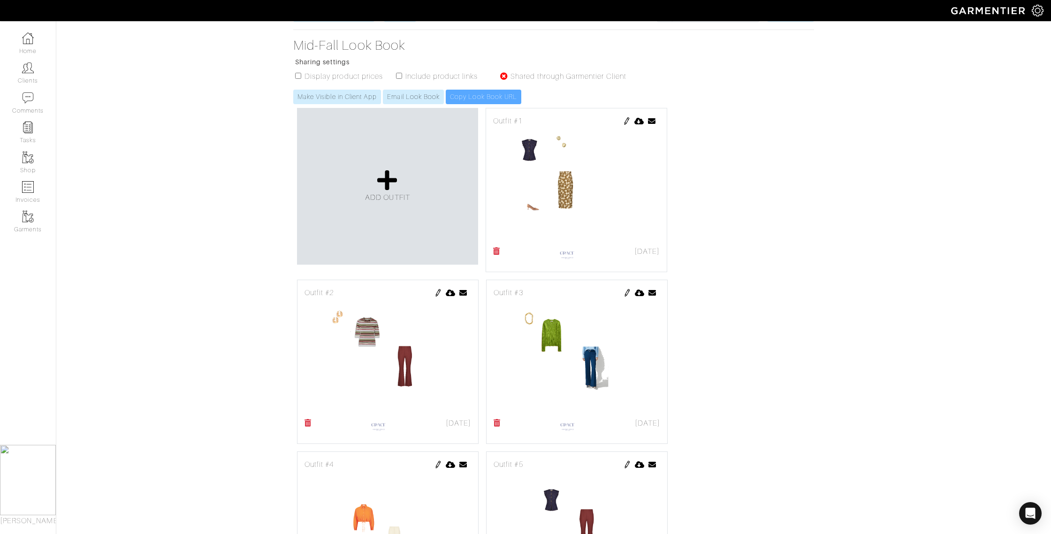
scroll to position [139, 0]
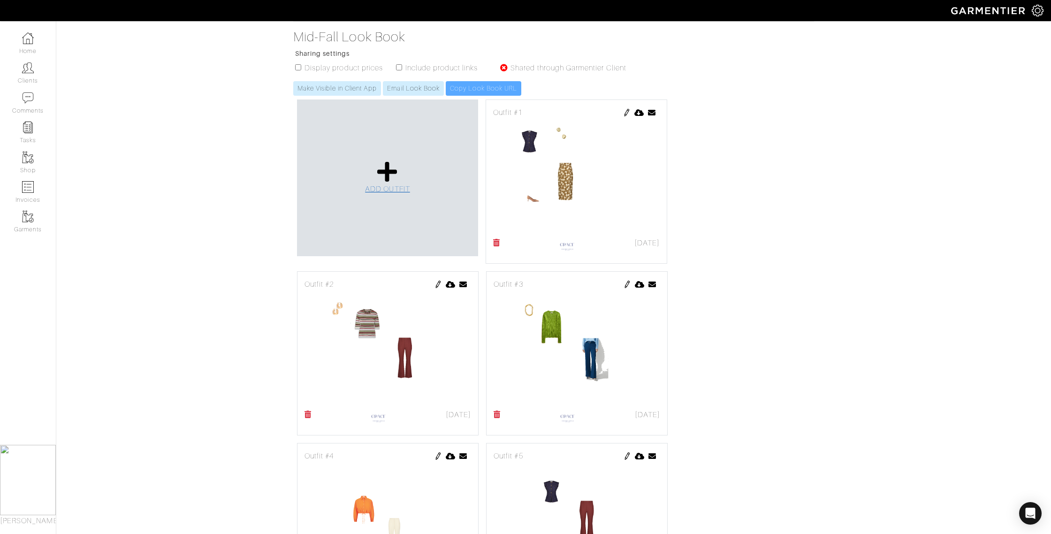
click at [396, 183] on link "ADD OUTFIT" at bounding box center [387, 177] width 45 height 34
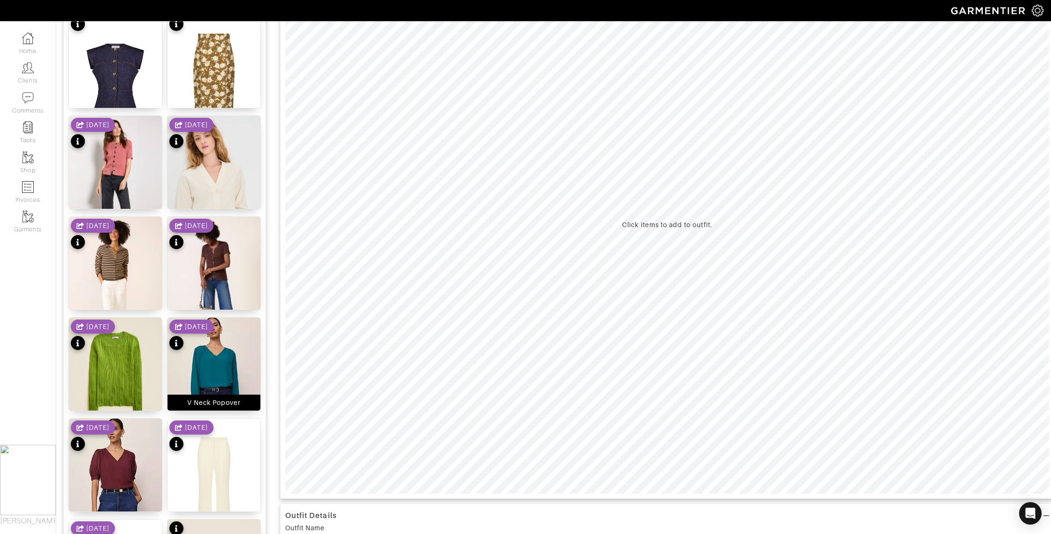
scroll to position [130, 0]
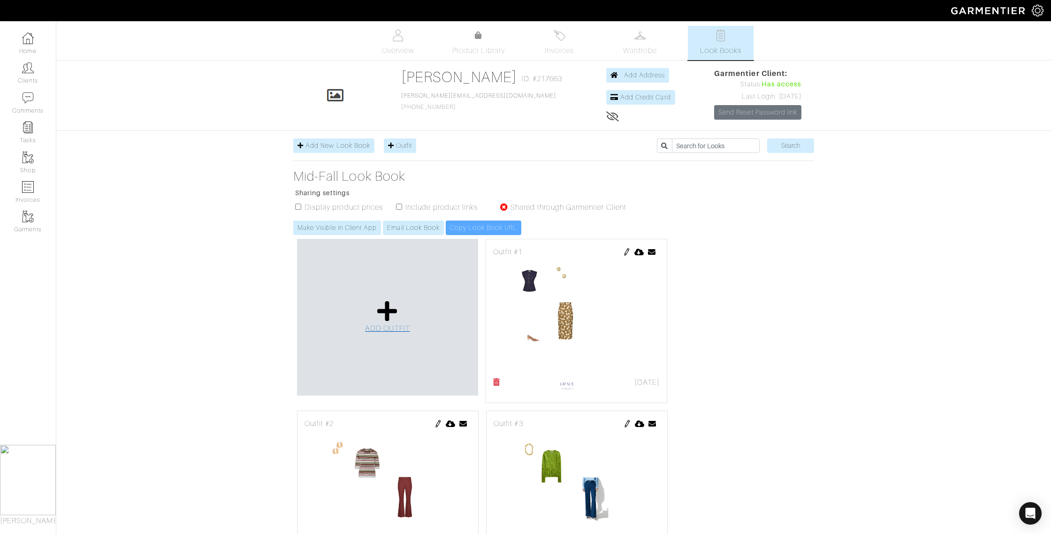
click at [385, 313] on icon at bounding box center [387, 311] width 20 height 23
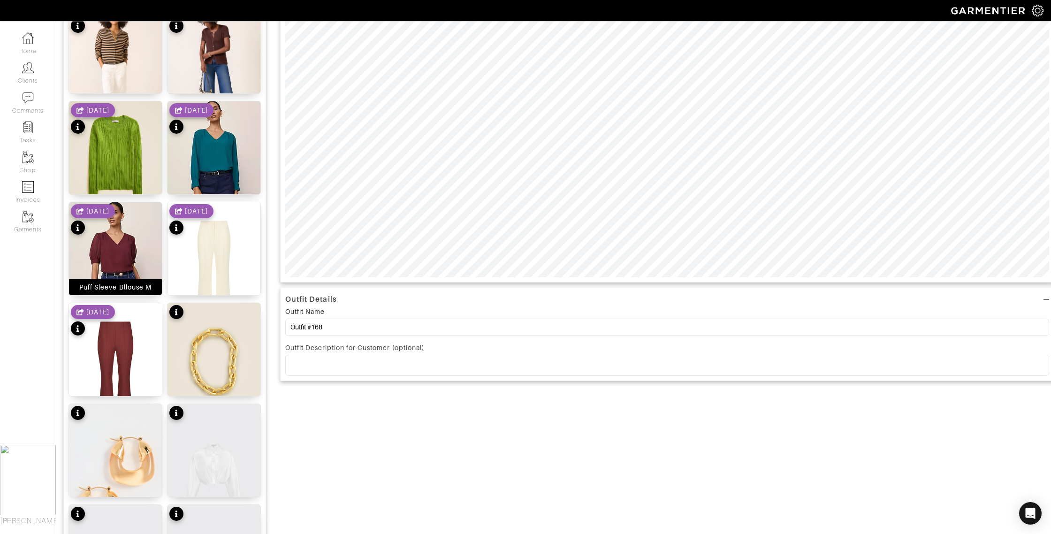
scroll to position [400, 0]
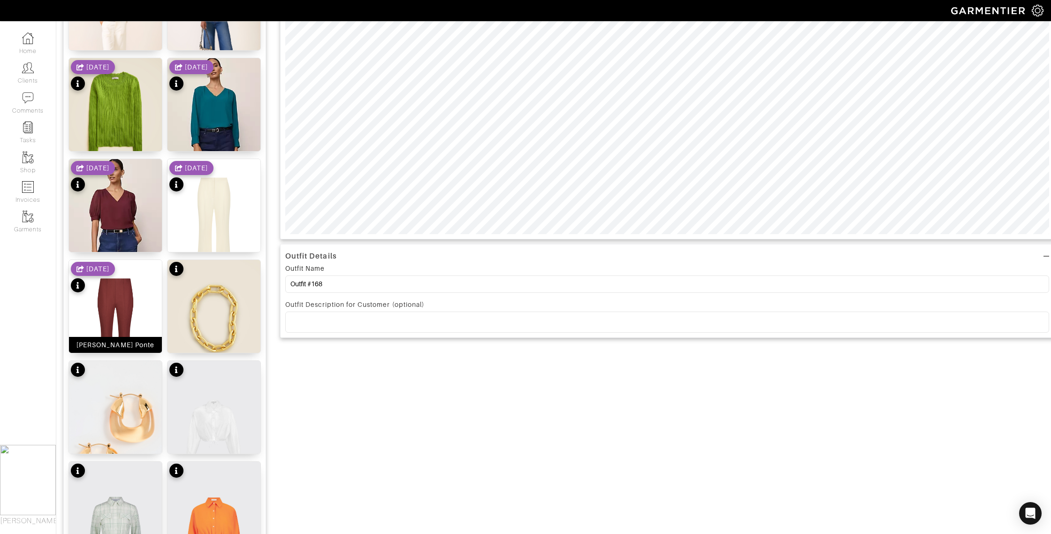
click at [128, 346] on div "[PERSON_NAME] Ponte" at bounding box center [115, 344] width 78 height 9
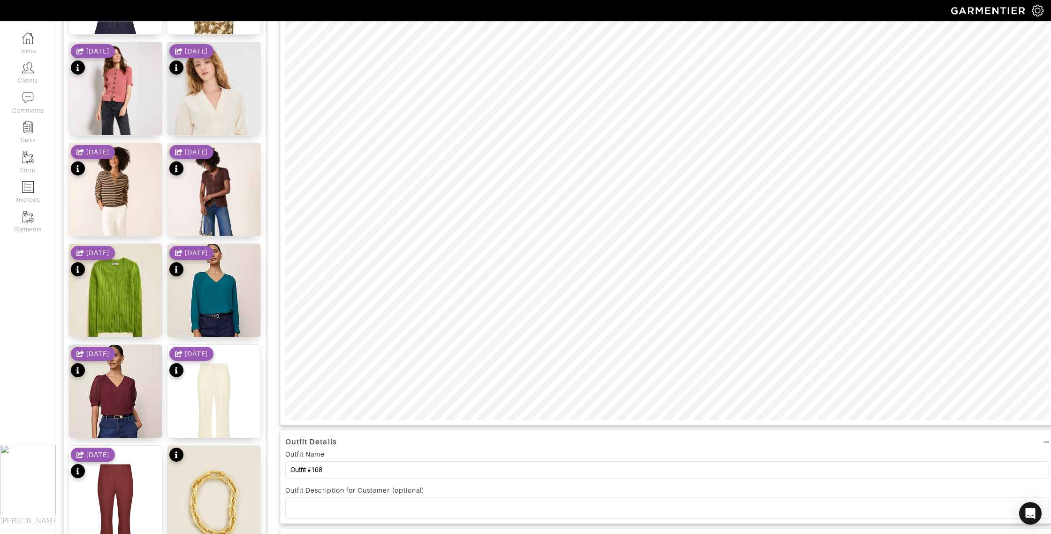
scroll to position [193, 0]
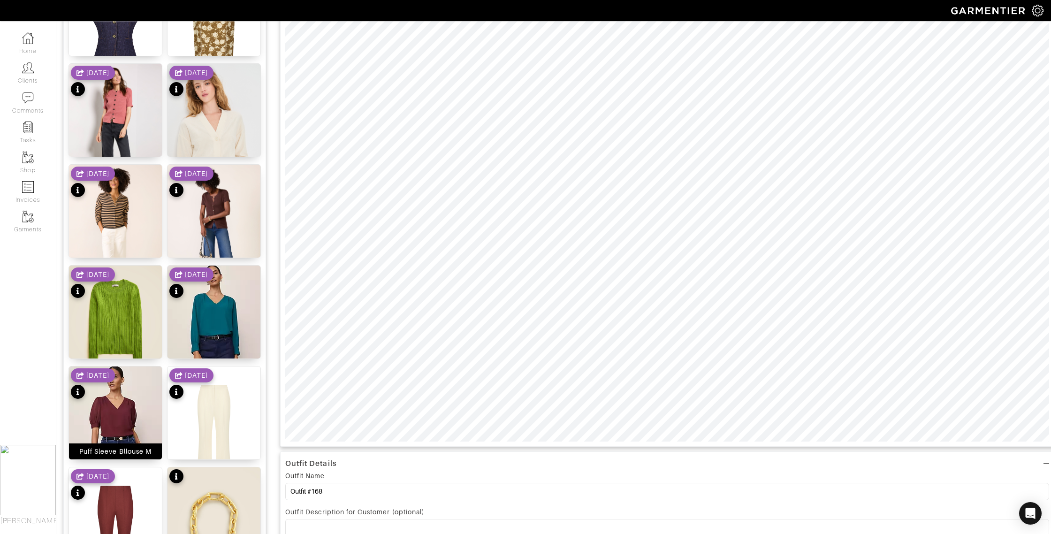
click at [133, 452] on div "Puff Sleeve Bllouse M" at bounding box center [115, 451] width 72 height 9
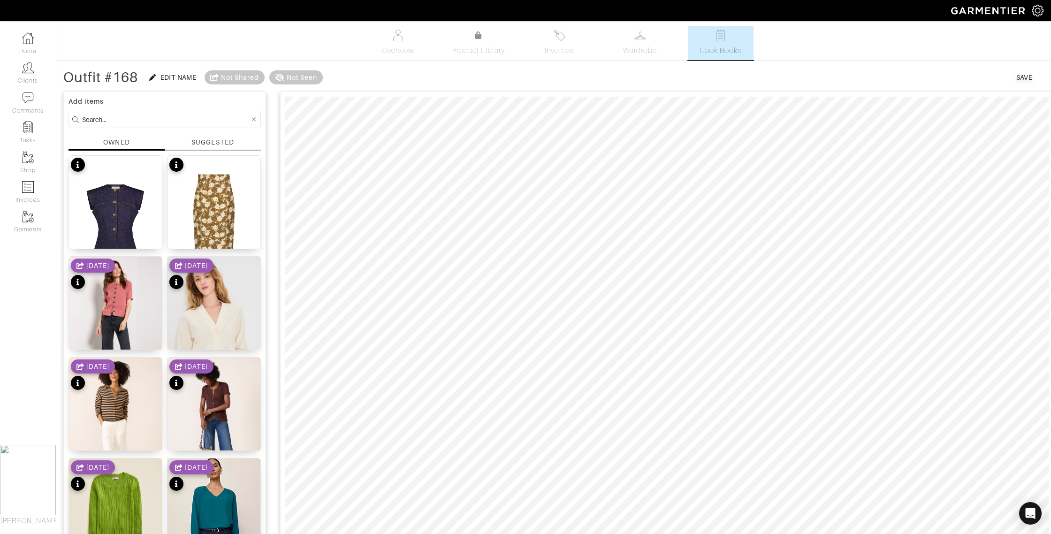
click at [107, 118] on input at bounding box center [166, 120] width 168 height 12
type input "jacket"
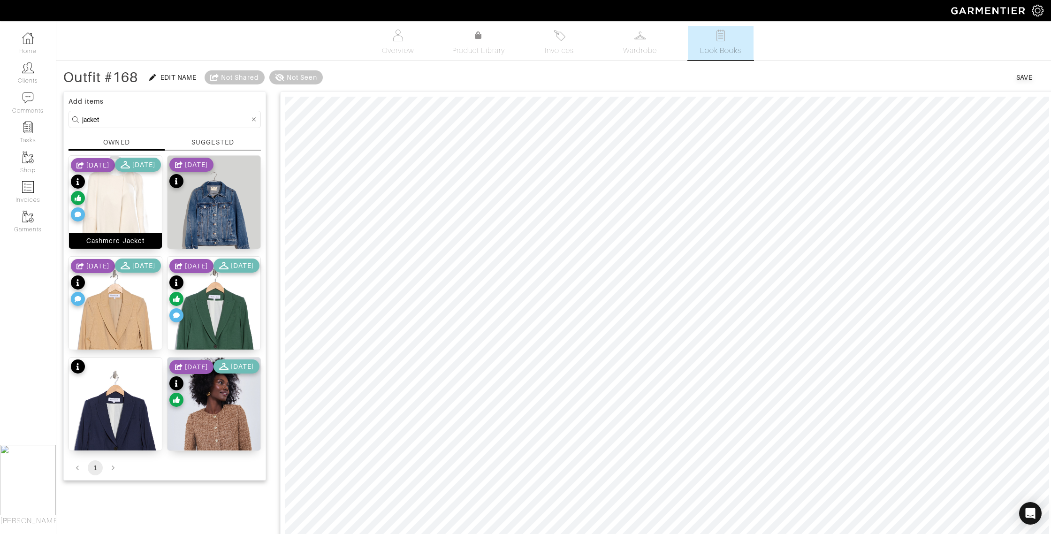
click at [123, 241] on div "Cashmere Jacket" at bounding box center [115, 240] width 58 height 9
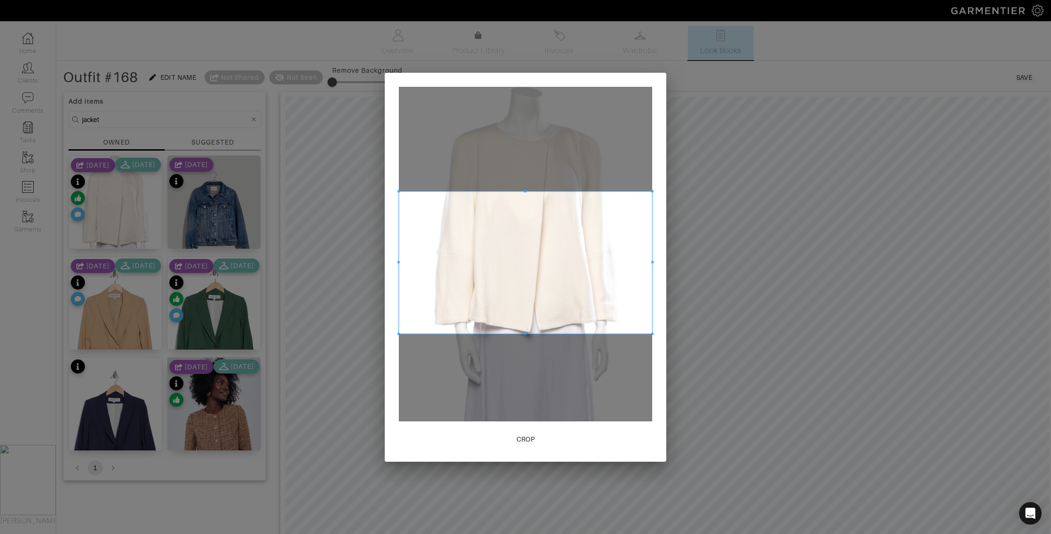
click at [458, 250] on span at bounding box center [525, 262] width 253 height 143
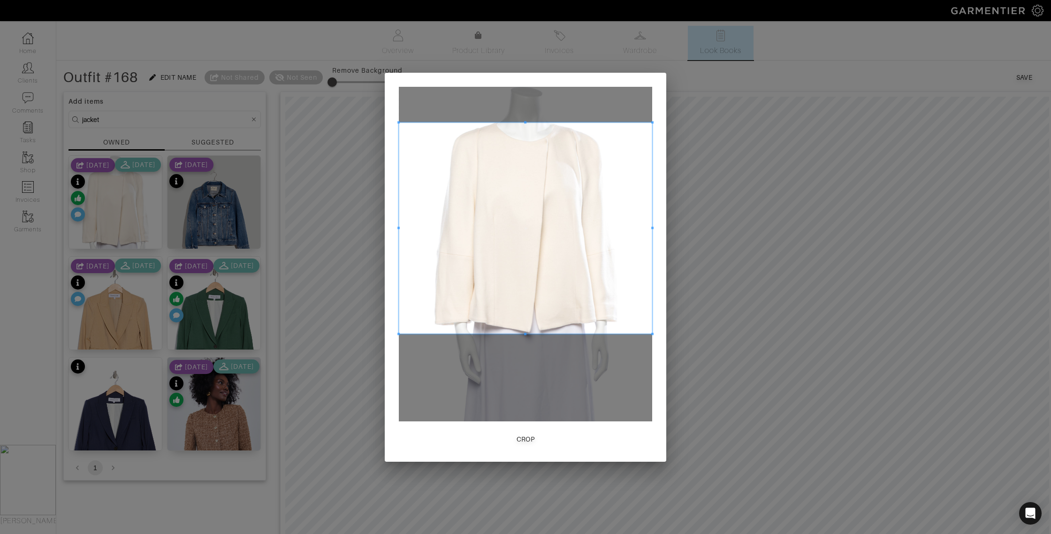
click at [516, 121] on span at bounding box center [525, 122] width 253 height 2
click at [530, 440] on div "Crop" at bounding box center [526, 439] width 18 height 9
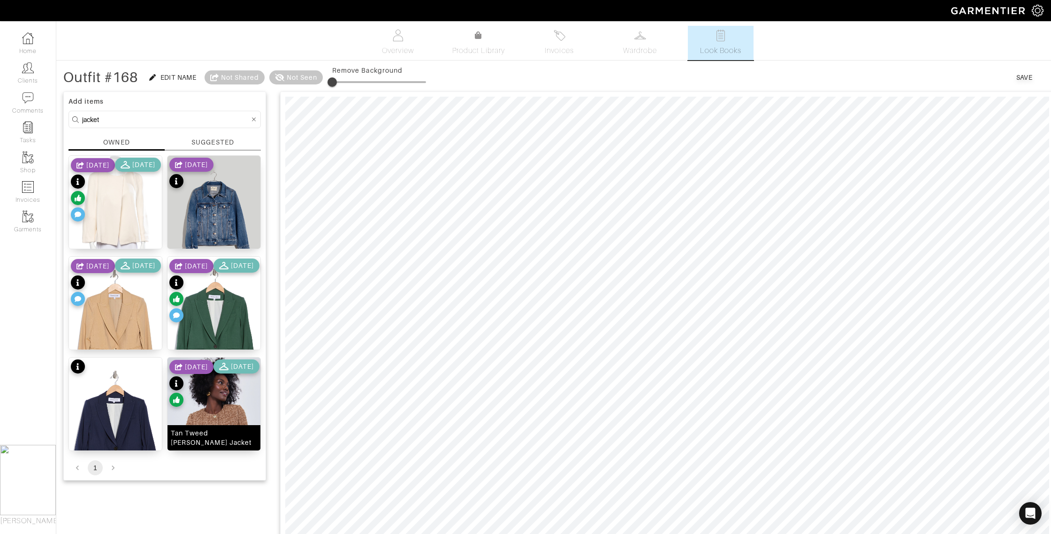
click at [241, 442] on div "Tan Tweed [PERSON_NAME] Jacket" at bounding box center [214, 437] width 86 height 19
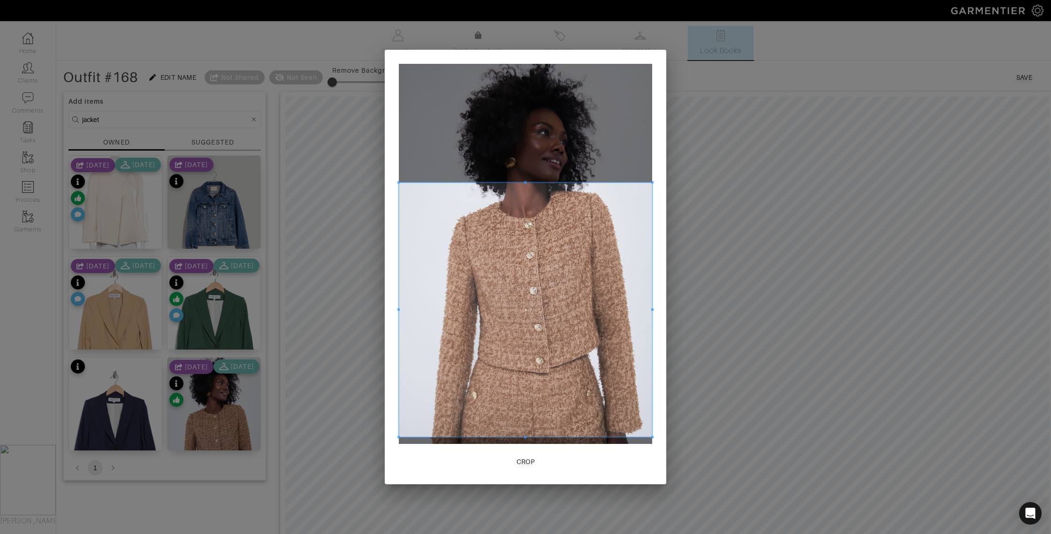
click at [528, 437] on span at bounding box center [525, 437] width 253 height 2
click at [524, 463] on div "Crop" at bounding box center [526, 461] width 18 height 9
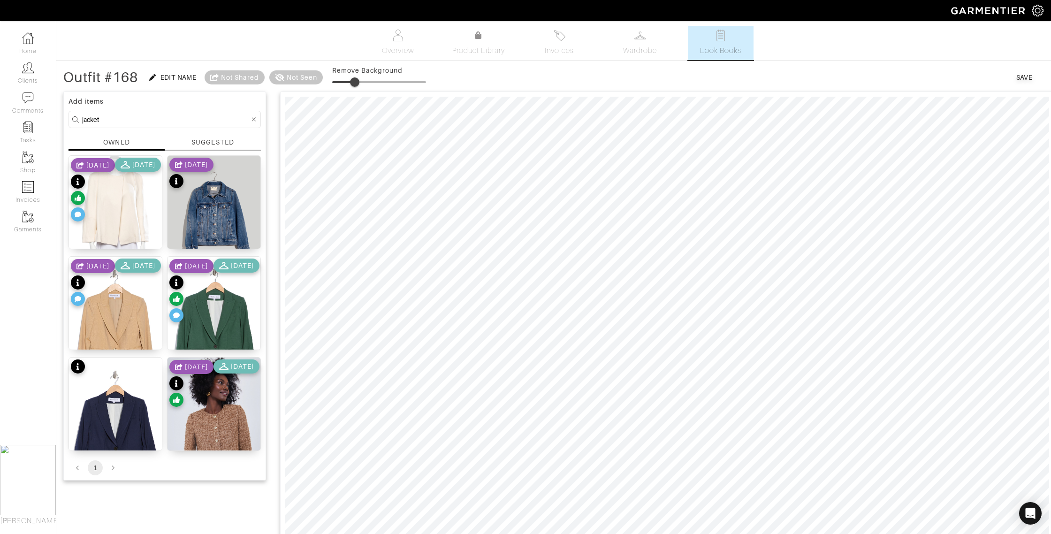
drag, startPoint x: 336, startPoint y: 84, endPoint x: 356, endPoint y: 84, distance: 20.6
click at [356, 84] on span at bounding box center [354, 81] width 9 height 9
click at [355, 80] on span at bounding box center [354, 81] width 9 height 9
type input "22"
drag, startPoint x: 115, startPoint y: 119, endPoint x: 52, endPoint y: 119, distance: 62.9
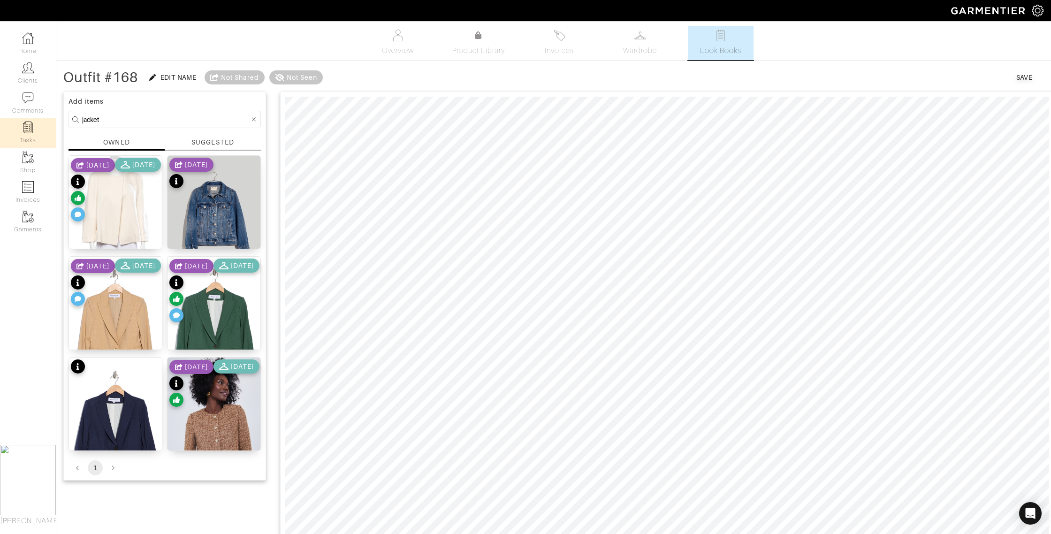
click at [60, 119] on div "Outfit #168 Edit Name Not Shared Not Seen Save Add items jacket OWNED SUGGESTED…" at bounding box center [553, 492] width 995 height 849
type input "[PERSON_NAME]"
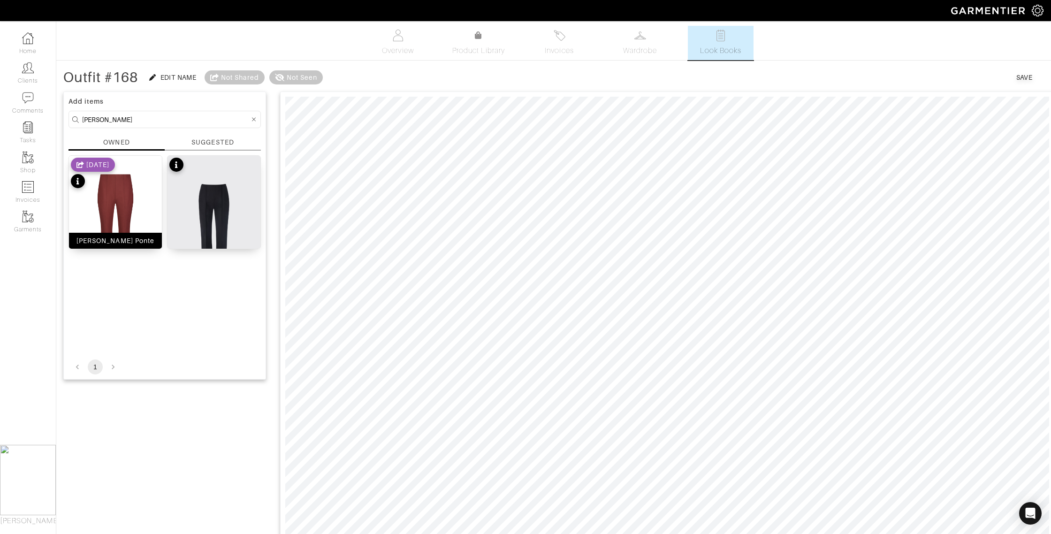
drag, startPoint x: 90, startPoint y: 242, endPoint x: 96, endPoint y: 242, distance: 5.6
click at [90, 242] on div "[PERSON_NAME] Ponte" at bounding box center [115, 240] width 78 height 9
type input "0"
drag, startPoint x: 344, startPoint y: 82, endPoint x: 258, endPoint y: 86, distance: 86.5
click at [245, 77] on div "Outfit #168 Edit Name Not Shared Not Seen Remove Background" at bounding box center [244, 77] width 363 height 19
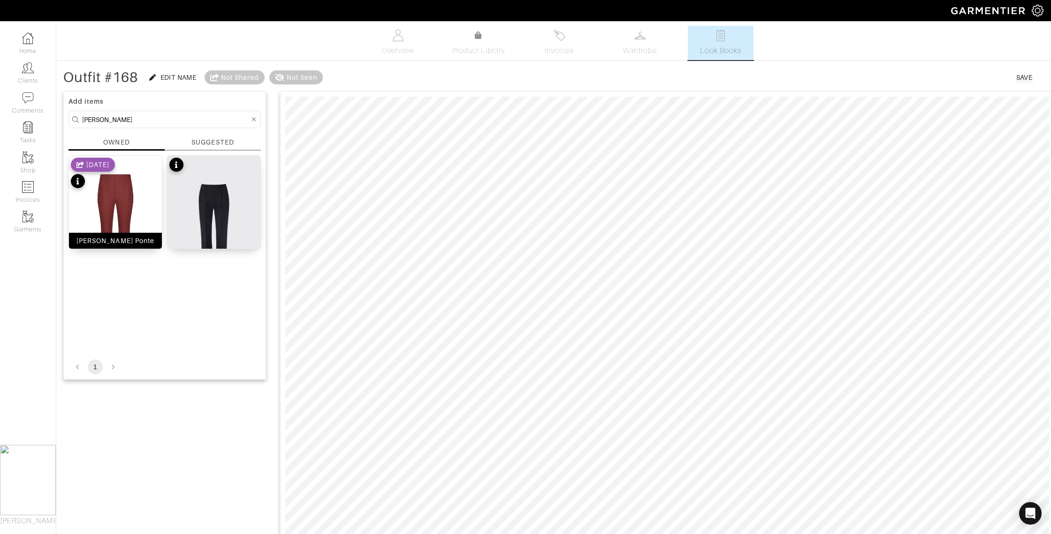
click at [105, 242] on div "[PERSON_NAME] Ponte" at bounding box center [115, 240] width 78 height 9
type input "0"
drag, startPoint x: 339, startPoint y: 83, endPoint x: 326, endPoint y: 89, distance: 14.7
click at [313, 84] on div "Outfit #168 Edit Name Not Shared Not Seen Remove Background" at bounding box center [244, 77] width 363 height 19
drag, startPoint x: 91, startPoint y: 244, endPoint x: 161, endPoint y: 250, distance: 71.1
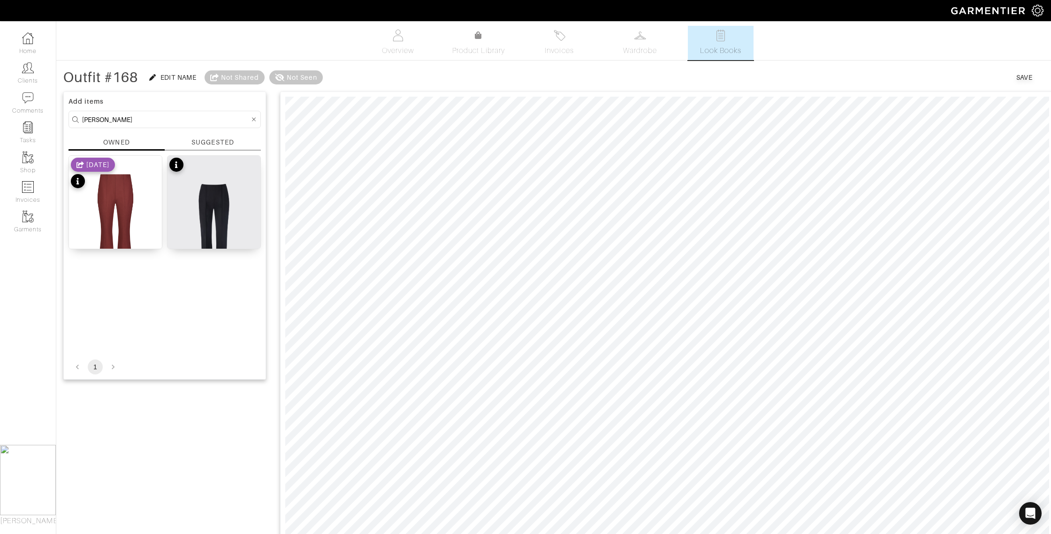
click at [91, 244] on div "[PERSON_NAME] Ponte" at bounding box center [115, 240] width 78 height 9
type input "24"
drag, startPoint x: 95, startPoint y: 119, endPoint x: 62, endPoint y: 116, distance: 33.4
click at [62, 116] on div "Outfit #168 Edit Name Not Shared Not Seen Remove Background Save Add items [PER…" at bounding box center [553, 492] width 995 height 849
type input "sweater"
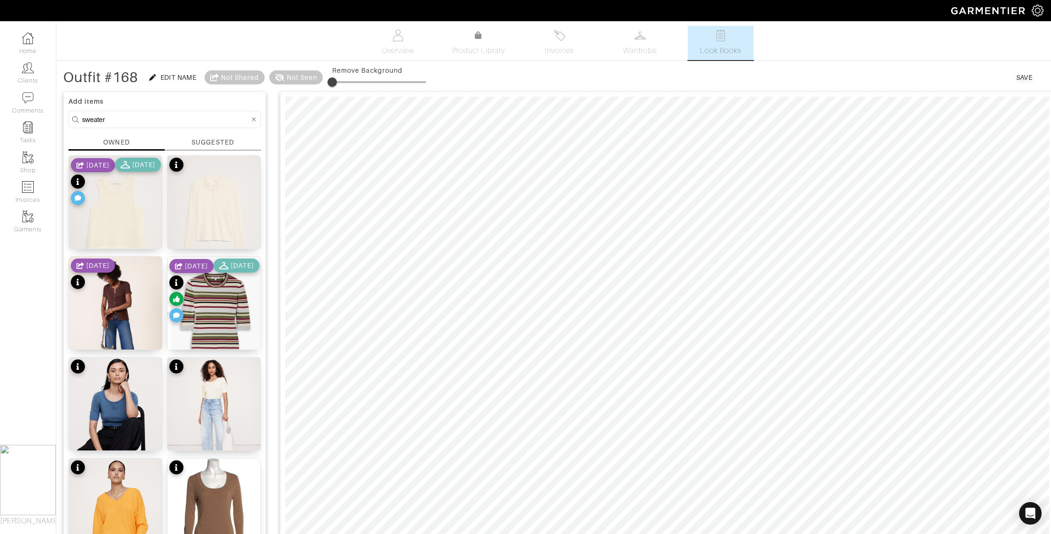
click at [214, 140] on div "SUGGESTED" at bounding box center [212, 143] width 42 height 10
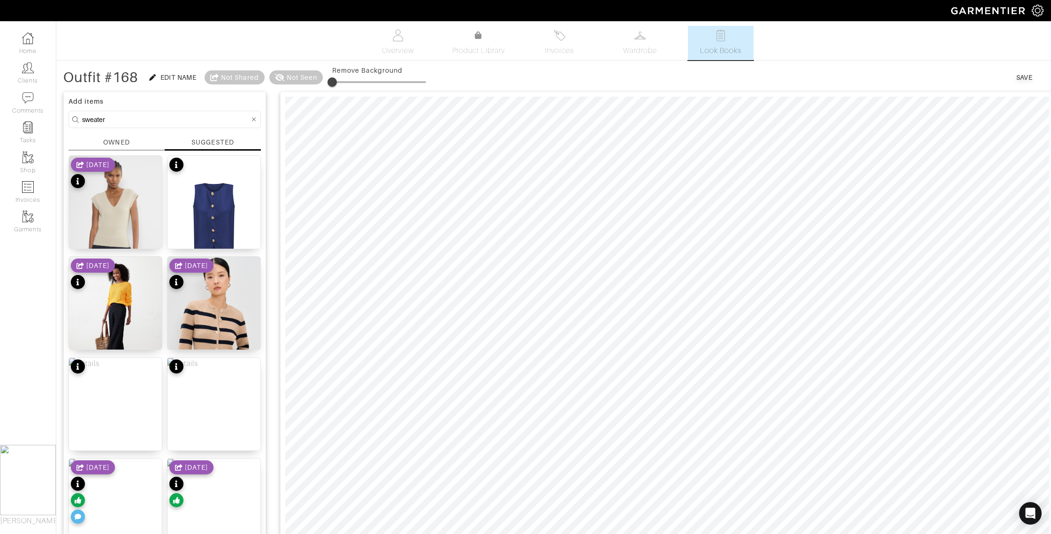
click at [124, 140] on div "OWNED" at bounding box center [116, 143] width 26 height 10
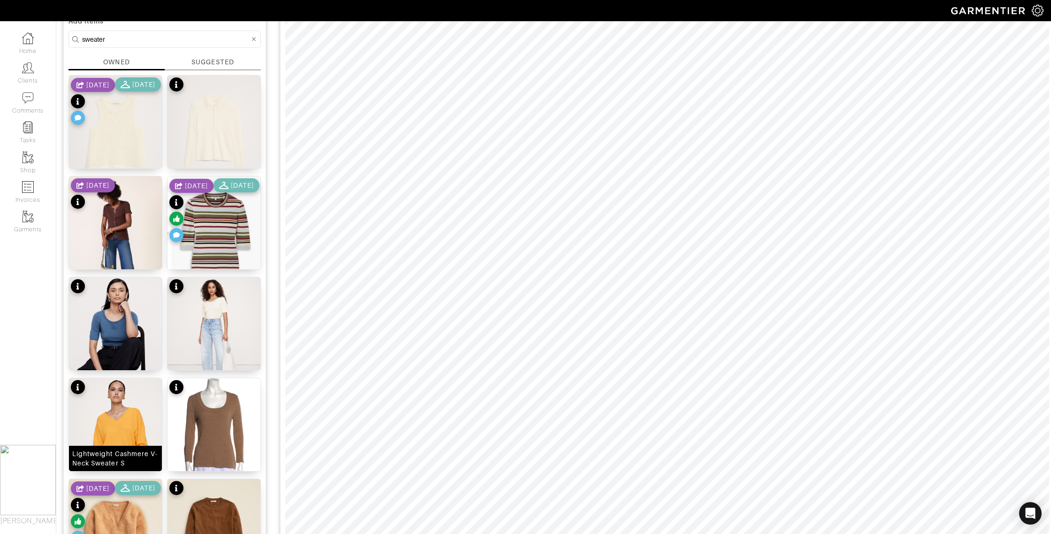
scroll to position [31, 0]
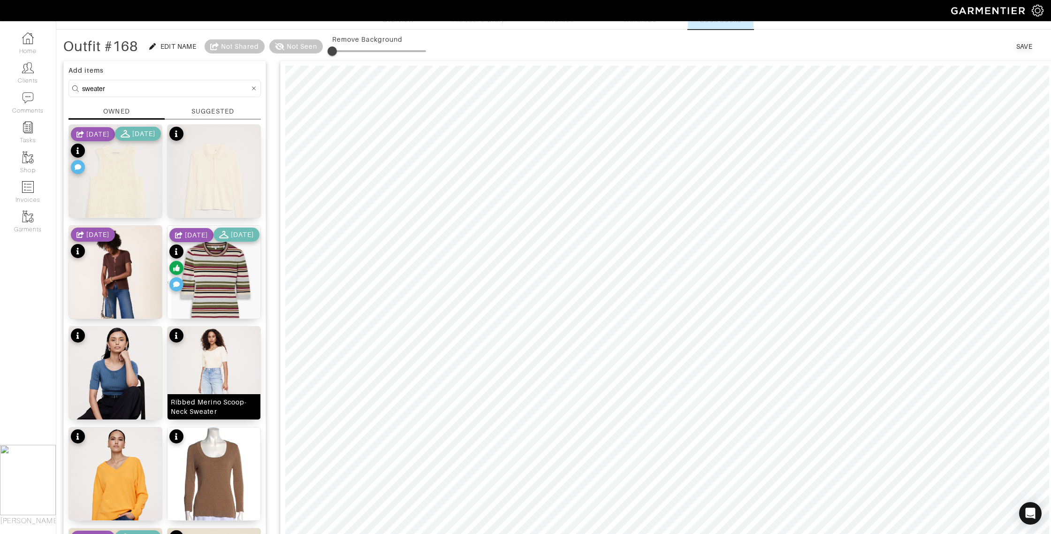
click at [239, 411] on div "Ribbed Merino Scoop-Neck Sweater" at bounding box center [214, 406] width 86 height 19
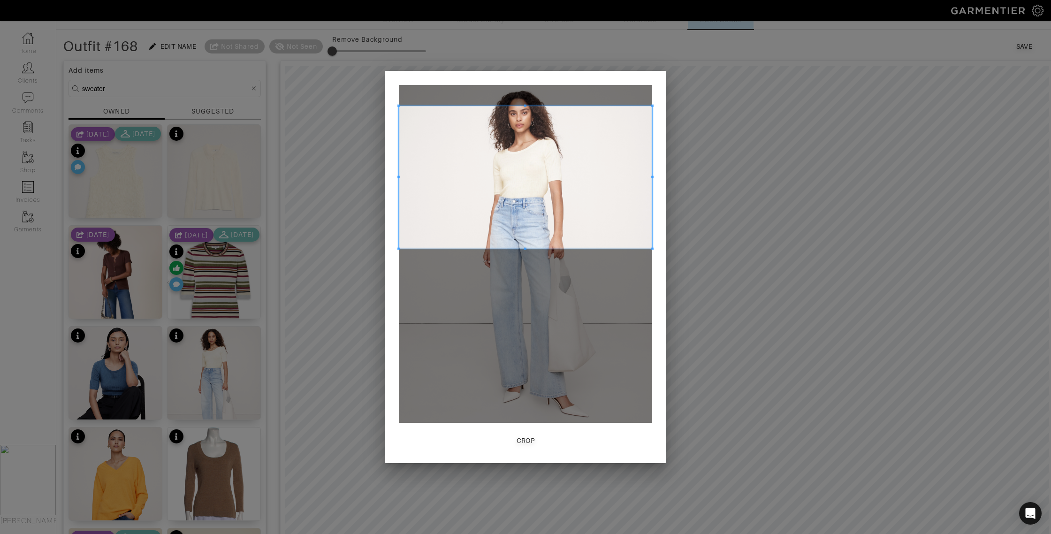
click at [460, 173] on span at bounding box center [525, 177] width 253 height 143
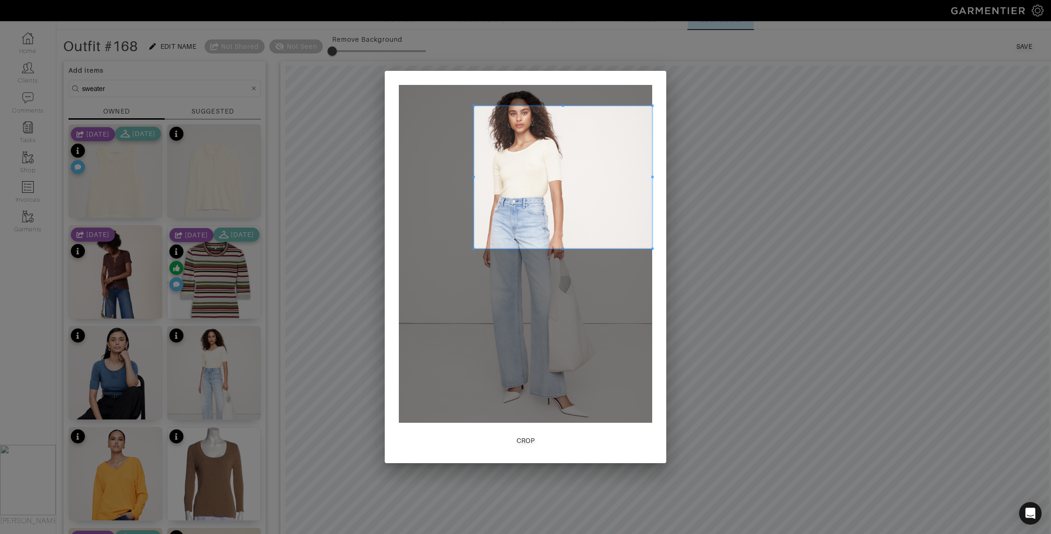
click at [474, 171] on div at bounding box center [563, 177] width 178 height 143
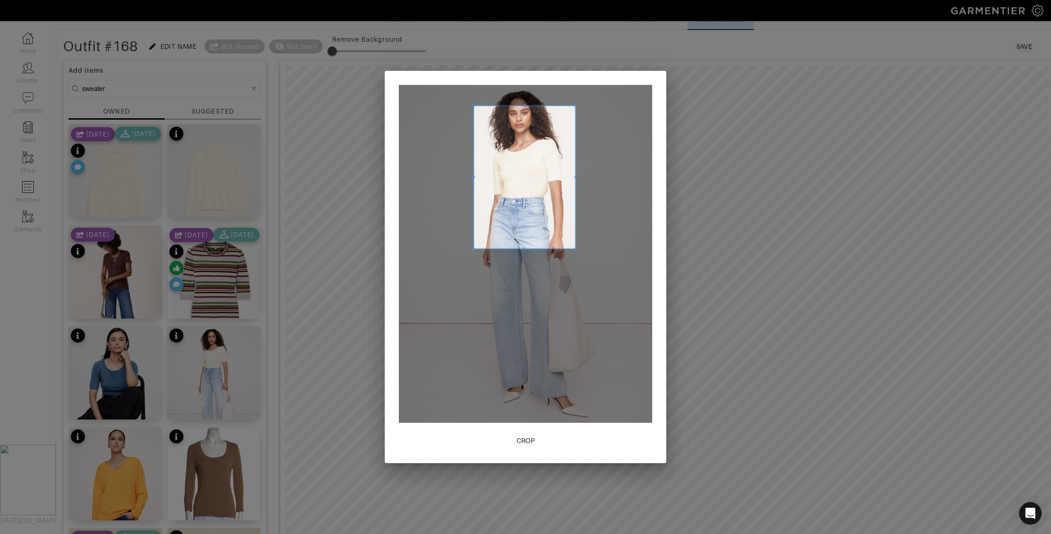
click at [573, 173] on div at bounding box center [524, 177] width 101 height 143
click at [522, 247] on span at bounding box center [524, 177] width 100 height 143
click at [517, 204] on div at bounding box center [524, 156] width 100 height 100
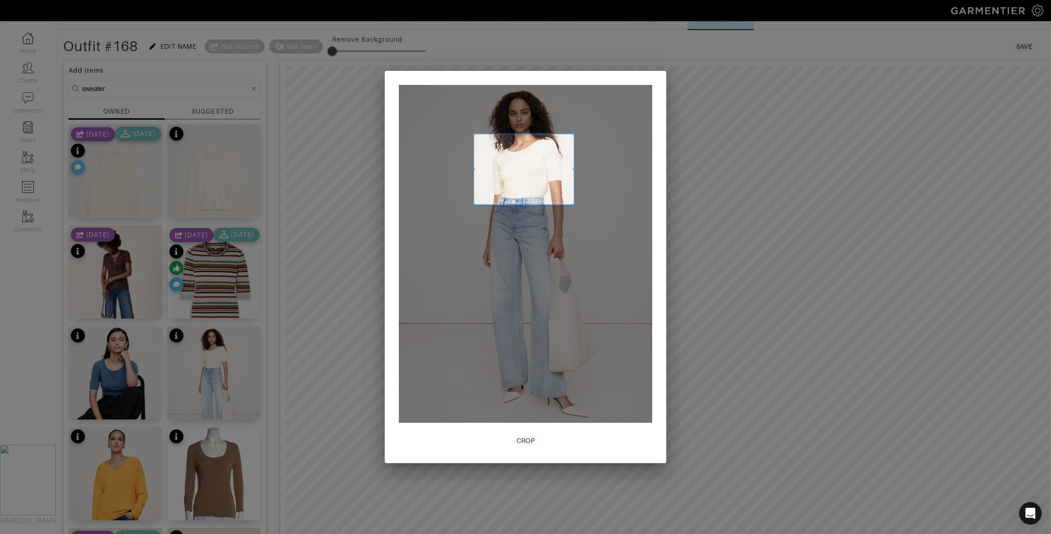
click at [524, 133] on span at bounding box center [524, 134] width 2 height 2
click at [534, 436] on div "Crop" at bounding box center [526, 440] width 18 height 9
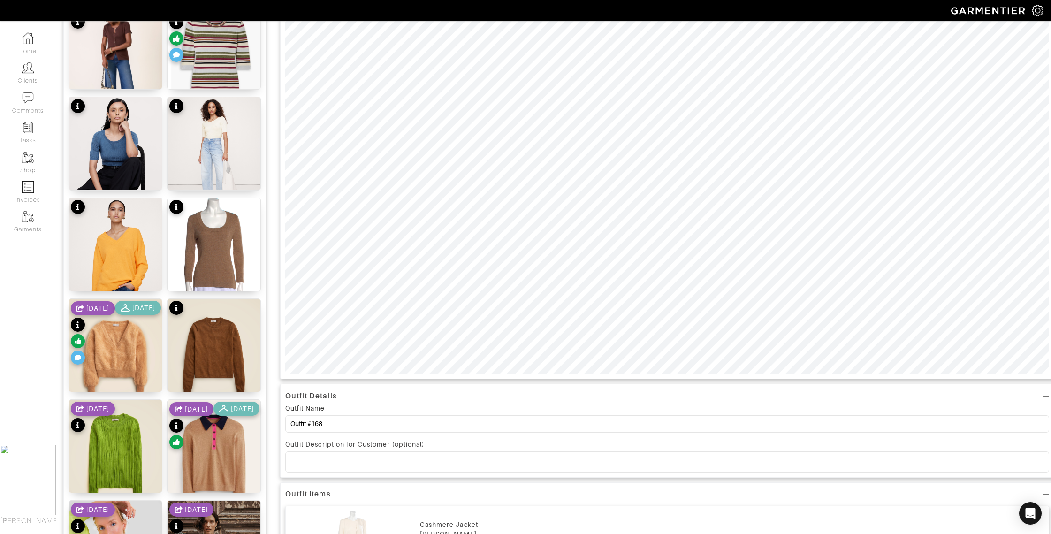
scroll to position [263, 0]
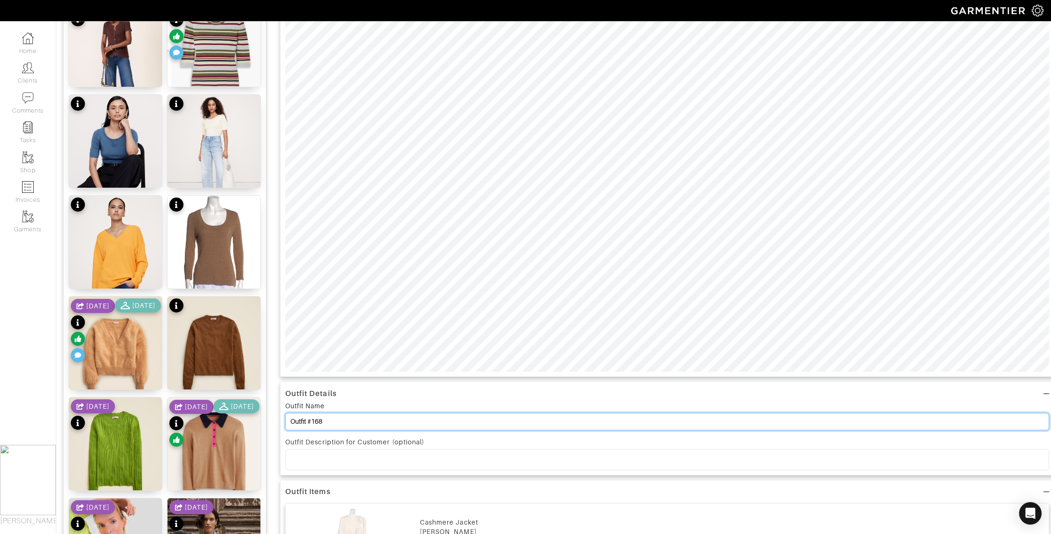
click at [315, 421] on input "Outfit #168" at bounding box center [667, 421] width 764 height 17
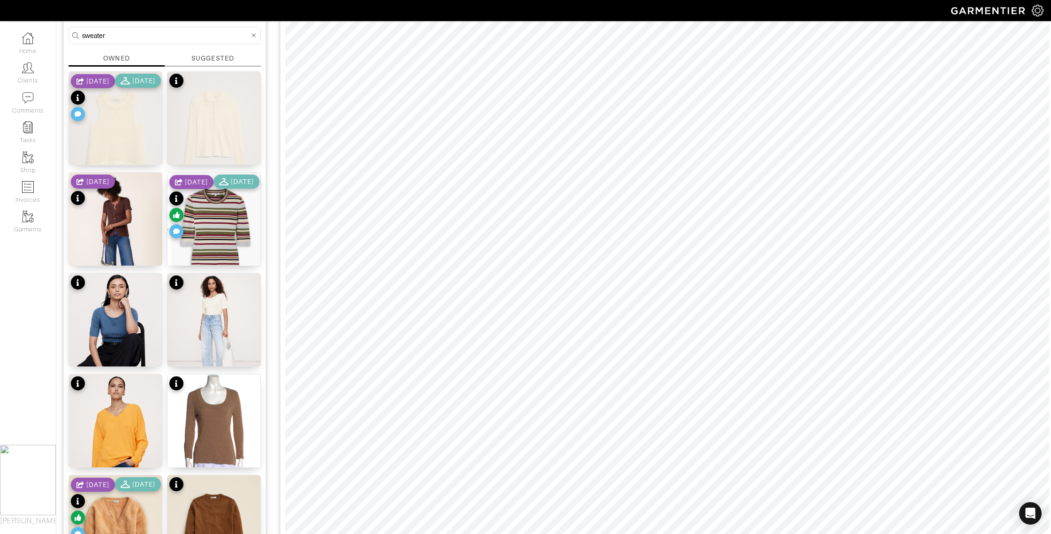
scroll to position [0, 0]
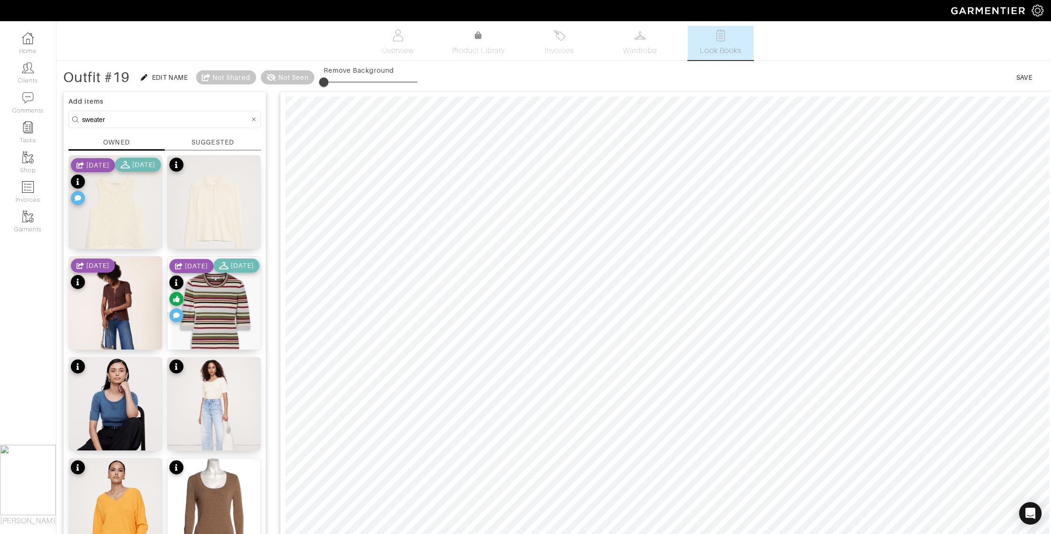
type input "Outfit #19"
click at [1022, 75] on div "Save" at bounding box center [1024, 77] width 16 height 9
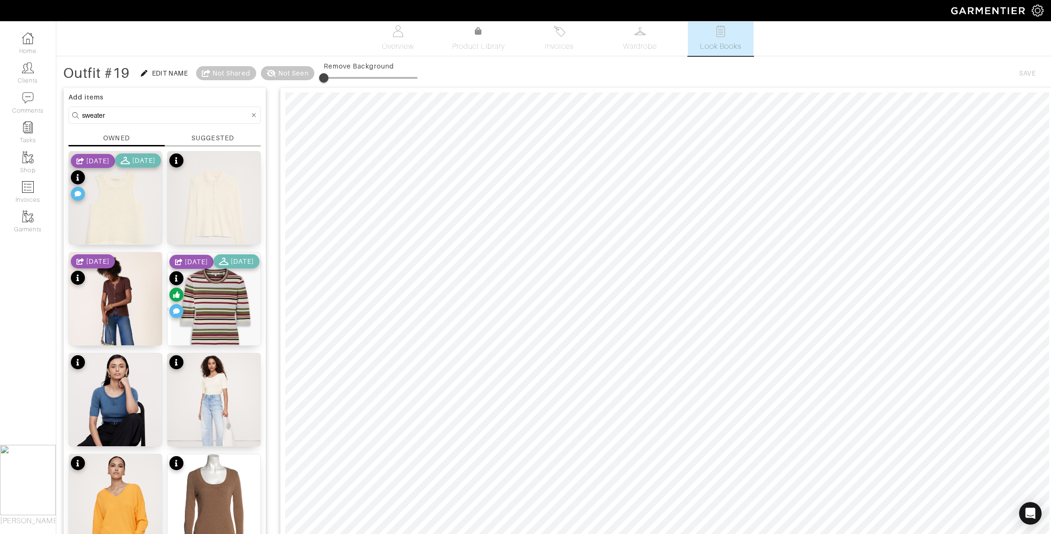
scroll to position [13, 0]
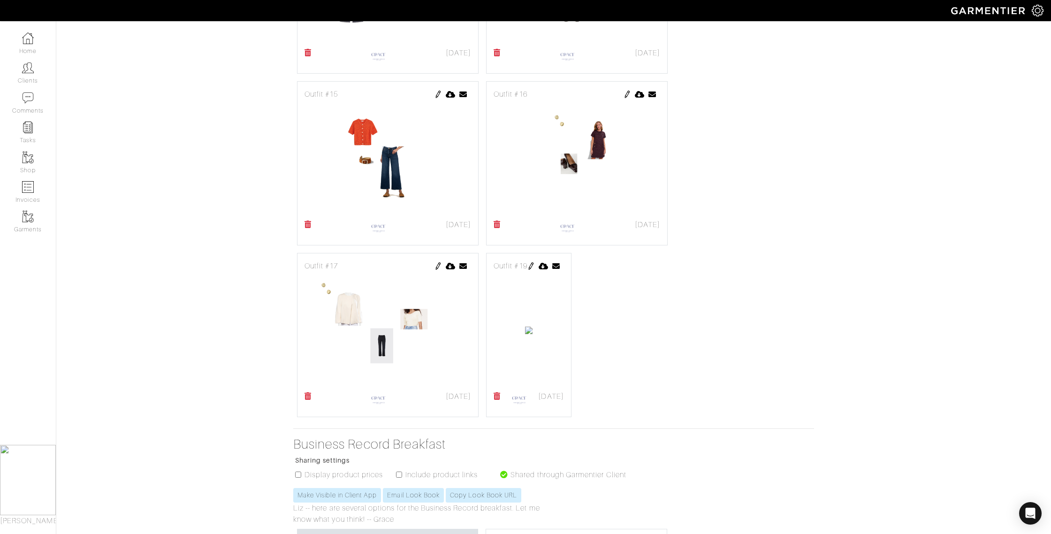
scroll to position [1363, 0]
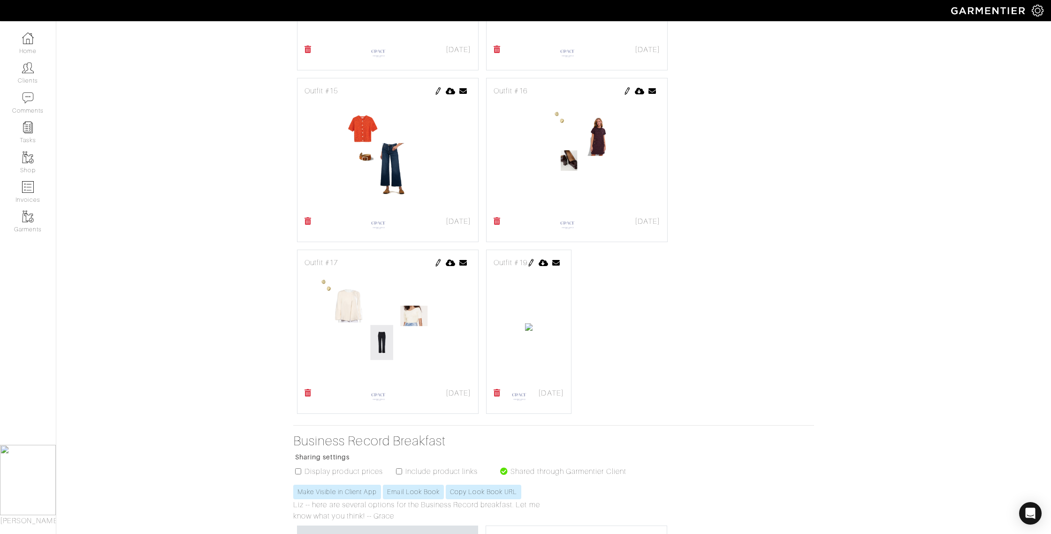
click at [535, 260] on img at bounding box center [531, 263] width 8 height 8
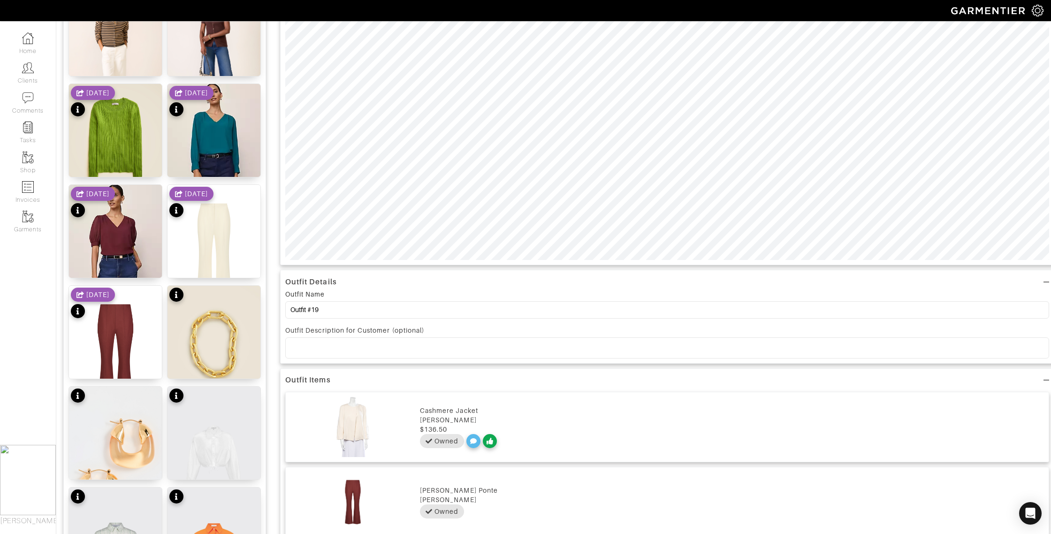
scroll to position [399, 0]
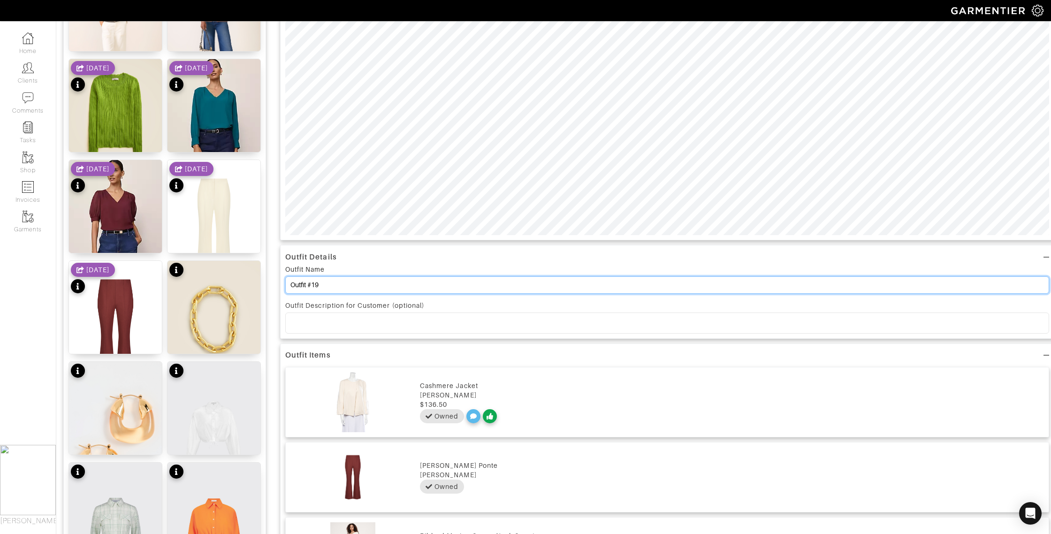
drag, startPoint x: 322, startPoint y: 289, endPoint x: 314, endPoint y: 288, distance: 7.6
click at [314, 288] on input "Outfit #19" at bounding box center [667, 284] width 764 height 17
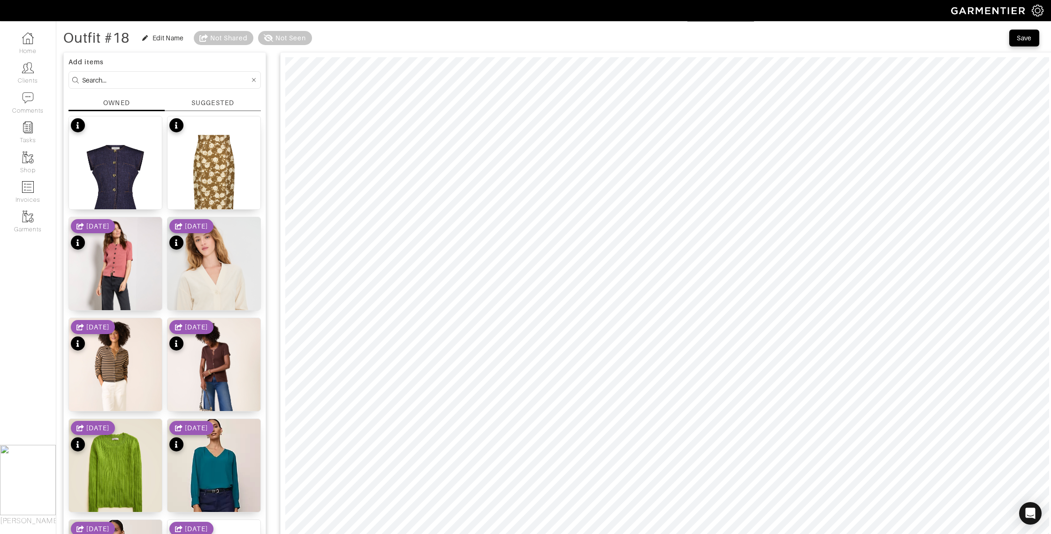
scroll to position [0, 0]
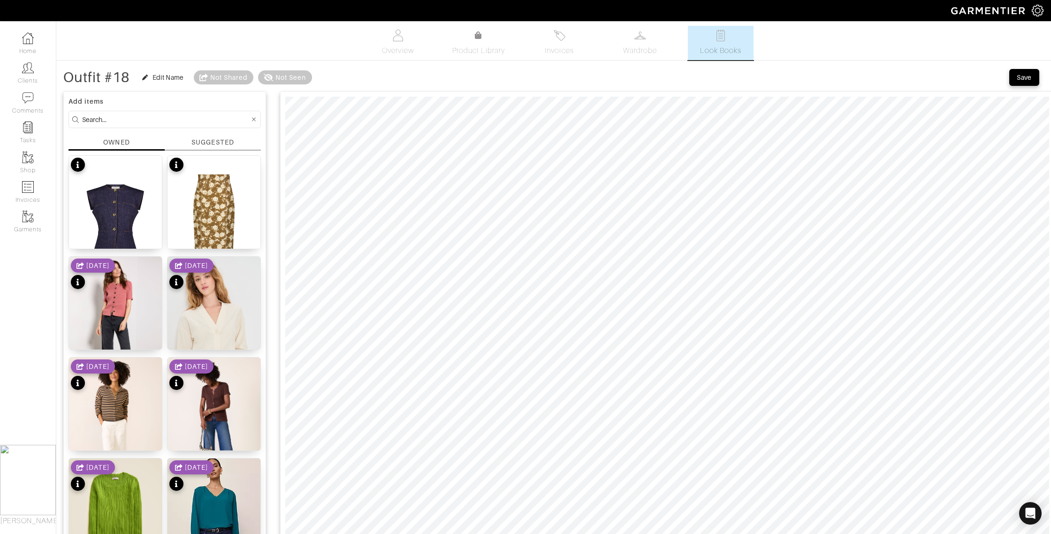
type input "Outfit #18"
drag, startPoint x: 1029, startPoint y: 80, endPoint x: 1022, endPoint y: 85, distance: 8.7
click at [1029, 80] on div "Save" at bounding box center [1024, 77] width 15 height 9
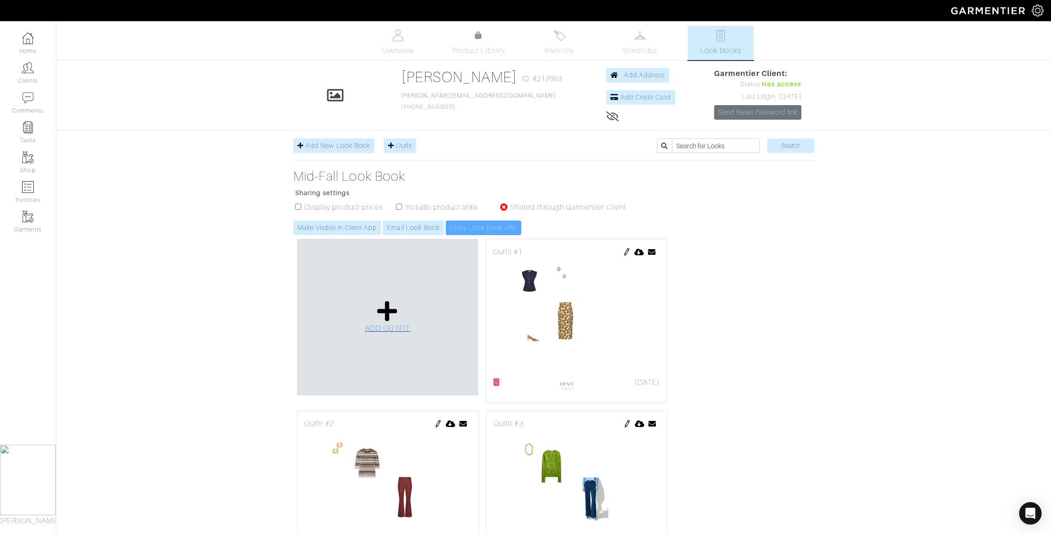
click at [382, 308] on icon at bounding box center [387, 311] width 20 height 23
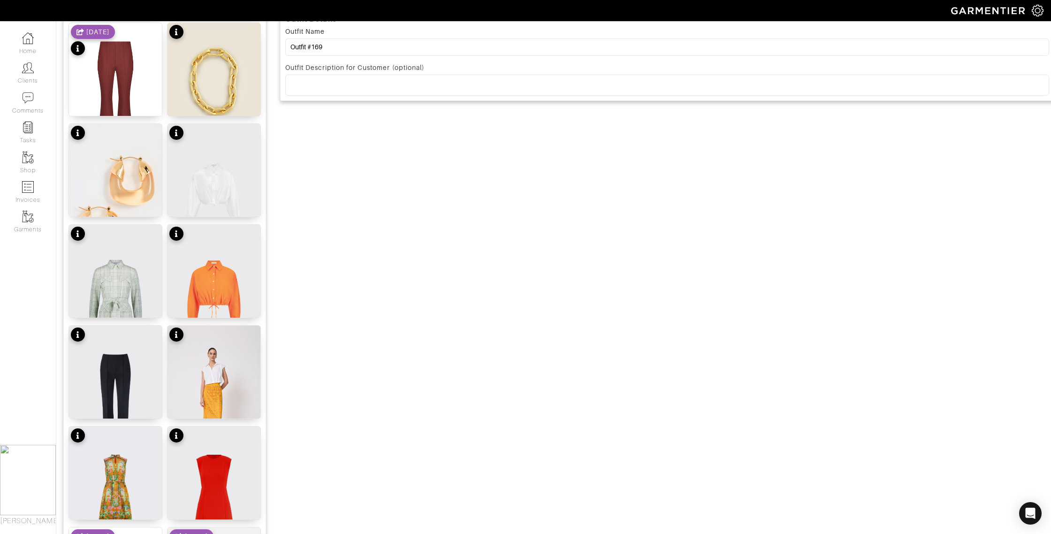
scroll to position [682, 0]
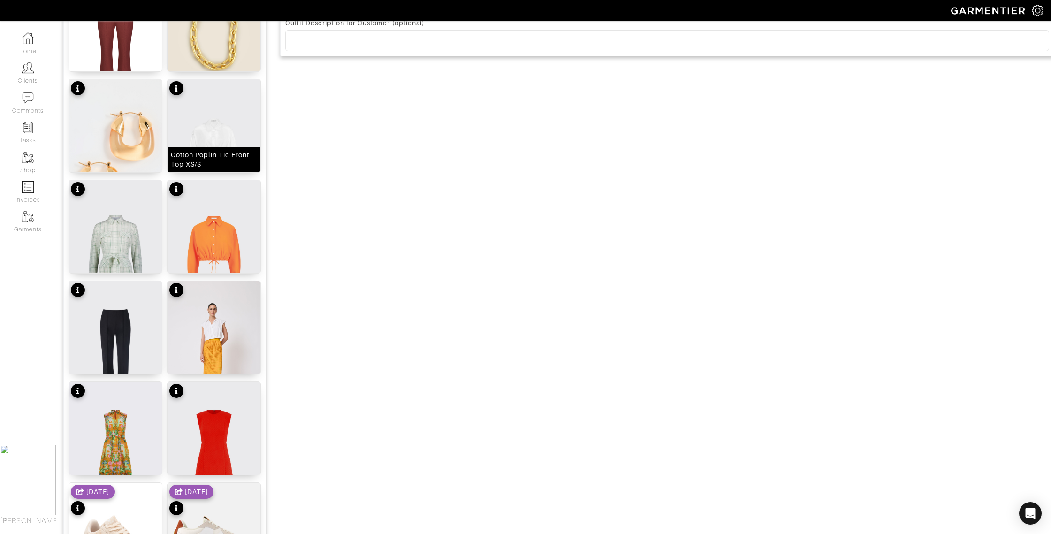
click at [212, 167] on div "Cotton Poplin Tie Front Top XS/S" at bounding box center [214, 159] width 86 height 19
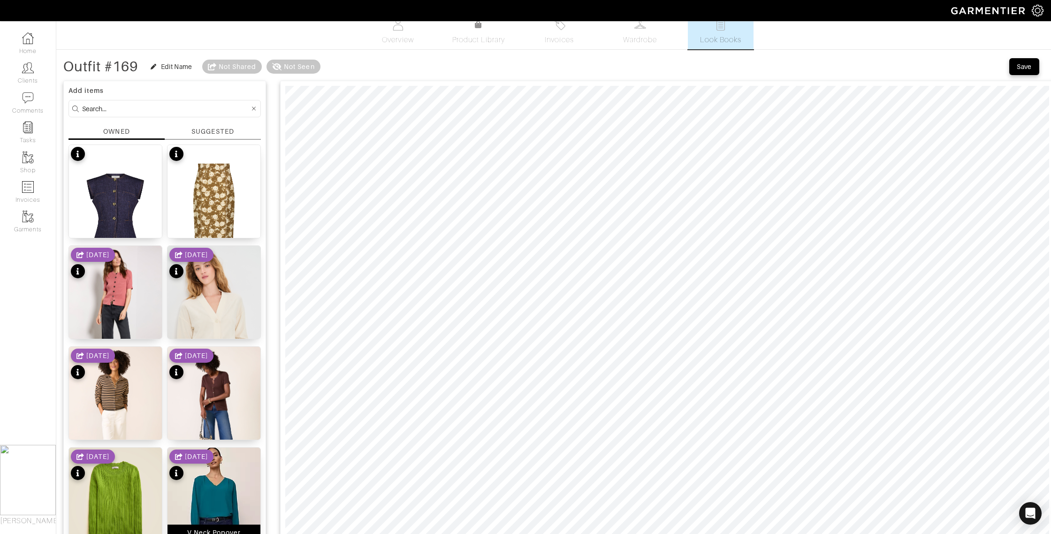
scroll to position [0, 0]
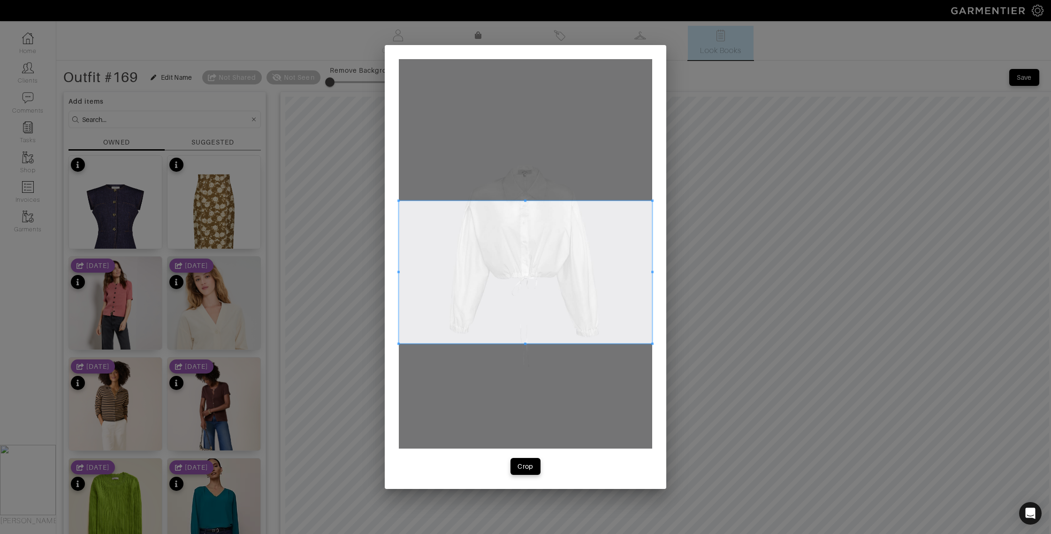
click at [483, 268] on span at bounding box center [525, 272] width 253 height 143
click at [524, 199] on div at bounding box center [525, 254] width 253 height 390
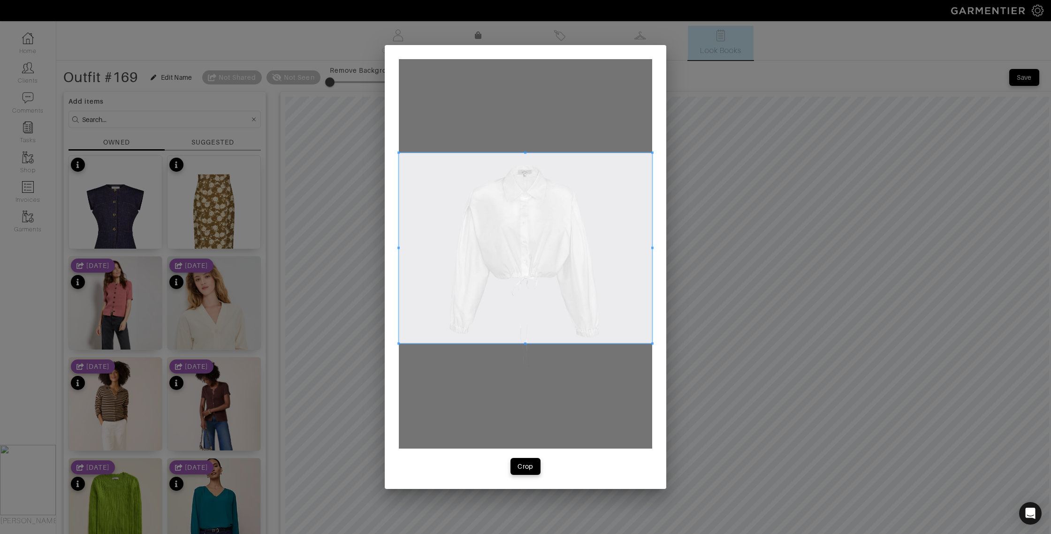
click at [519, 153] on div at bounding box center [525, 248] width 253 height 191
click at [524, 462] on div "Crop" at bounding box center [526, 466] width 16 height 9
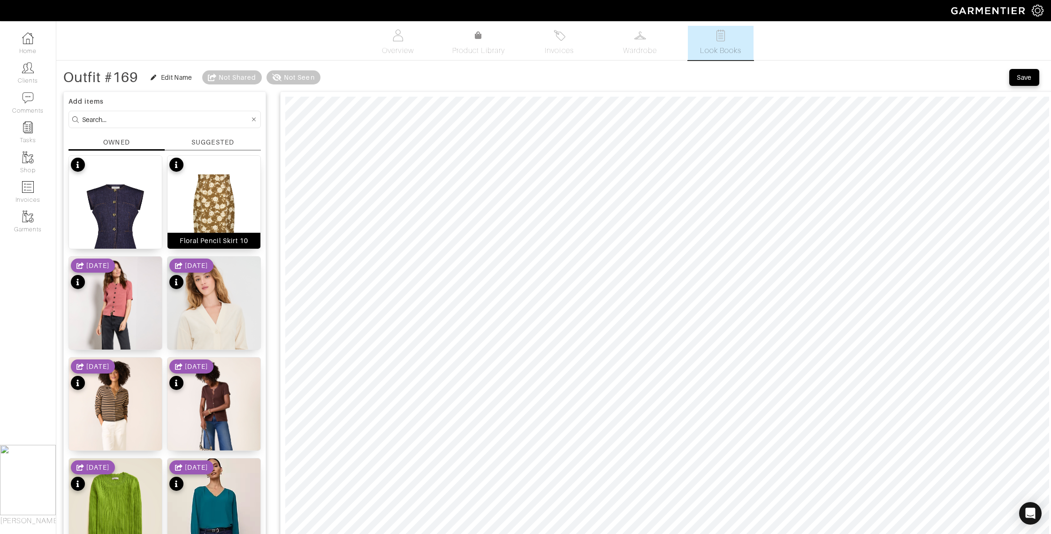
click at [226, 243] on div "Floral Pencil Skirt 10" at bounding box center [214, 240] width 69 height 9
click at [95, 122] on input at bounding box center [166, 120] width 168 height 12
type input "shoes"
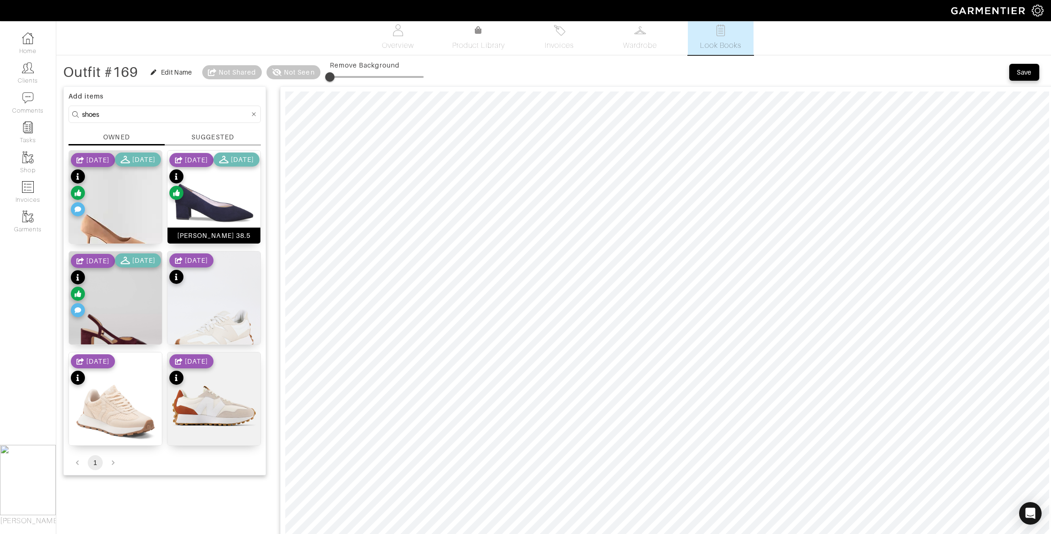
drag, startPoint x: 196, startPoint y: 238, endPoint x: 190, endPoint y: 238, distance: 6.1
click at [196, 238] on div "Ingrid Heel 38.5" at bounding box center [213, 235] width 73 height 9
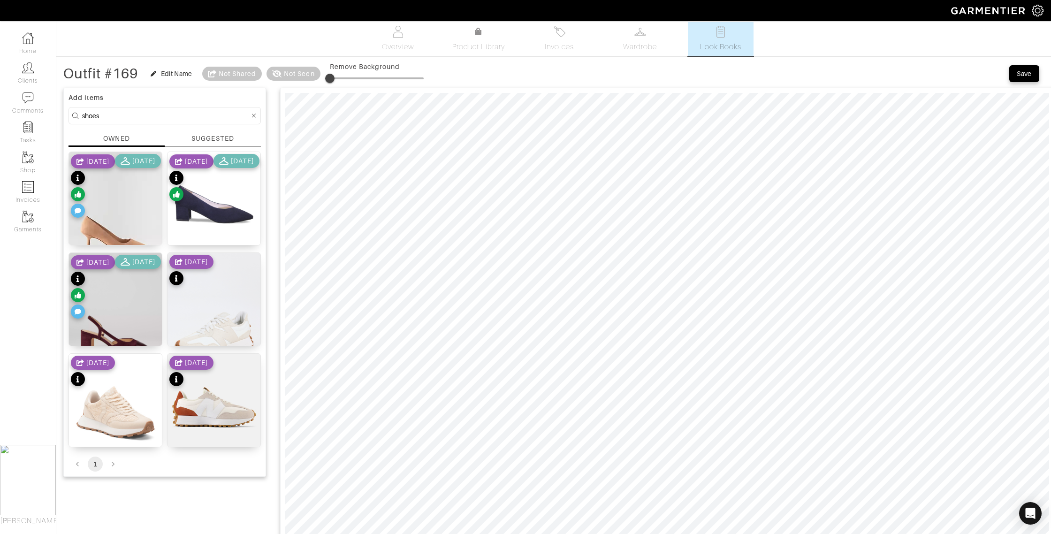
scroll to position [3, 0]
click at [129, 341] on div "Suede Toe Heel Pump" at bounding box center [115, 338] width 75 height 9
click at [105, 239] on div "Daphne Shoe" at bounding box center [115, 236] width 57 height 9
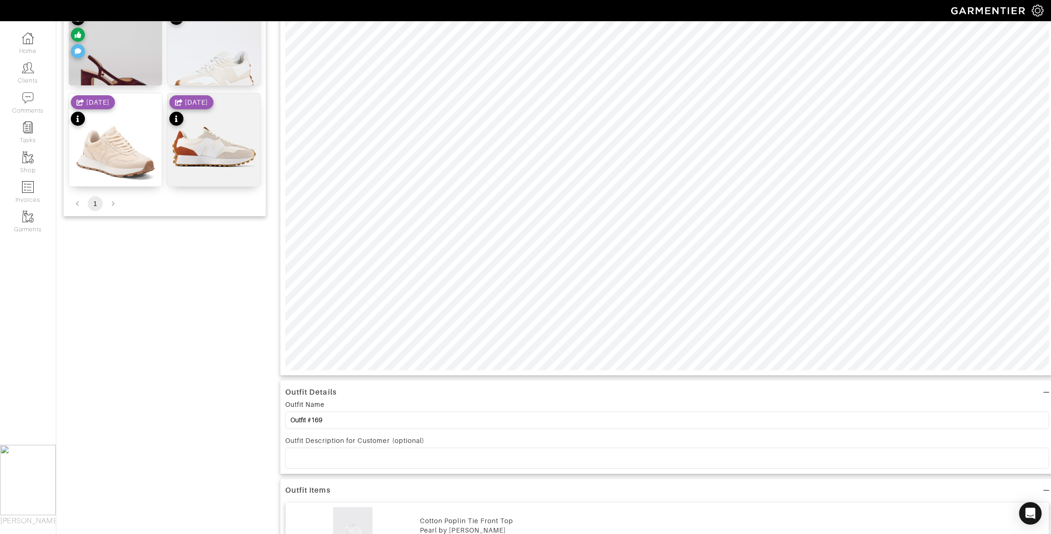
scroll to position [278, 0]
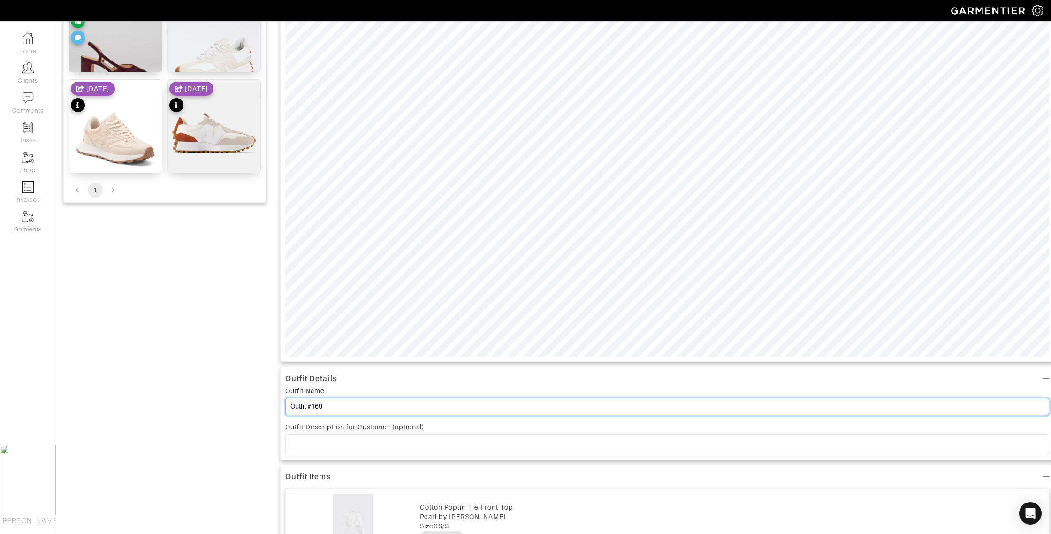
drag, startPoint x: 331, startPoint y: 410, endPoint x: 316, endPoint y: 410, distance: 15.0
click at [316, 410] on input "Outfit #169" at bounding box center [667, 406] width 764 height 17
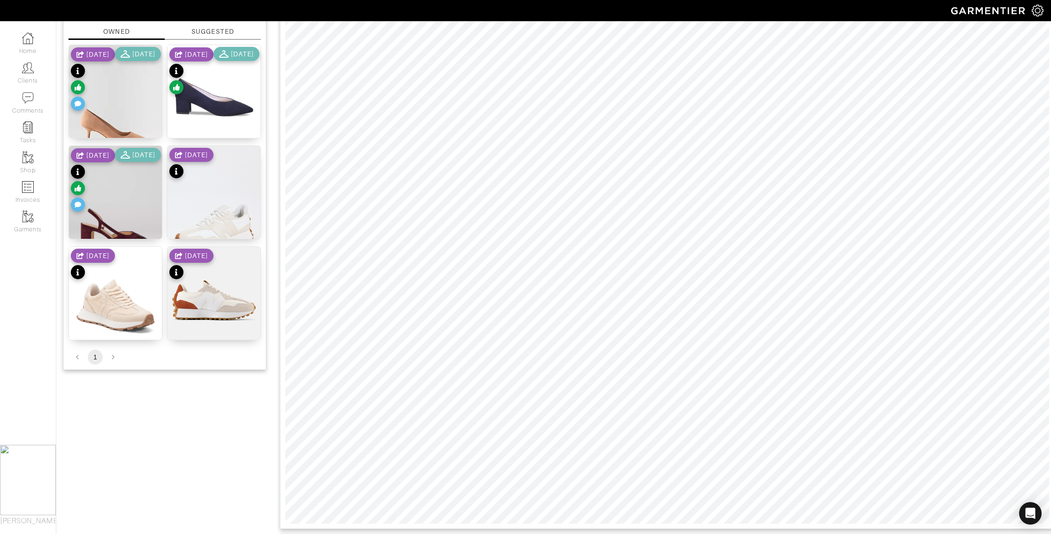
scroll to position [0, 0]
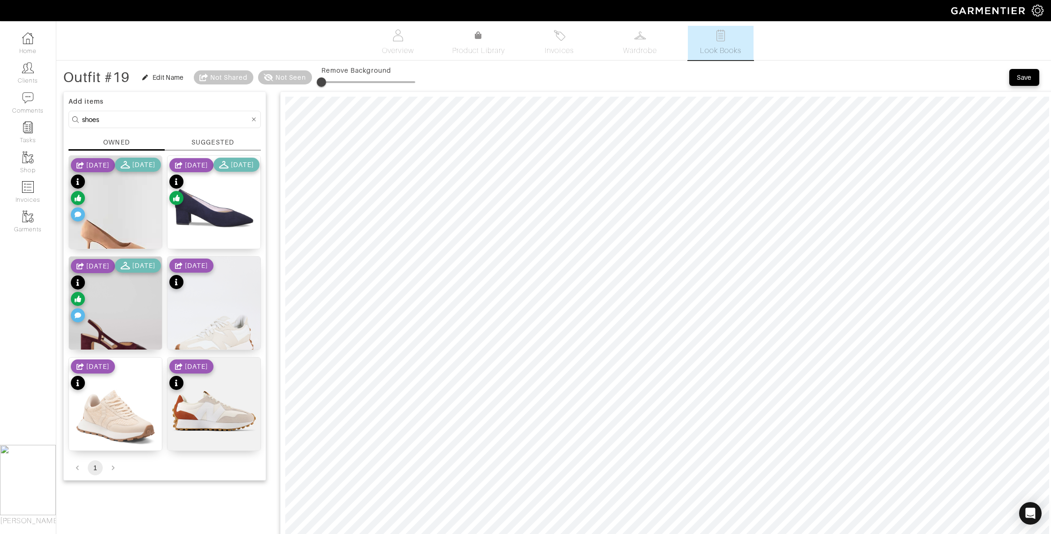
type input "Outfit #19"
drag, startPoint x: 1018, startPoint y: 79, endPoint x: 1007, endPoint y: 83, distance: 11.9
click at [1018, 79] on div "Save" at bounding box center [1024, 77] width 15 height 9
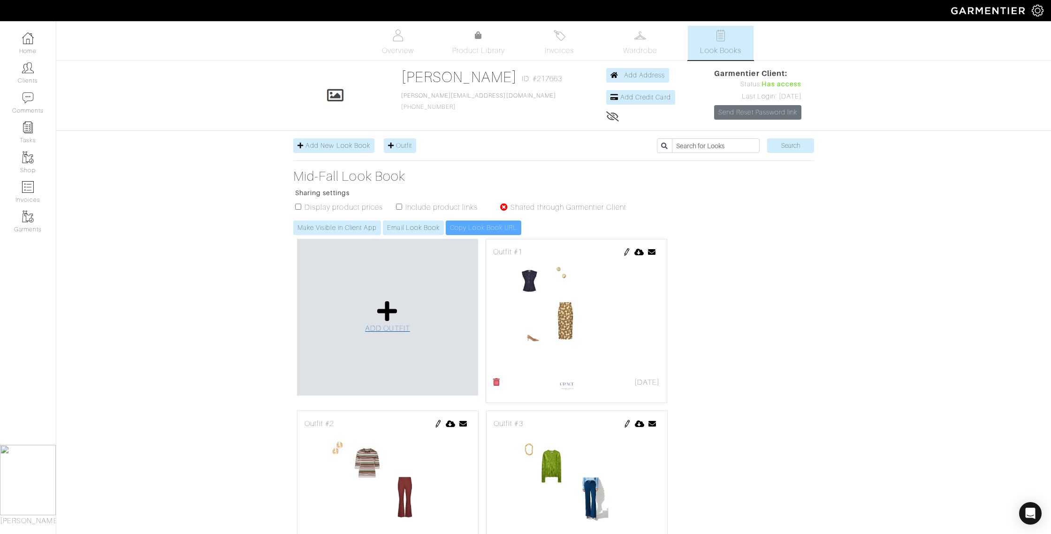
click at [371, 327] on span "ADD OUTFIT" at bounding box center [387, 328] width 45 height 8
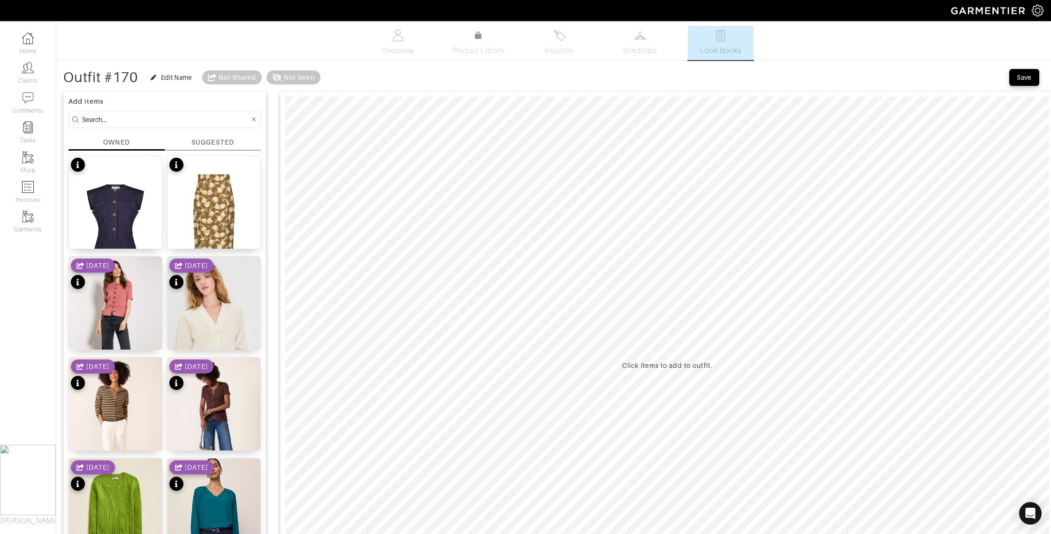
click at [206, 141] on div "SUGGESTED" at bounding box center [212, 143] width 42 height 10
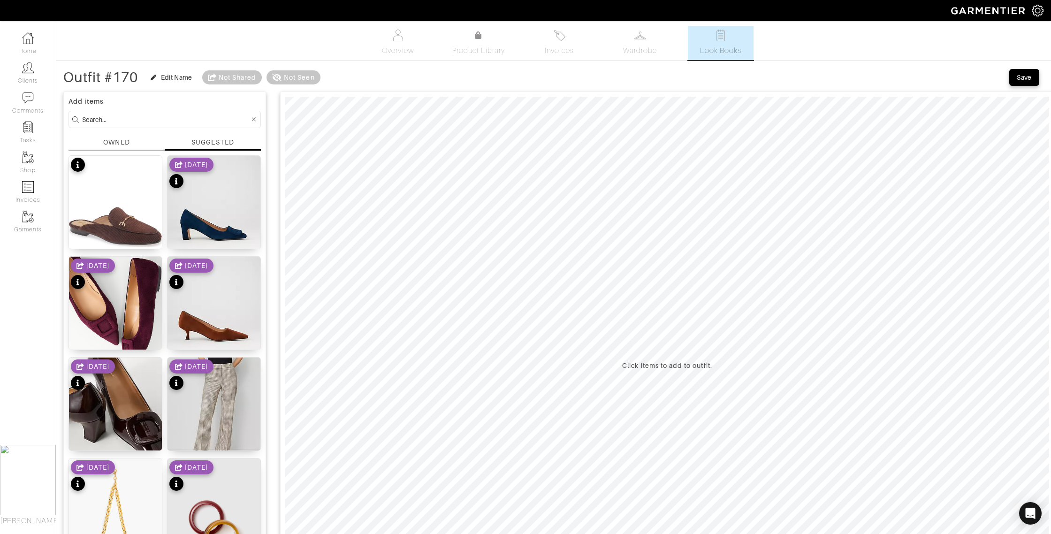
click at [118, 140] on div "OWNED" at bounding box center [116, 143] width 26 height 10
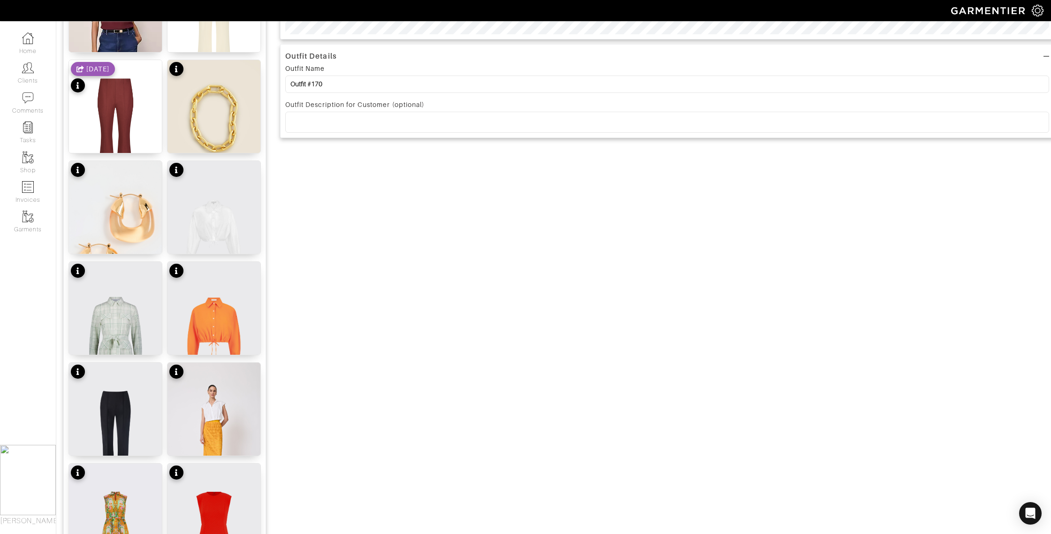
scroll to position [620, 0]
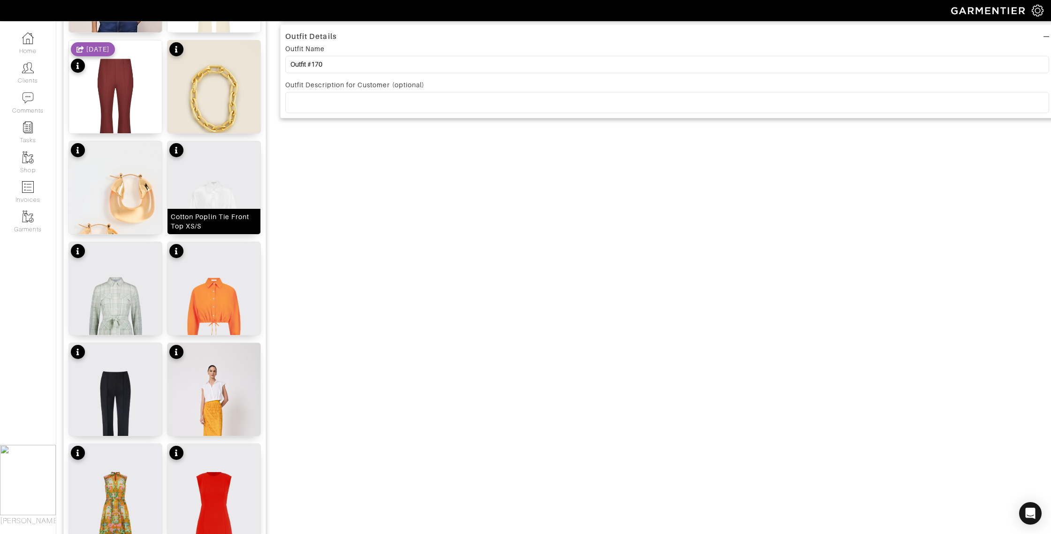
click at [193, 227] on div "Cotton Poplin Tie Front Top XS/S" at bounding box center [214, 221] width 86 height 19
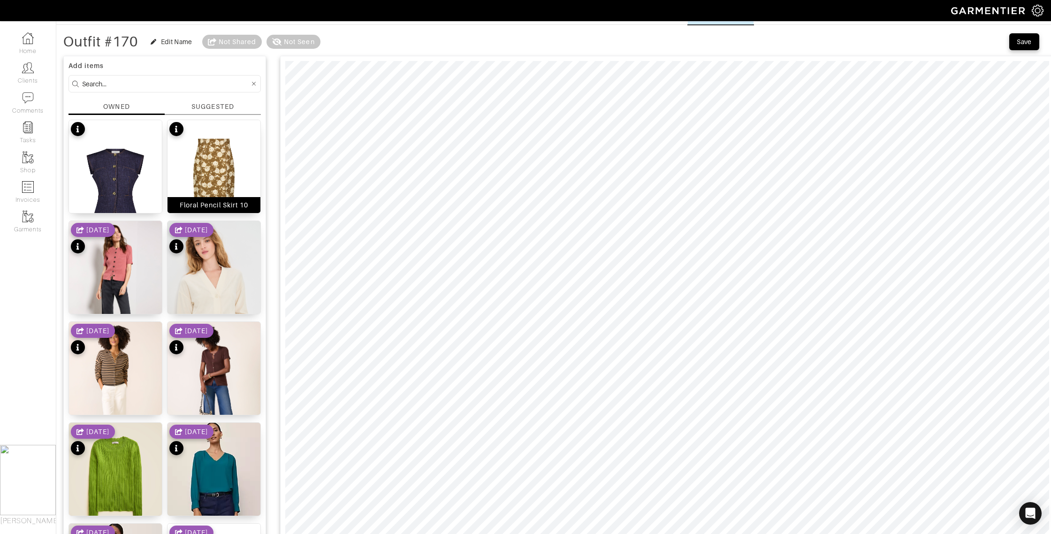
scroll to position [0, 0]
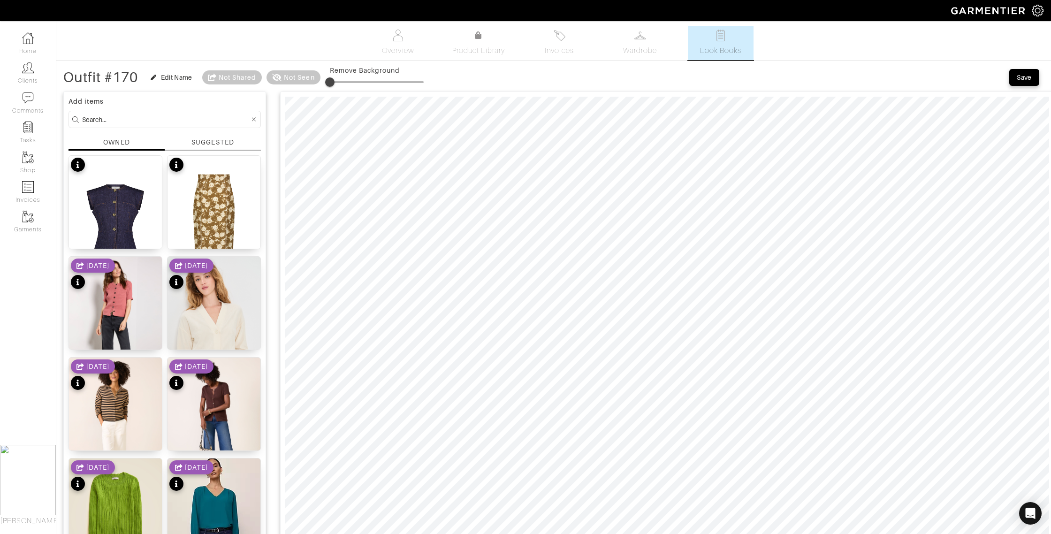
click at [102, 118] on input at bounding box center [166, 120] width 168 height 12
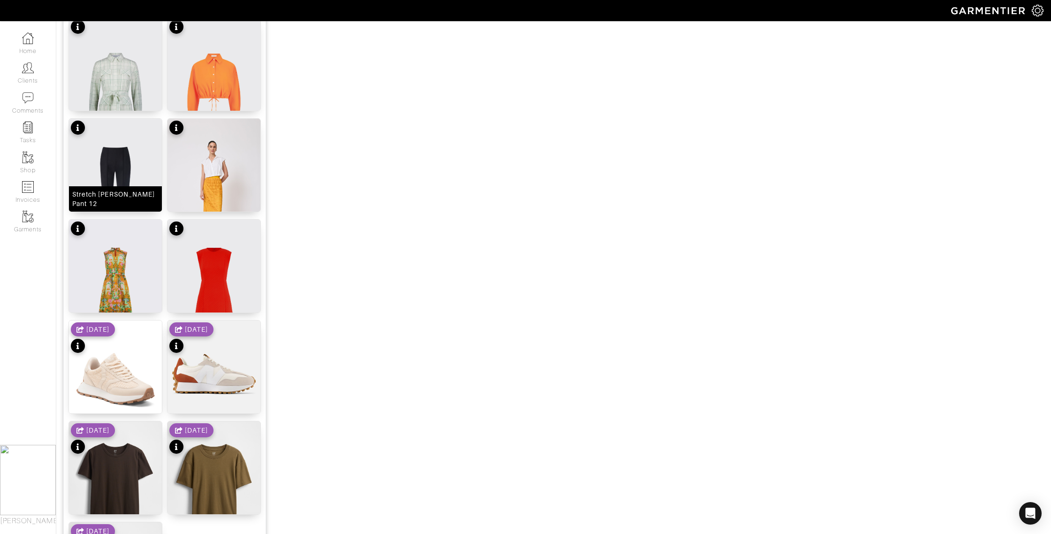
click at [122, 191] on div "Stretch [PERSON_NAME] Pant 12" at bounding box center [115, 199] width 86 height 19
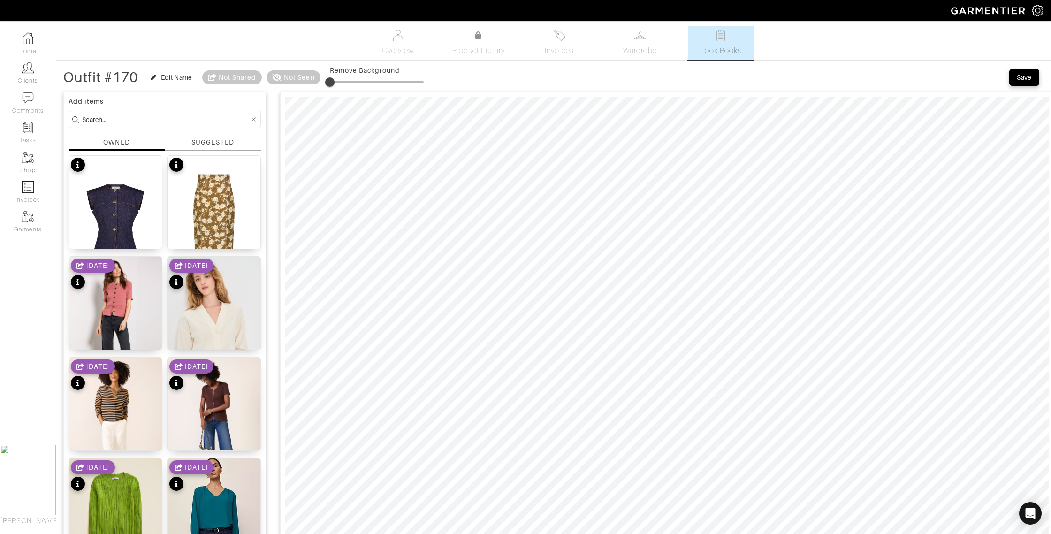
click at [129, 120] on input at bounding box center [166, 120] width 168 height 12
type input "sweater"
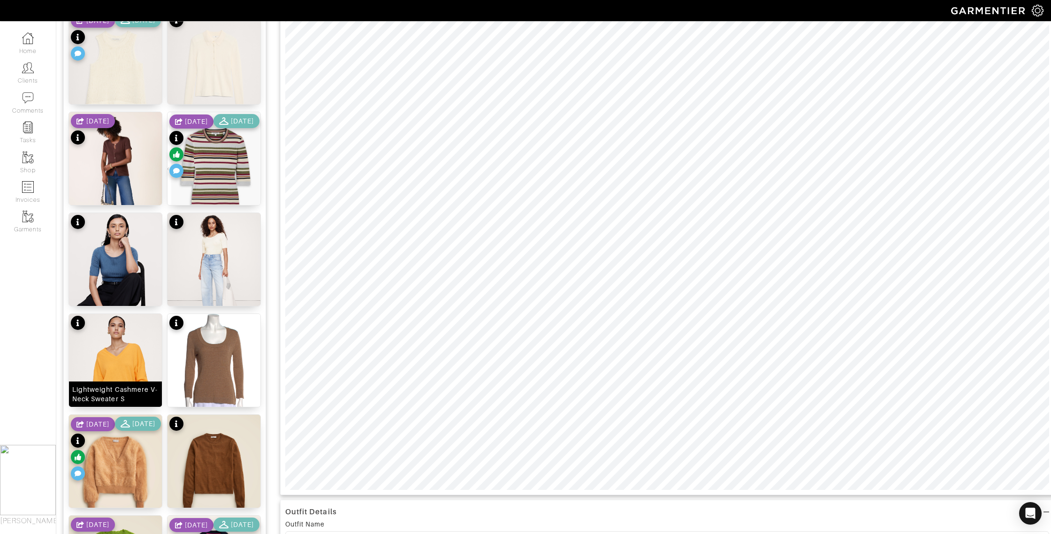
scroll to position [158, 0]
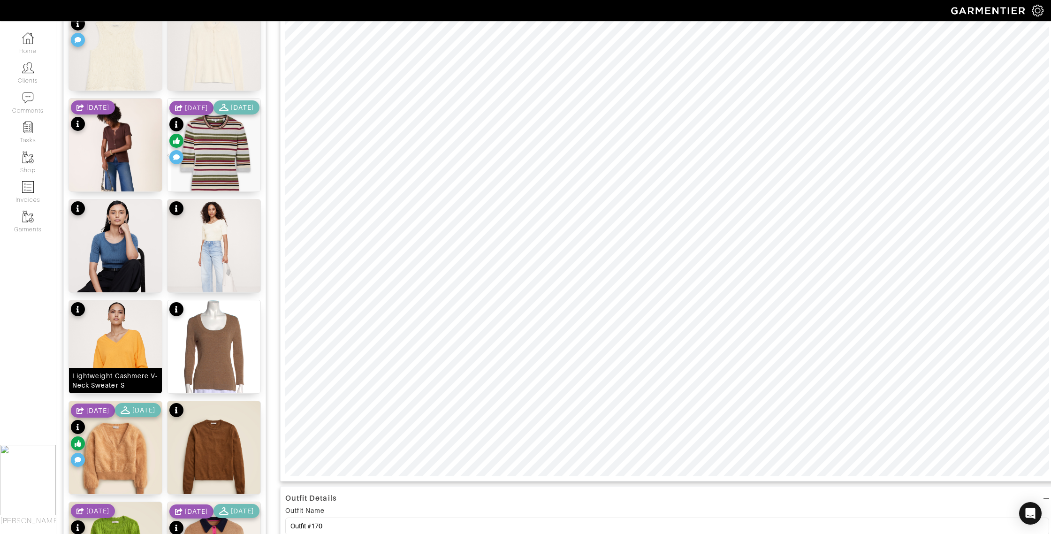
click at [133, 380] on div "Lightweight Cashmere V-Neck Sweater S" at bounding box center [115, 380] width 86 height 19
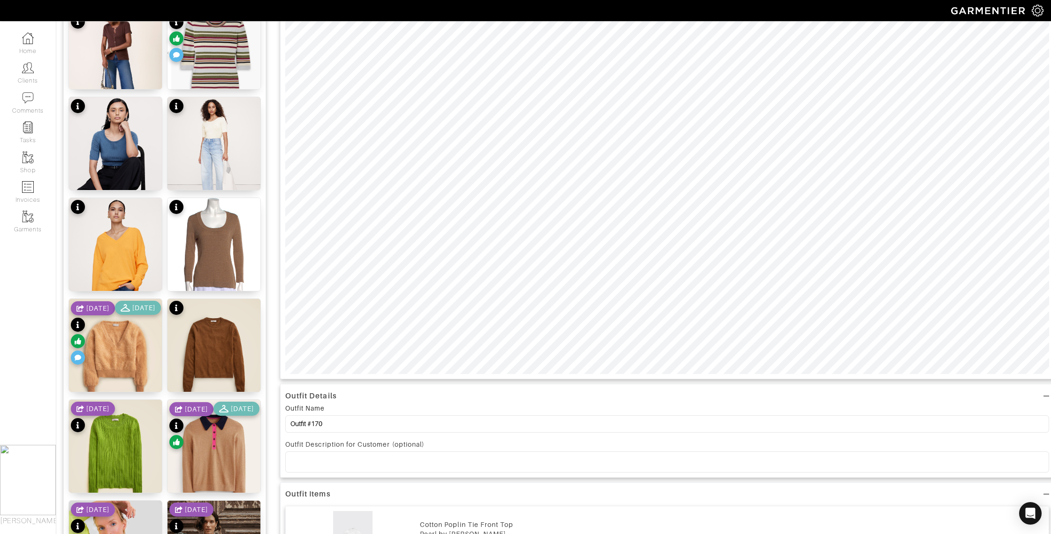
scroll to position [261, 0]
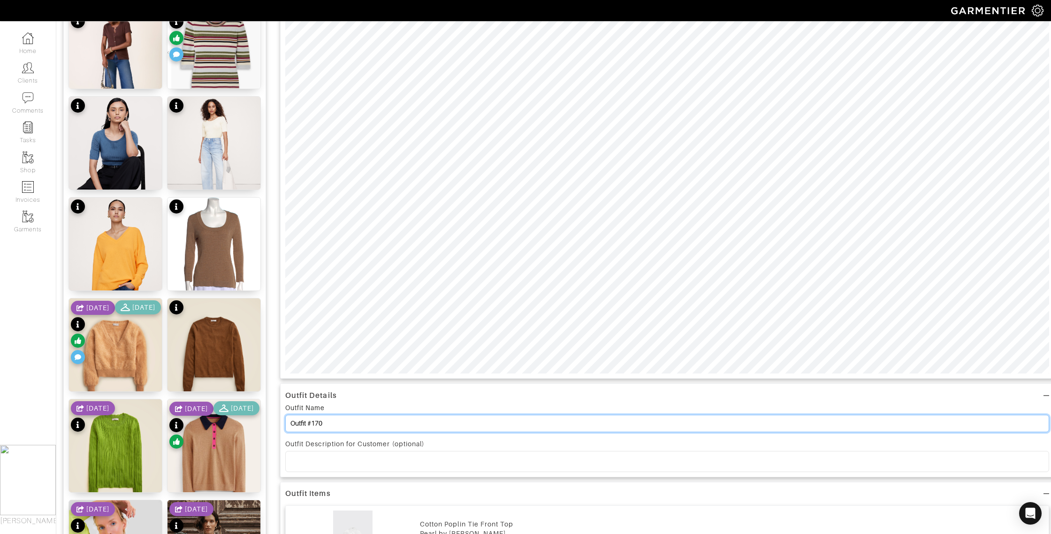
drag, startPoint x: 319, startPoint y: 425, endPoint x: 313, endPoint y: 425, distance: 6.6
click at [313, 425] on input "Outfit #170" at bounding box center [667, 423] width 764 height 17
type input "Outfit #20"
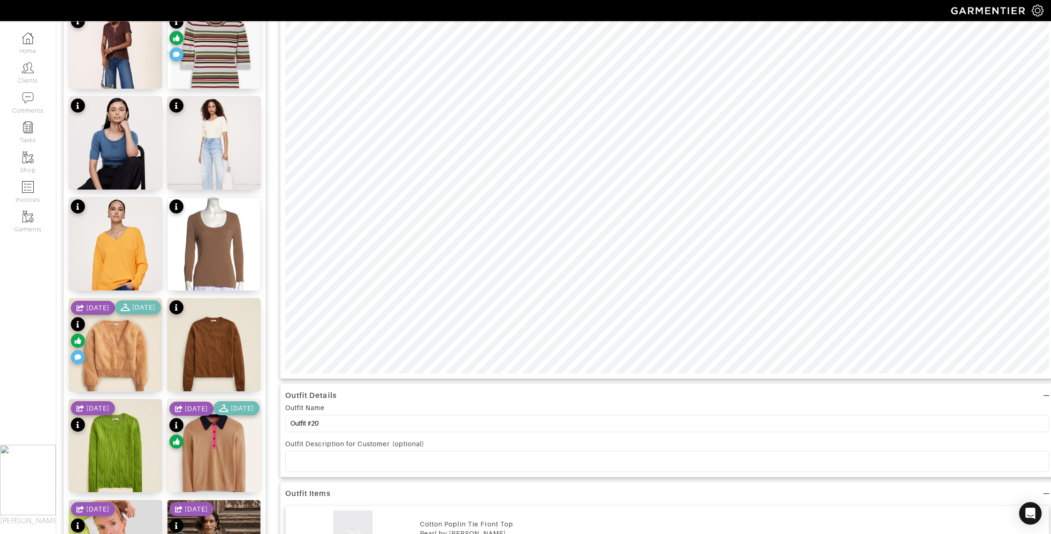
click at [309, 460] on p at bounding box center [667, 461] width 749 height 8
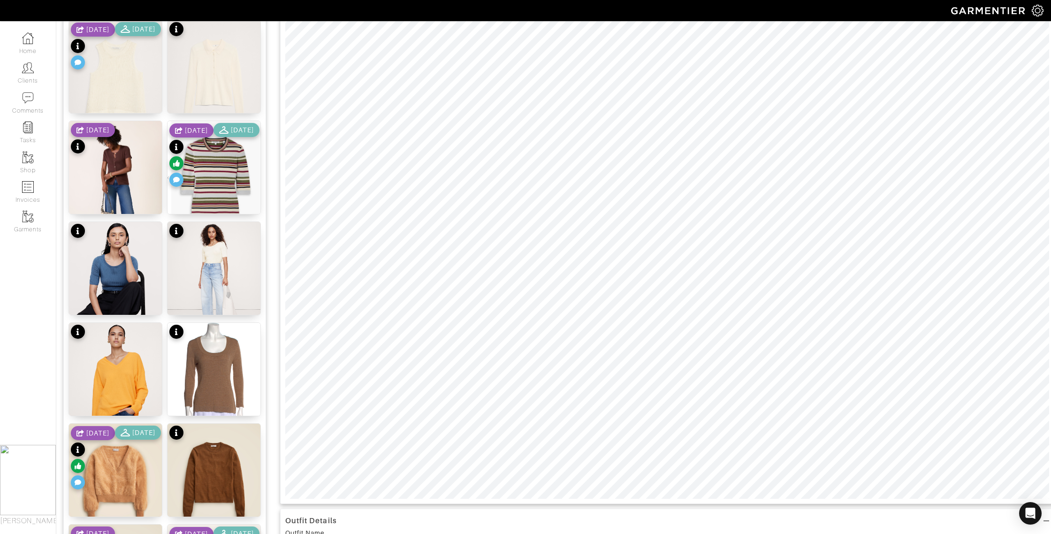
scroll to position [0, 0]
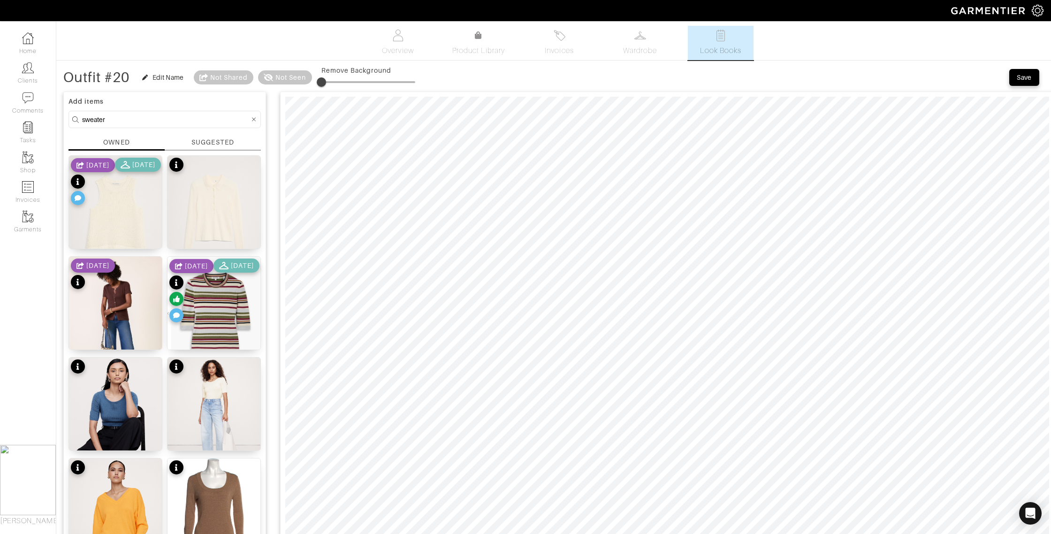
click at [1024, 73] on div "Save" at bounding box center [1024, 77] width 15 height 9
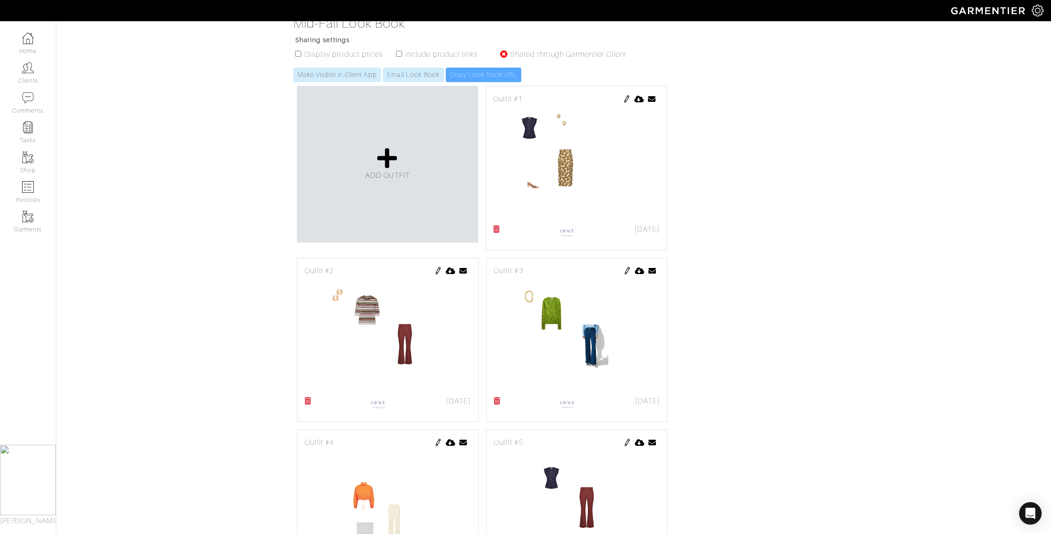
scroll to position [59, 0]
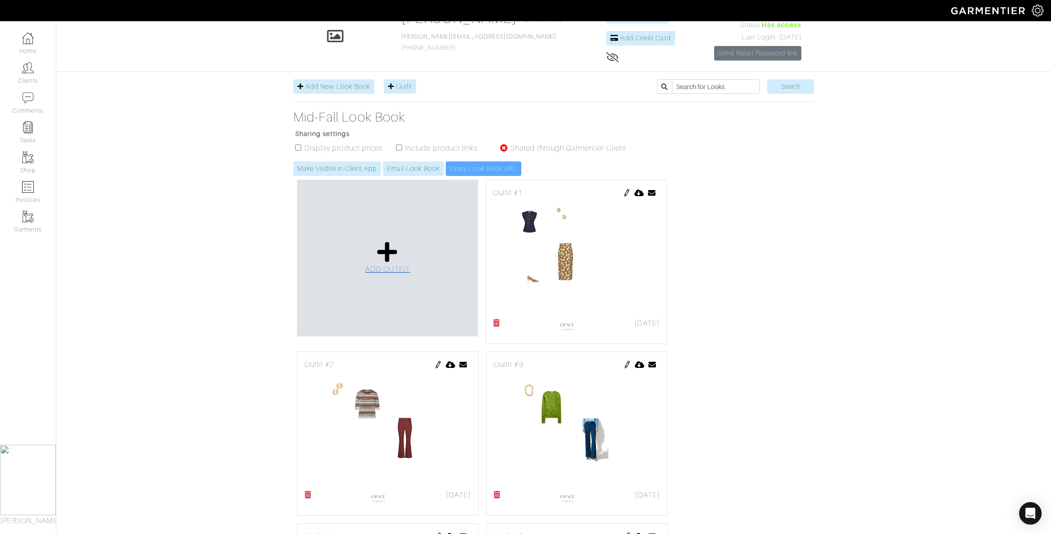
click at [376, 253] on link "ADD OUTFIT" at bounding box center [387, 258] width 45 height 34
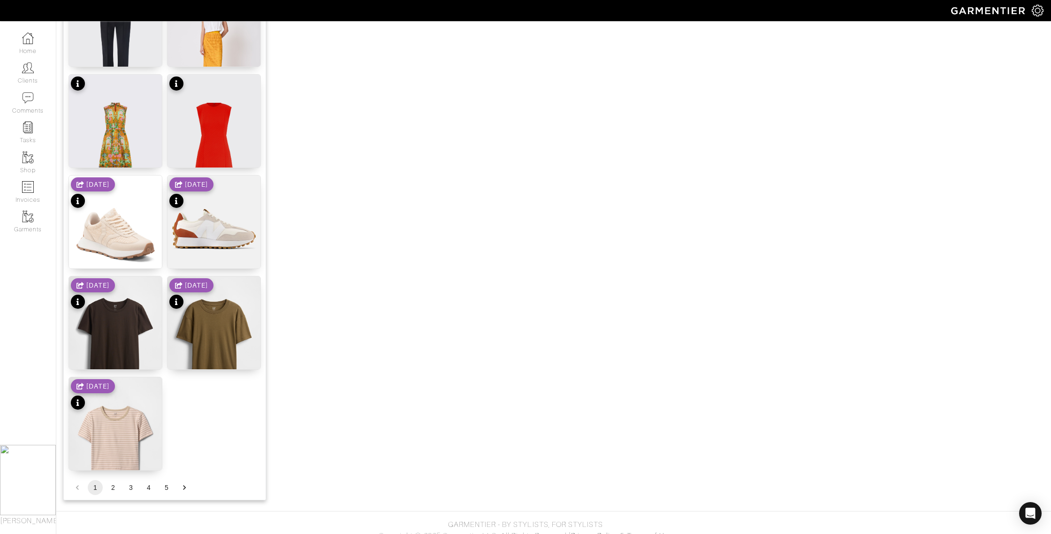
scroll to position [1001, 0]
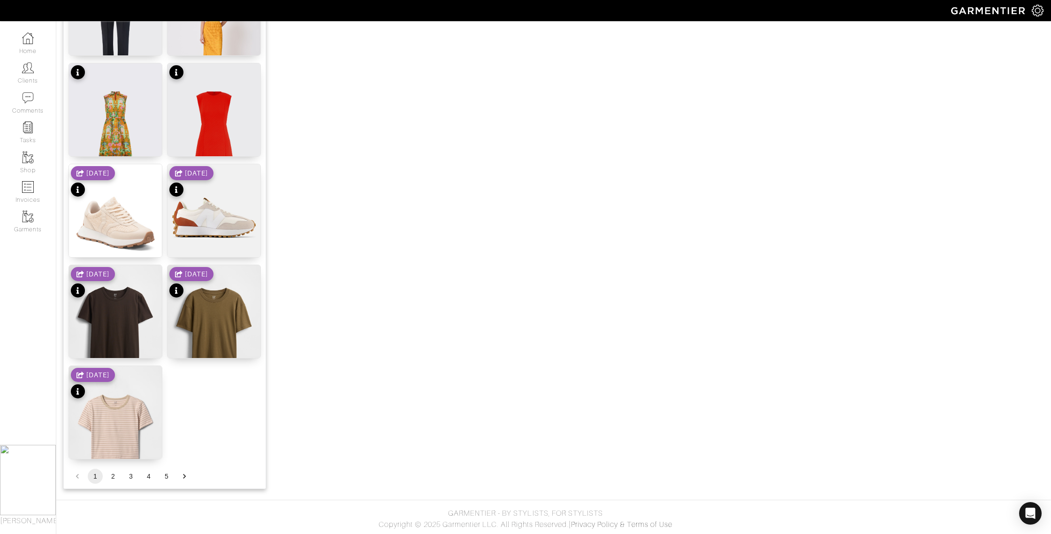
click at [114, 476] on button "2" at bounding box center [113, 476] width 15 height 15
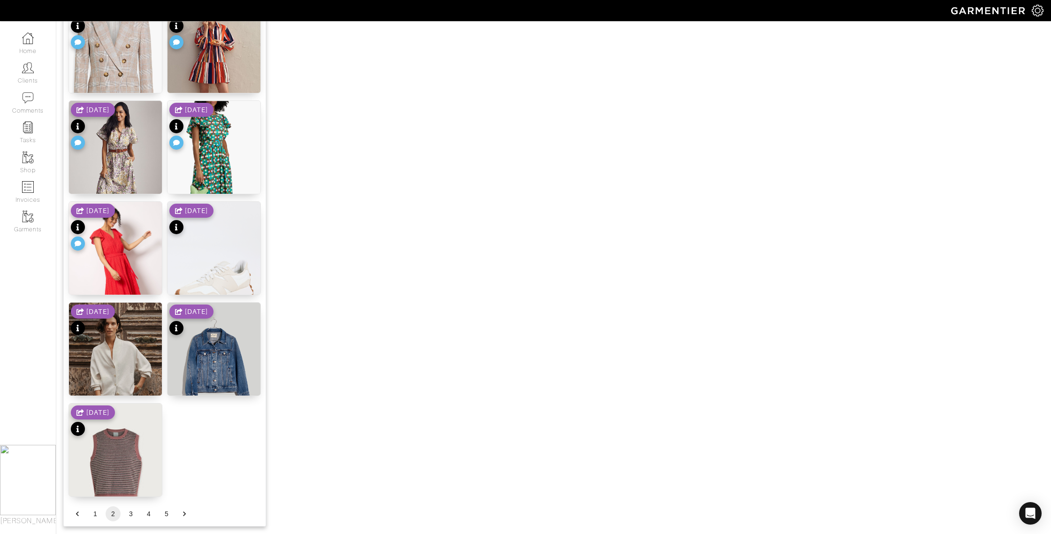
scroll to position [988, 0]
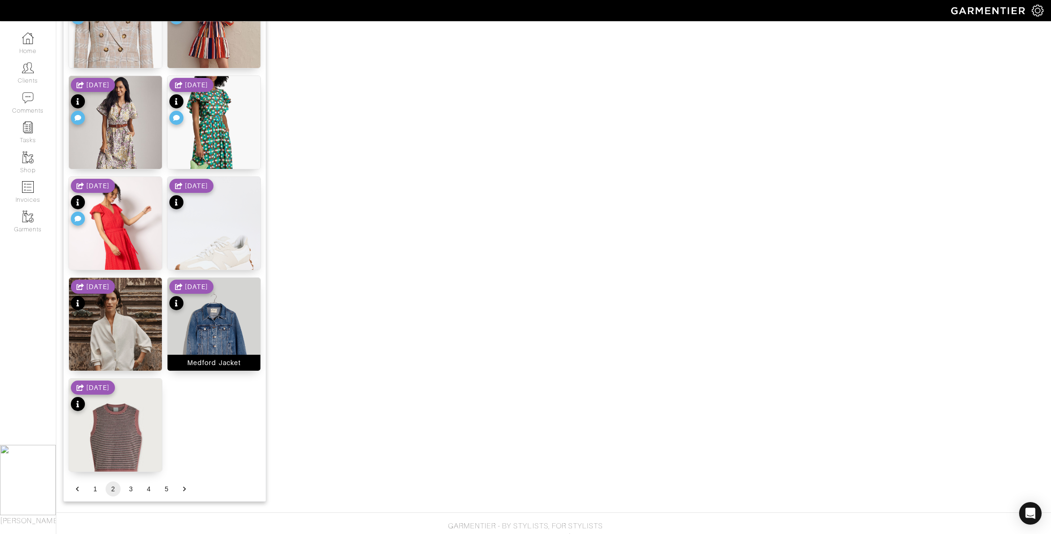
click at [214, 362] on div "Medford Jacket" at bounding box center [213, 362] width 53 height 9
click at [131, 465] on div "Woodrose Tank" at bounding box center [115, 462] width 53 height 9
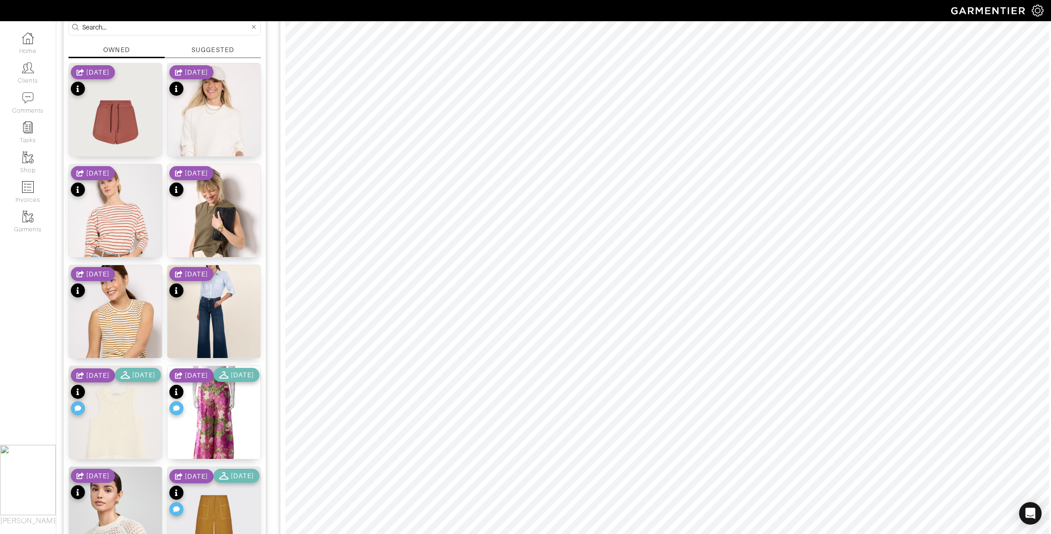
scroll to position [0, 0]
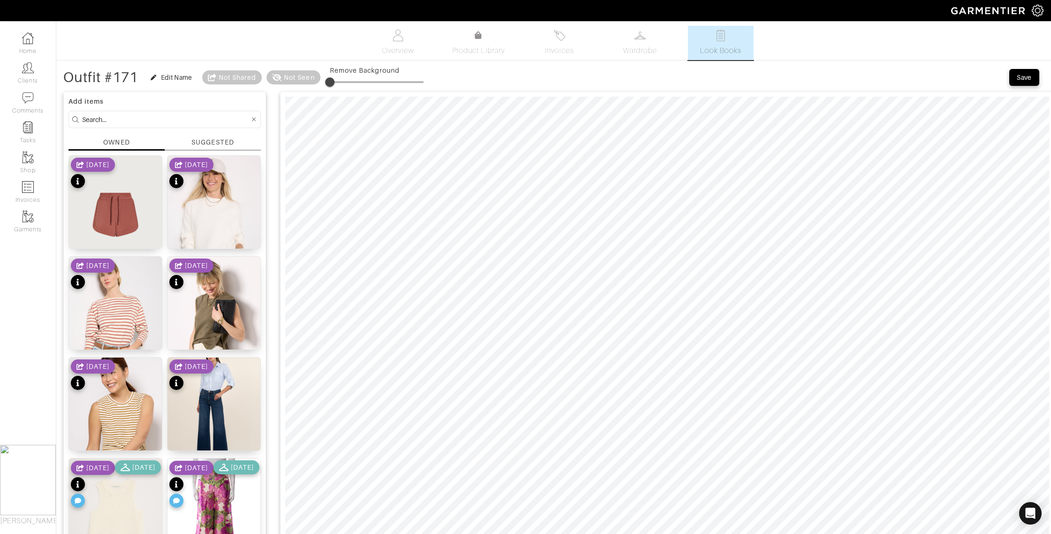
click at [122, 122] on input at bounding box center [166, 120] width 168 height 12
drag, startPoint x: 122, startPoint y: 122, endPoint x: 114, endPoint y: 122, distance: 8.9
click at [114, 122] on input at bounding box center [166, 120] width 168 height 12
type input "p"
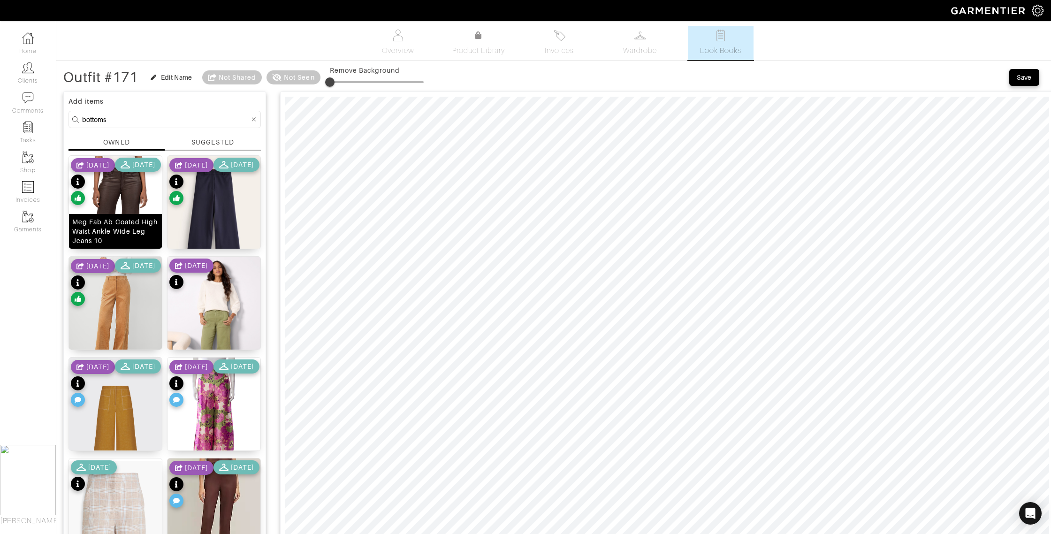
click at [130, 238] on div "Meg Fab Ab Coated High Waist Ankle Wide Leg Jeans 10" at bounding box center [115, 231] width 86 height 28
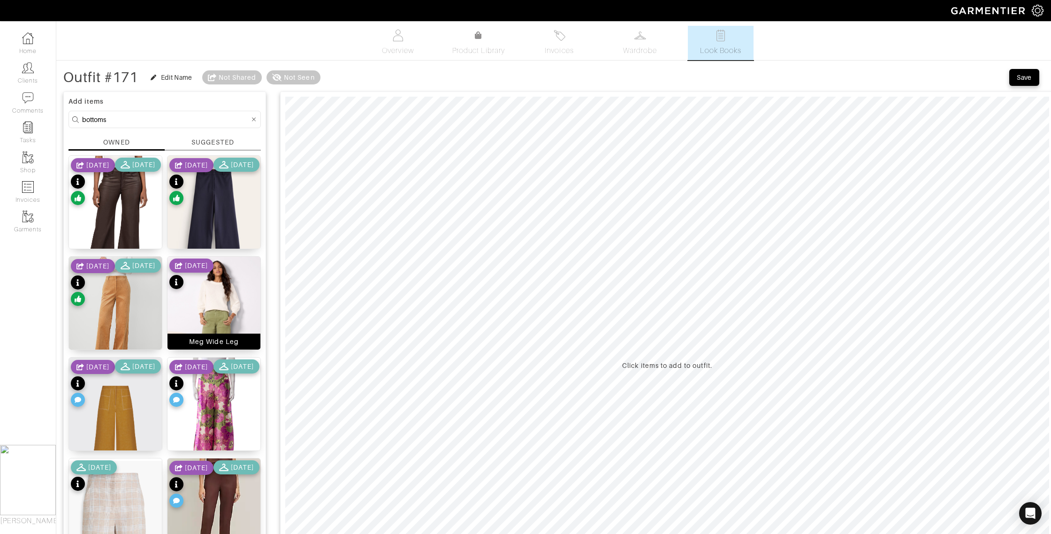
click at [206, 344] on div "Meg Wide Leg" at bounding box center [214, 341] width 50 height 9
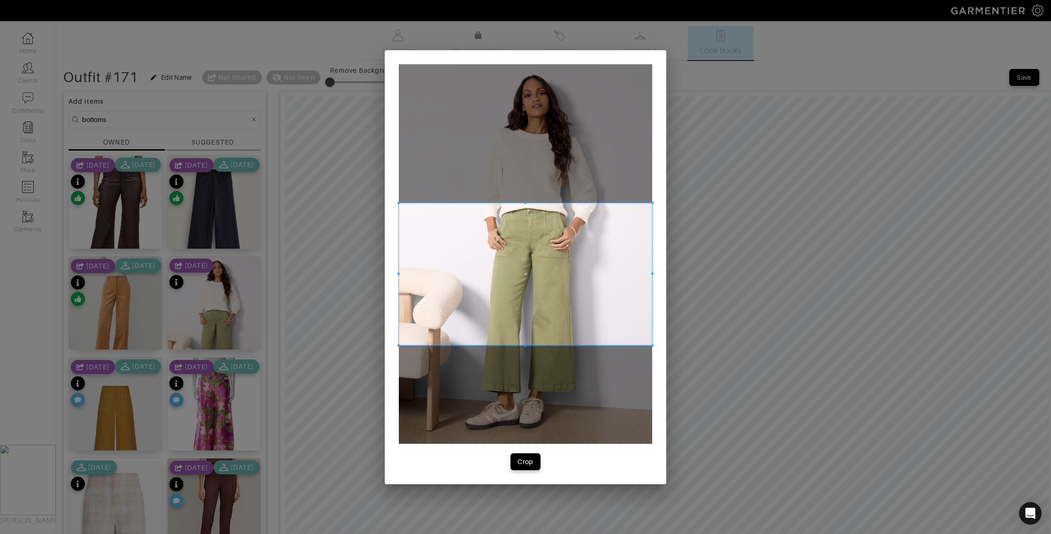
click at [503, 292] on span at bounding box center [525, 274] width 253 height 143
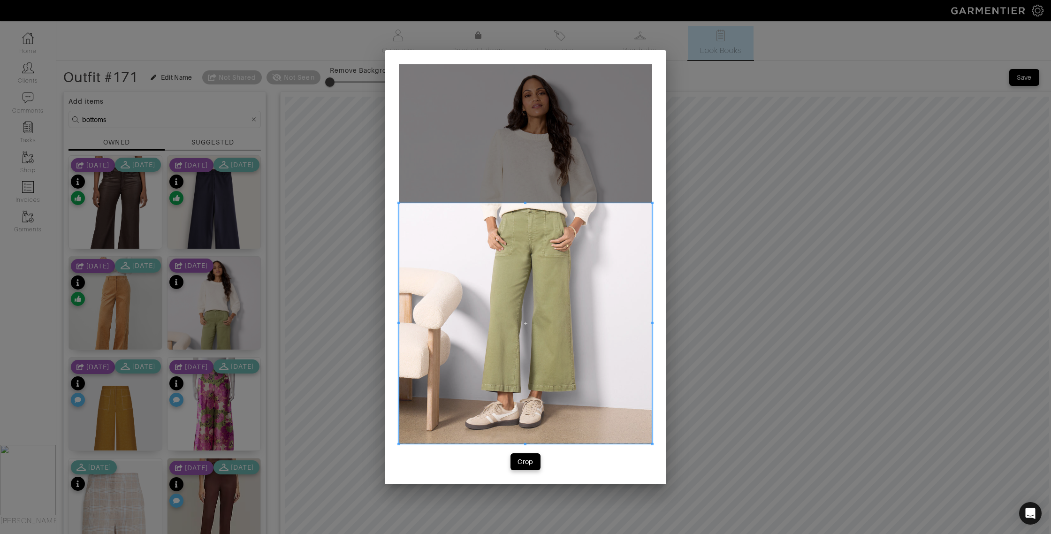
click at [546, 466] on div "Crop" at bounding box center [526, 267] width 282 height 434
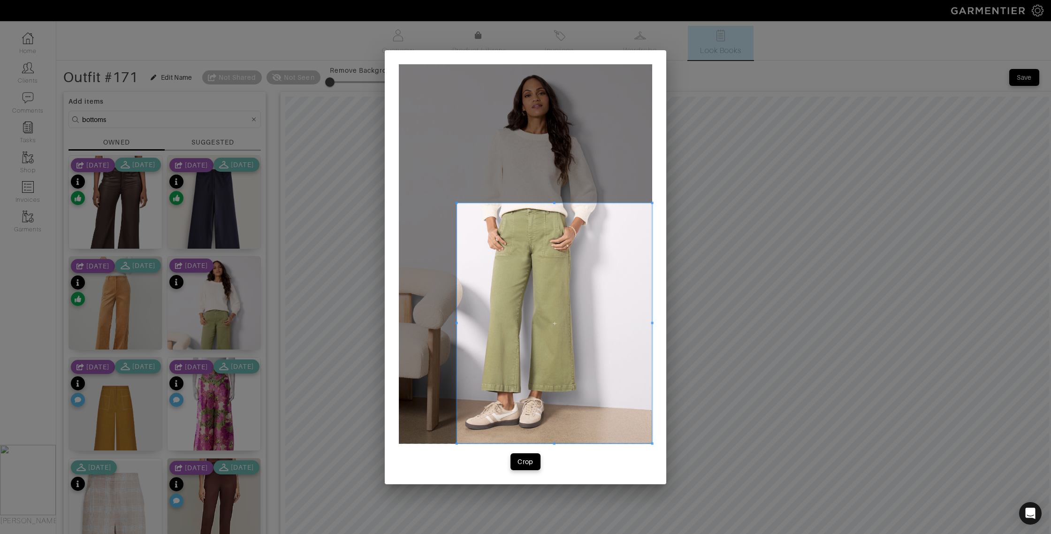
click at [458, 323] on span at bounding box center [457, 323] width 2 height 2
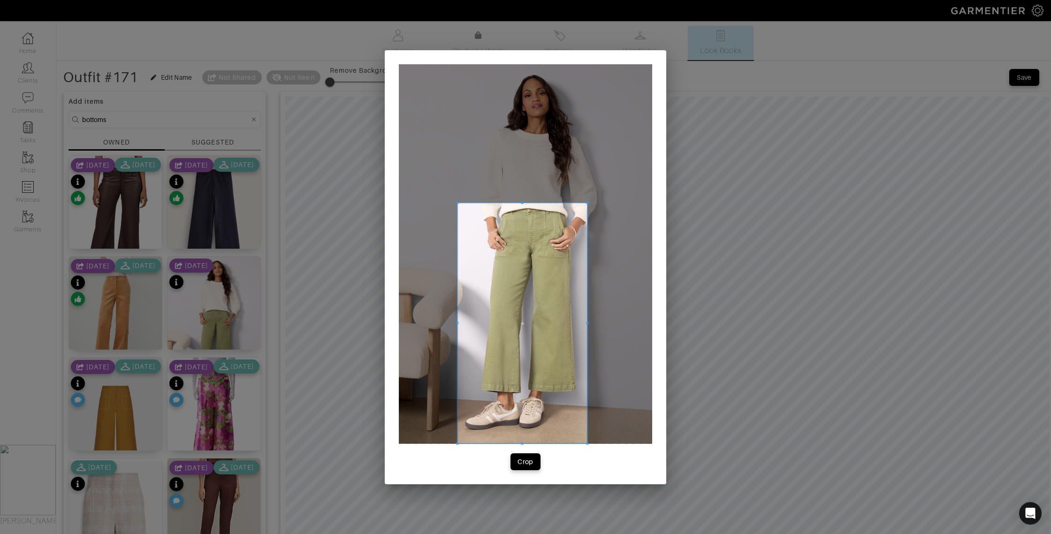
click at [587, 322] on div at bounding box center [523, 323] width 130 height 241
click at [527, 462] on div "Crop" at bounding box center [526, 461] width 16 height 9
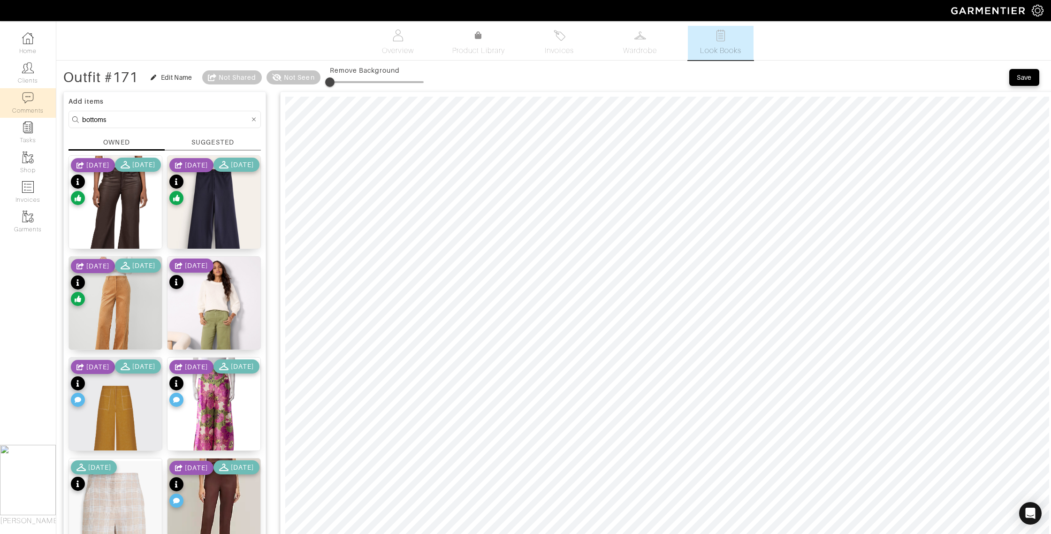
drag, startPoint x: 120, startPoint y: 120, endPoint x: 52, endPoint y: 115, distance: 68.7
click at [53, 115] on div "Company Settings Manage Subscription My Profile Stylists Sign Out Home Clients …" at bounding box center [525, 492] width 1051 height 985
type input "varley"
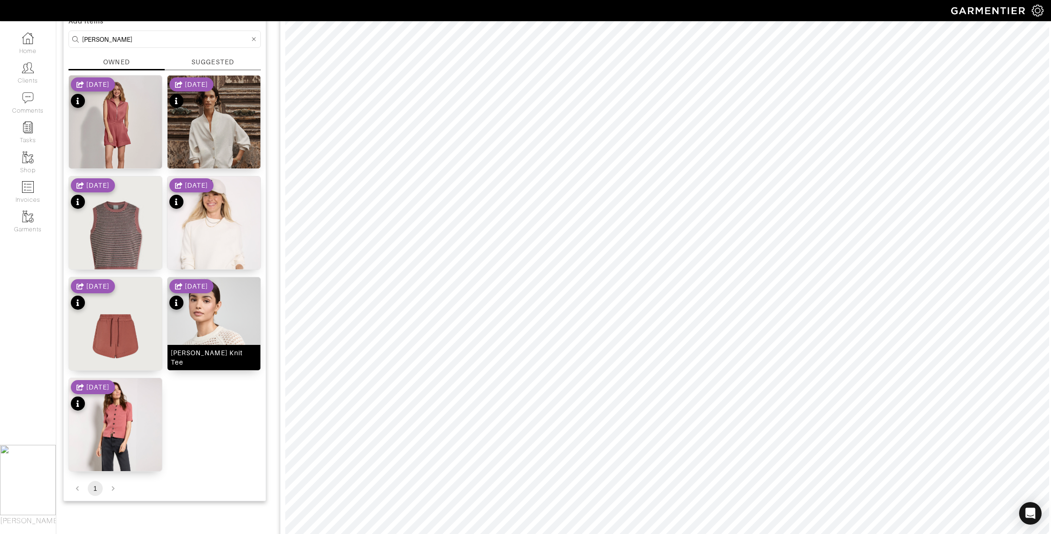
scroll to position [83, 0]
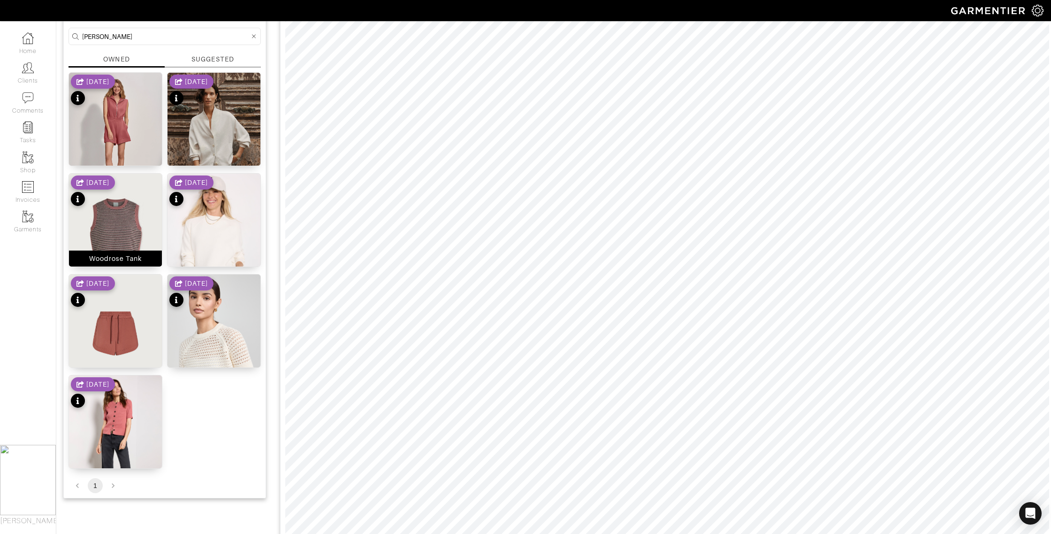
click at [109, 260] on div "Woodrose Tank" at bounding box center [115, 258] width 53 height 9
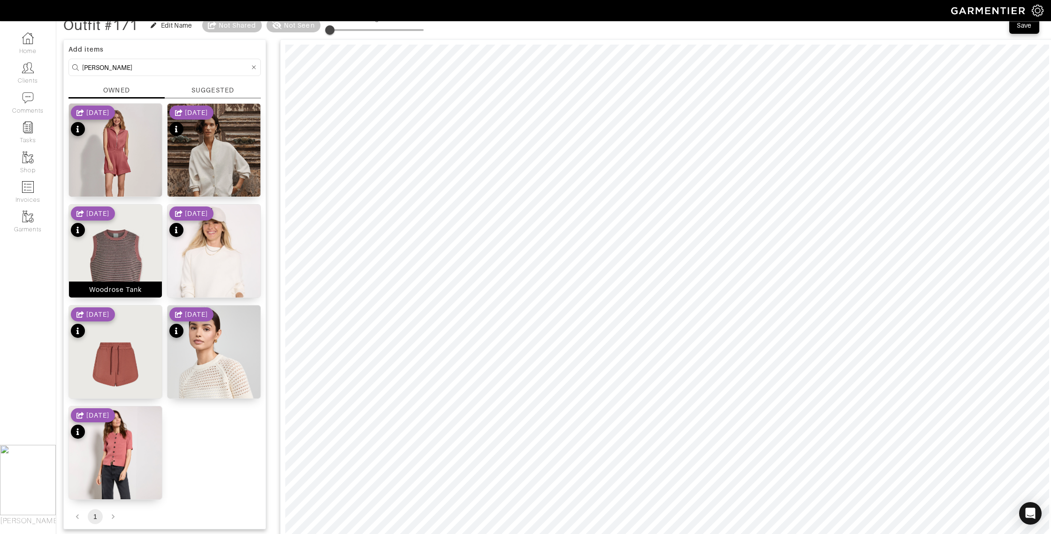
scroll to position [0, 0]
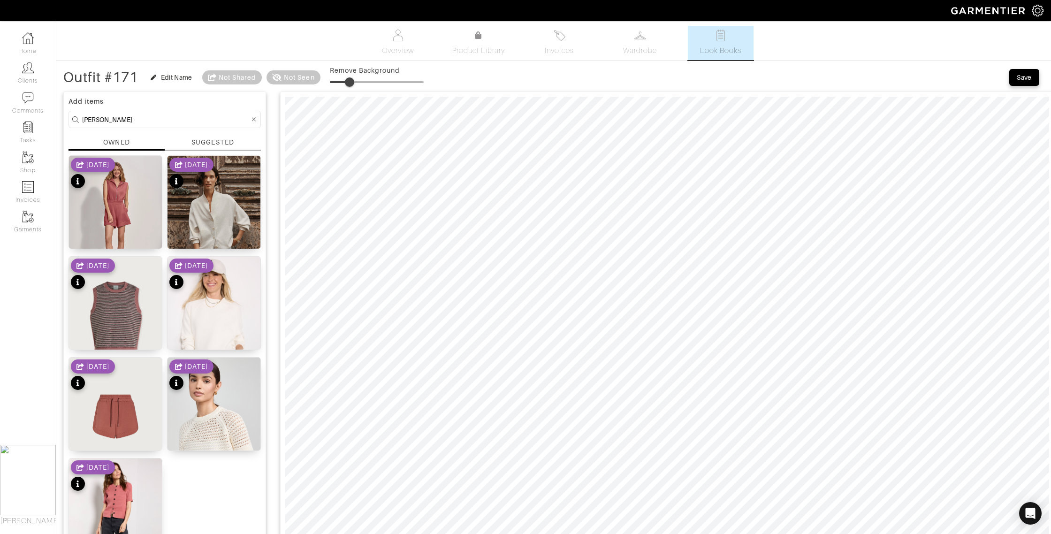
type input "26"
drag, startPoint x: 337, startPoint y: 82, endPoint x: 356, endPoint y: 82, distance: 18.8
click at [356, 82] on span at bounding box center [354, 81] width 9 height 9
drag, startPoint x: 111, startPoint y: 119, endPoint x: 70, endPoint y: 117, distance: 40.4
click at [70, 117] on form "varley" at bounding box center [165, 119] width 192 height 17
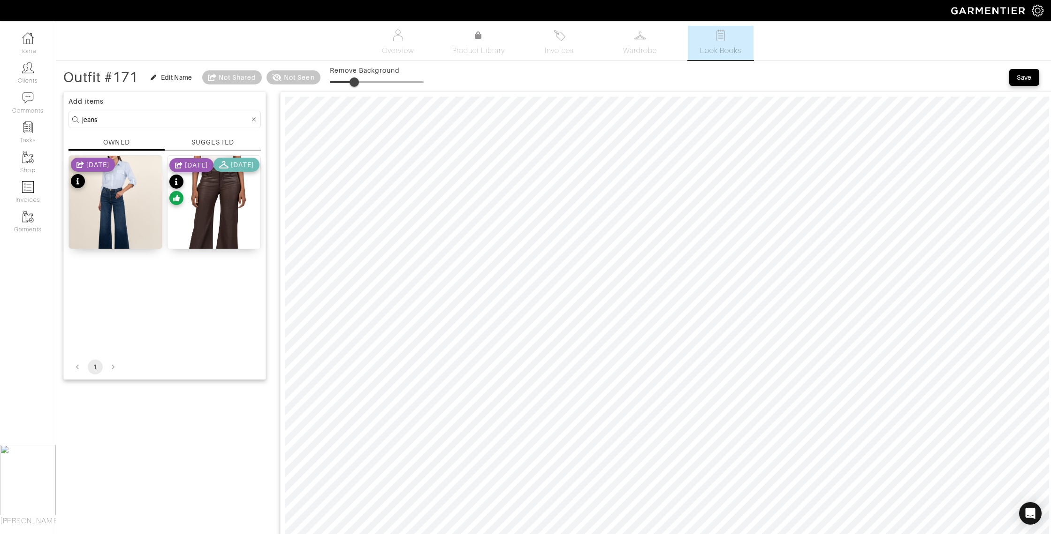
drag, startPoint x: 107, startPoint y: 119, endPoint x: 93, endPoint y: 118, distance: 14.6
click at [92, 118] on input "jeans" at bounding box center [166, 120] width 168 height 12
drag, startPoint x: 105, startPoint y: 119, endPoint x: 60, endPoint y: 117, distance: 45.1
click at [61, 117] on div "Outfit #171 Edit Name Not Shared Not Seen Remove Background Save Add items jean…" at bounding box center [553, 492] width 995 height 849
type input "jacket"
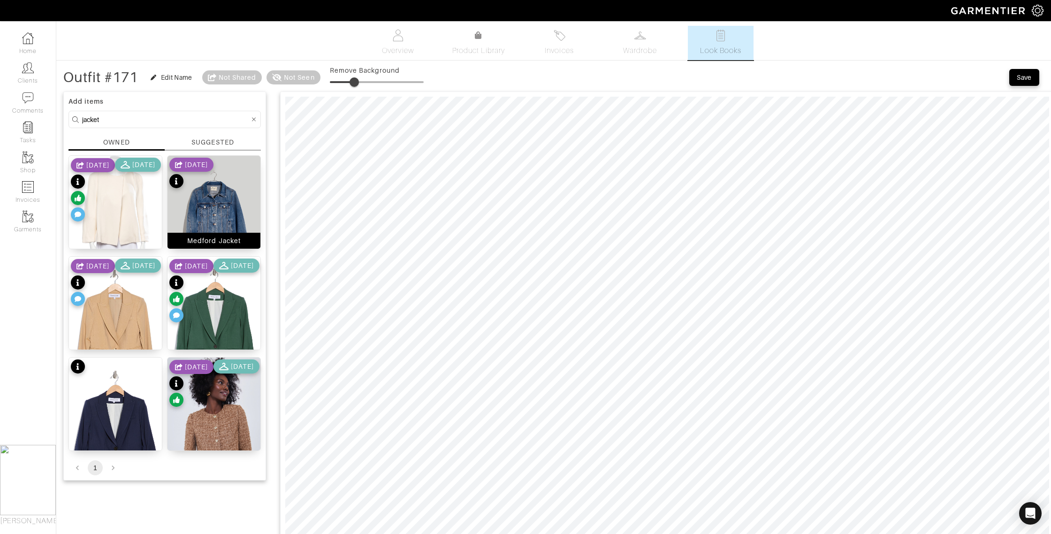
click at [213, 240] on div "Medford Jacket" at bounding box center [213, 240] width 53 height 9
click at [356, 81] on span at bounding box center [354, 81] width 9 height 9
type input "36"
drag, startPoint x: 359, startPoint y: 82, endPoint x: 365, endPoint y: 83, distance: 6.6
click at [365, 83] on span at bounding box center [363, 81] width 9 height 9
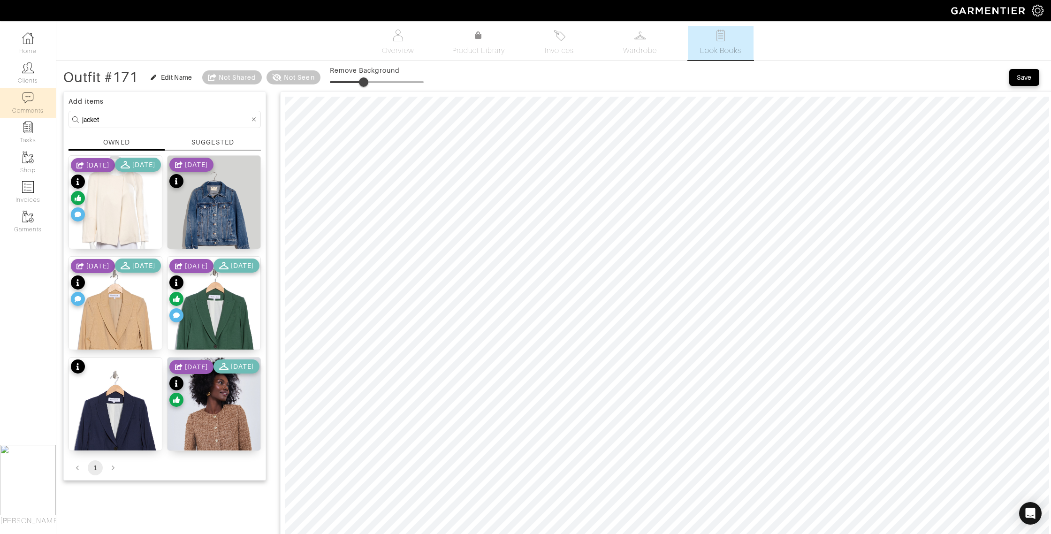
drag, startPoint x: 145, startPoint y: 118, endPoint x: 61, endPoint y: 115, distance: 83.6
click at [55, 116] on div "Company Settings Manage Subscription My Profile Stylists Sign Out Home Clients …" at bounding box center [525, 496] width 1051 height 992
type input "shoes"
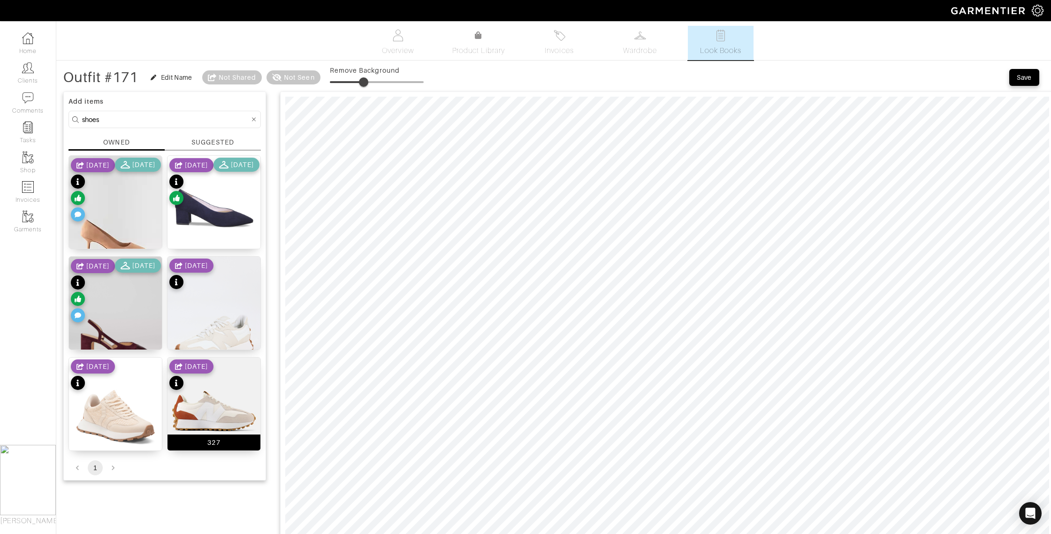
click at [229, 441] on div "327" at bounding box center [214, 443] width 93 height 16
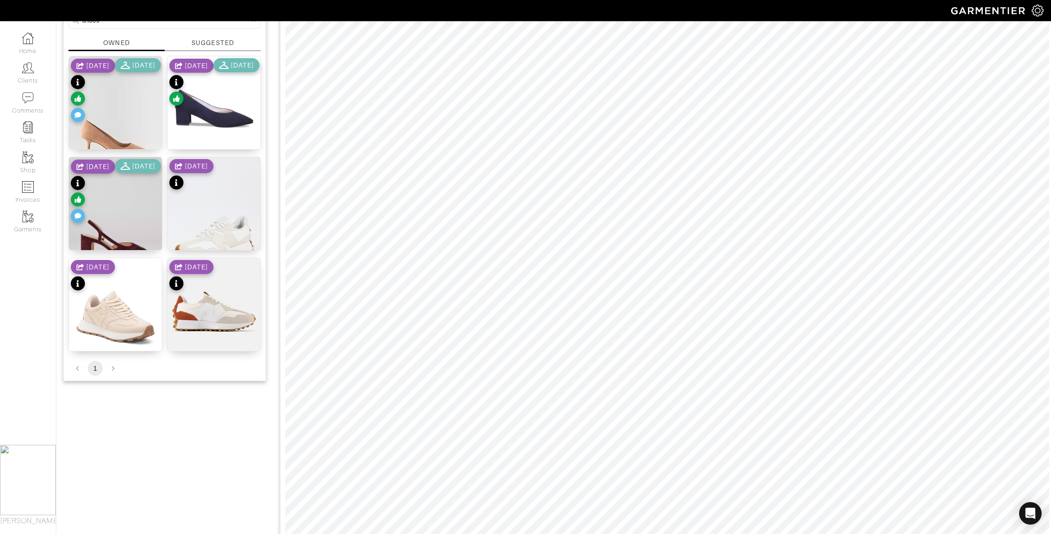
scroll to position [181, 0]
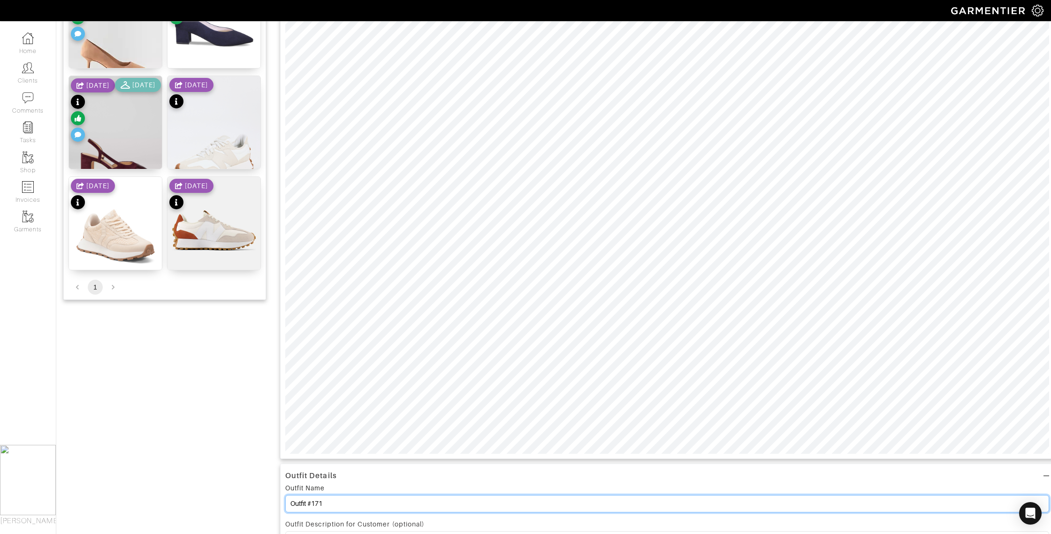
drag, startPoint x: 327, startPoint y: 504, endPoint x: 321, endPoint y: 502, distance: 6.7
click at [317, 503] on input "Outfit #171" at bounding box center [667, 503] width 764 height 17
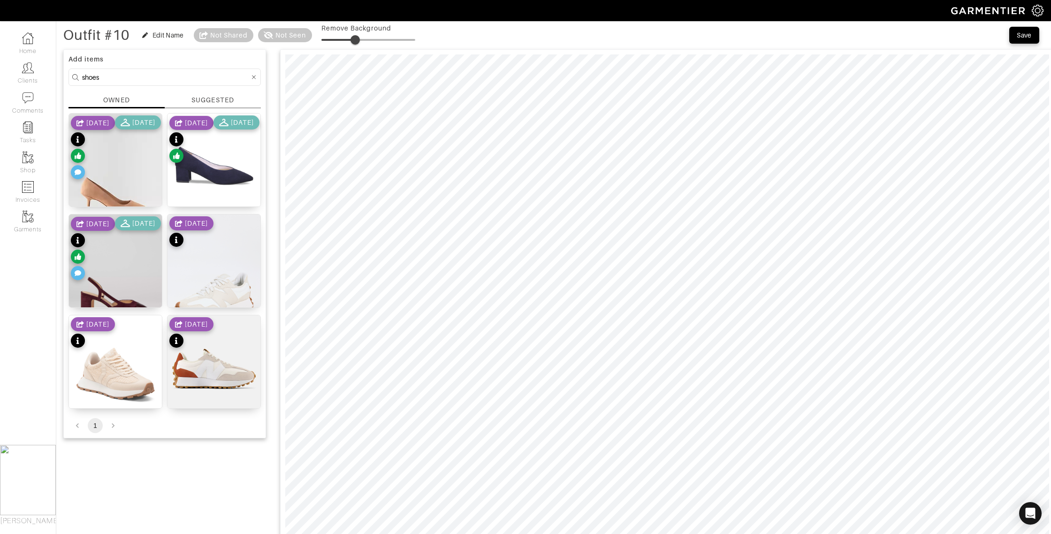
scroll to position [0, 0]
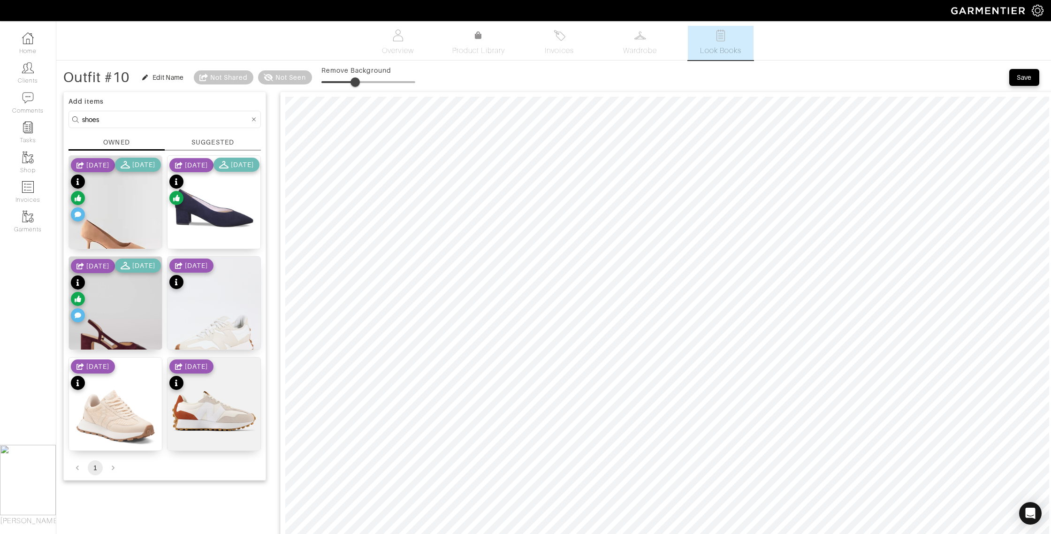
type input "Outfit #10"
click at [1030, 75] on div "Save" at bounding box center [1024, 77] width 15 height 9
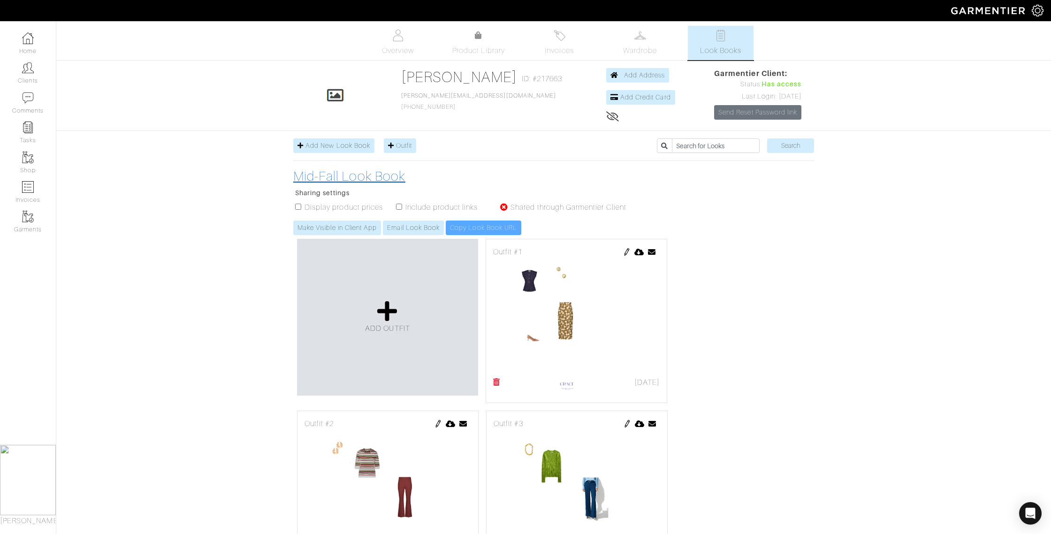
click at [344, 173] on h3 "Mid-Fall Look Book" at bounding box center [464, 176] width 343 height 16
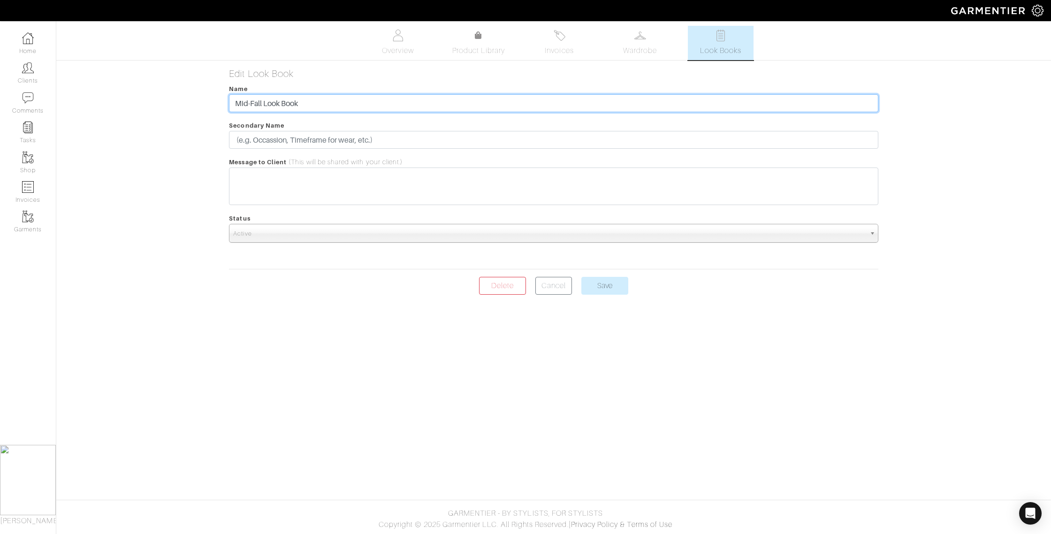
drag, startPoint x: 262, startPoint y: 104, endPoint x: 199, endPoint y: 98, distance: 63.2
click at [199, 99] on div "Liz Rider Look Books Overview Product Library Invoices Wardrobe Look Books Over…" at bounding box center [525, 160] width 1051 height 269
type input "October Look Book"
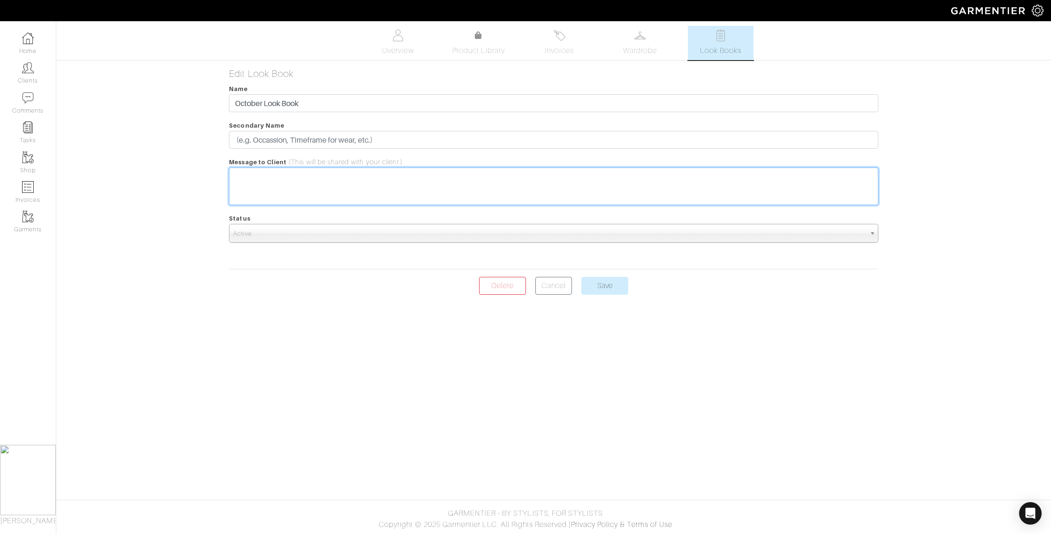
click at [255, 176] on trix-editor at bounding box center [553, 187] width 649 height 38
type trix-editor "<div>I</div>"
type trix-editor "<div>W</div>"
type trix-editor "<div>Can add shoes and accessories once I know what you kept -- we need shoes!!…"
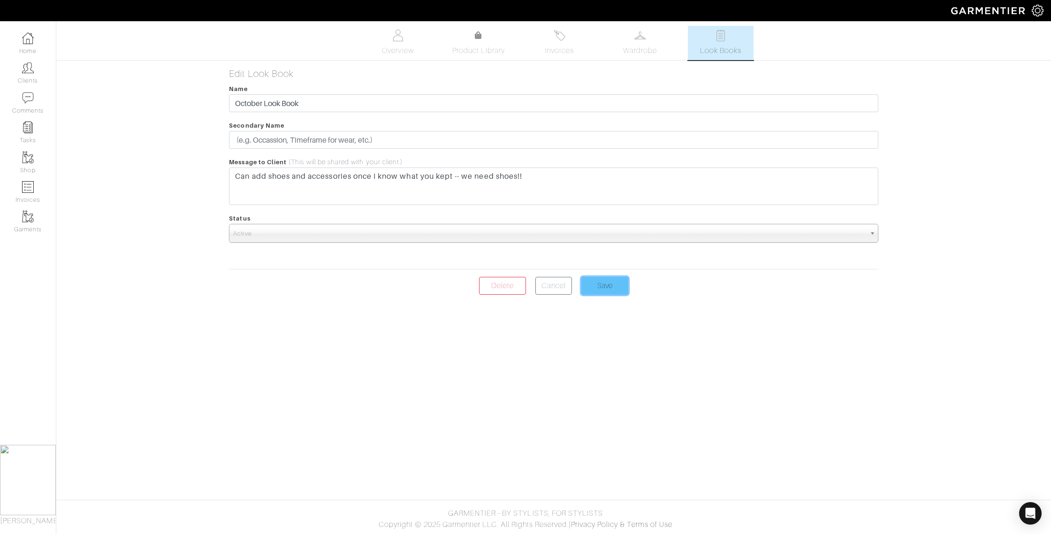
click at [611, 284] on input "Save" at bounding box center [604, 286] width 47 height 18
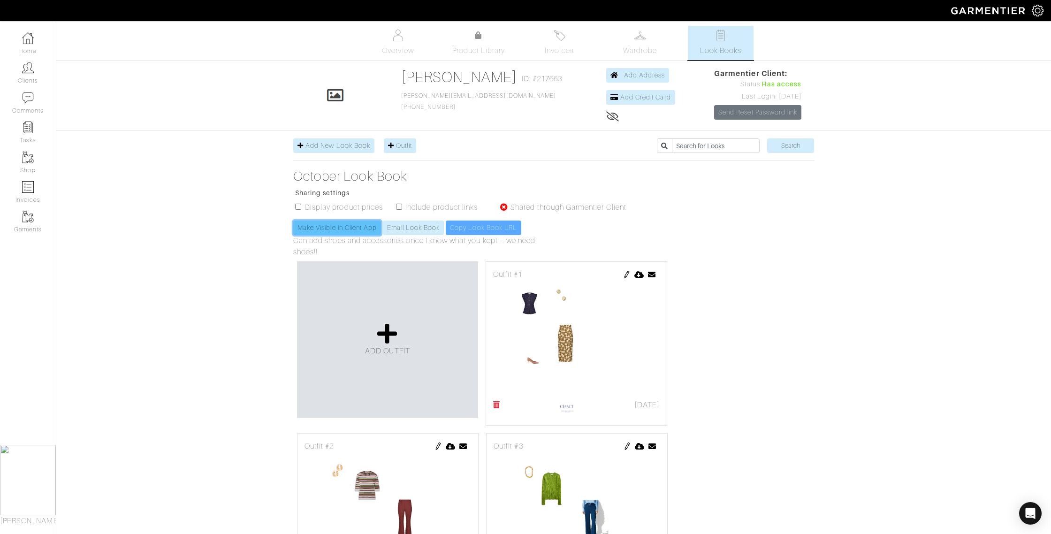
click at [320, 231] on link "Make Visible in Client App" at bounding box center [337, 228] width 88 height 15
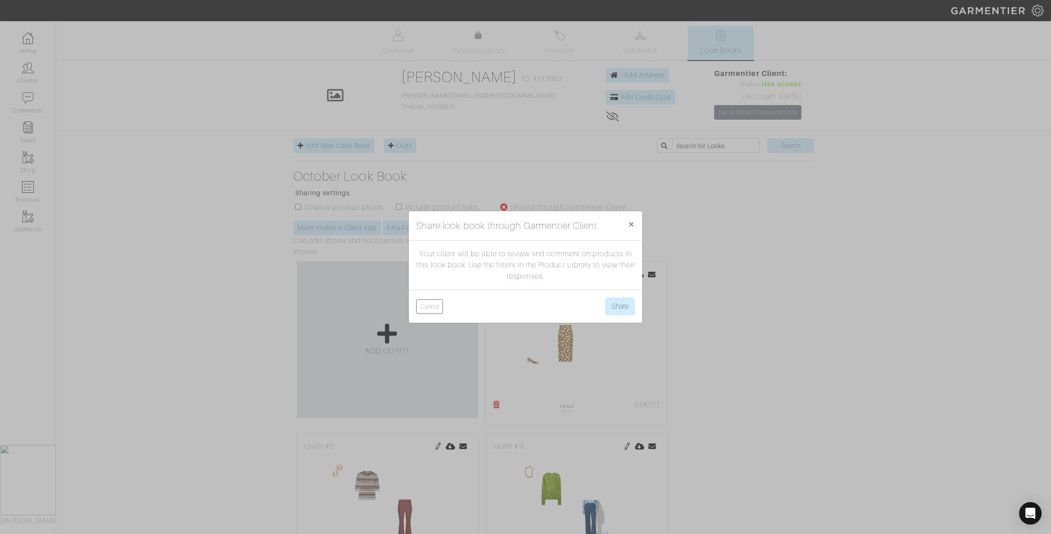
scroll to position [1, 0]
drag, startPoint x: 611, startPoint y: 302, endPoint x: 603, endPoint y: 300, distance: 8.2
click at [608, 301] on button "Share" at bounding box center [620, 307] width 30 height 18
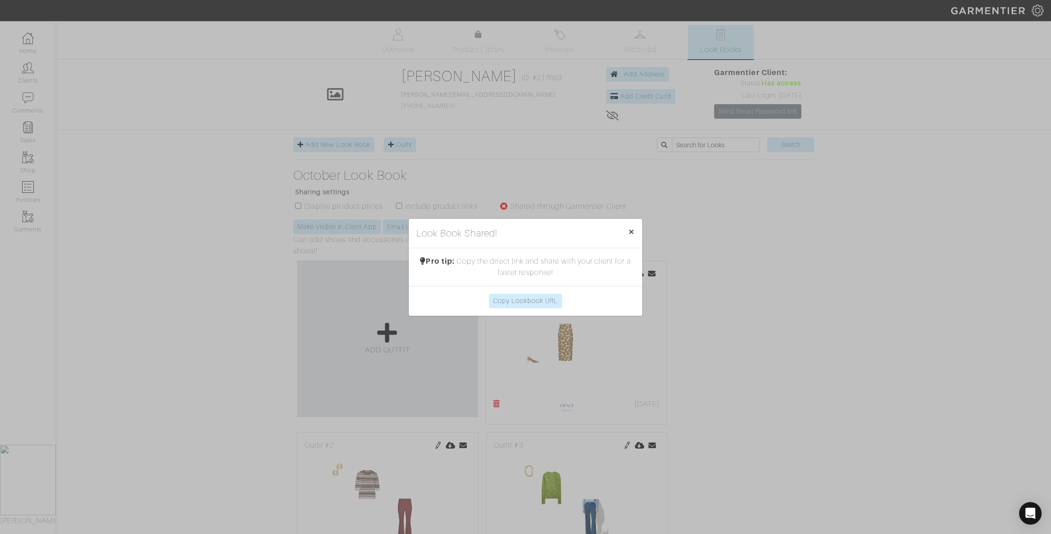
click at [626, 232] on button "× Close" at bounding box center [631, 232] width 22 height 26
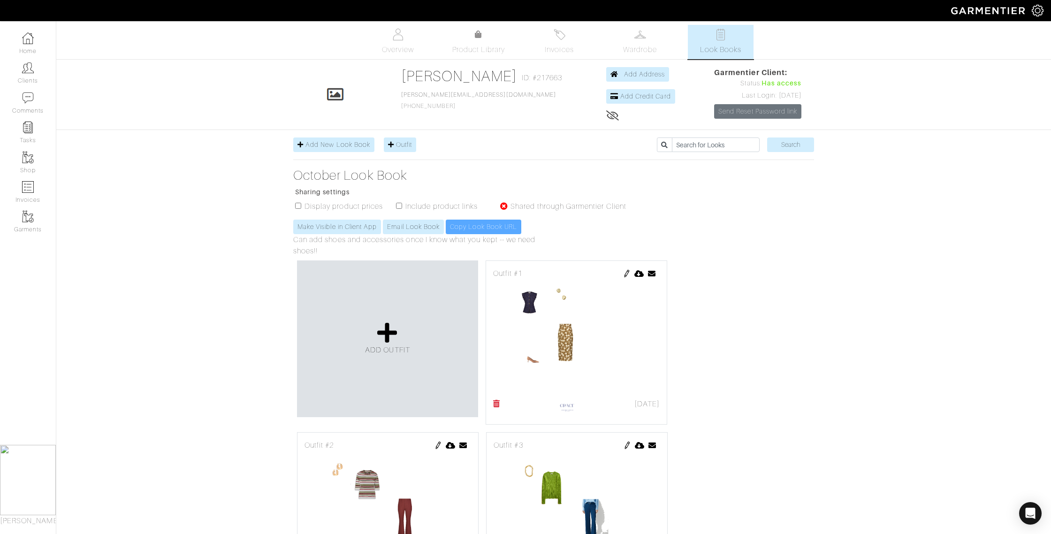
scroll to position [0, 0]
click at [553, 205] on label "Shared through Garmentier Client" at bounding box center [569, 207] width 116 height 11
click at [329, 224] on link "Make Visible in Client App" at bounding box center [337, 228] width 88 height 15
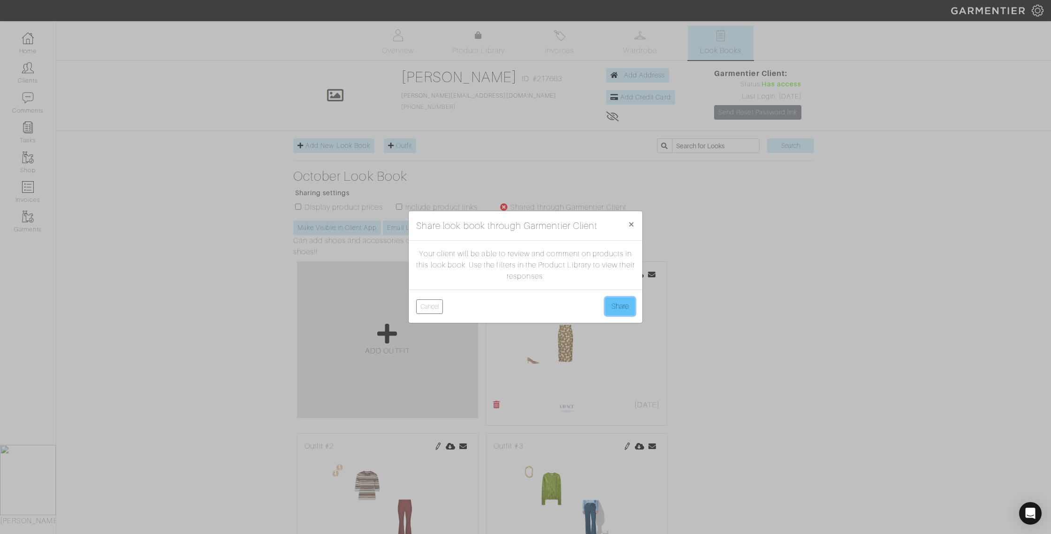
click at [615, 308] on button "Share" at bounding box center [620, 307] width 30 height 18
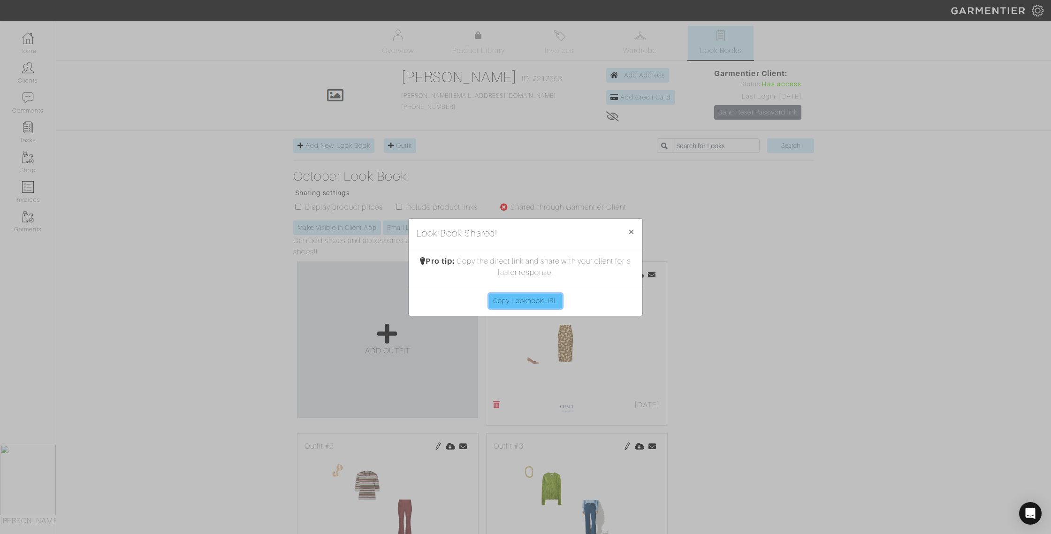
click at [538, 301] on link "Copy Lookbook URL" at bounding box center [526, 301] width 74 height 15
